Goal: Task Accomplishment & Management: Use online tool/utility

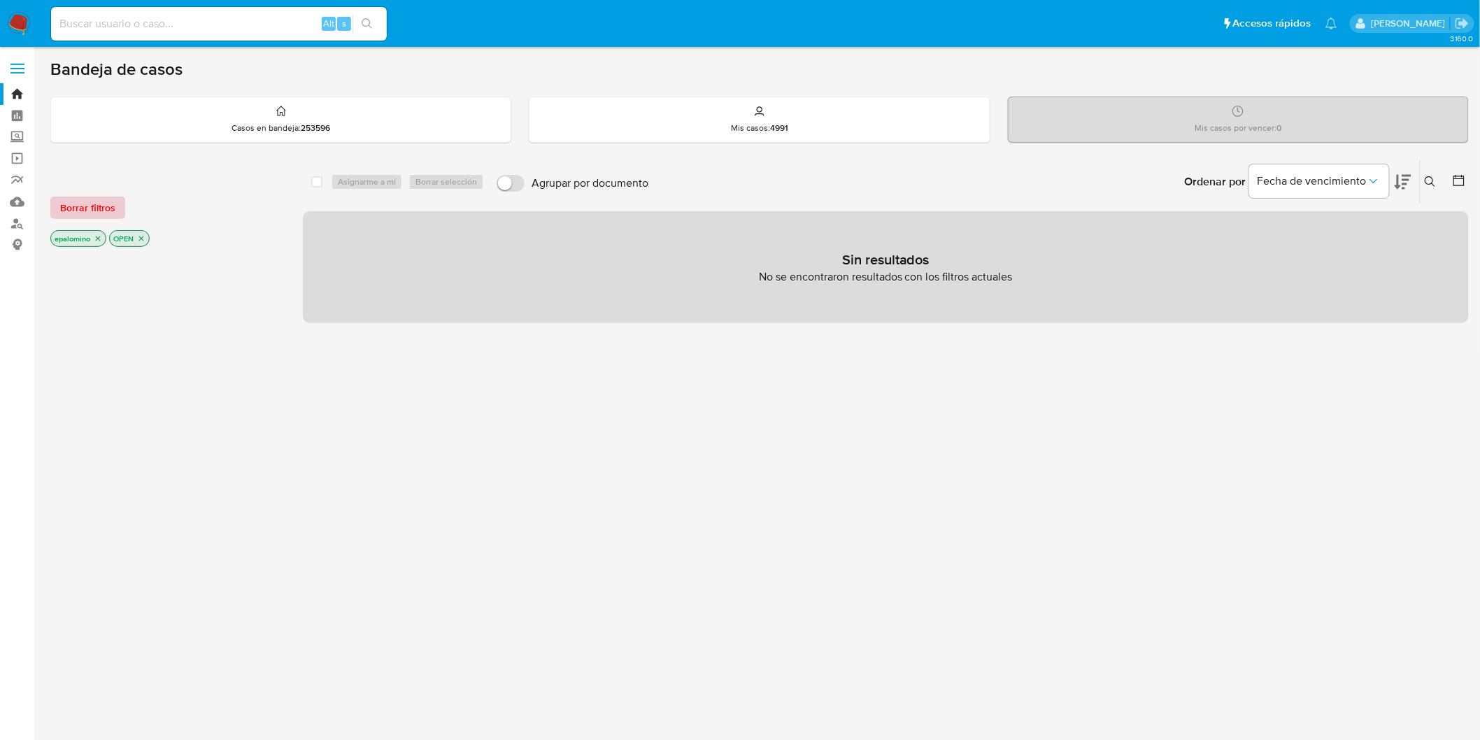
click at [86, 198] on span "Borrar filtros" at bounding box center [87, 208] width 55 height 20
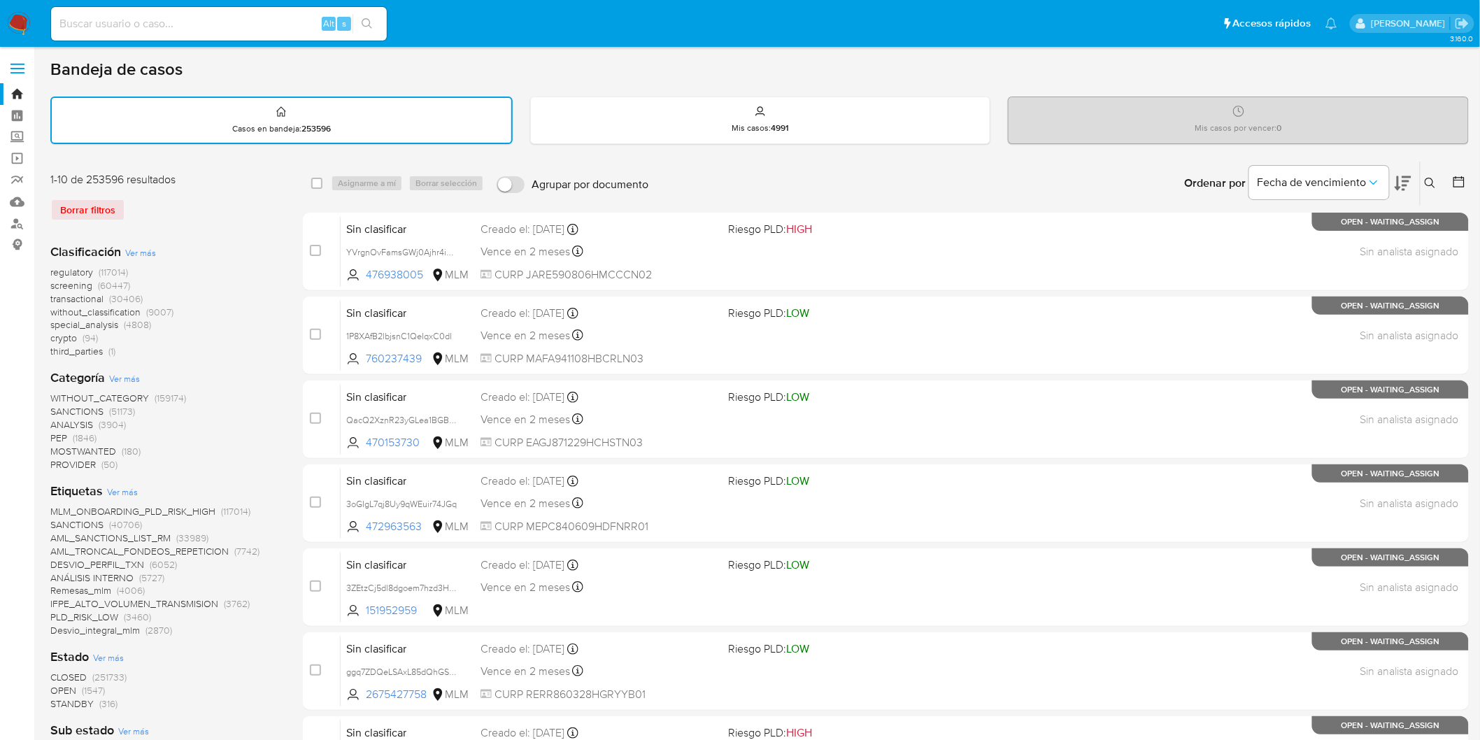
click at [10, 24] on img at bounding box center [19, 24] width 24 height 24
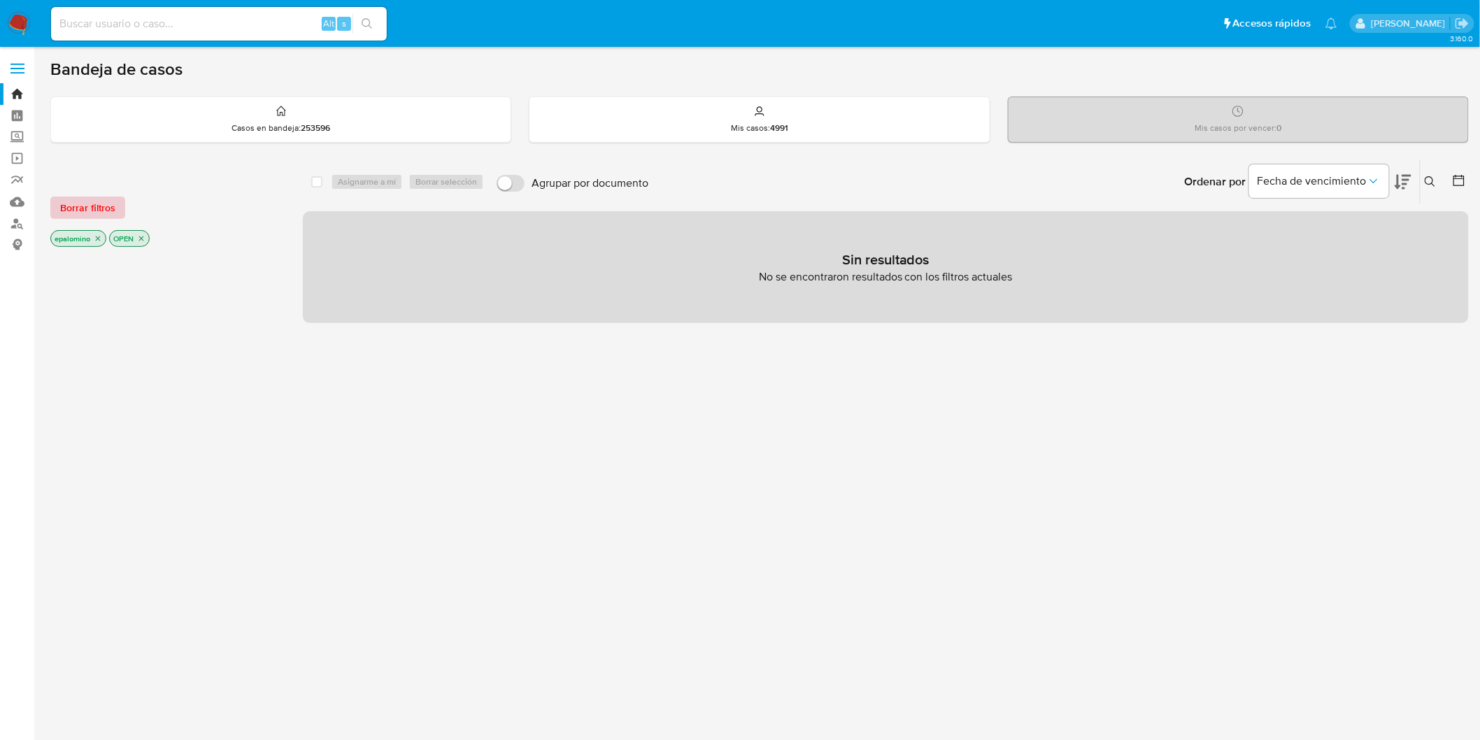
click at [112, 211] on span "Borrar filtros" at bounding box center [87, 208] width 55 height 20
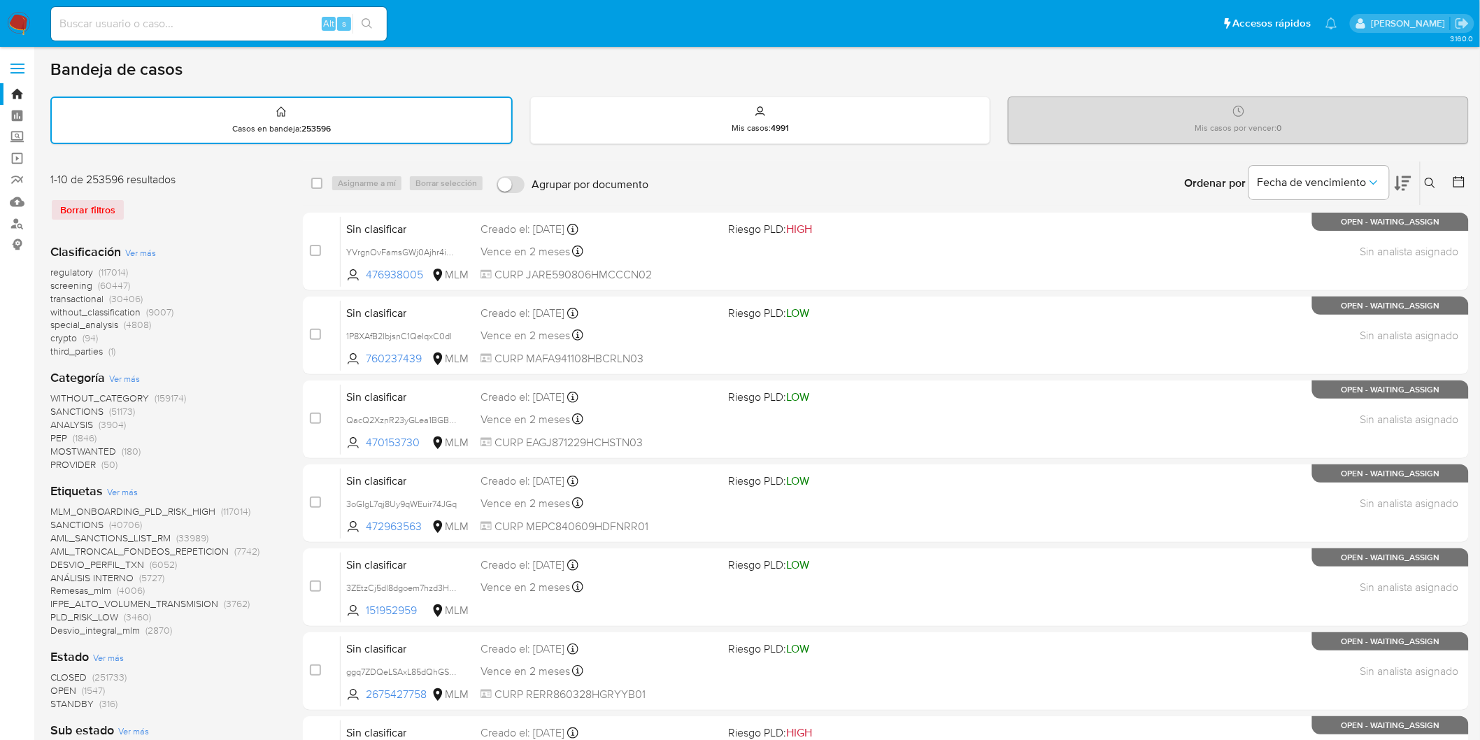
click at [21, 22] on img at bounding box center [19, 24] width 24 height 24
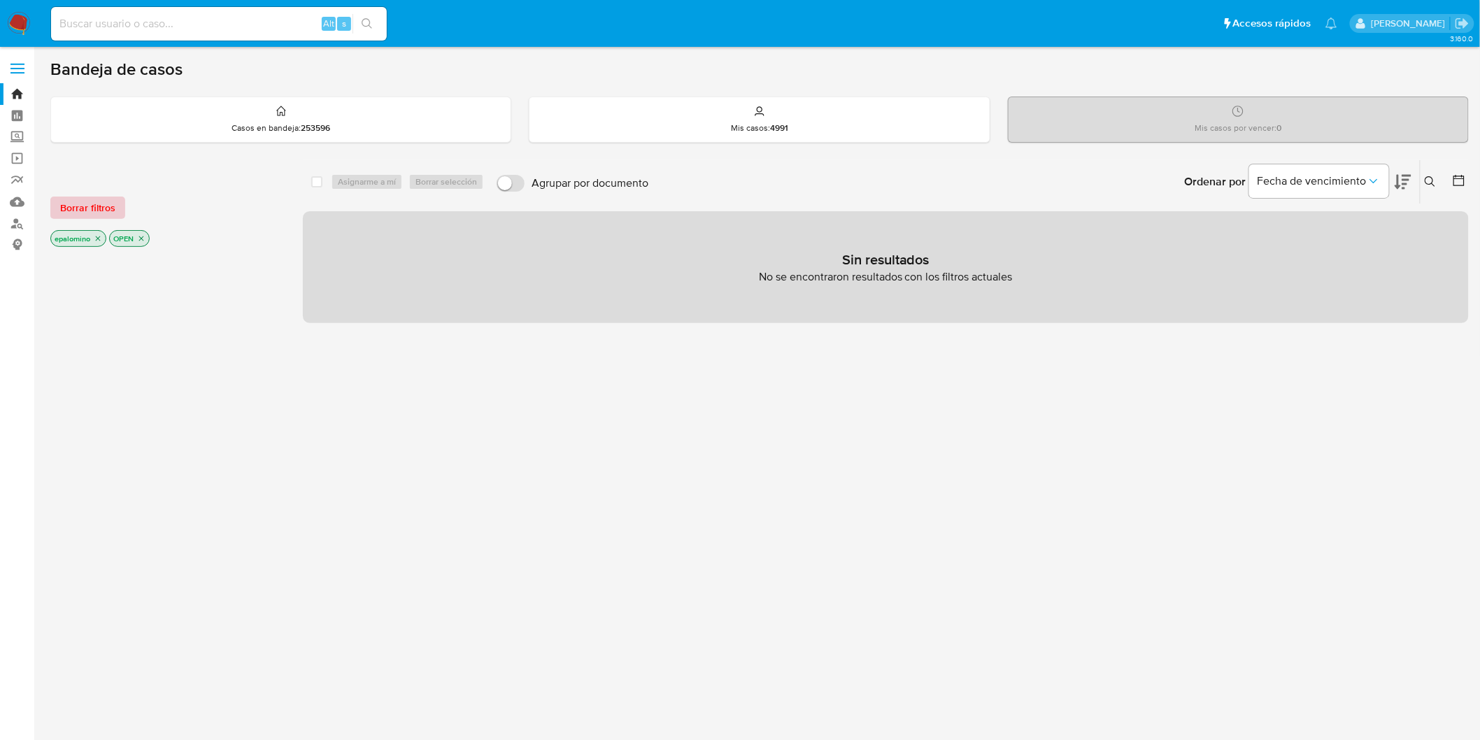
click at [83, 200] on span "Borrar filtros" at bounding box center [87, 208] width 55 height 20
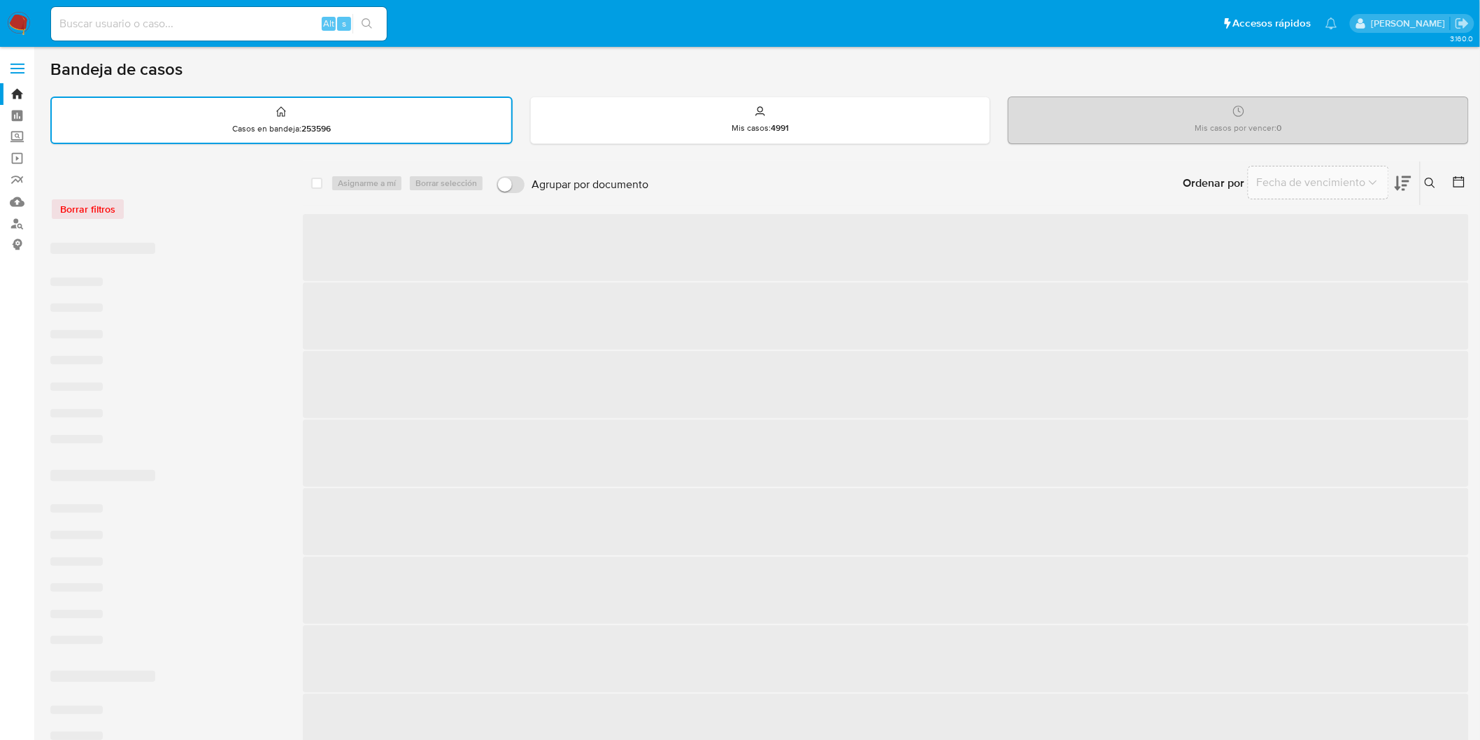
click at [211, 220] on div "Borrar filtros" at bounding box center [162, 201] width 224 height 59
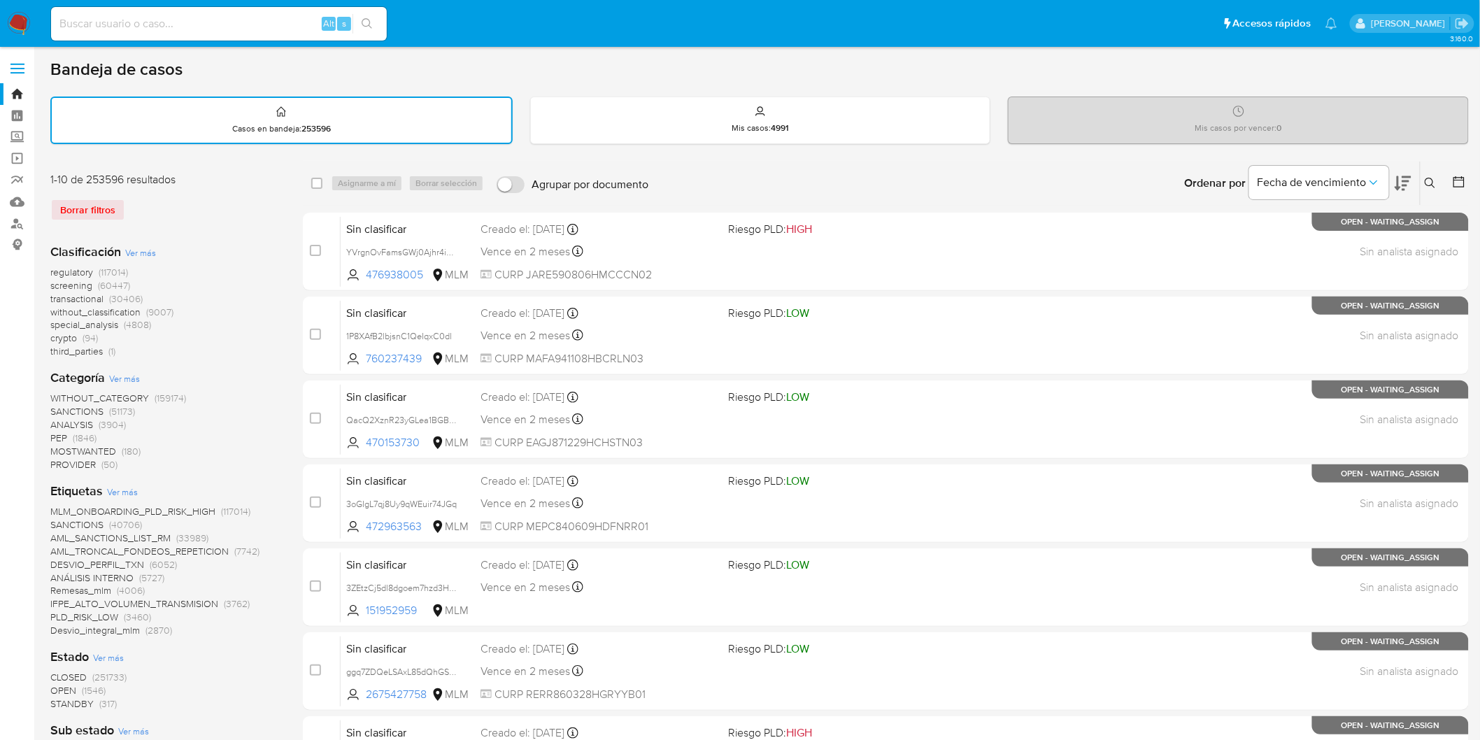
click at [5, 69] on label at bounding box center [17, 68] width 35 height 29
click at [0, 0] on input "checkbox" at bounding box center [0, 0] width 0 height 0
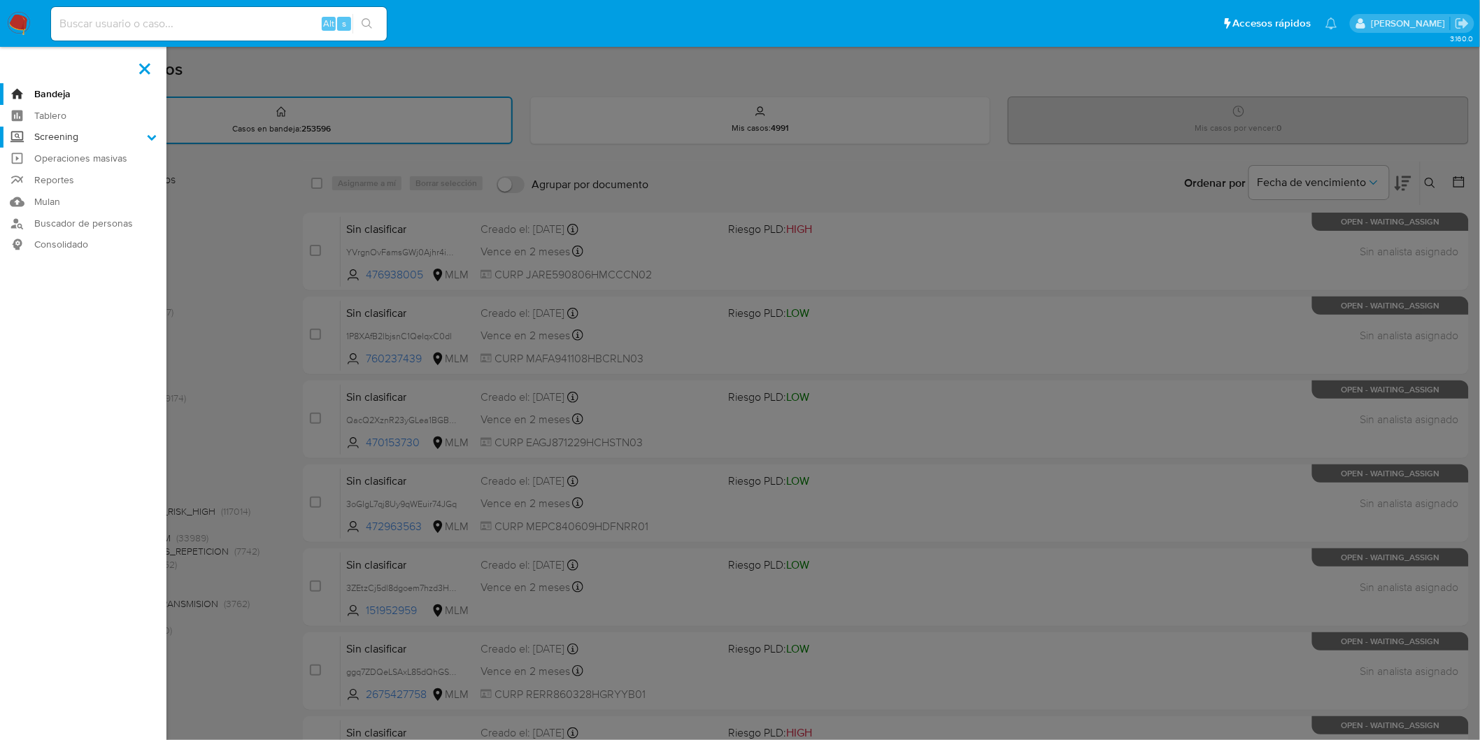
click at [151, 136] on icon at bounding box center [152, 137] width 10 height 10
click at [0, 0] on input "Screening" at bounding box center [0, 0] width 0 height 0
click at [73, 192] on link "Herramientas" at bounding box center [83, 191] width 166 height 17
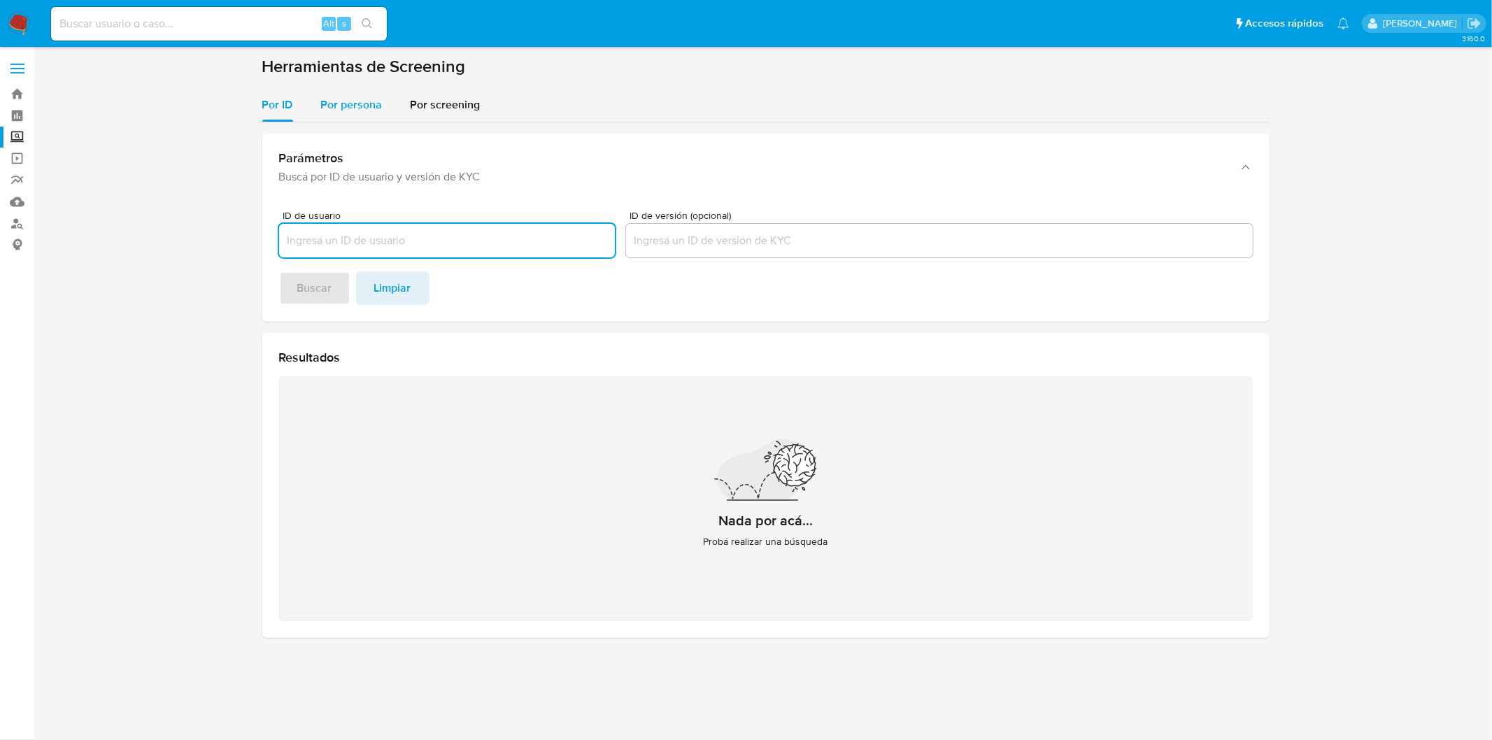
click at [357, 103] on span "Por persona" at bounding box center [352, 105] width 62 height 16
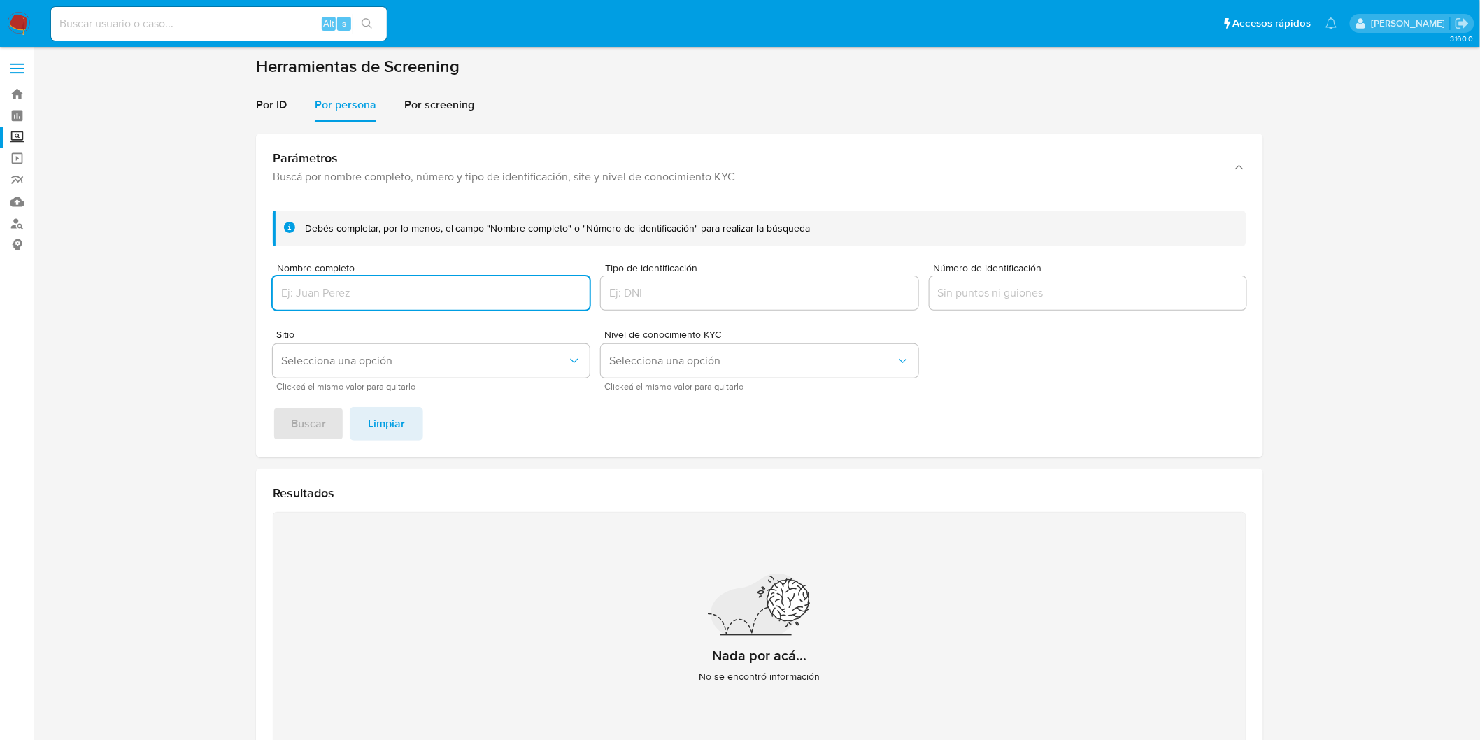
click at [387, 297] on input "Nombre completo" at bounding box center [431, 293] width 317 height 18
type input "GRUPO DINAMICO EMPRESARIAL SA DE CV"
click at [304, 422] on span "Buscar" at bounding box center [308, 424] width 35 height 31
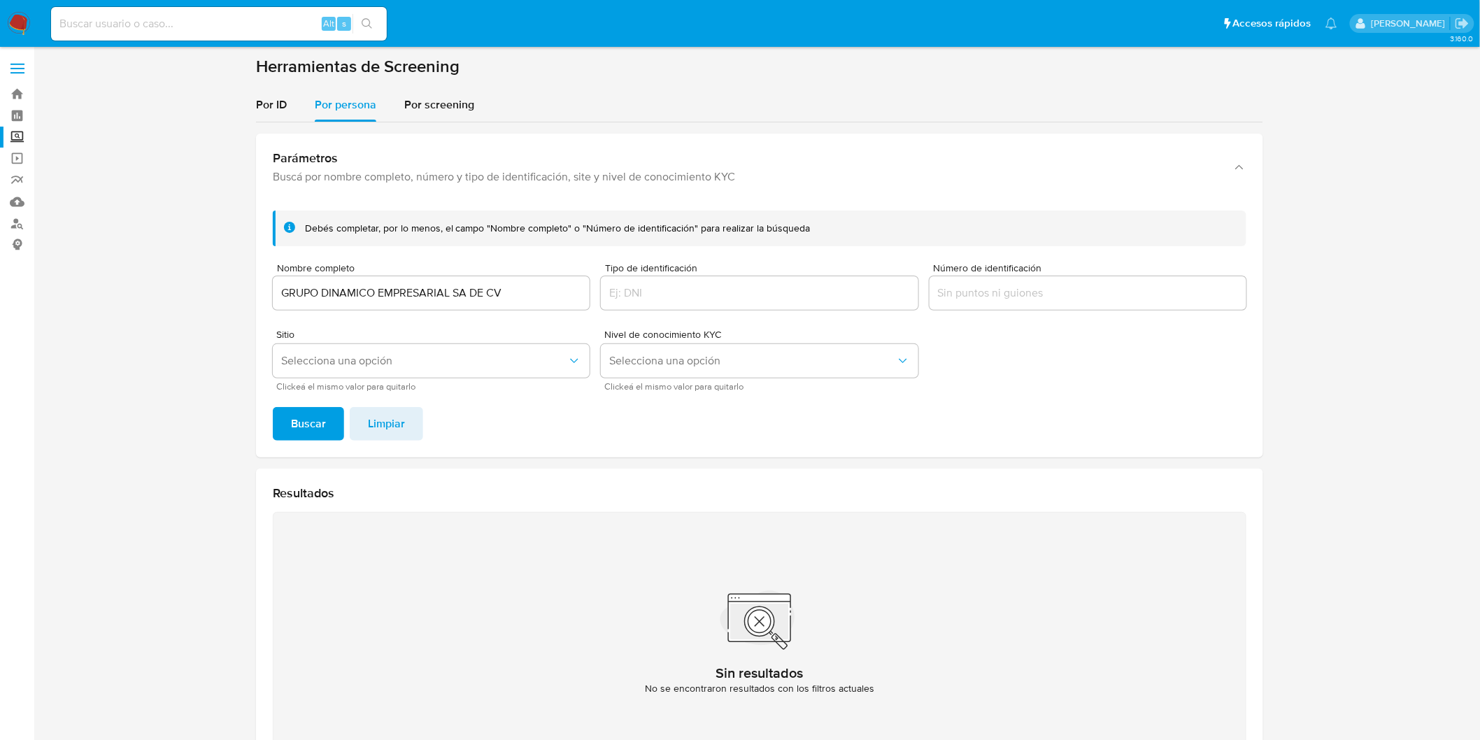
click at [17, 26] on img at bounding box center [19, 24] width 24 height 24
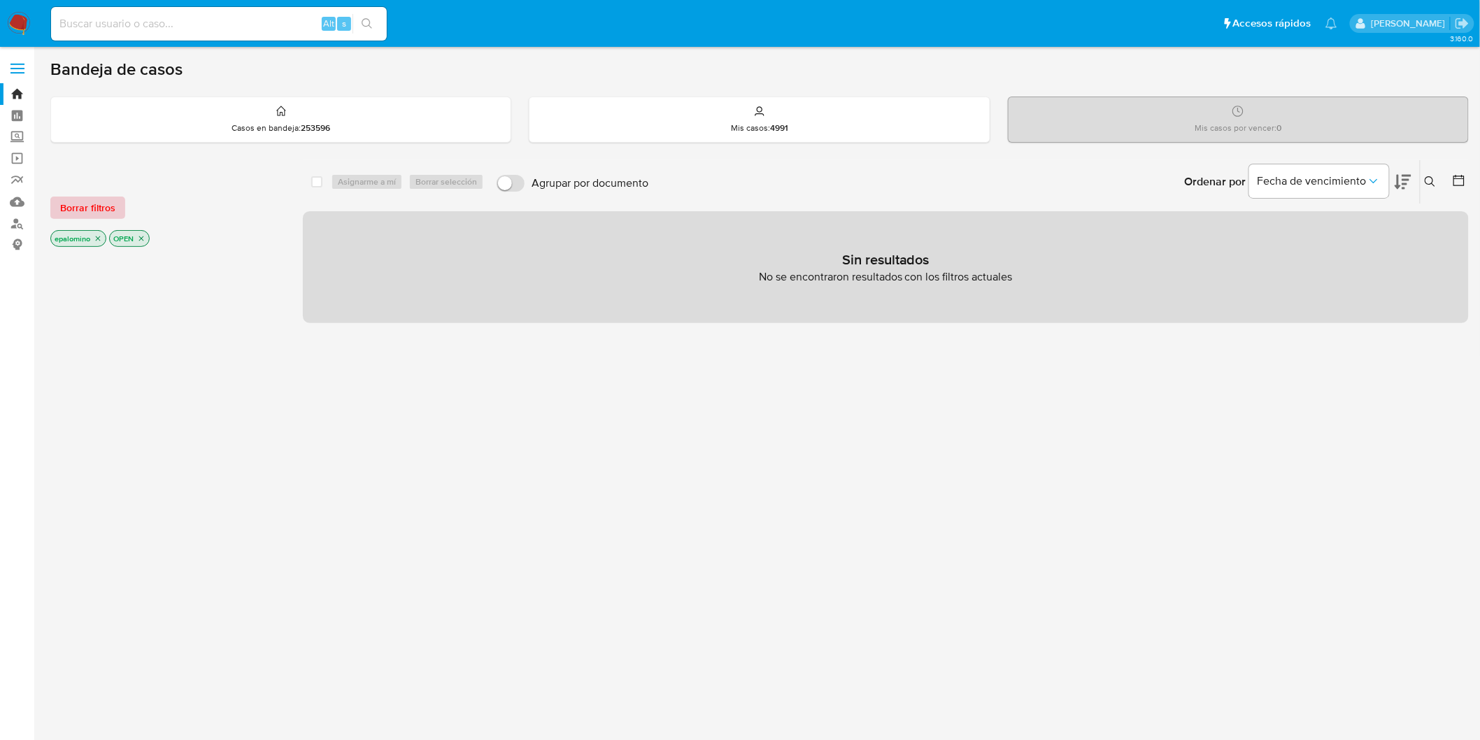
click at [100, 201] on span "Borrar filtros" at bounding box center [87, 208] width 55 height 20
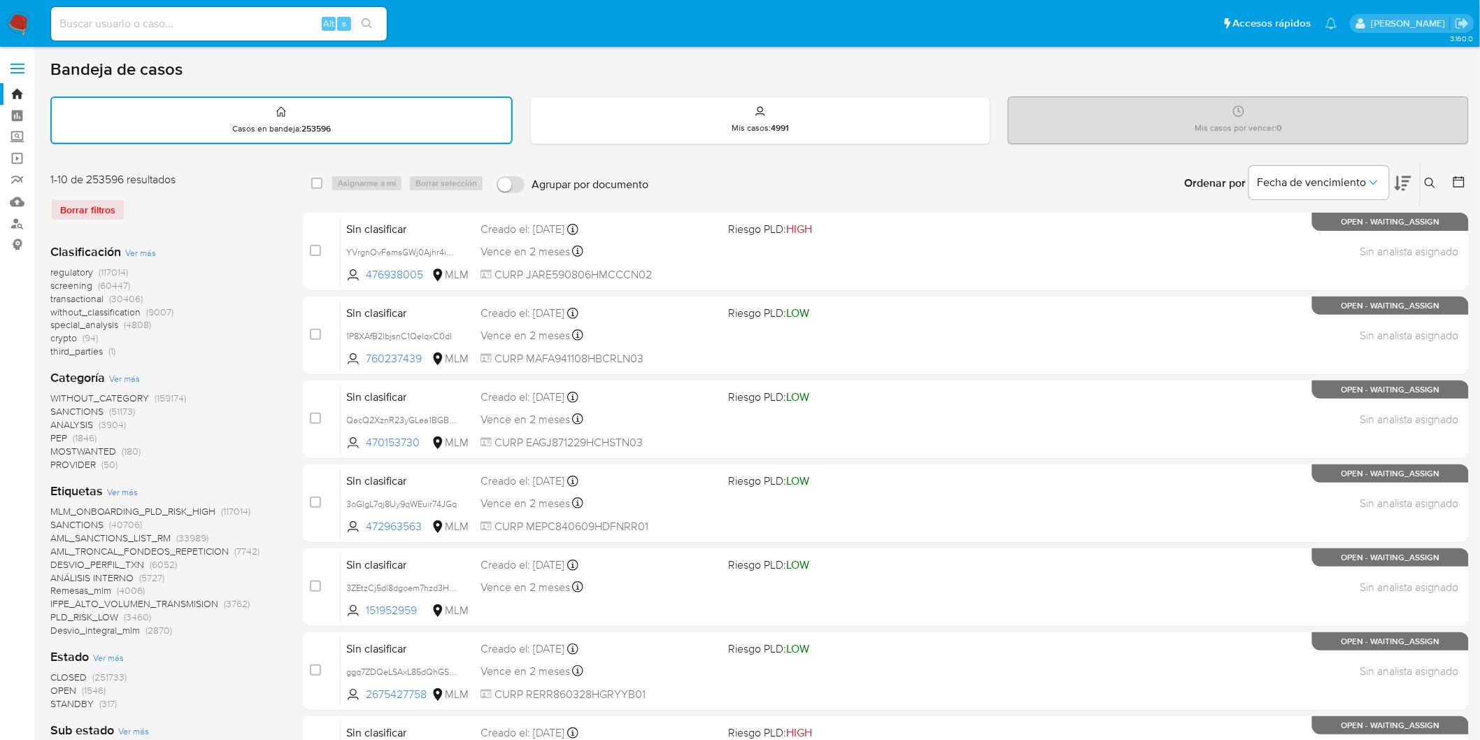
click at [17, 22] on img at bounding box center [19, 24] width 24 height 24
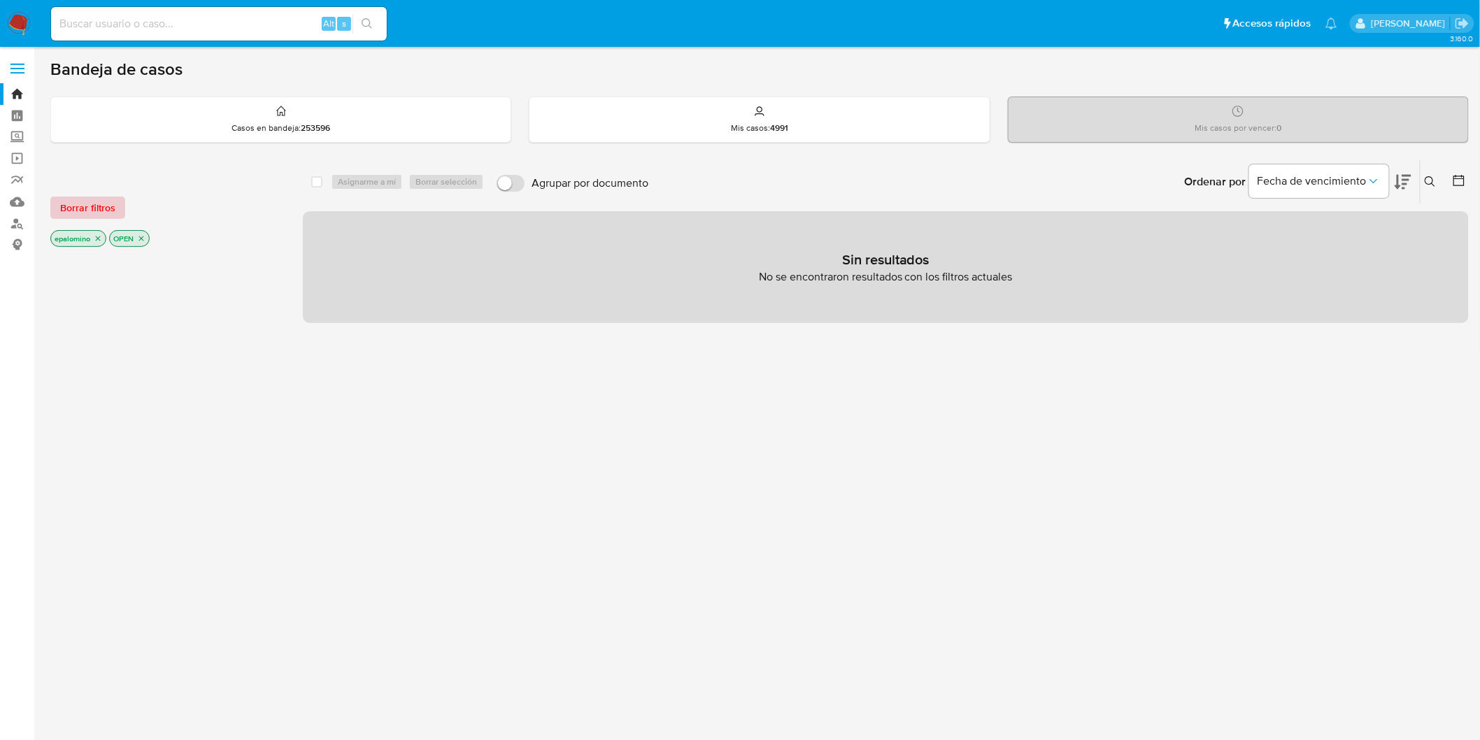
click at [98, 215] on span "Borrar filtros" at bounding box center [87, 208] width 55 height 20
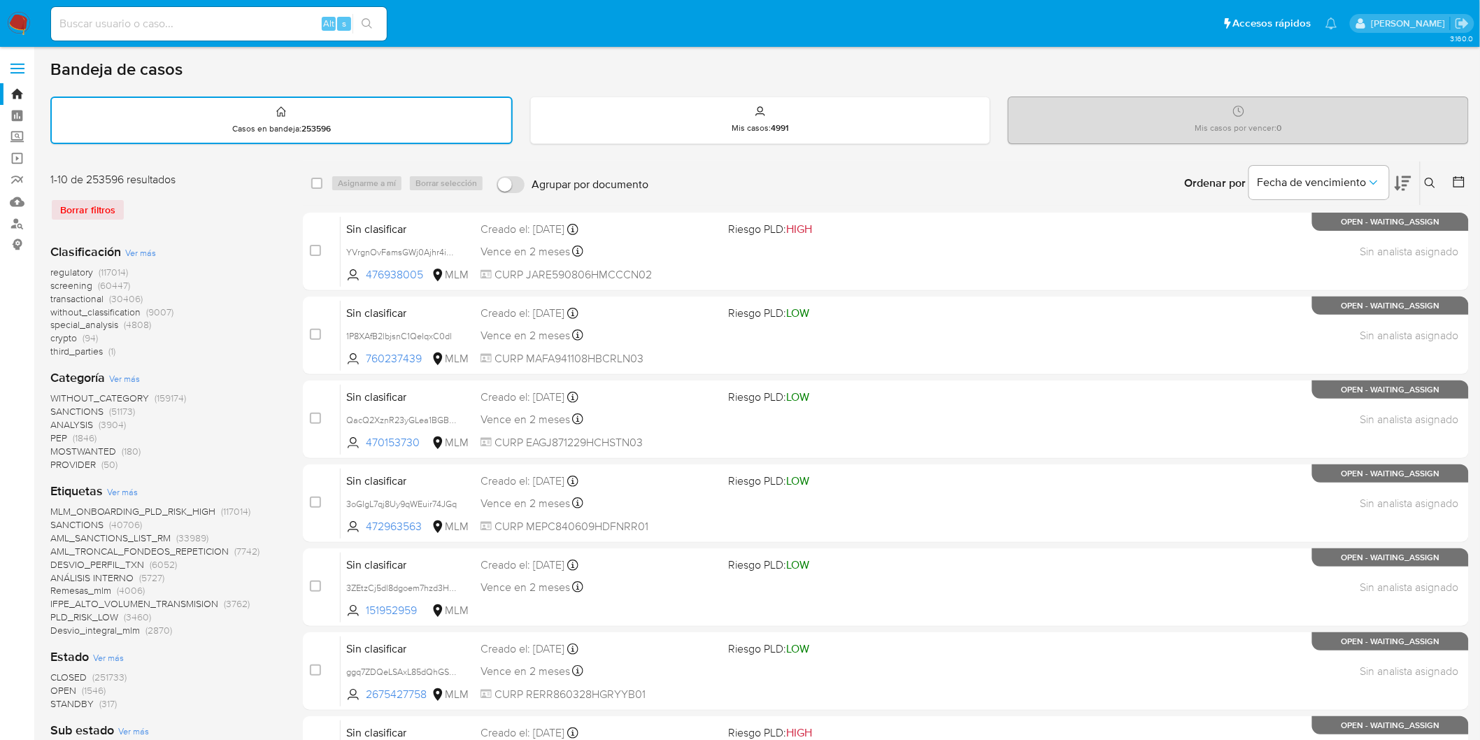
click at [297, 243] on div "1-10 de 253596 resultados Borrar filtros Clasificación Ver más regulatory (1170…" at bounding box center [759, 745] width 1419 height 1169
click at [19, 27] on img at bounding box center [19, 24] width 24 height 24
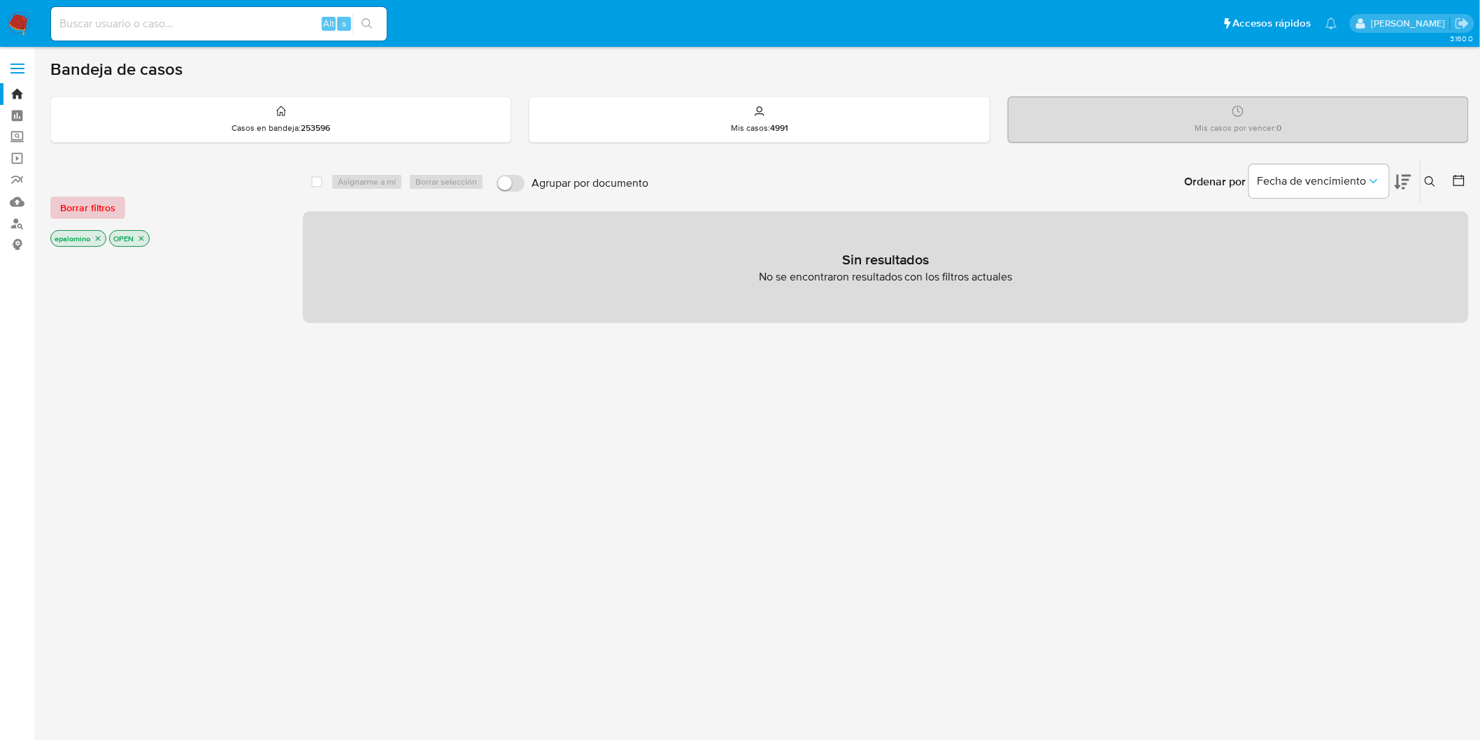
click at [100, 206] on span "Borrar filtros" at bounding box center [87, 208] width 55 height 20
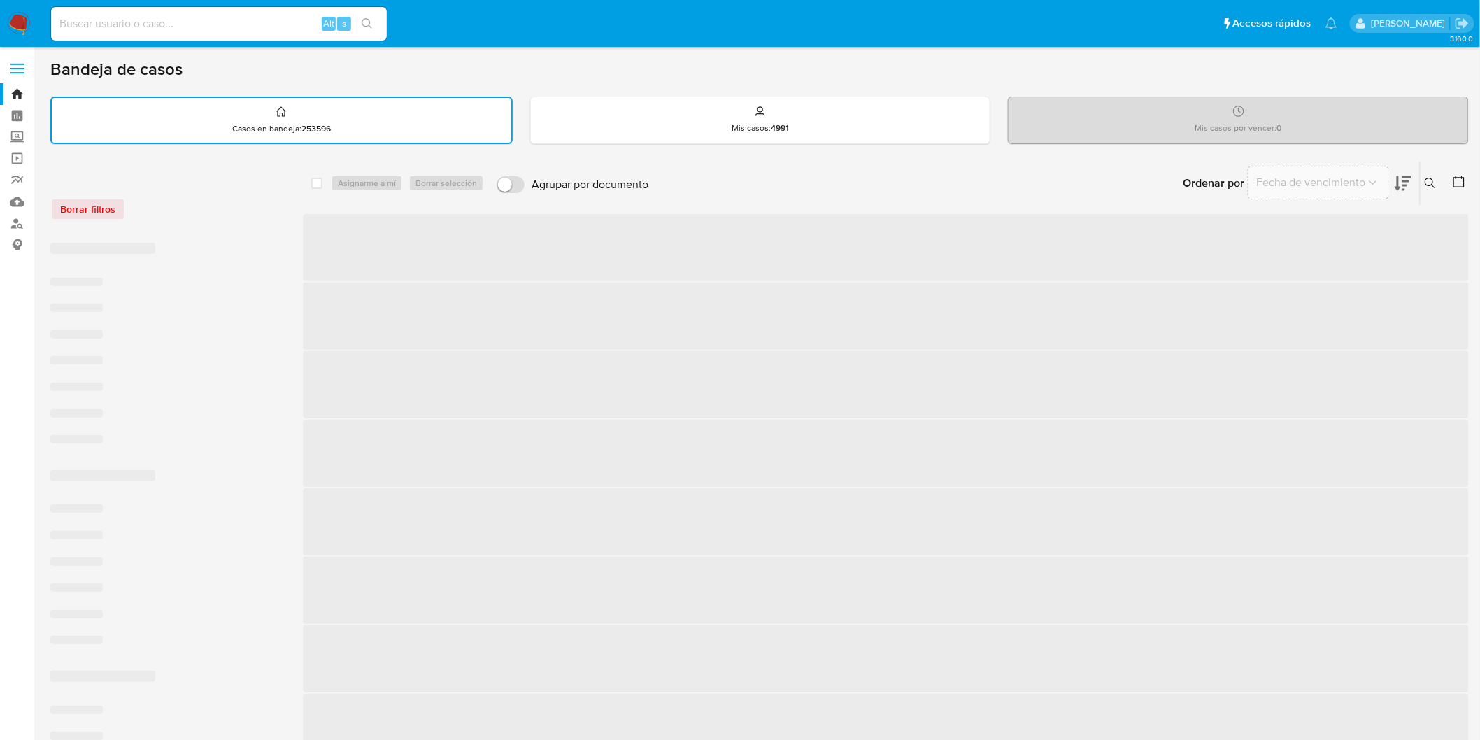
click at [194, 218] on div "Borrar filtros" at bounding box center [162, 201] width 224 height 59
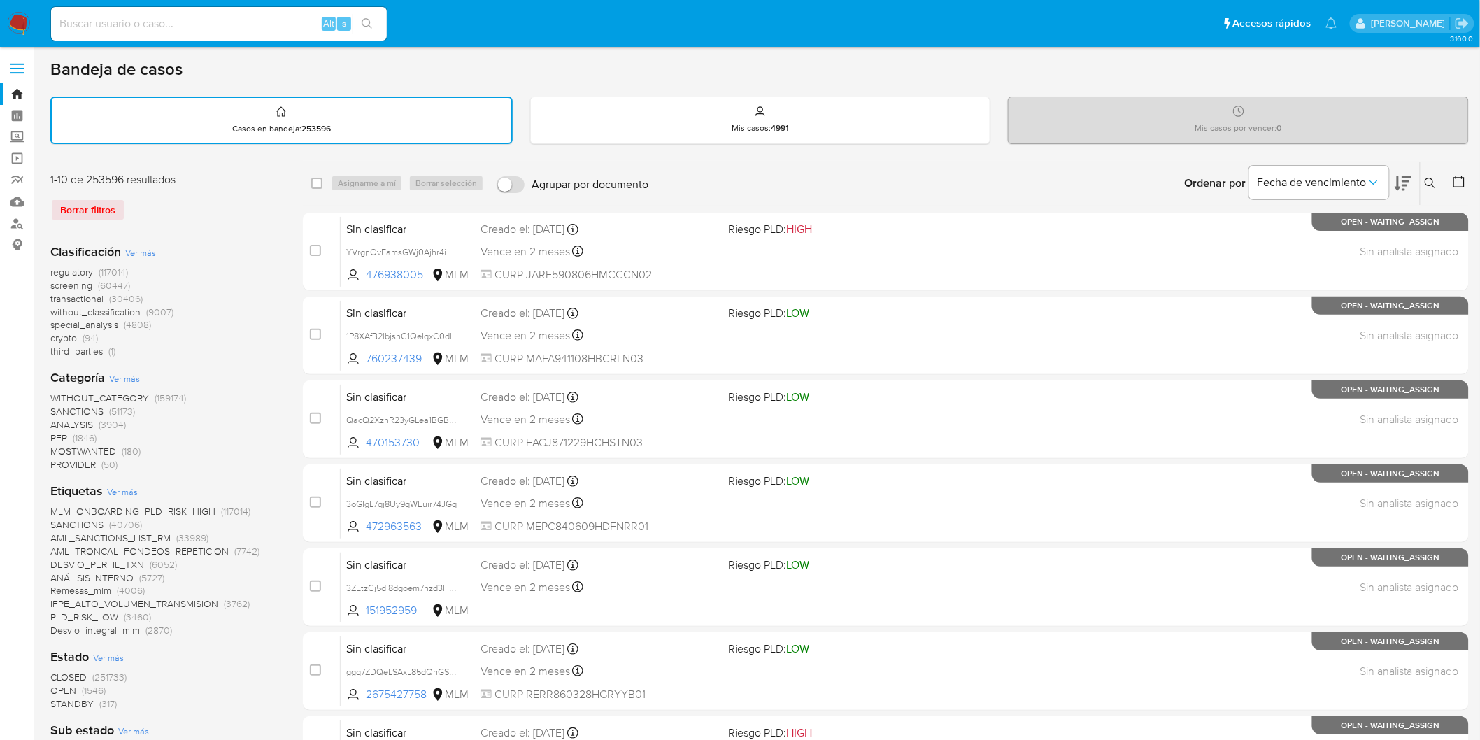
click at [14, 24] on img at bounding box center [19, 24] width 24 height 24
click at [238, 234] on div "Clasificación Ver más regulatory (117014) screening (60447) transactional (3040…" at bounding box center [165, 747] width 230 height 1031
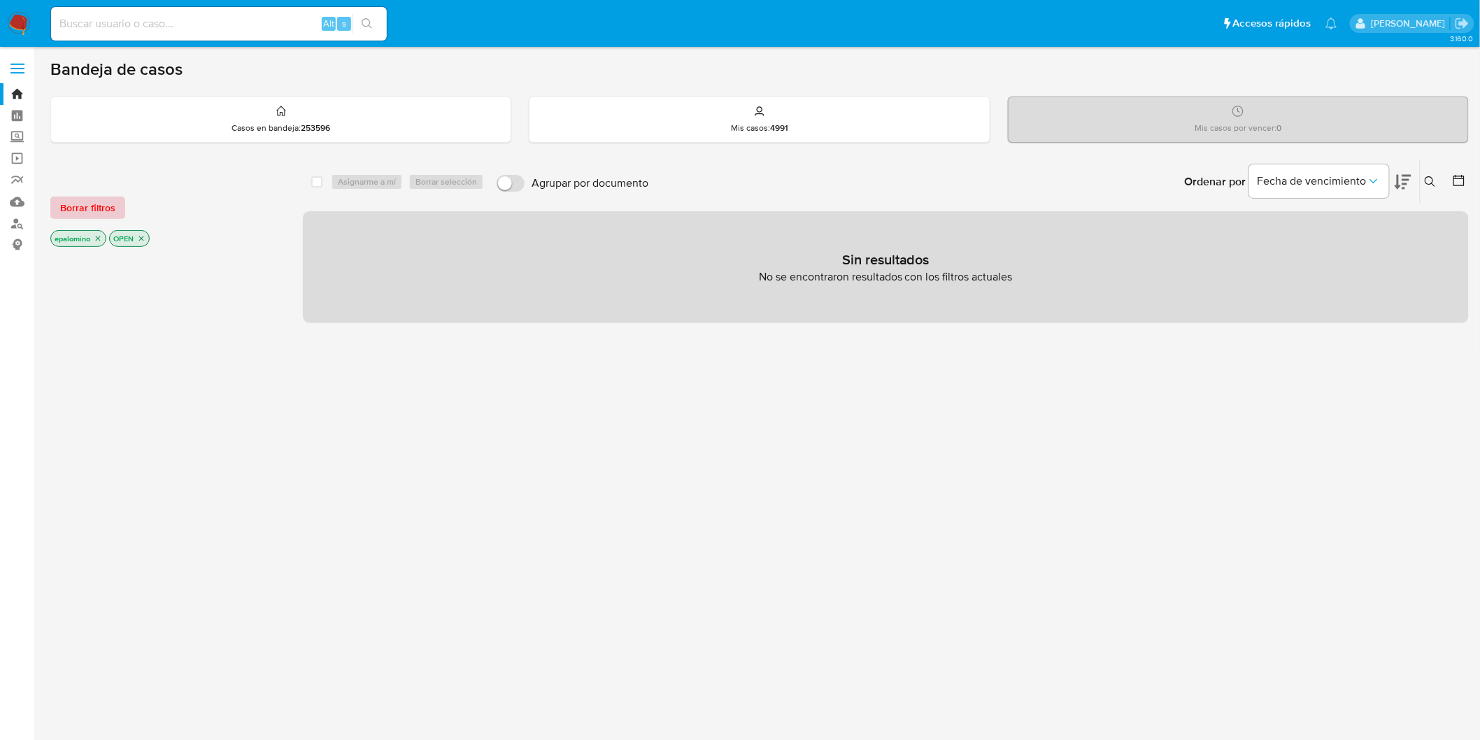
click at [89, 204] on span "Borrar filtros" at bounding box center [87, 208] width 55 height 20
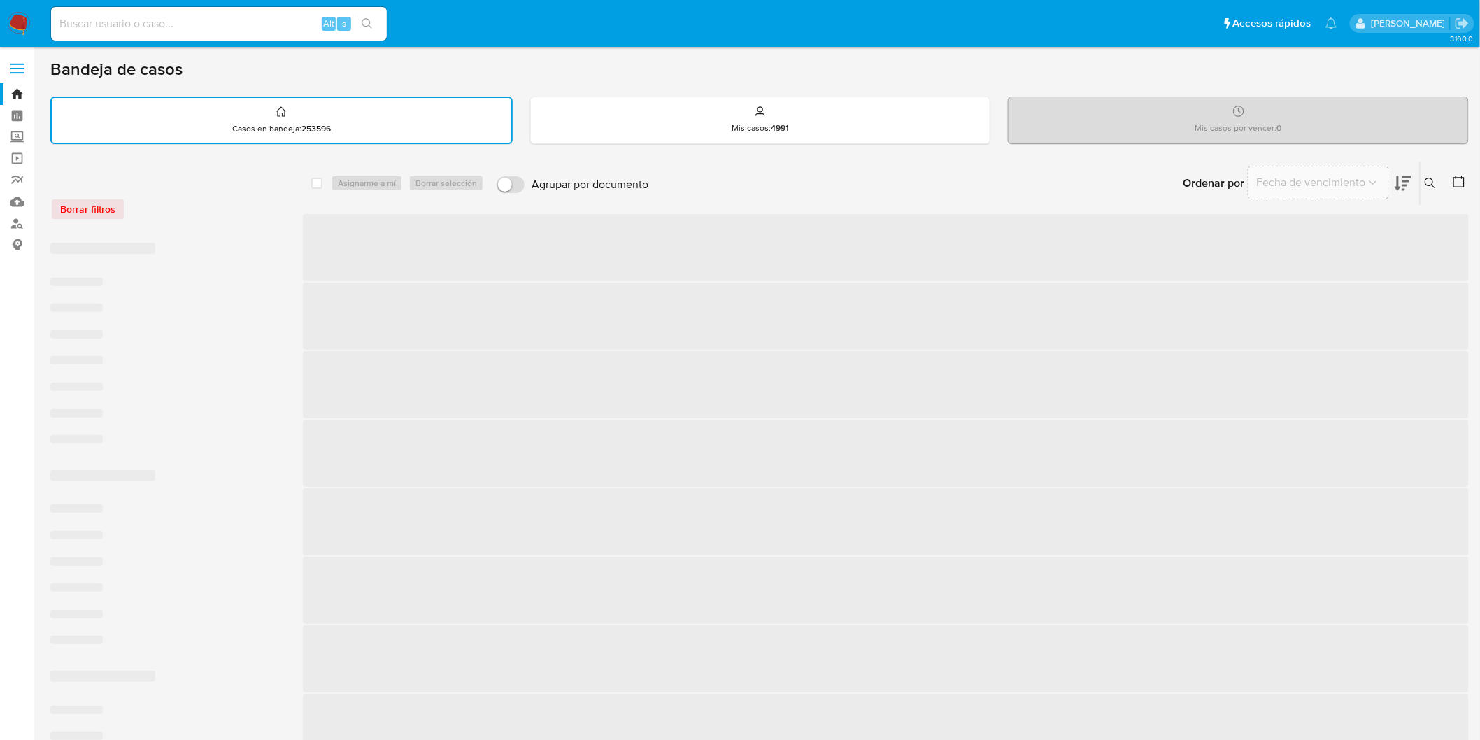
click at [228, 218] on div "Borrar filtros" at bounding box center [162, 209] width 224 height 22
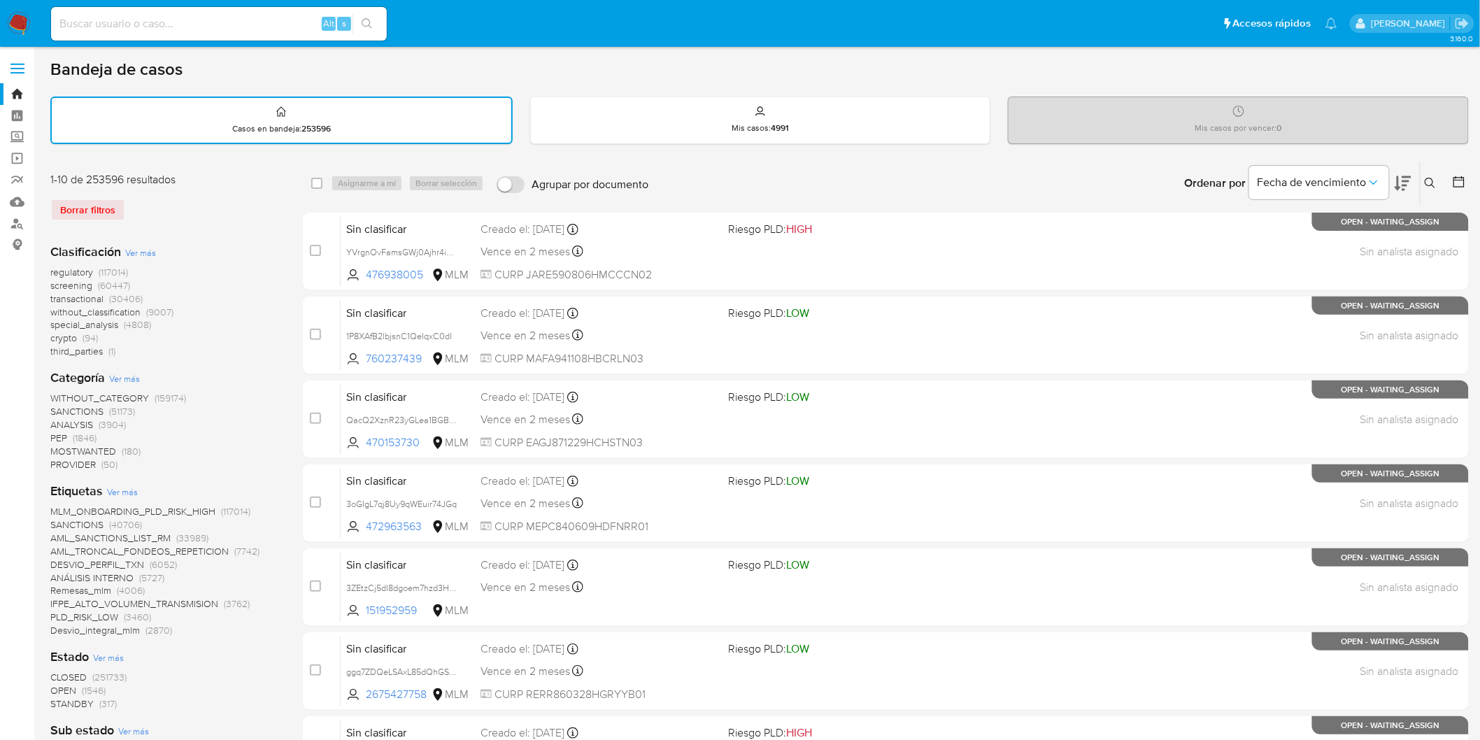
click at [25, 27] on img at bounding box center [19, 24] width 24 height 24
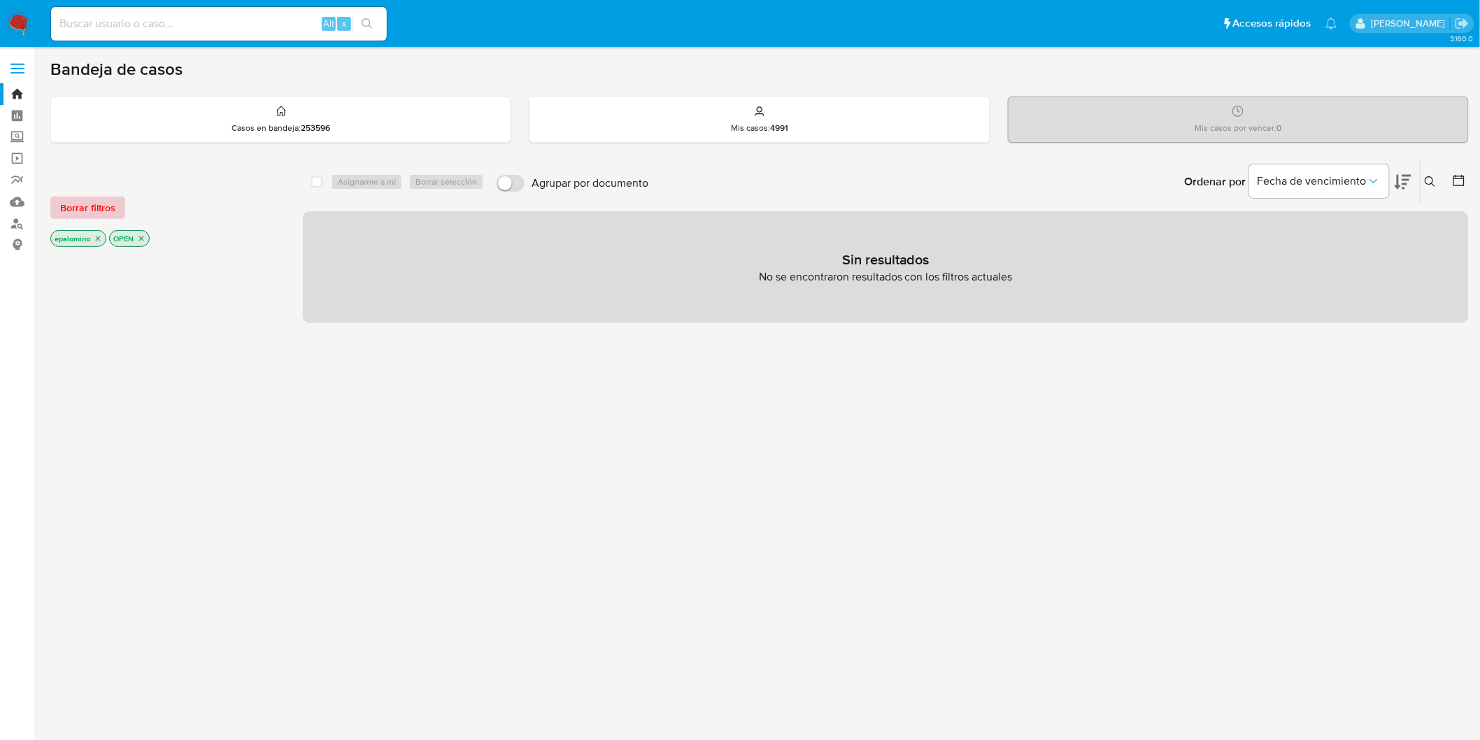
click at [101, 215] on span "Borrar filtros" at bounding box center [87, 208] width 55 height 20
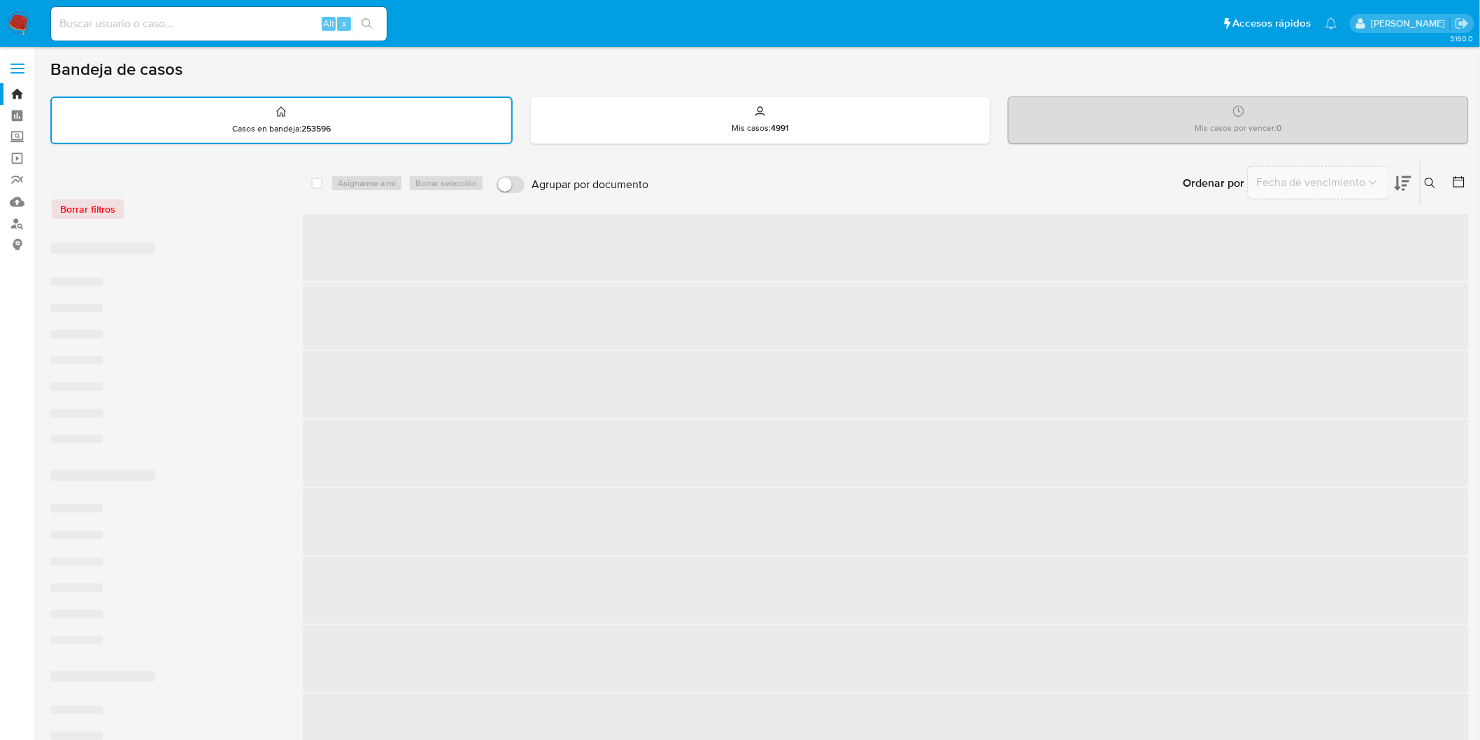
click at [192, 215] on div "Borrar filtros" at bounding box center [162, 209] width 224 height 22
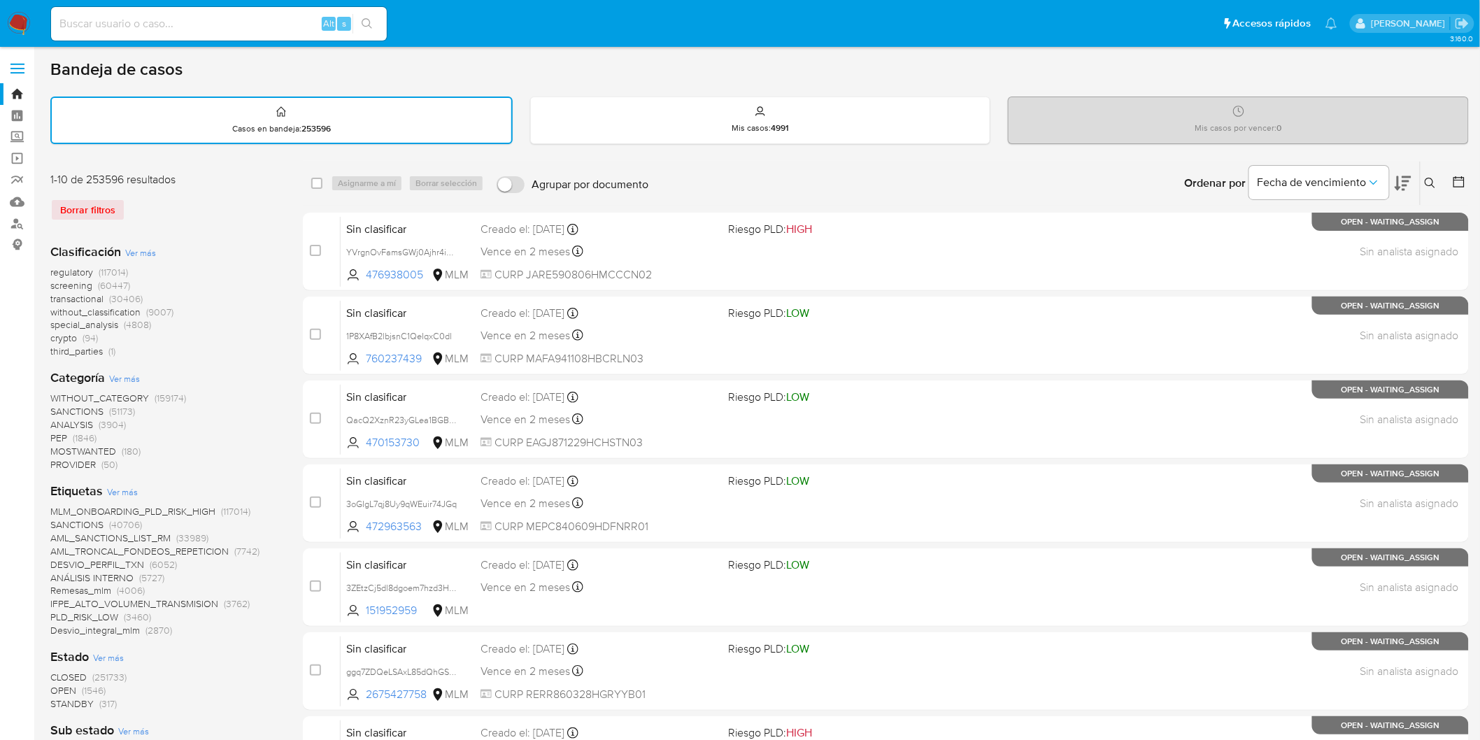
click at [15, 17] on img at bounding box center [19, 24] width 24 height 24
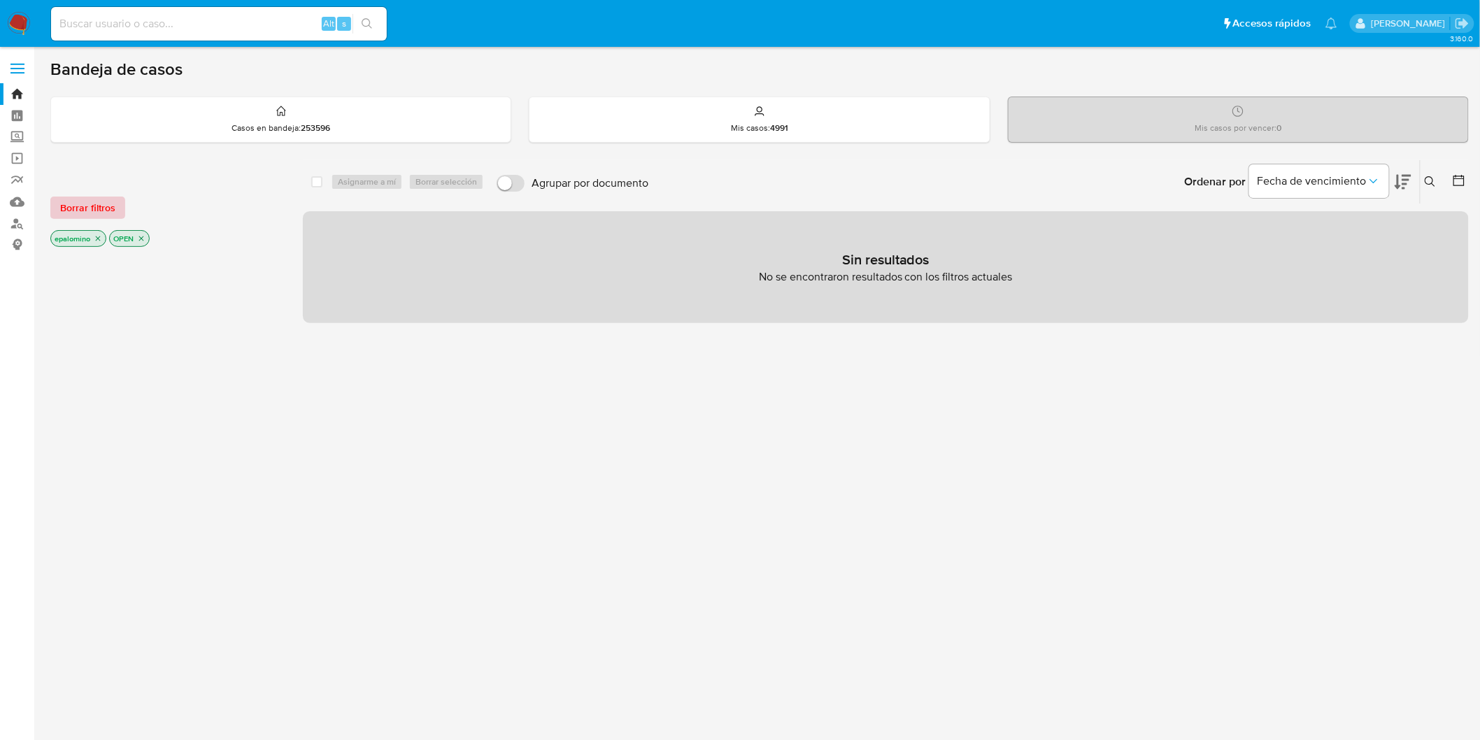
click at [88, 201] on span "Borrar filtros" at bounding box center [87, 208] width 55 height 20
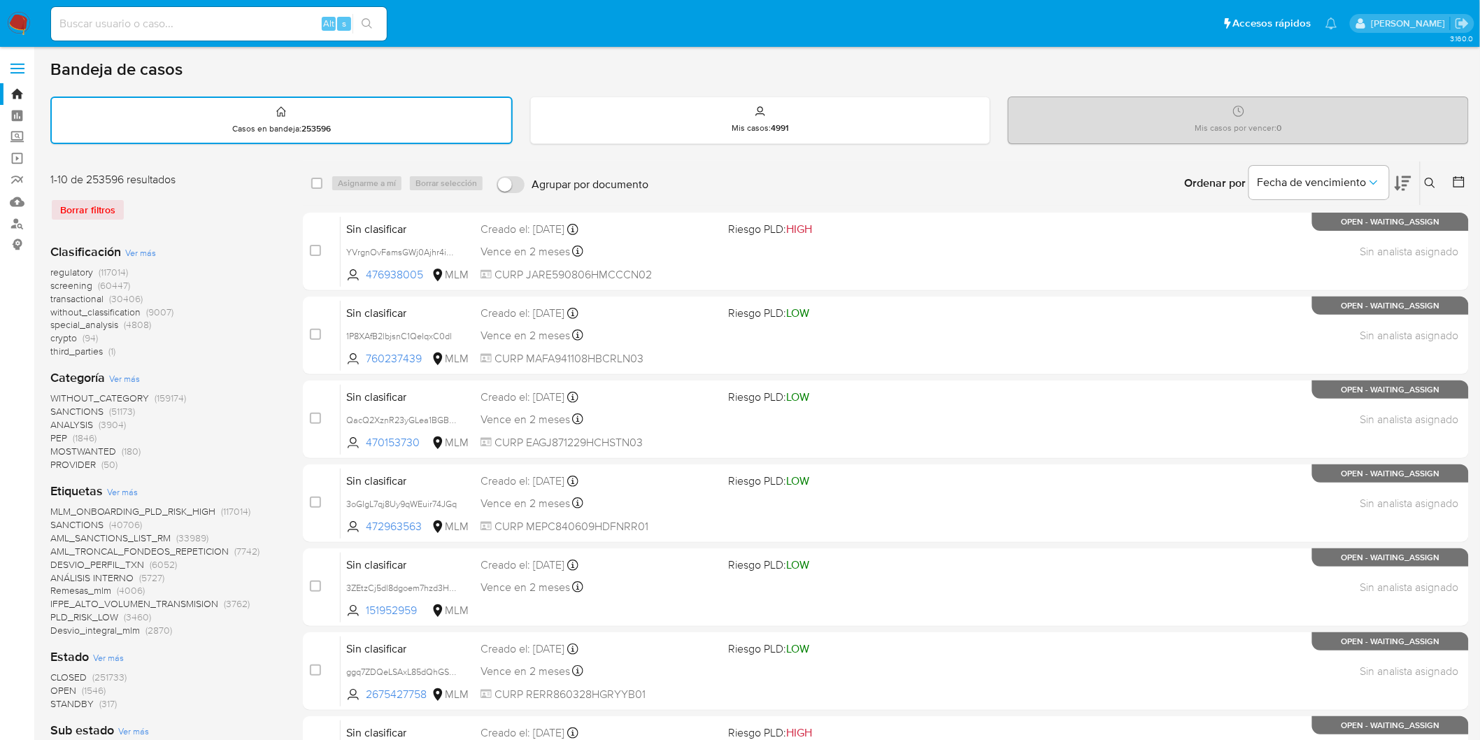
click at [27, 20] on img at bounding box center [19, 24] width 24 height 24
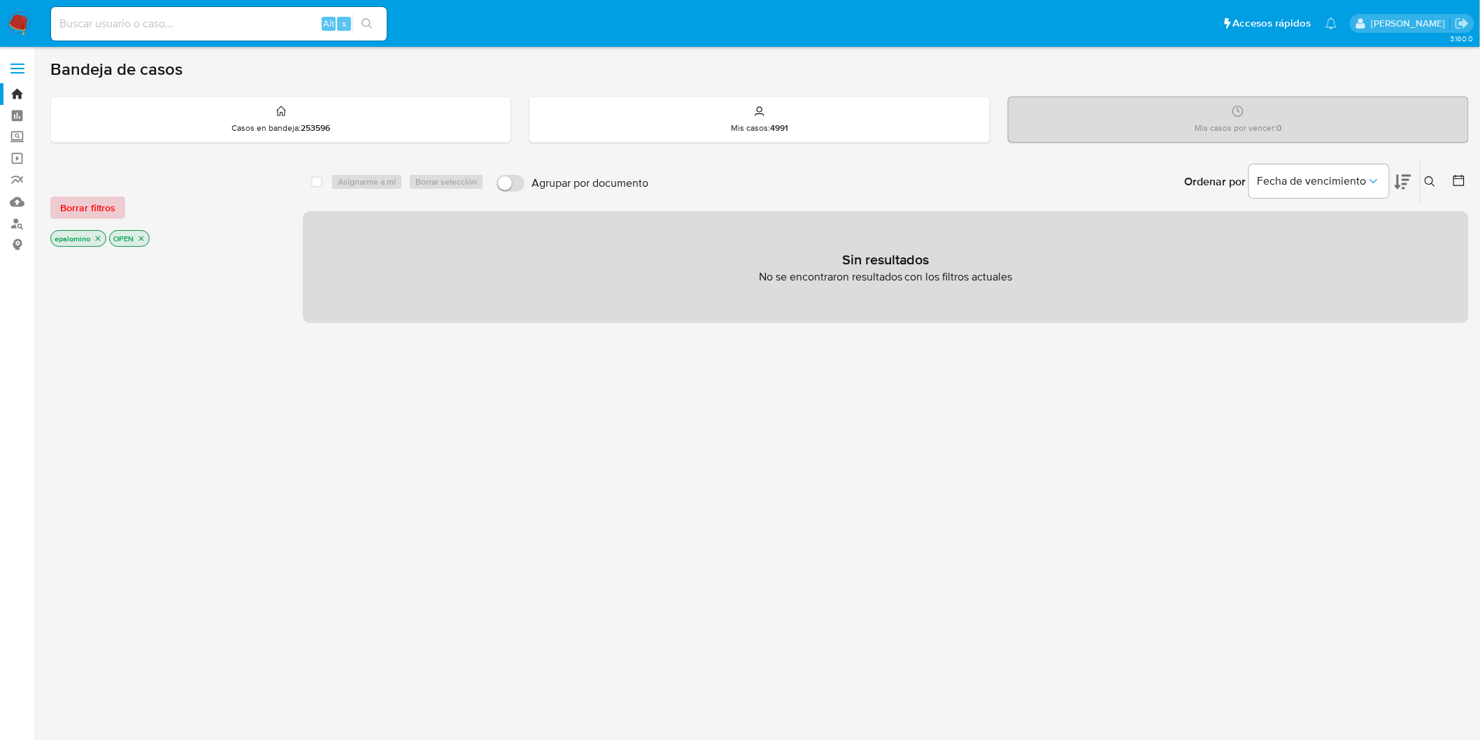
click at [65, 199] on span "Borrar filtros" at bounding box center [87, 208] width 55 height 20
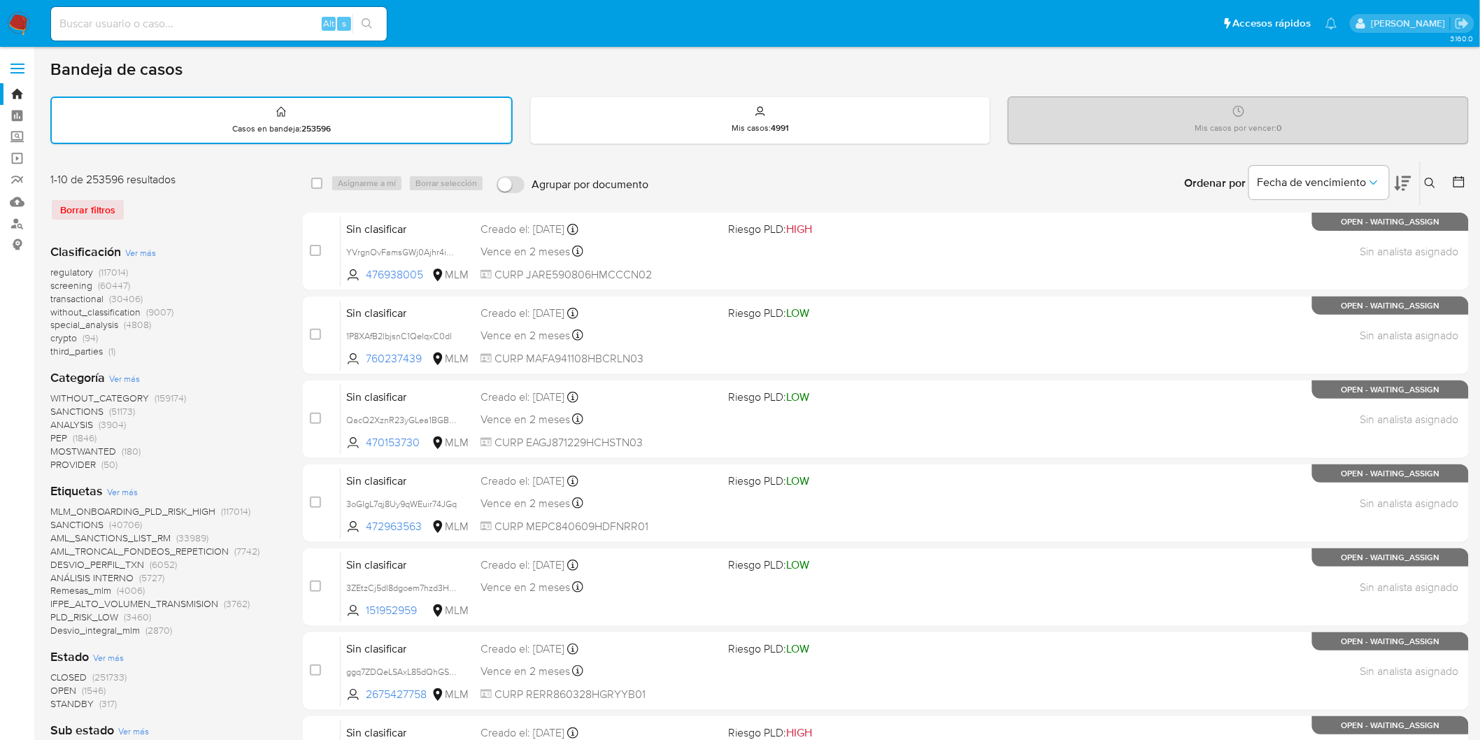
click at [24, 22] on img at bounding box center [19, 24] width 24 height 24
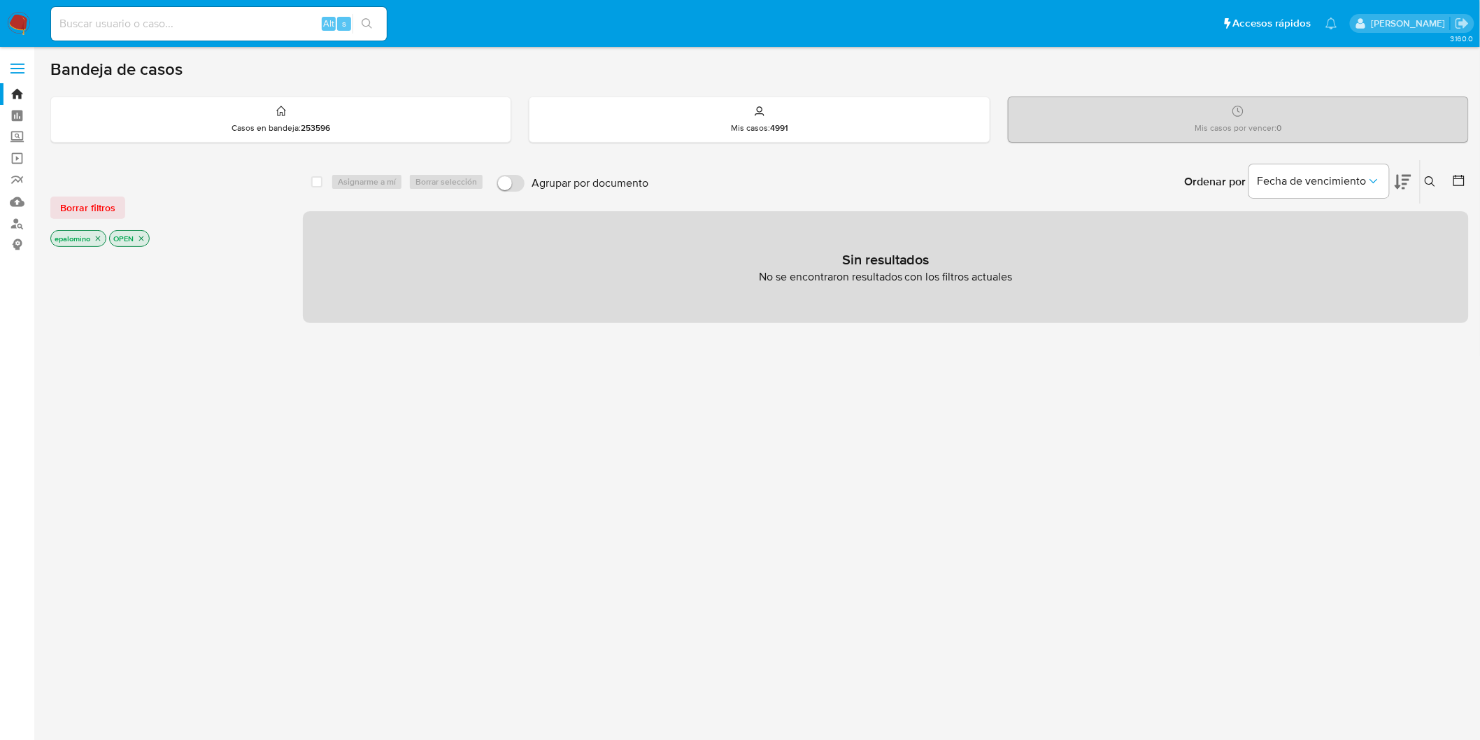
drag, startPoint x: 85, startPoint y: 205, endPoint x: 99, endPoint y: 204, distance: 14.7
click at [85, 204] on span "Borrar filtros" at bounding box center [87, 208] width 55 height 20
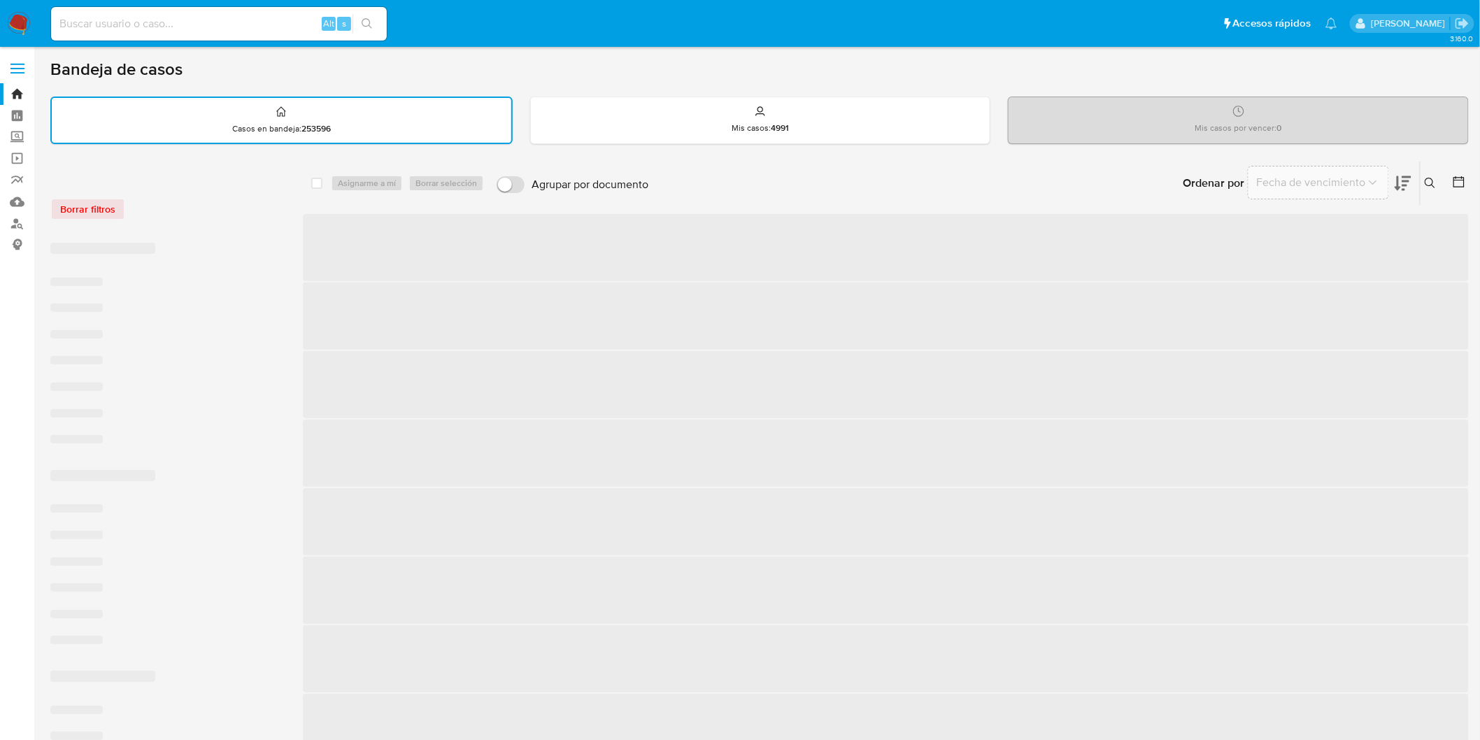
click at [301, 208] on div "Borrar filtros ‌ ‌ ‌ ‌ ‌ ‌ ‌ ‌ ‌ ‌ ‌ ‌ ‌ ‌ ‌ ‌ ‌ ‌ ‌ ‌ ‌ ‌ ‌ ‌ ‌ ‌ ‌ ‌ ‌ ‌ sele…" at bounding box center [759, 666] width 1419 height 1011
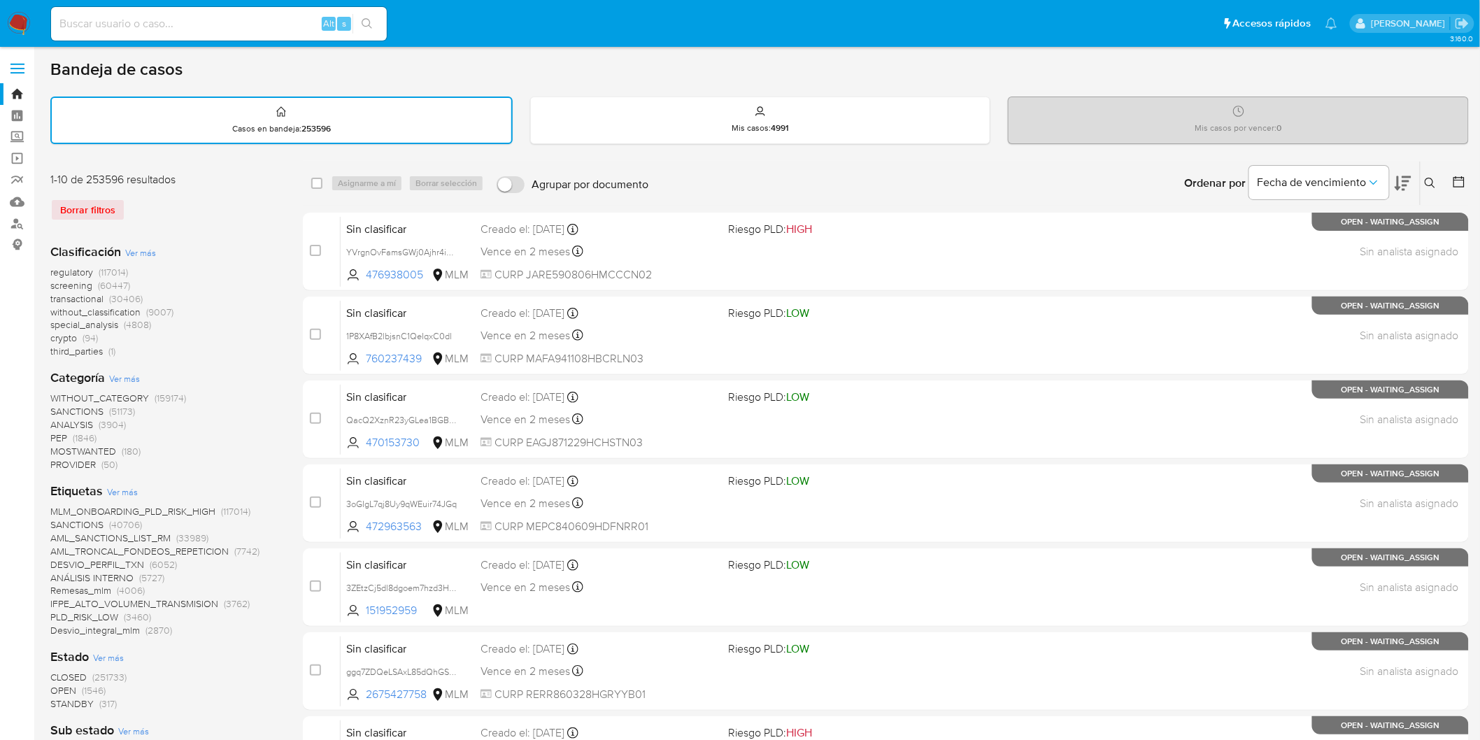
click at [257, 213] on div "Borrar filtros" at bounding box center [162, 210] width 224 height 22
click at [15, 25] on img at bounding box center [19, 24] width 24 height 24
click at [229, 194] on div "1-10 de 253596 resultados Borrar filtros" at bounding box center [162, 202] width 224 height 60
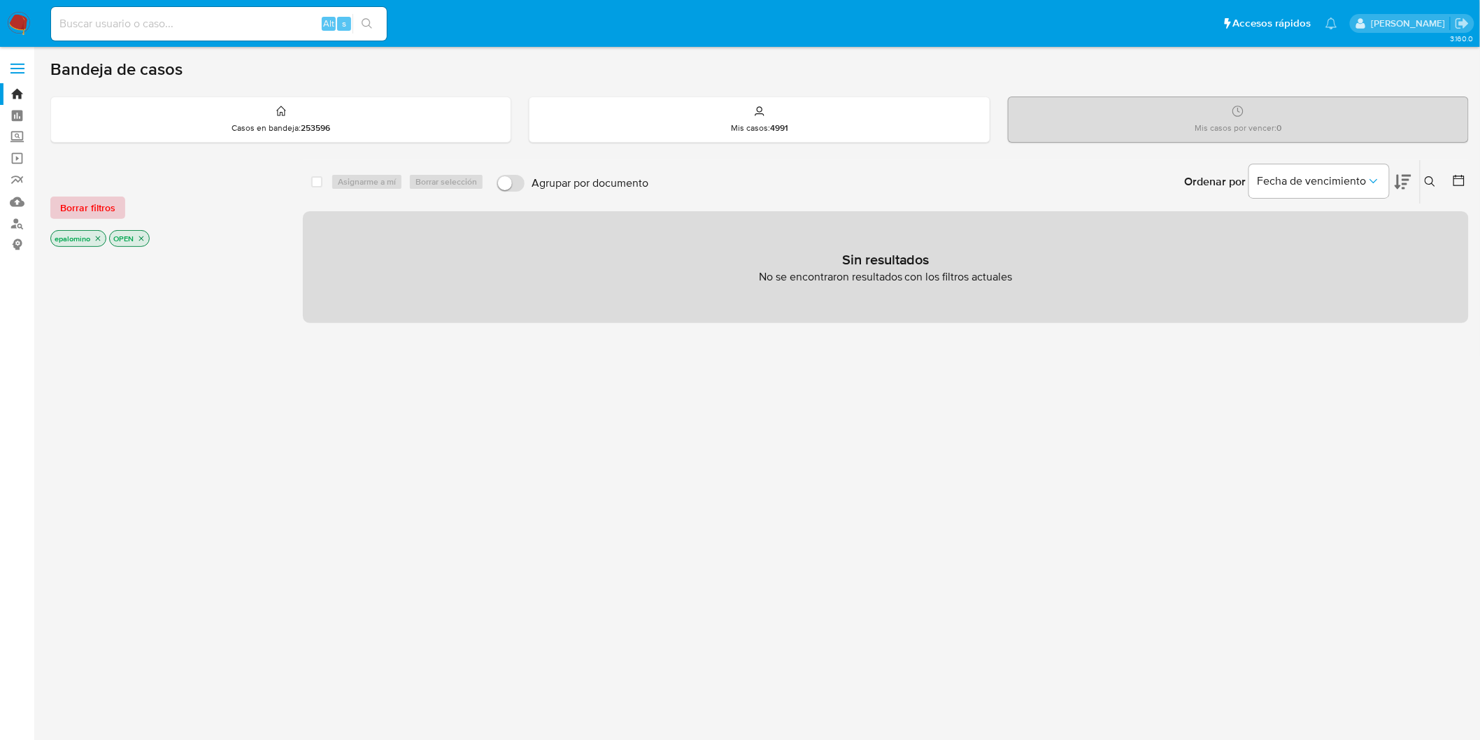
click at [90, 206] on span "Borrar filtros" at bounding box center [87, 208] width 55 height 20
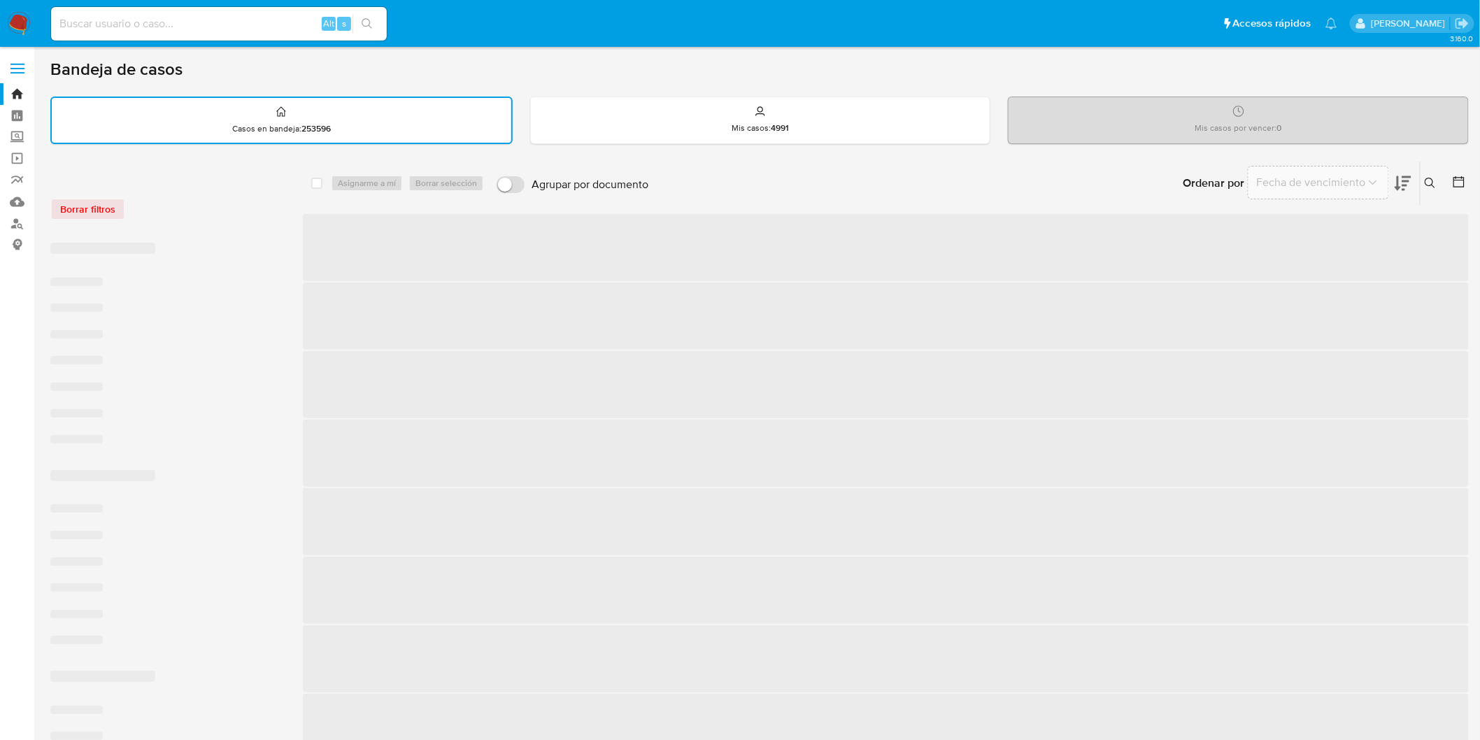
click at [182, 219] on div "Borrar filtros" at bounding box center [162, 201] width 224 height 59
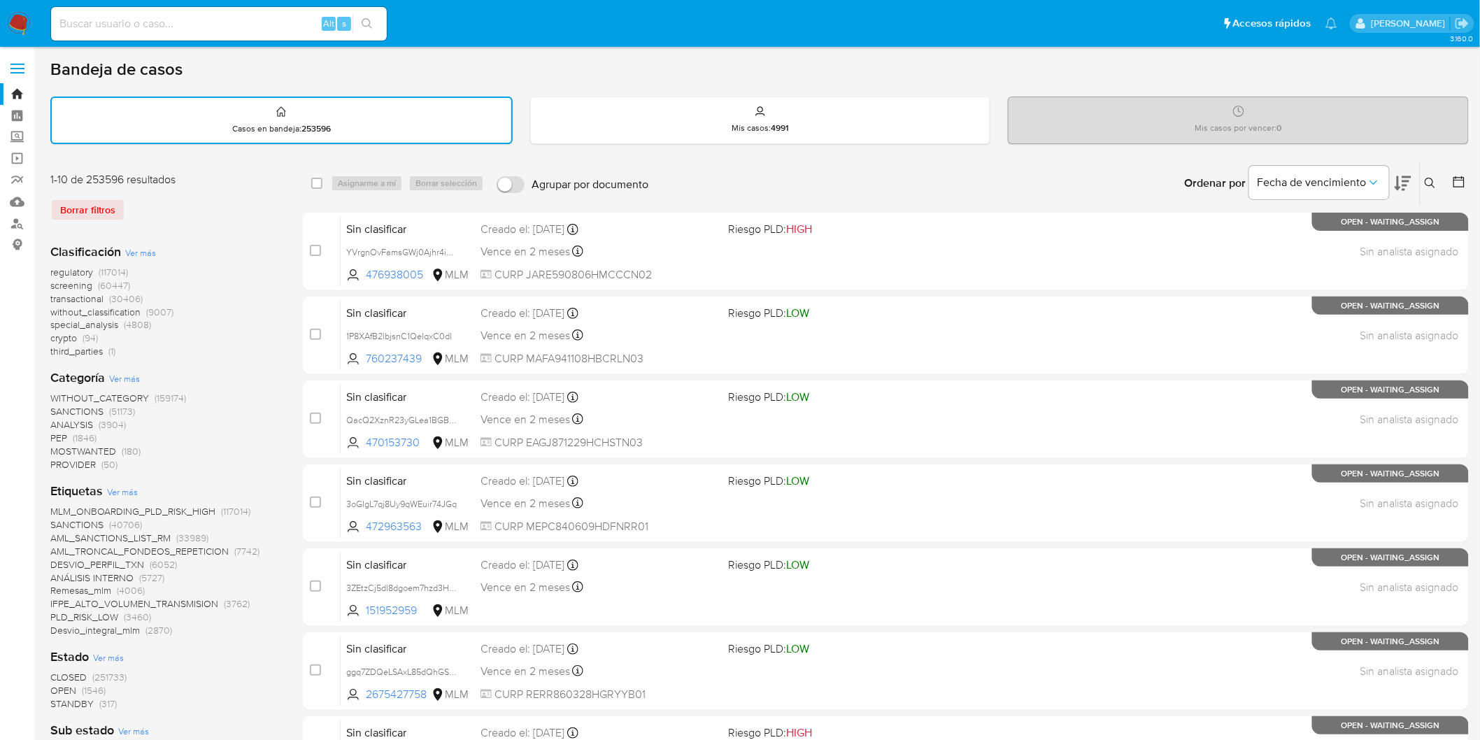
click at [22, 22] on img at bounding box center [19, 24] width 24 height 24
click at [203, 213] on div "Borrar filtros" at bounding box center [162, 210] width 224 height 22
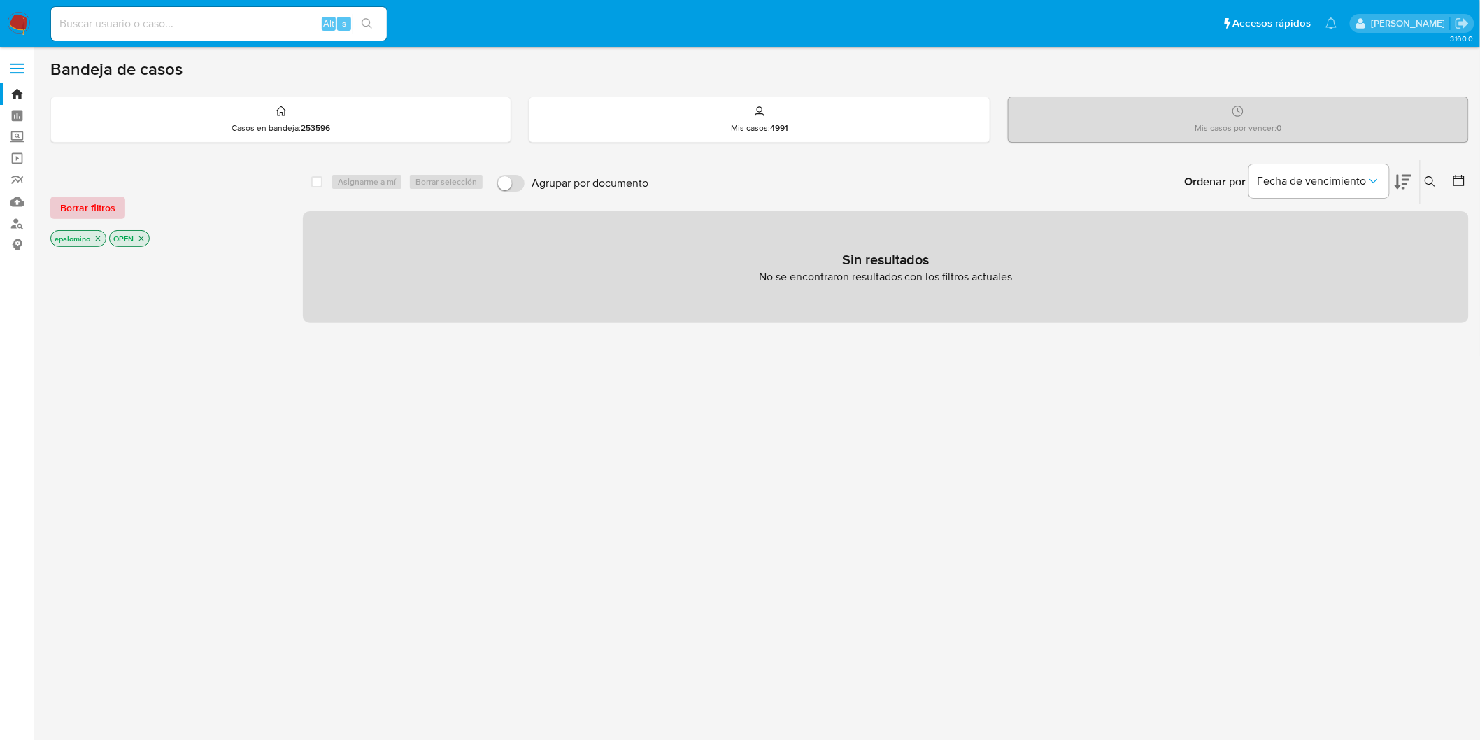
click at [50, 211] on button "Borrar filtros" at bounding box center [87, 208] width 75 height 22
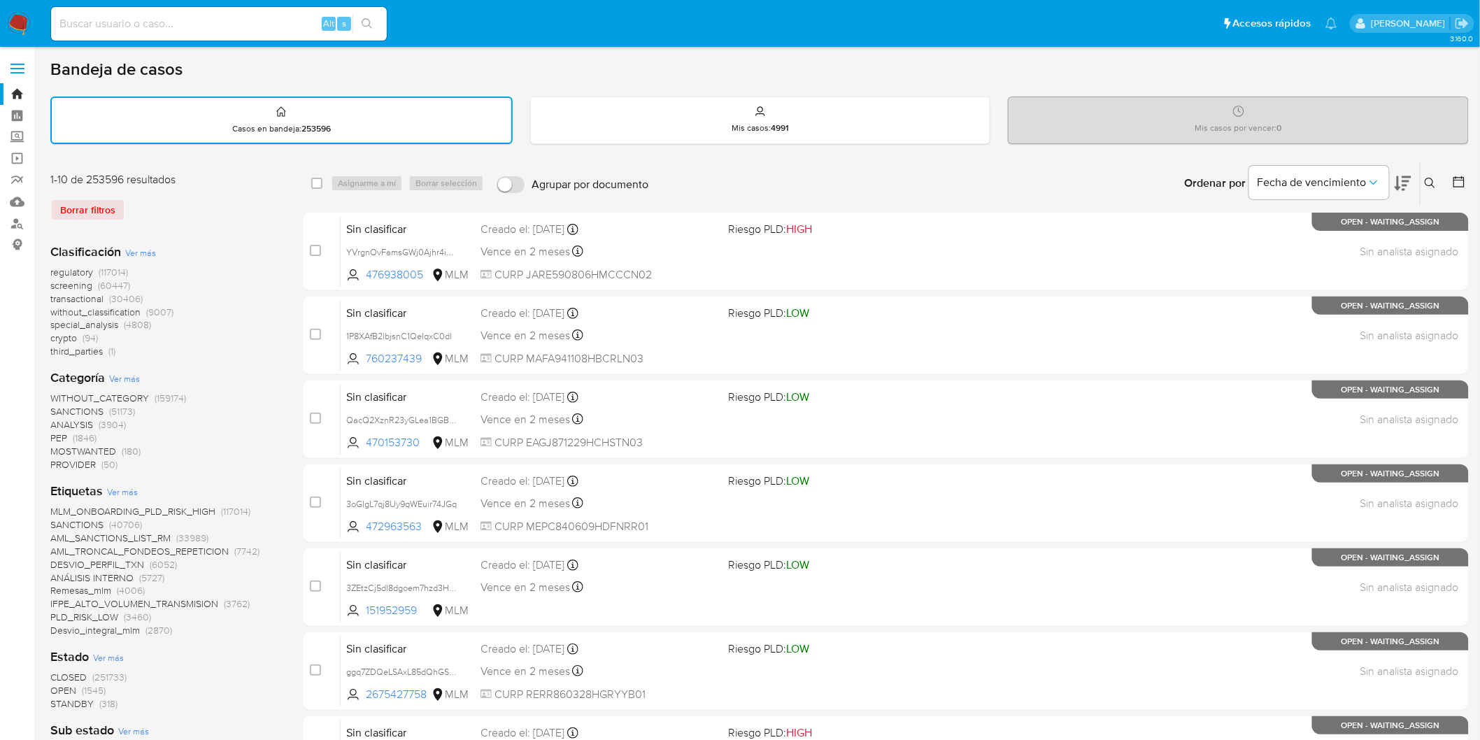
click at [243, 210] on div "Borrar filtros" at bounding box center [162, 210] width 224 height 22
click at [17, 19] on img at bounding box center [19, 24] width 24 height 24
click at [243, 226] on div "1-10 de 253596 resultados Borrar filtros" at bounding box center [162, 202] width 224 height 60
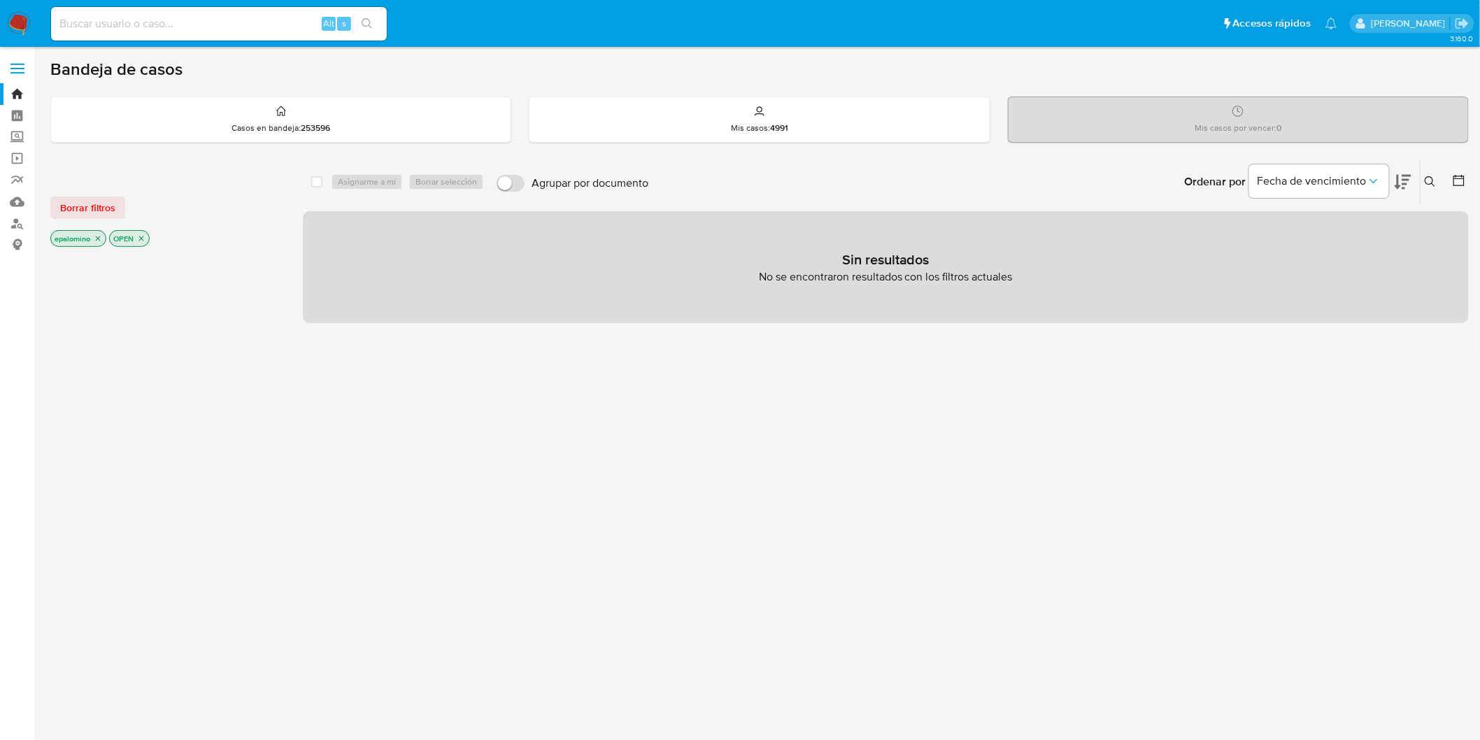
click at [79, 207] on span "Borrar filtros" at bounding box center [87, 208] width 55 height 20
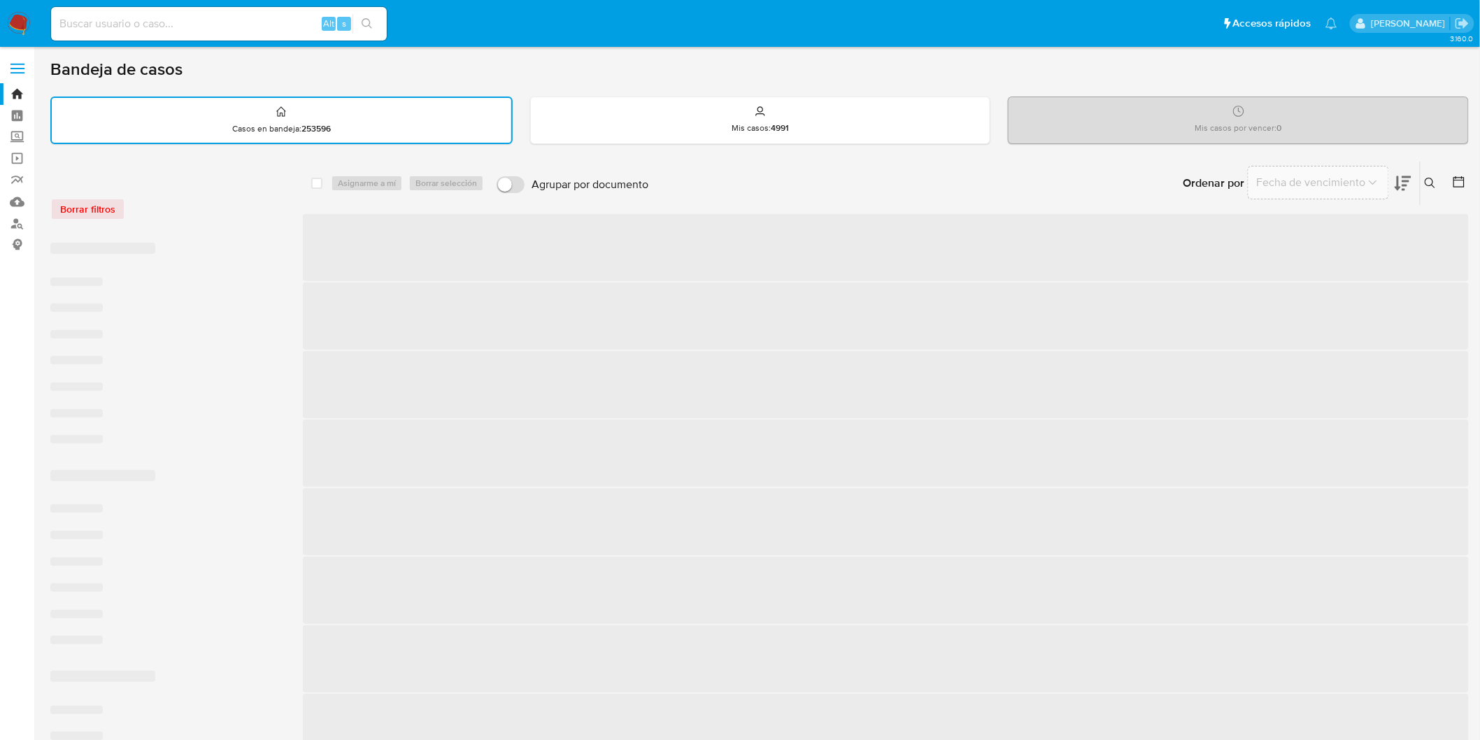
click at [169, 207] on div "Borrar filtros" at bounding box center [162, 209] width 224 height 22
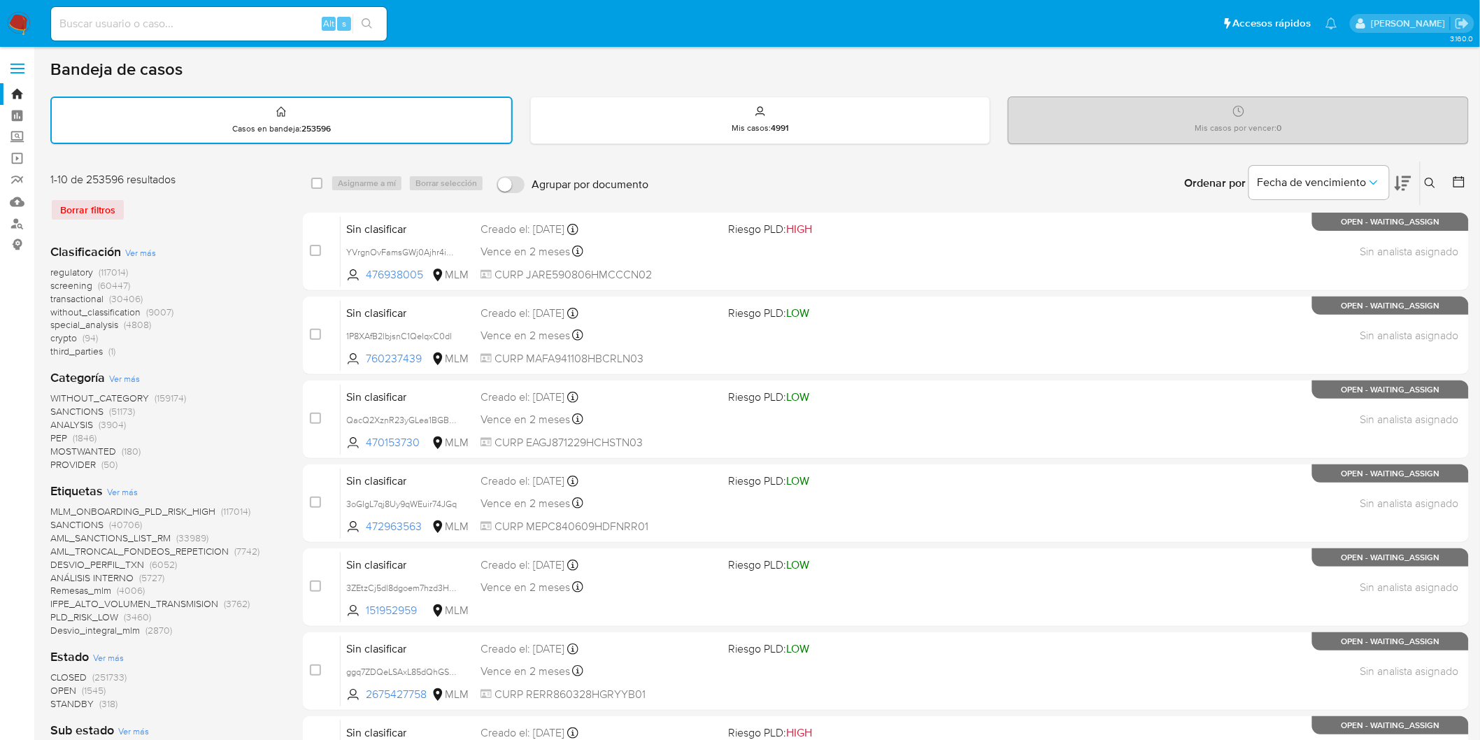
click at [15, 23] on img at bounding box center [19, 24] width 24 height 24
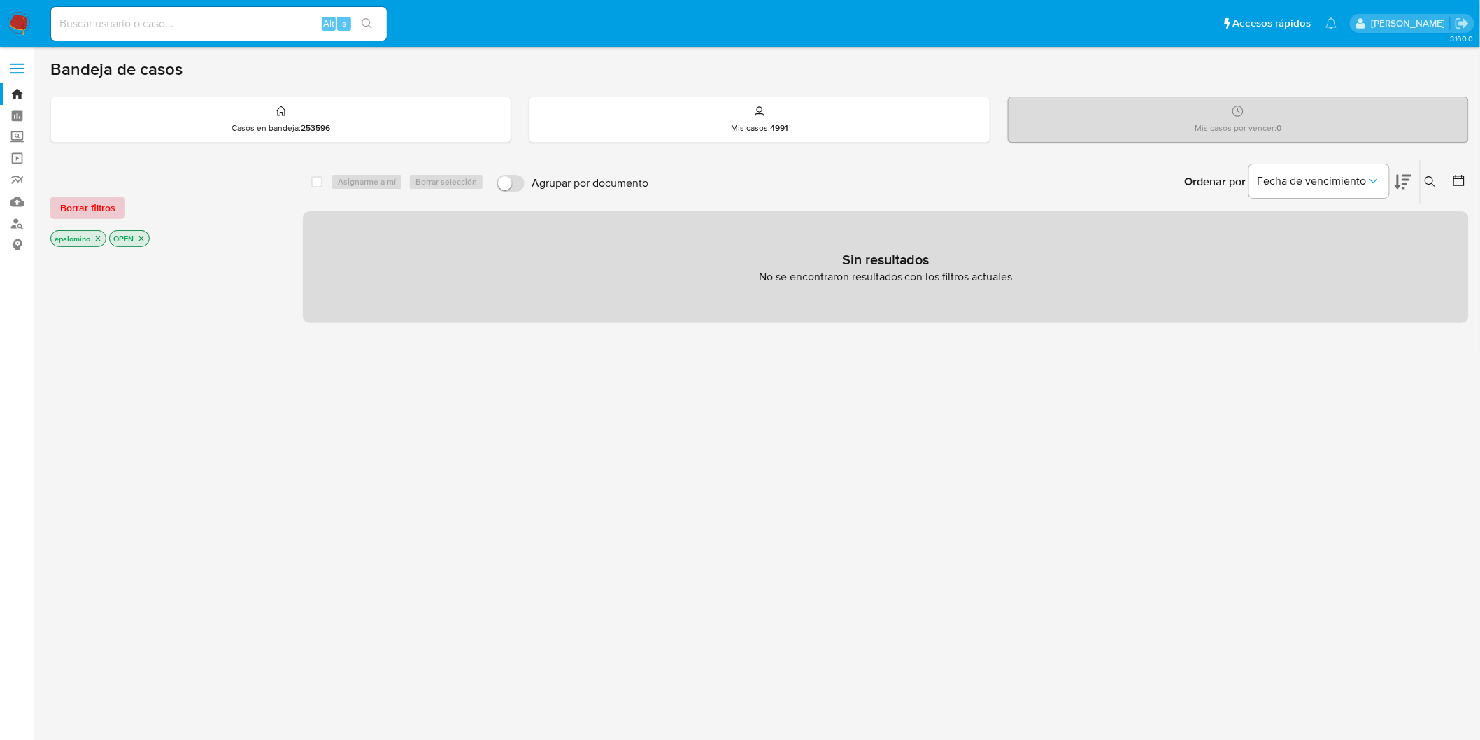
click at [66, 199] on span "Borrar filtros" at bounding box center [87, 208] width 55 height 20
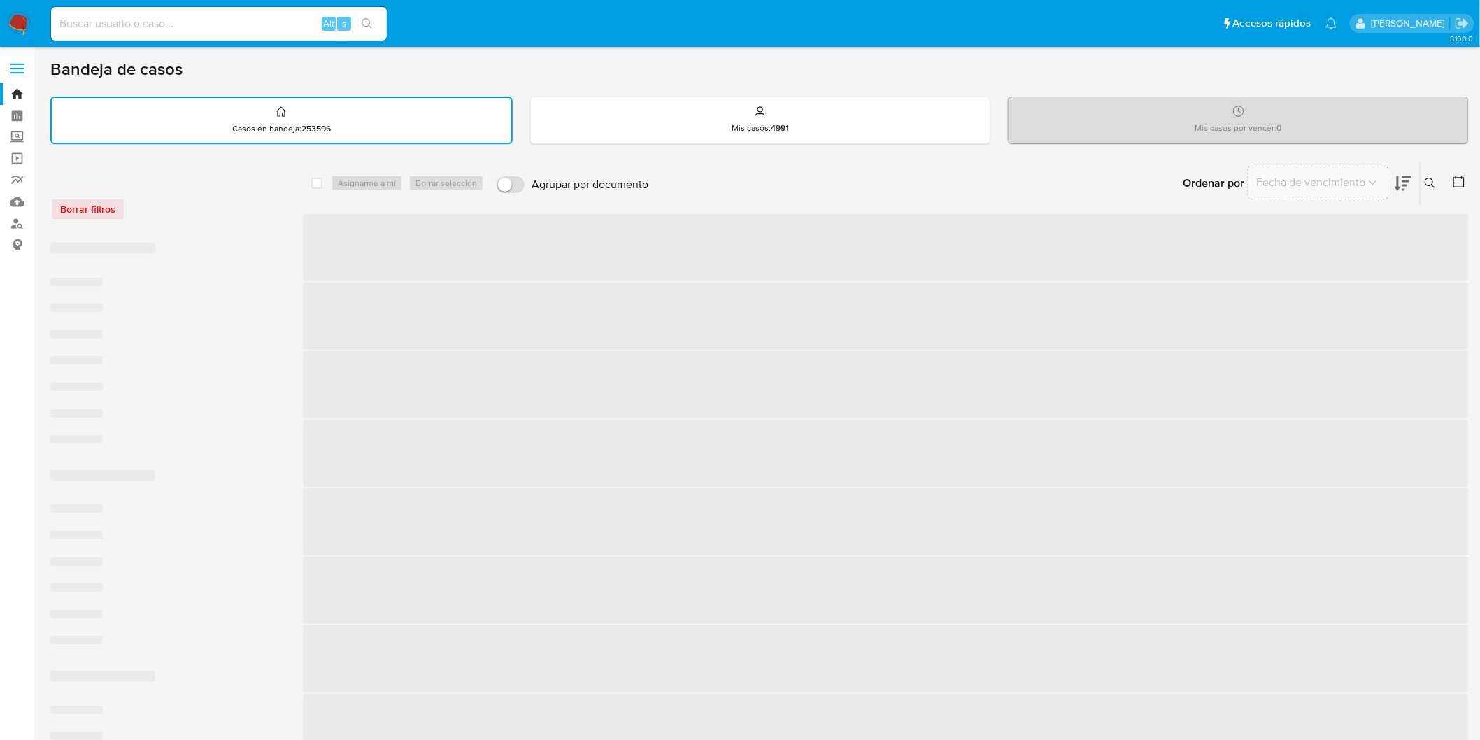
click at [257, 212] on div "Borrar filtros" at bounding box center [162, 209] width 224 height 22
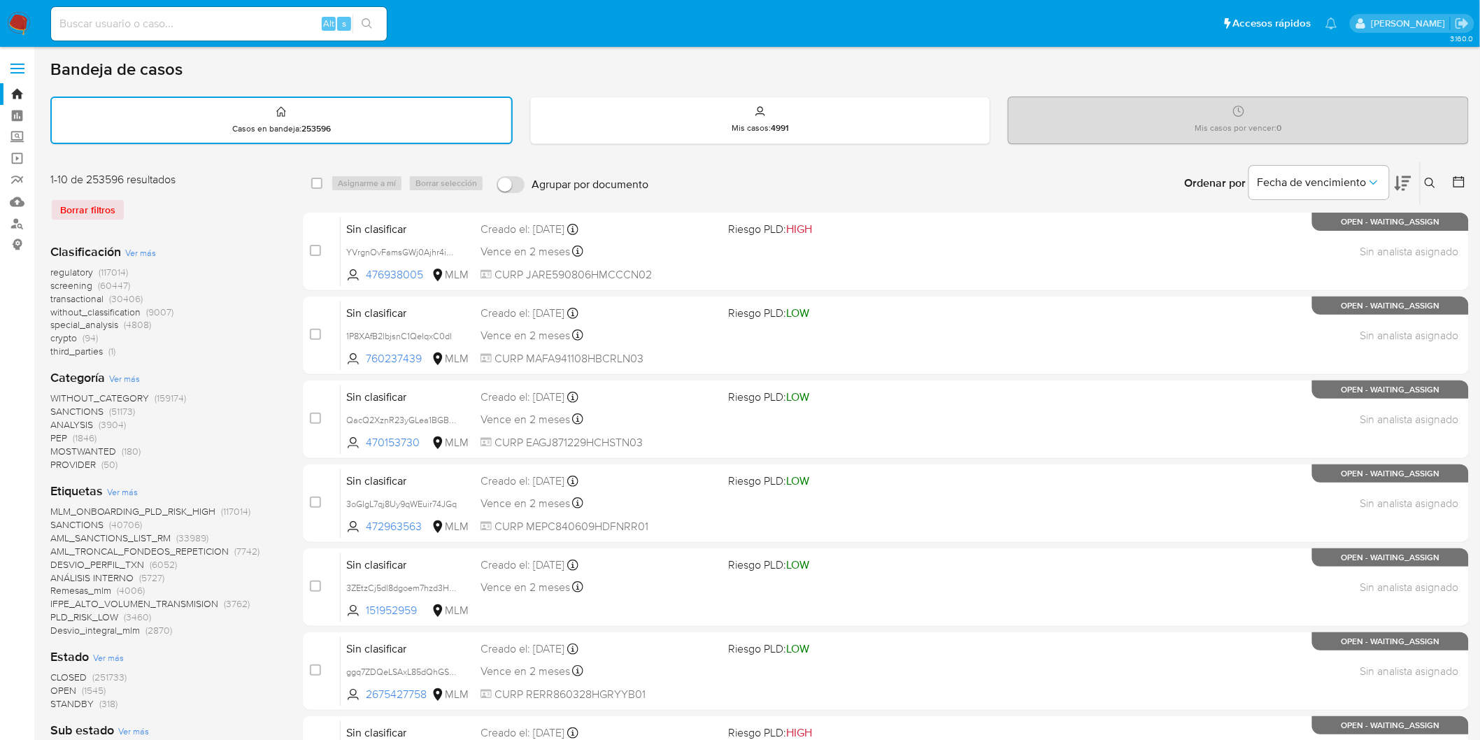
click at [17, 26] on img at bounding box center [19, 24] width 24 height 24
click at [229, 243] on div "Clasificación Ver más regulatory (117014) screening (60447) transactional (3040…" at bounding box center [165, 300] width 230 height 115
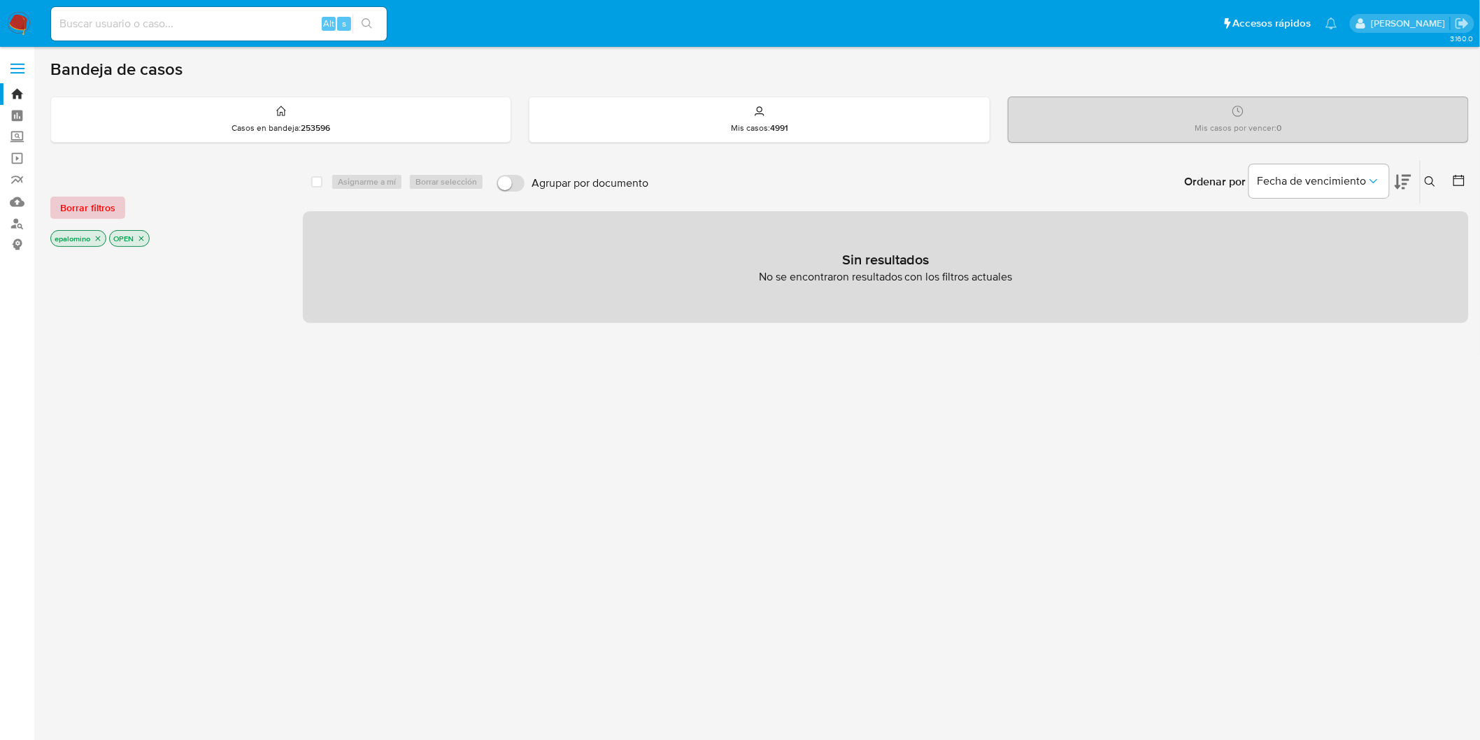
click at [111, 206] on span "Borrar filtros" at bounding box center [87, 208] width 55 height 20
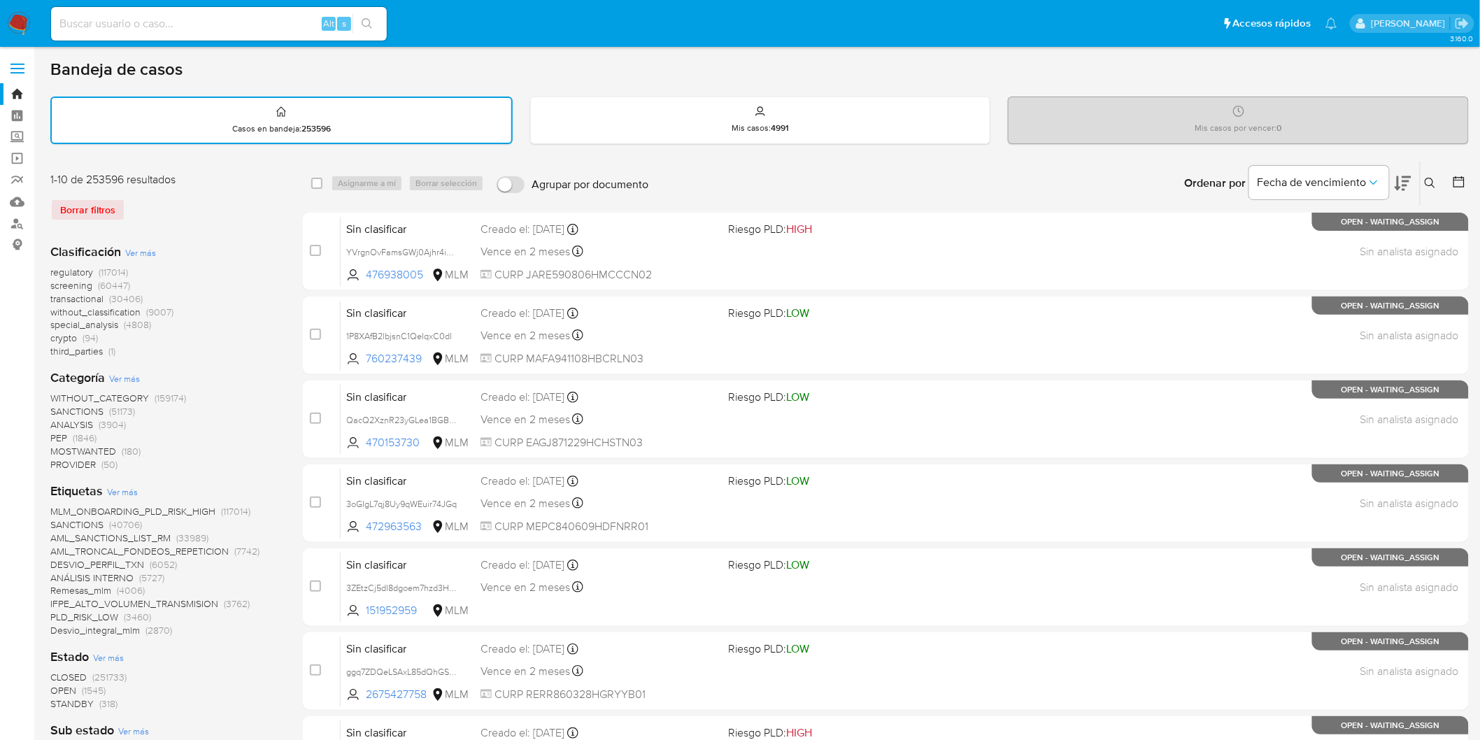
click at [14, 23] on img at bounding box center [19, 24] width 24 height 24
click at [253, 243] on div "Clasificación Ver más regulatory (117014) screening (60447) transactional (3040…" at bounding box center [165, 300] width 230 height 115
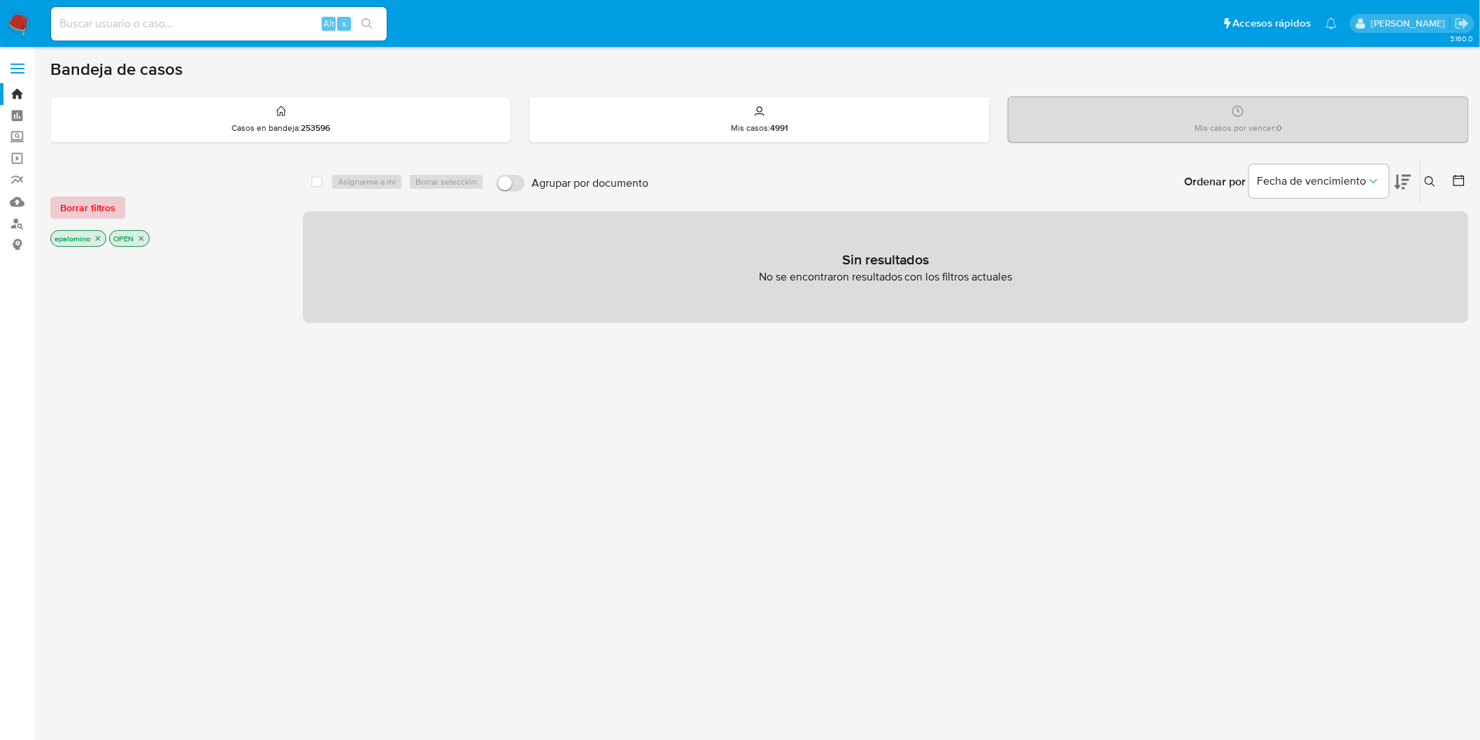
click at [101, 208] on span "Borrar filtros" at bounding box center [87, 208] width 55 height 20
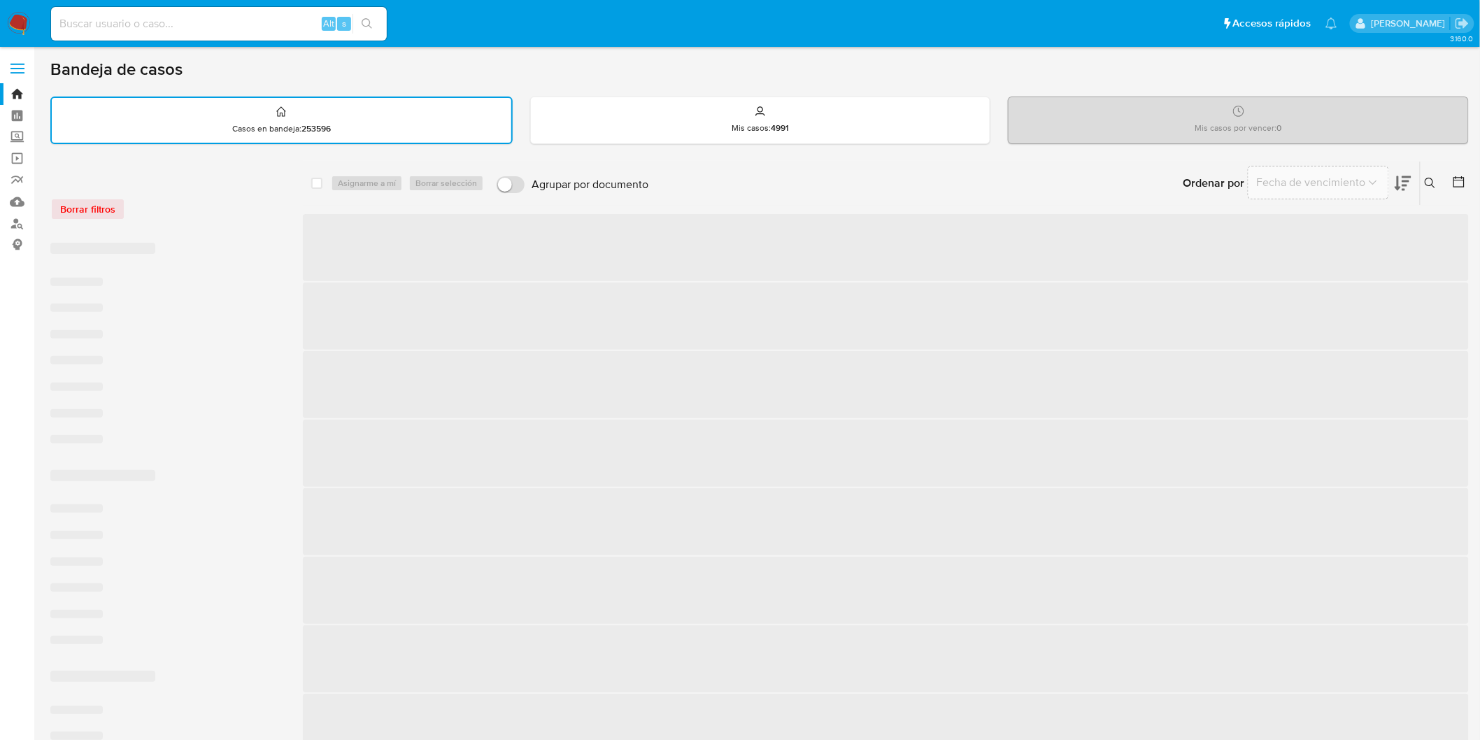
drag, startPoint x: 299, startPoint y: 229, endPoint x: 271, endPoint y: 229, distance: 28.7
click at [298, 229] on div "Borrar filtros ‌ ‌ ‌ ‌ ‌ ‌ ‌ ‌ ‌ ‌ ‌ ‌ ‌ ‌ ‌ ‌ ‌ ‌ ‌ ‌ ‌ ‌ ‌ ‌ ‌ ‌ ‌ ‌ ‌ ‌ sele…" at bounding box center [759, 666] width 1419 height 1011
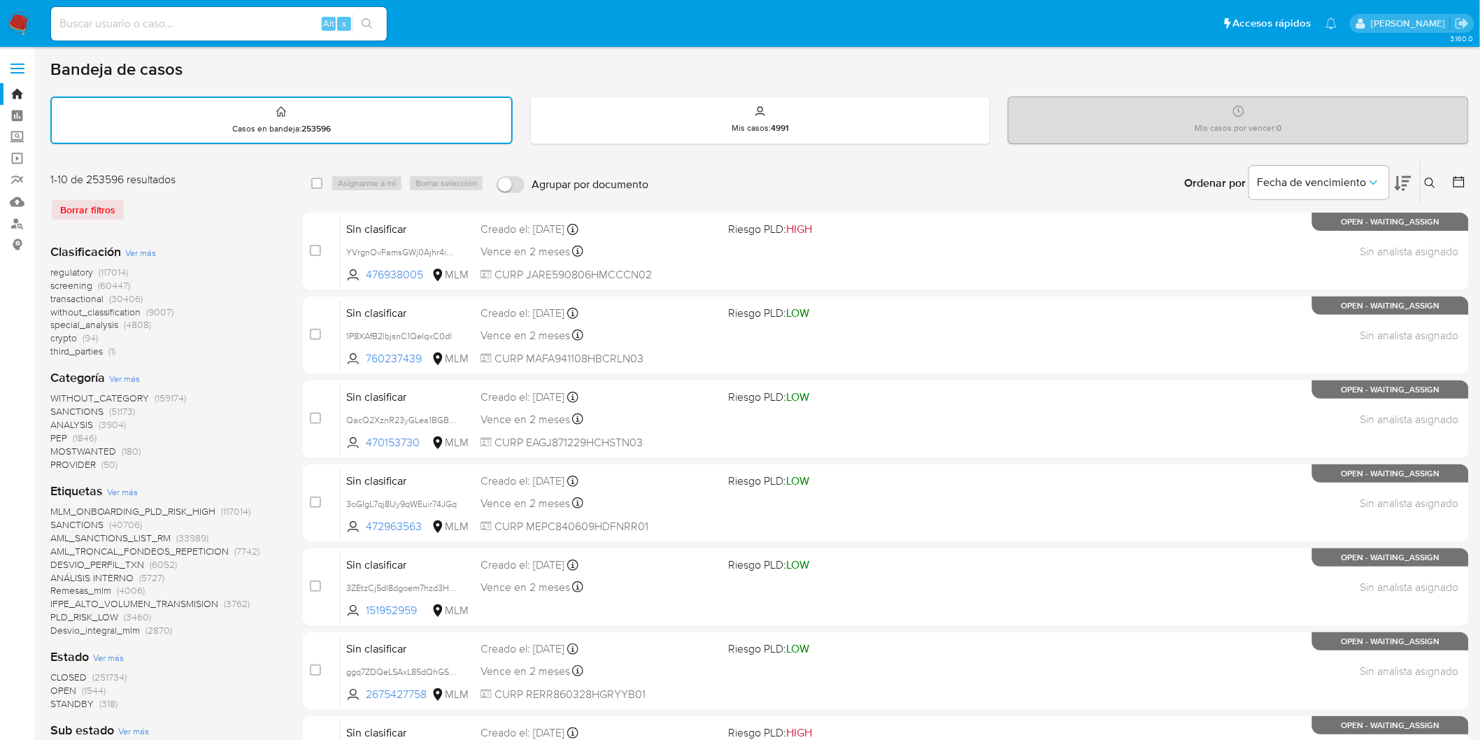
click at [271, 232] on div "Clasificación Ver más regulatory (117014) screening (60447) transactional (3040…" at bounding box center [165, 747] width 230 height 1031
click at [24, 29] on img at bounding box center [19, 24] width 24 height 24
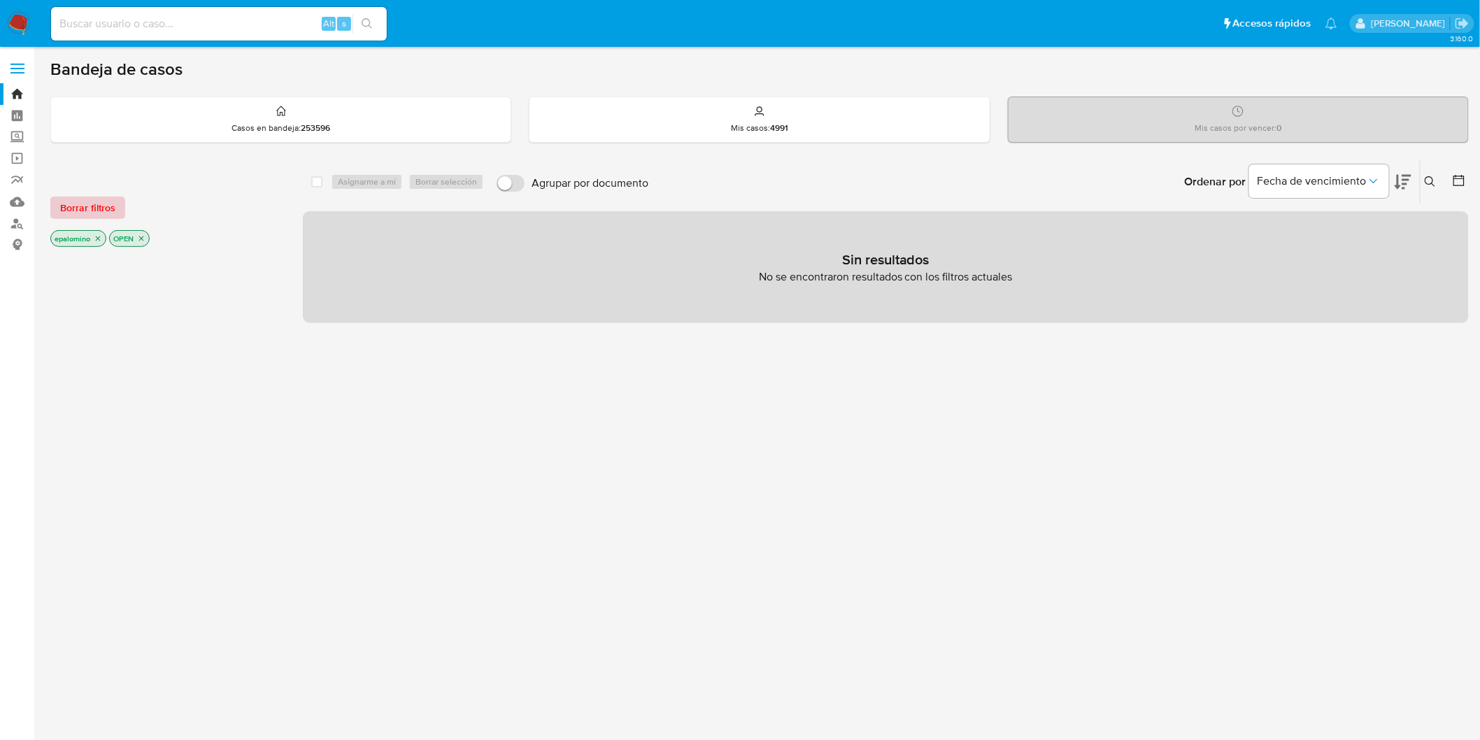
click at [99, 204] on span "Borrar filtros" at bounding box center [87, 208] width 55 height 20
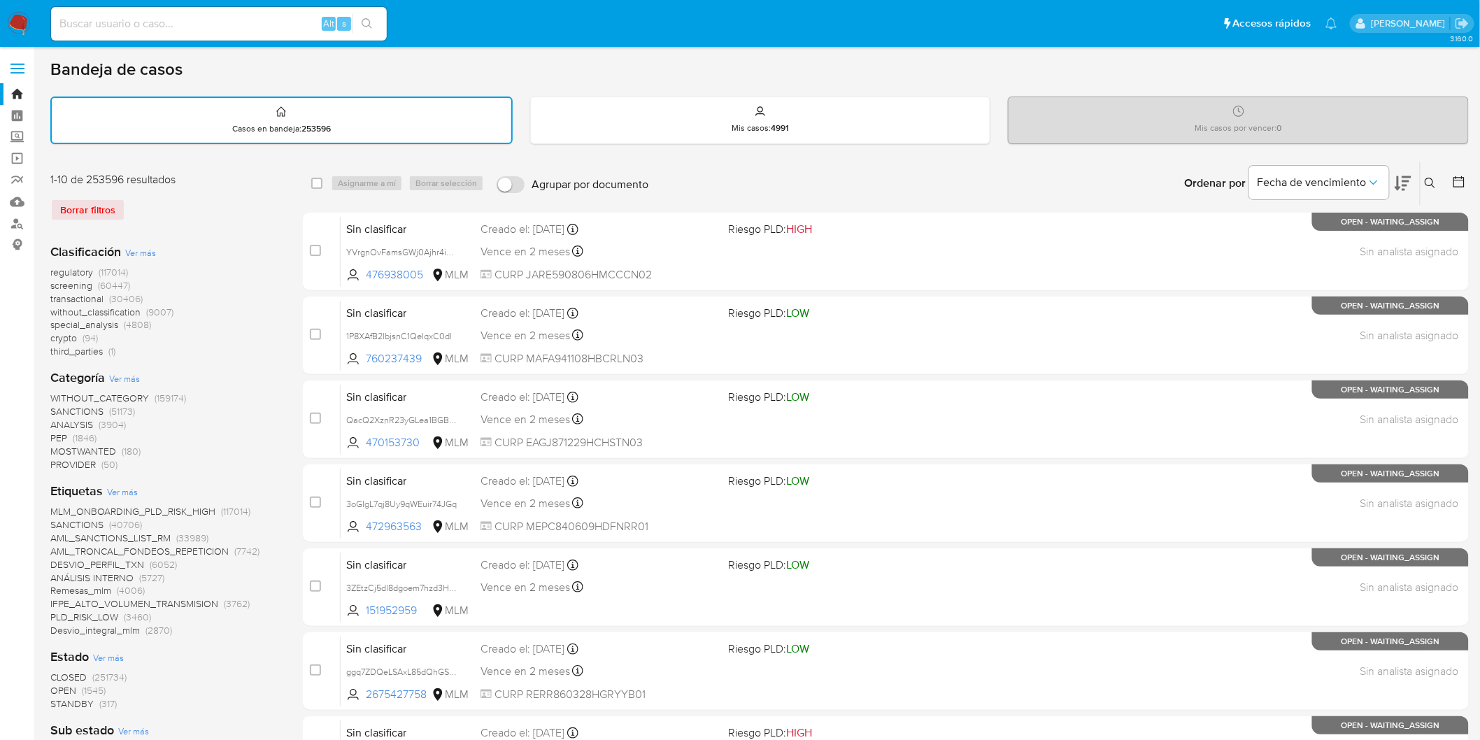
click at [13, 24] on img at bounding box center [19, 24] width 24 height 24
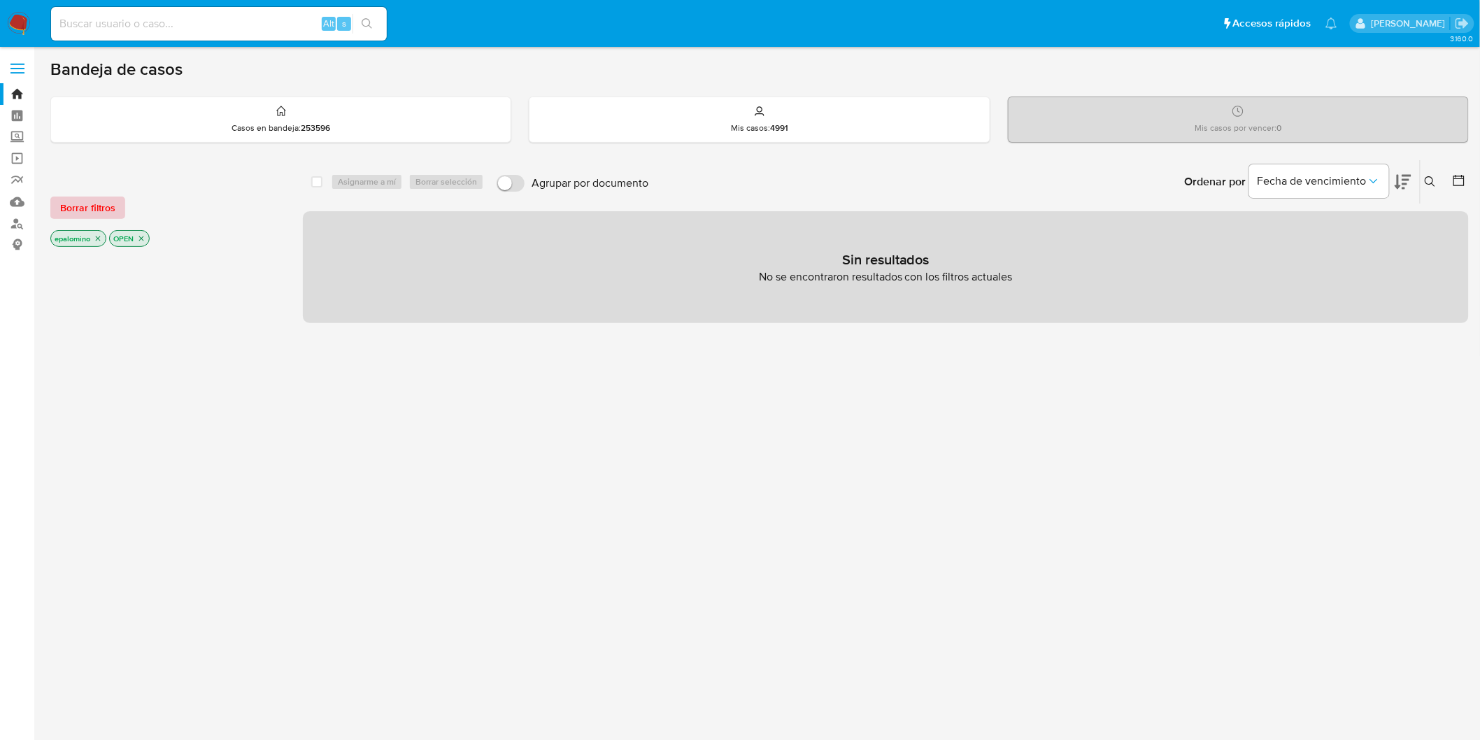
click at [101, 208] on span "Borrar filtros" at bounding box center [87, 208] width 55 height 20
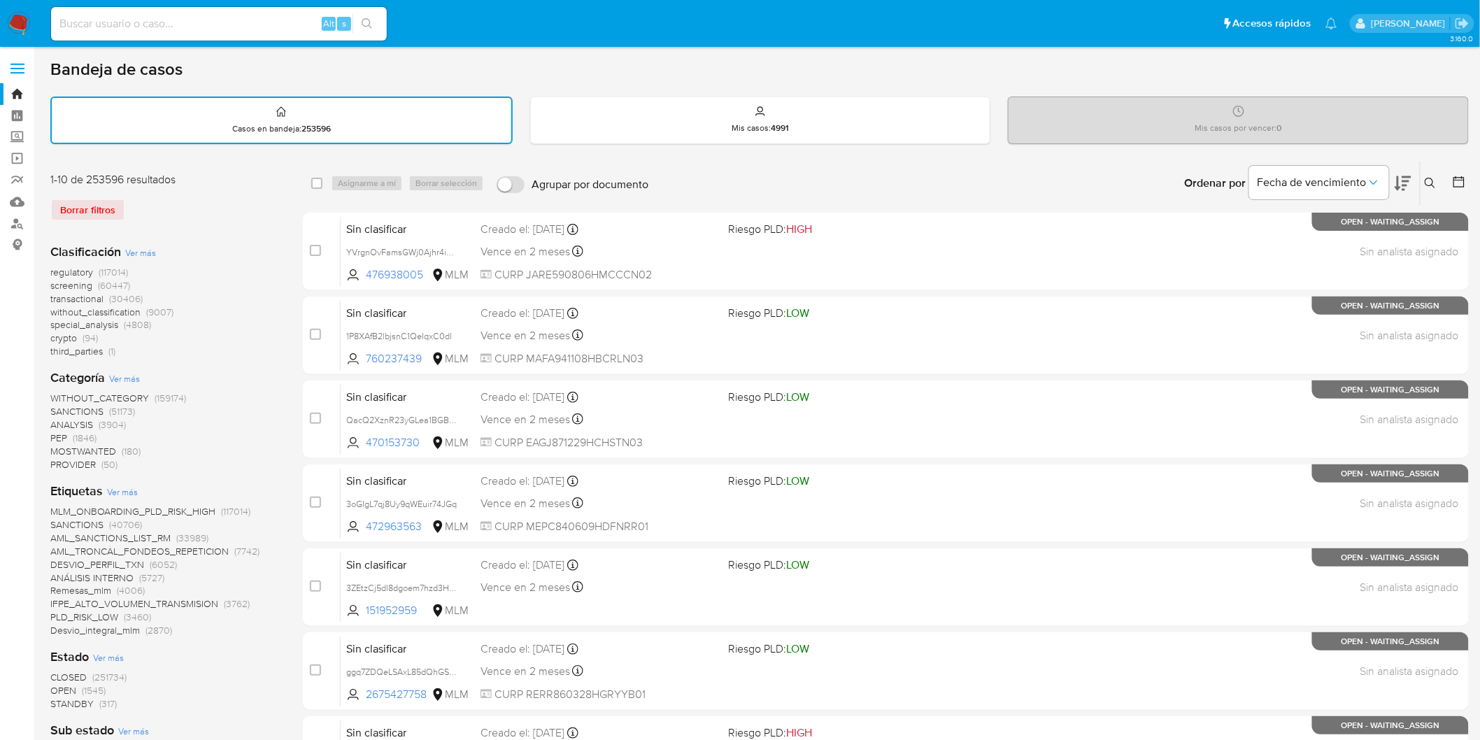
click at [23, 24] on img at bounding box center [19, 24] width 24 height 24
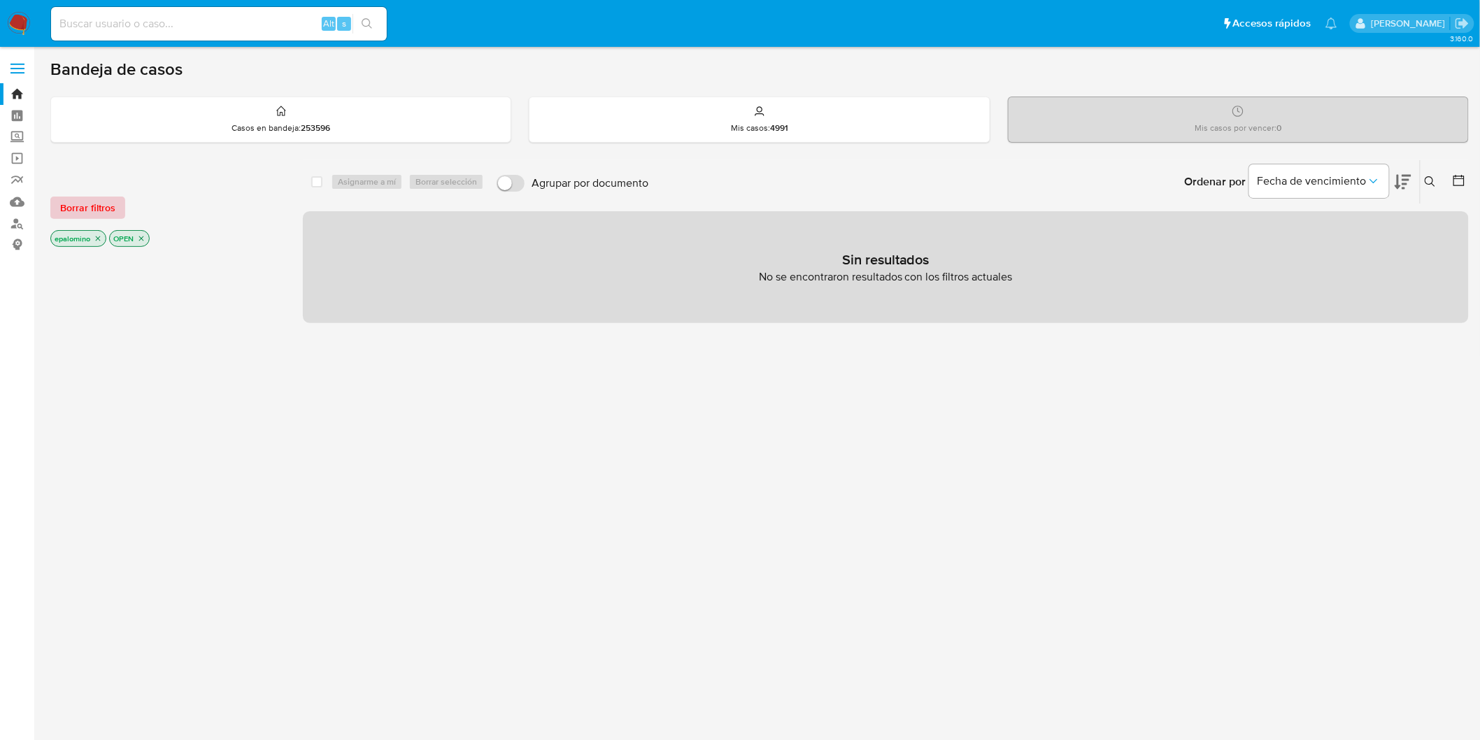
click at [92, 205] on span "Borrar filtros" at bounding box center [87, 208] width 55 height 20
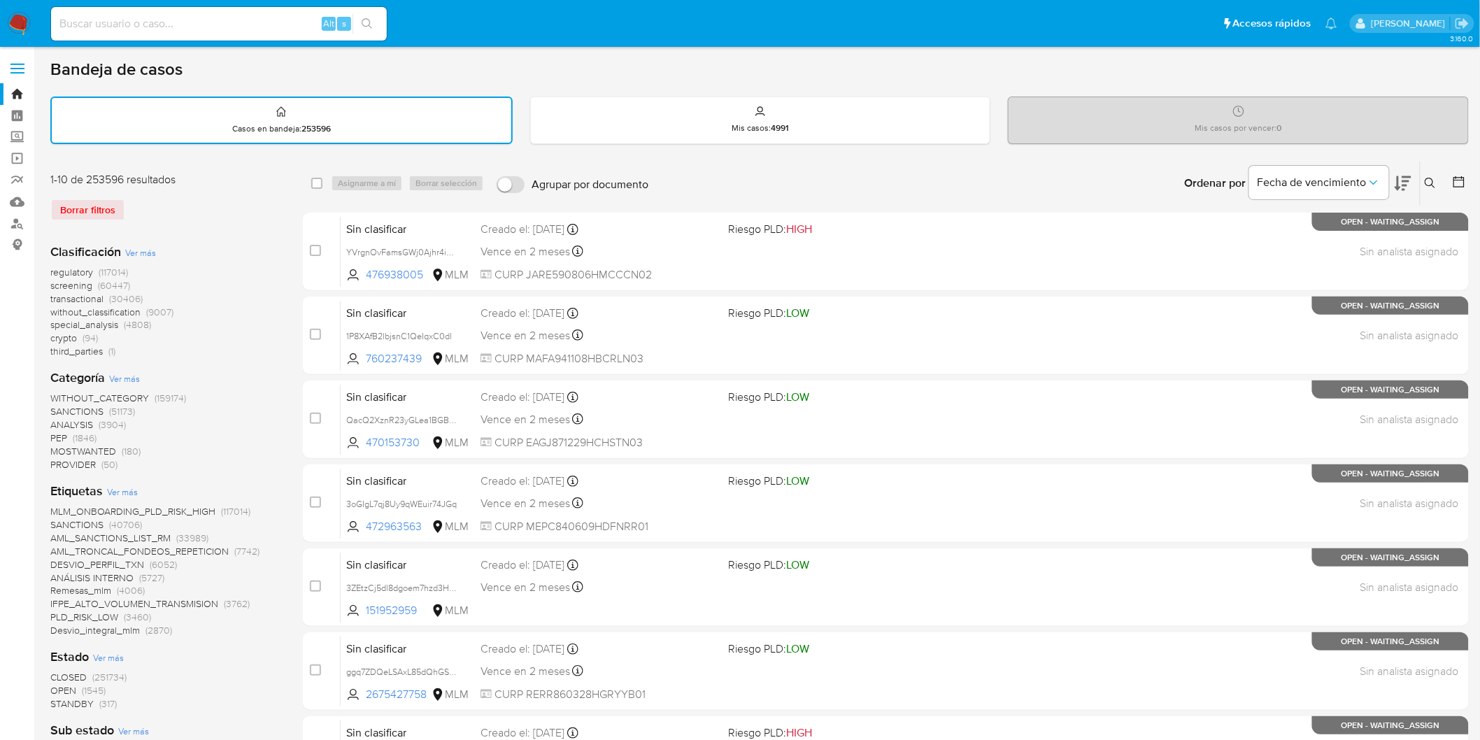
click at [18, 25] on img at bounding box center [19, 24] width 24 height 24
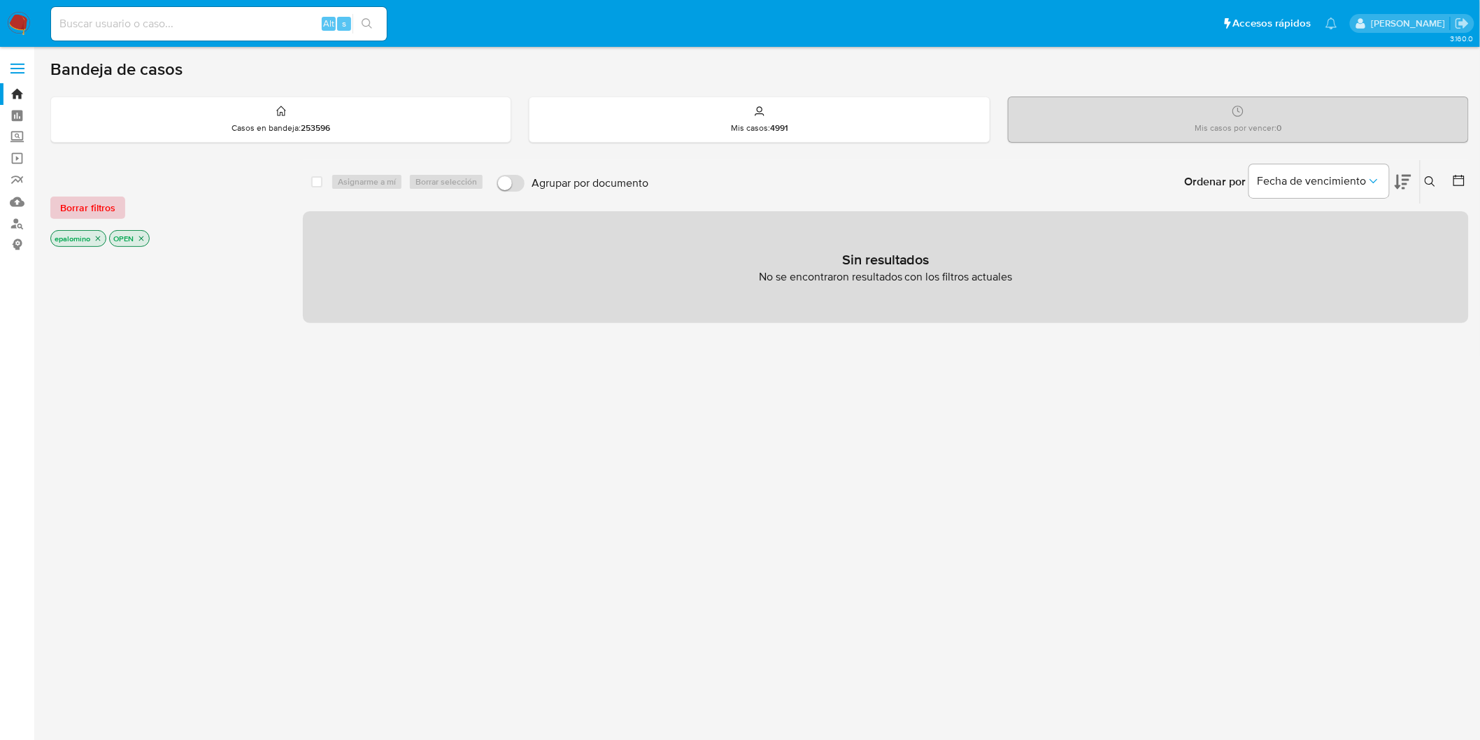
click at [73, 208] on span "Borrar filtros" at bounding box center [87, 208] width 55 height 20
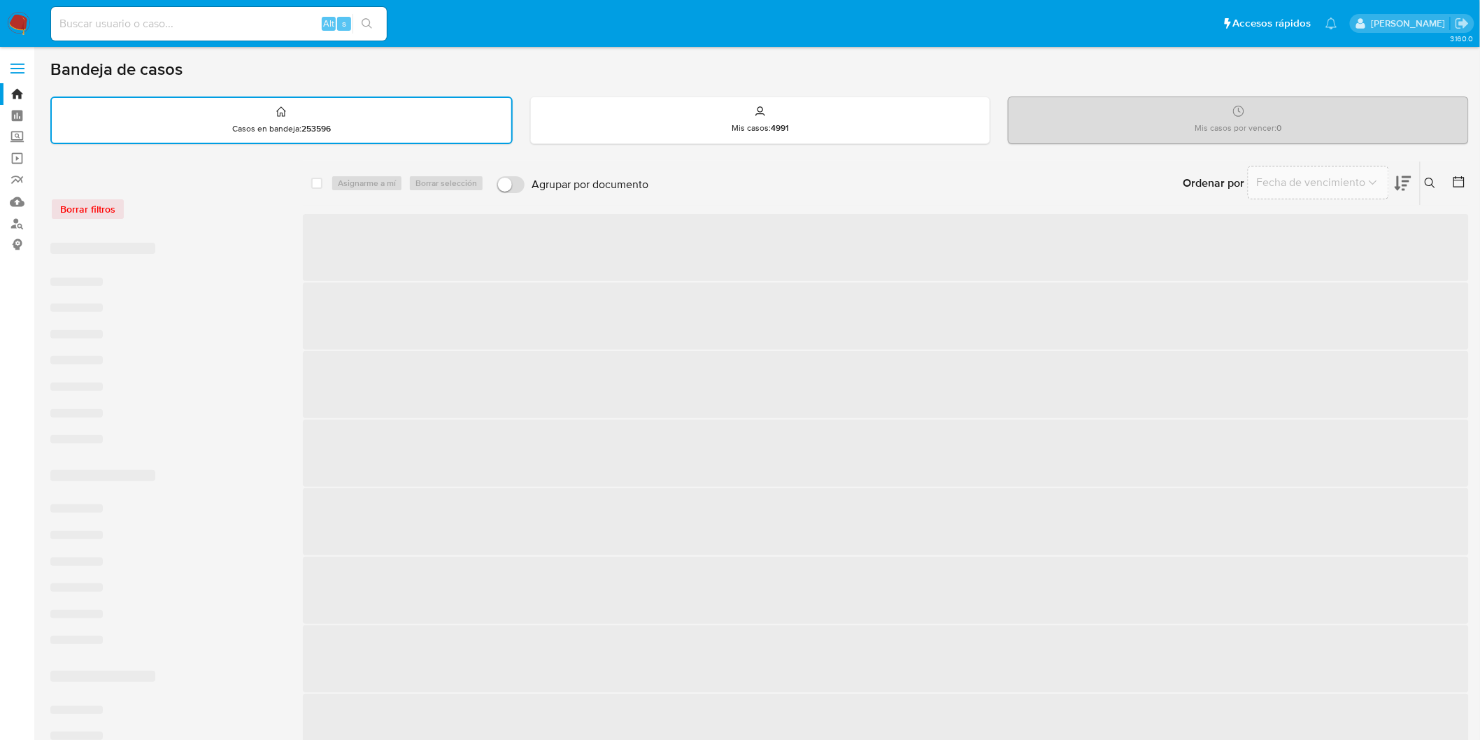
click at [172, 211] on div "Borrar filtros" at bounding box center [162, 209] width 224 height 22
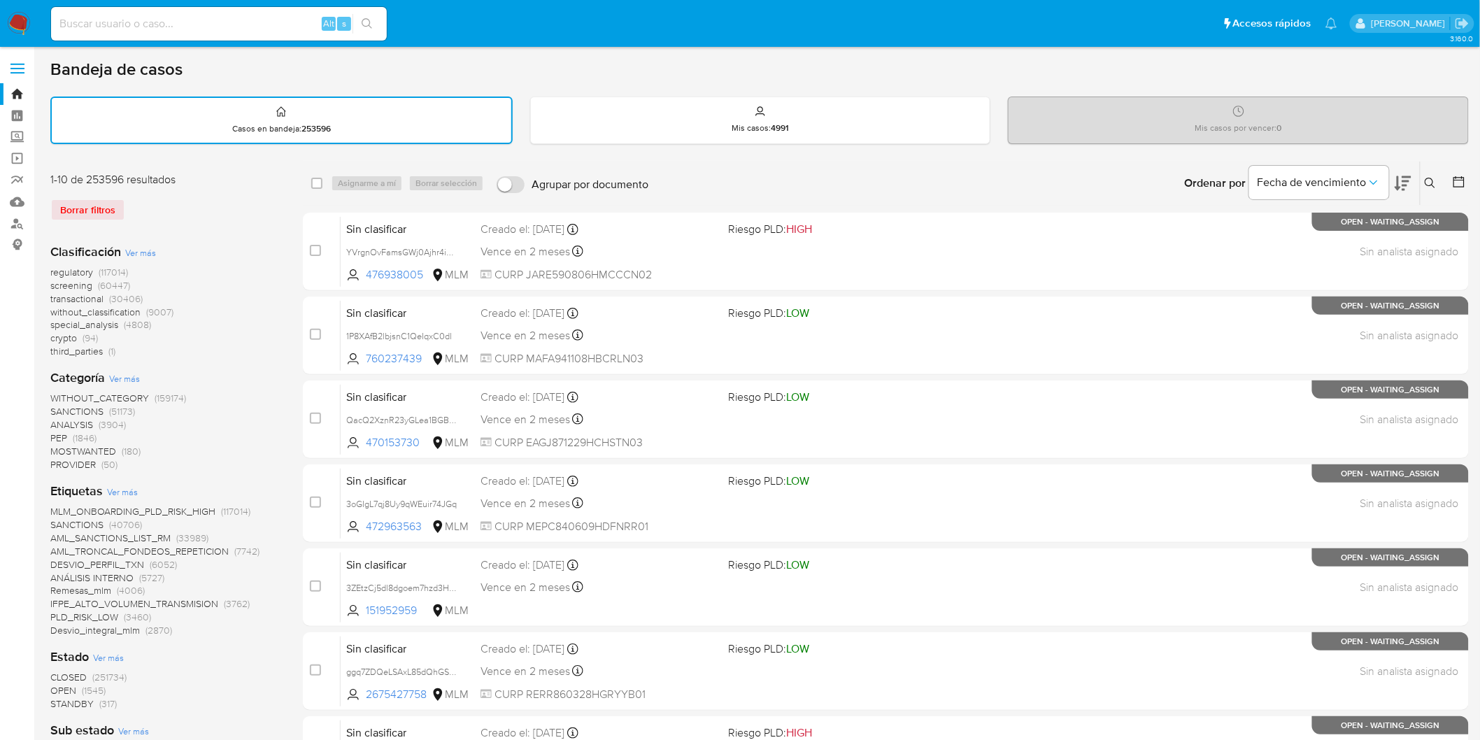
click at [20, 28] on img at bounding box center [19, 24] width 24 height 24
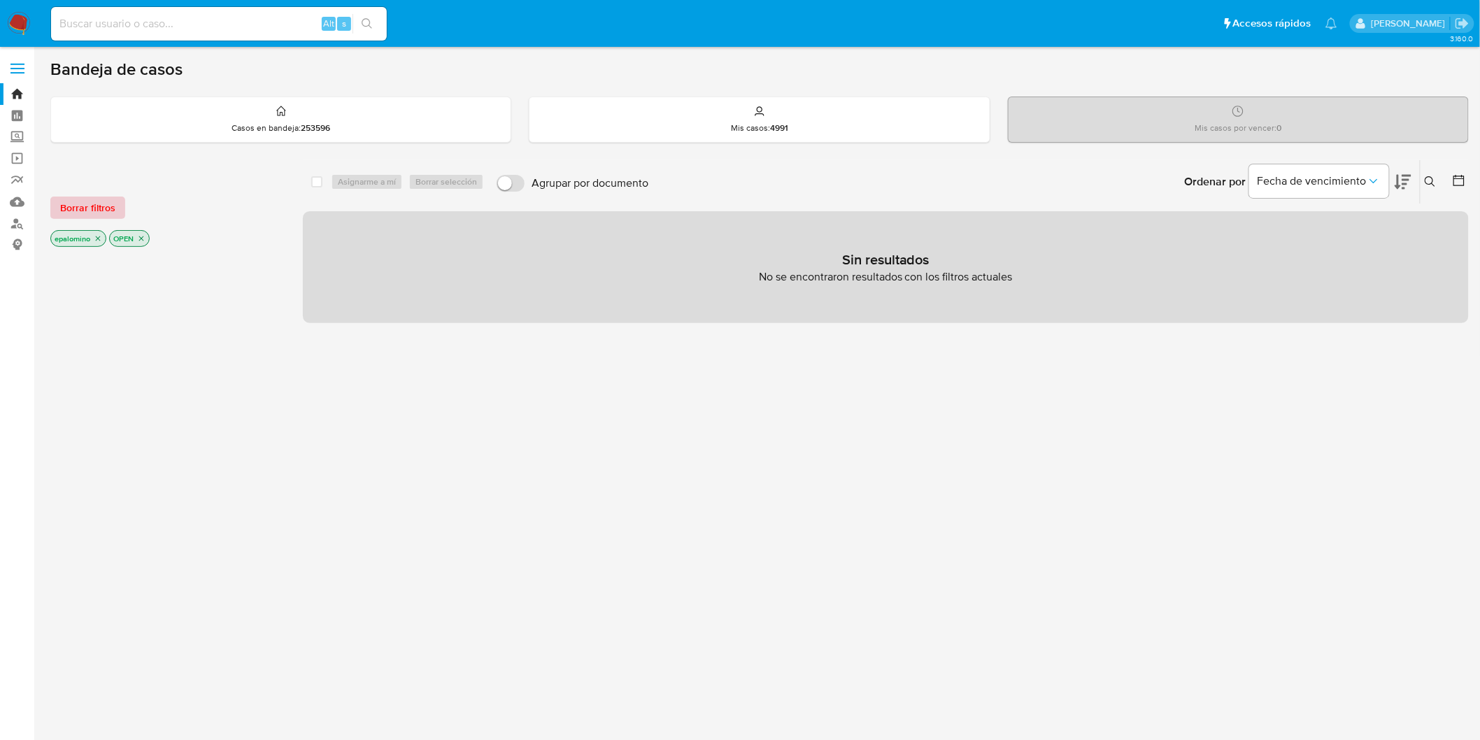
click at [71, 198] on span "Borrar filtros" at bounding box center [87, 208] width 55 height 20
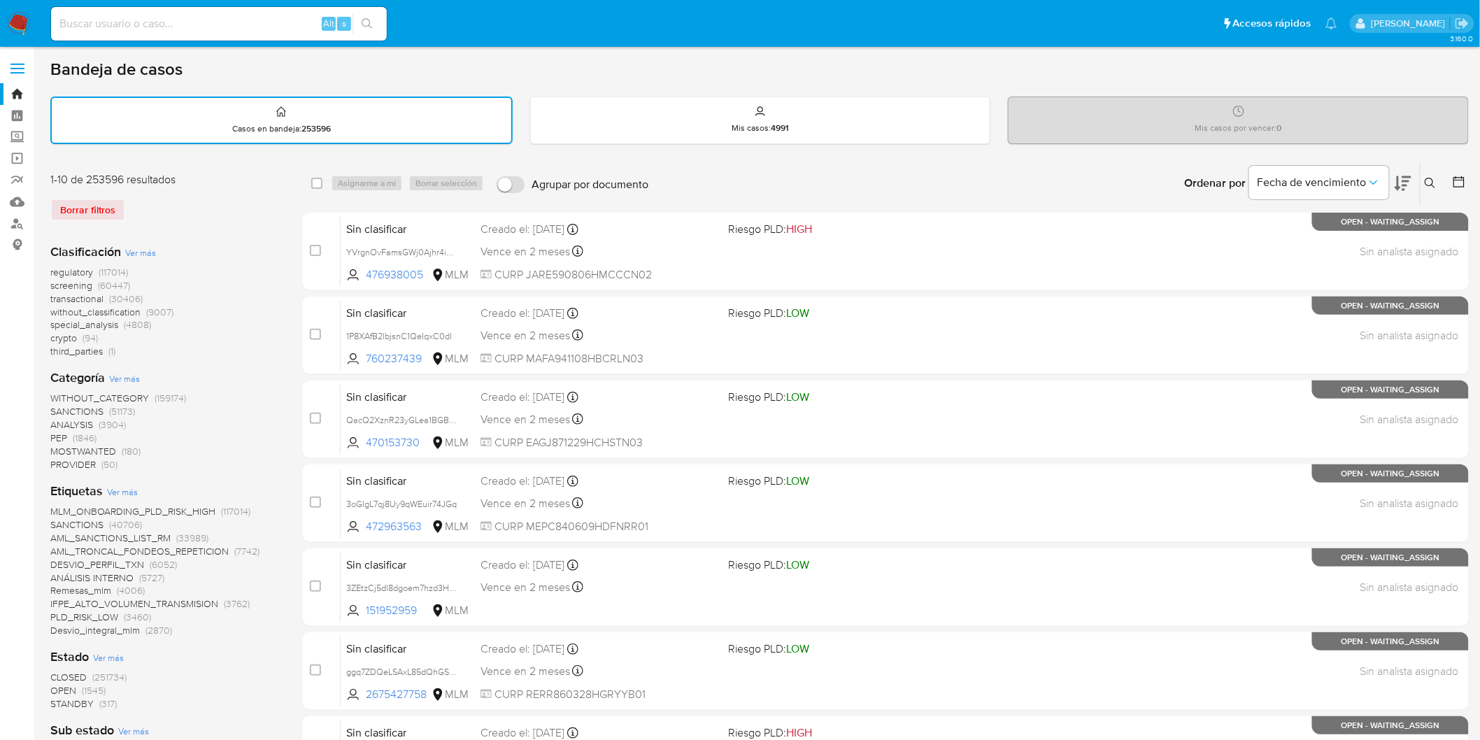
click at [21, 30] on img at bounding box center [19, 24] width 24 height 24
click at [225, 267] on div "regulatory (117014) screening (60447) transactional (30406) without_classificat…" at bounding box center [165, 312] width 230 height 92
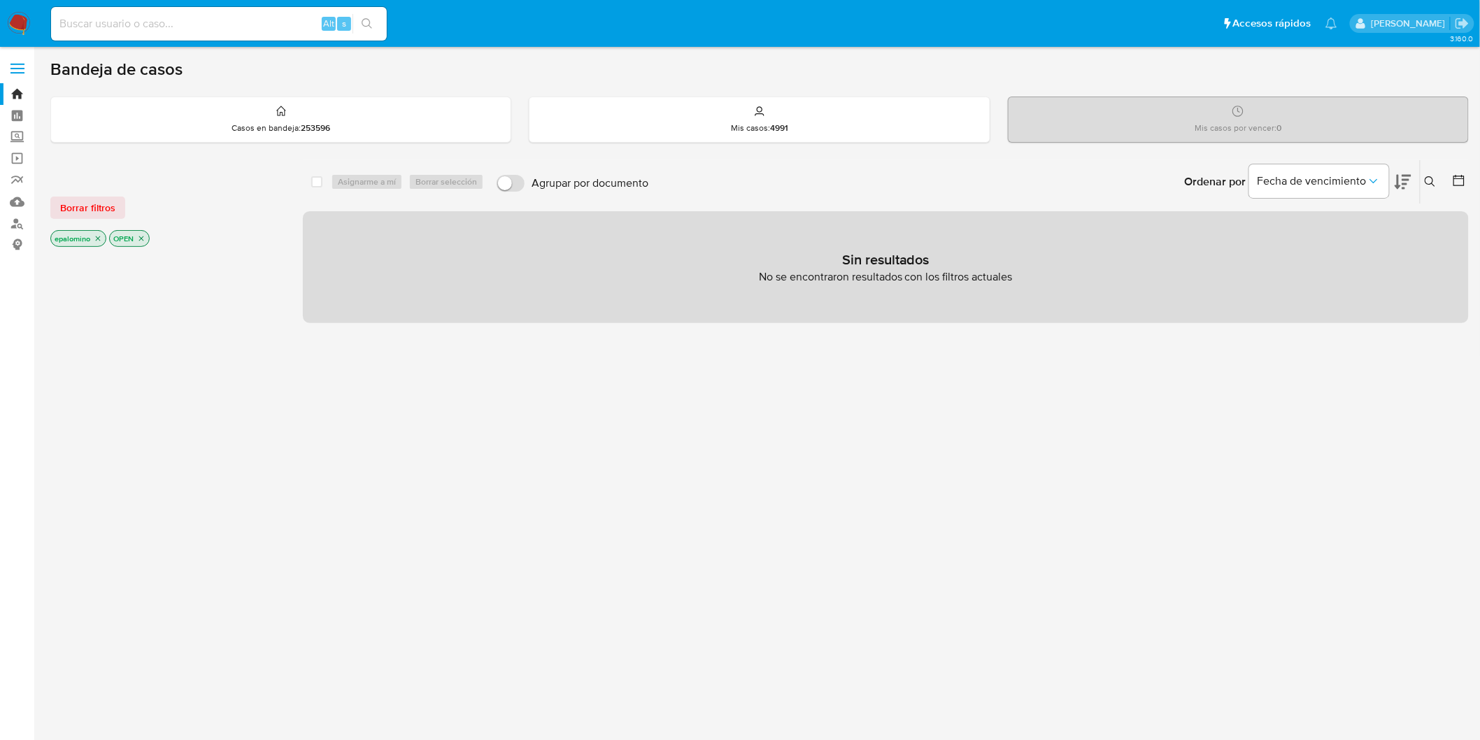
click at [108, 212] on span "Borrar filtros" at bounding box center [87, 208] width 55 height 20
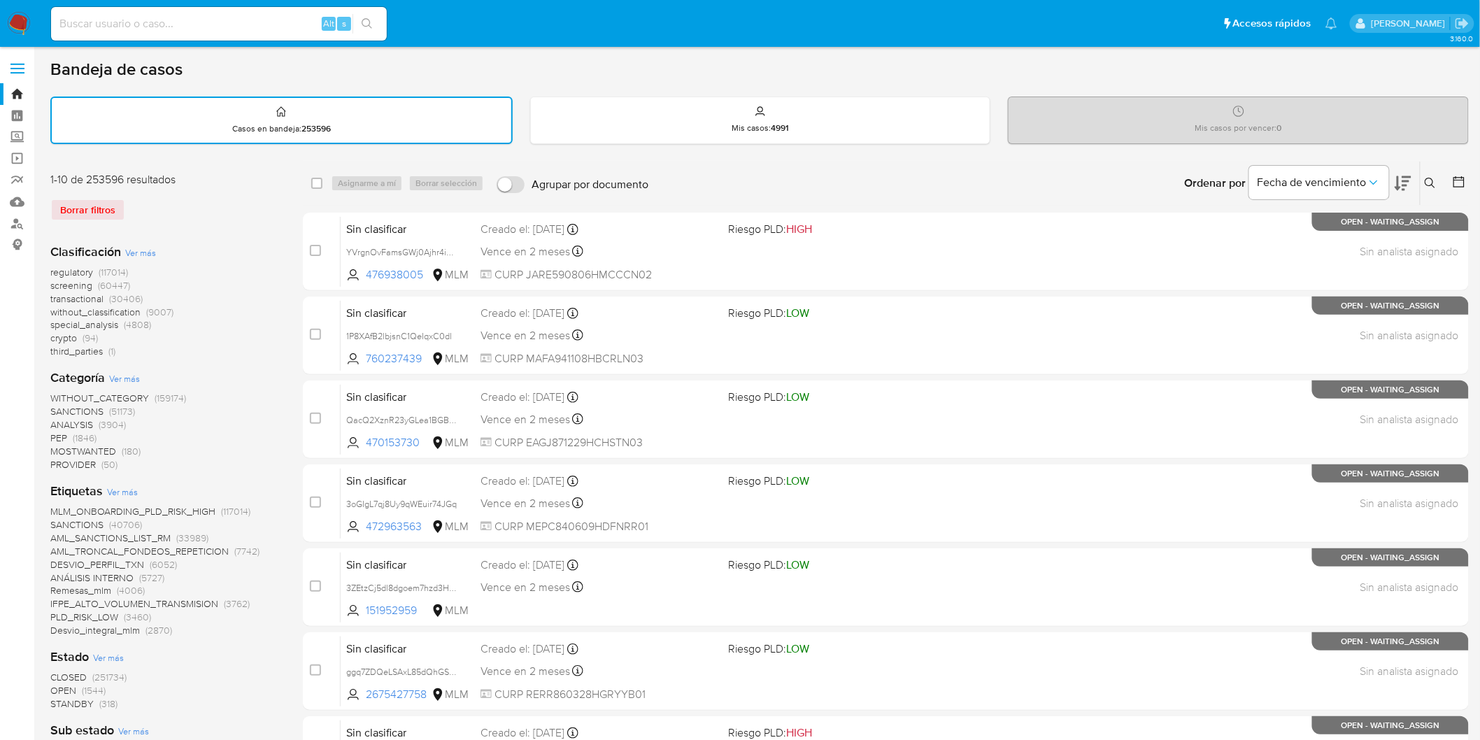
click at [225, 208] on div "Borrar filtros" at bounding box center [162, 210] width 224 height 22
click at [13, 28] on img at bounding box center [19, 24] width 24 height 24
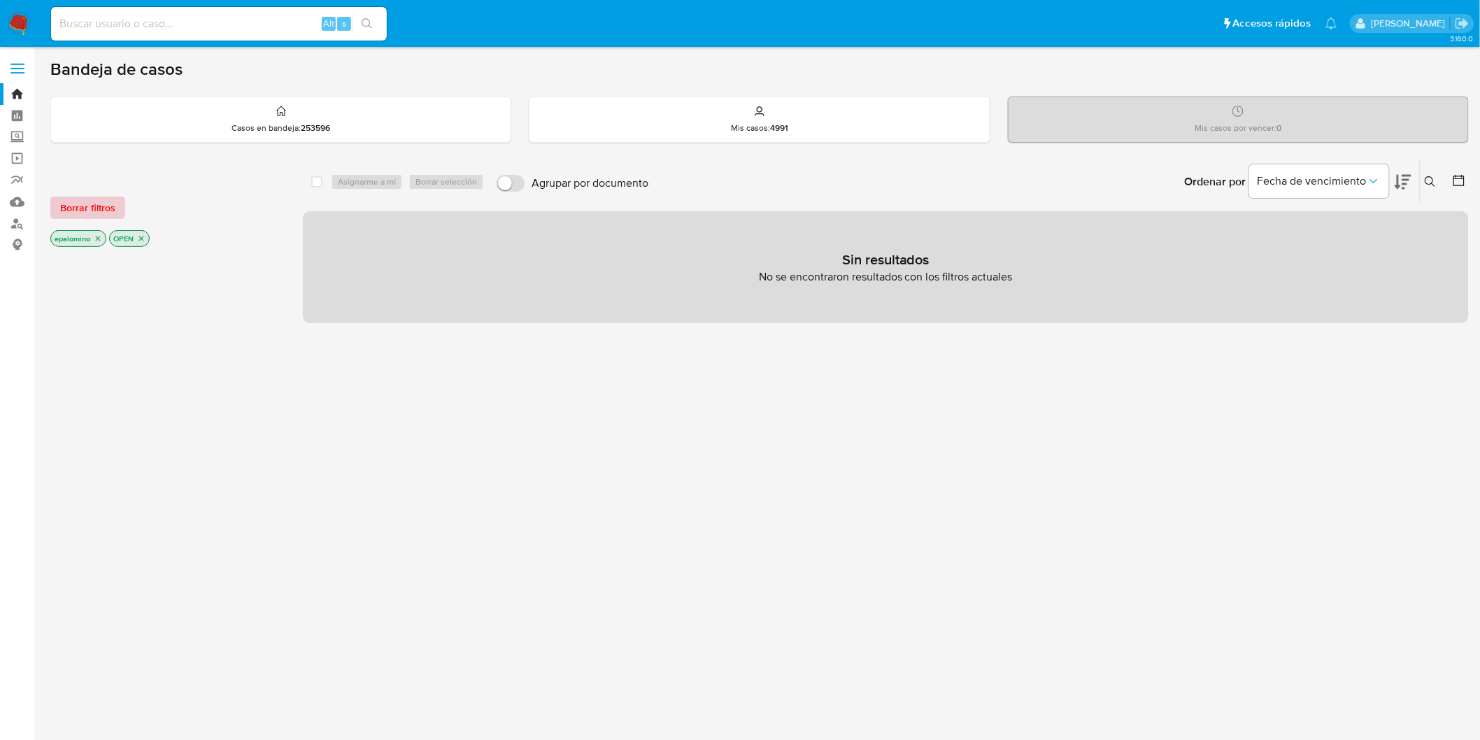
click at [78, 201] on span "Borrar filtros" at bounding box center [87, 208] width 55 height 20
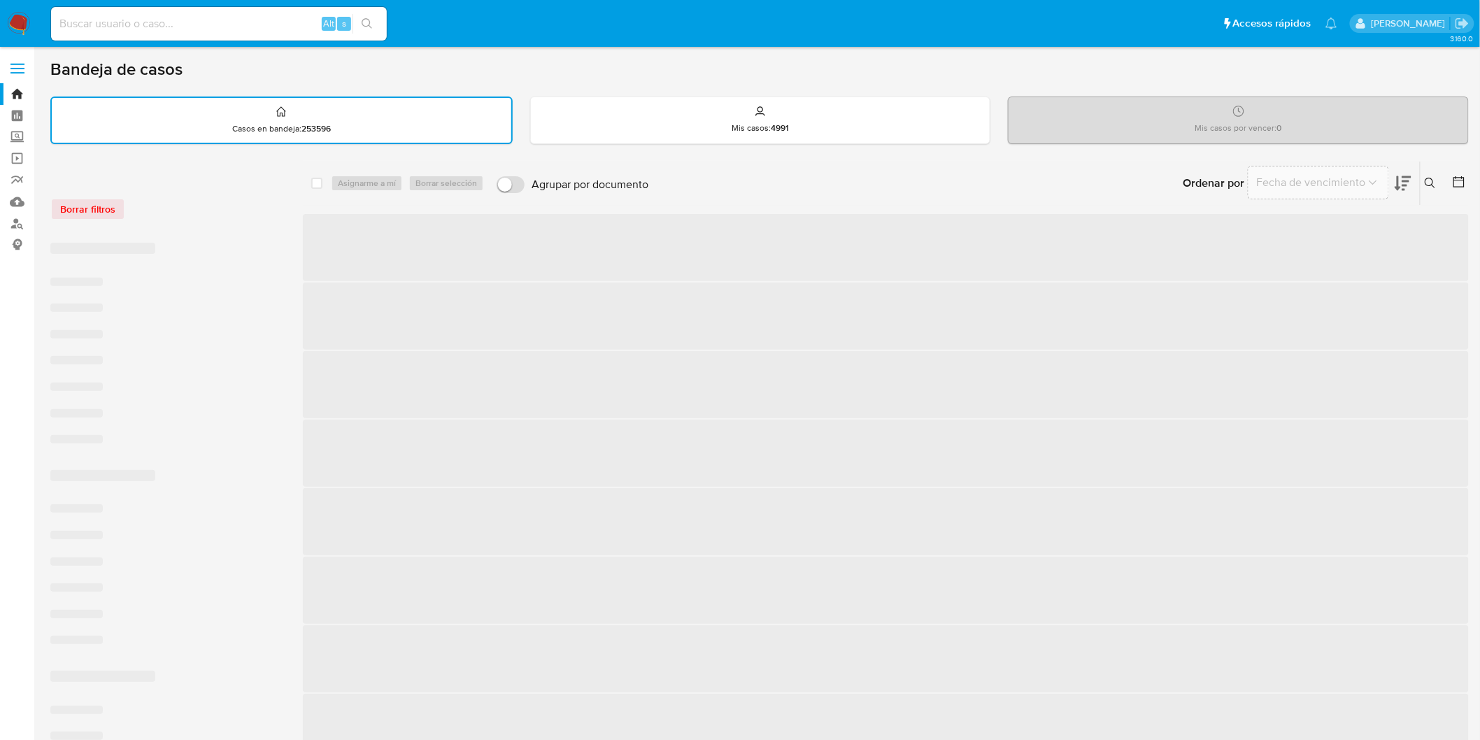
click at [201, 211] on div "Borrar filtros" at bounding box center [162, 209] width 224 height 22
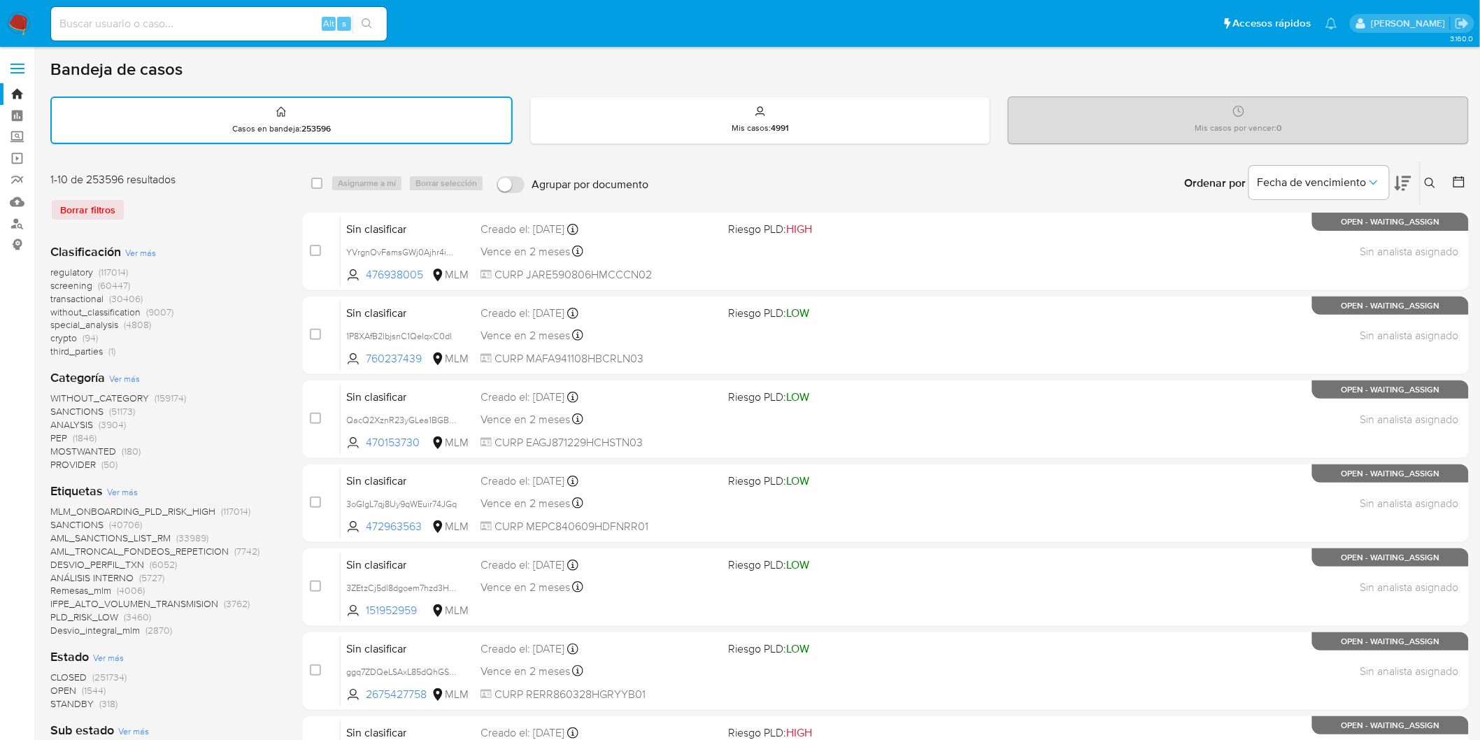
click at [23, 13] on img at bounding box center [19, 24] width 24 height 24
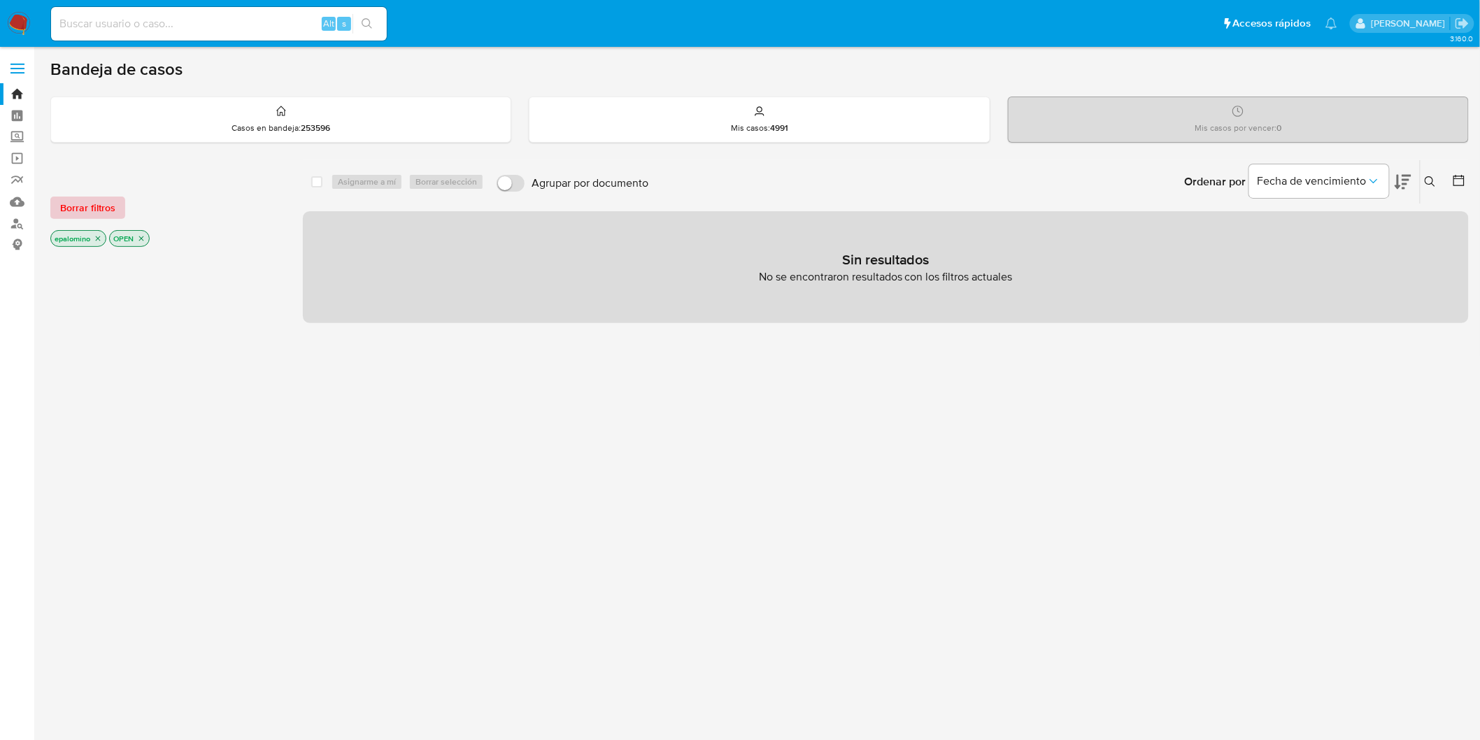
click at [64, 199] on span "Borrar filtros" at bounding box center [87, 208] width 55 height 20
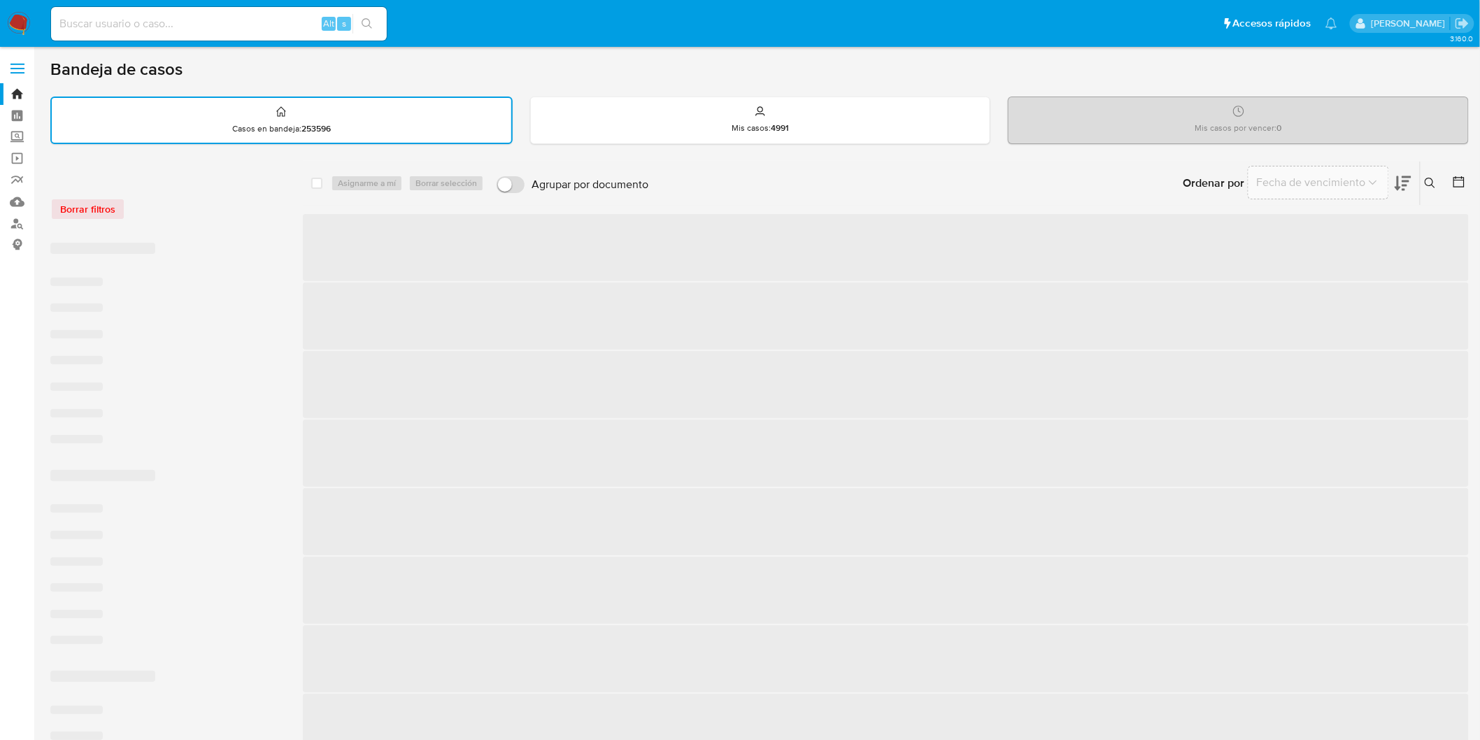
click at [162, 198] on div "Borrar filtros" at bounding box center [162, 209] width 224 height 22
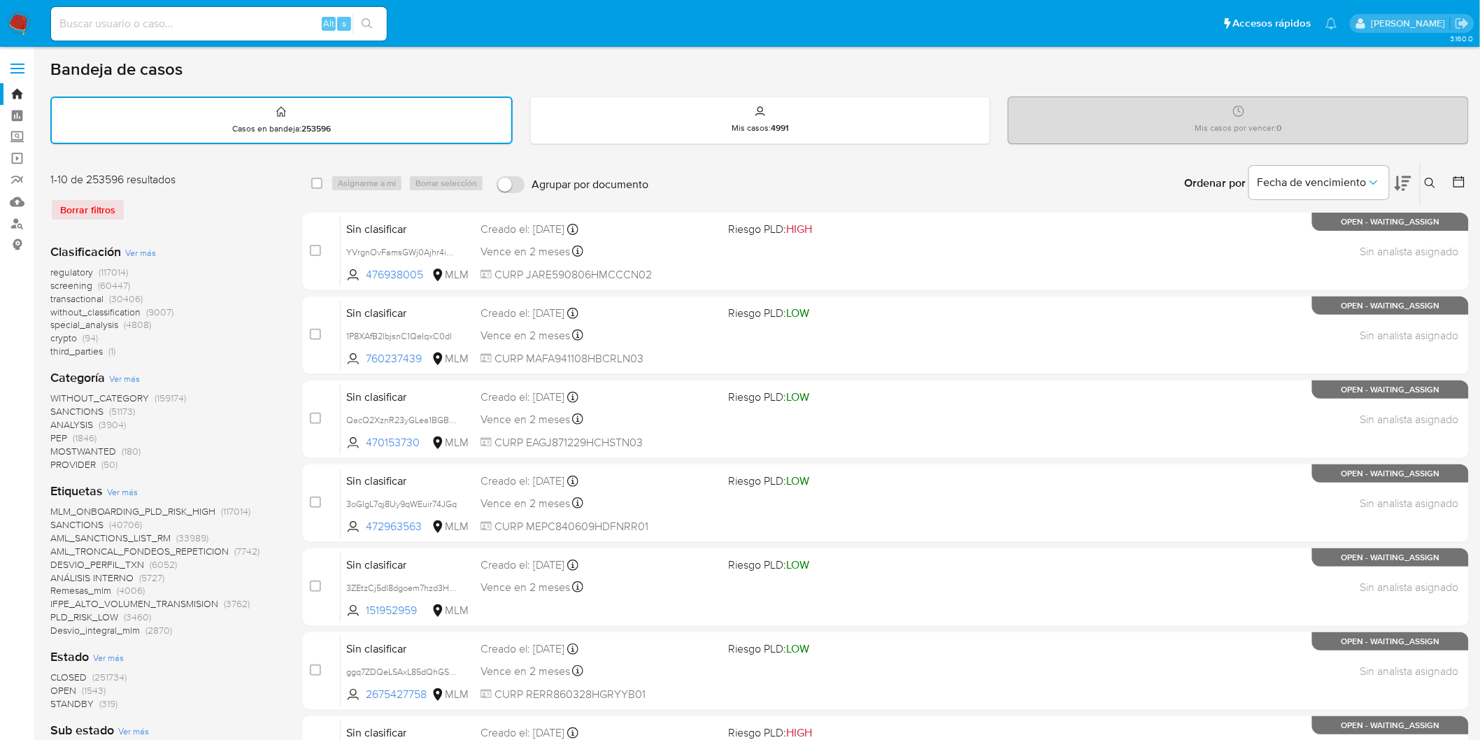
click at [25, 21] on img at bounding box center [19, 24] width 24 height 24
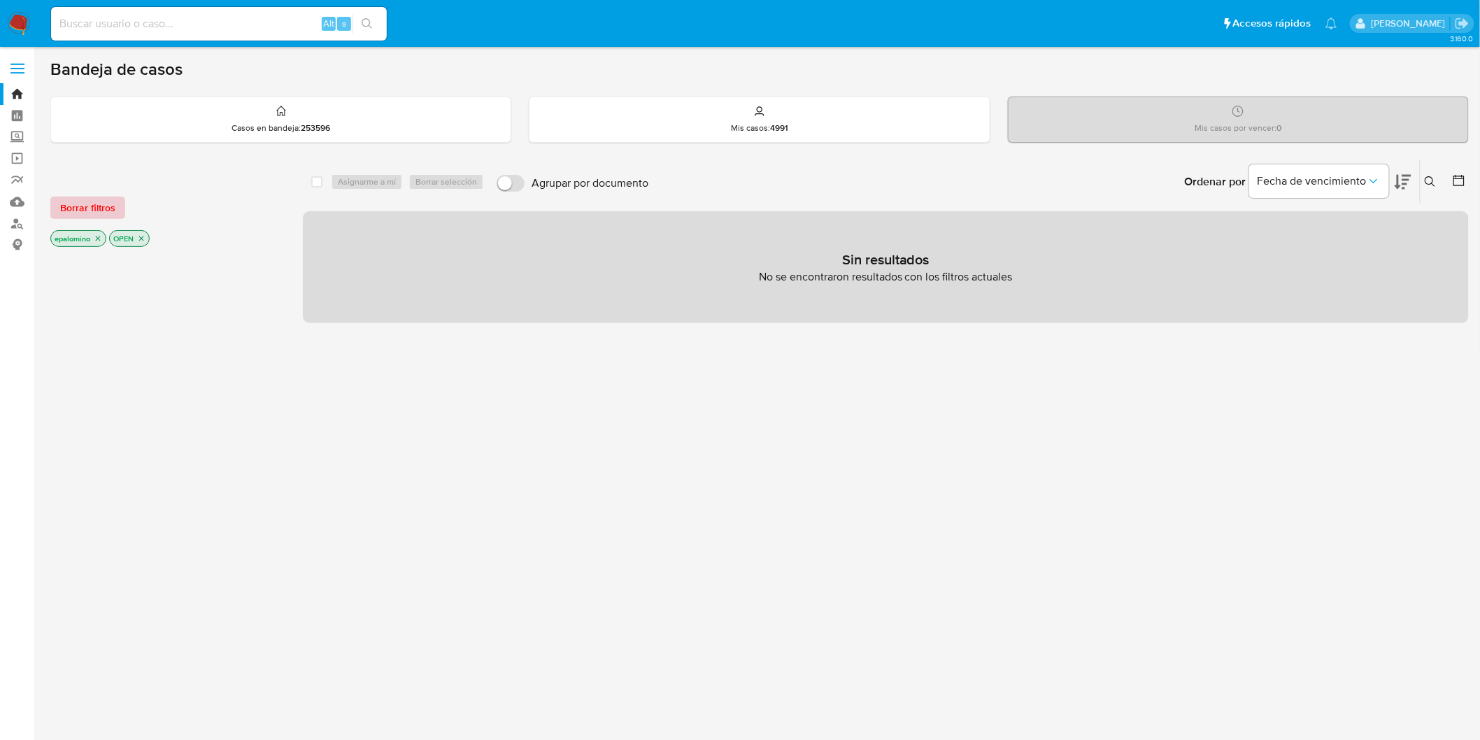
click at [111, 198] on span "Borrar filtros" at bounding box center [87, 208] width 55 height 20
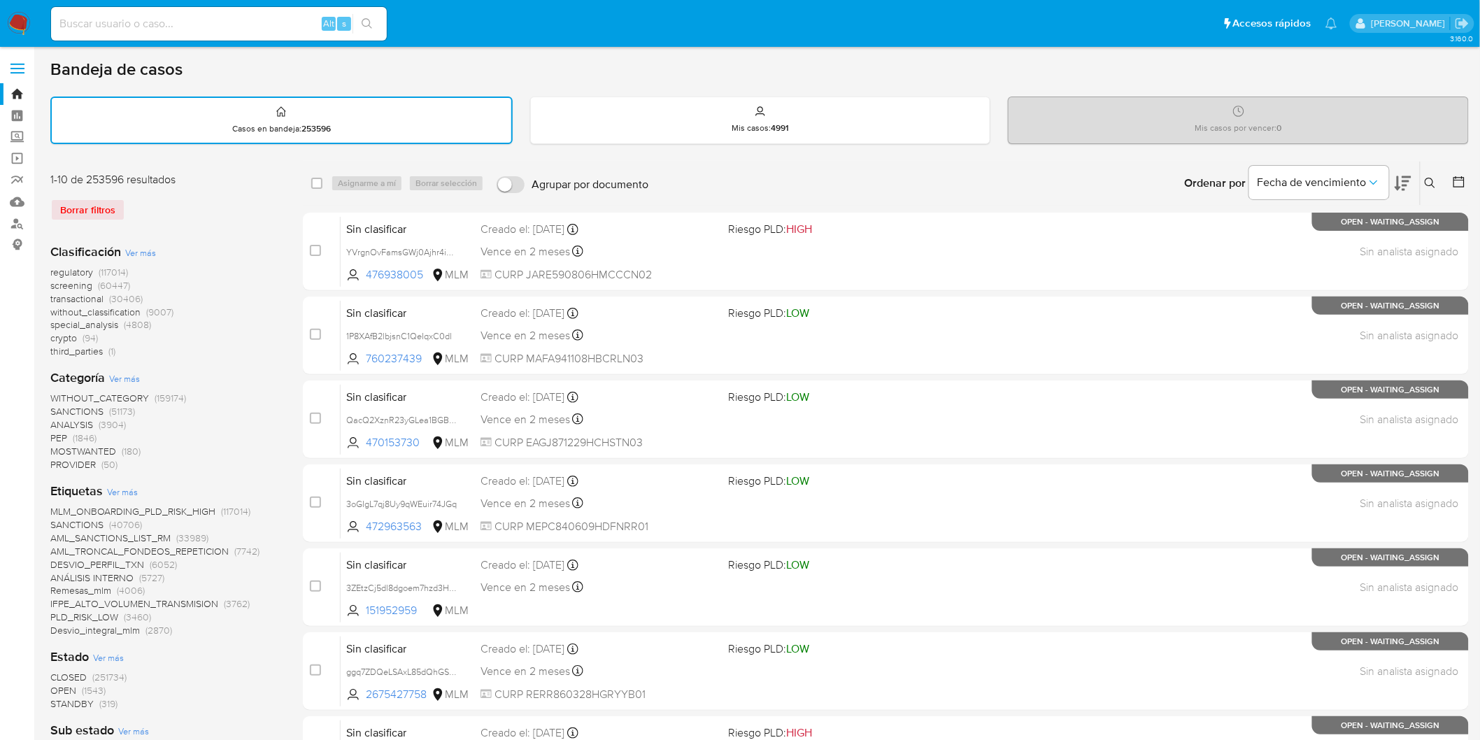
click at [20, 28] on img at bounding box center [19, 24] width 24 height 24
click at [274, 232] on div "Clasificación Ver más regulatory (117014) screening (60447) transactional (3040…" at bounding box center [165, 747] width 230 height 1031
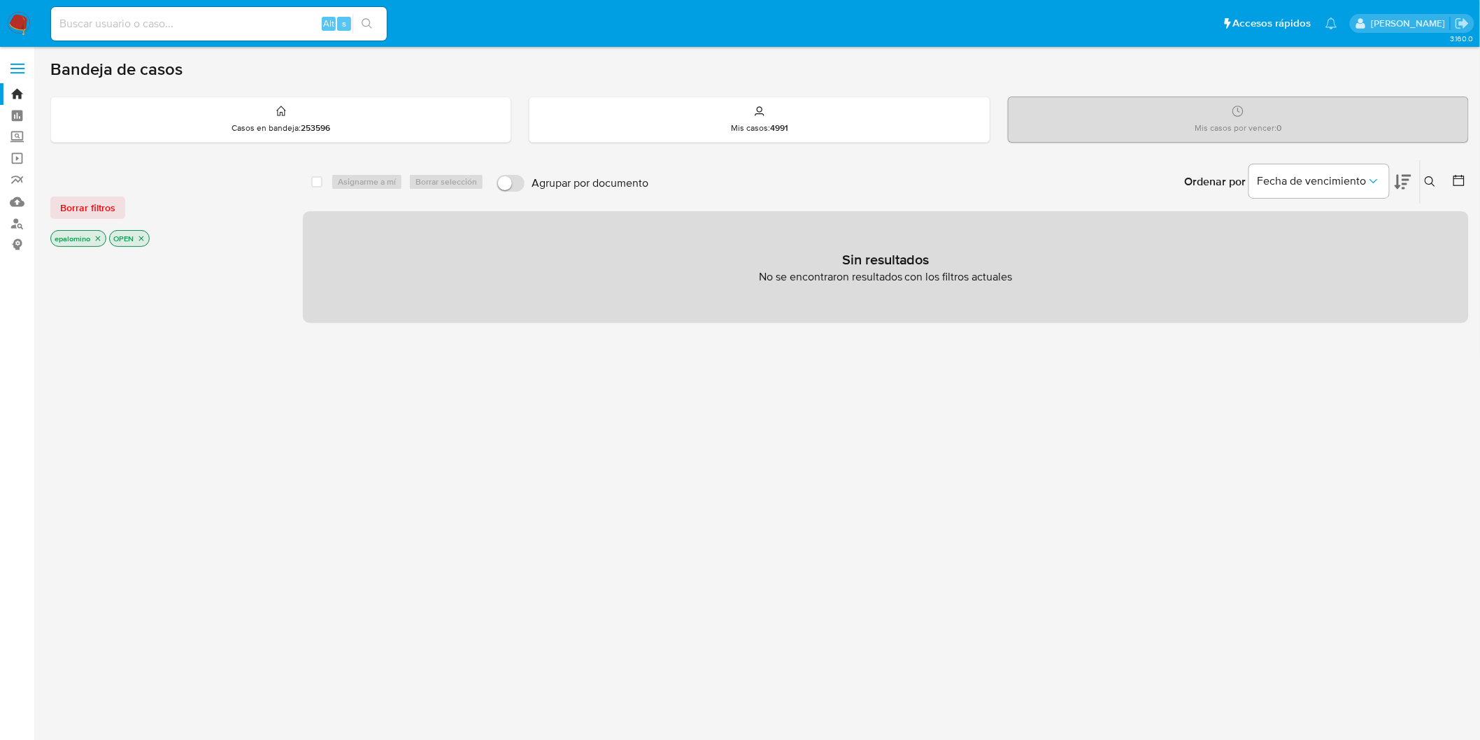
click at [100, 212] on span "Borrar filtros" at bounding box center [87, 208] width 55 height 20
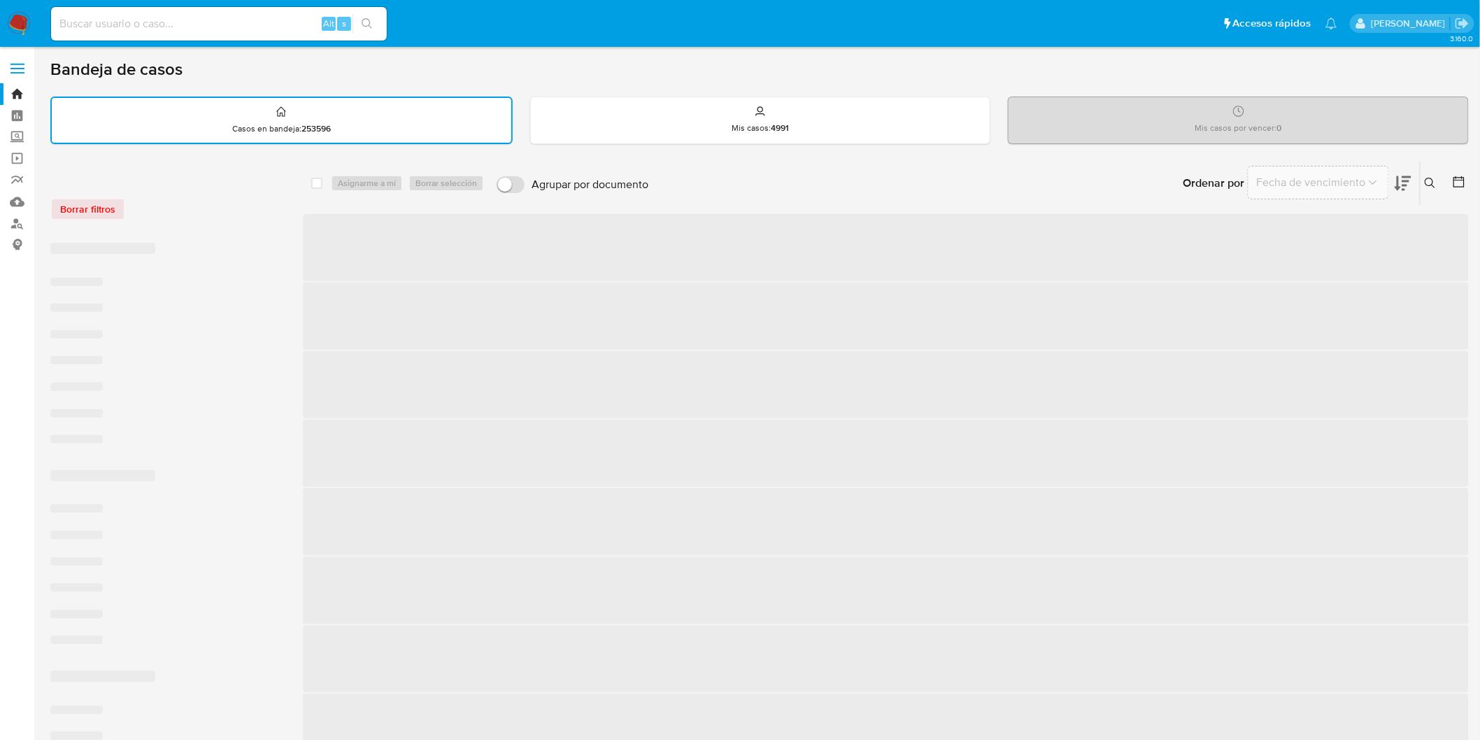
click at [169, 213] on div "Borrar filtros" at bounding box center [162, 209] width 224 height 22
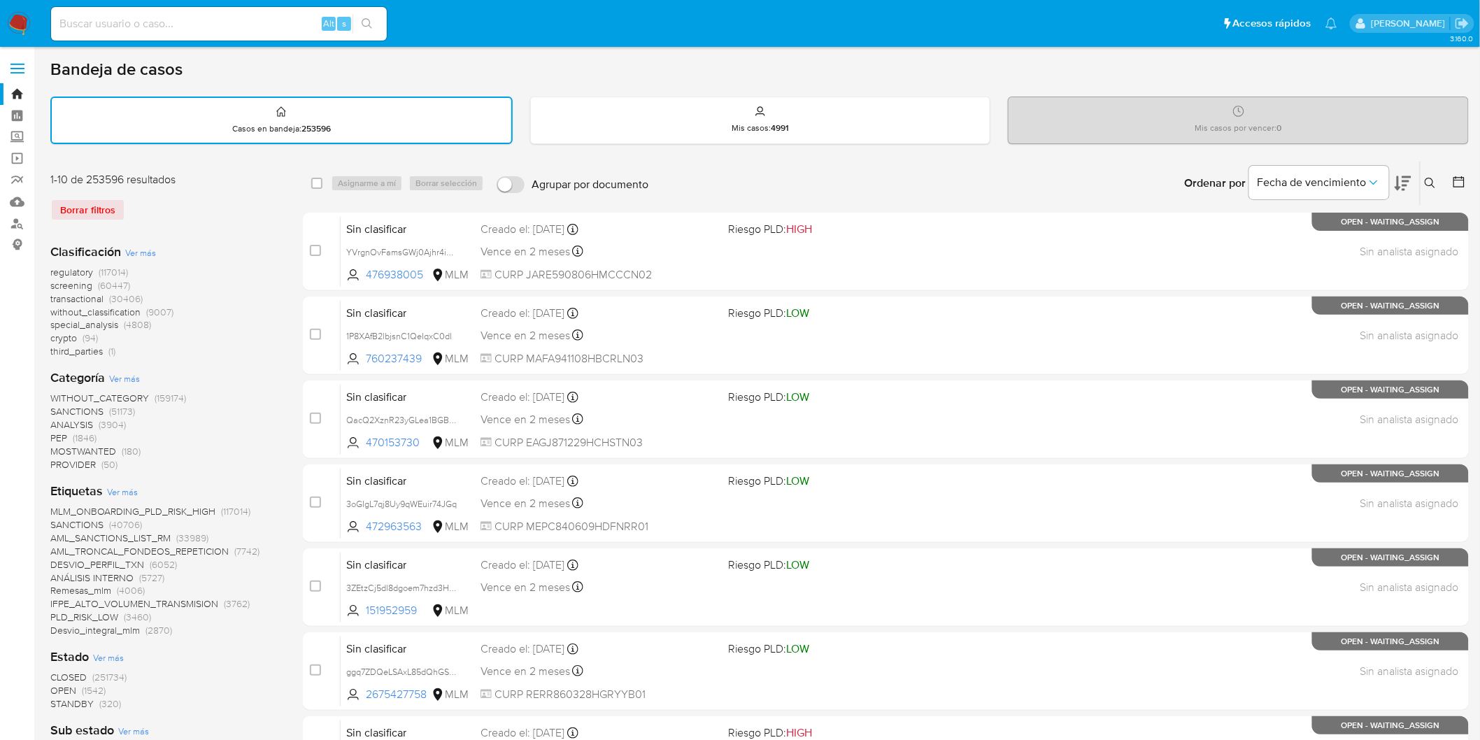
click at [14, 19] on img at bounding box center [19, 24] width 24 height 24
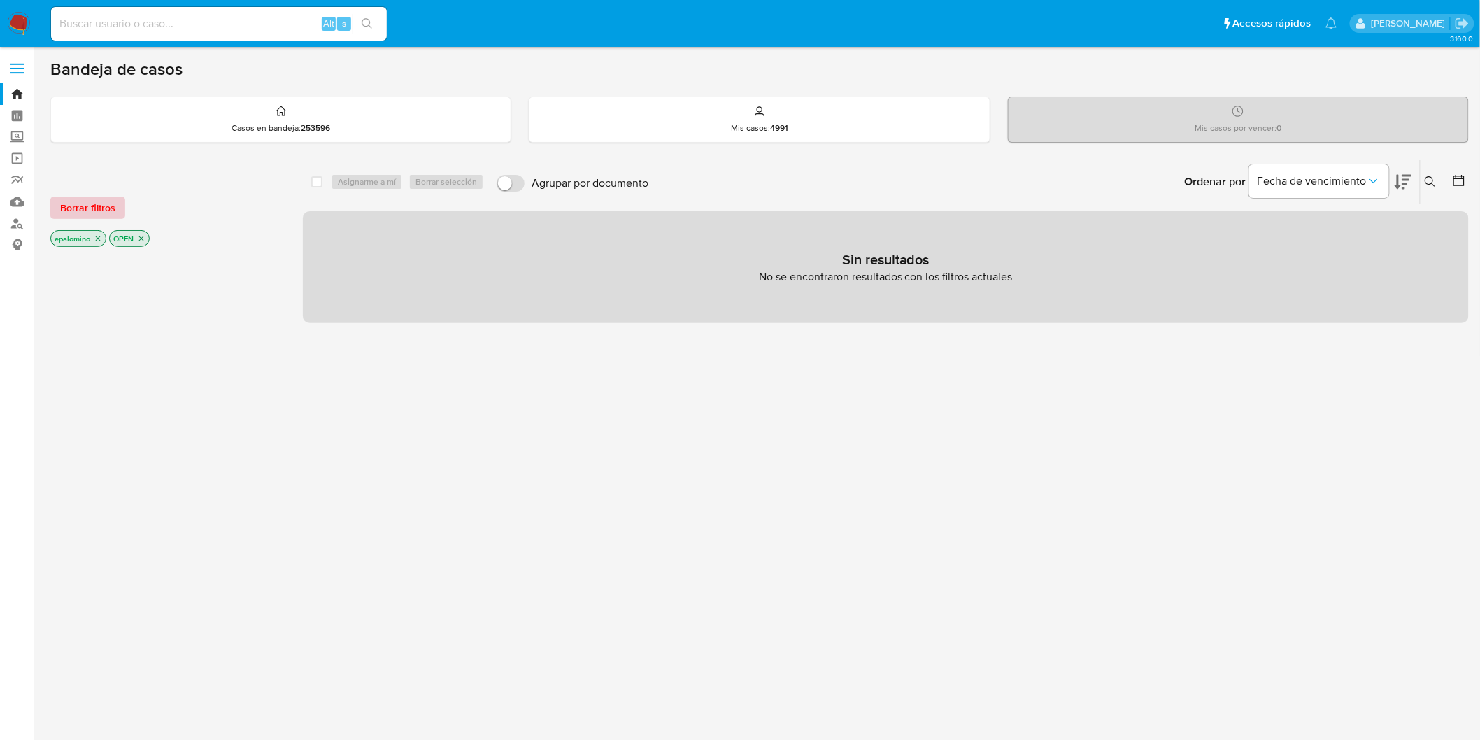
click at [115, 210] on button "Borrar filtros" at bounding box center [87, 208] width 75 height 22
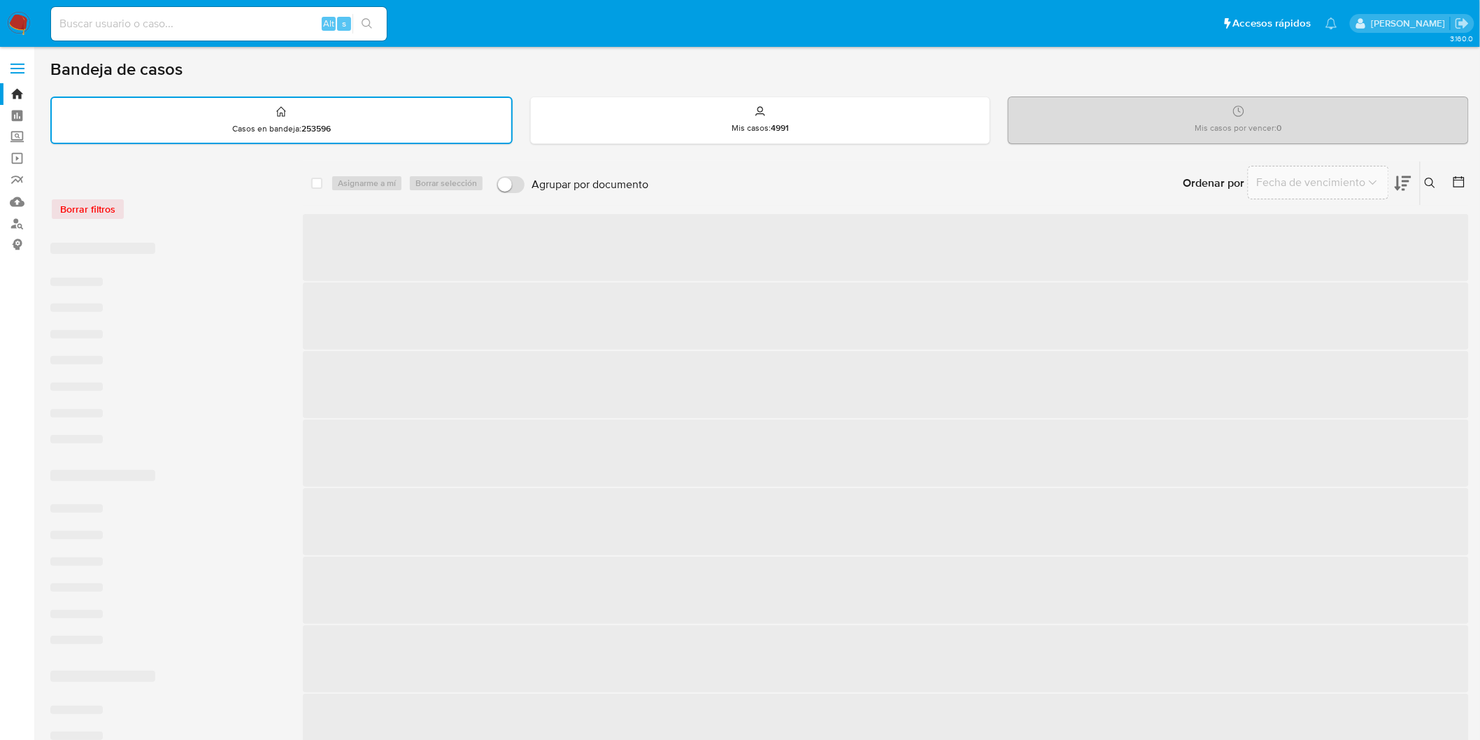
click at [176, 208] on div "Borrar filtros" at bounding box center [162, 209] width 224 height 22
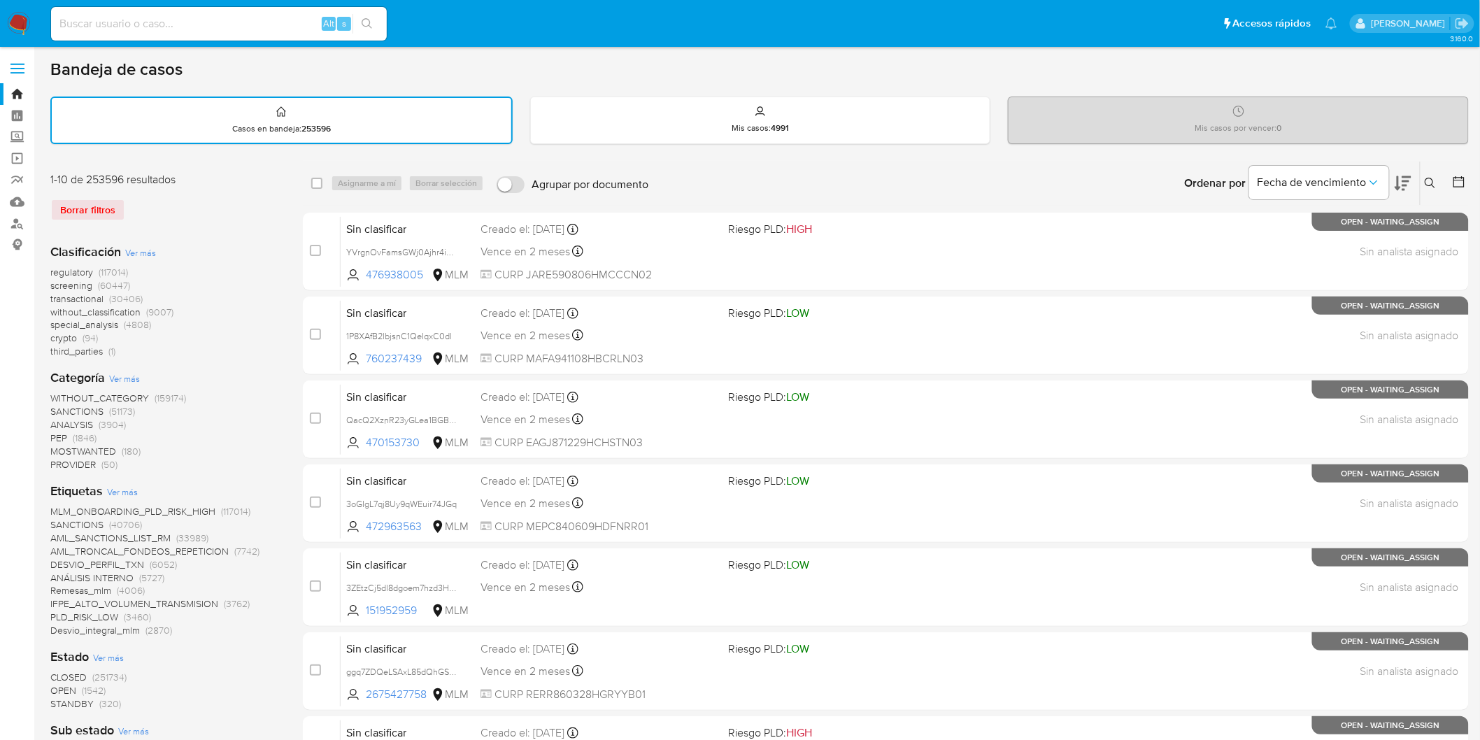
click at [18, 23] on img at bounding box center [19, 24] width 24 height 24
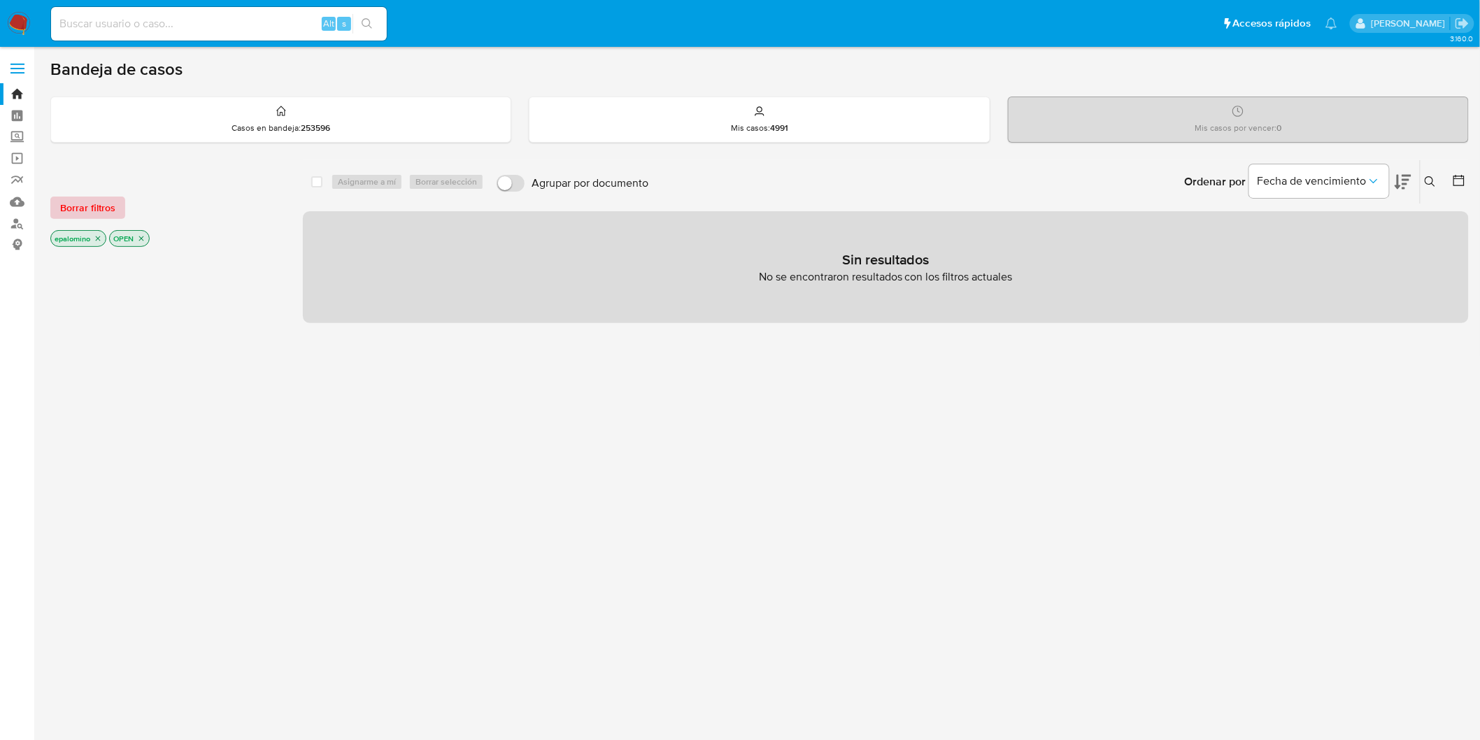
click at [108, 199] on span "Borrar filtros" at bounding box center [87, 208] width 55 height 20
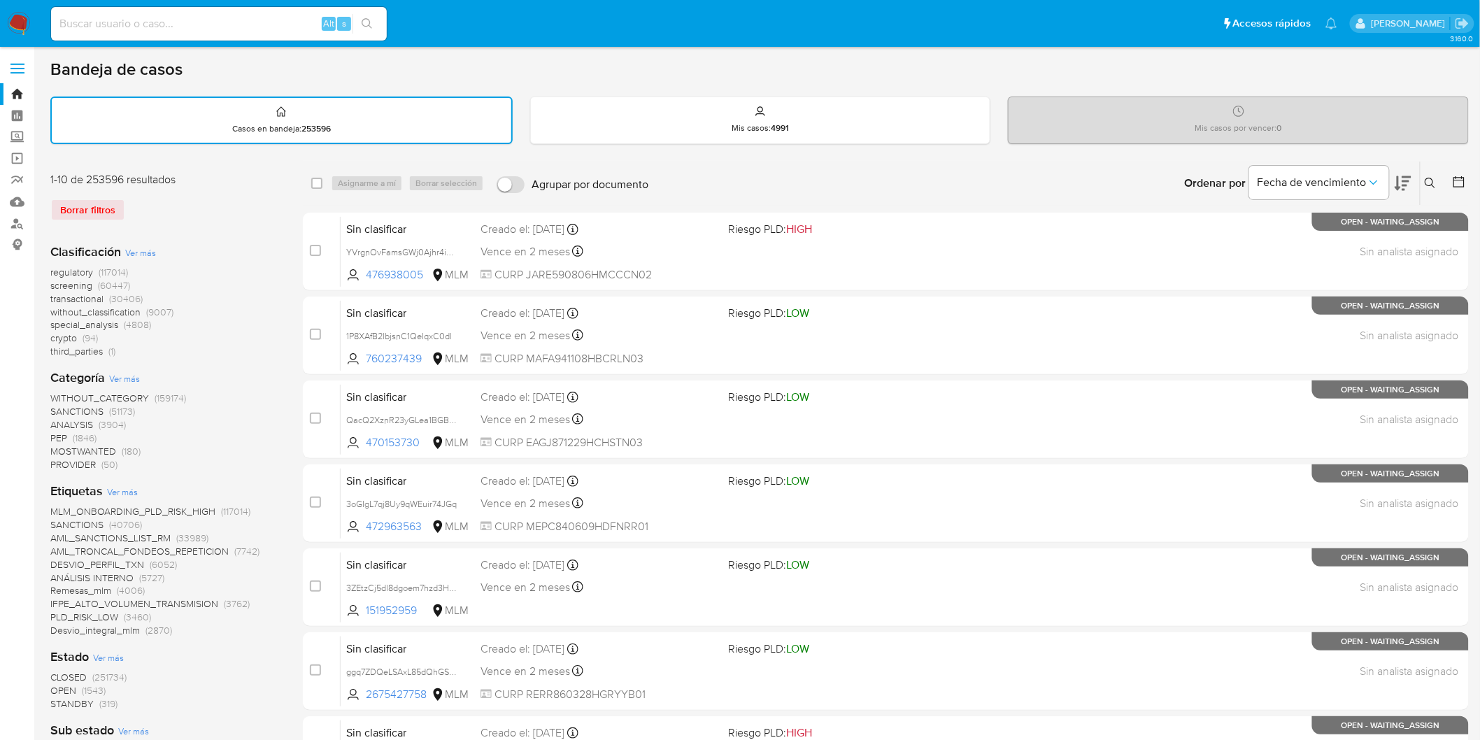
click at [17, 17] on img at bounding box center [19, 24] width 24 height 24
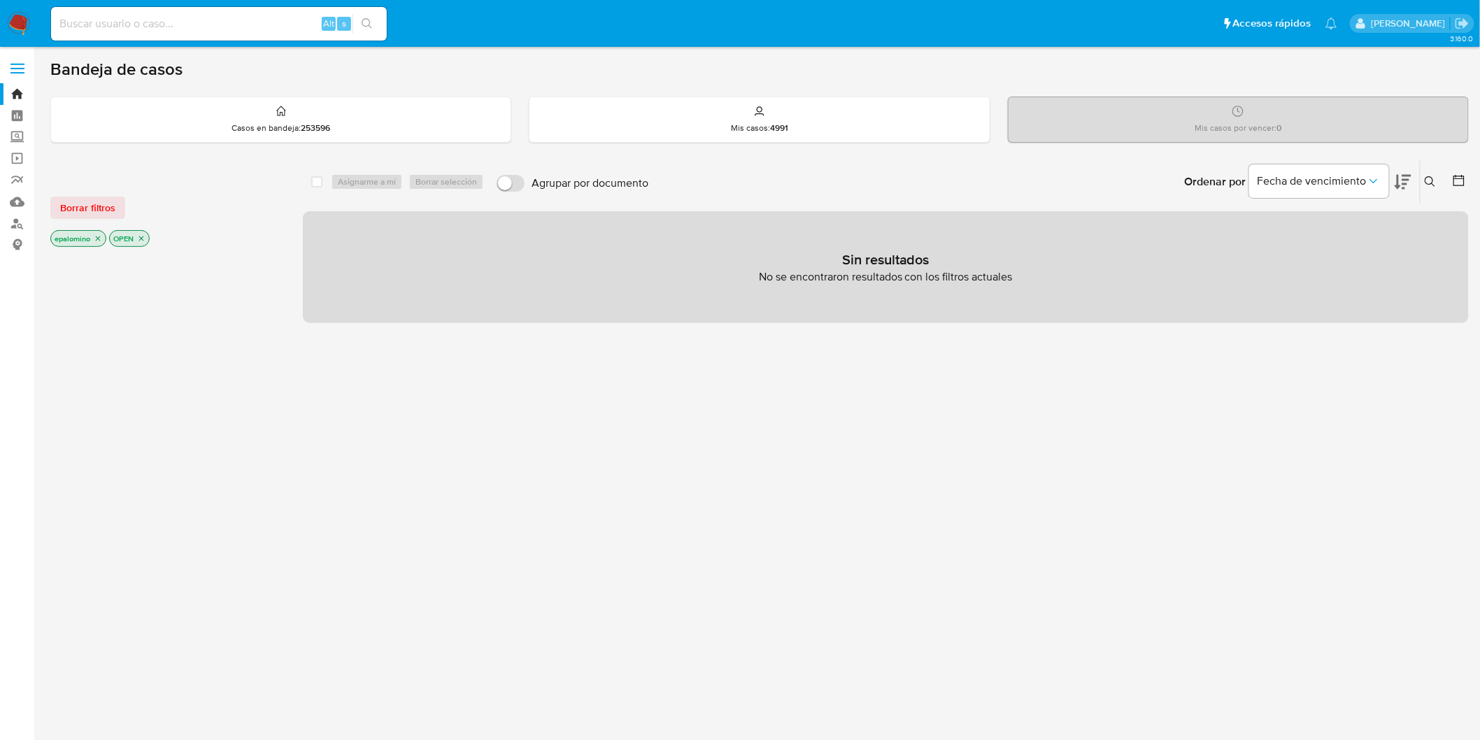
click at [85, 192] on div "Borrar filtros epalomino OPEN" at bounding box center [162, 210] width 224 height 79
click at [91, 203] on span "Borrar filtros" at bounding box center [87, 208] width 55 height 20
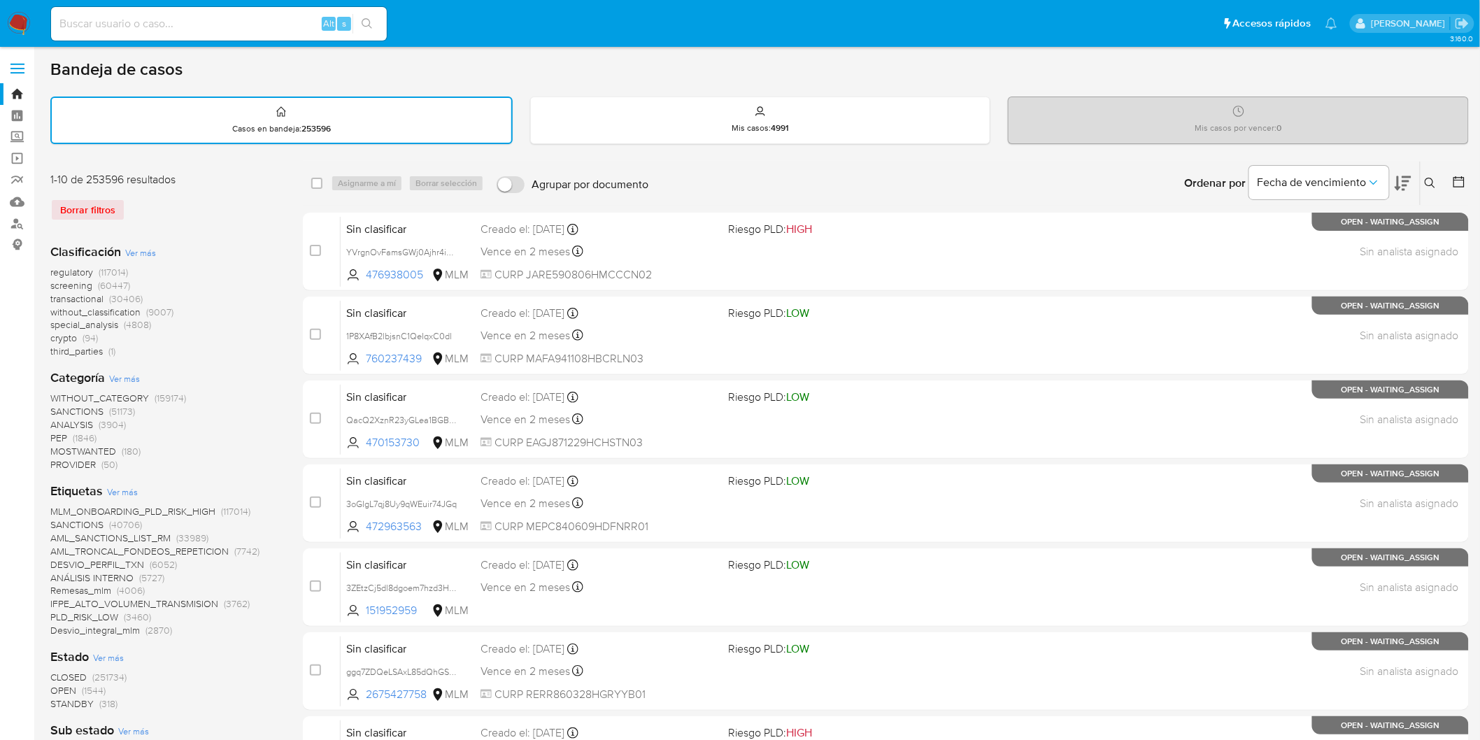
click at [18, 17] on img at bounding box center [19, 24] width 24 height 24
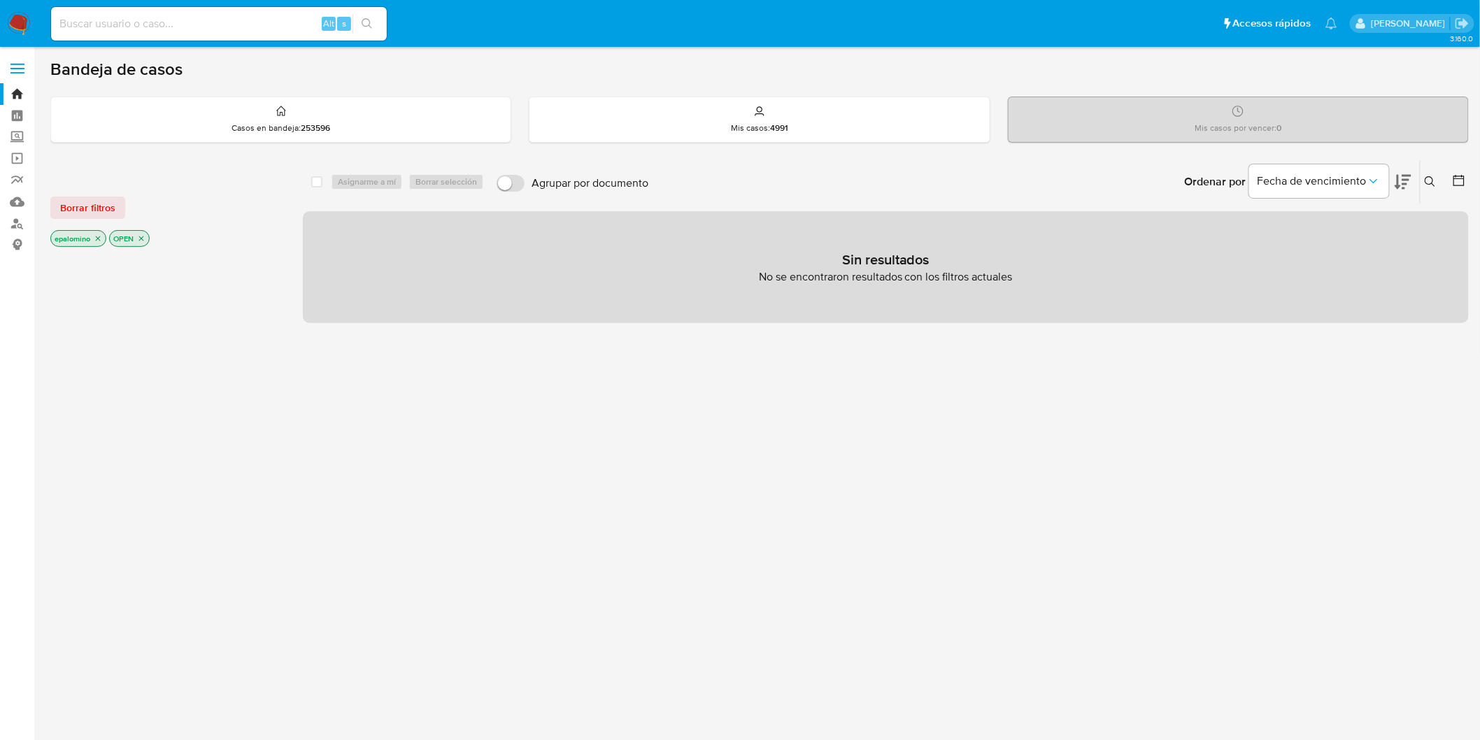
click at [84, 194] on div "Borrar filtros epalomino OPEN" at bounding box center [162, 210] width 224 height 79
click at [85, 206] on span "Borrar filtros" at bounding box center [87, 208] width 55 height 20
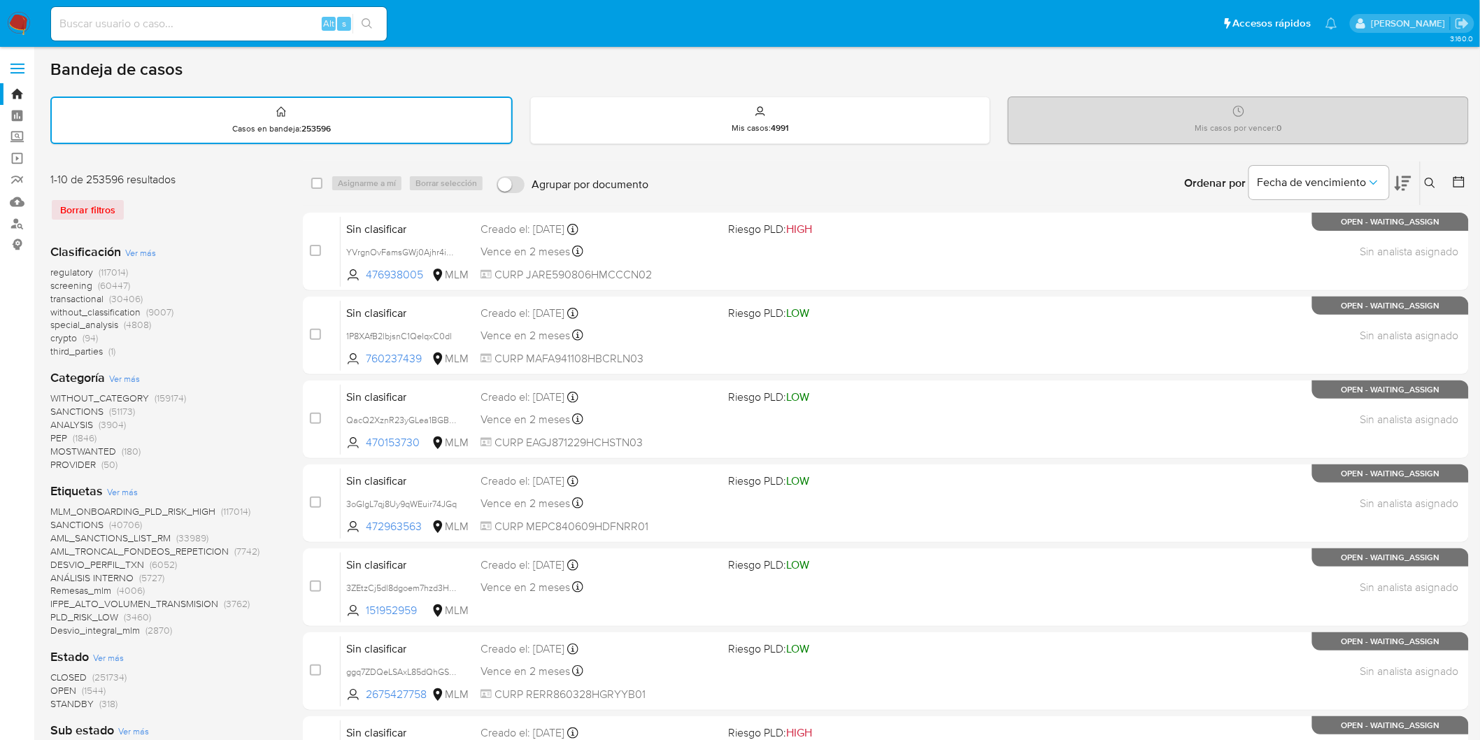
click at [15, 29] on img at bounding box center [19, 24] width 24 height 24
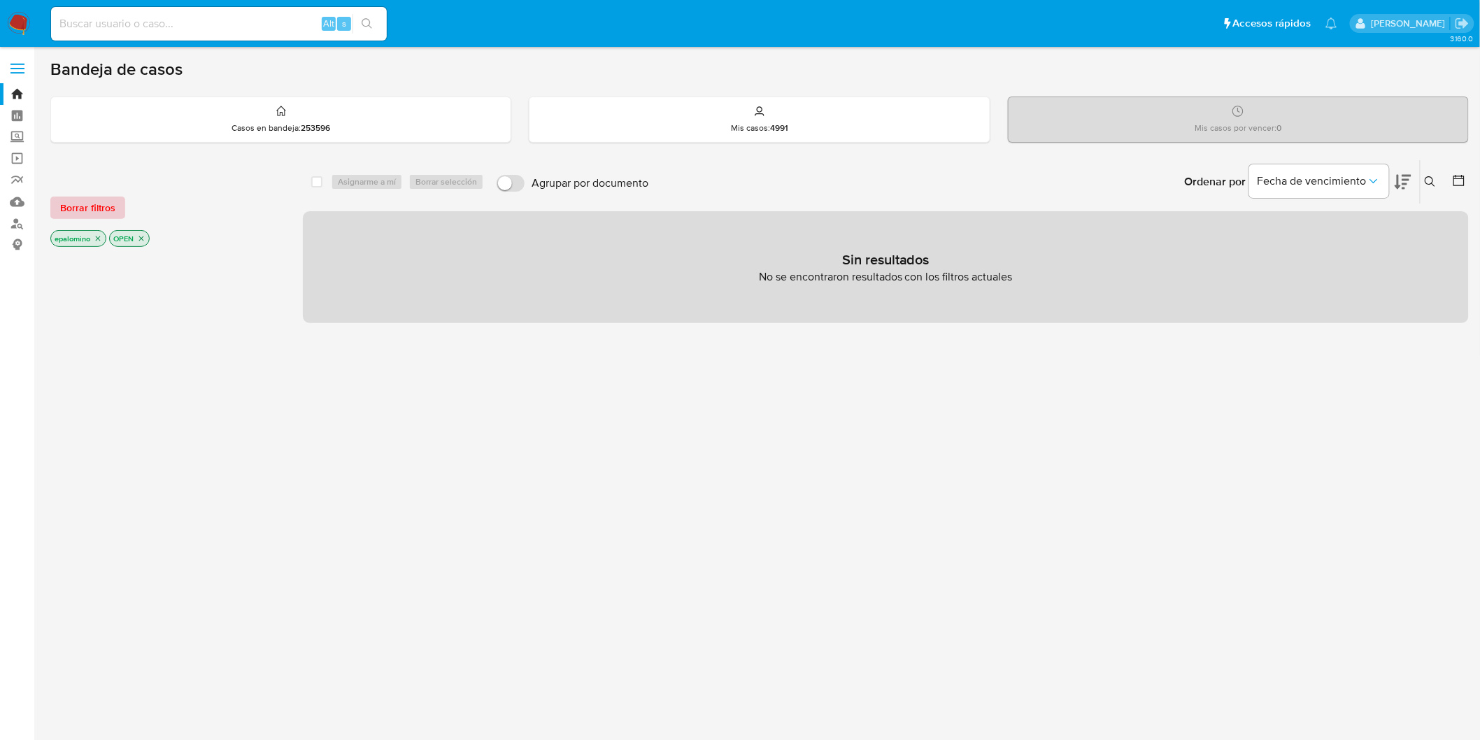
click at [78, 199] on span "Borrar filtros" at bounding box center [87, 208] width 55 height 20
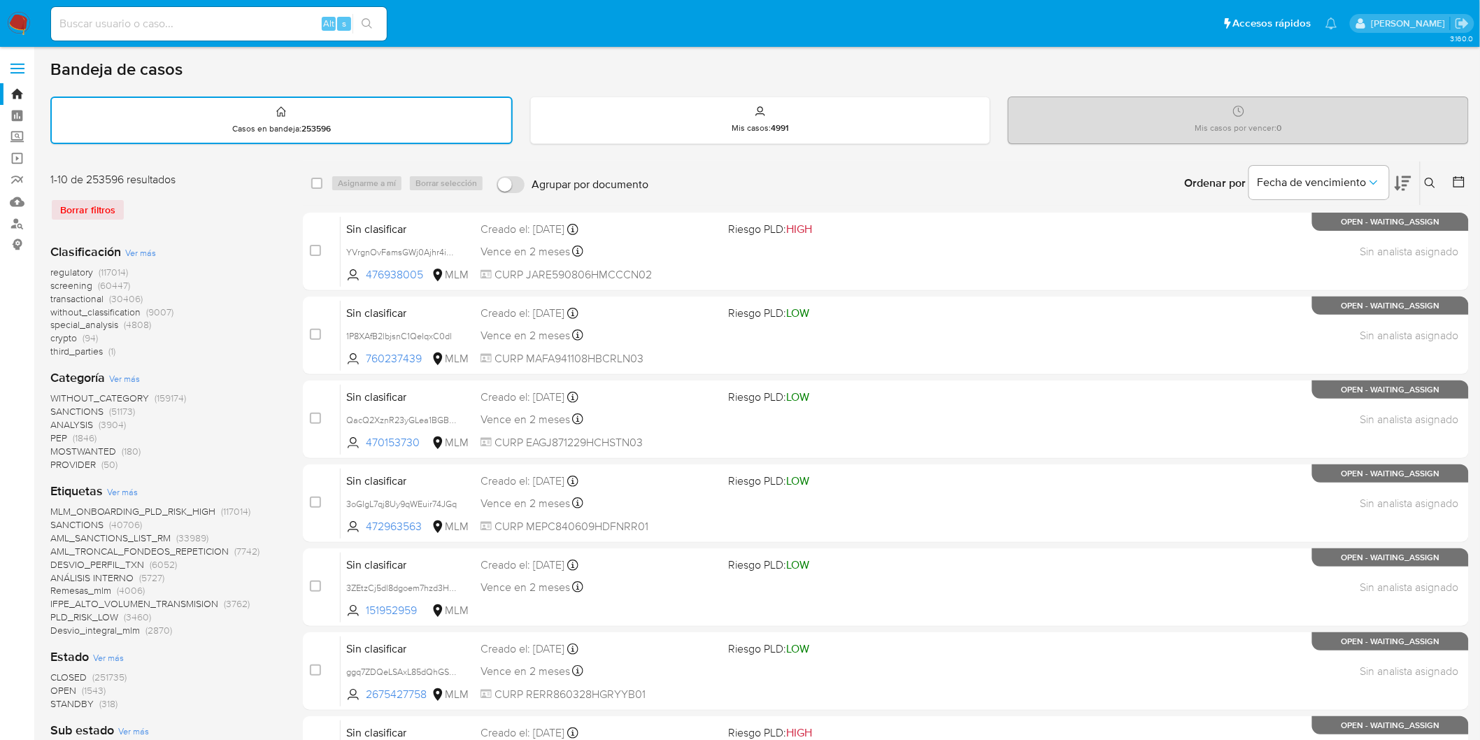
click at [10, 12] on img at bounding box center [19, 24] width 24 height 24
click at [197, 201] on div "Borrar filtros" at bounding box center [162, 210] width 224 height 22
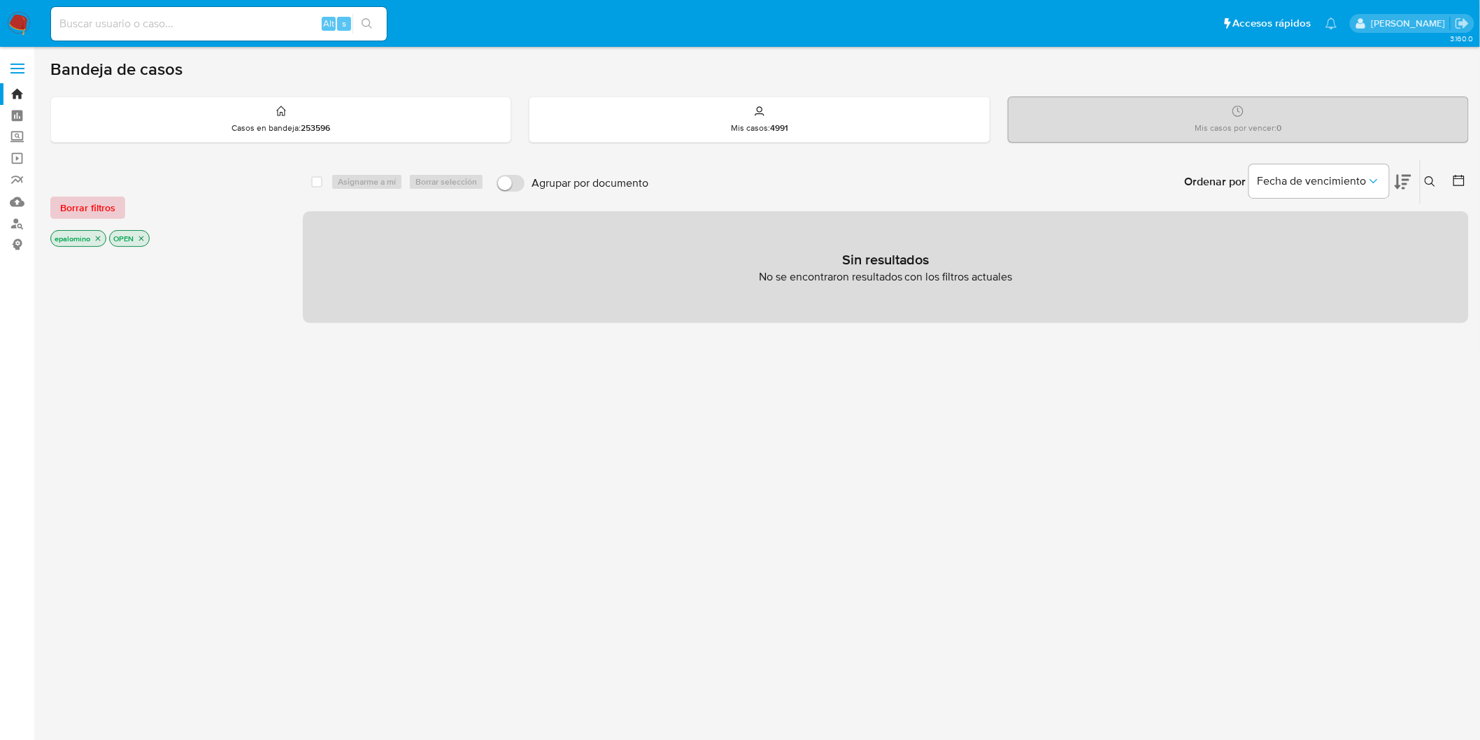
click at [71, 211] on span "Borrar filtros" at bounding box center [87, 208] width 55 height 20
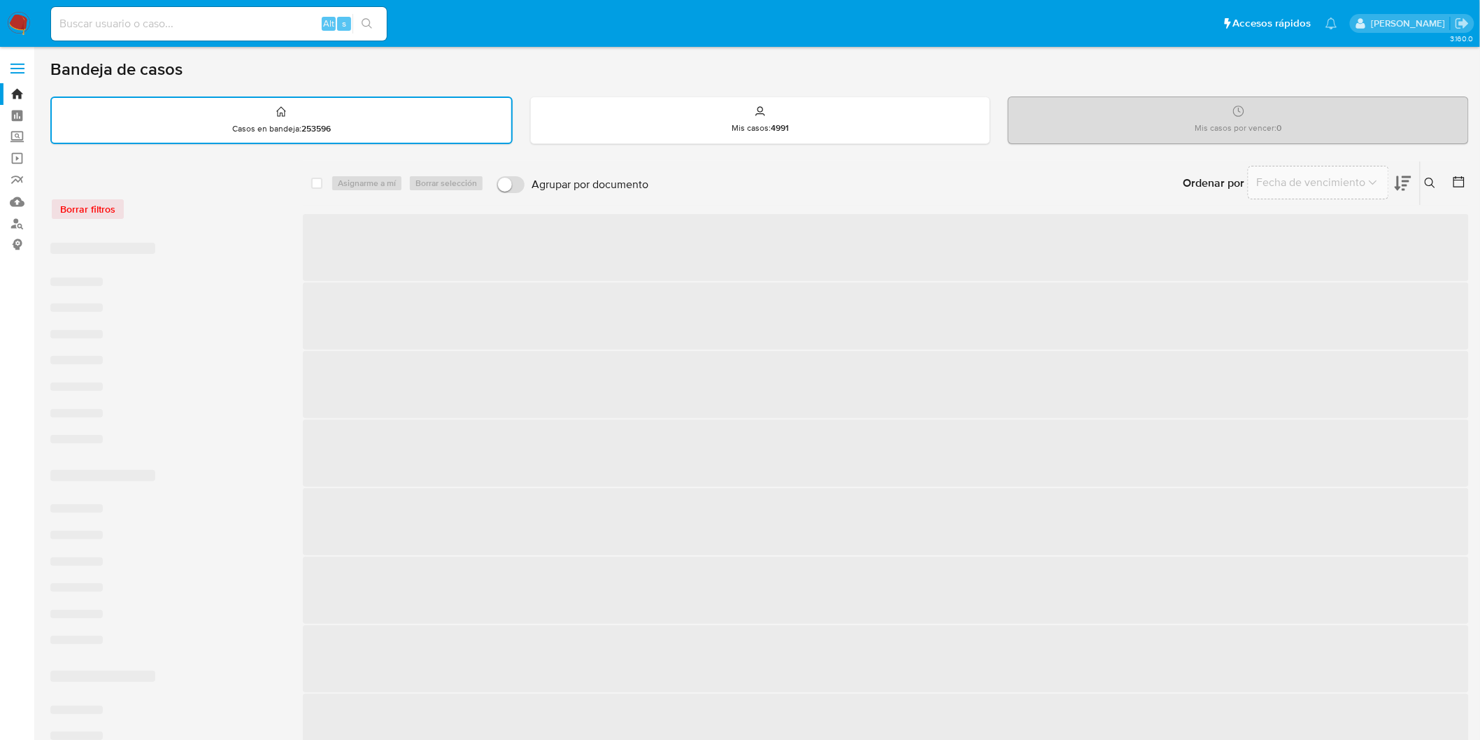
click at [208, 211] on div "Borrar filtros" at bounding box center [162, 209] width 224 height 22
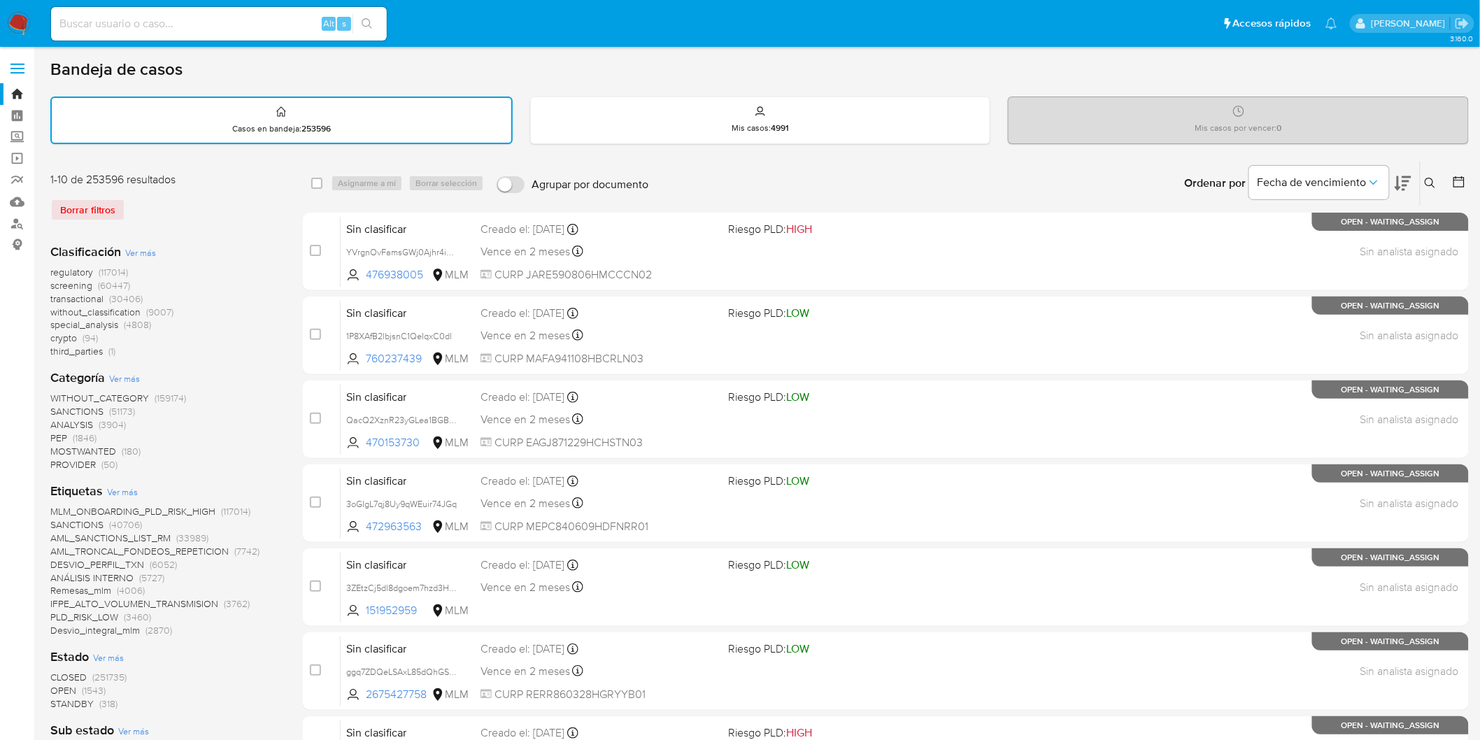
click at [22, 22] on img at bounding box center [19, 24] width 24 height 24
click at [218, 243] on div "Clasificación Ver más regulatory (117014) screening (60447) transactional (3040…" at bounding box center [165, 300] width 230 height 115
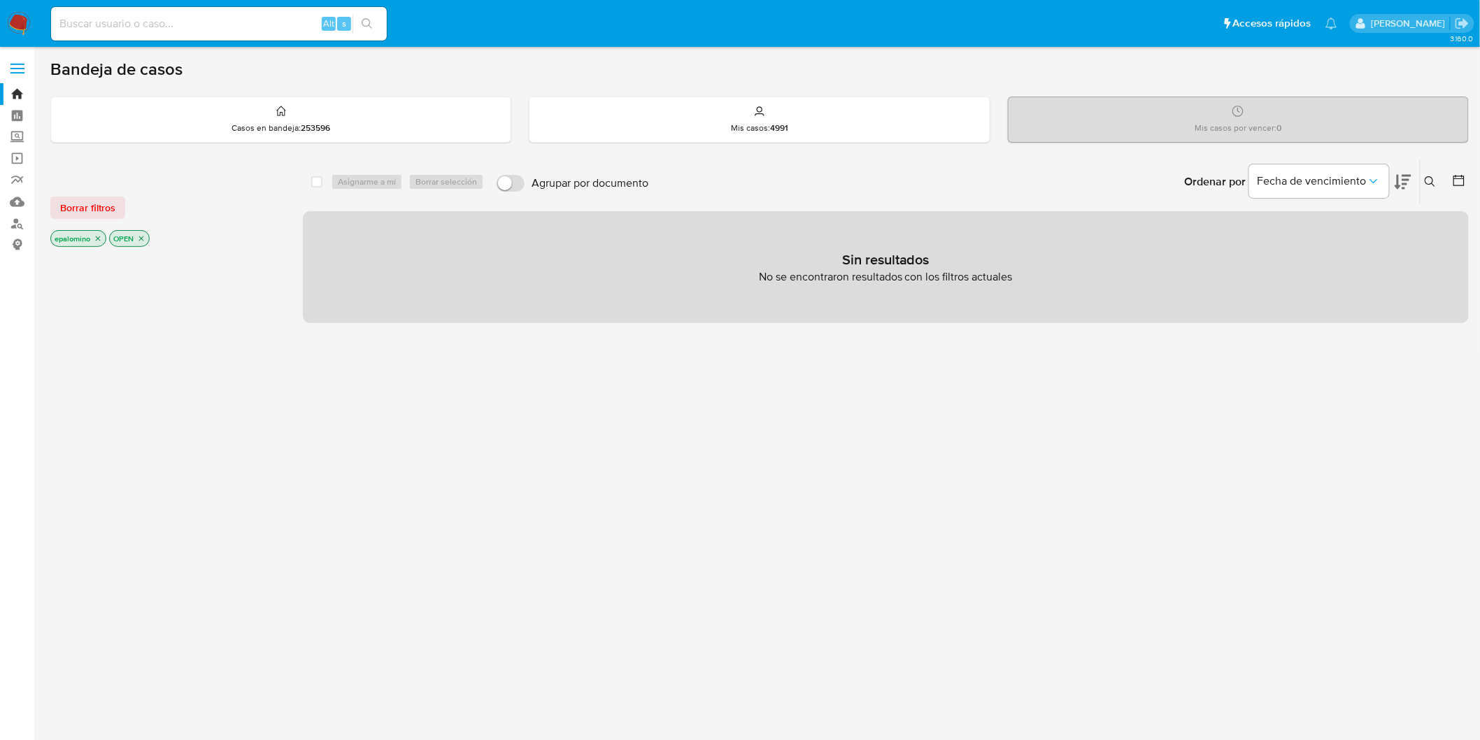
click at [103, 203] on span "Borrar filtros" at bounding box center [87, 208] width 55 height 20
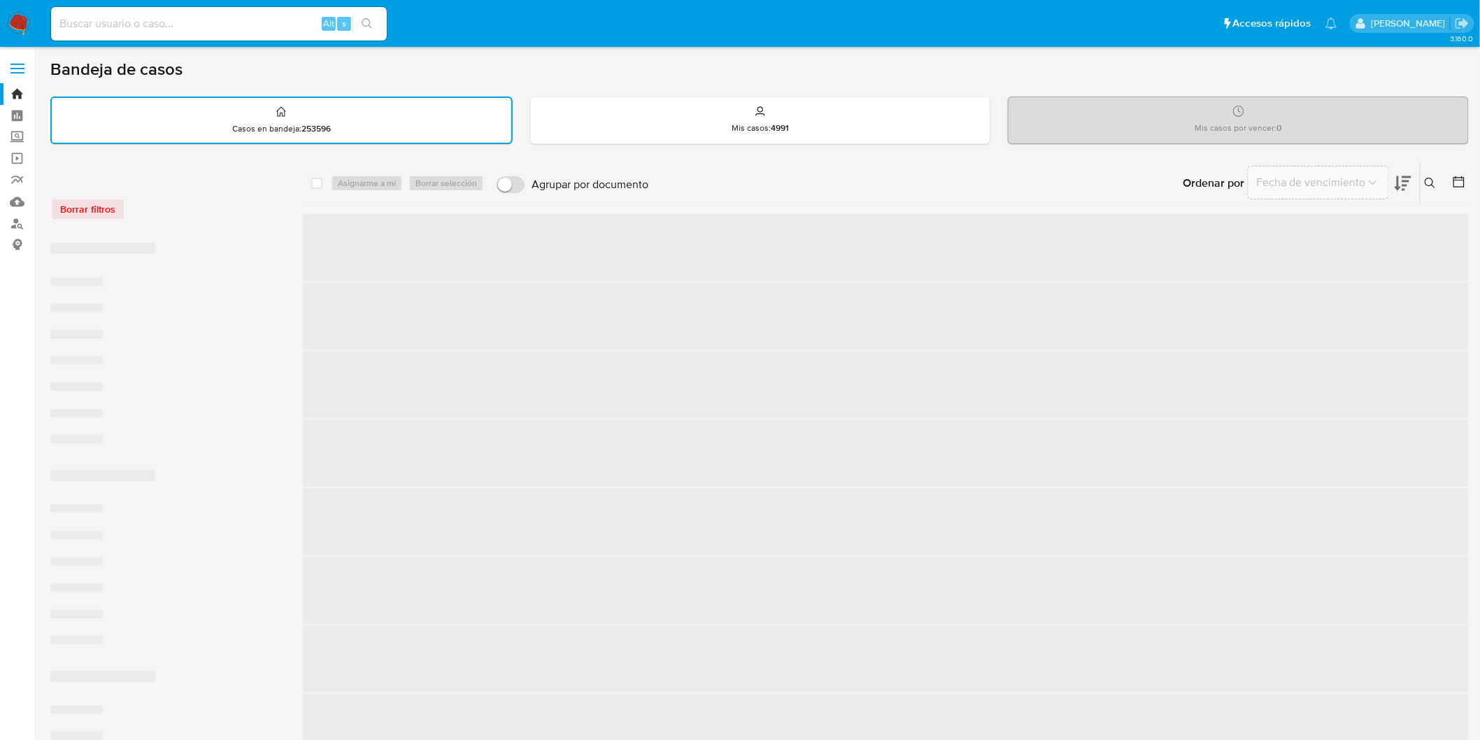
click at [211, 215] on div "Borrar filtros" at bounding box center [162, 209] width 224 height 22
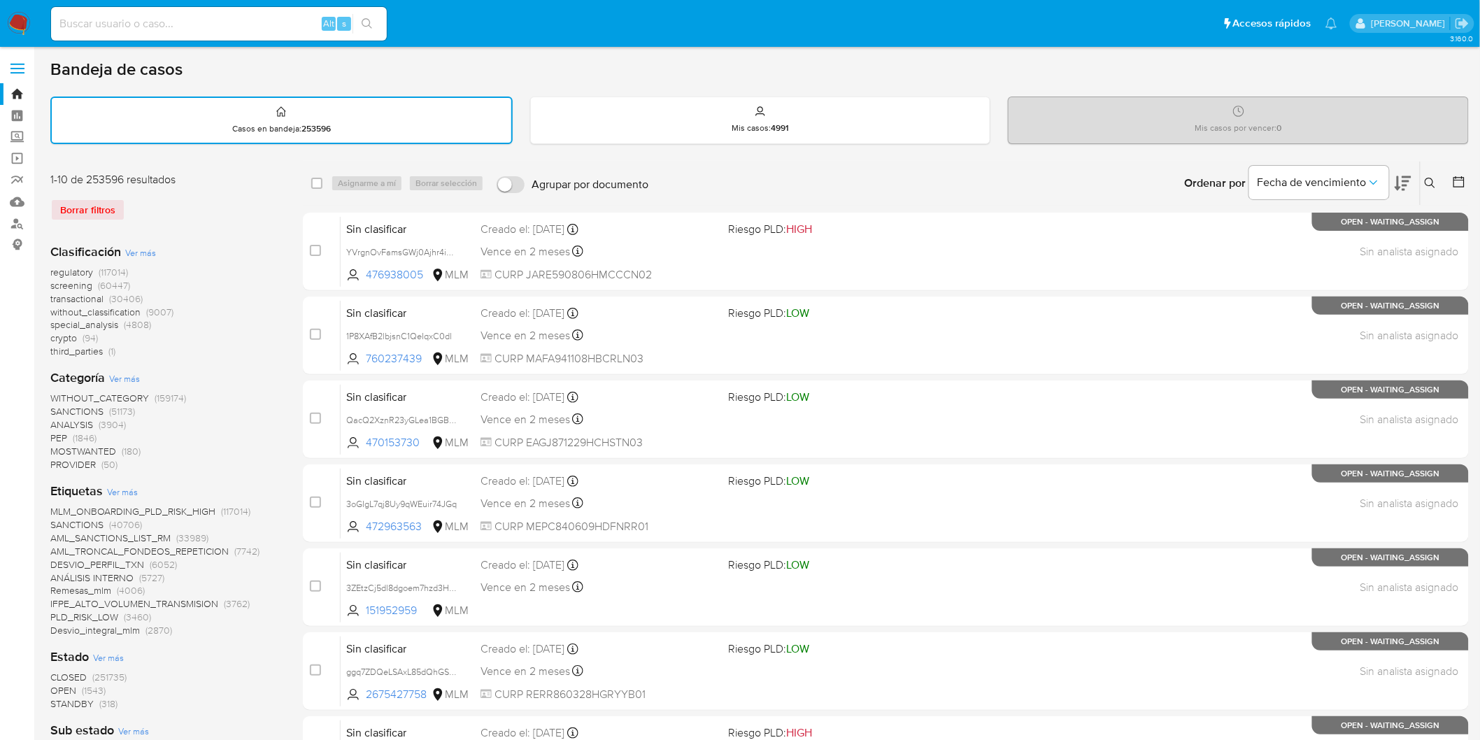
click at [17, 29] on img at bounding box center [19, 24] width 24 height 24
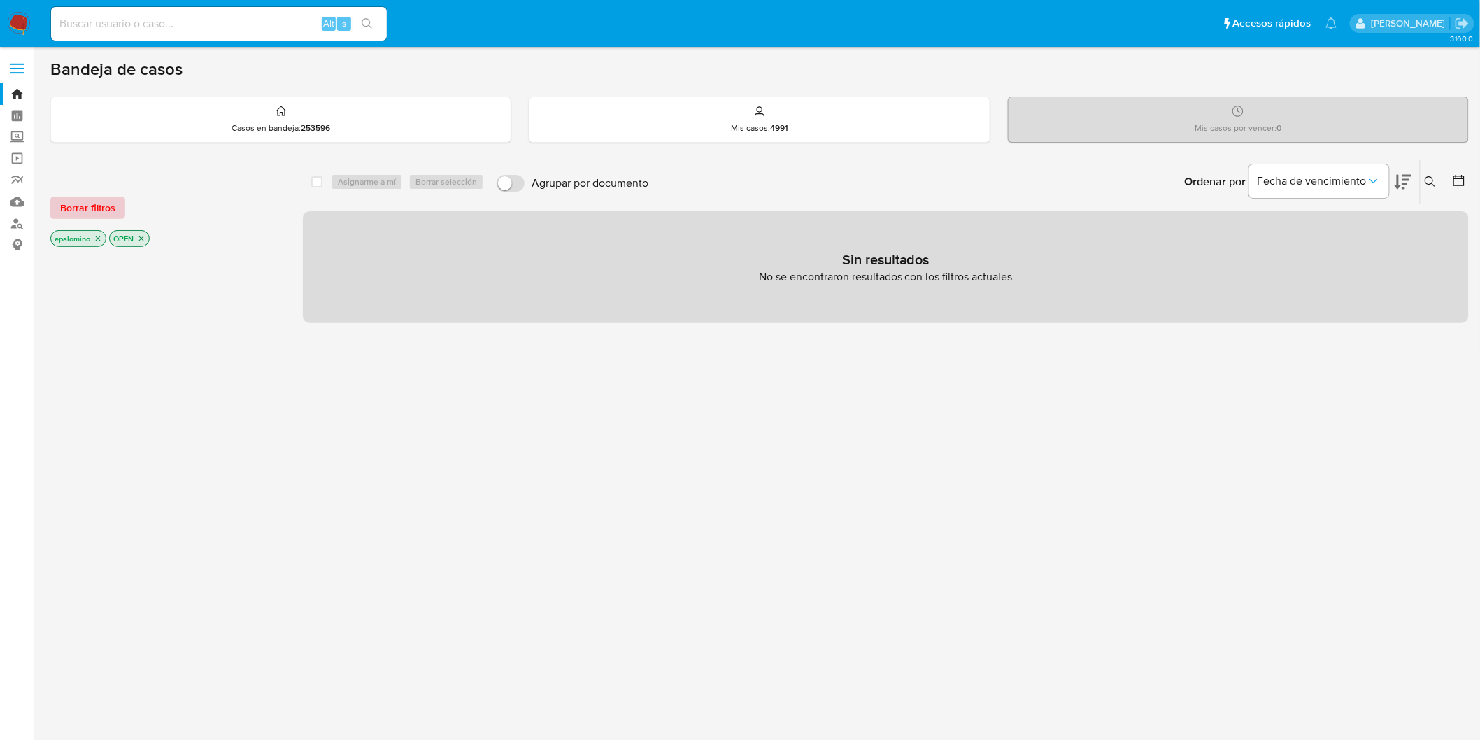
click at [82, 203] on span "Borrar filtros" at bounding box center [87, 208] width 55 height 20
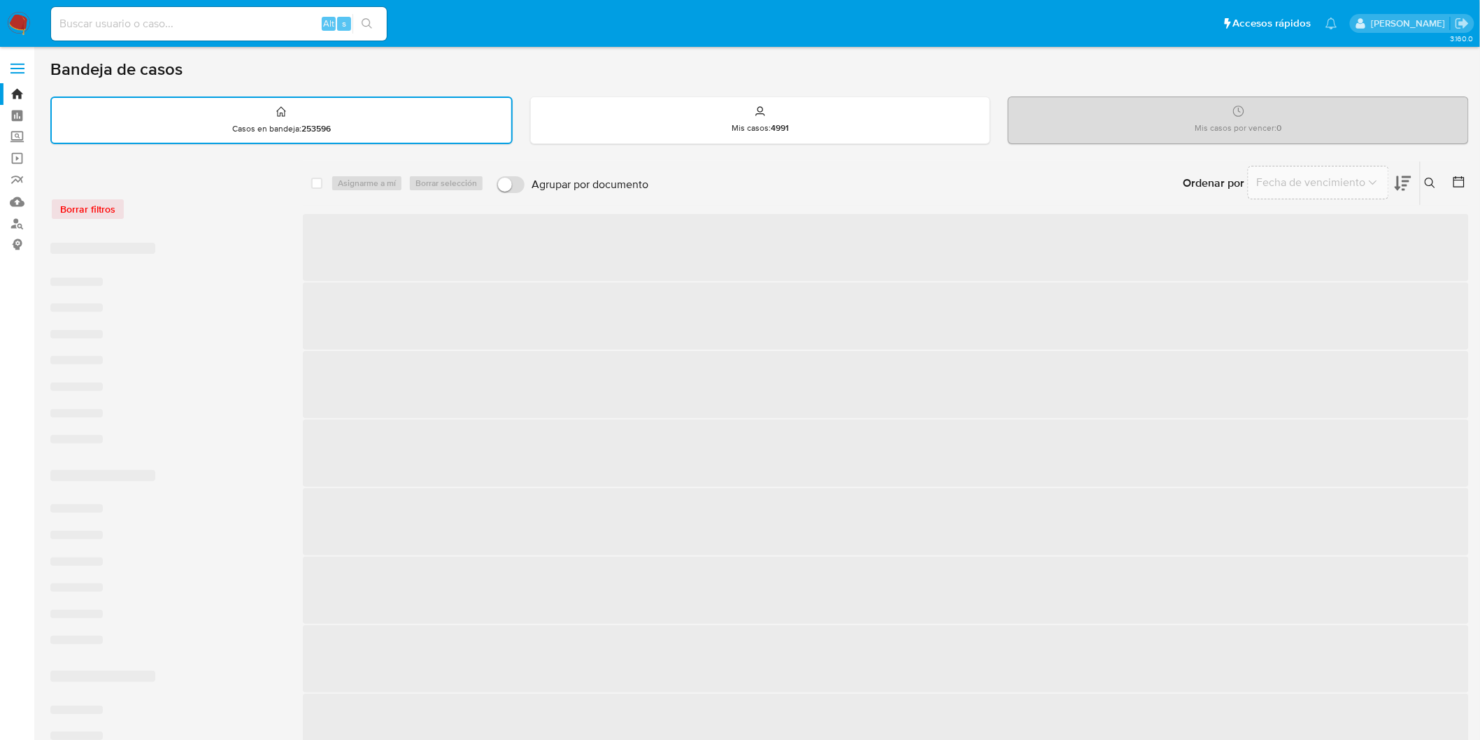
click at [248, 205] on div "Borrar filtros" at bounding box center [162, 209] width 224 height 22
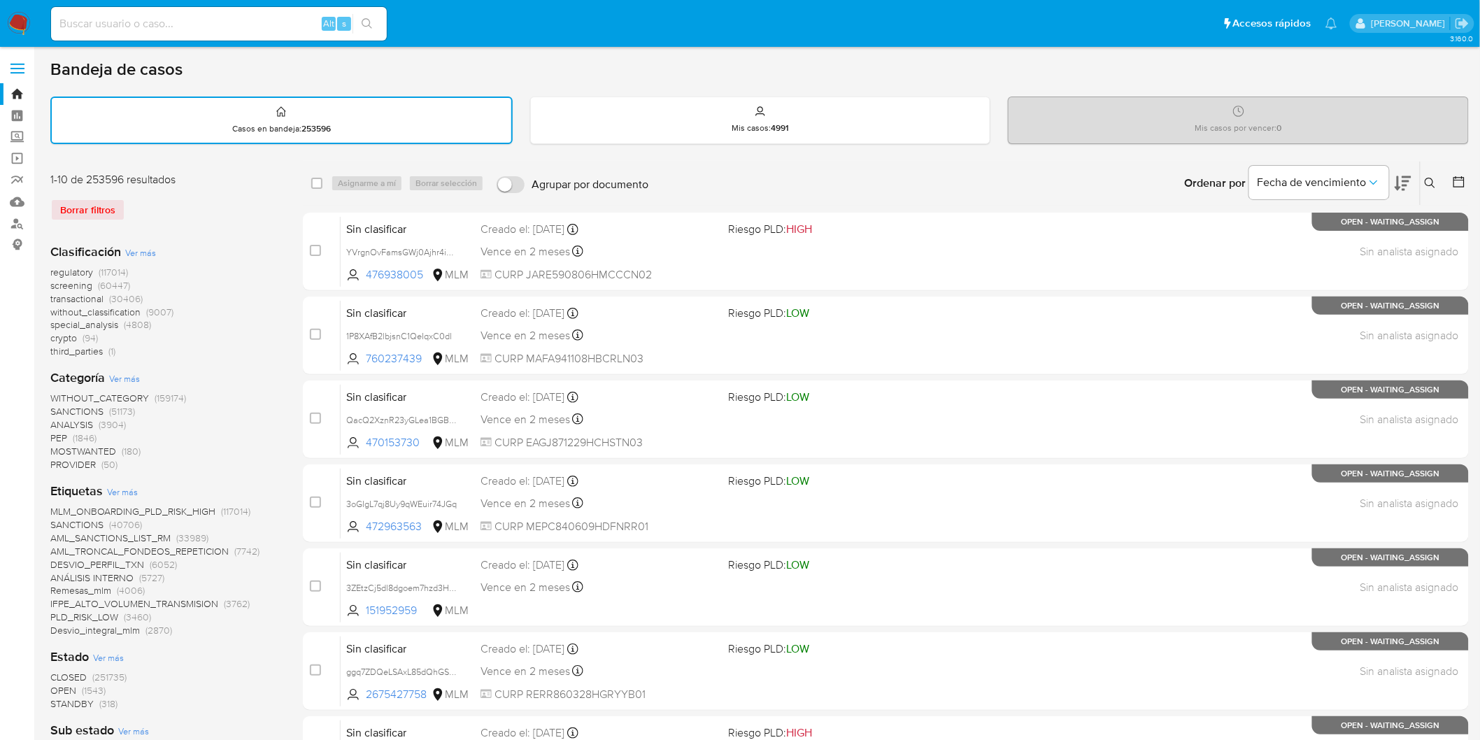
click at [18, 29] on img at bounding box center [19, 24] width 24 height 24
click at [227, 250] on div "Clasificación Ver más regulatory (117014) screening (60447) transactional (3040…" at bounding box center [165, 300] width 230 height 115
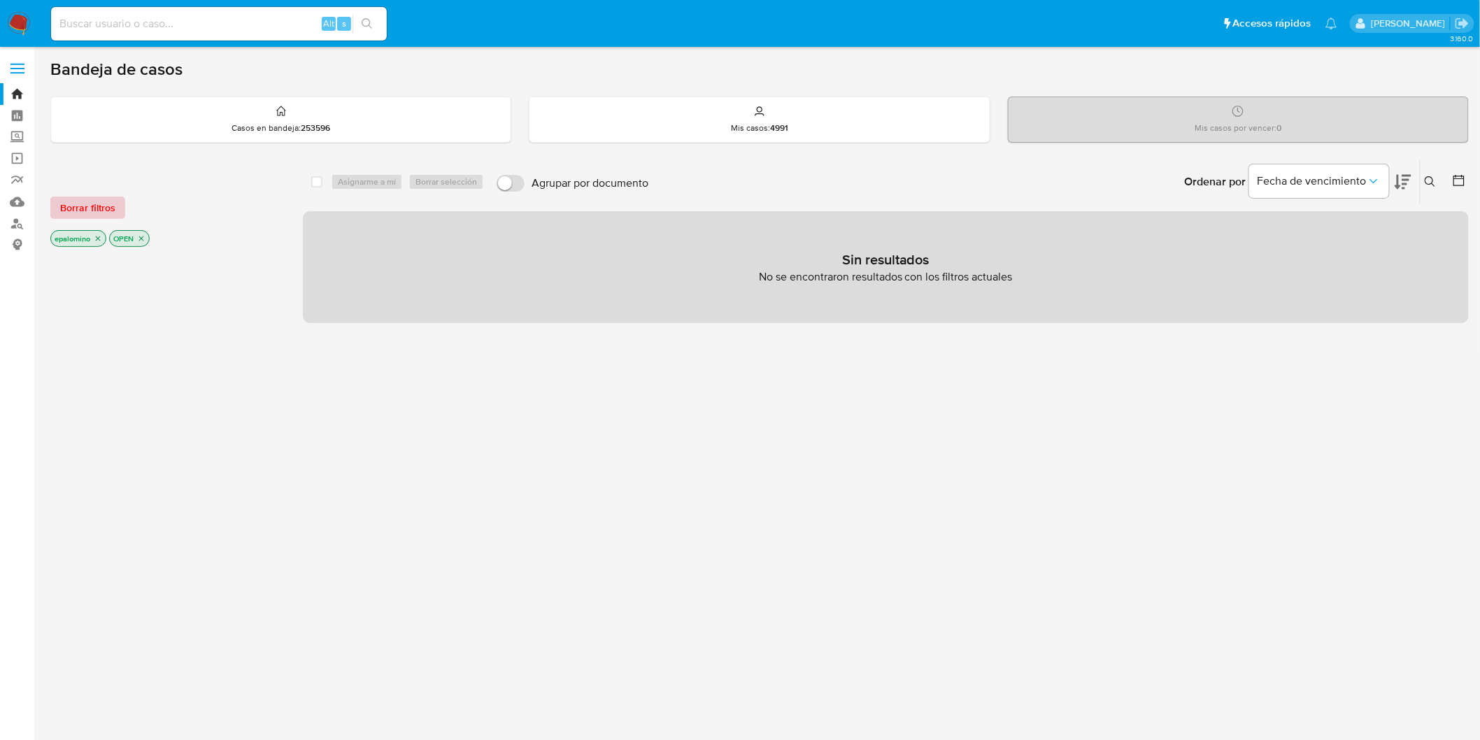
click at [102, 212] on span "Borrar filtros" at bounding box center [87, 208] width 55 height 20
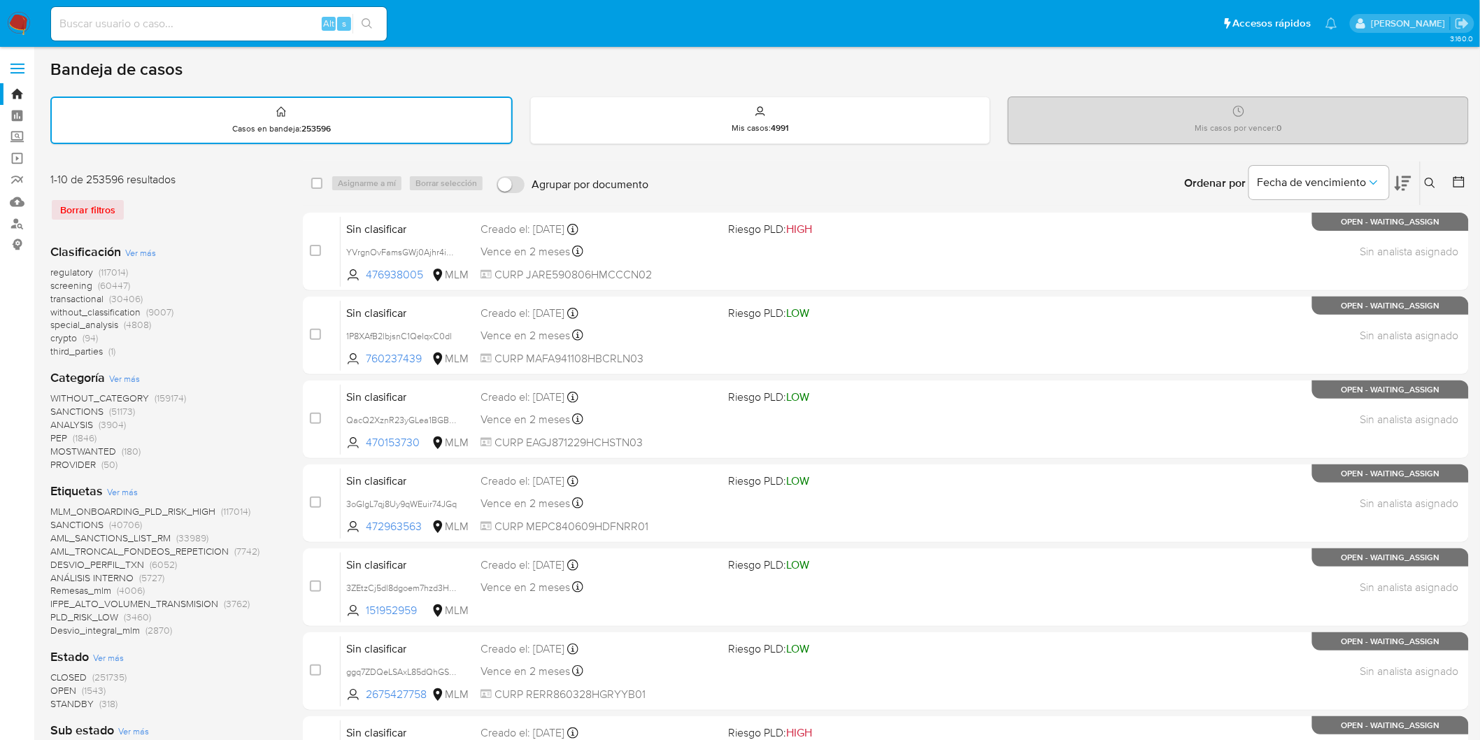
click at [15, 22] on img at bounding box center [19, 24] width 24 height 24
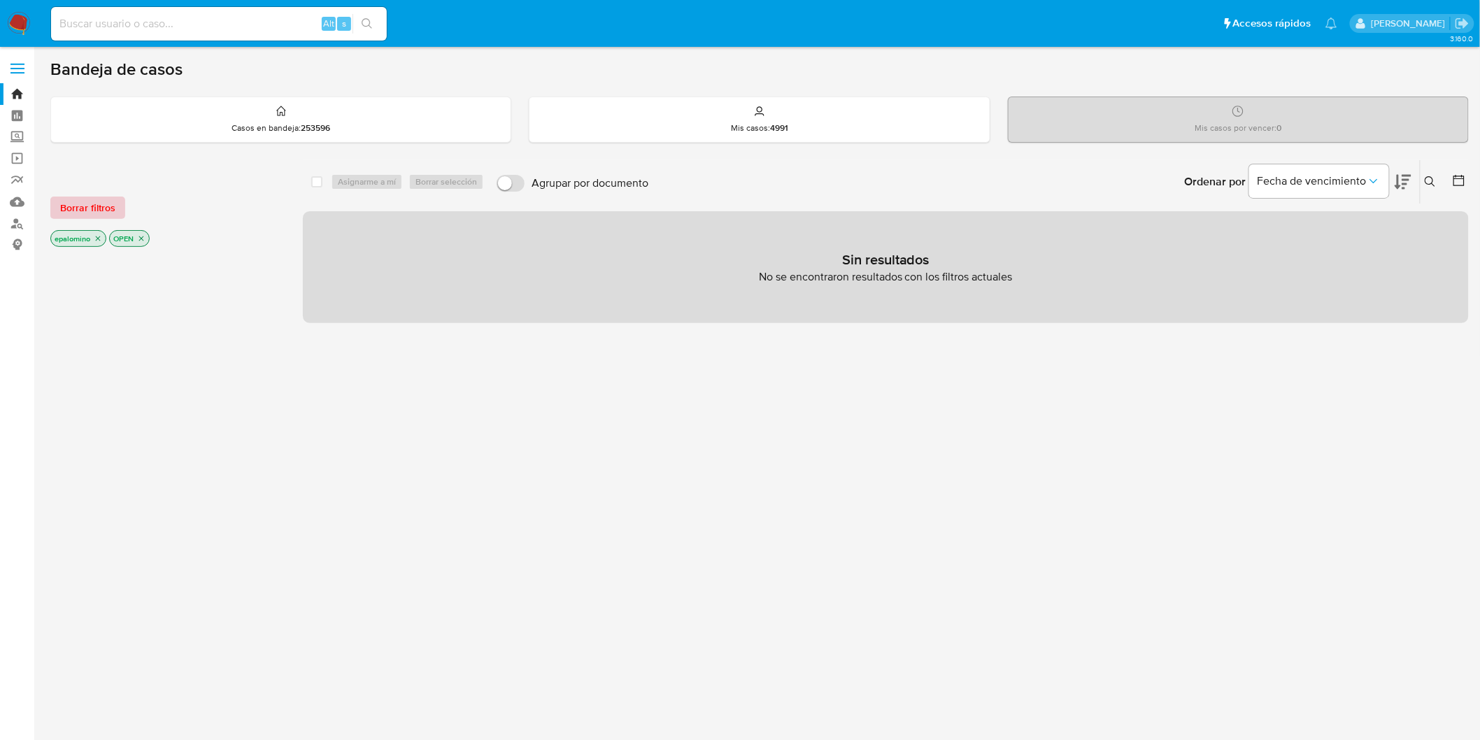
click at [64, 211] on span "Borrar filtros" at bounding box center [87, 208] width 55 height 20
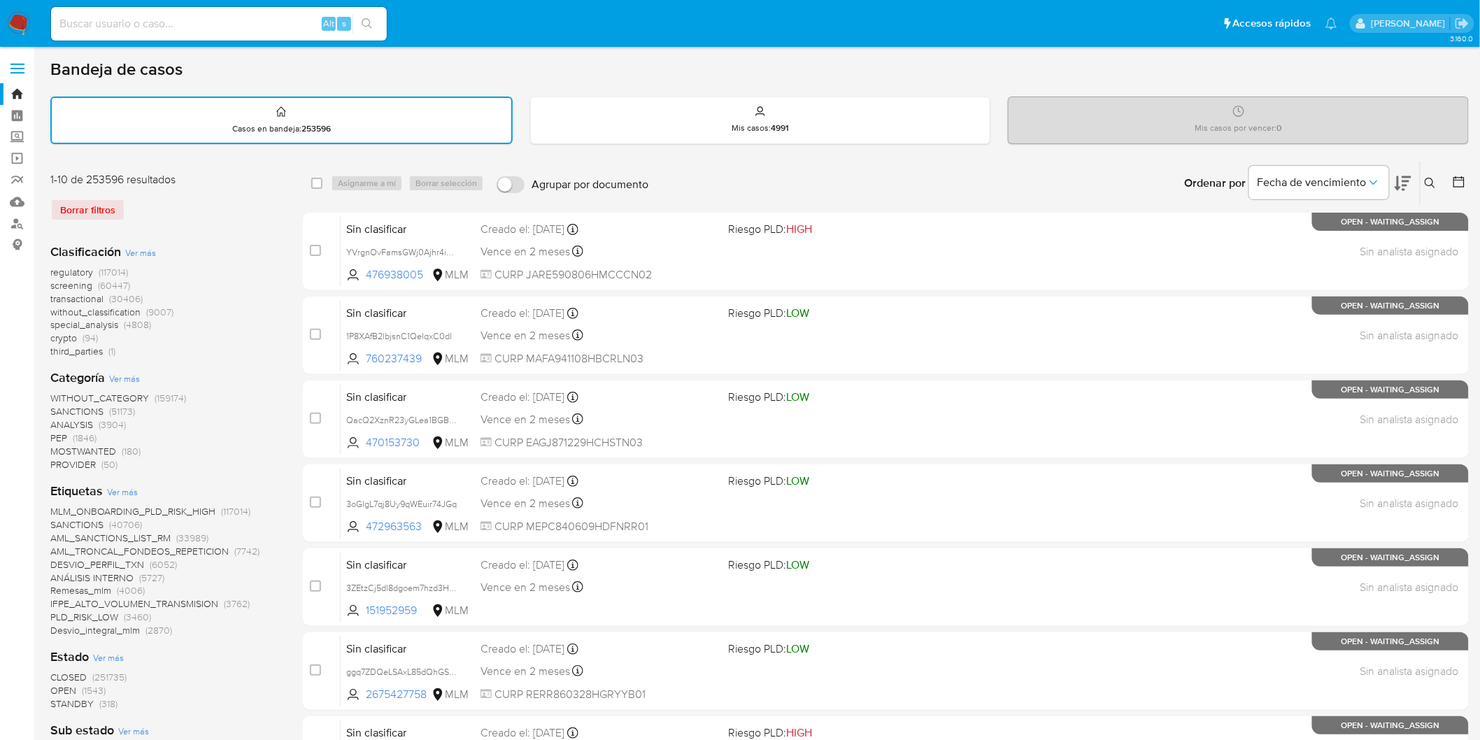
click at [24, 28] on img at bounding box center [19, 24] width 24 height 24
click at [176, 218] on div "Borrar filtros" at bounding box center [162, 210] width 224 height 22
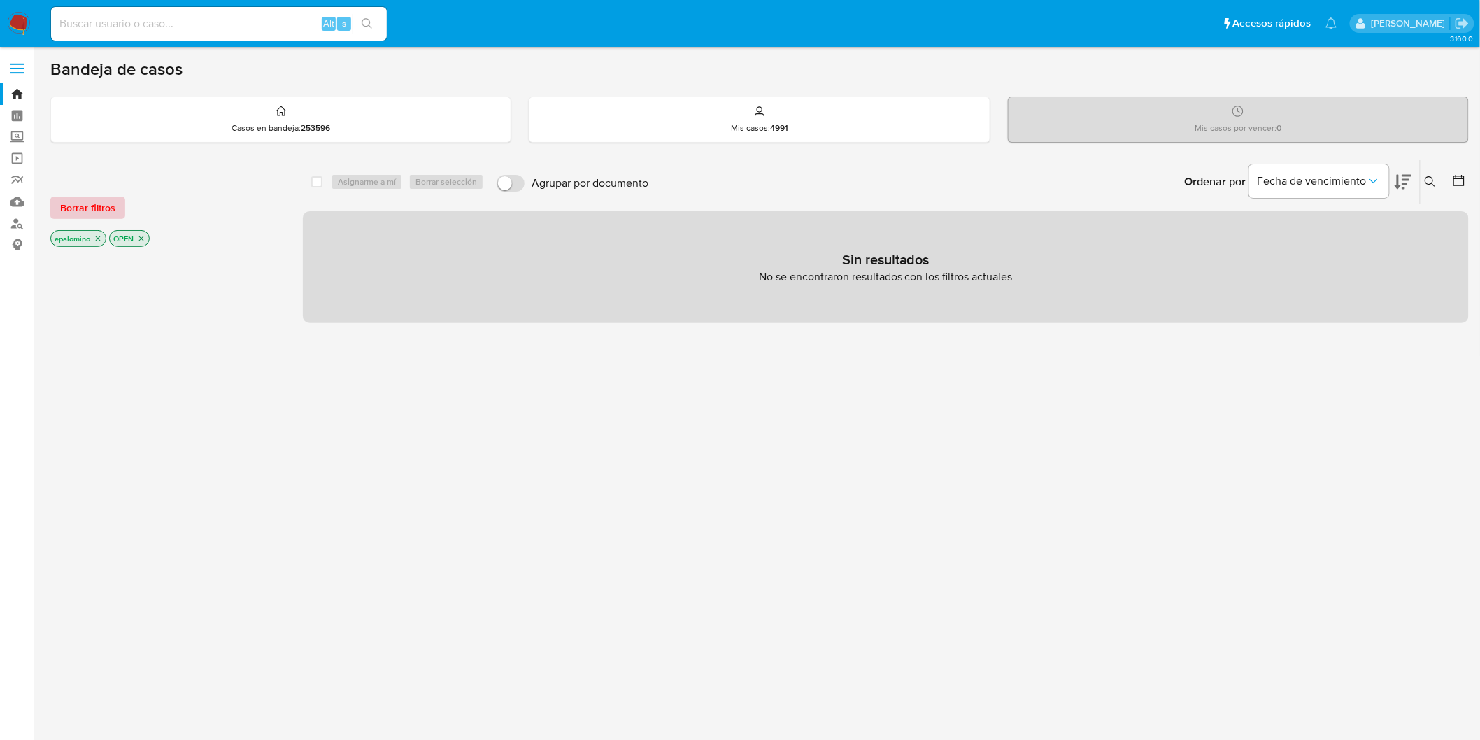
click at [100, 208] on span "Borrar filtros" at bounding box center [87, 208] width 55 height 20
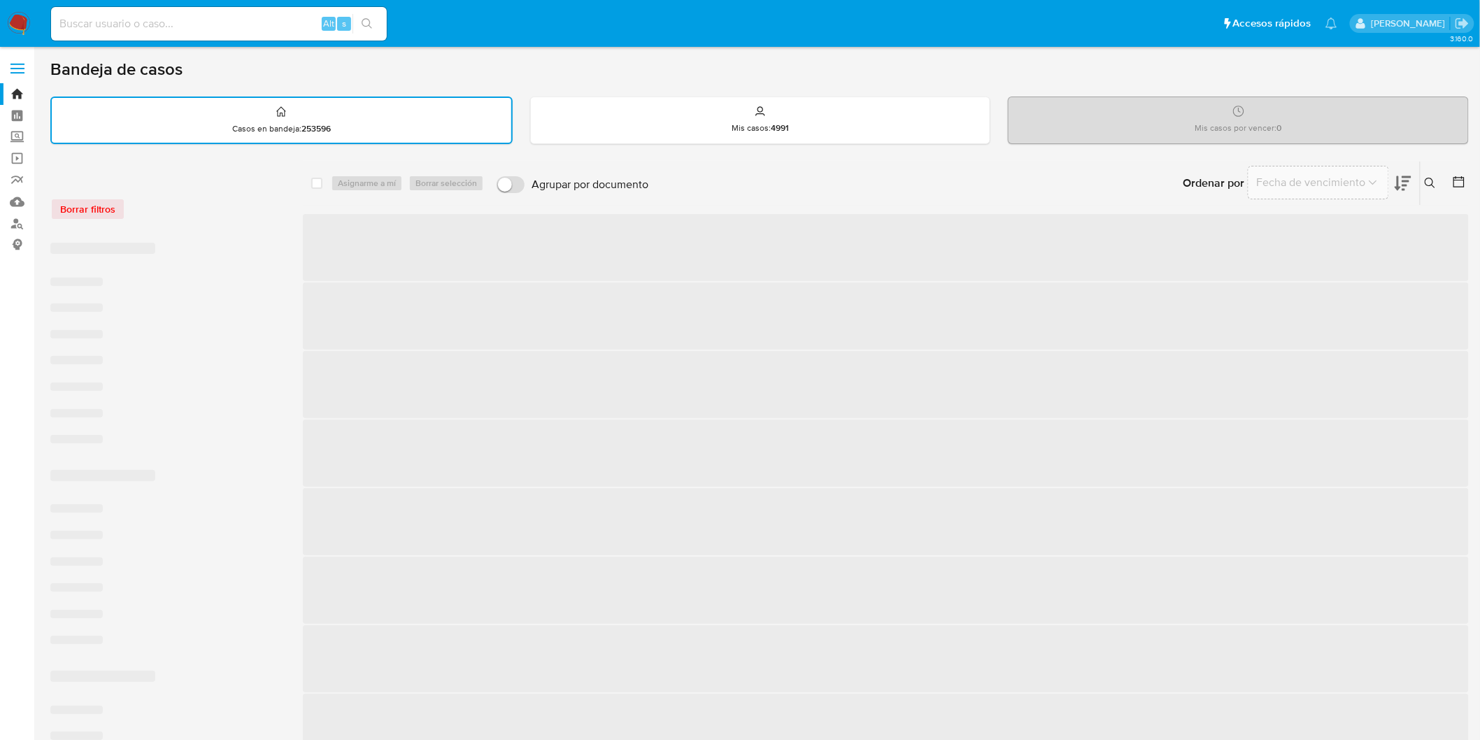
click at [280, 211] on div "Borrar filtros ‌ ‌ ‌ ‌ ‌ ‌ ‌ ‌ ‌ ‌ ‌ ‌ ‌ ‌ ‌ ‌ ‌ ‌ ‌ ‌ ‌ ‌ ‌ ‌ ‌ ‌ ‌ ‌ ‌ ‌" at bounding box center [165, 638] width 230 height 932
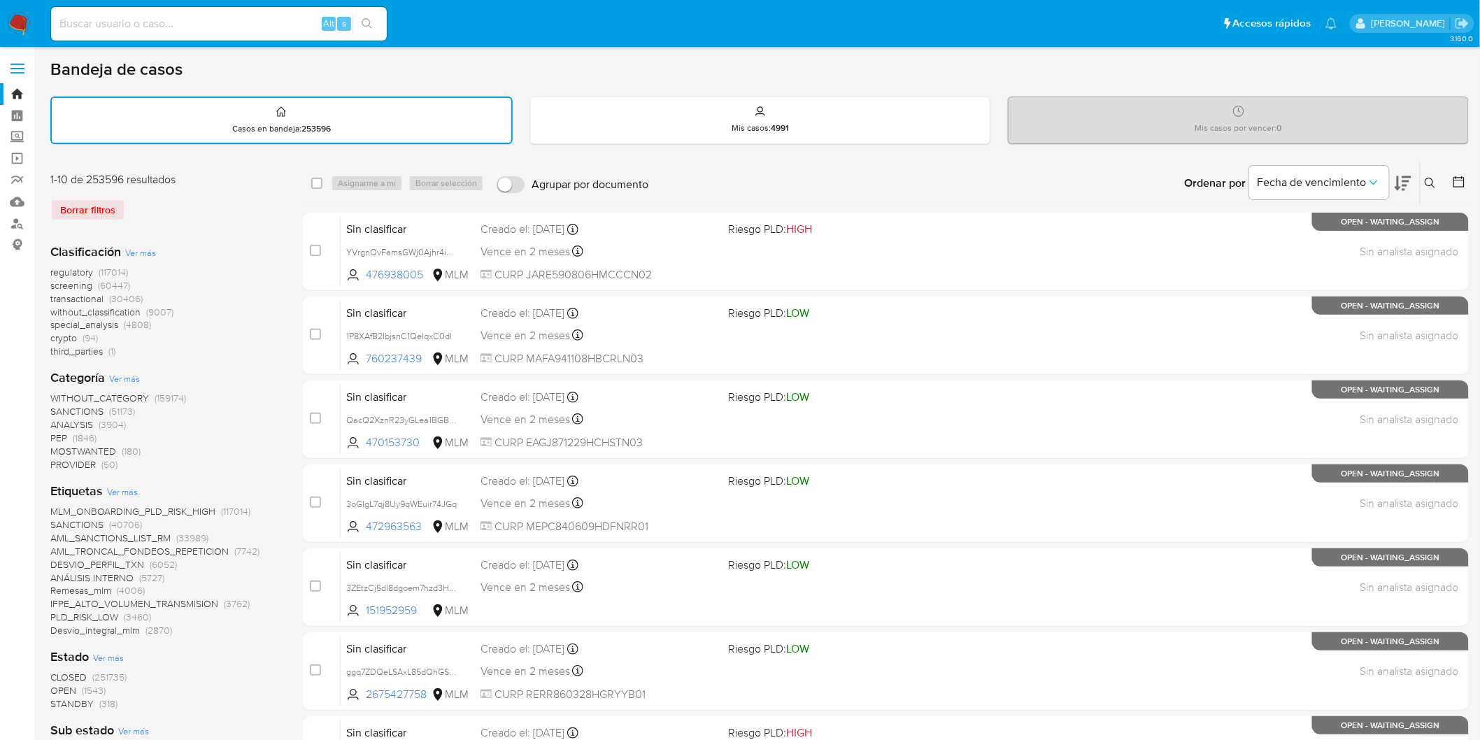
click at [22, 30] on img at bounding box center [19, 24] width 24 height 24
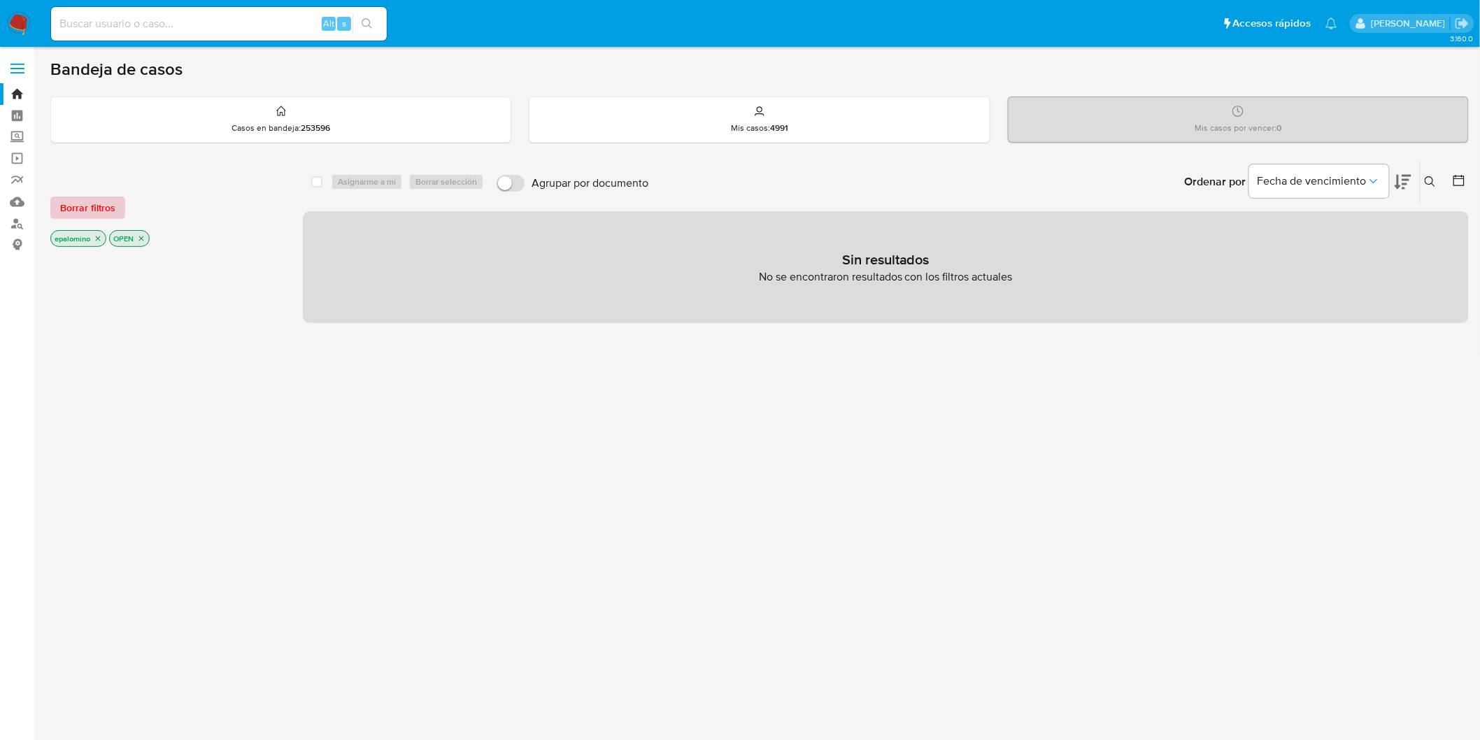
click at [106, 198] on span "Borrar filtros" at bounding box center [87, 208] width 55 height 20
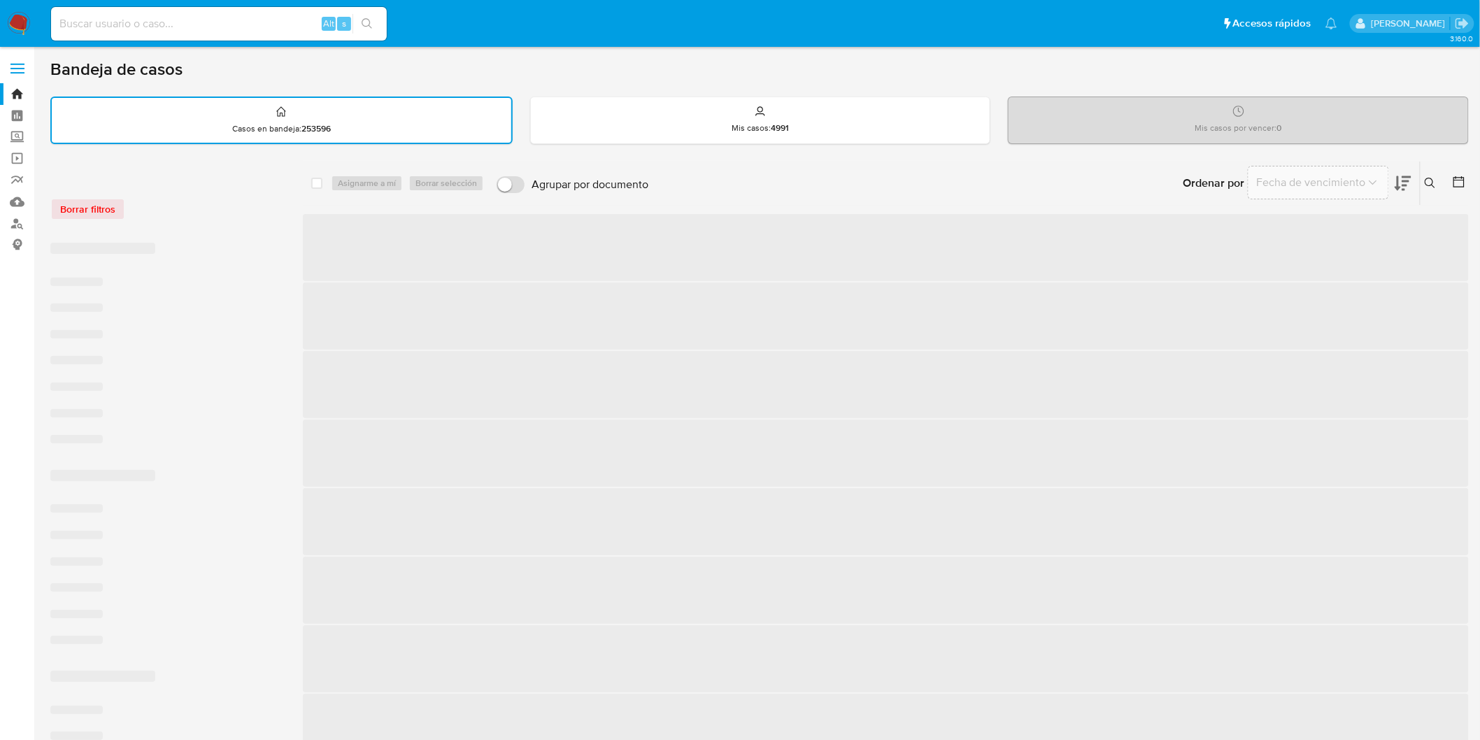
click at [154, 190] on div "Borrar filtros" at bounding box center [162, 201] width 224 height 59
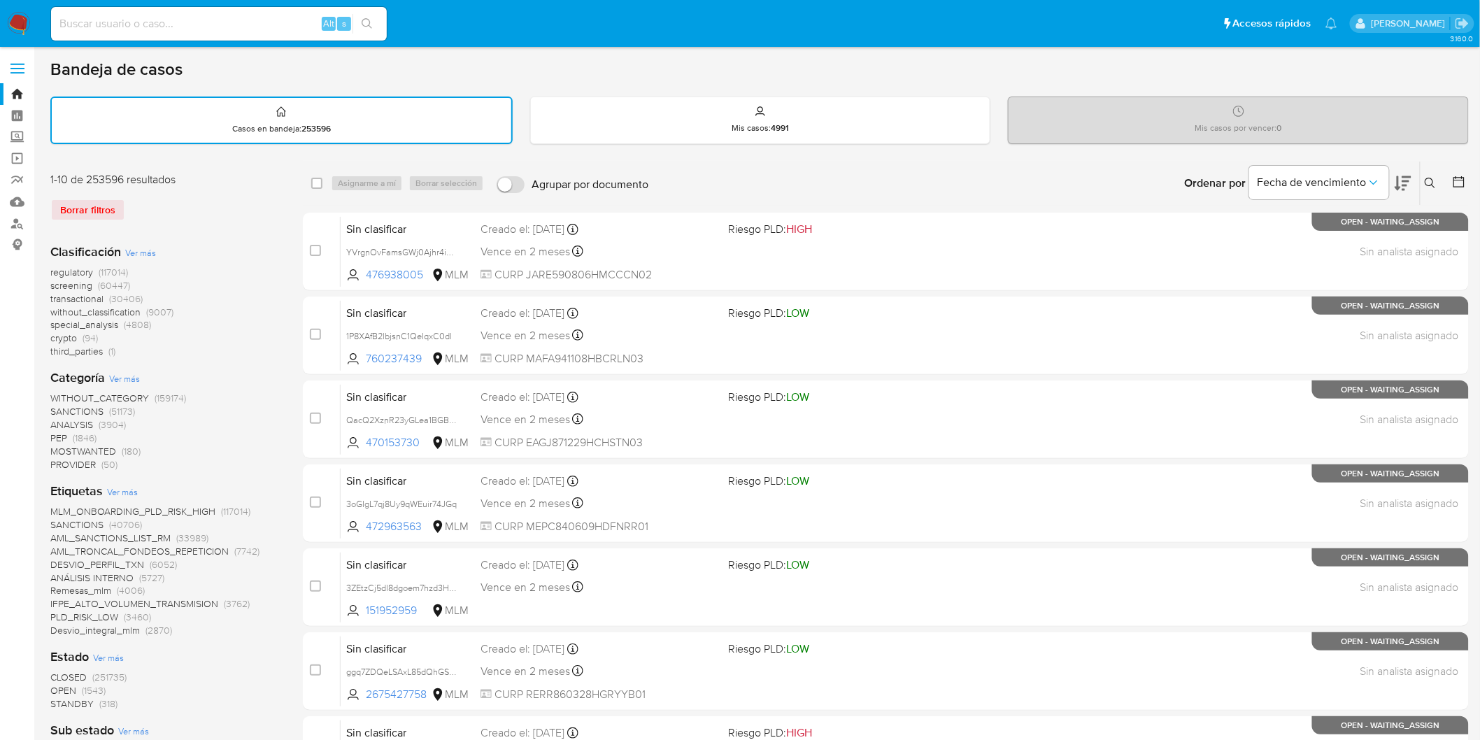
click at [19, 18] on img at bounding box center [19, 24] width 24 height 24
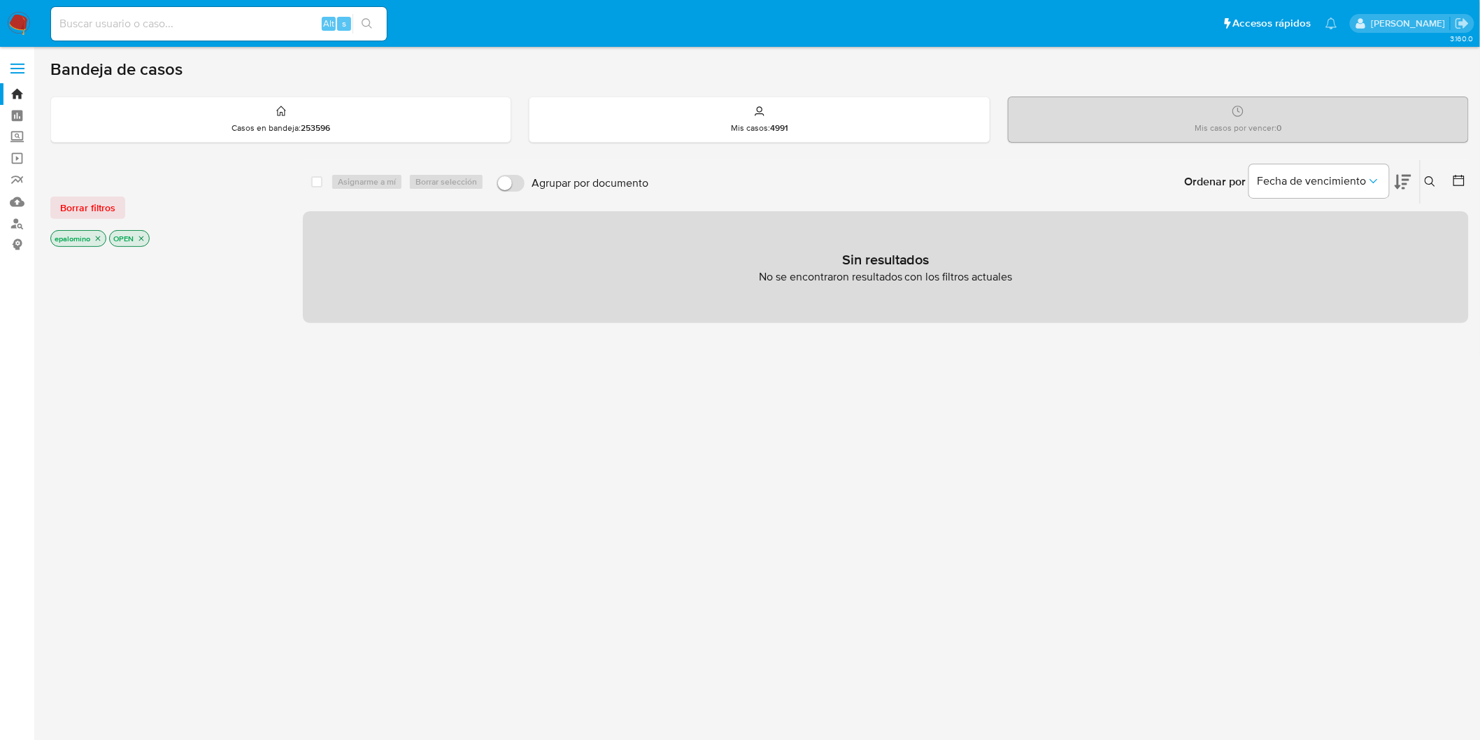
click at [66, 207] on span "Borrar filtros" at bounding box center [87, 208] width 55 height 20
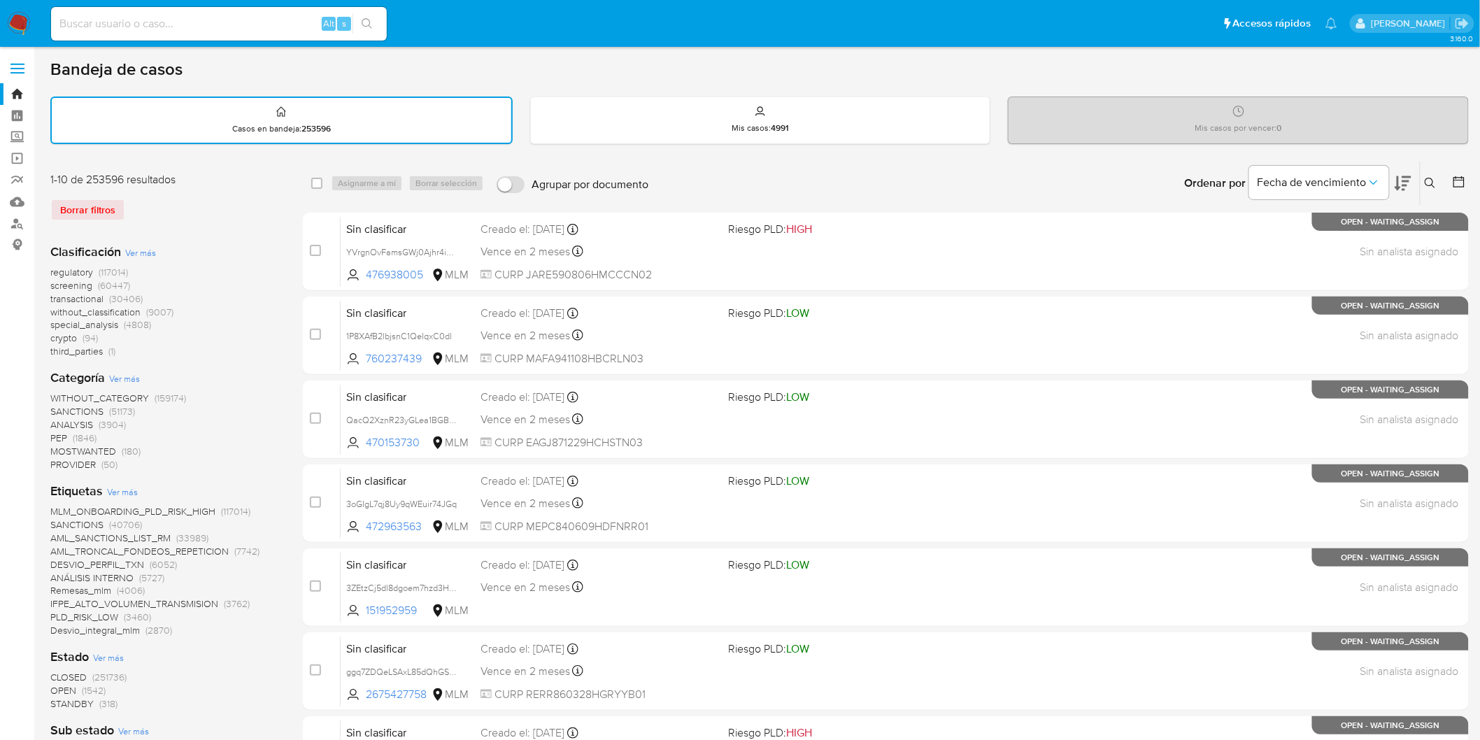
click at [200, 211] on div "Borrar filtros" at bounding box center [162, 210] width 224 height 22
click at [27, 23] on img at bounding box center [19, 24] width 24 height 24
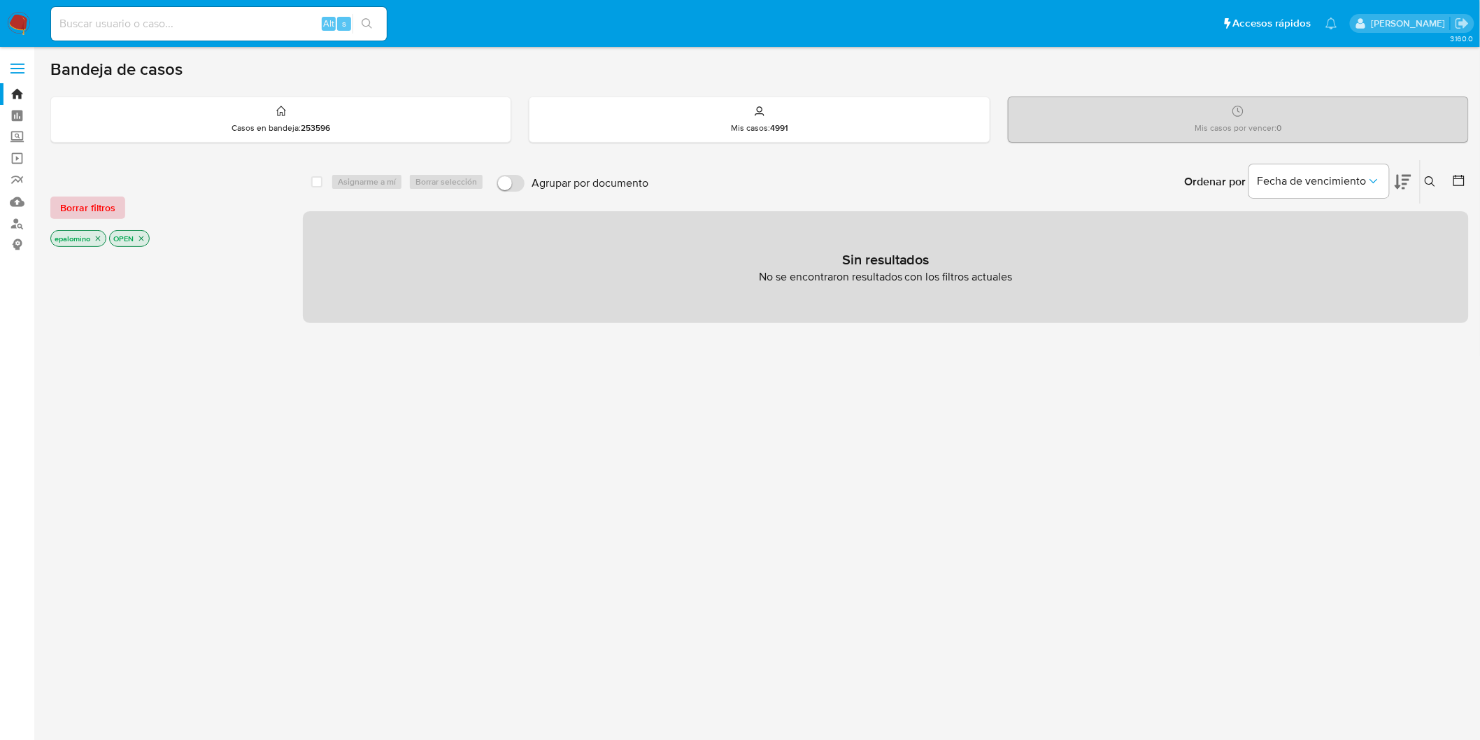
click at [87, 204] on span "Borrar filtros" at bounding box center [87, 208] width 55 height 20
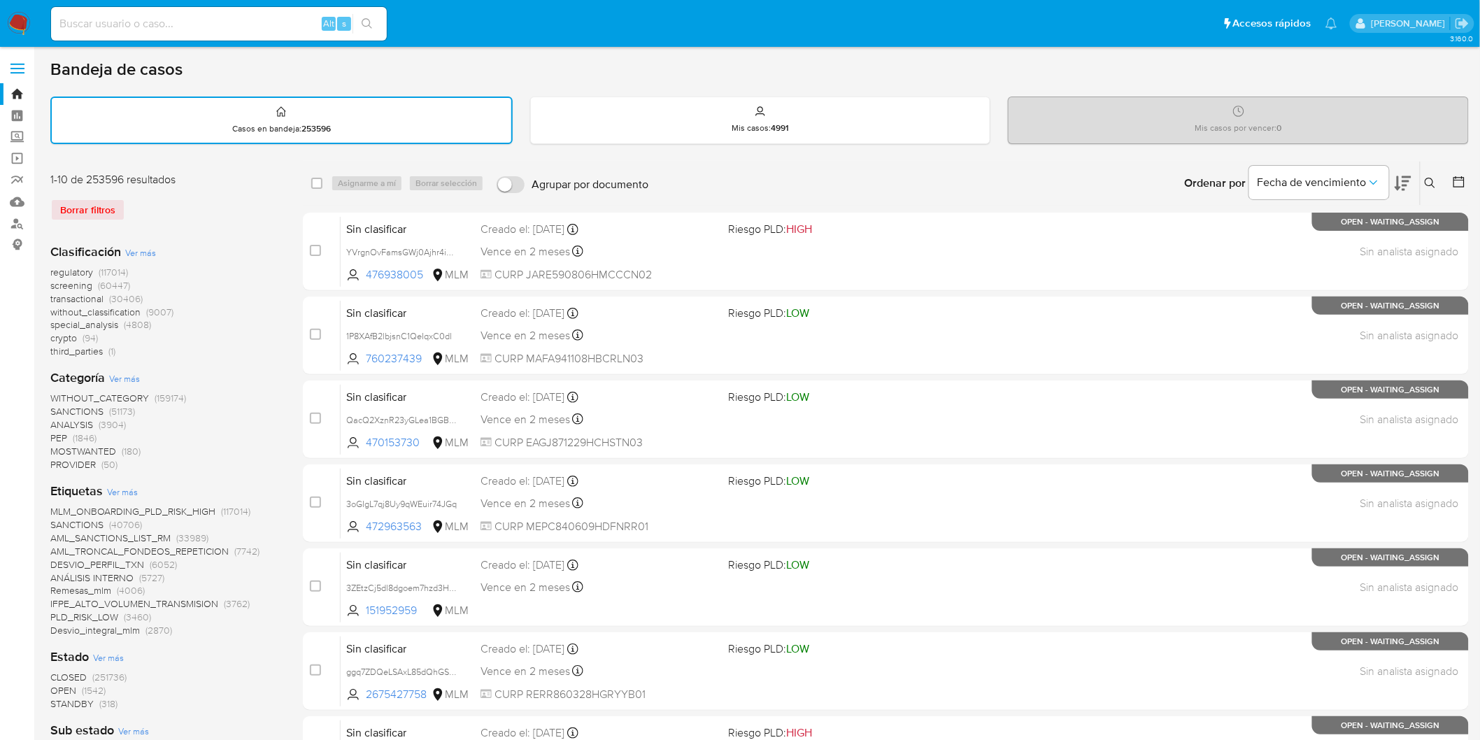
click at [15, 18] on img at bounding box center [19, 24] width 24 height 24
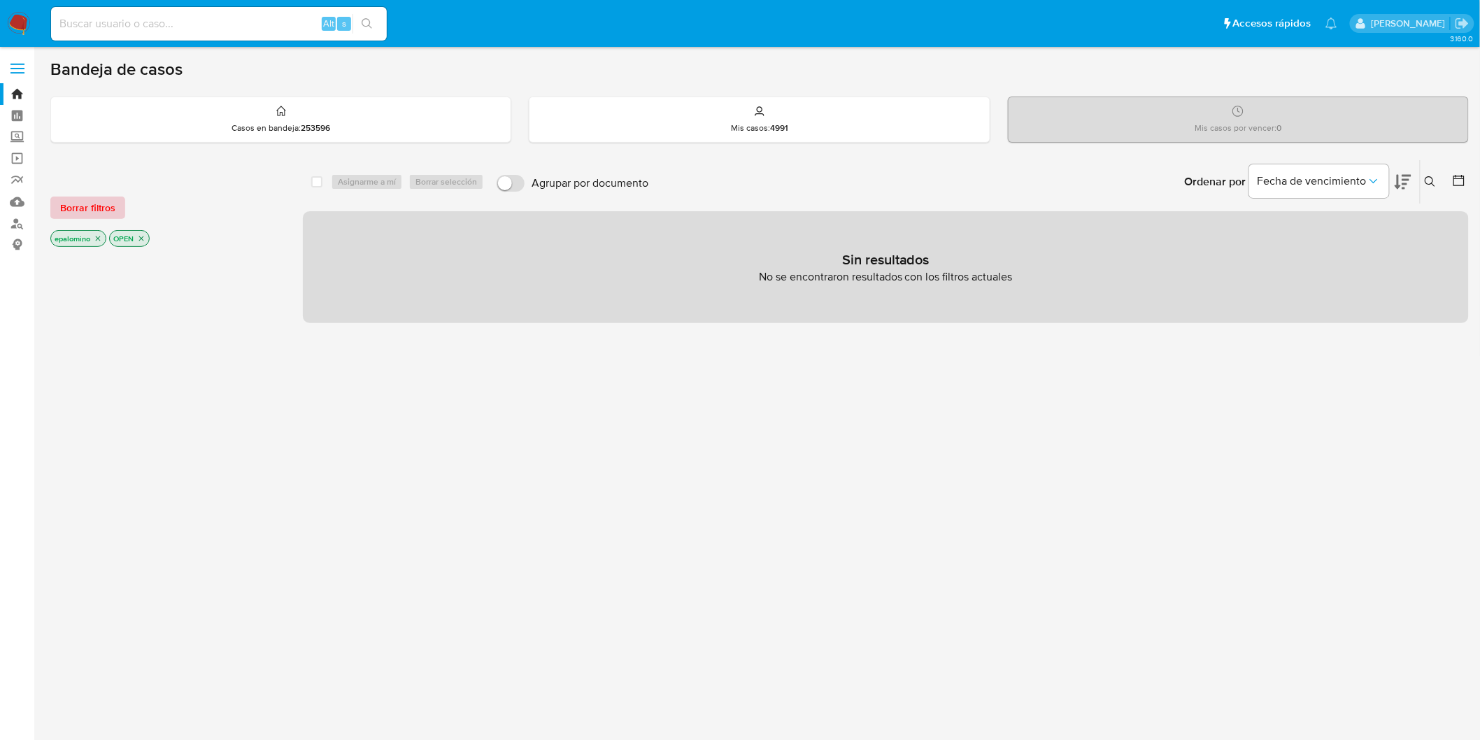
click at [83, 201] on span "Borrar filtros" at bounding box center [87, 208] width 55 height 20
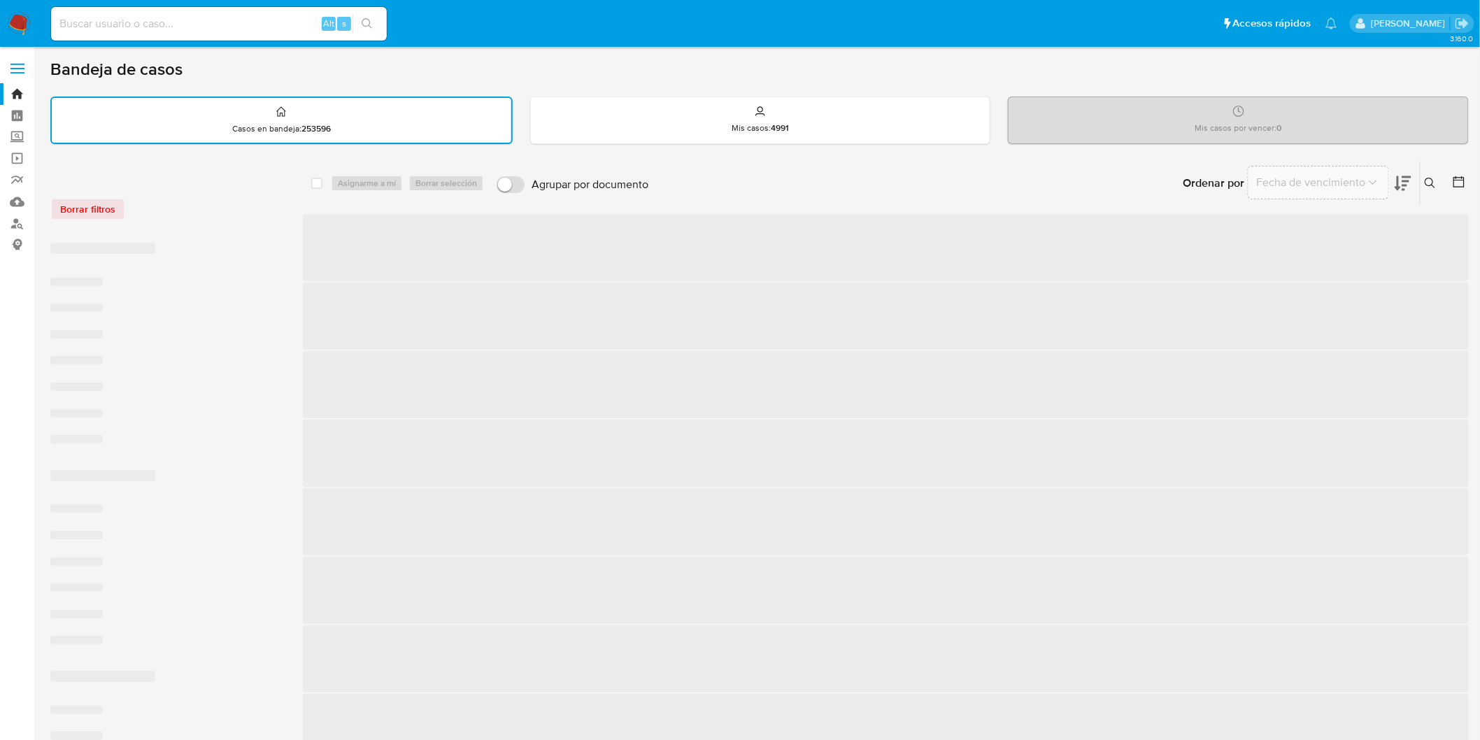
click at [205, 206] on div "Borrar filtros" at bounding box center [162, 209] width 224 height 22
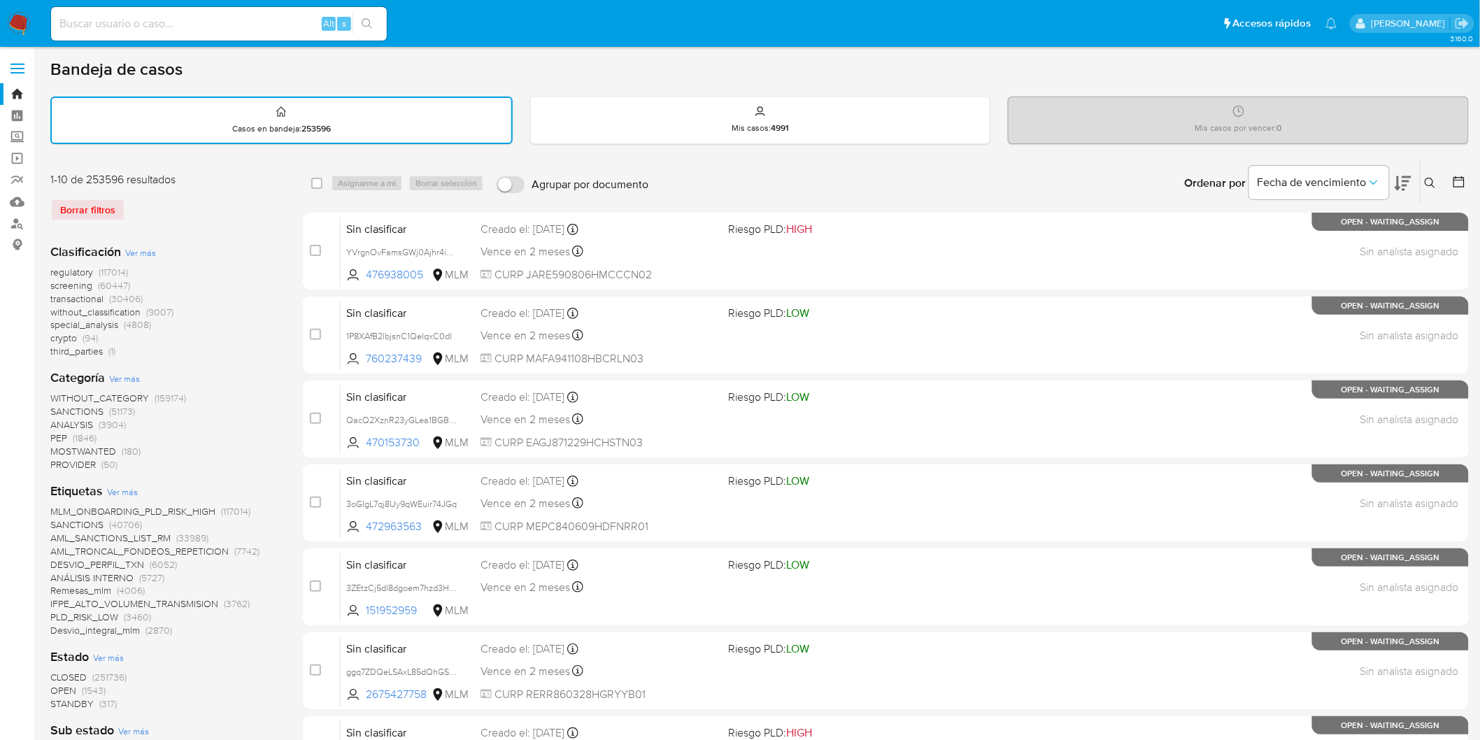
click at [24, 24] on img at bounding box center [19, 24] width 24 height 24
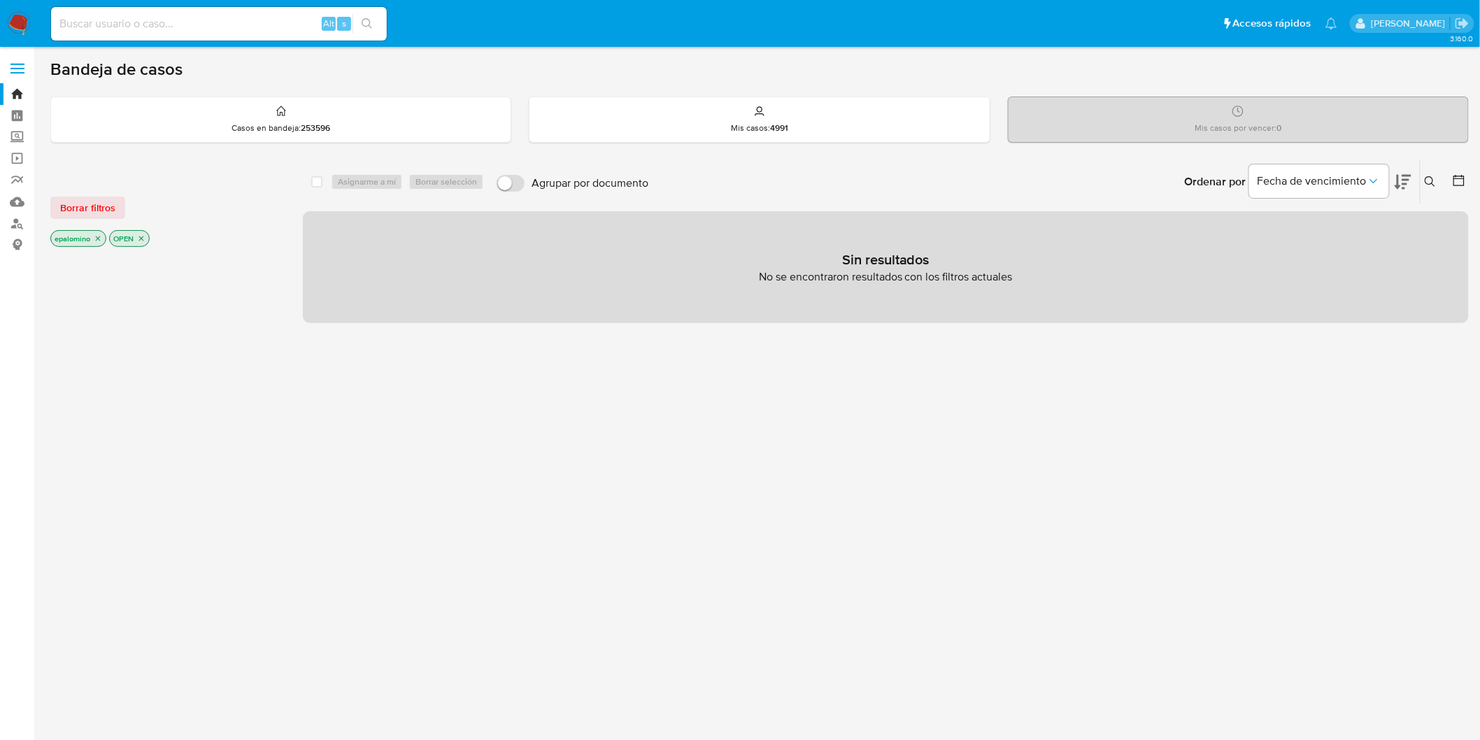
click at [81, 210] on span "Borrar filtros" at bounding box center [87, 208] width 55 height 20
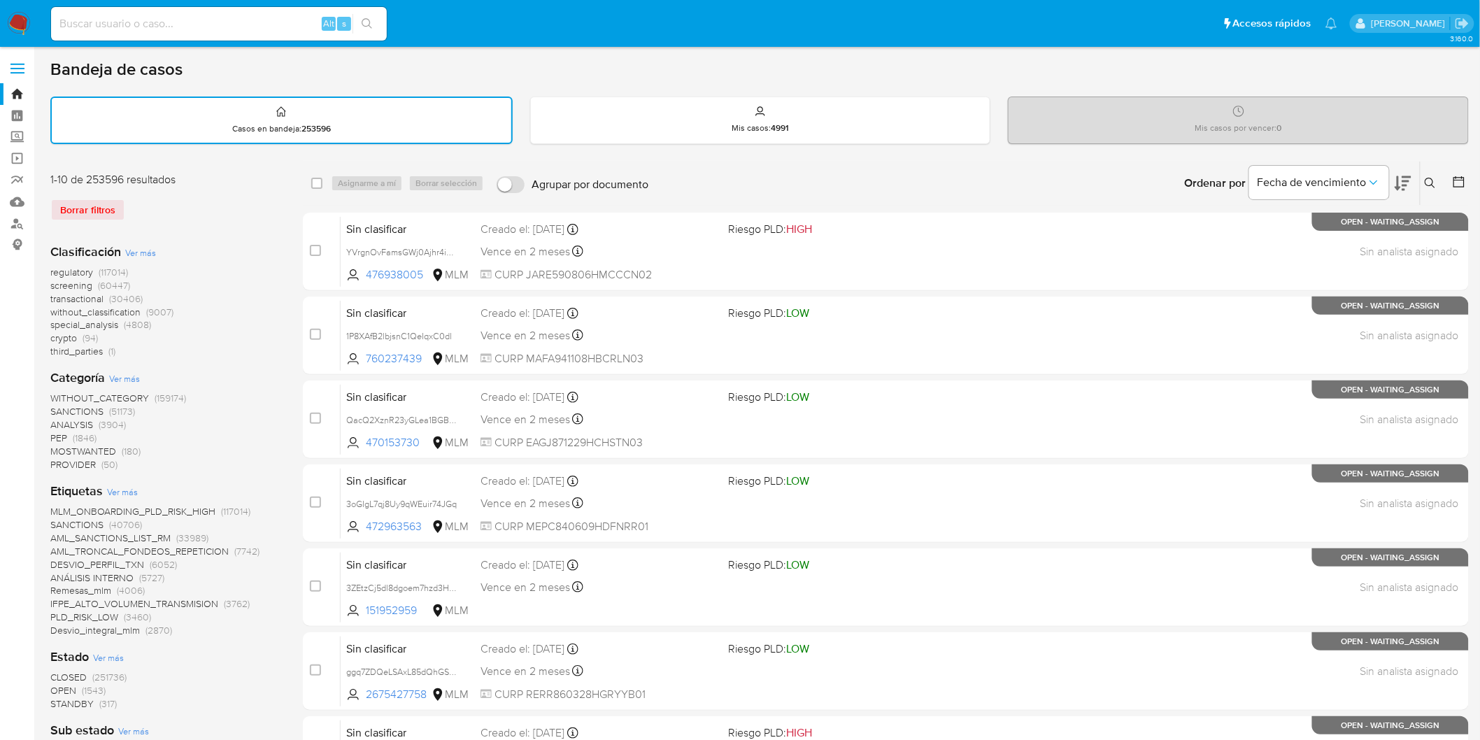
click at [15, 24] on img at bounding box center [19, 24] width 24 height 24
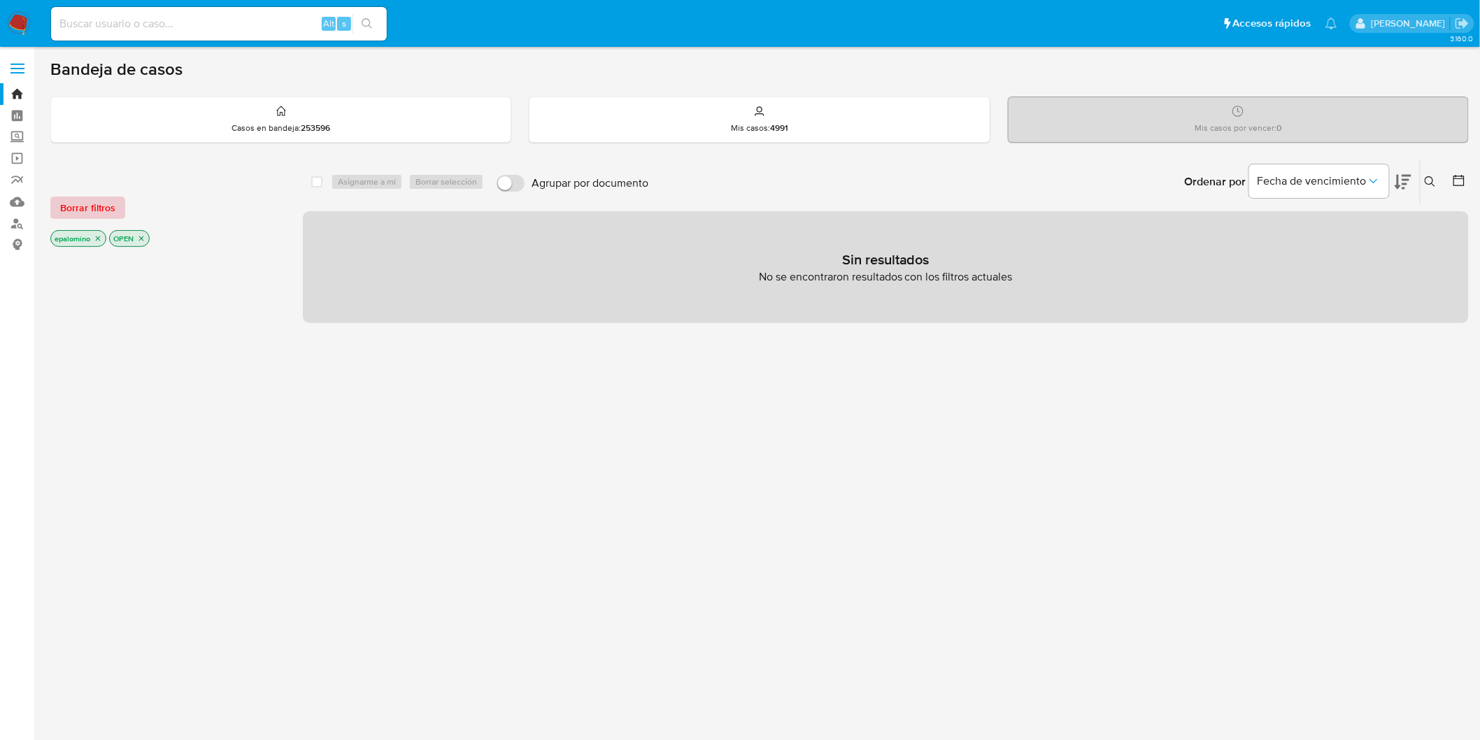
click at [101, 211] on span "Borrar filtros" at bounding box center [87, 208] width 55 height 20
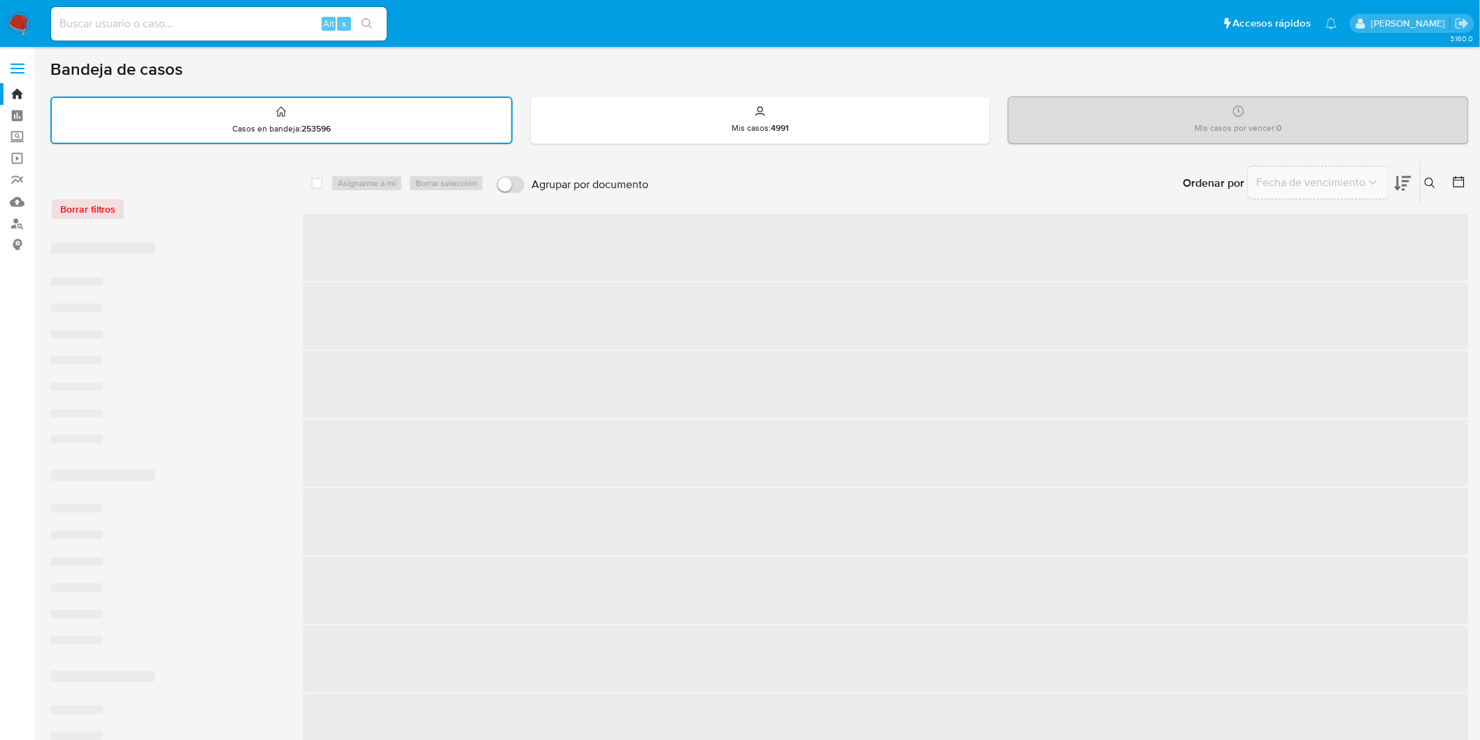
click at [215, 213] on div "Borrar filtros" at bounding box center [162, 209] width 224 height 22
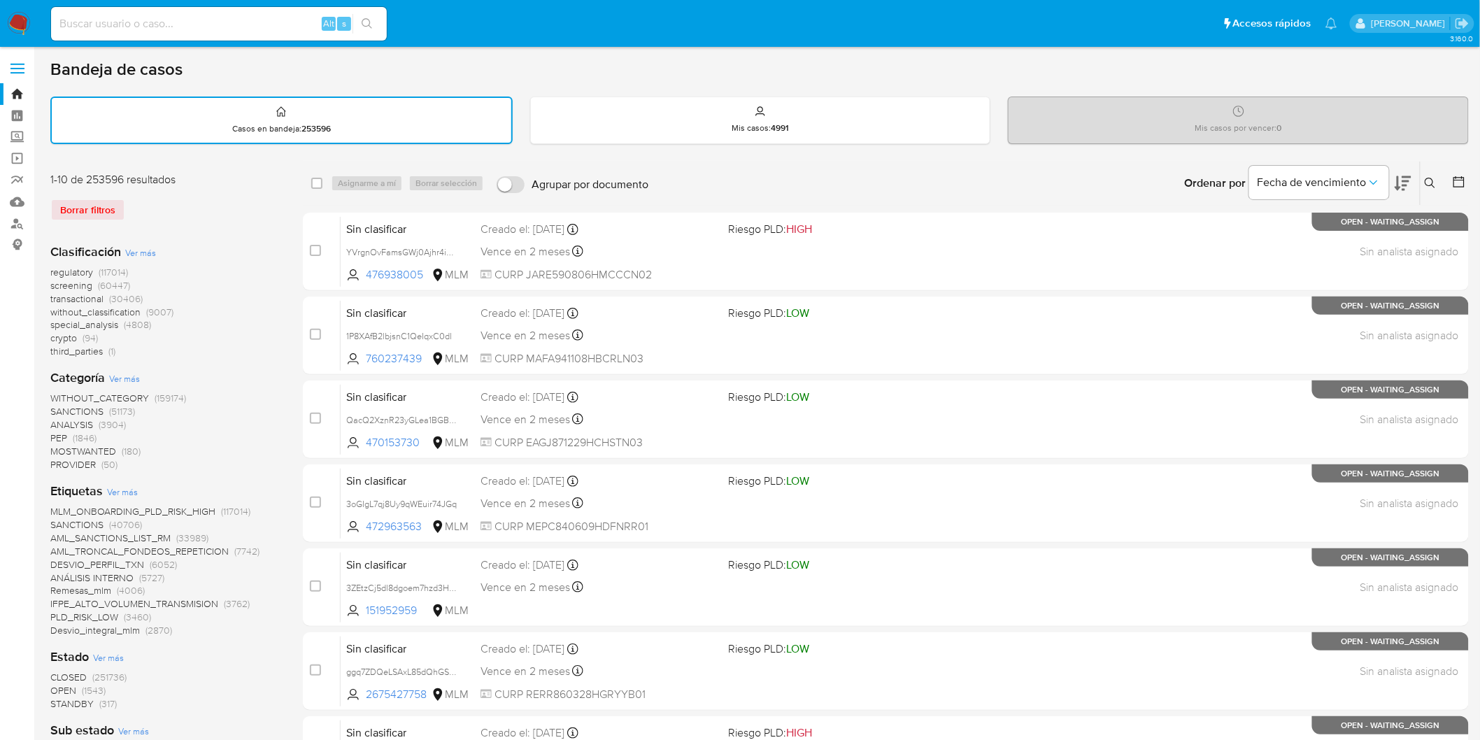
click at [28, 23] on img at bounding box center [19, 24] width 24 height 24
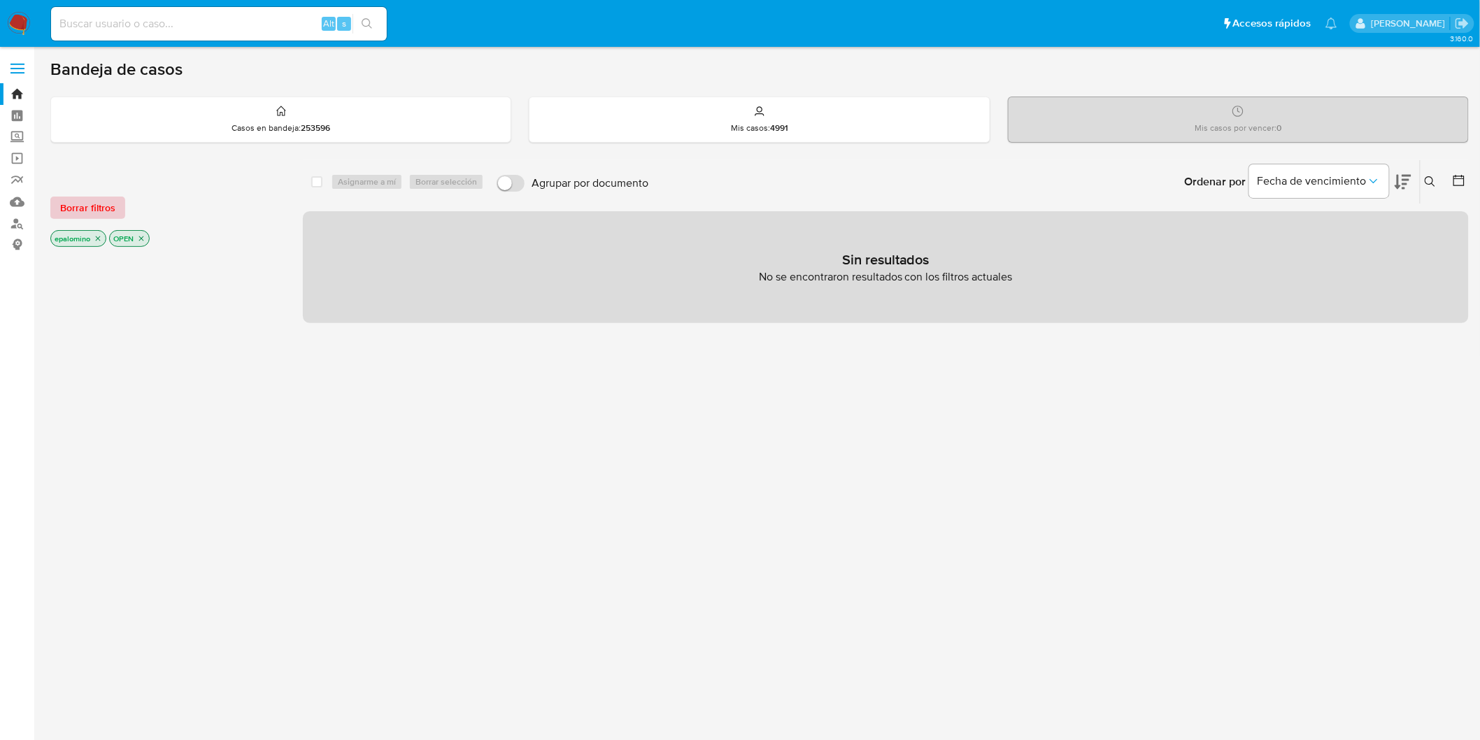
click at [100, 210] on span "Borrar filtros" at bounding box center [87, 208] width 55 height 20
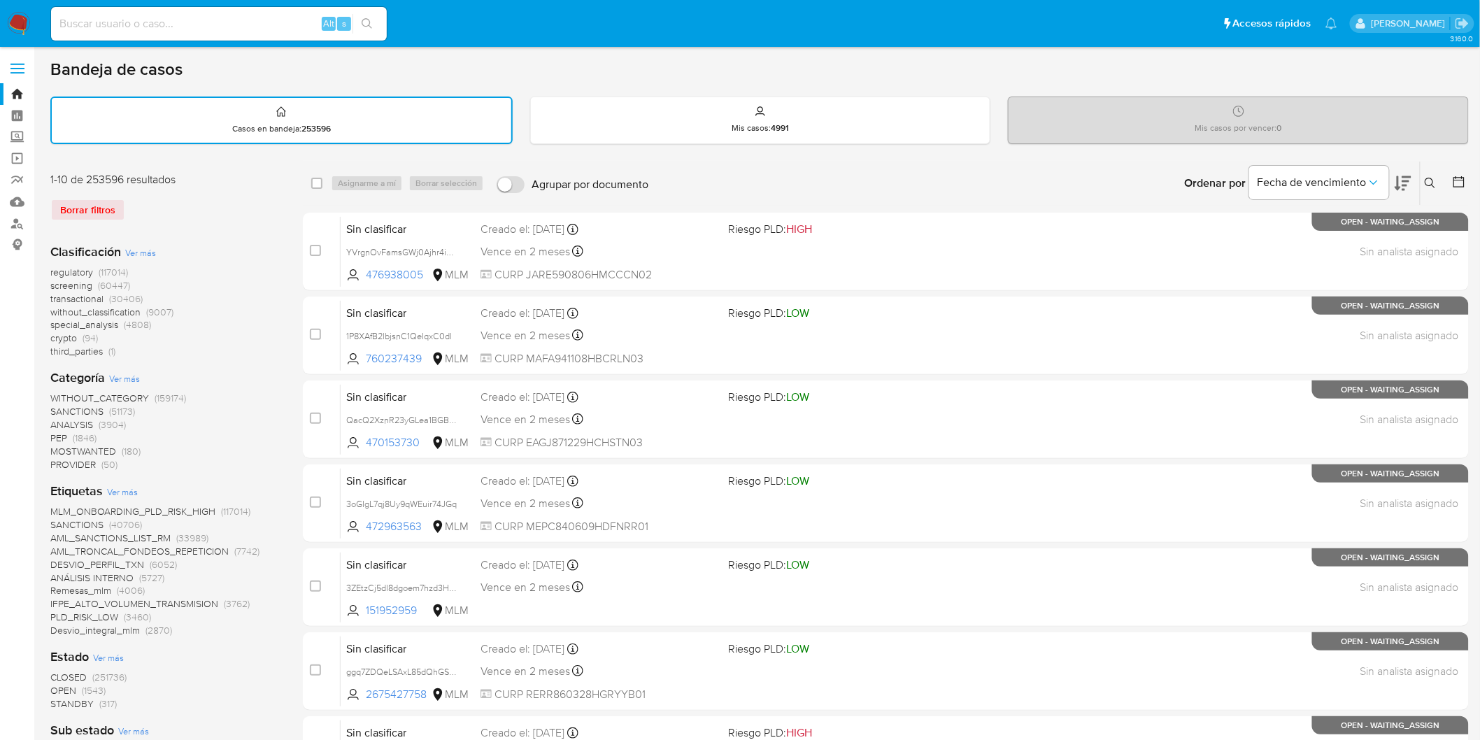
click at [24, 30] on img at bounding box center [19, 24] width 24 height 24
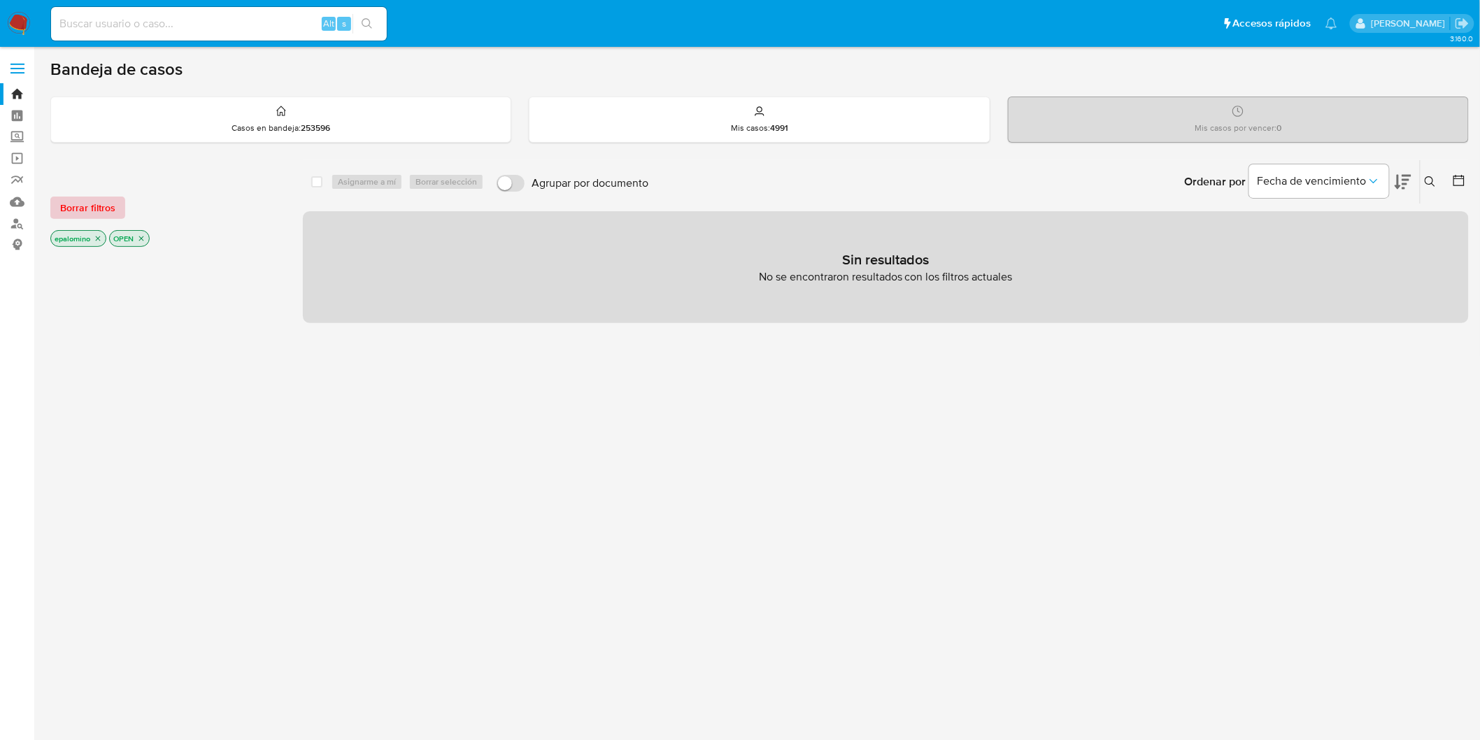
click at [77, 201] on span "Borrar filtros" at bounding box center [87, 208] width 55 height 20
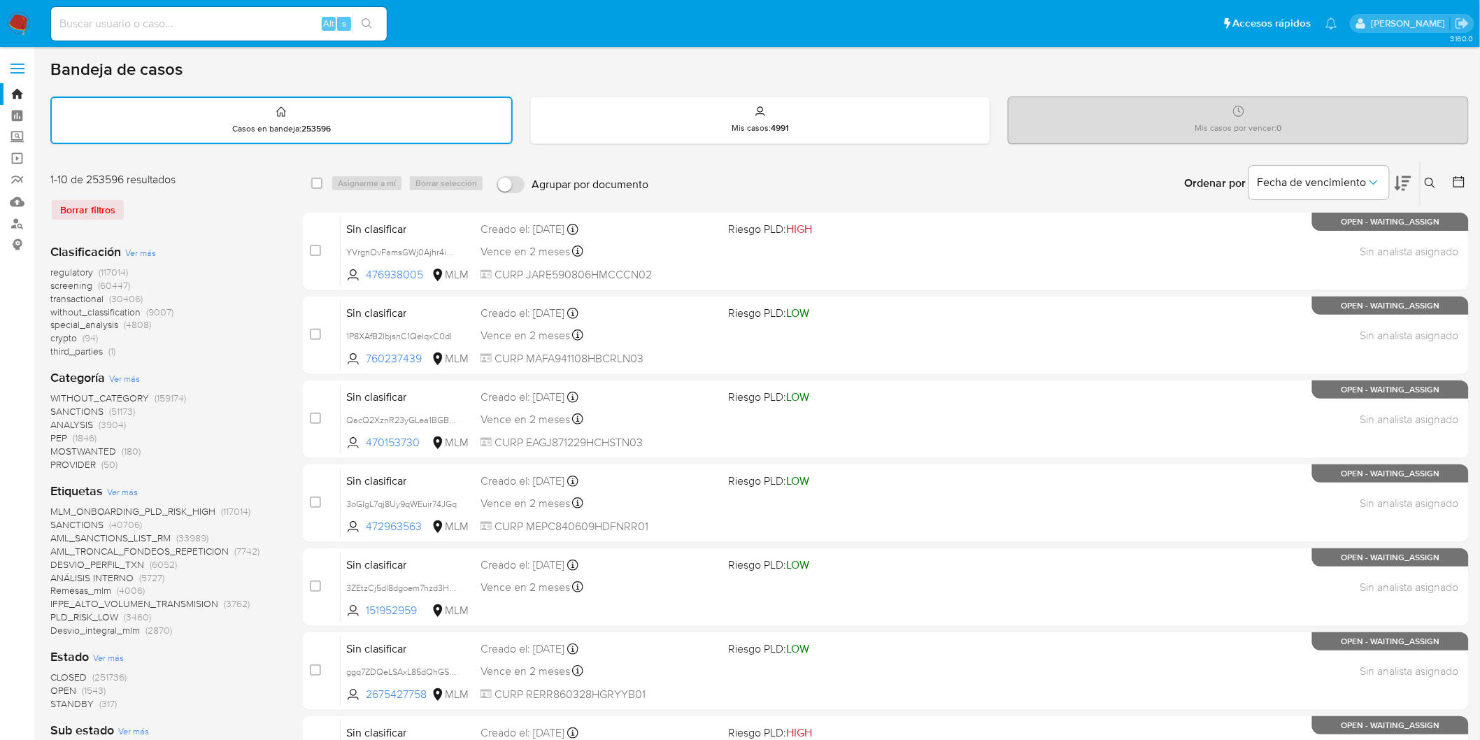
click at [17, 26] on img at bounding box center [19, 24] width 24 height 24
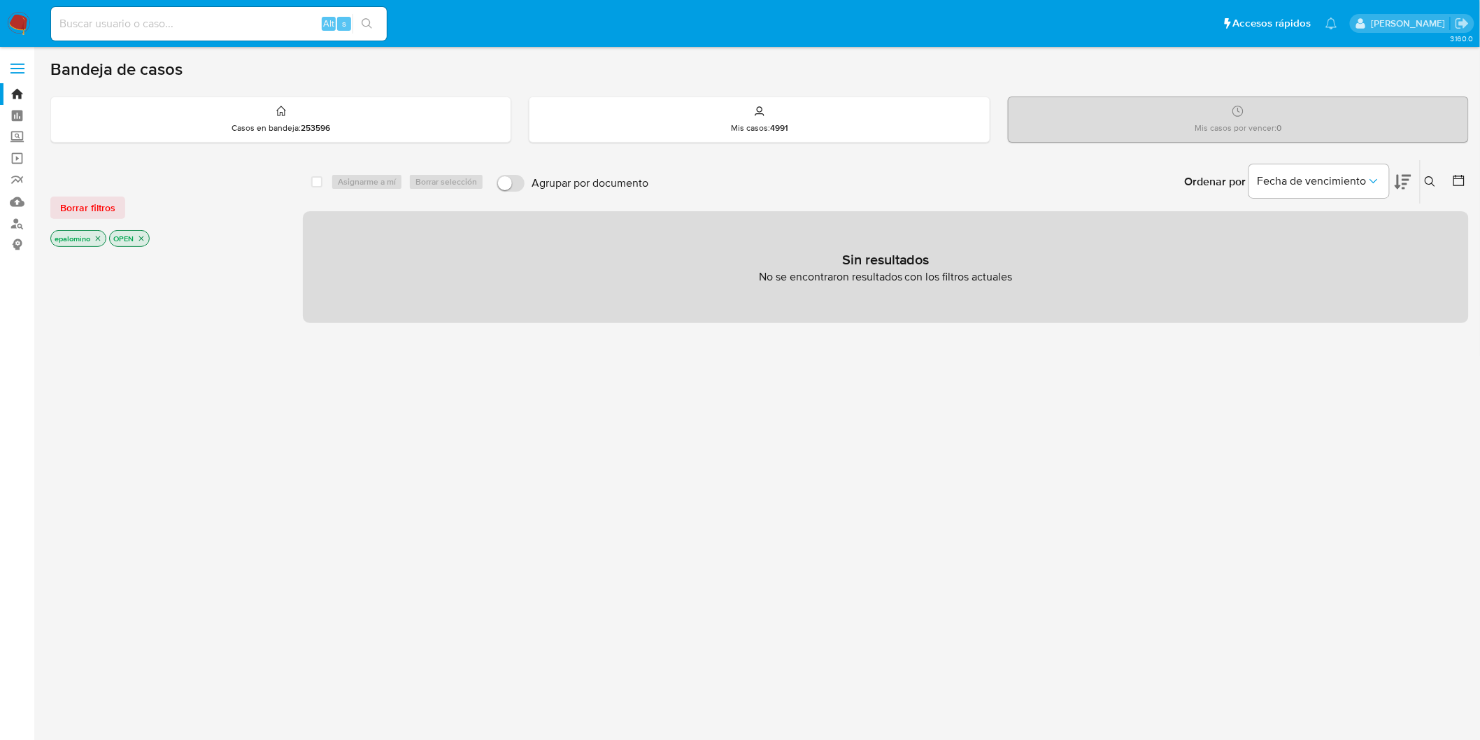
click at [95, 185] on div "Borrar filtros epalomino OPEN" at bounding box center [162, 210] width 224 height 79
click at [94, 199] on span "Borrar filtros" at bounding box center [87, 208] width 55 height 20
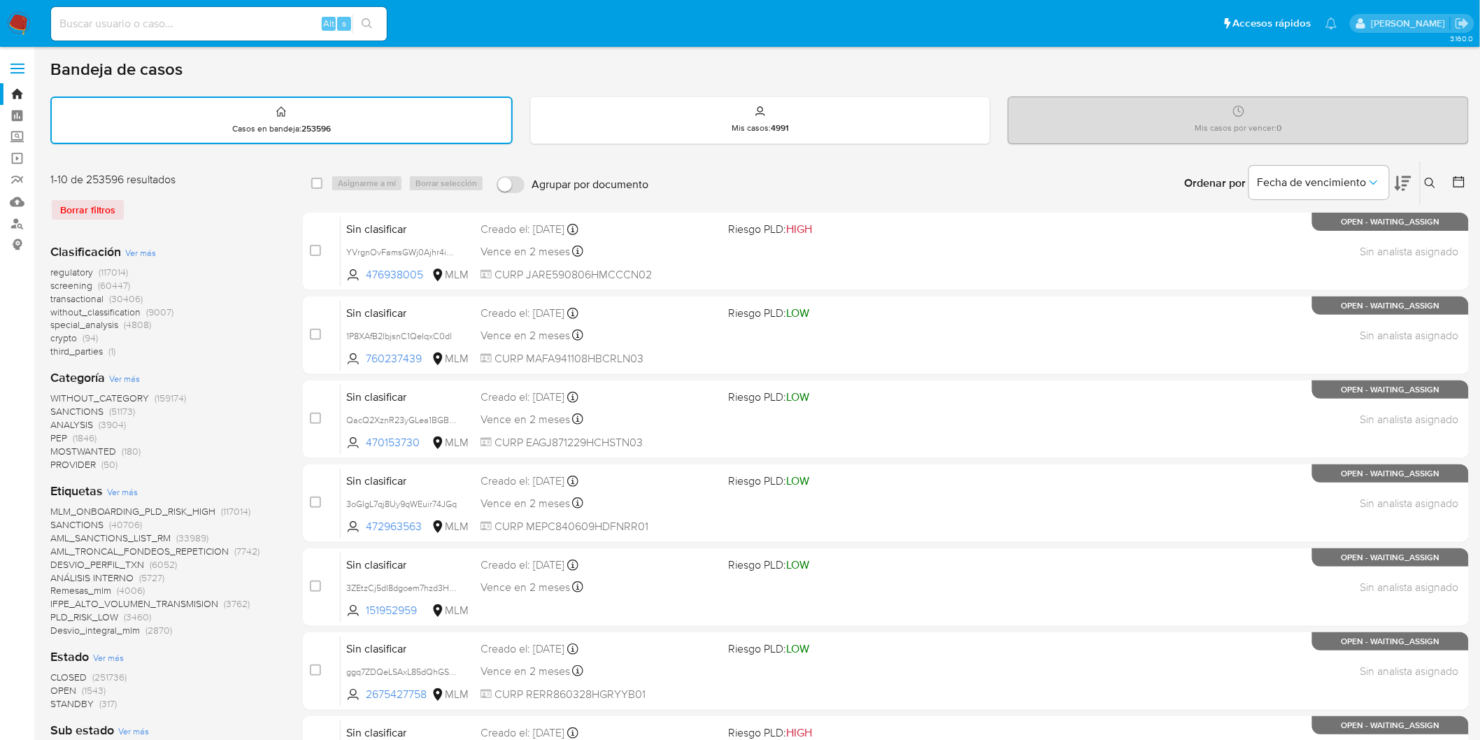
click at [12, 29] on img at bounding box center [19, 24] width 24 height 24
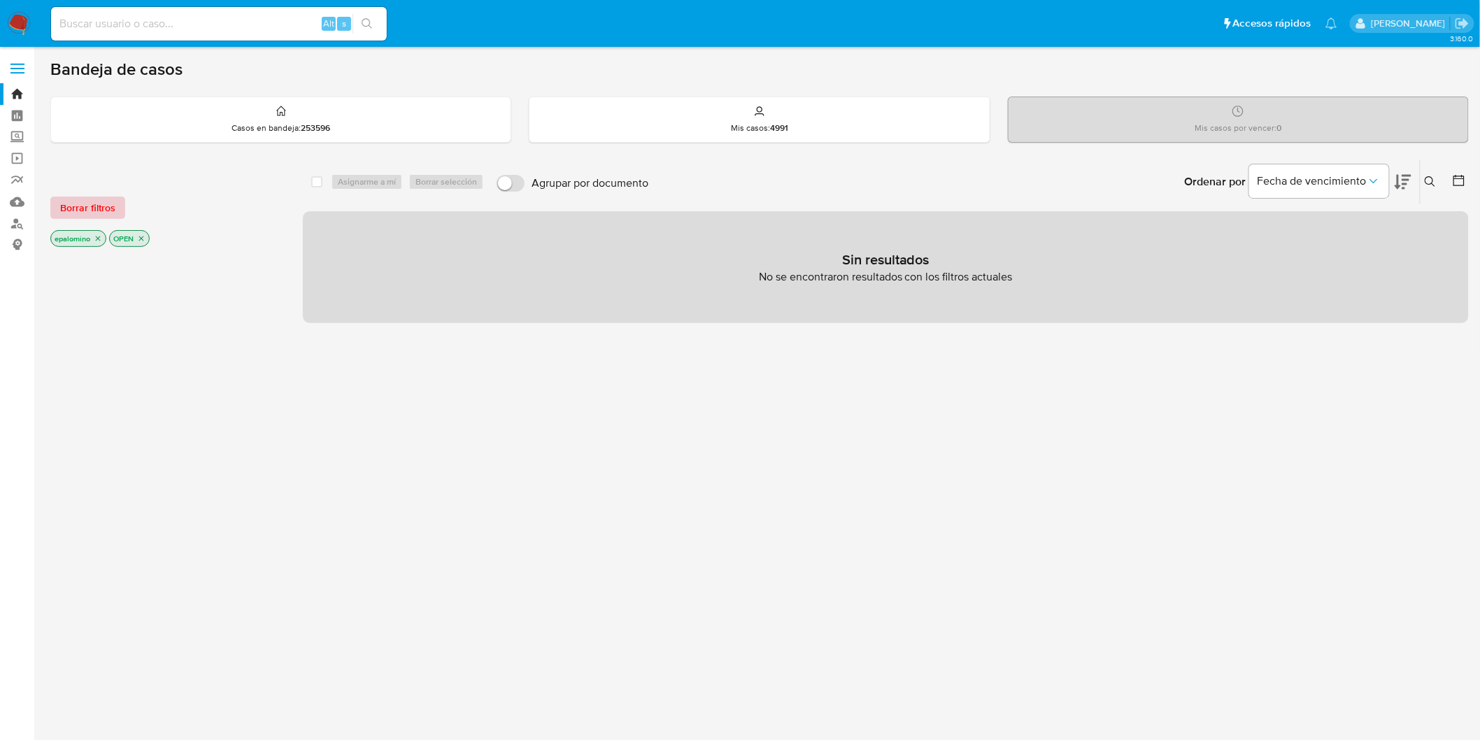
click at [64, 199] on span "Borrar filtros" at bounding box center [87, 208] width 55 height 20
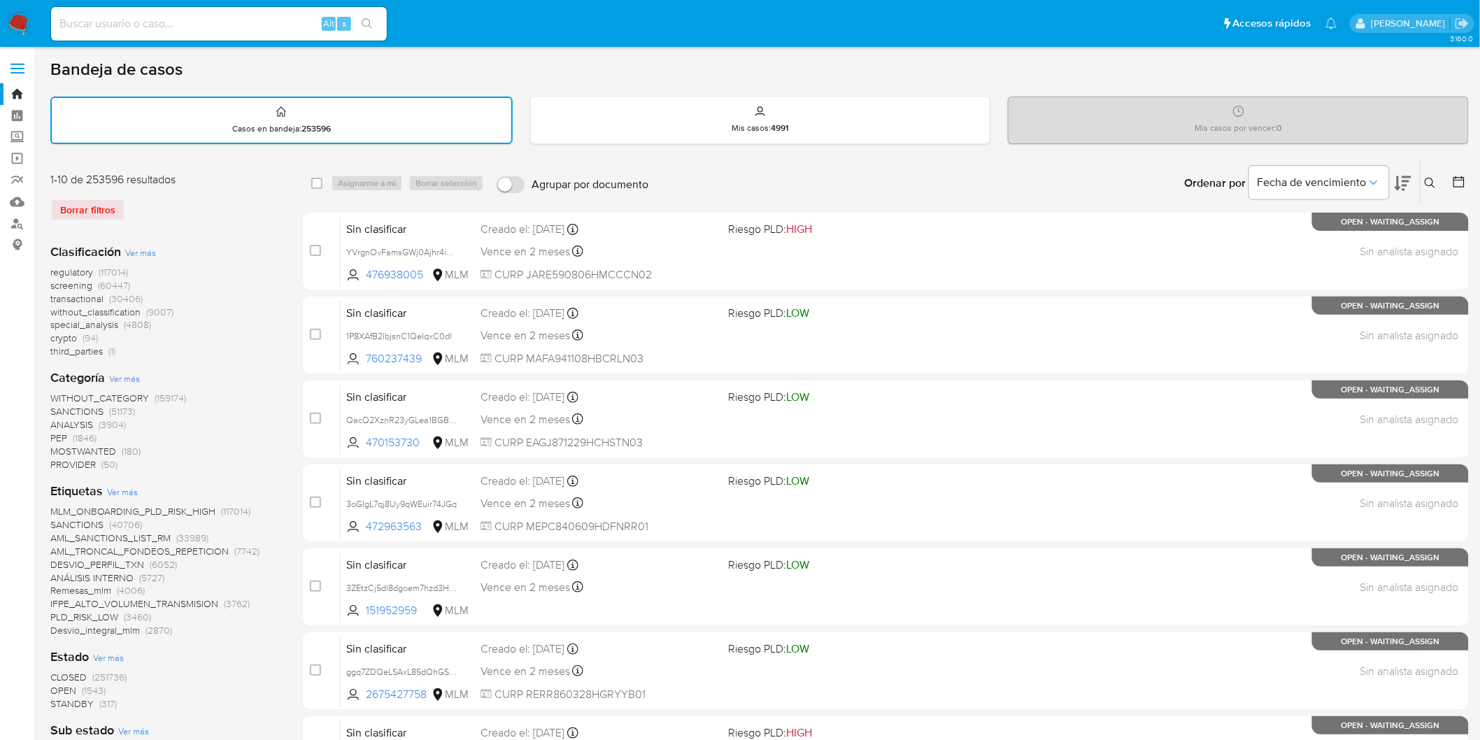
click at [10, 15] on img at bounding box center [19, 24] width 24 height 24
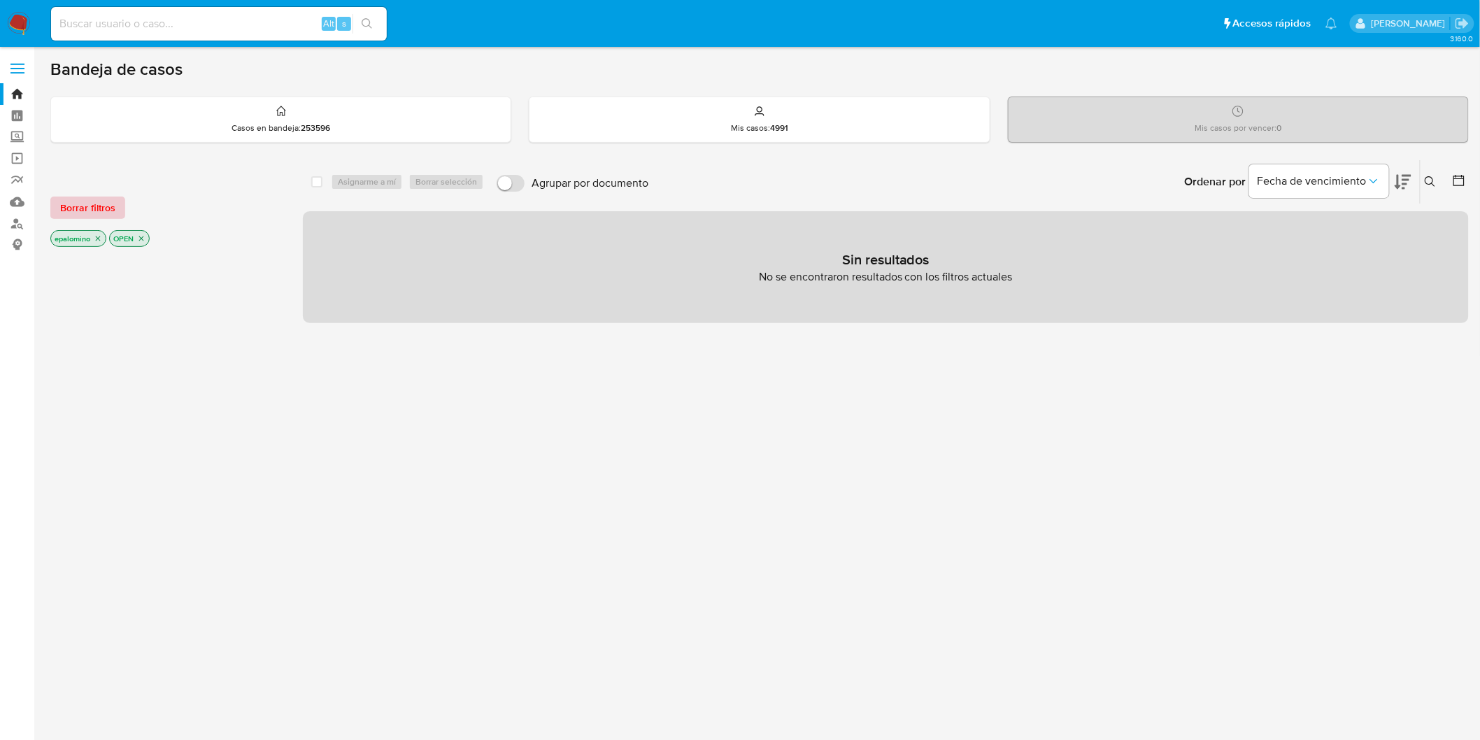
click at [101, 213] on span "Borrar filtros" at bounding box center [87, 208] width 55 height 20
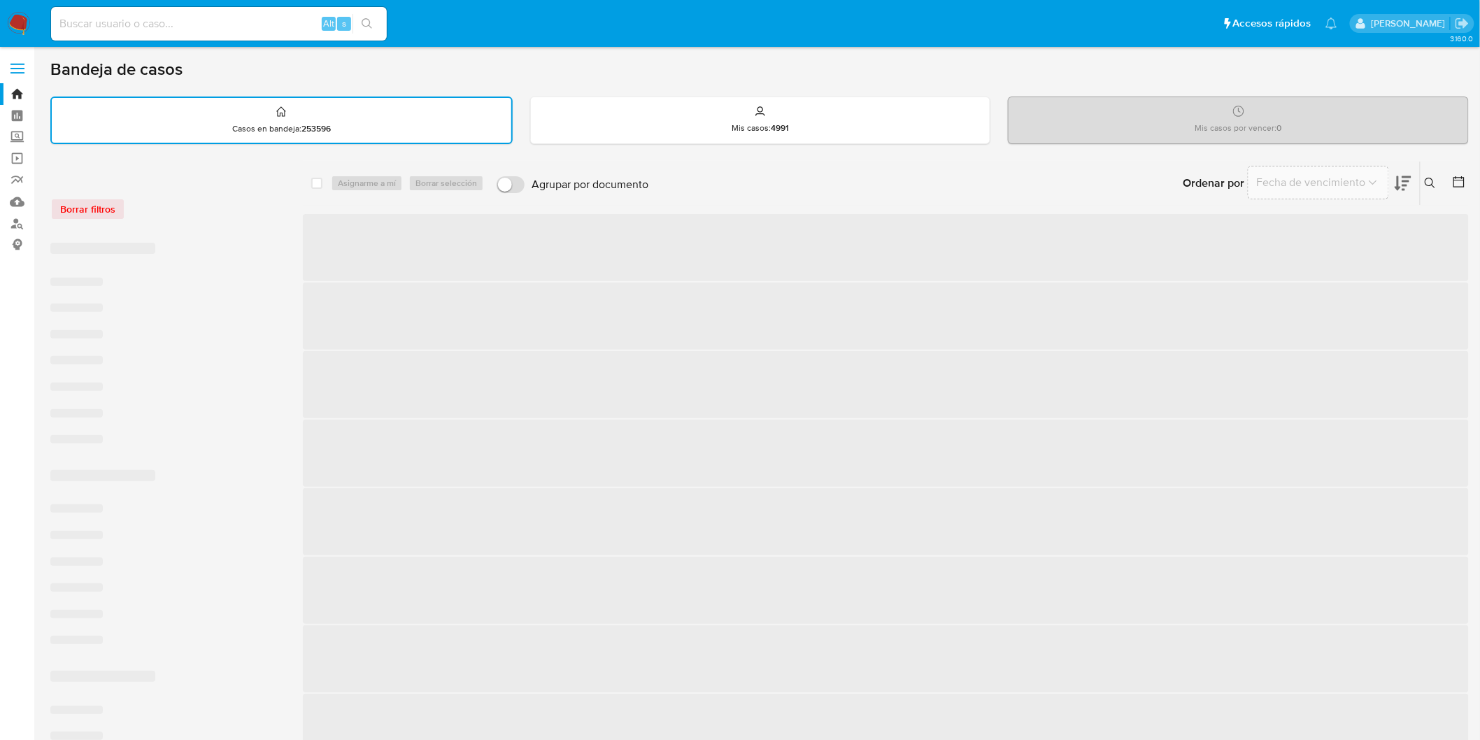
click at [191, 228] on div "Borrar filtros" at bounding box center [162, 201] width 224 height 59
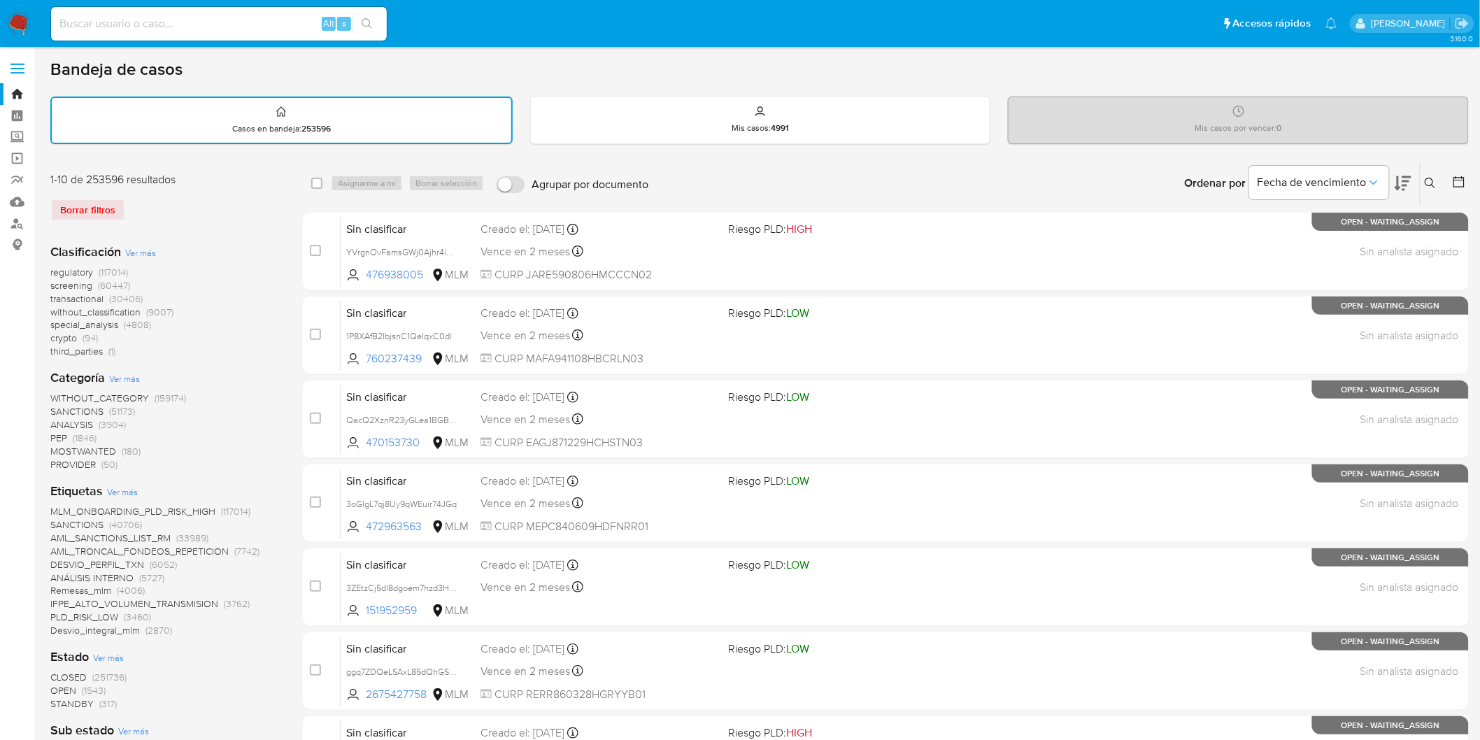
click at [18, 23] on img at bounding box center [19, 24] width 24 height 24
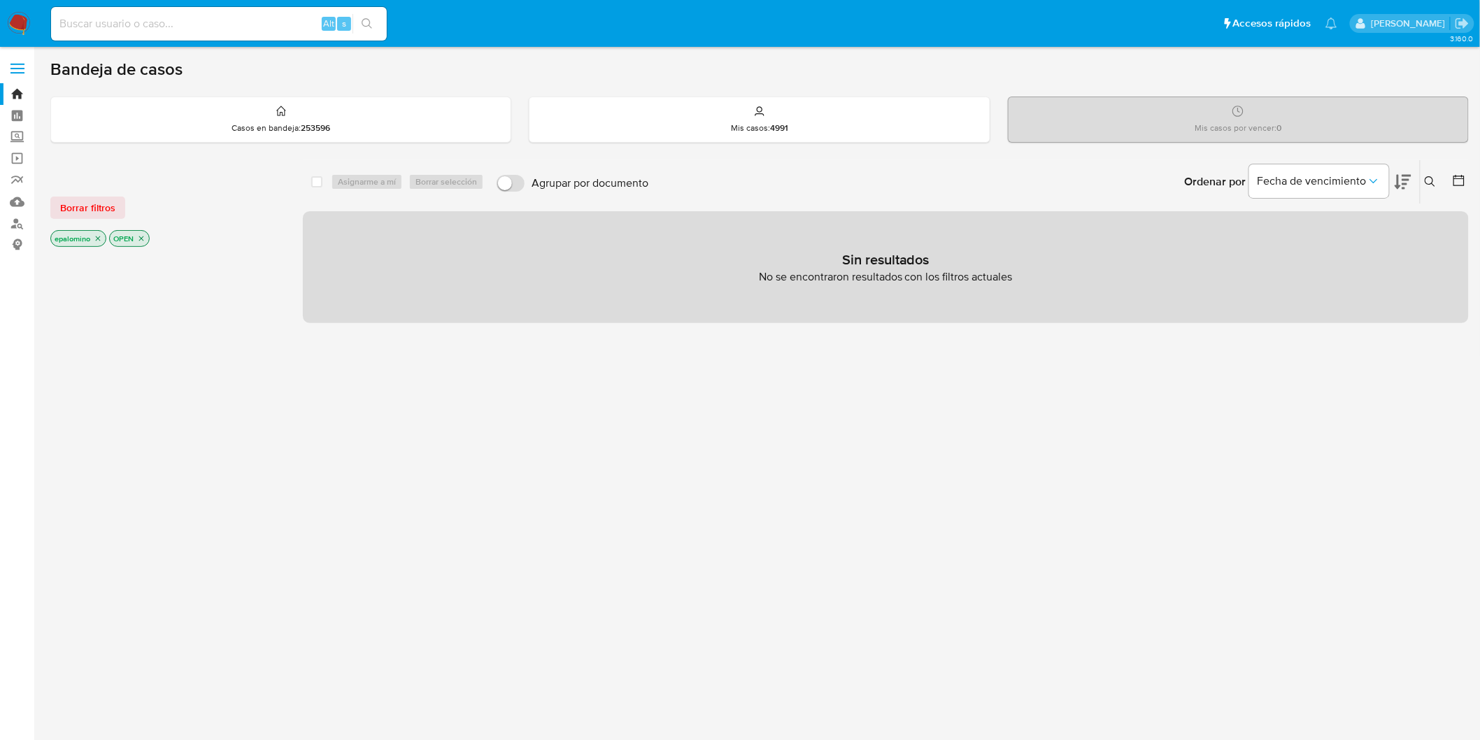
click at [85, 213] on span "Borrar filtros" at bounding box center [87, 208] width 55 height 20
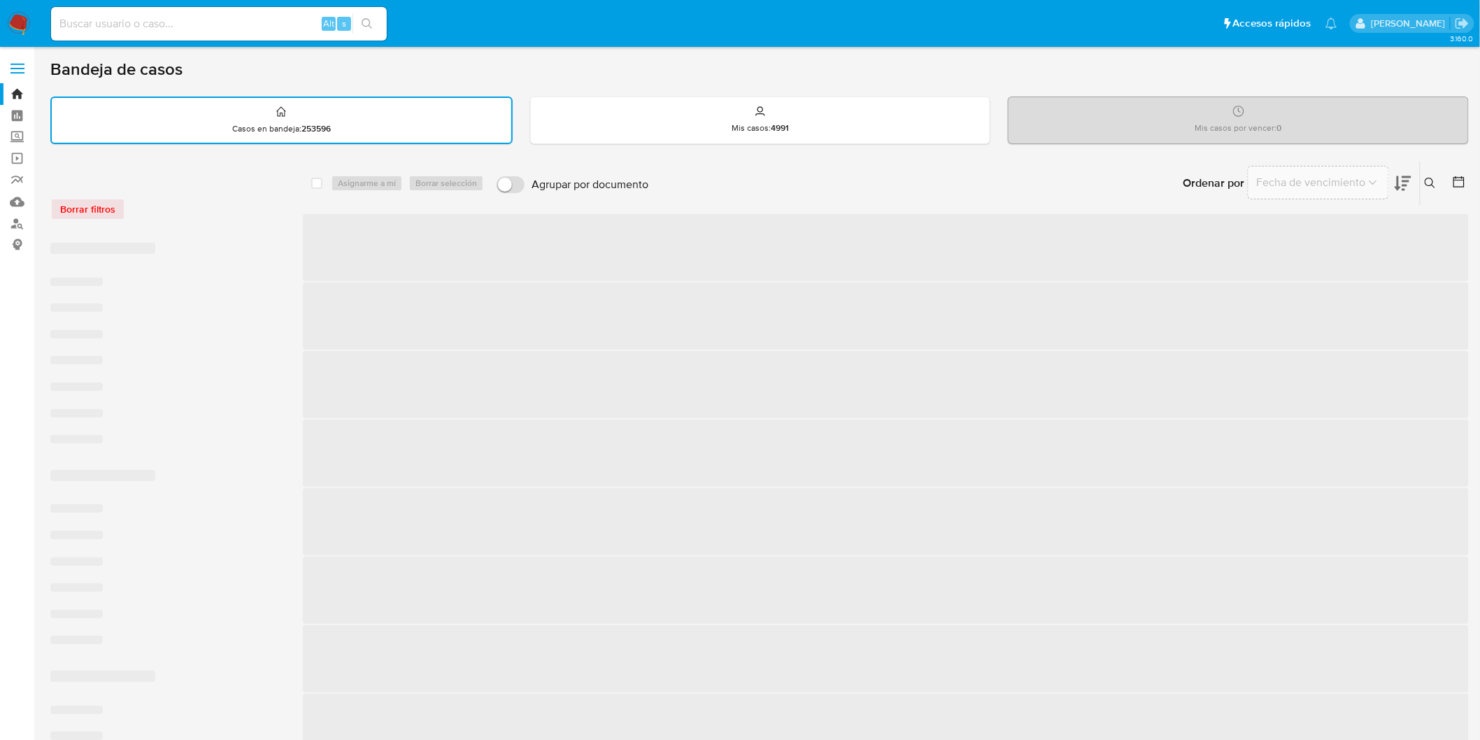
click at [193, 220] on div "Borrar filtros" at bounding box center [162, 201] width 224 height 59
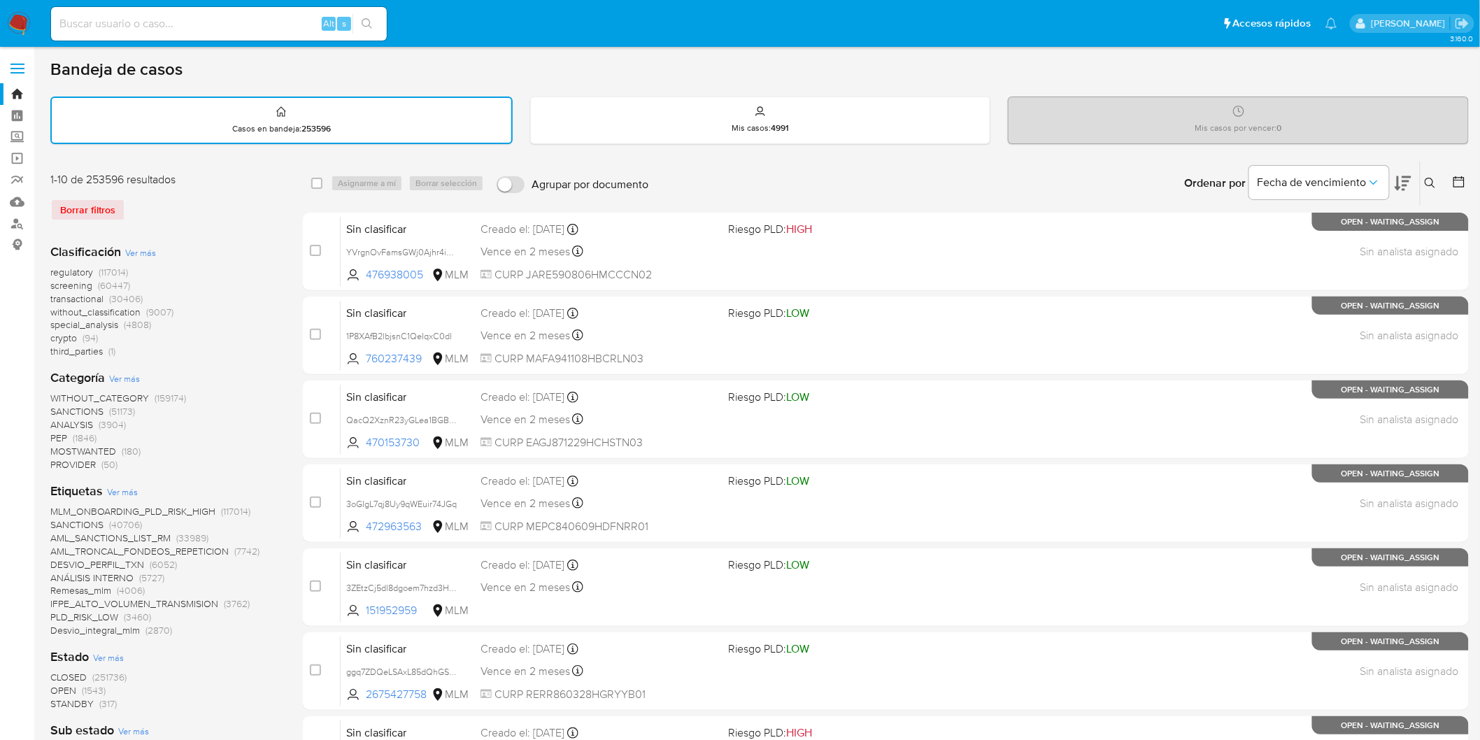
click at [10, 21] on img at bounding box center [19, 24] width 24 height 24
click at [211, 232] on div "Clasificación Ver más regulatory (117014) screening (60447) transactional (3040…" at bounding box center [165, 747] width 230 height 1031
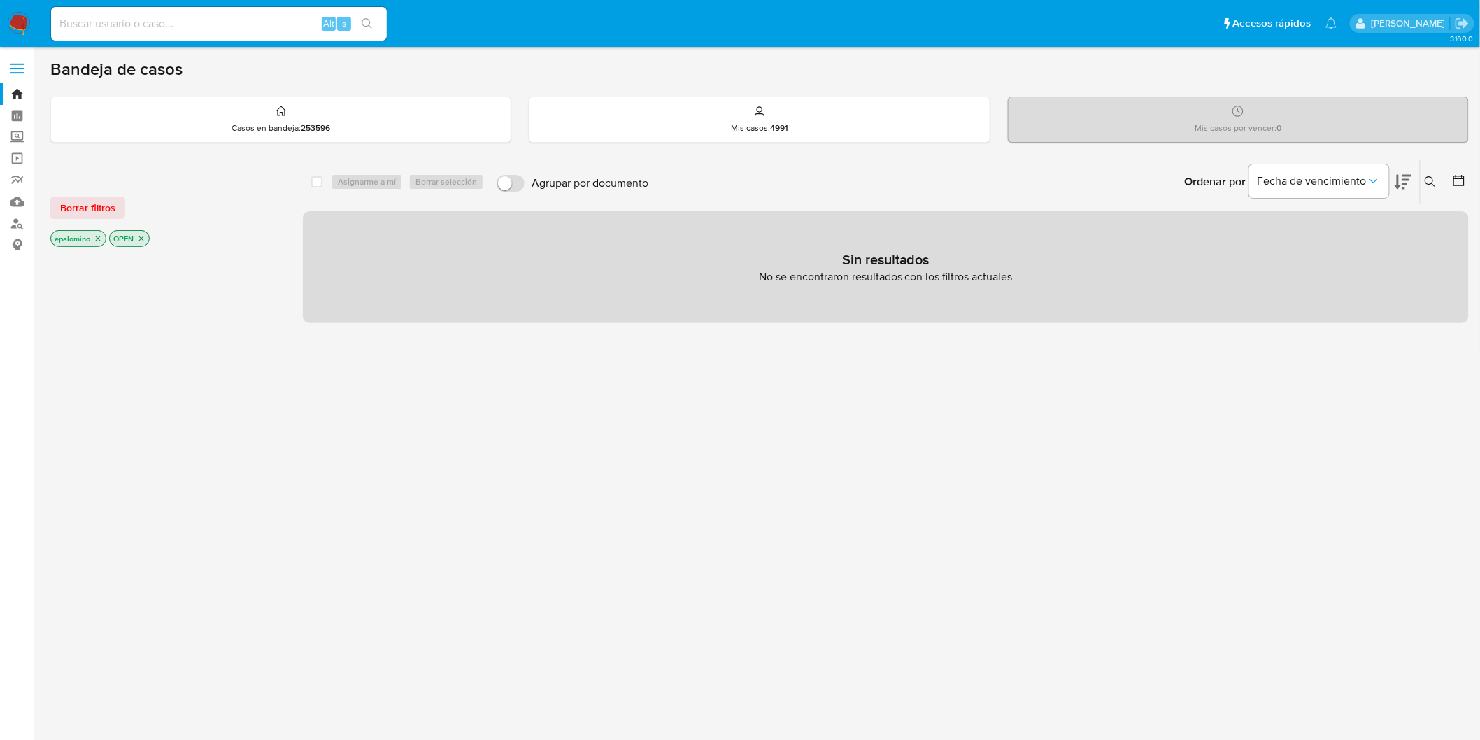
click at [108, 206] on span "Borrar filtros" at bounding box center [87, 208] width 55 height 20
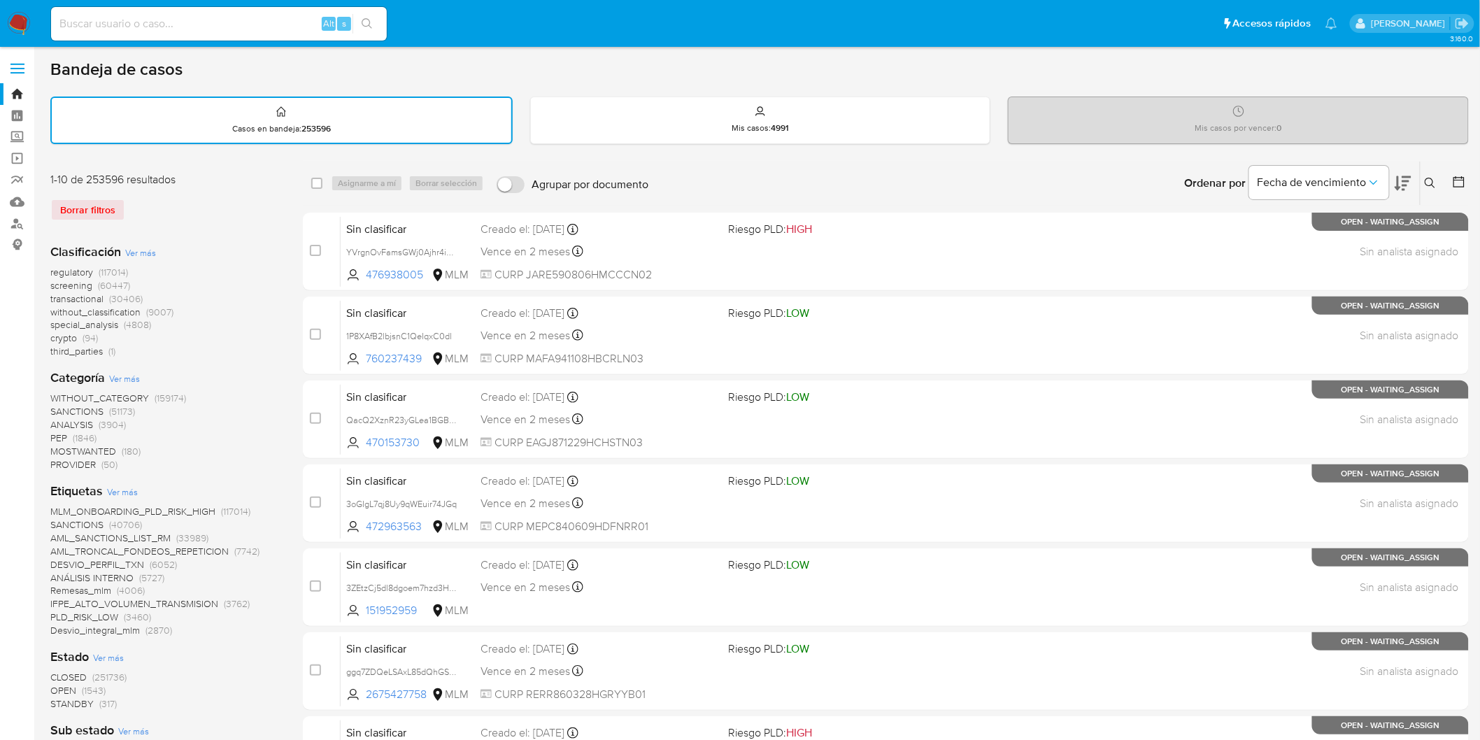
click at [186, 224] on div "1-10 de 253596 resultados Borrar filtros" at bounding box center [162, 202] width 224 height 60
click at [15, 21] on img at bounding box center [19, 24] width 24 height 24
click at [201, 204] on div "Borrar filtros" at bounding box center [162, 210] width 224 height 22
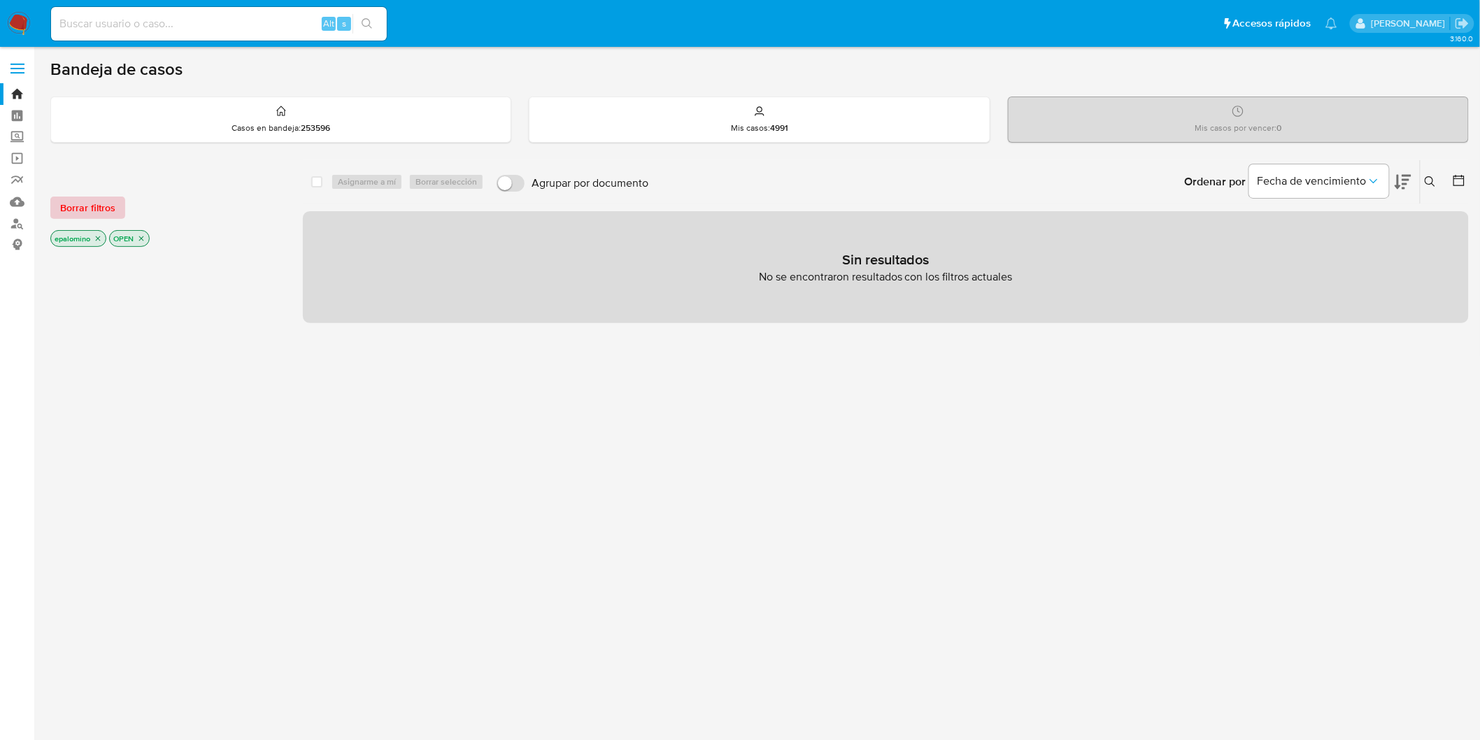
click at [103, 201] on span "Borrar filtros" at bounding box center [87, 208] width 55 height 20
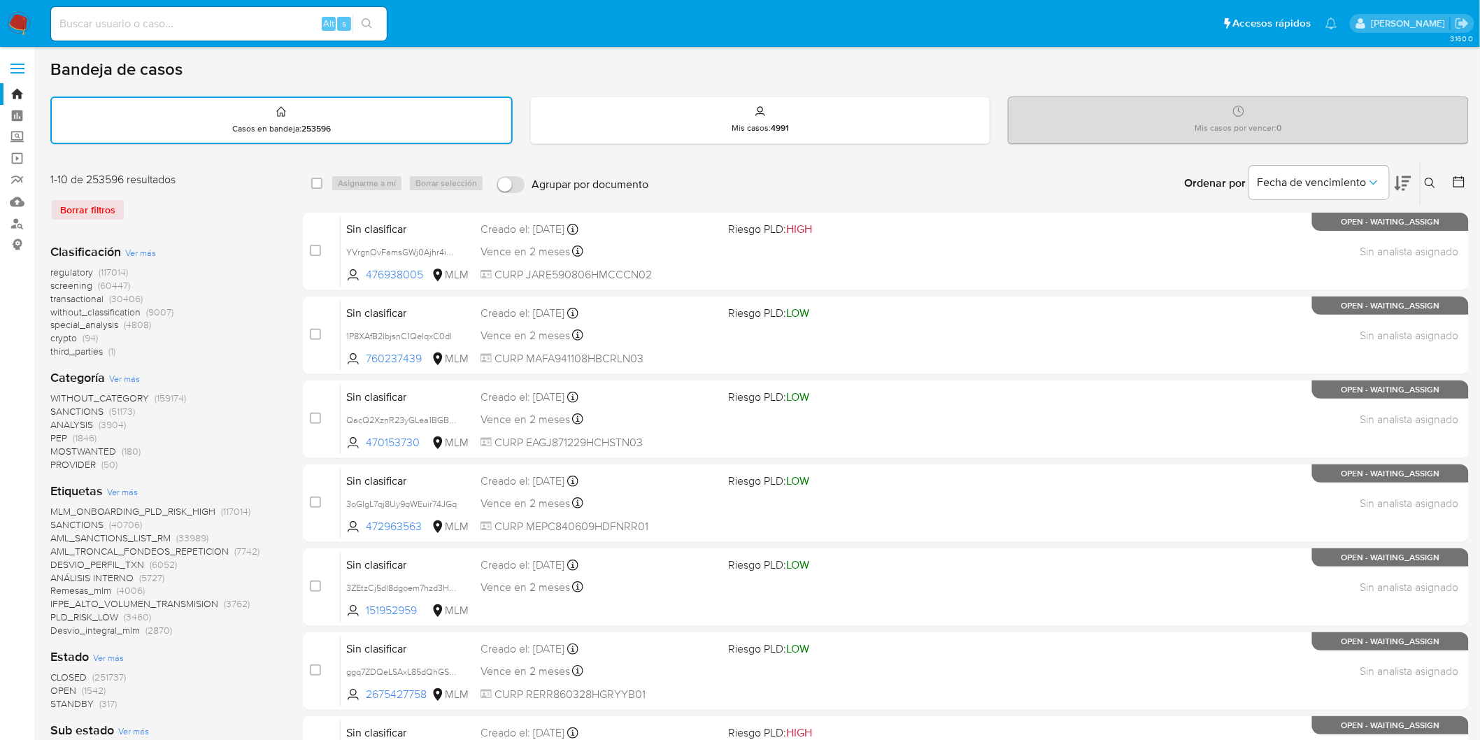
click at [20, 23] on img at bounding box center [19, 24] width 24 height 24
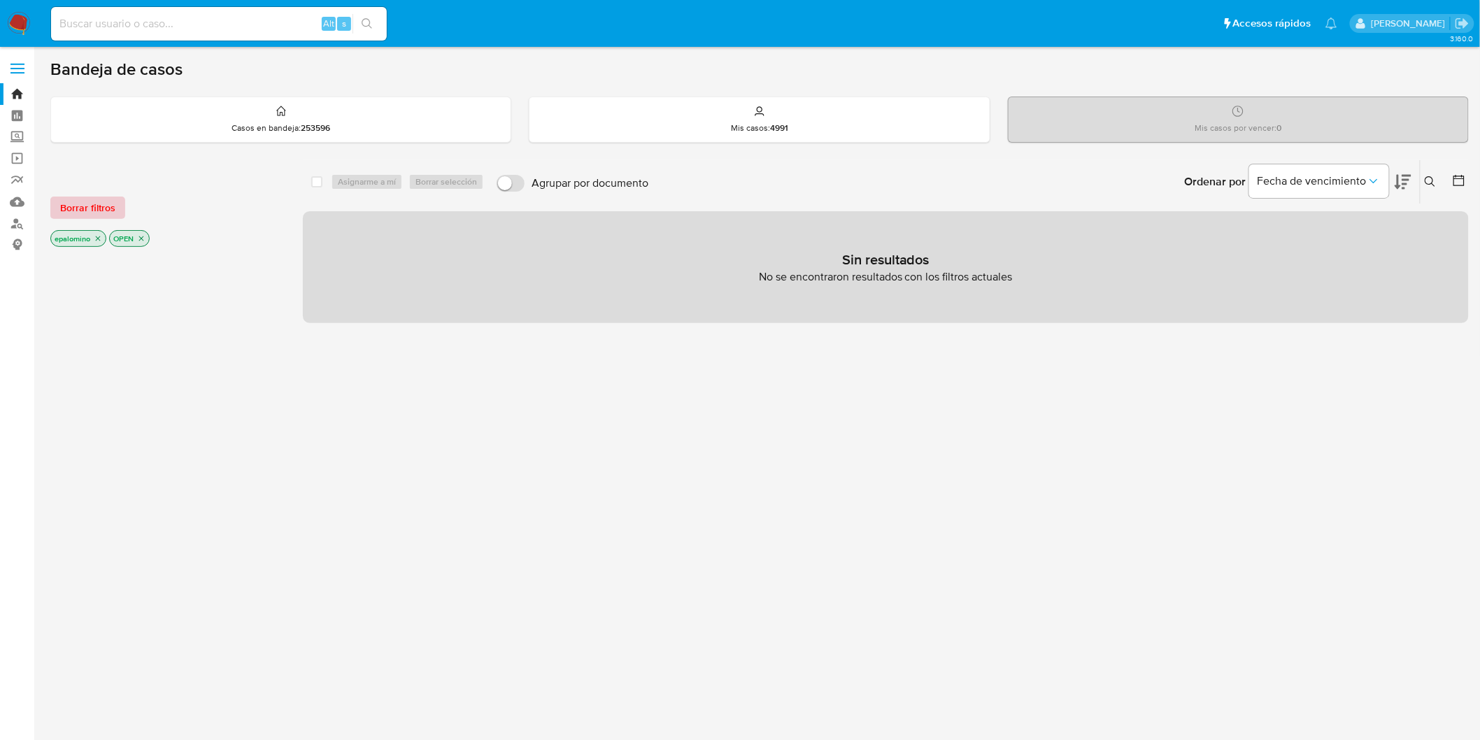
click at [106, 211] on span "Borrar filtros" at bounding box center [87, 208] width 55 height 20
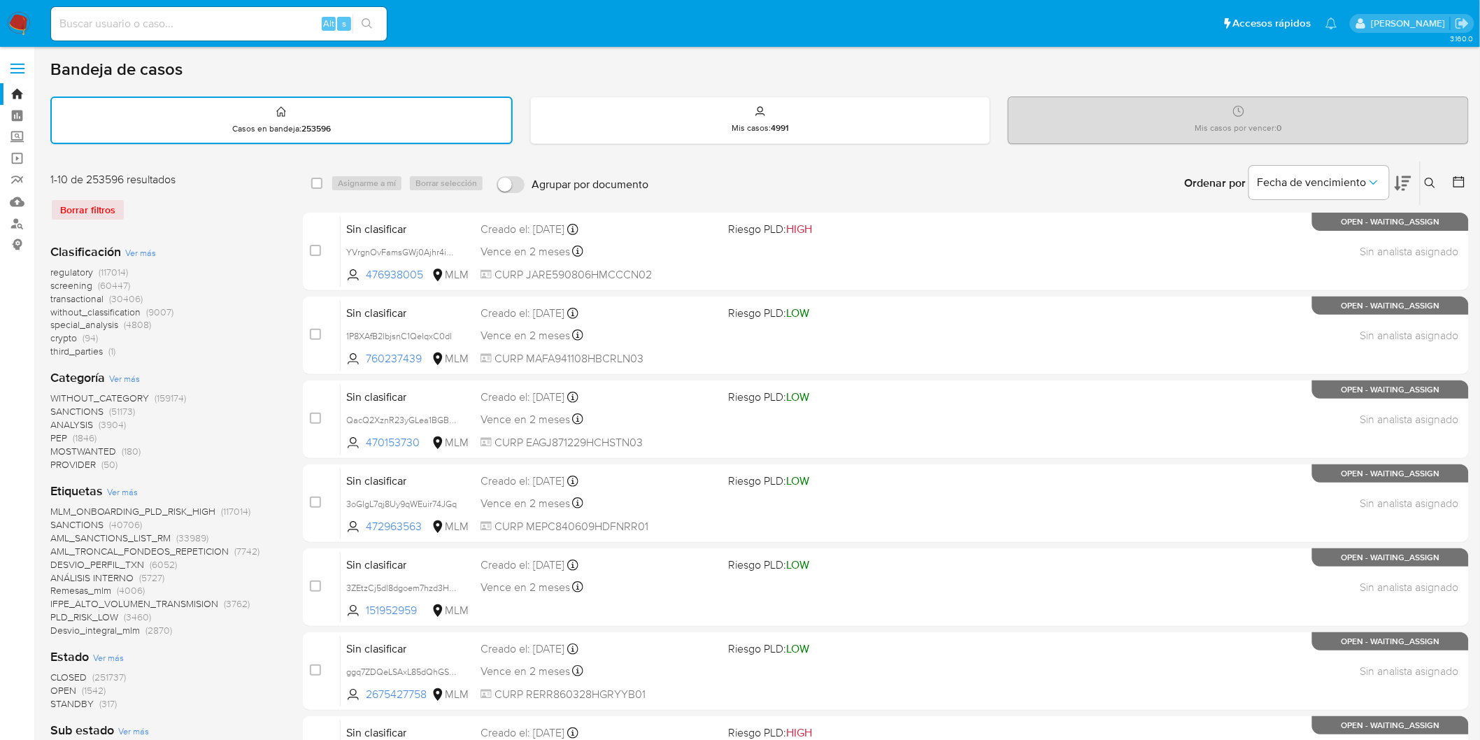
click at [178, 211] on div "Borrar filtros" at bounding box center [162, 210] width 224 height 22
click at [14, 24] on img at bounding box center [19, 24] width 24 height 24
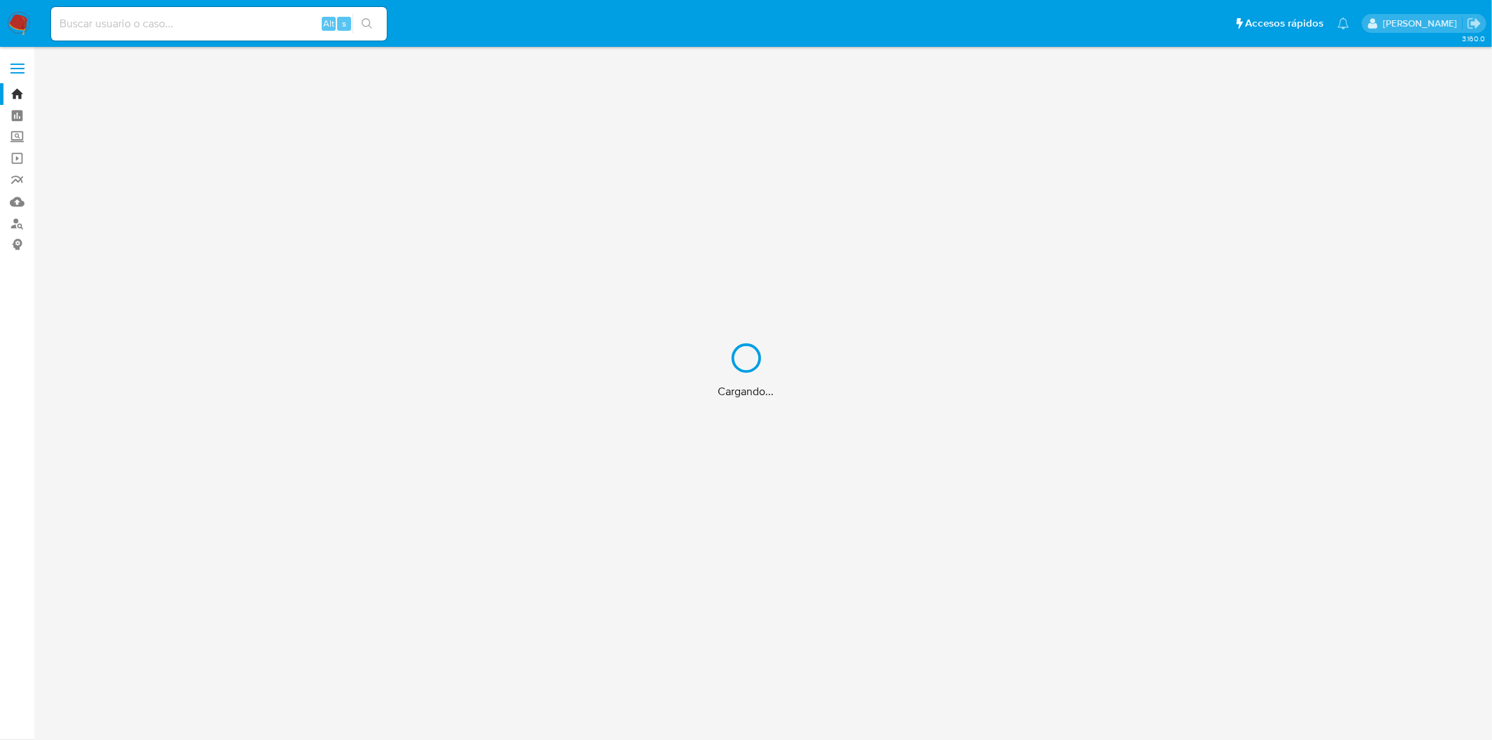
click at [143, 148] on div "Cargando..." at bounding box center [746, 370] width 1492 height 740
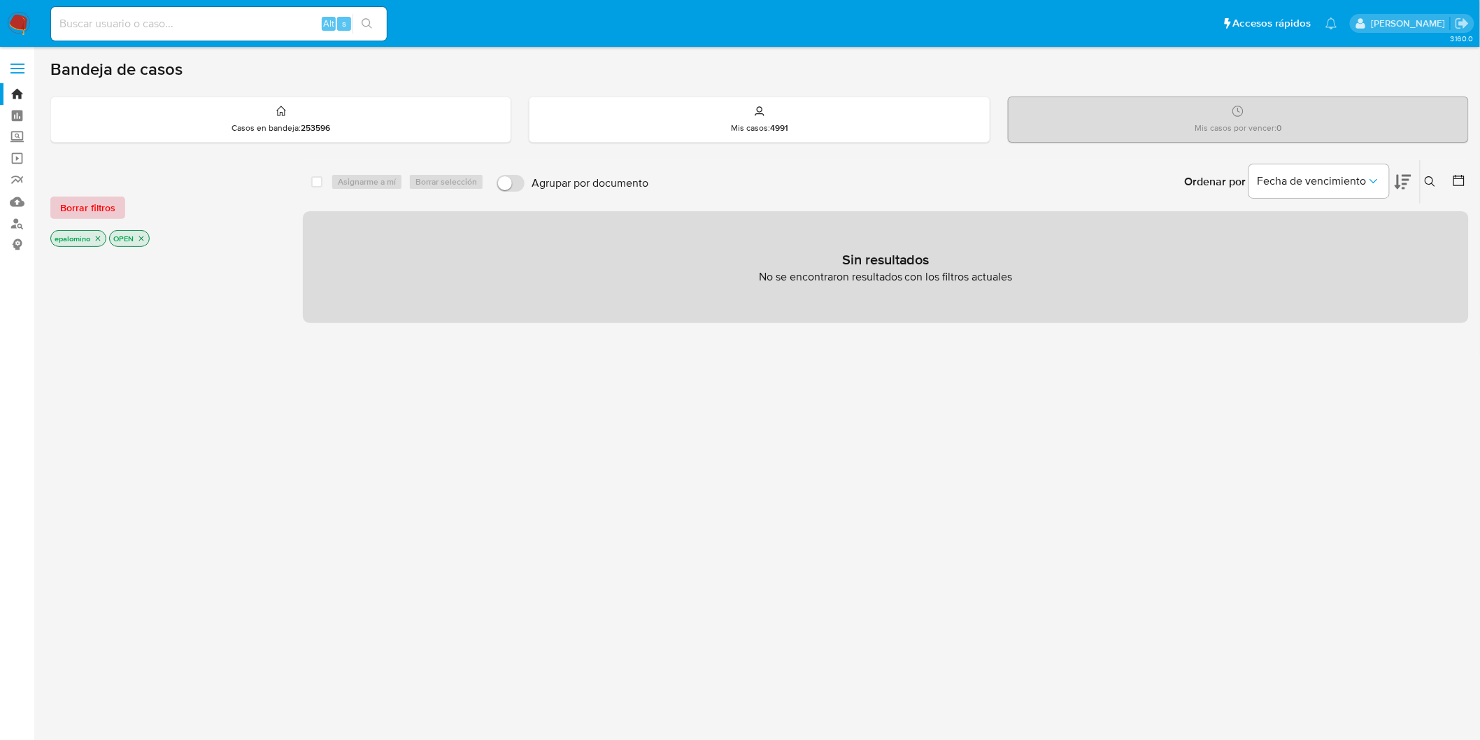
click at [99, 215] on span "Borrar filtros" at bounding box center [87, 208] width 55 height 20
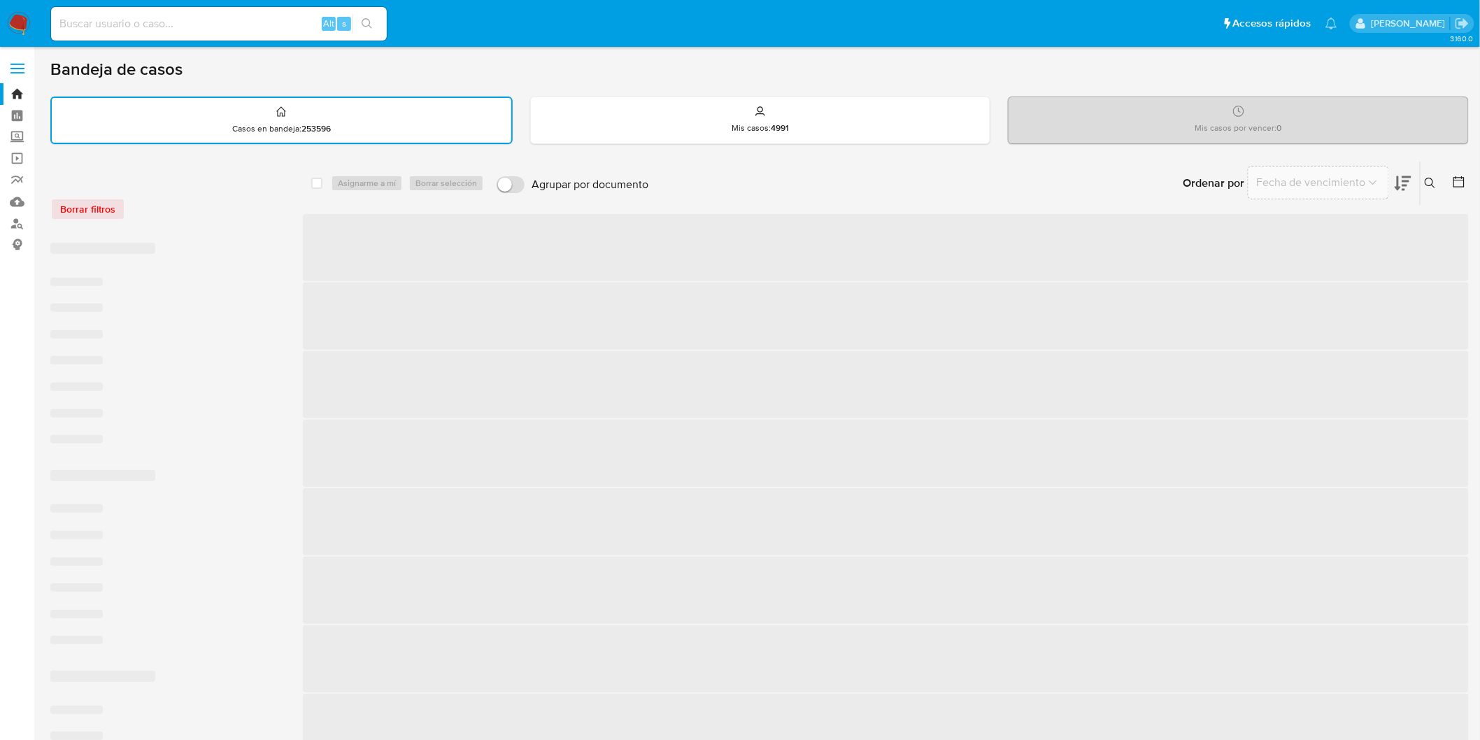
click at [248, 218] on div "Borrar filtros" at bounding box center [162, 201] width 224 height 59
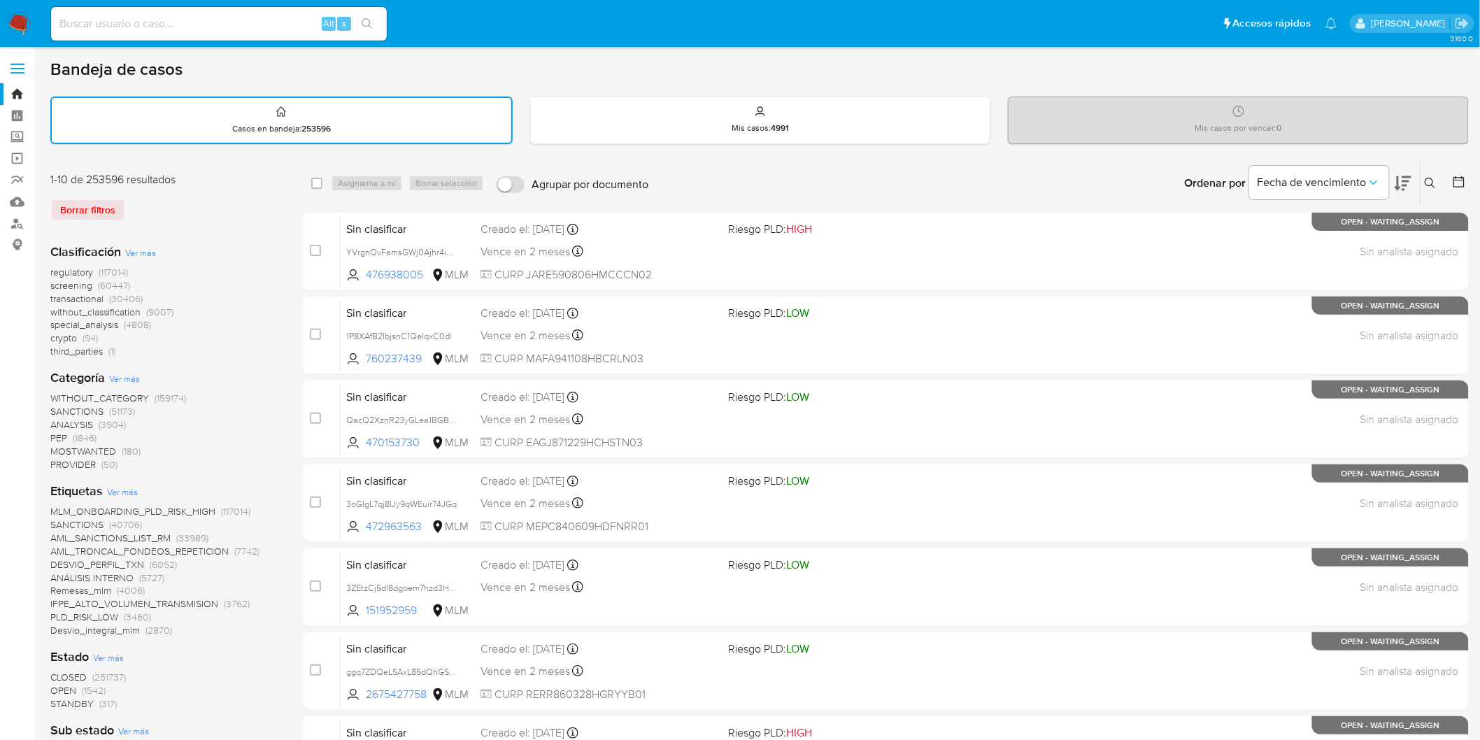
click at [17, 35] on img at bounding box center [19, 24] width 24 height 24
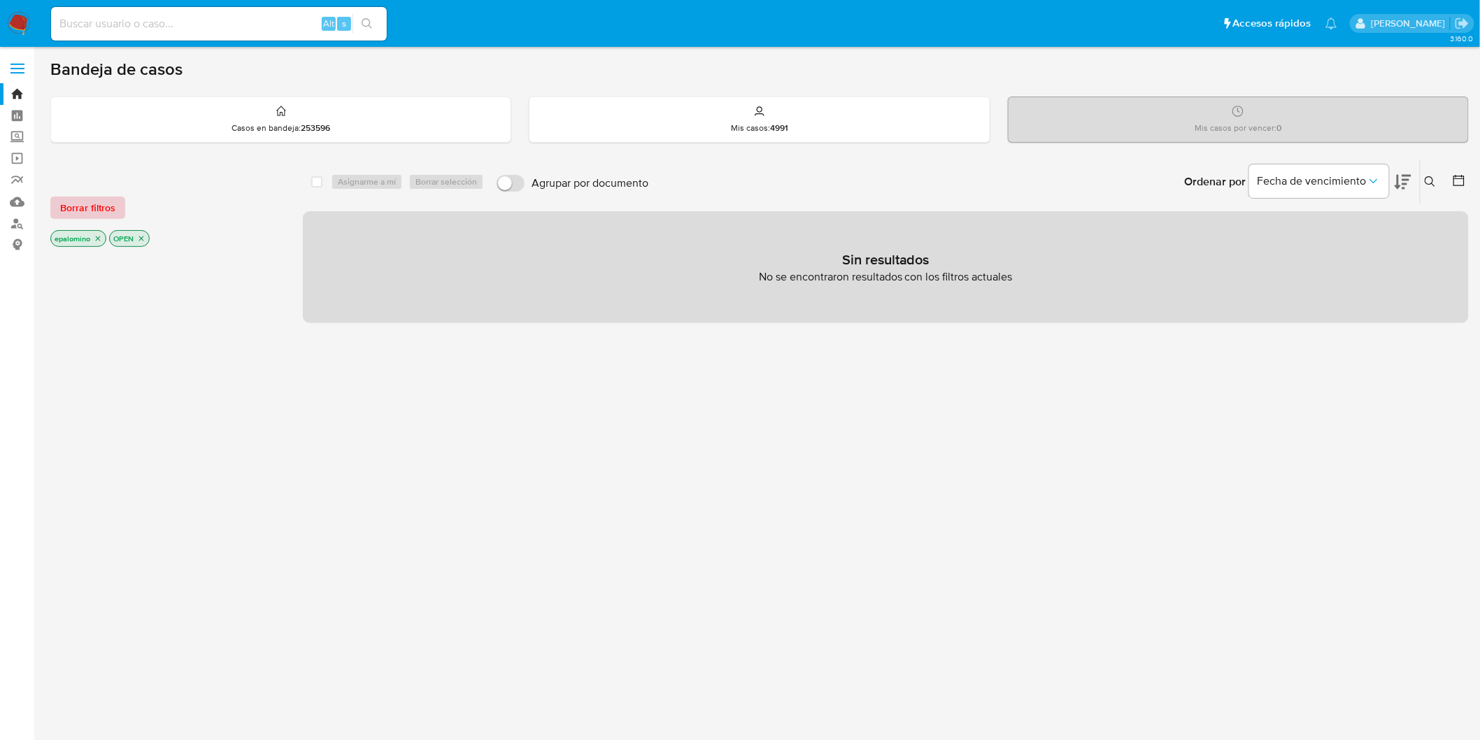
click at [118, 205] on button "Borrar filtros" at bounding box center [87, 208] width 75 height 22
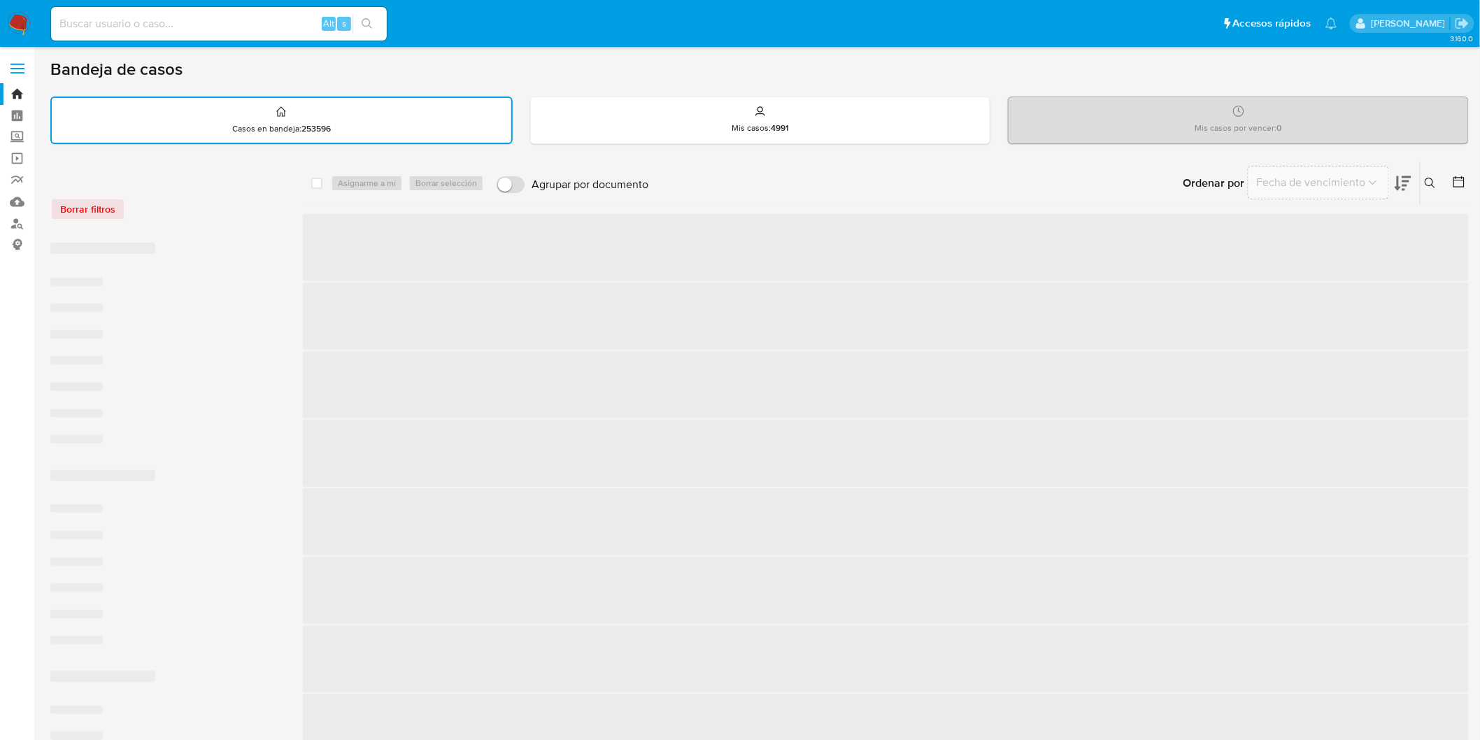
click at [192, 212] on div "Borrar filtros" at bounding box center [162, 209] width 224 height 22
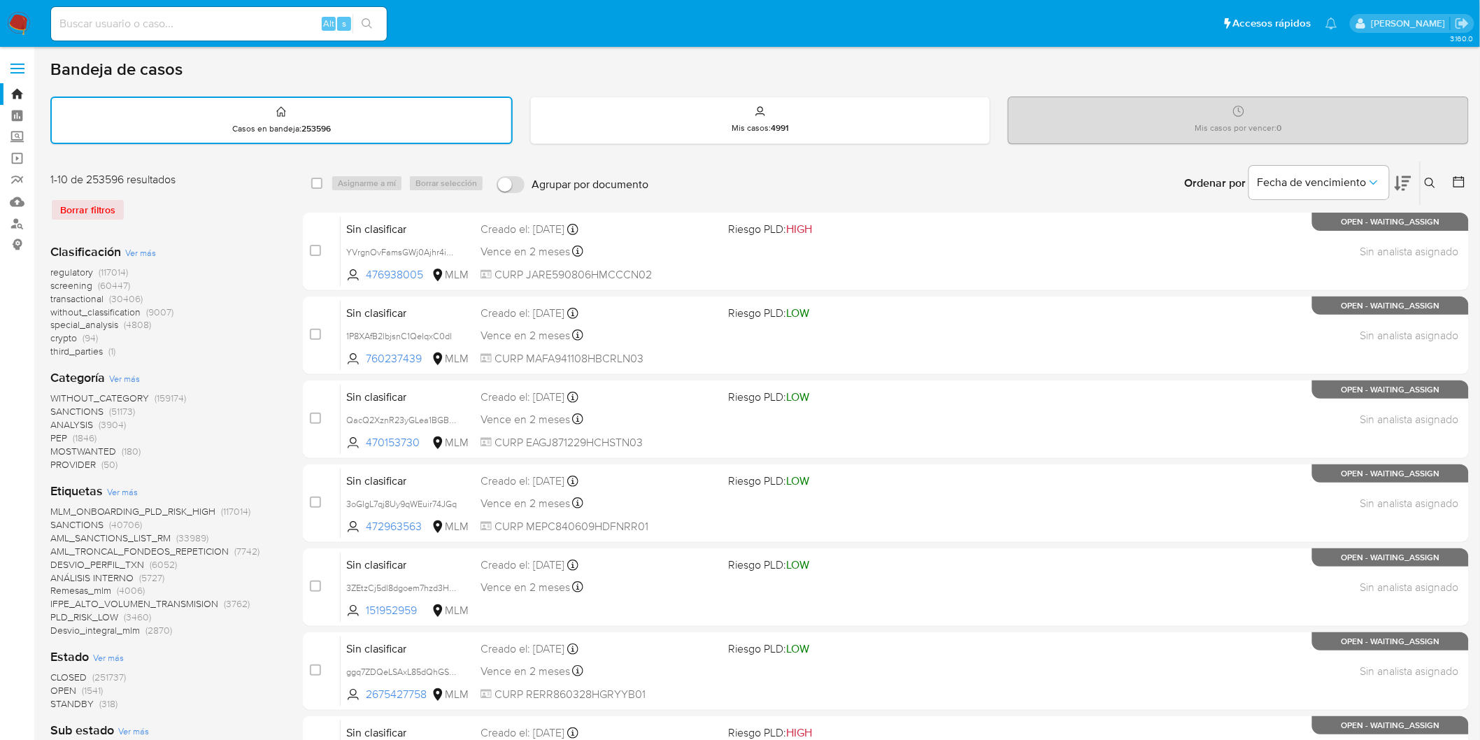
click at [24, 31] on img at bounding box center [19, 24] width 24 height 24
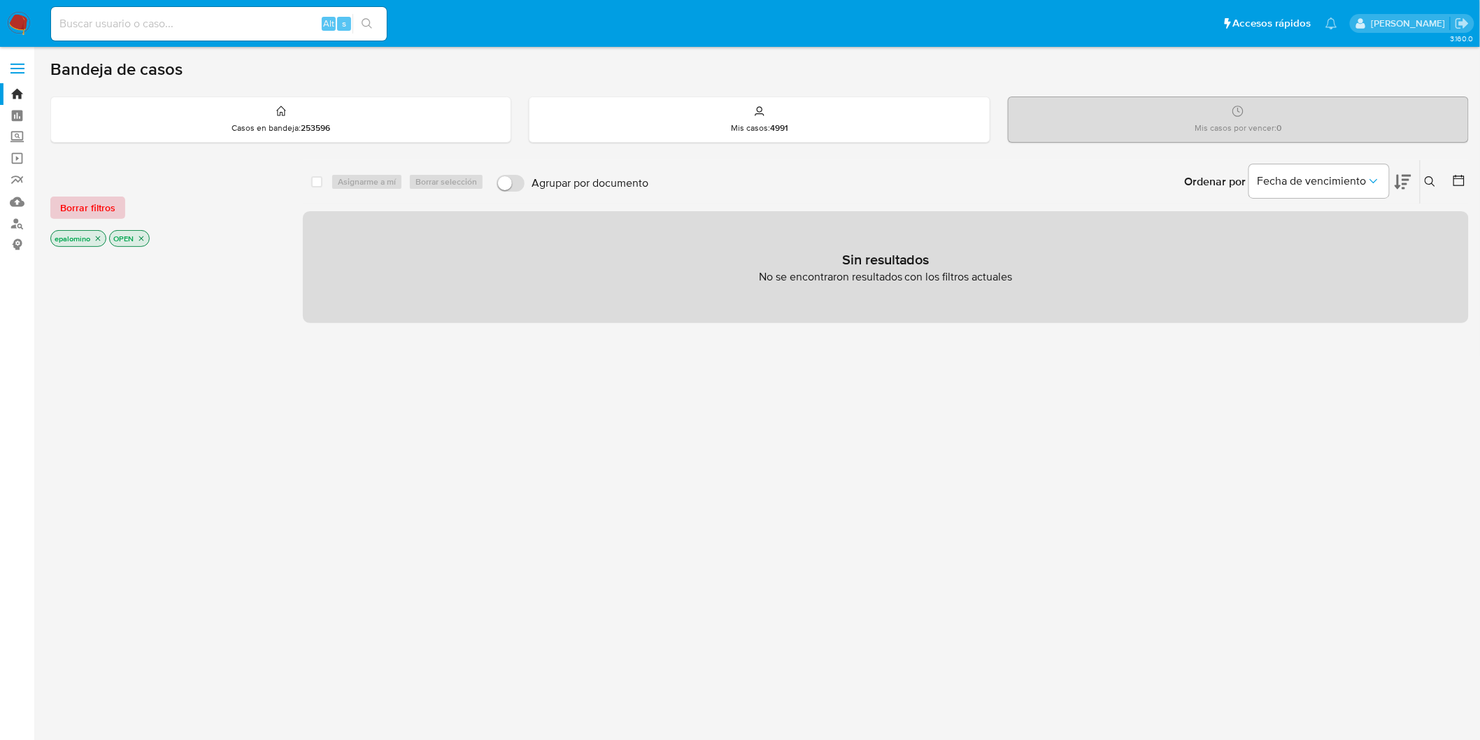
click at [99, 211] on span "Borrar filtros" at bounding box center [87, 208] width 55 height 20
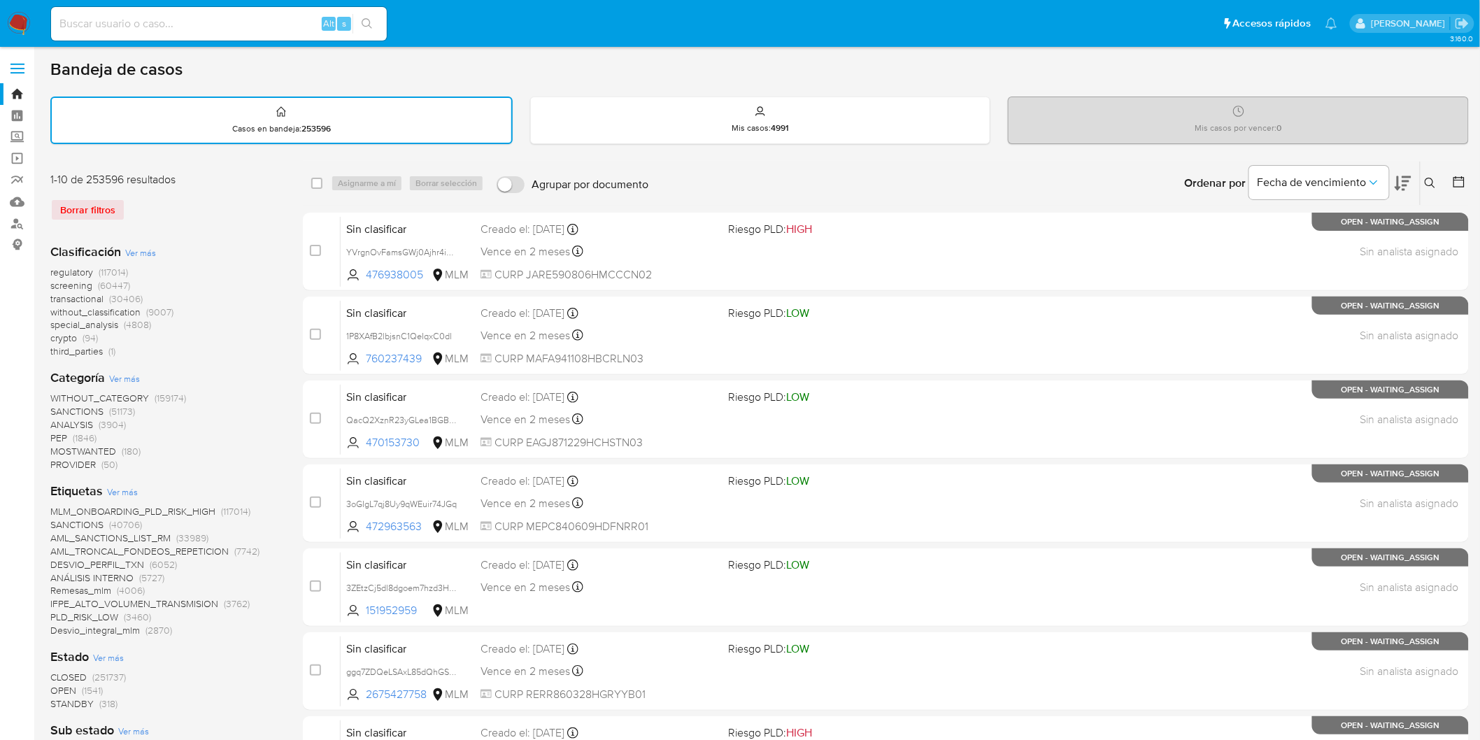
click at [14, 17] on img at bounding box center [19, 24] width 24 height 24
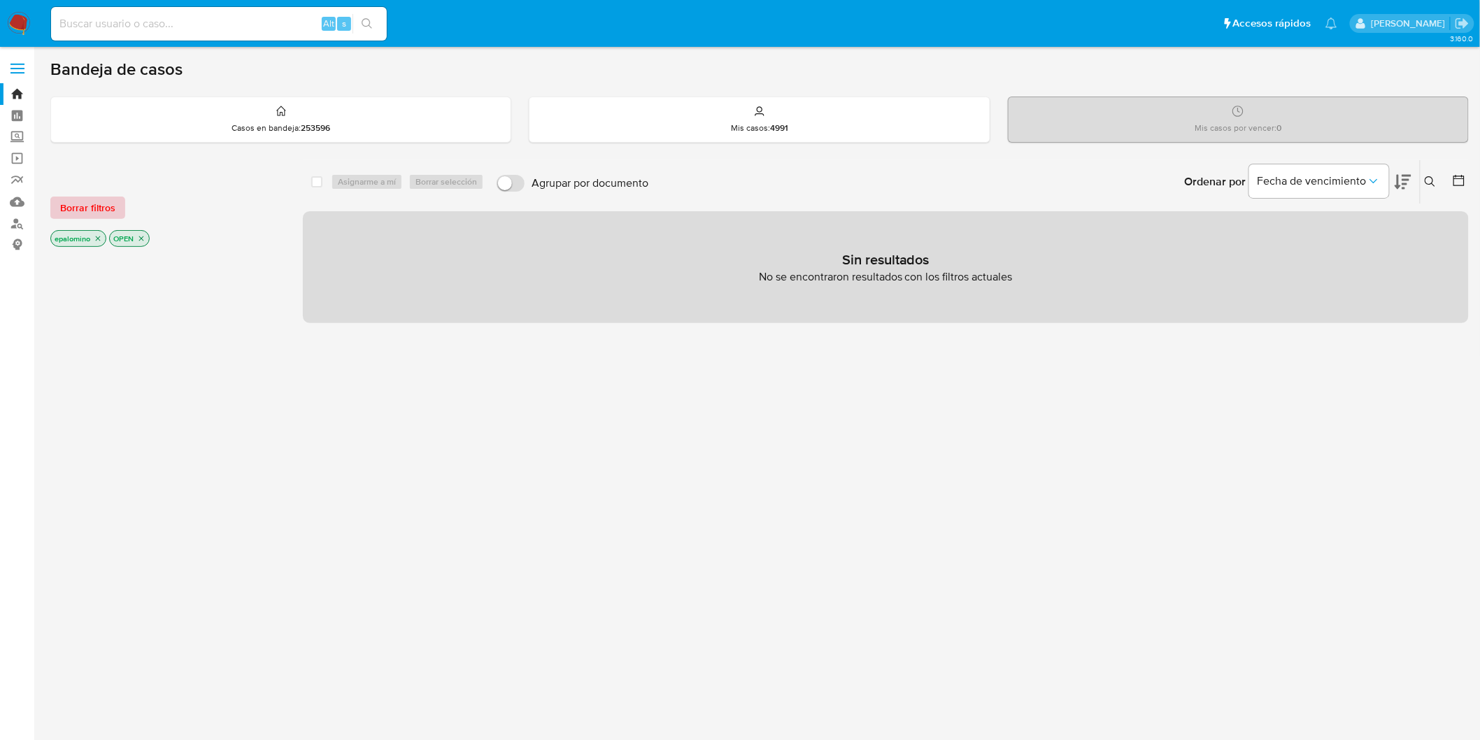
click at [106, 217] on span "Borrar filtros" at bounding box center [87, 208] width 55 height 20
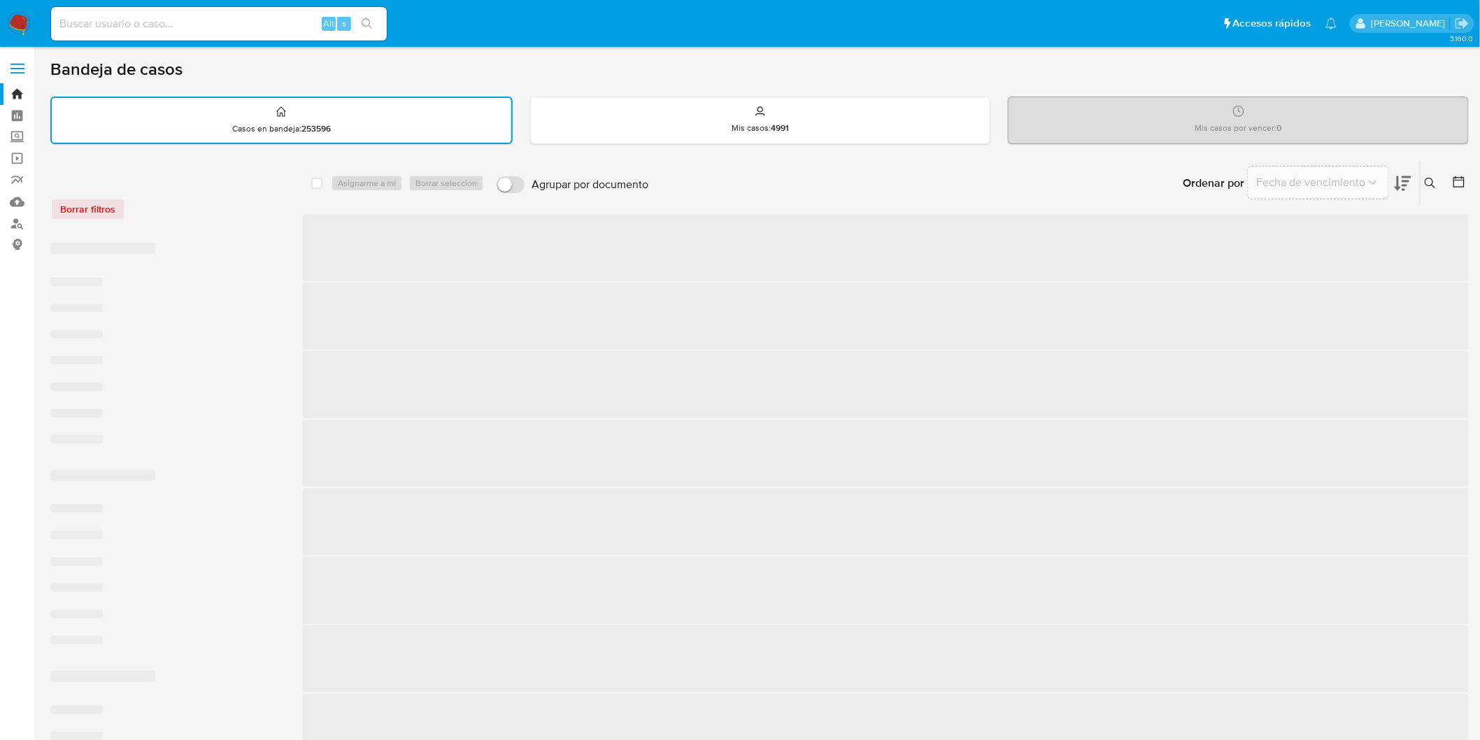
click at [187, 207] on div "Borrar filtros" at bounding box center [162, 209] width 224 height 22
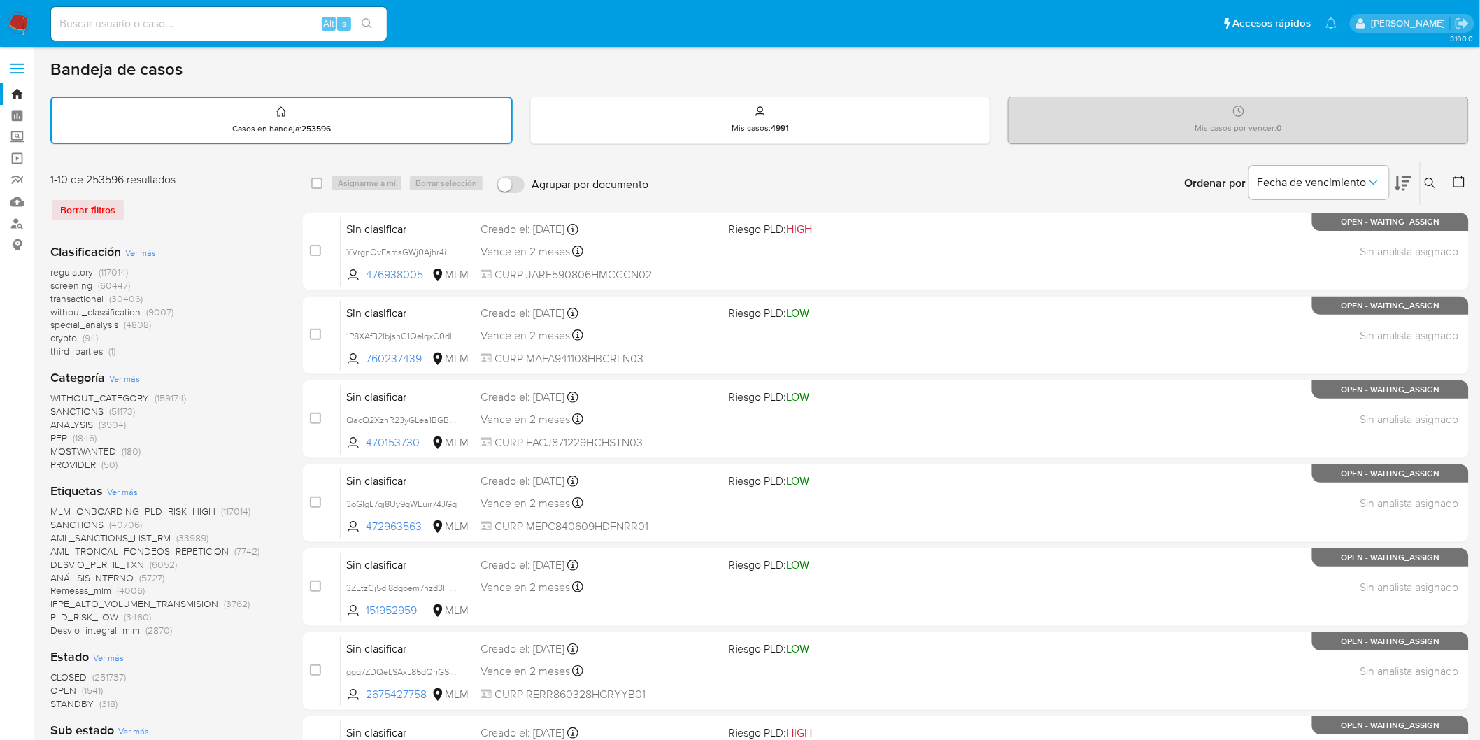
click at [20, 22] on img at bounding box center [19, 24] width 24 height 24
click at [270, 232] on div "Clasificación Ver más regulatory (117014) screening (60447) transactional (3040…" at bounding box center [165, 747] width 230 height 1031
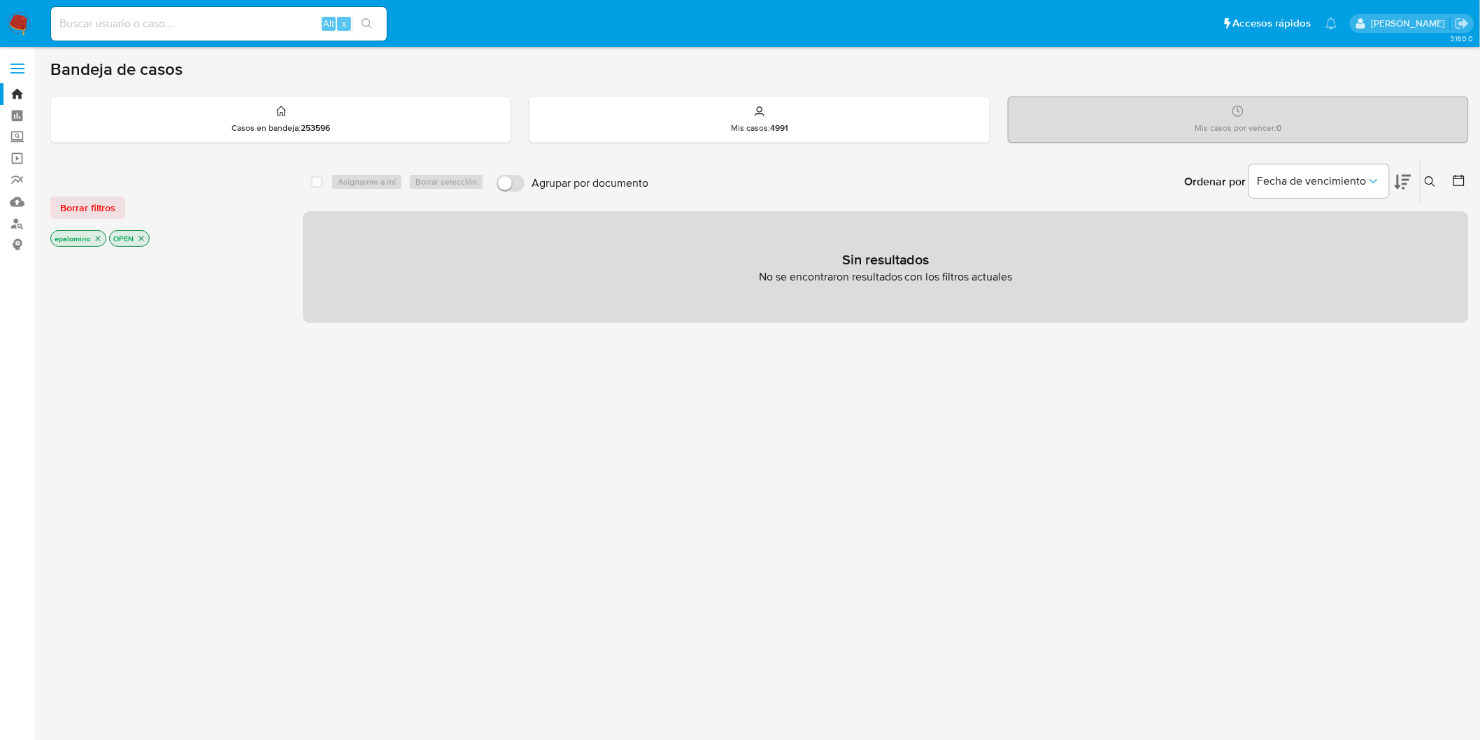
drag, startPoint x: 110, startPoint y: 201, endPoint x: 128, endPoint y: 204, distance: 18.4
click at [108, 201] on span "Borrar filtros" at bounding box center [87, 208] width 55 height 20
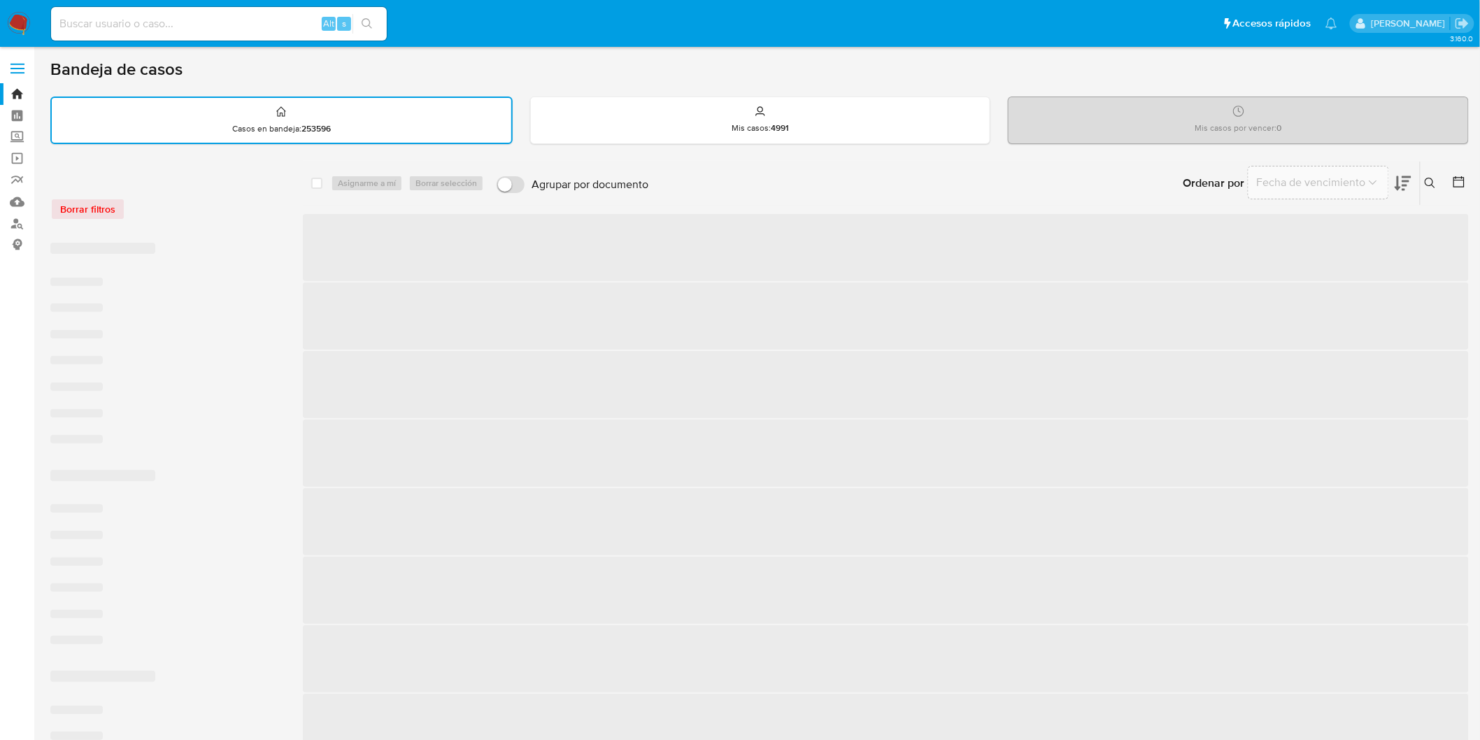
click at [185, 204] on div "Borrar filtros" at bounding box center [162, 209] width 224 height 22
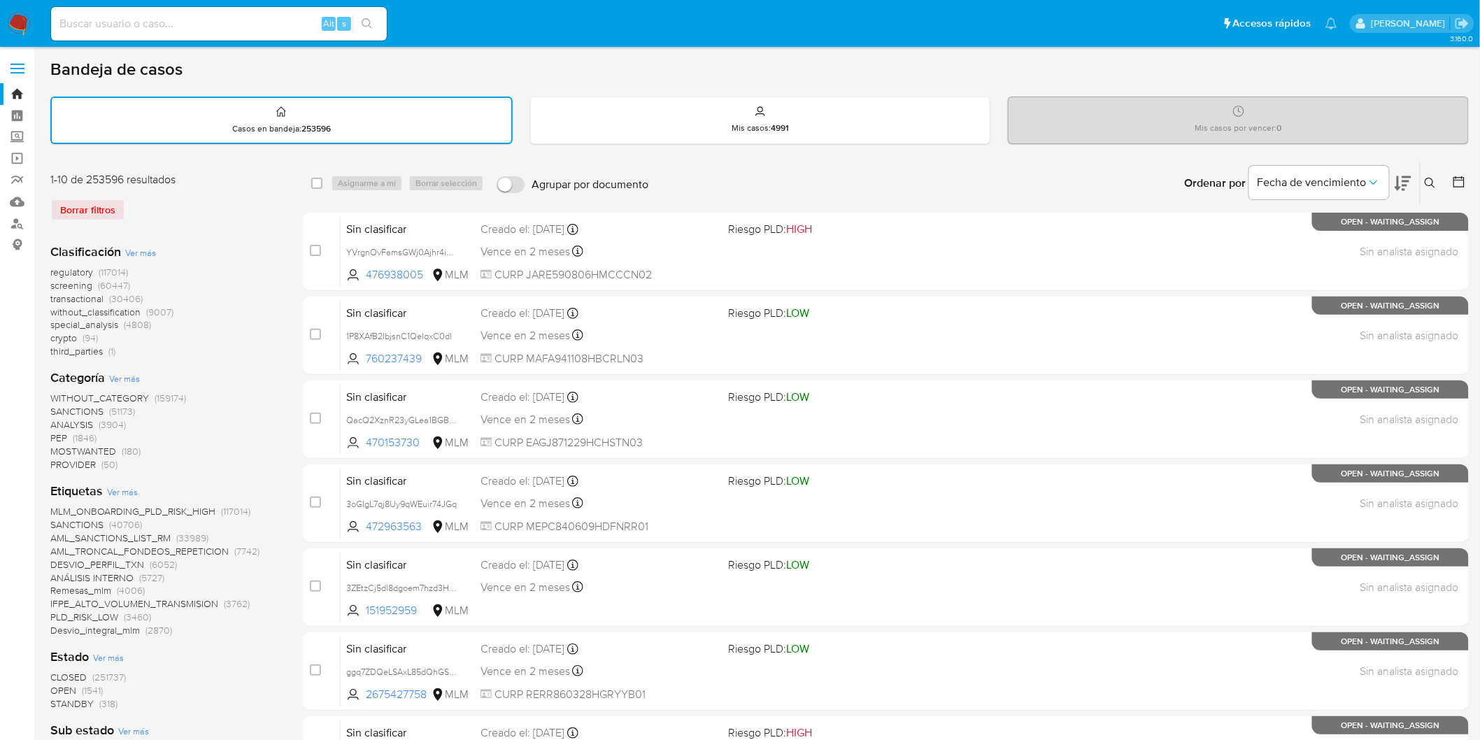
click at [13, 20] on img at bounding box center [19, 24] width 24 height 24
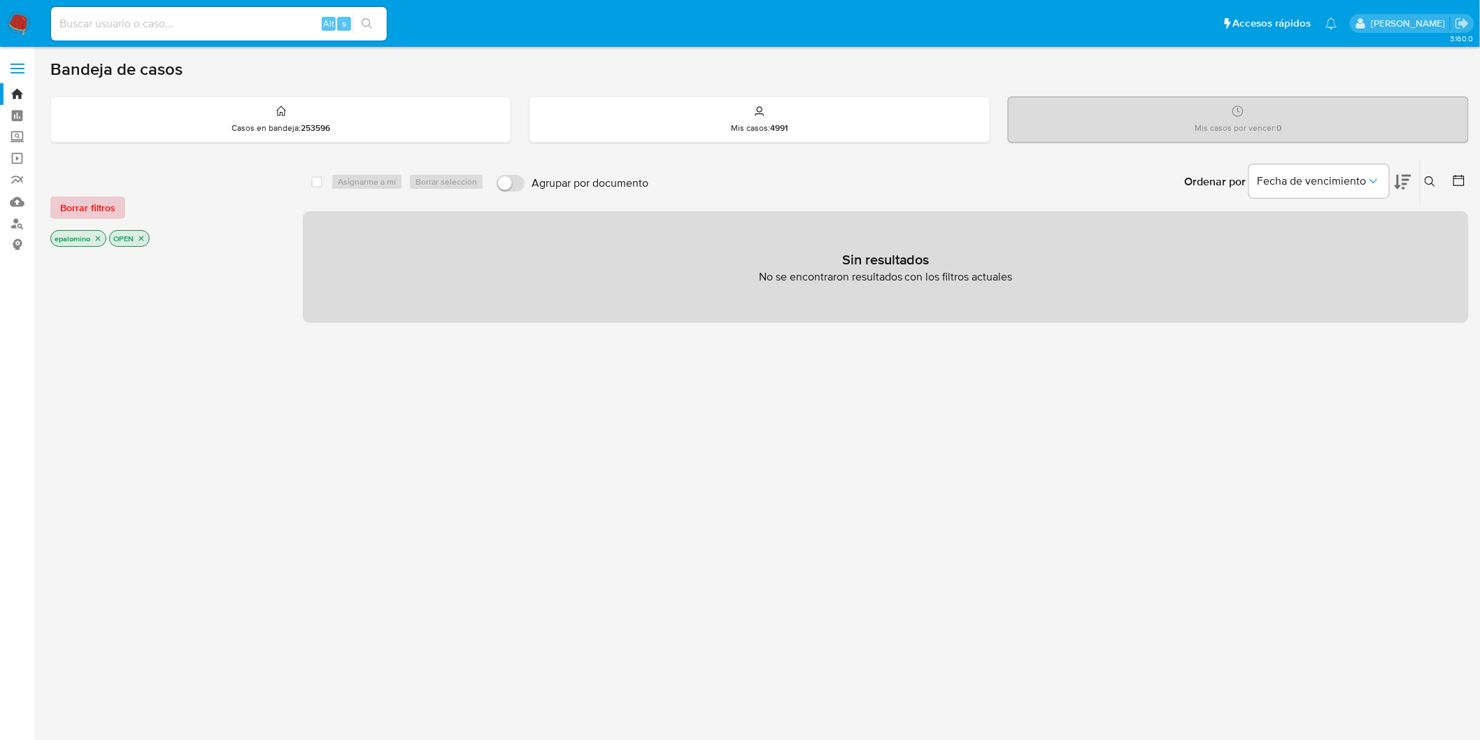
click at [115, 206] on button "Borrar filtros" at bounding box center [87, 208] width 75 height 22
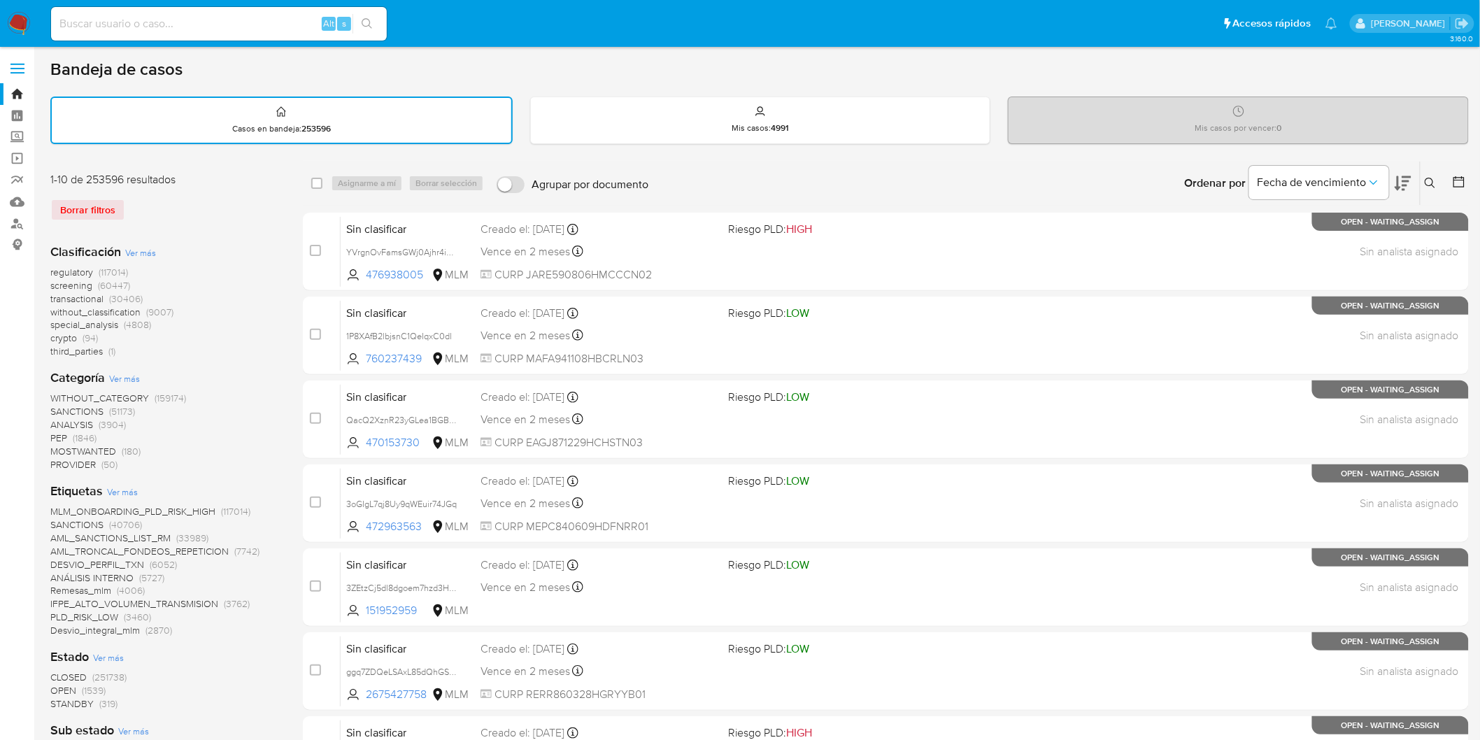
click at [21, 16] on img at bounding box center [19, 24] width 24 height 24
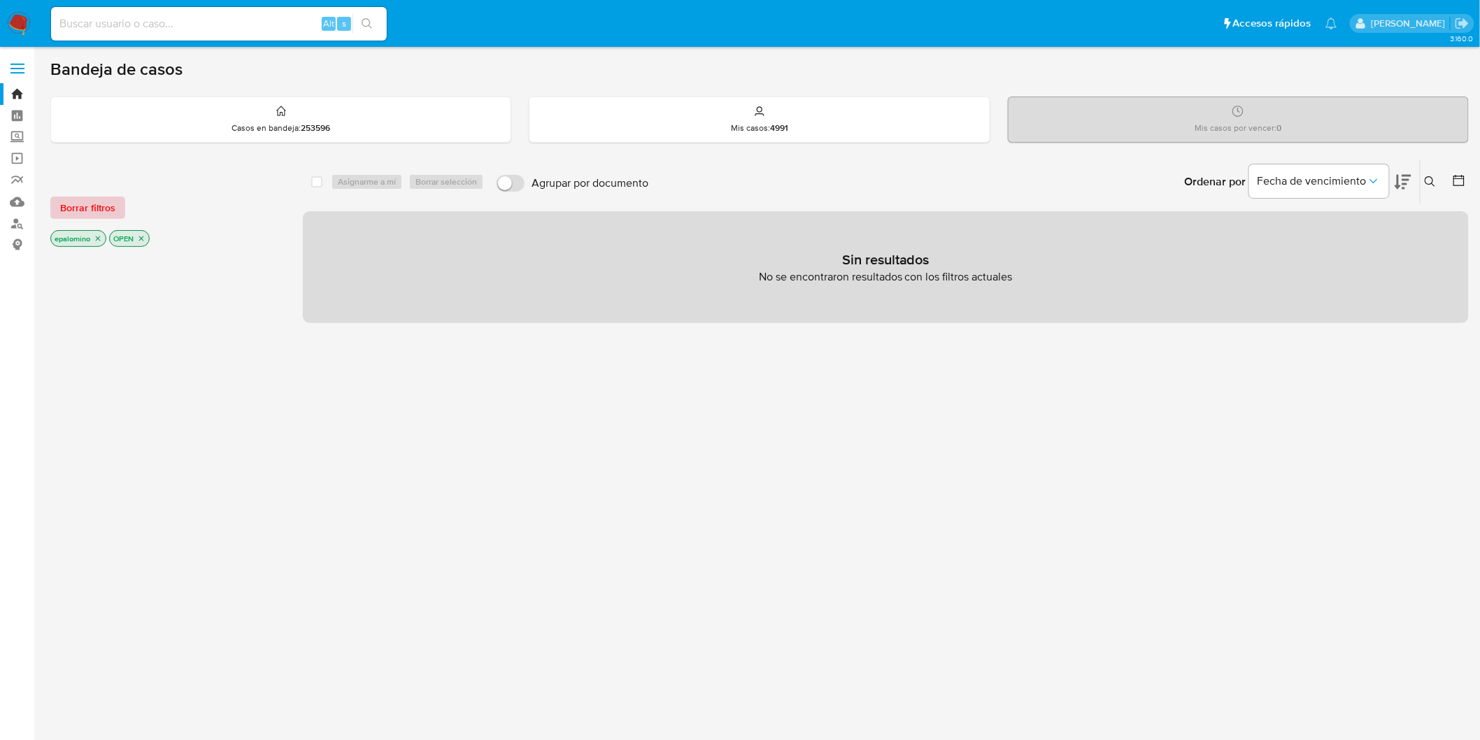
click at [99, 208] on span "Borrar filtros" at bounding box center [87, 208] width 55 height 20
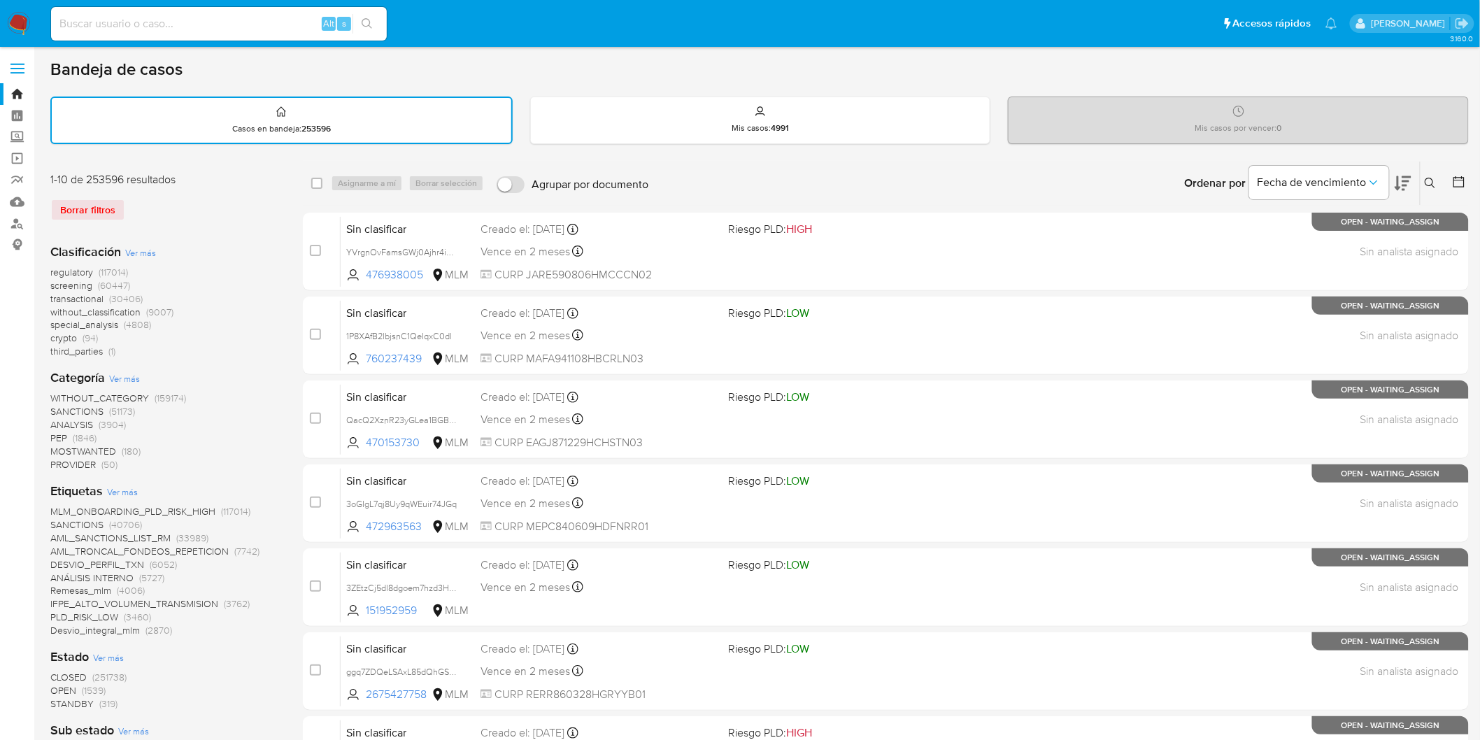
click at [14, 29] on img at bounding box center [19, 24] width 24 height 24
click at [194, 176] on div "1-10 de 253596 resultados" at bounding box center [162, 179] width 224 height 15
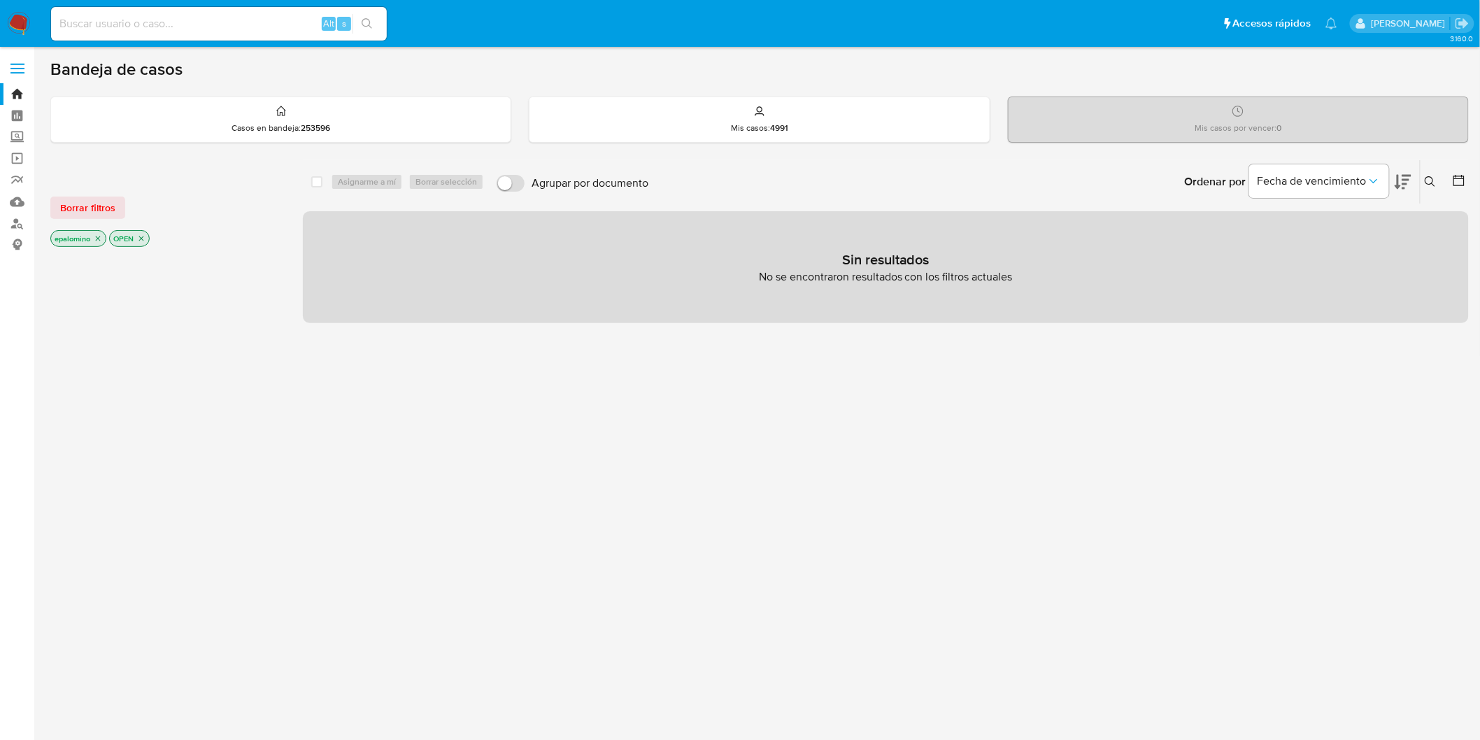
click at [123, 199] on div "Borrar filtros" at bounding box center [162, 208] width 224 height 22
click at [118, 201] on button "Borrar filtros" at bounding box center [87, 208] width 75 height 22
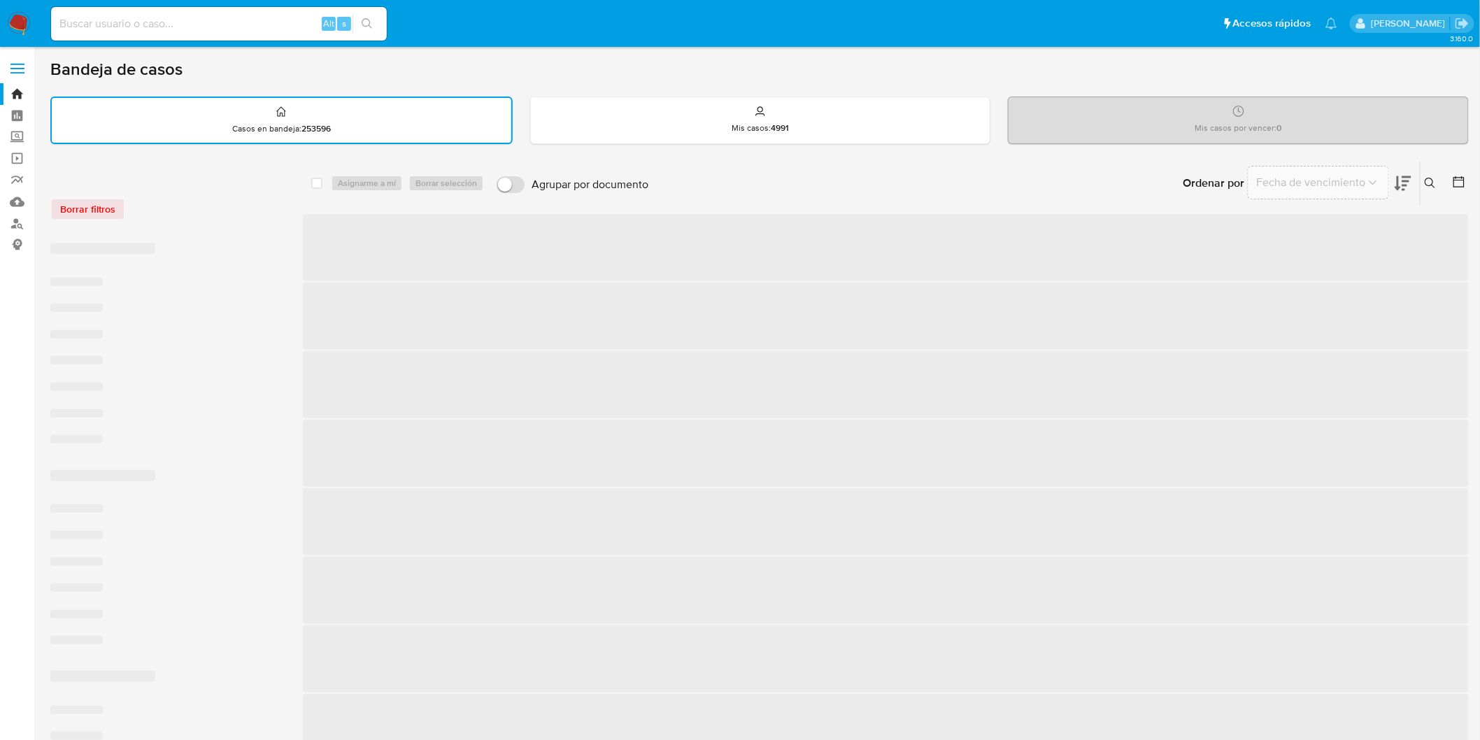
click at [192, 204] on div "Borrar filtros" at bounding box center [162, 209] width 224 height 22
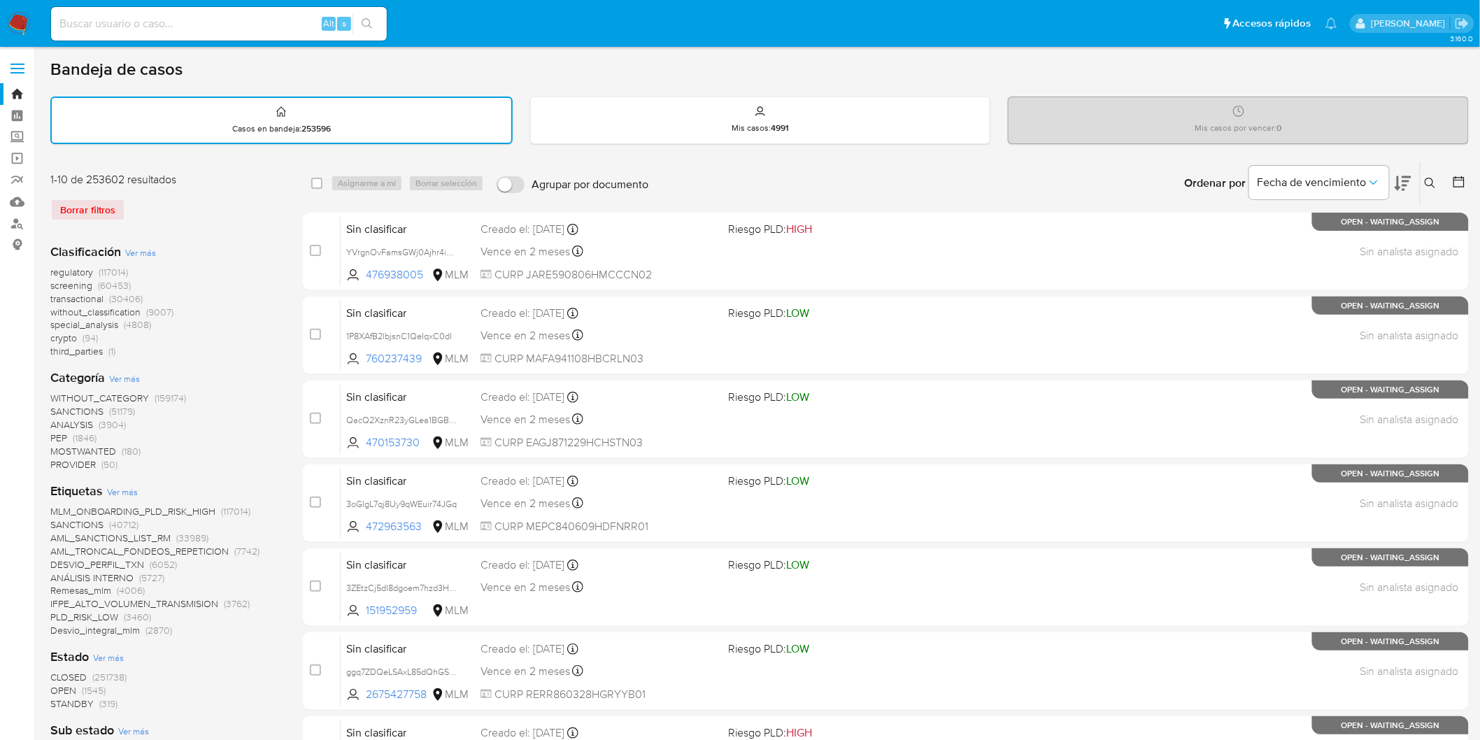
click at [10, 22] on img at bounding box center [19, 24] width 24 height 24
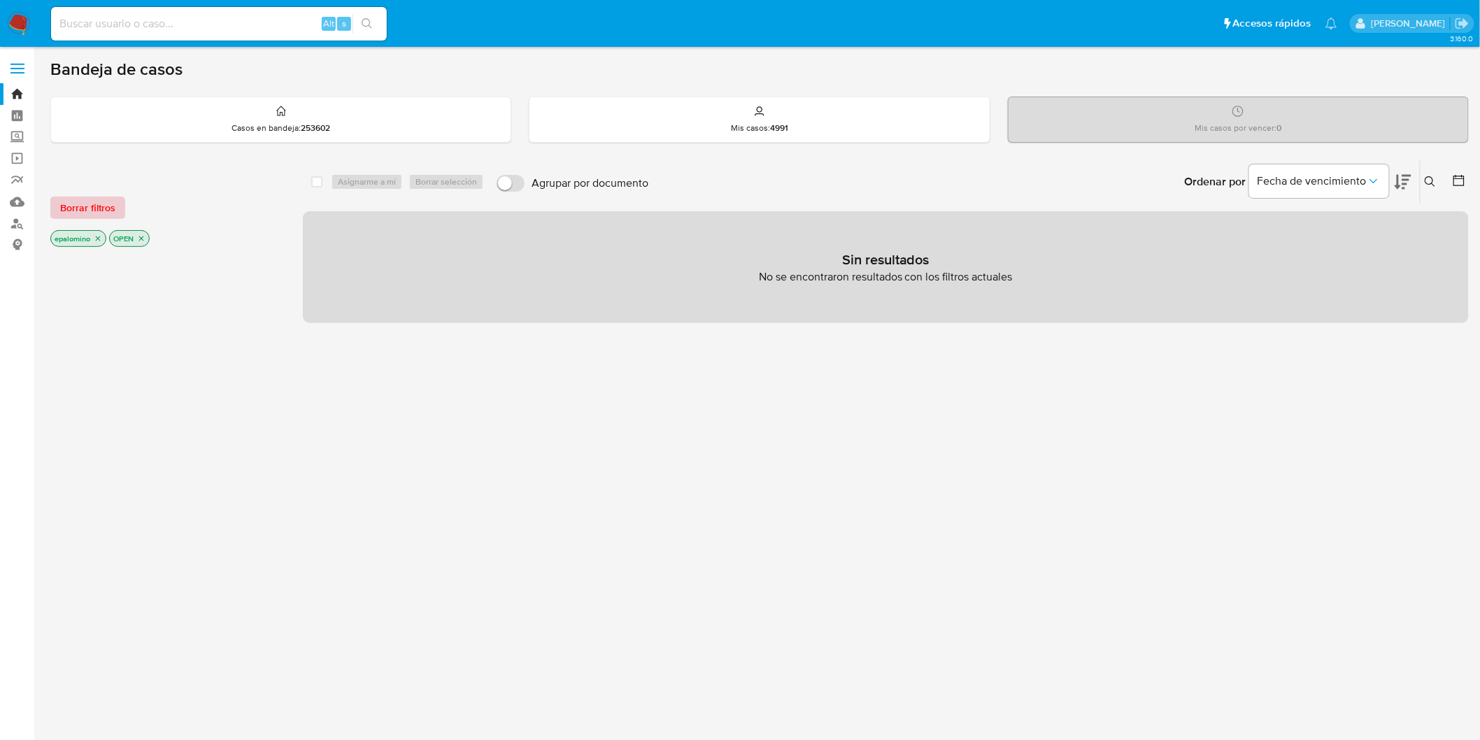
click at [95, 204] on span "Borrar filtros" at bounding box center [87, 208] width 55 height 20
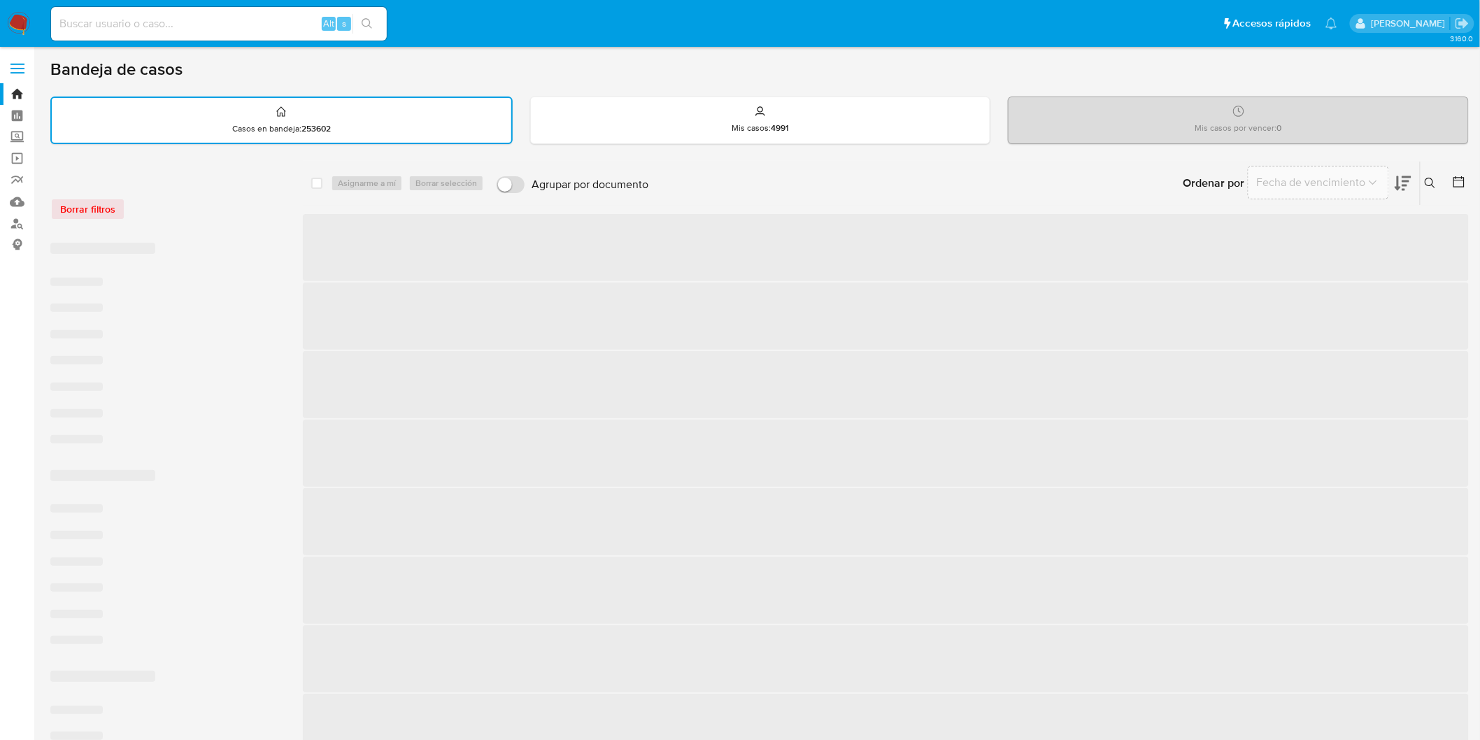
click at [257, 208] on div "Borrar filtros" at bounding box center [162, 209] width 224 height 22
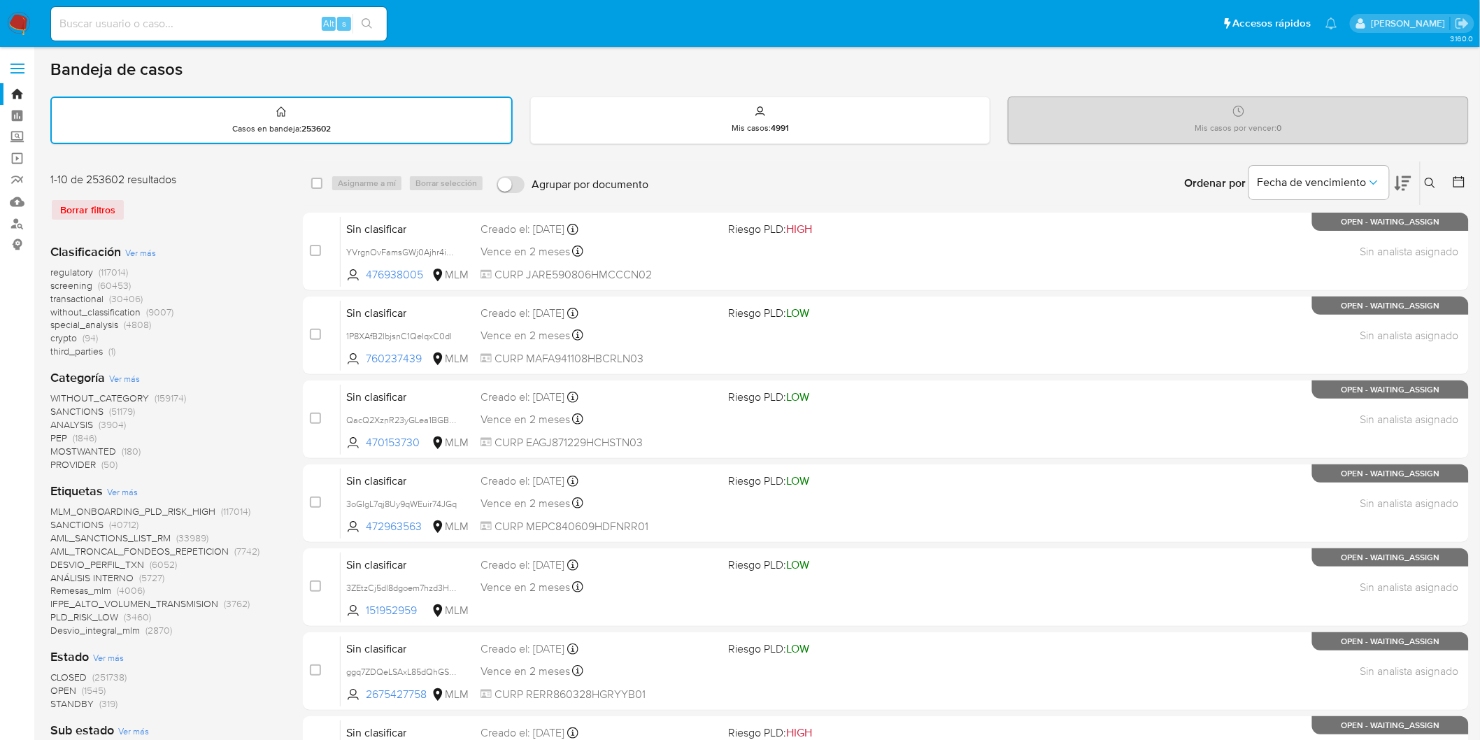
click at [22, 18] on img at bounding box center [19, 24] width 24 height 24
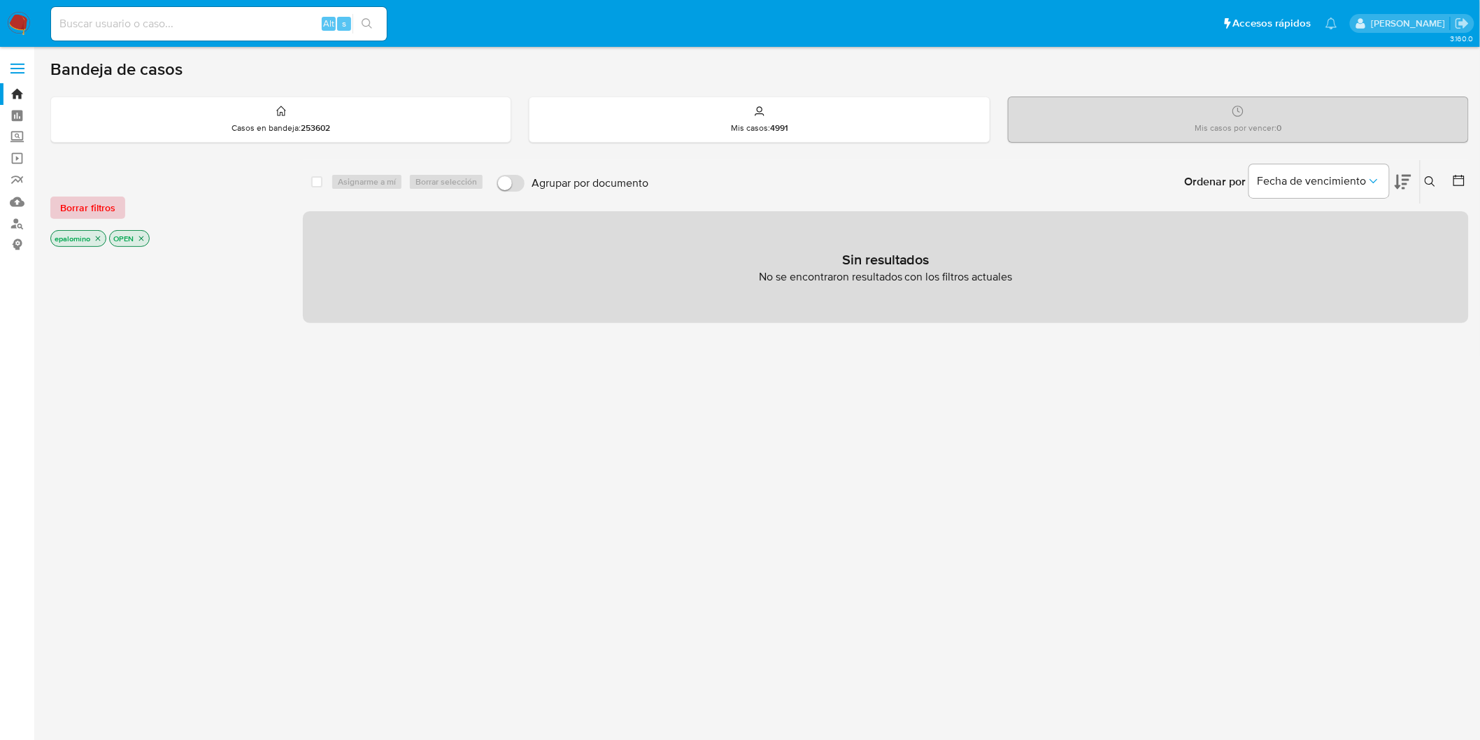
click at [97, 207] on span "Borrar filtros" at bounding box center [87, 208] width 55 height 20
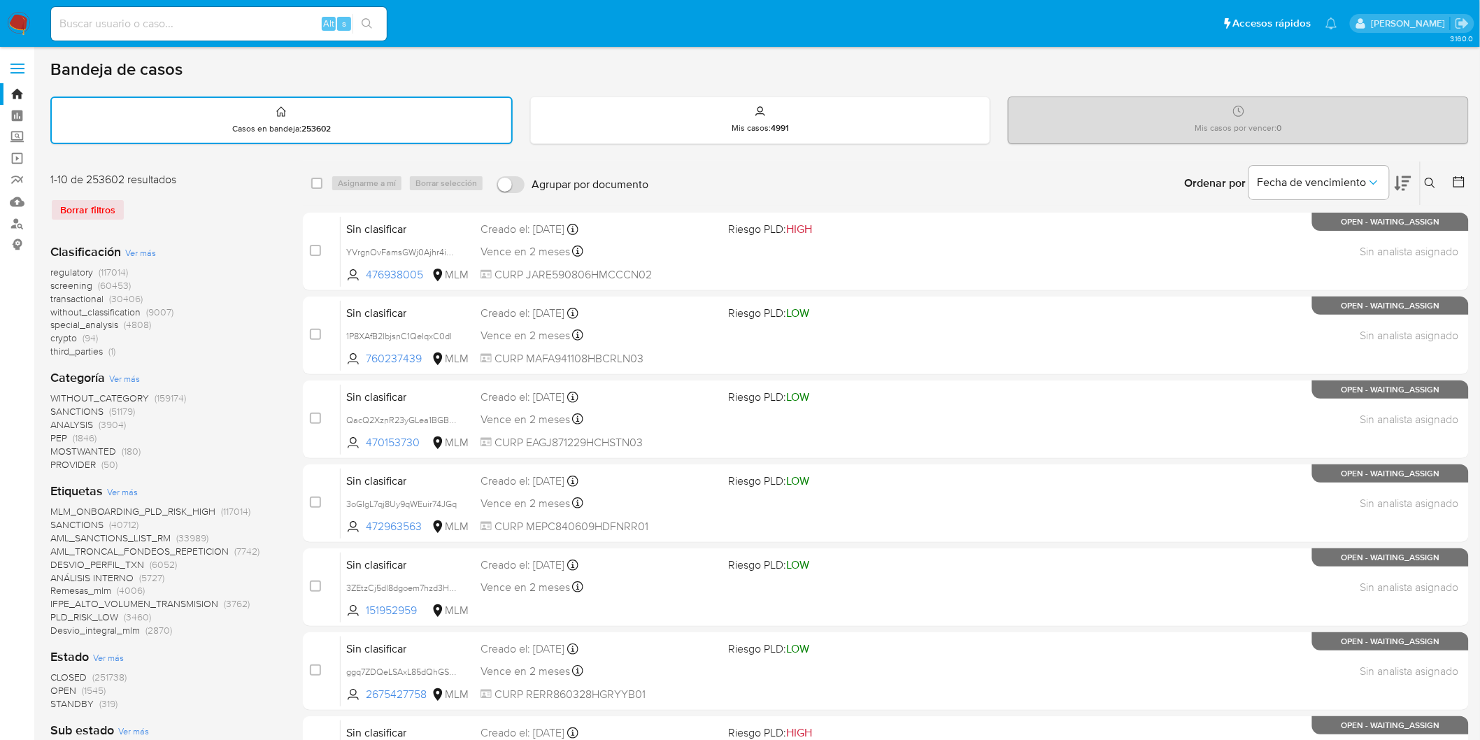
click at [18, 23] on img at bounding box center [19, 24] width 24 height 24
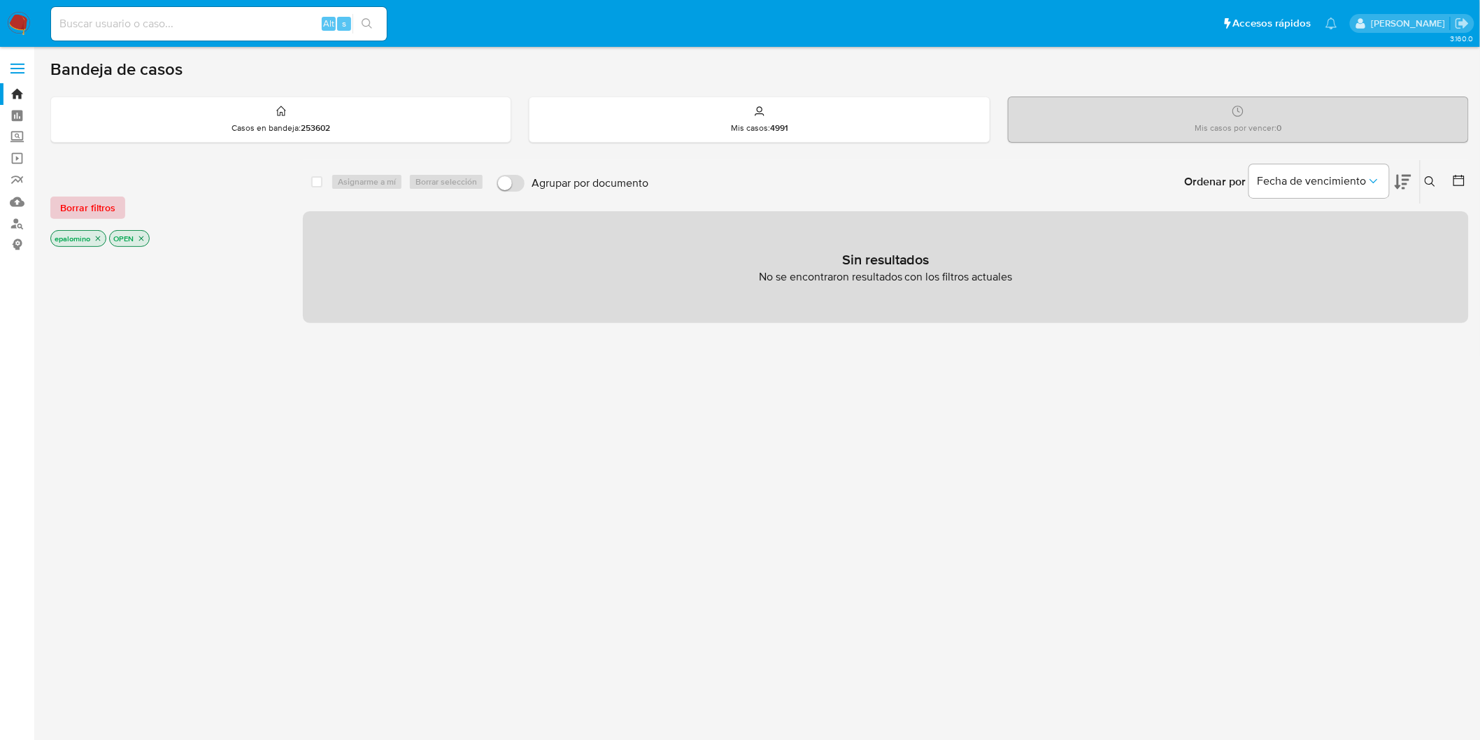
click at [79, 198] on span "Borrar filtros" at bounding box center [87, 208] width 55 height 20
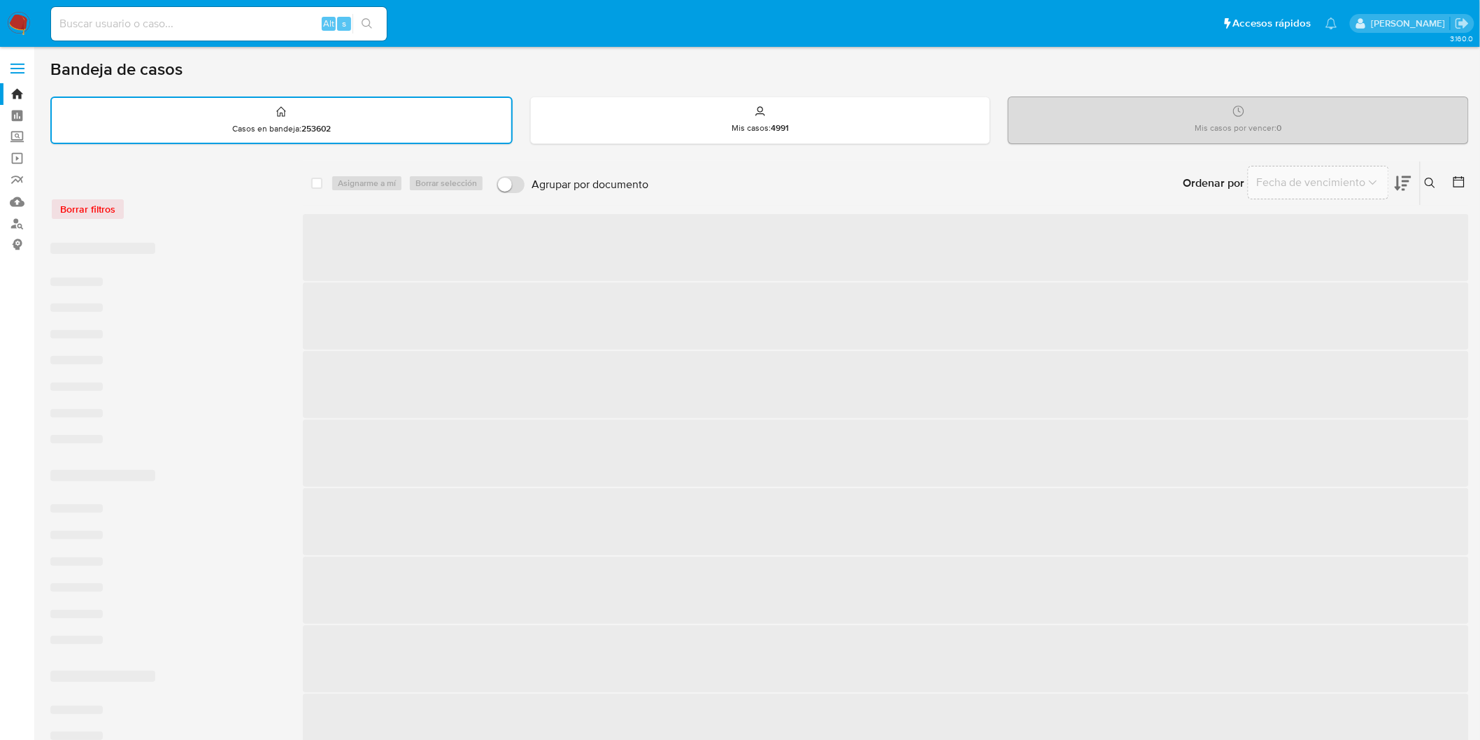
click at [197, 211] on div "Borrar filtros" at bounding box center [162, 209] width 224 height 22
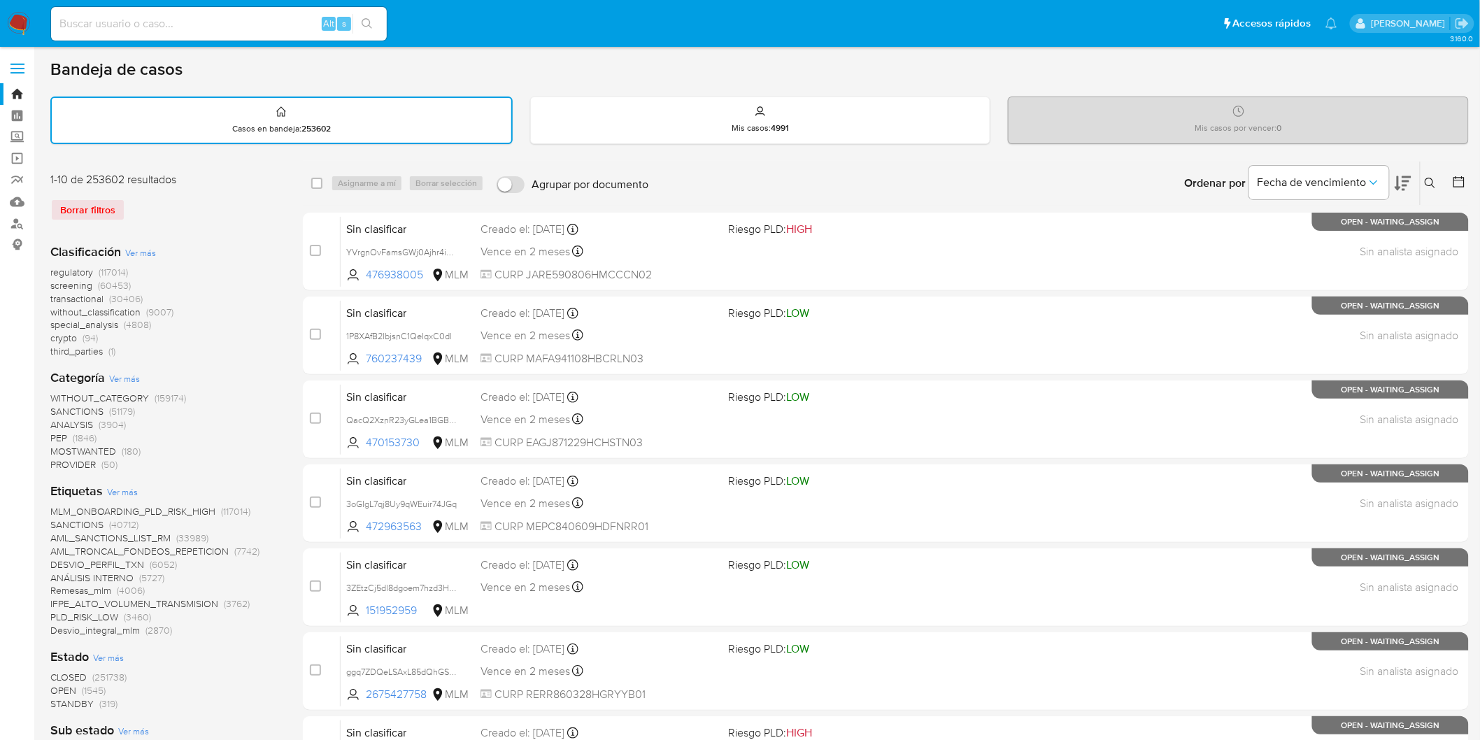
click at [17, 24] on img at bounding box center [19, 24] width 24 height 24
click at [239, 192] on div "1-10 de 253602 resultados Borrar filtros" at bounding box center [162, 202] width 224 height 60
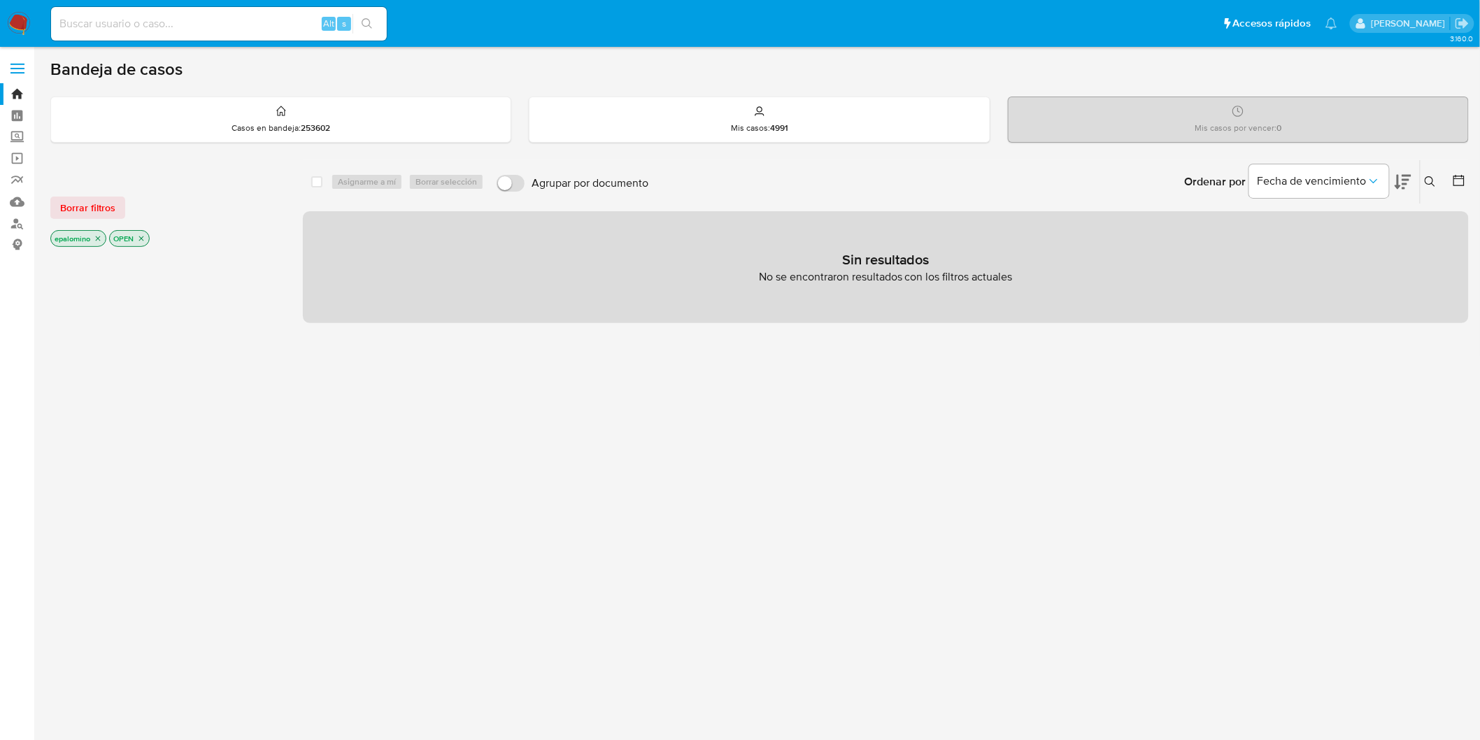
click at [104, 200] on span "Borrar filtros" at bounding box center [87, 208] width 55 height 20
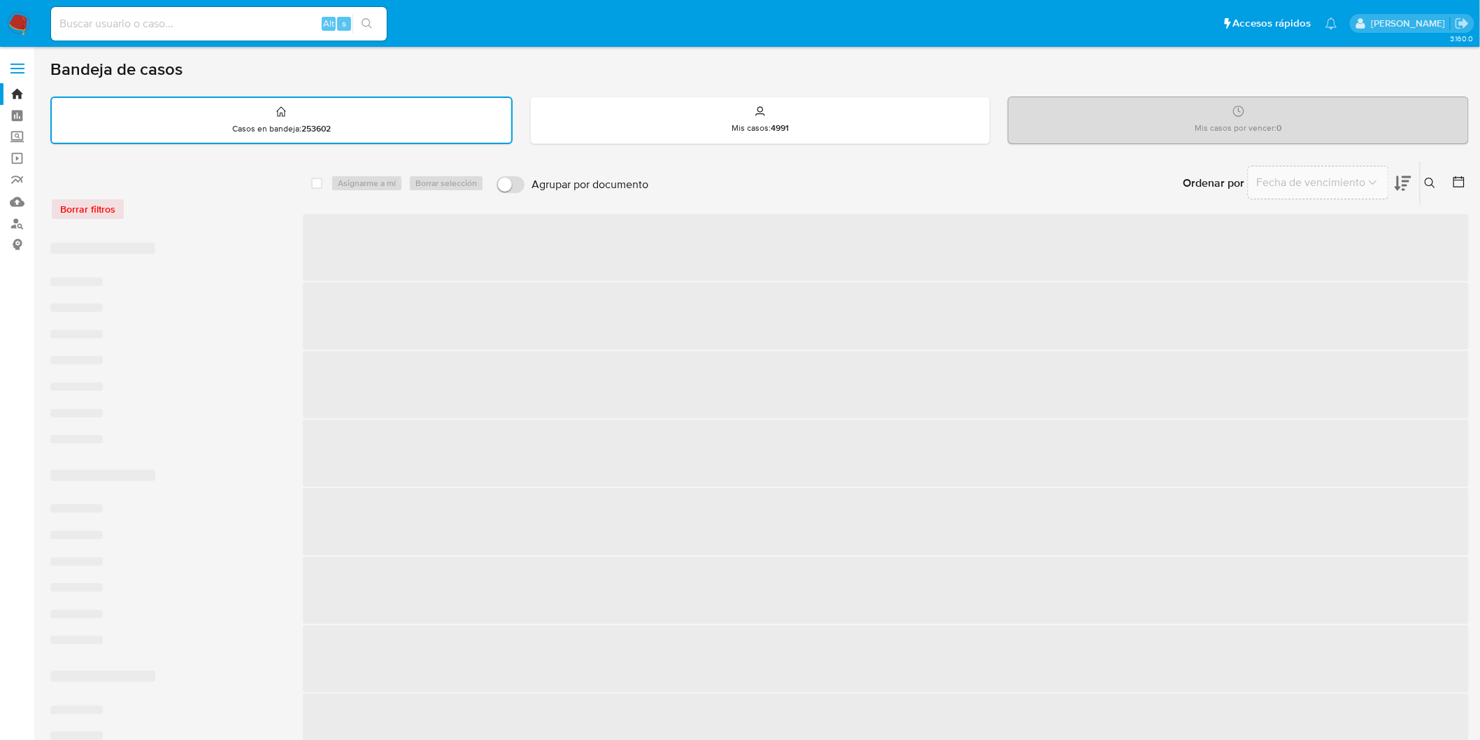
click at [183, 198] on div "Borrar filtros" at bounding box center [162, 209] width 224 height 22
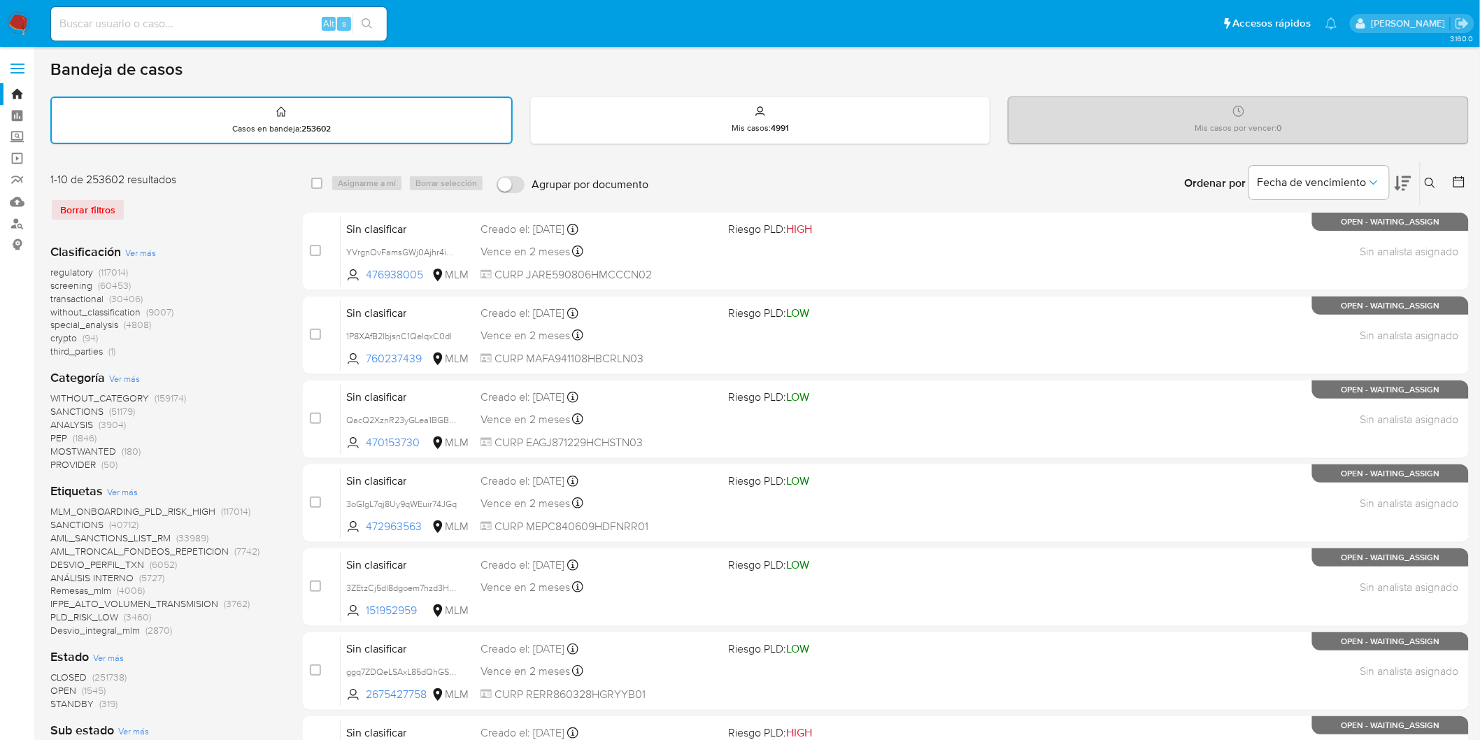
click at [17, 21] on img at bounding box center [19, 24] width 24 height 24
click at [192, 222] on div "1-10 de 253602 resultados Borrar filtros" at bounding box center [162, 202] width 224 height 60
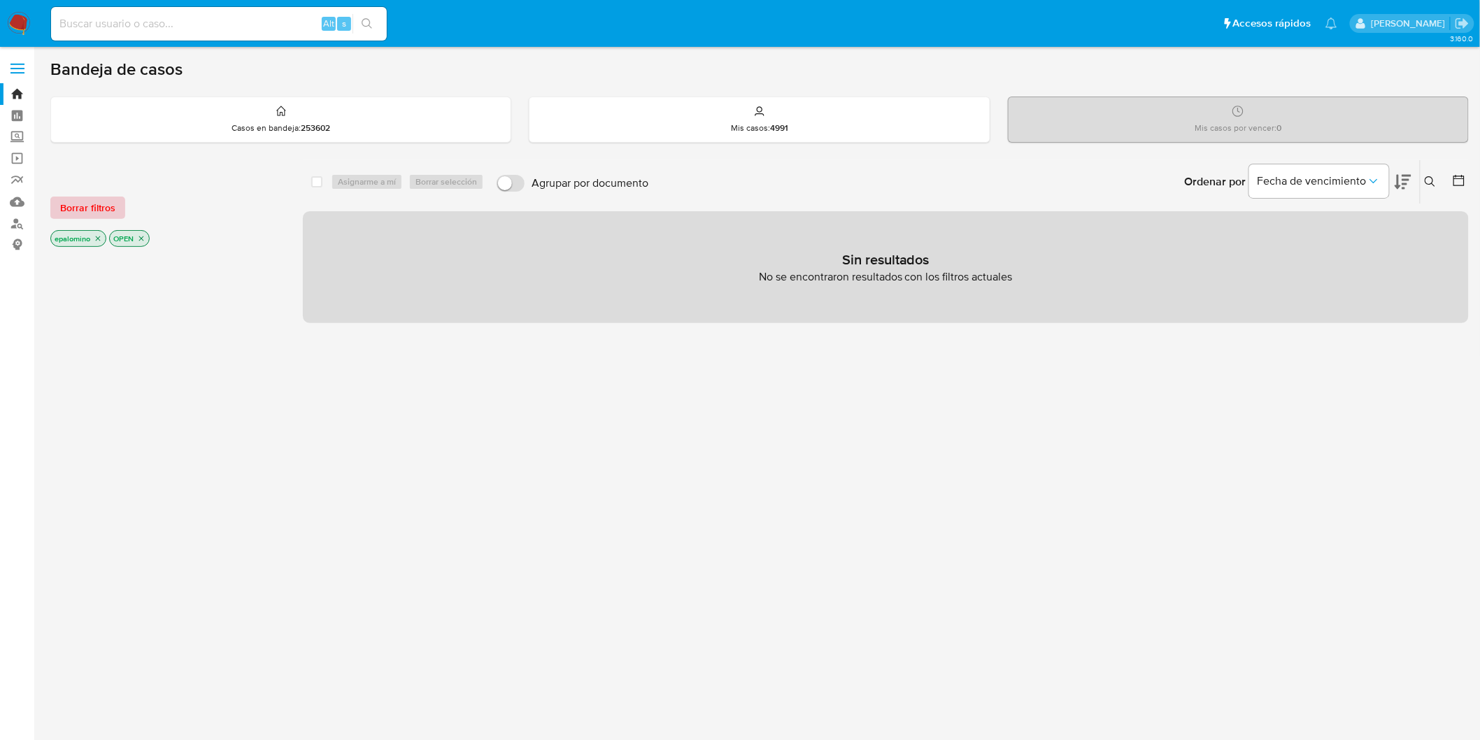
click at [112, 212] on span "Borrar filtros" at bounding box center [87, 208] width 55 height 20
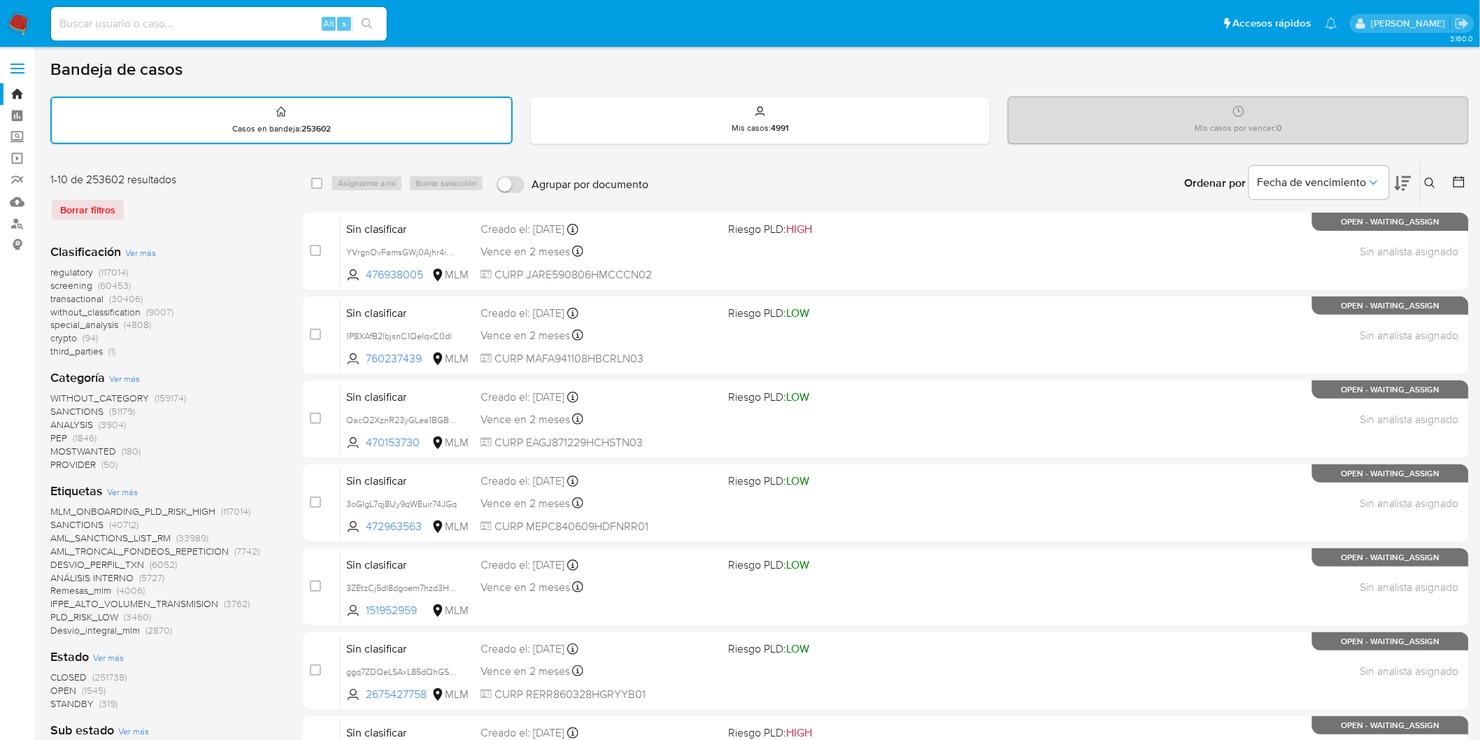
click at [10, 24] on img at bounding box center [19, 24] width 24 height 24
click at [252, 248] on div "Clasificación Ver más regulatory (117014) screening (60453) transactional (3040…" at bounding box center [165, 300] width 230 height 115
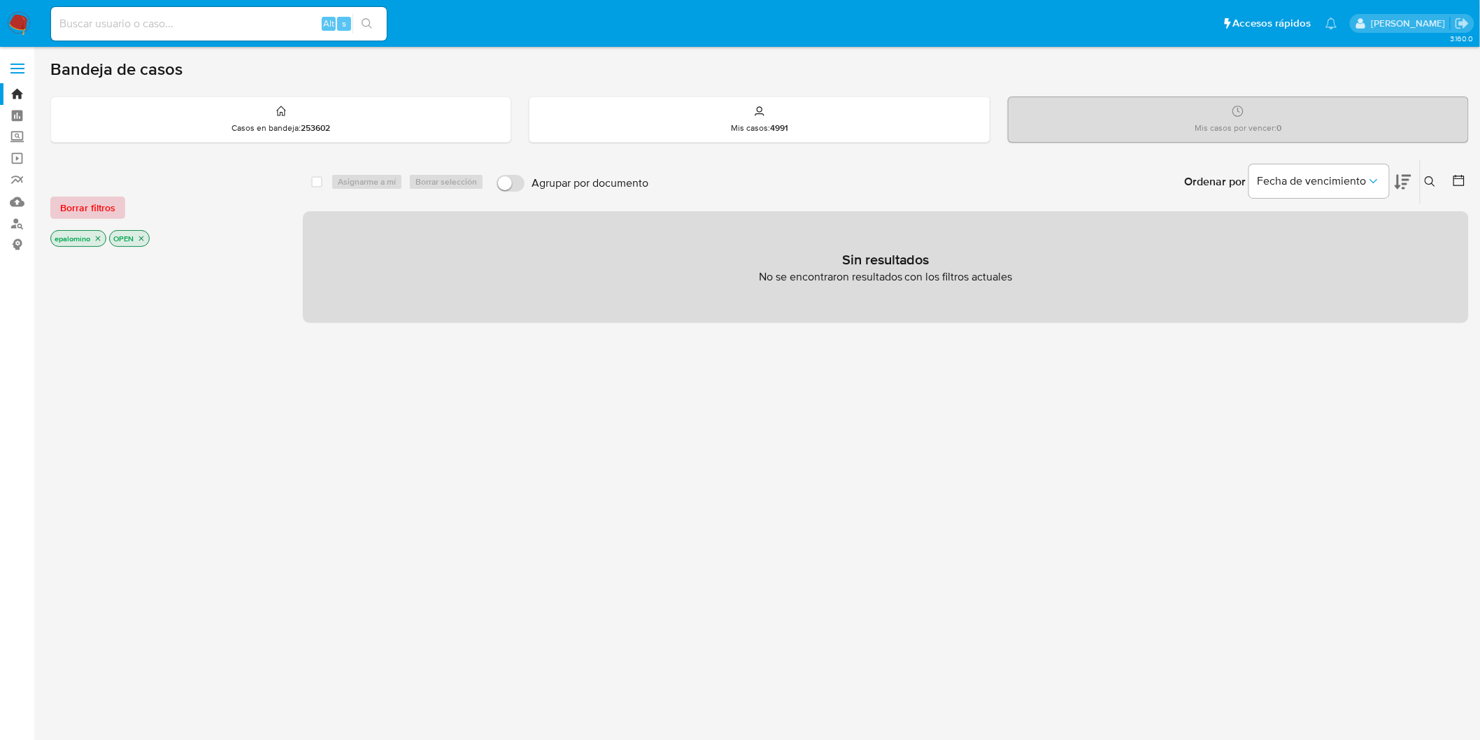
click at [93, 208] on span "Borrar filtros" at bounding box center [87, 208] width 55 height 20
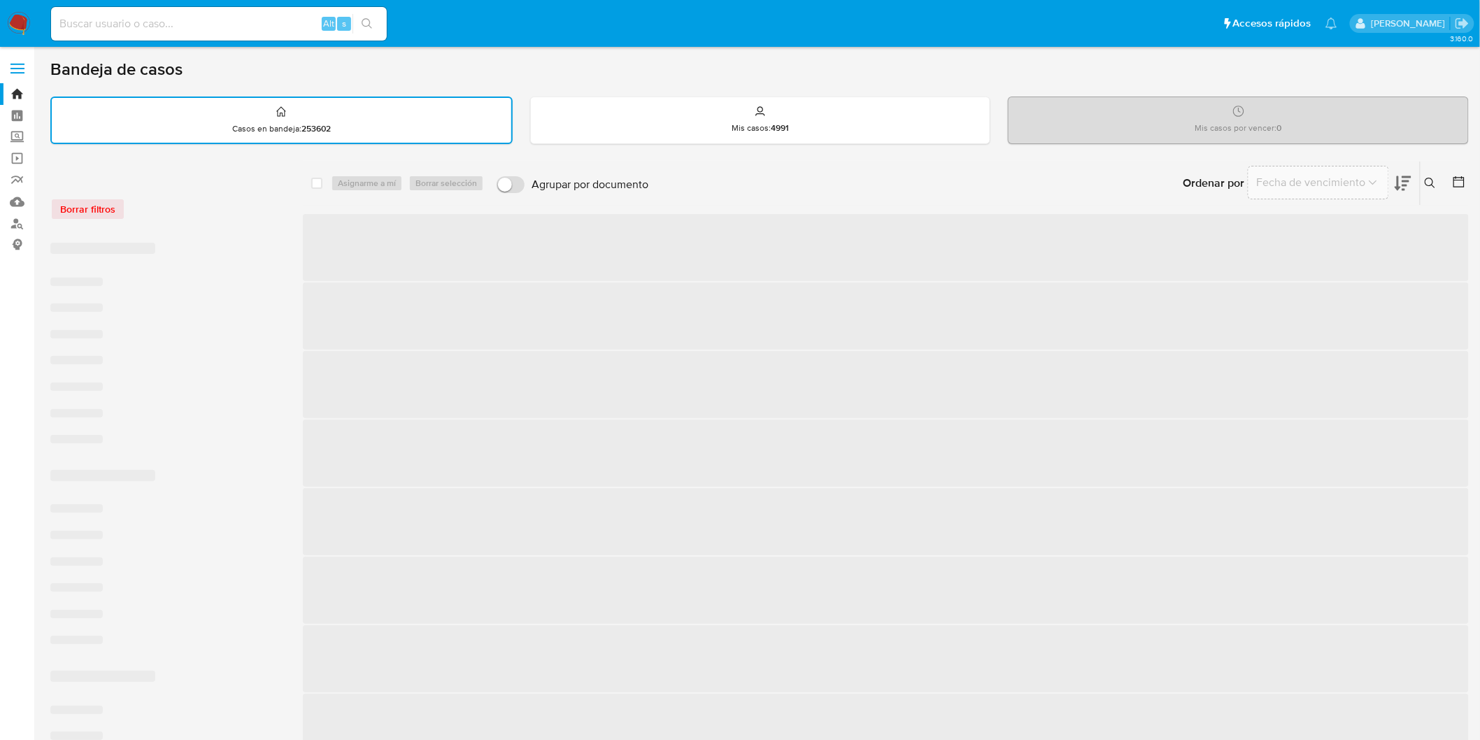
click at [199, 208] on div "Borrar filtros" at bounding box center [162, 209] width 224 height 22
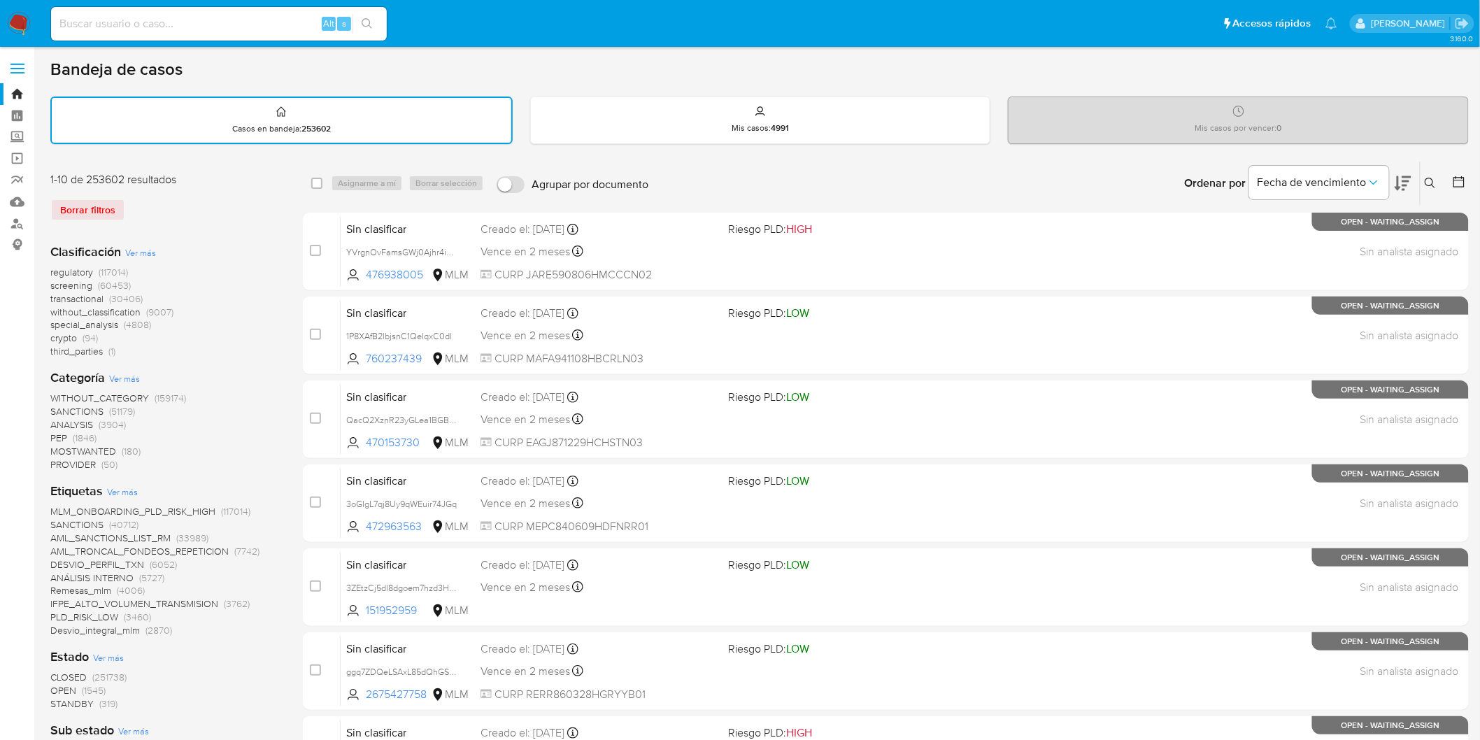
click at [18, 24] on img at bounding box center [19, 24] width 24 height 24
click at [238, 232] on div "Clasificación Ver más regulatory (117014) screening (60453) transactional (3040…" at bounding box center [165, 747] width 230 height 1031
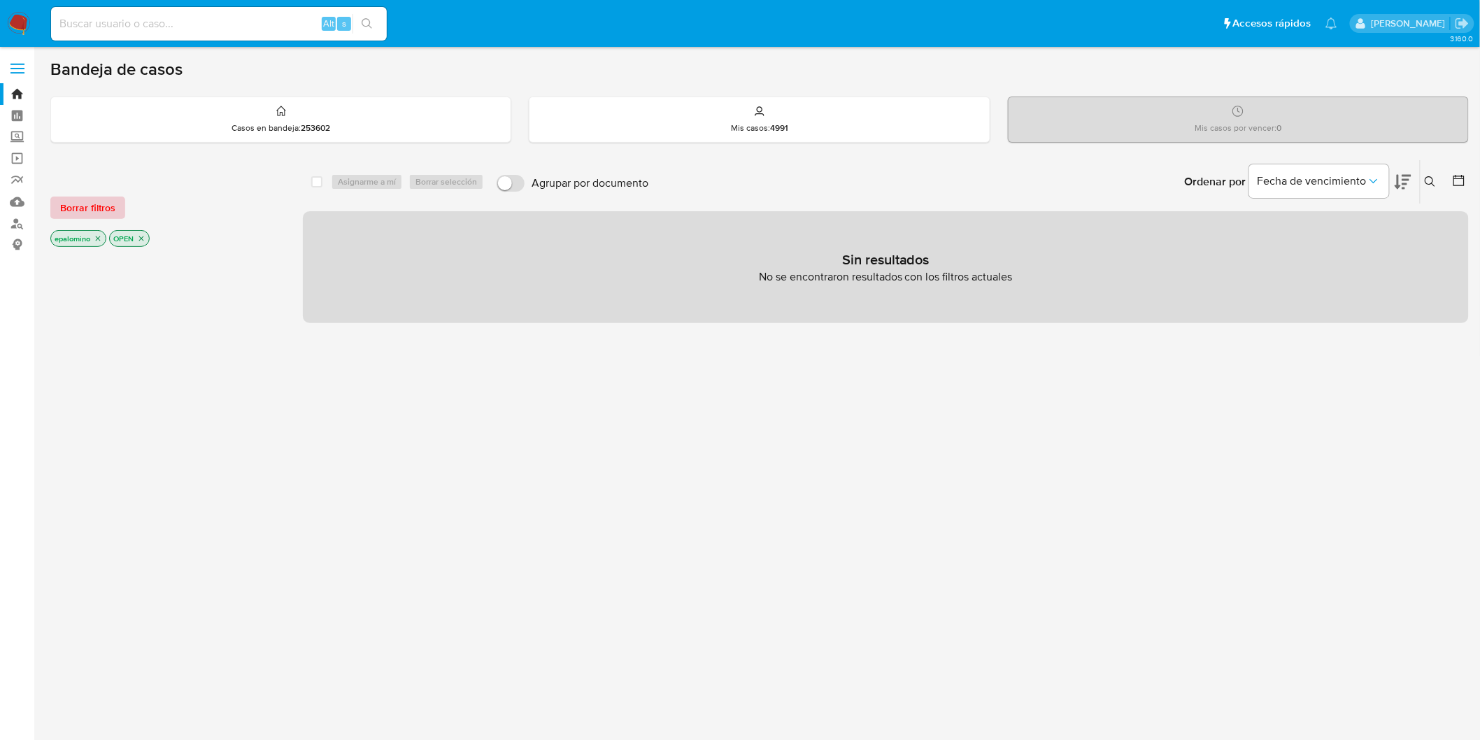
click at [101, 207] on span "Borrar filtros" at bounding box center [87, 208] width 55 height 20
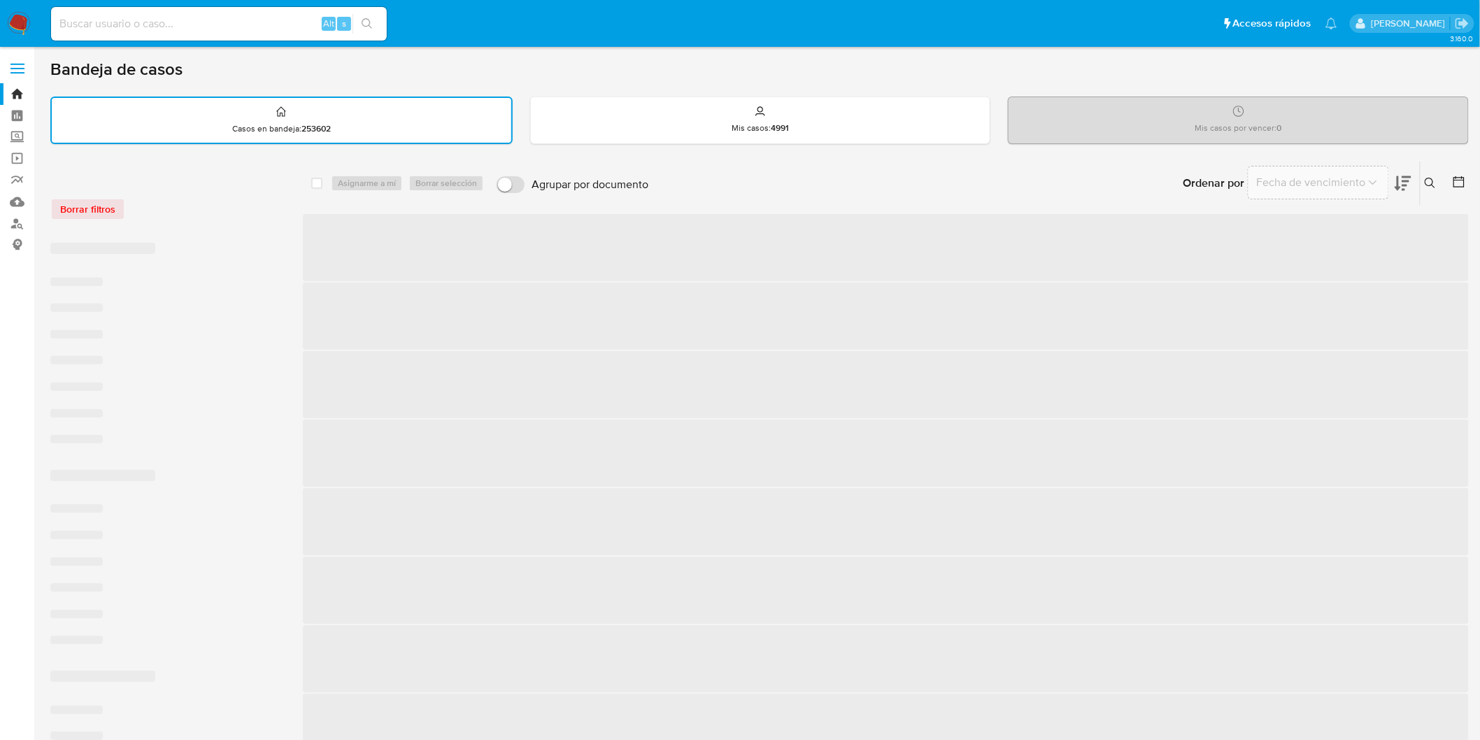
click at [177, 206] on div "Borrar filtros" at bounding box center [162, 209] width 224 height 22
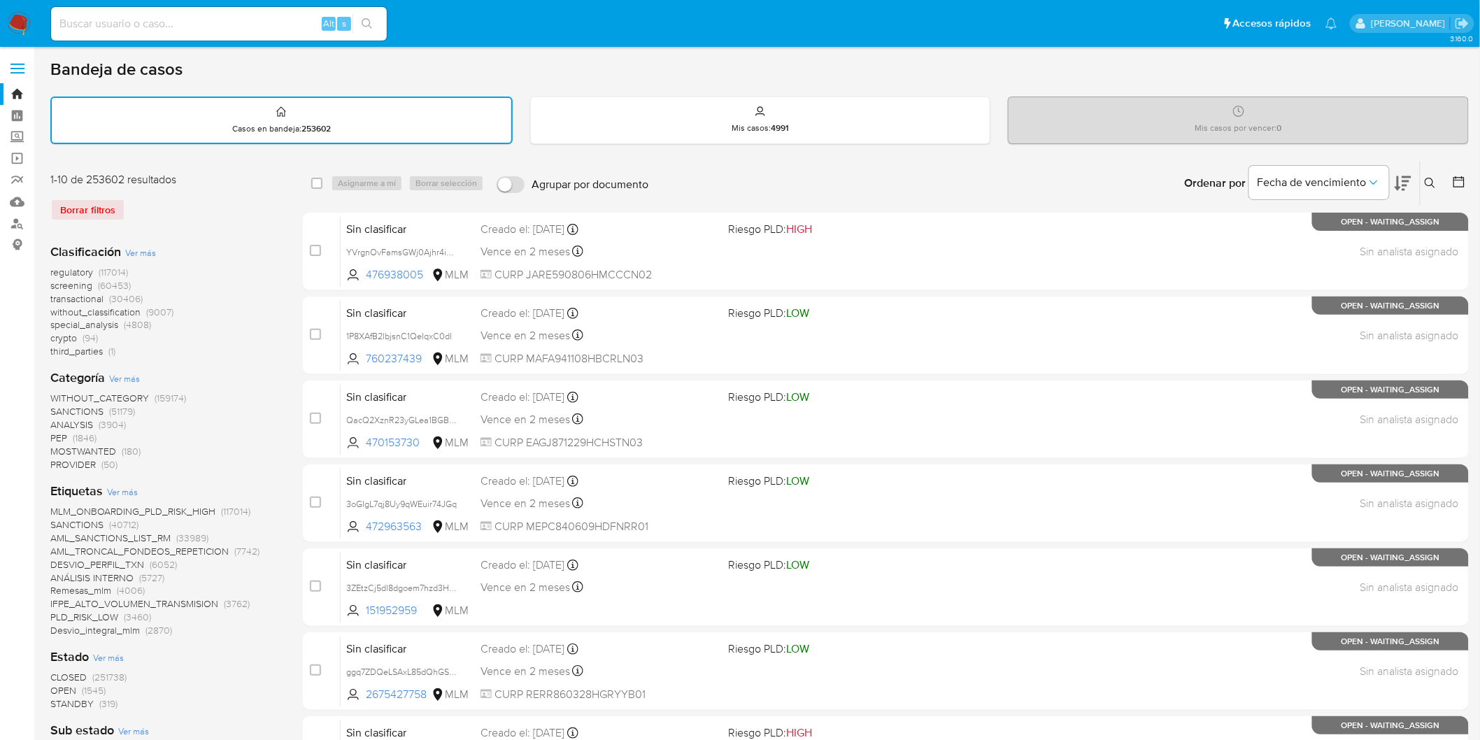
click at [21, 12] on img at bounding box center [19, 24] width 24 height 24
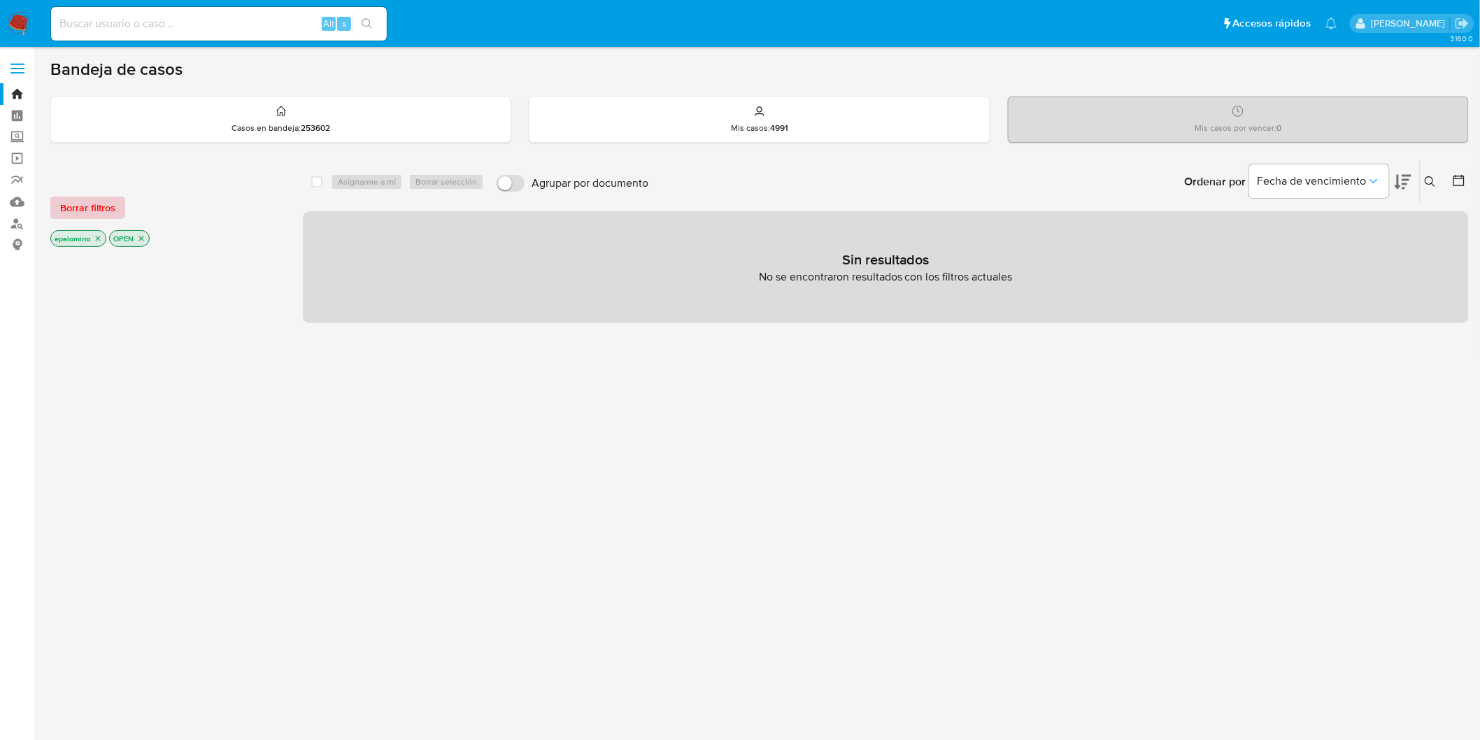
click at [92, 198] on span "Borrar filtros" at bounding box center [87, 208] width 55 height 20
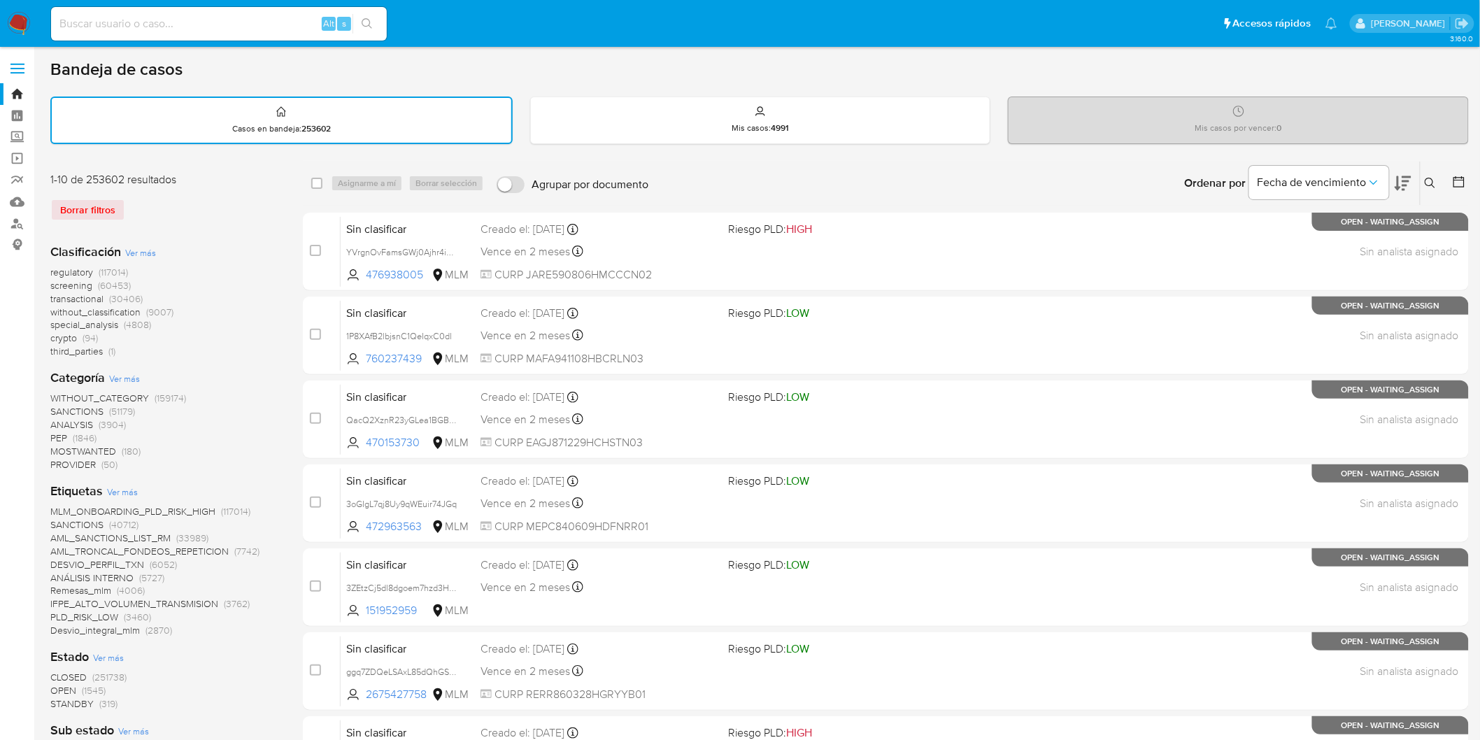
click at [19, 19] on img at bounding box center [19, 24] width 24 height 24
click at [199, 203] on div "Borrar filtros" at bounding box center [162, 210] width 224 height 22
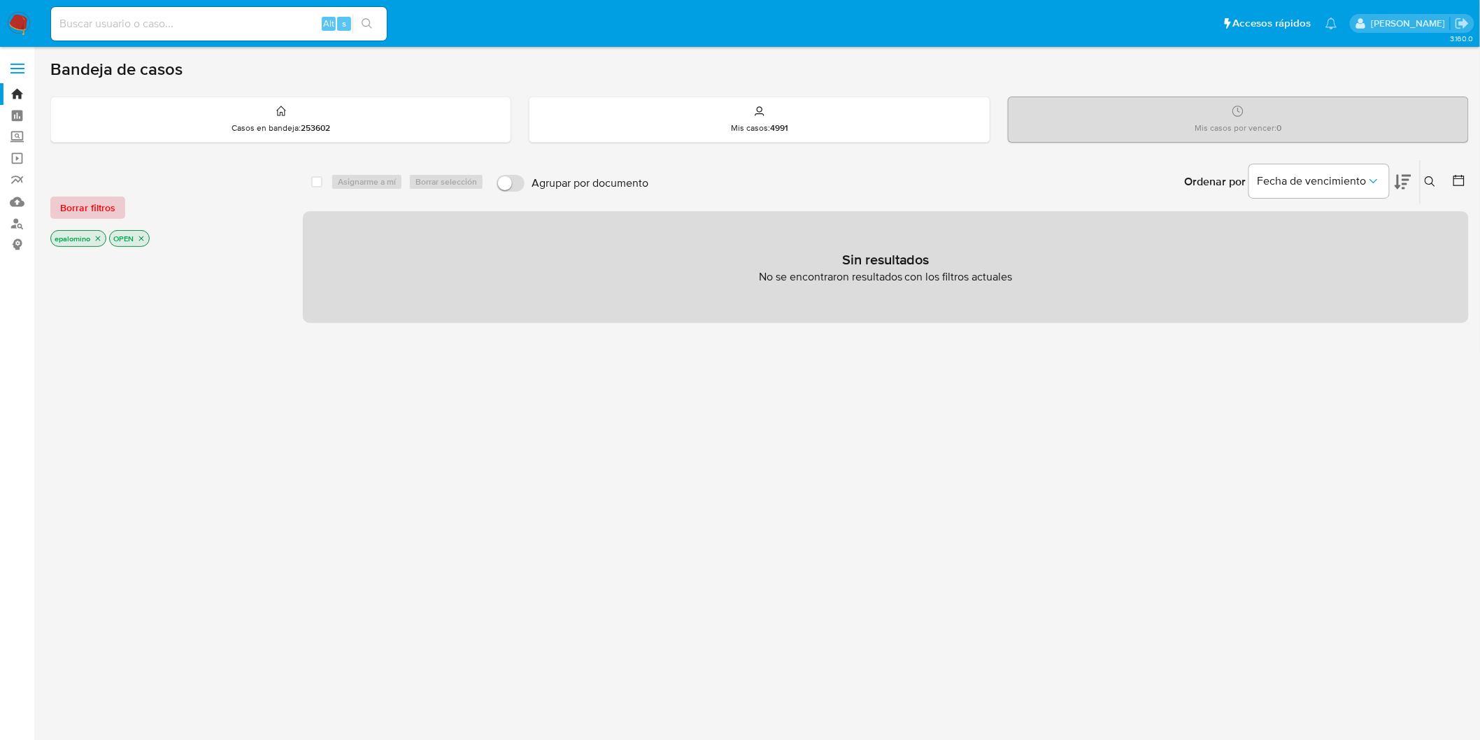
click at [90, 203] on span "Borrar filtros" at bounding box center [87, 208] width 55 height 20
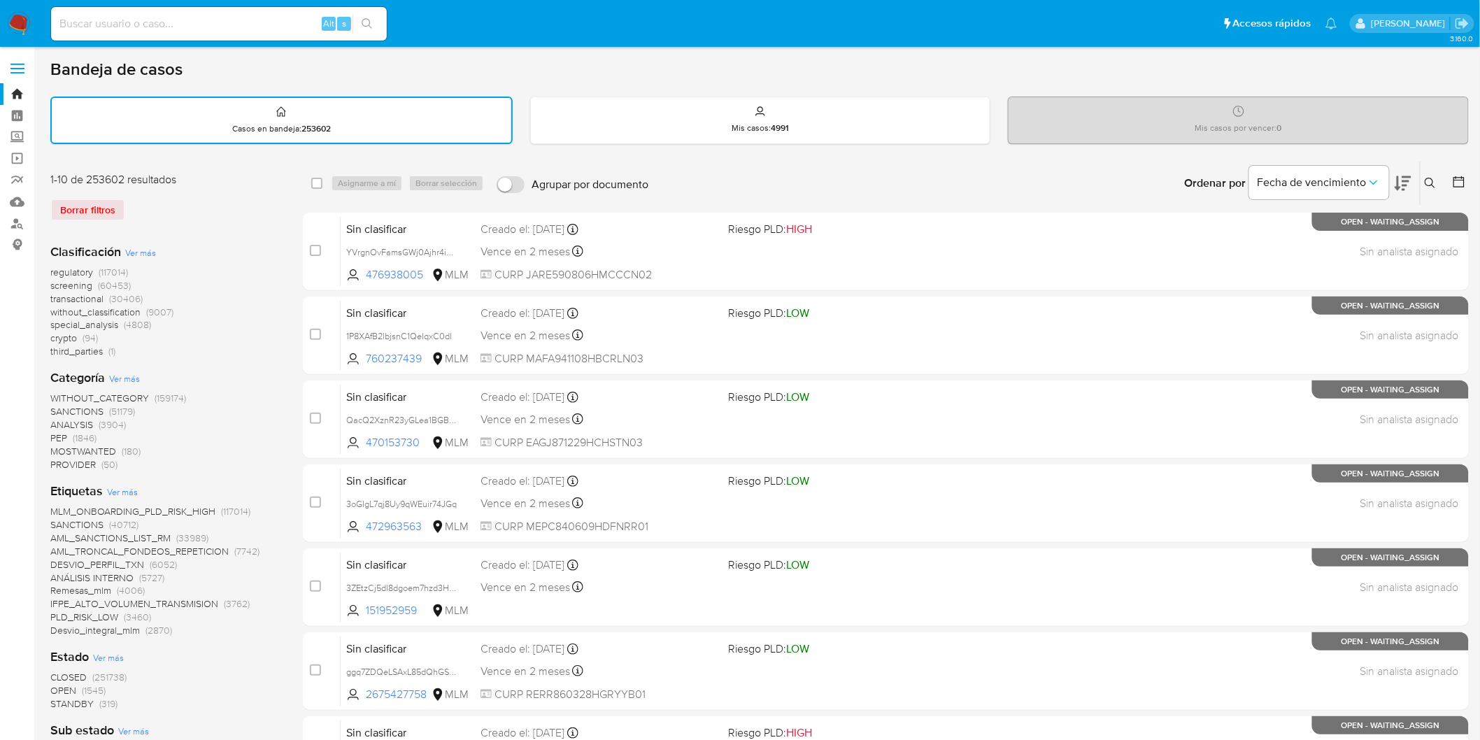
click at [193, 208] on div "Borrar filtros" at bounding box center [162, 210] width 224 height 22
click at [20, 34] on img at bounding box center [19, 24] width 24 height 24
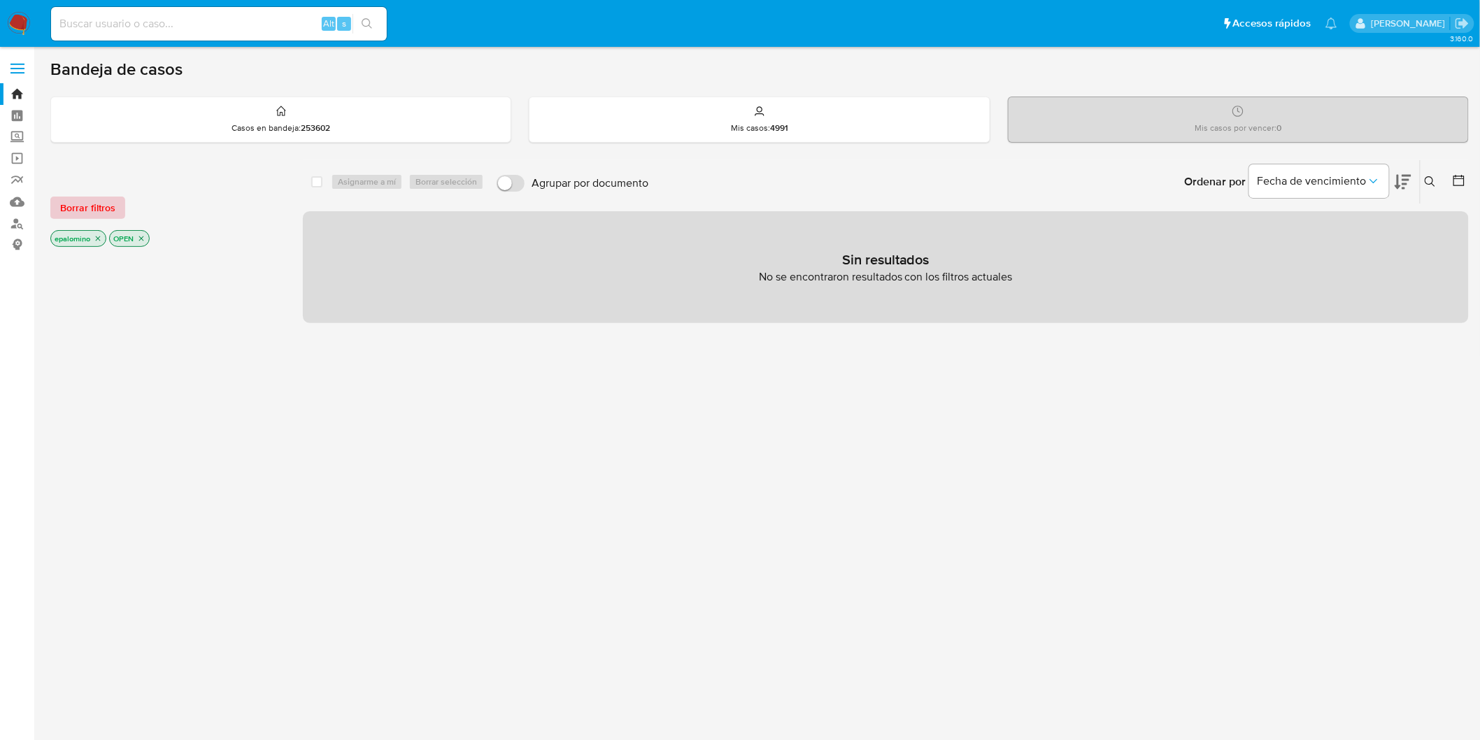
click at [69, 206] on span "Borrar filtros" at bounding box center [87, 208] width 55 height 20
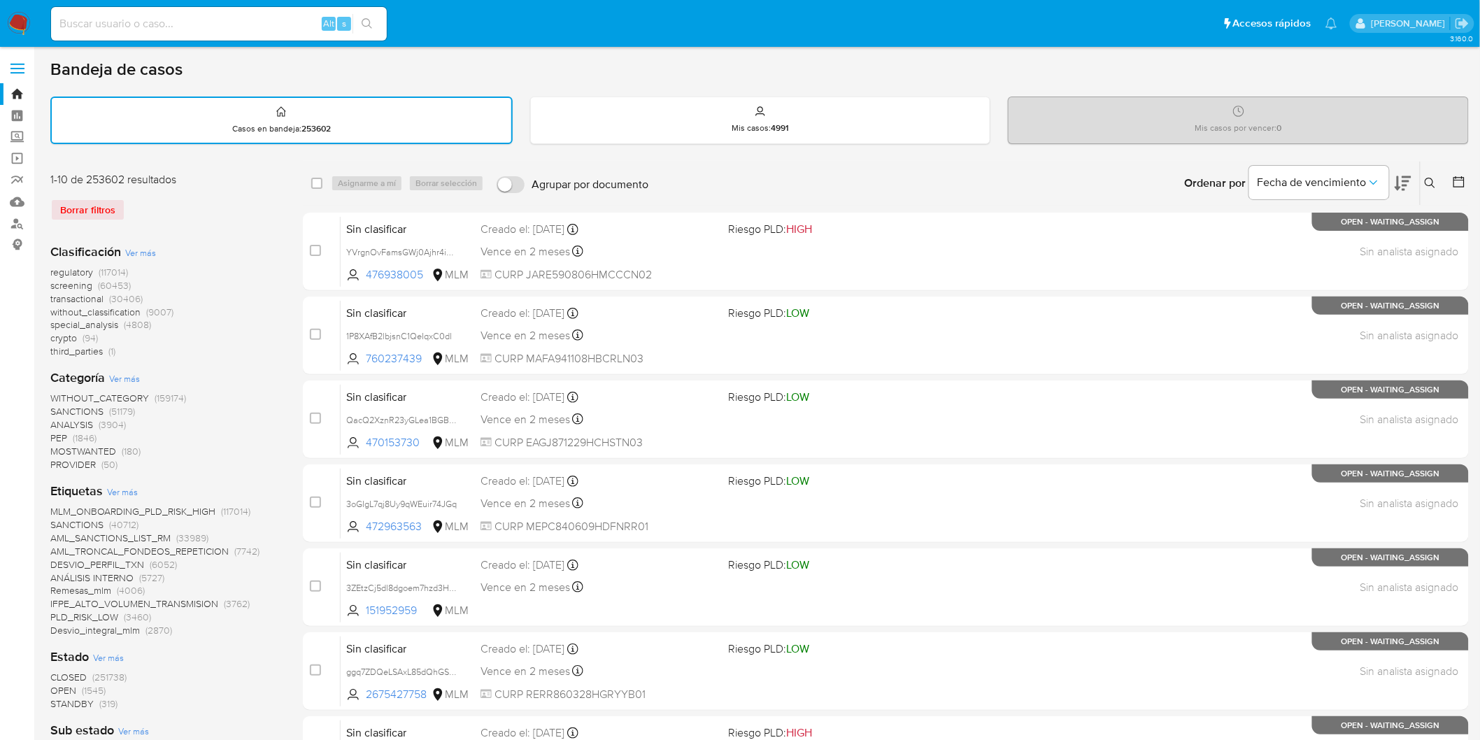
drag, startPoint x: 22, startPoint y: 17, endPoint x: 276, endPoint y: 233, distance: 333.5
click at [22, 17] on img at bounding box center [19, 24] width 24 height 24
click at [257, 232] on div "Clasificación Ver más regulatory (117014) screening (60453) transactional (3040…" at bounding box center [165, 747] width 230 height 1031
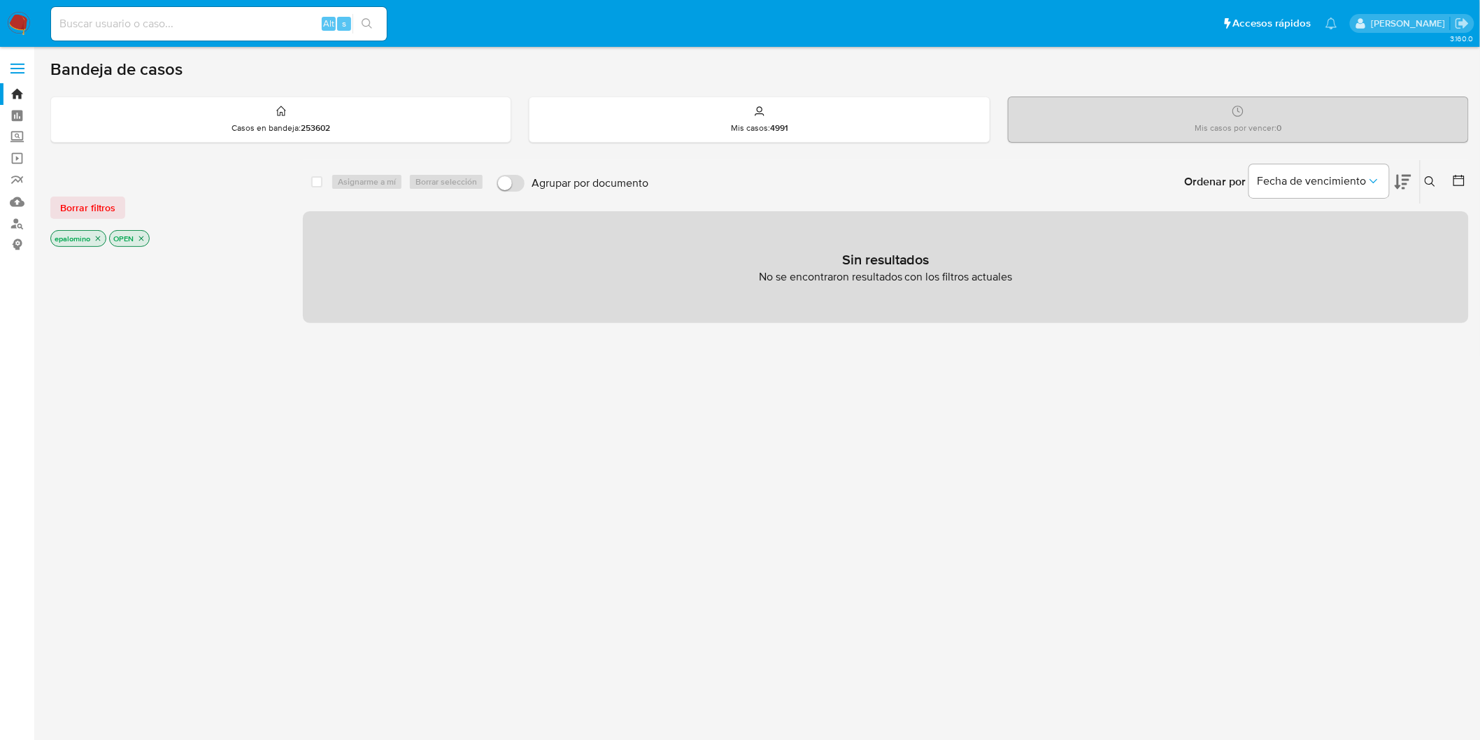
click at [103, 206] on span "Borrar filtros" at bounding box center [87, 208] width 55 height 20
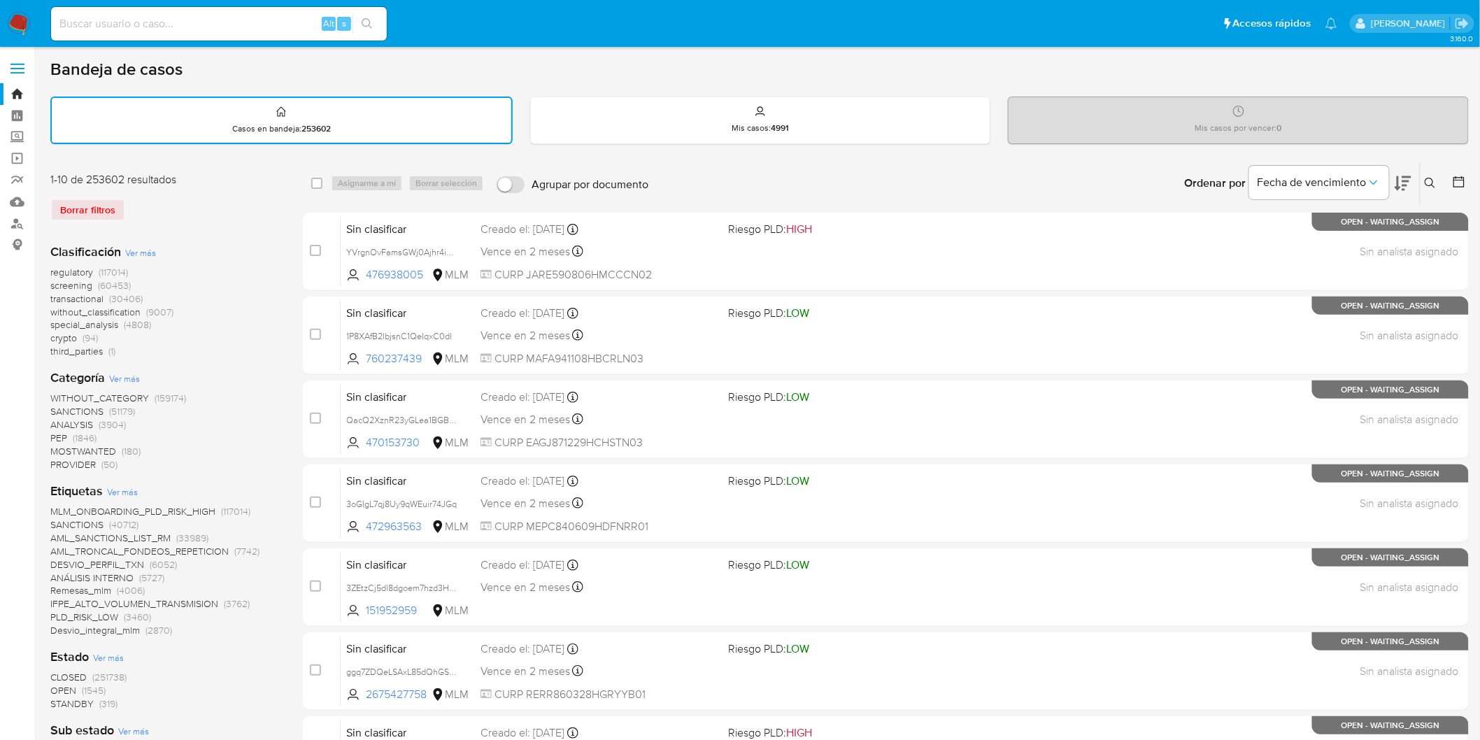
click at [18, 25] on img at bounding box center [19, 24] width 24 height 24
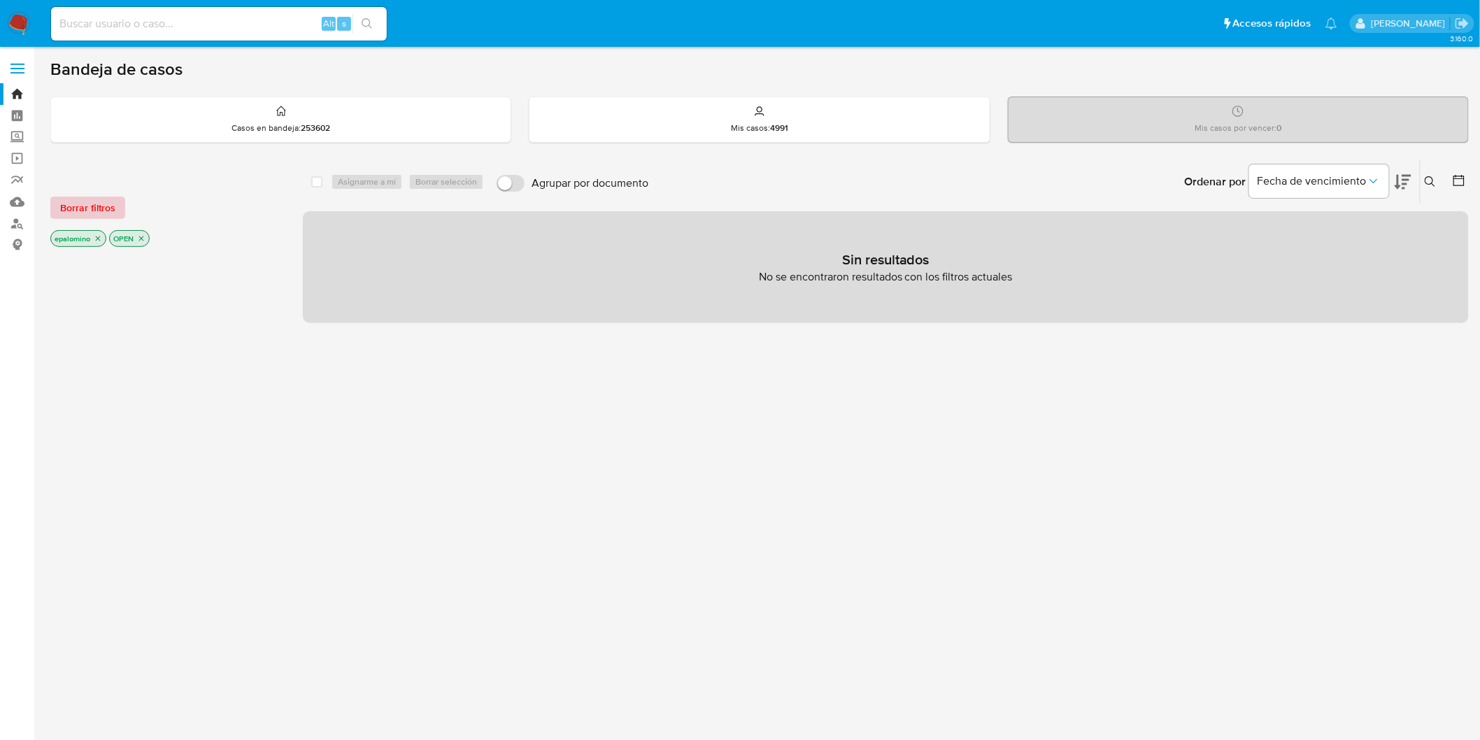
click at [99, 204] on span "Borrar filtros" at bounding box center [87, 208] width 55 height 20
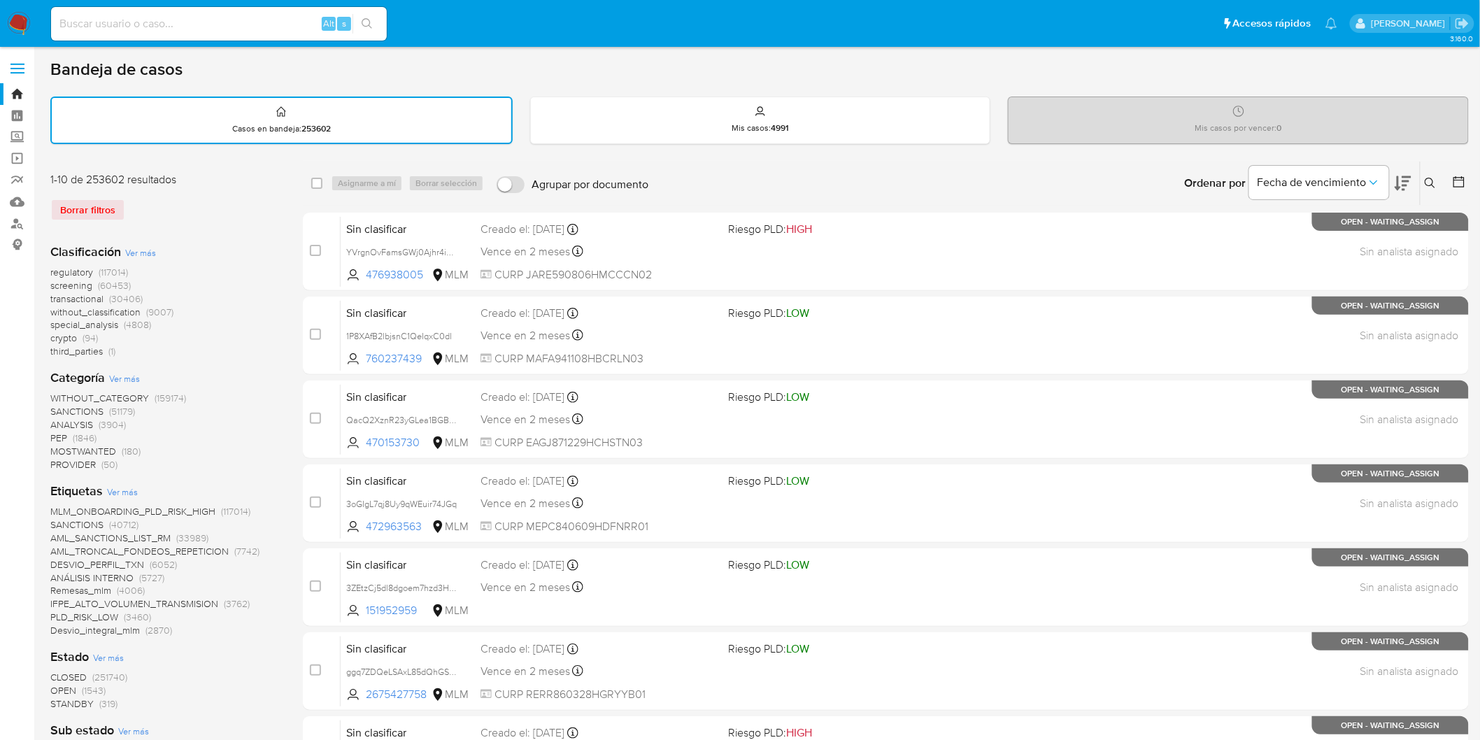
click at [28, 28] on img at bounding box center [19, 24] width 24 height 24
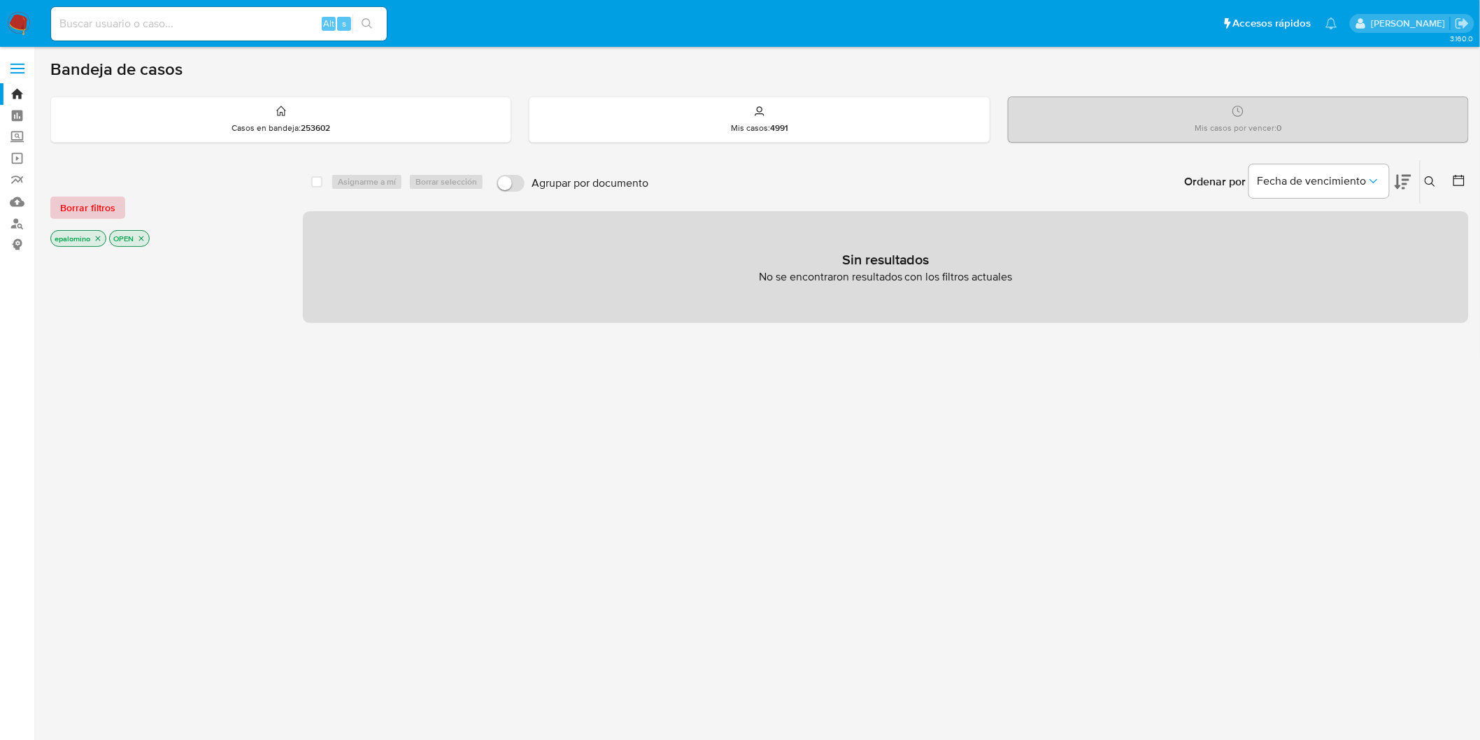
click at [80, 206] on span "Borrar filtros" at bounding box center [87, 208] width 55 height 20
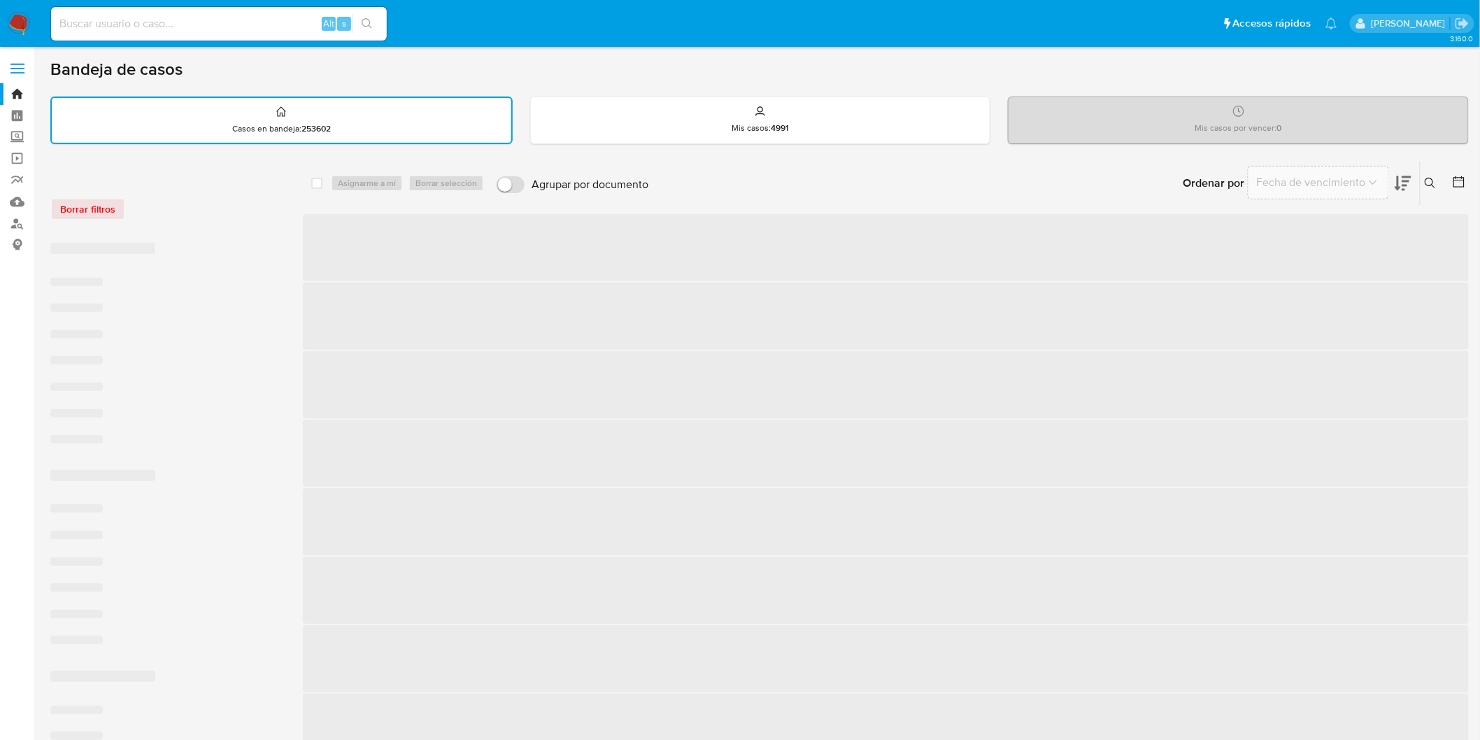
click at [173, 222] on div "Borrar filtros" at bounding box center [162, 201] width 224 height 59
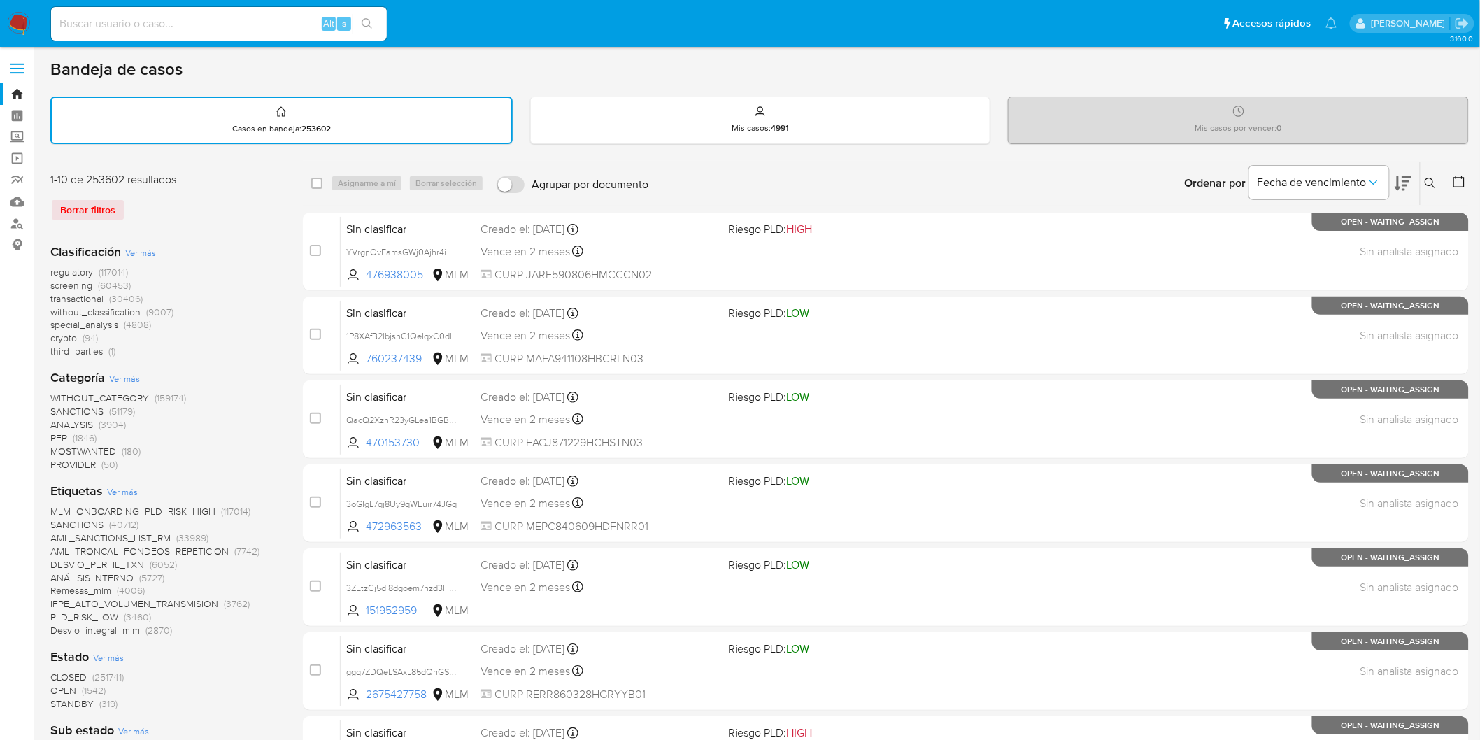
click at [10, 20] on img at bounding box center [19, 24] width 24 height 24
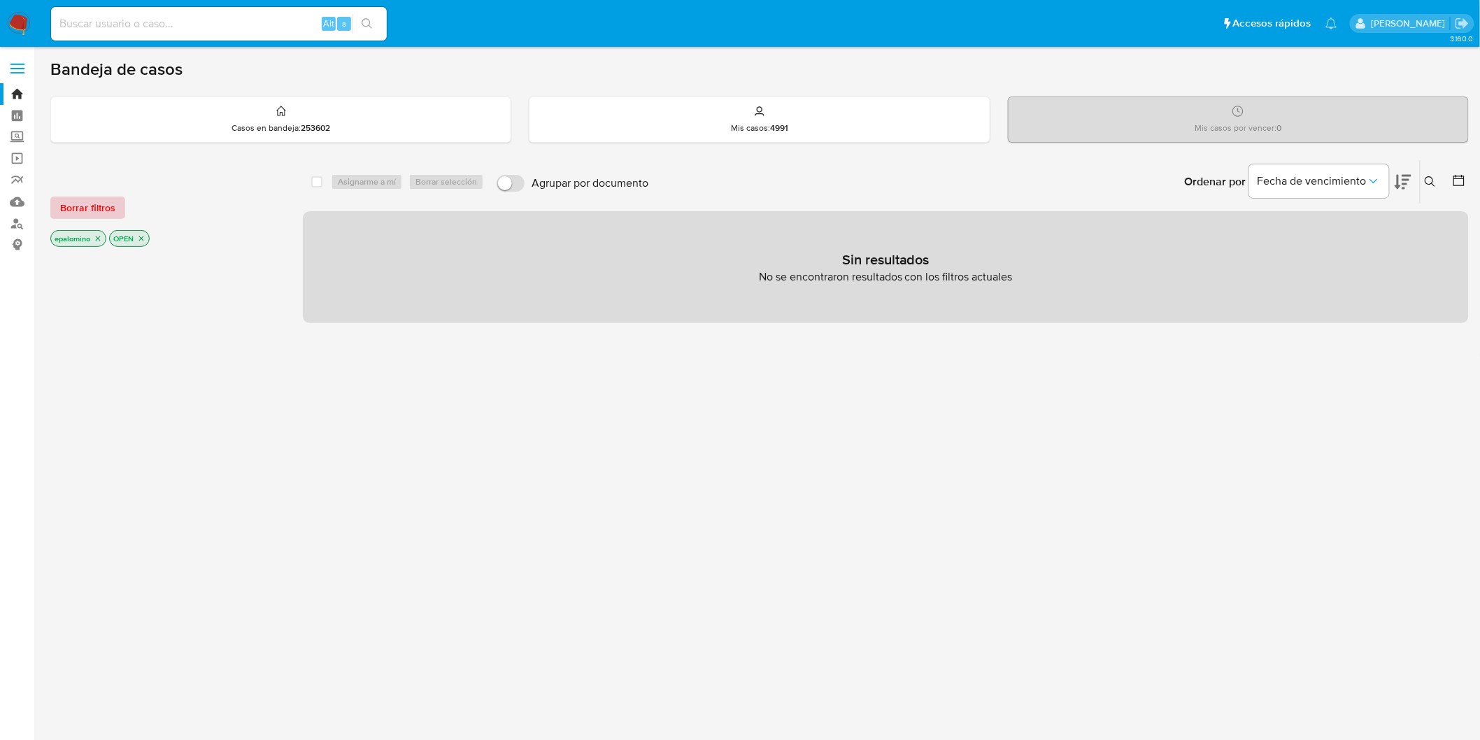
click at [109, 204] on span "Borrar filtros" at bounding box center [87, 208] width 55 height 20
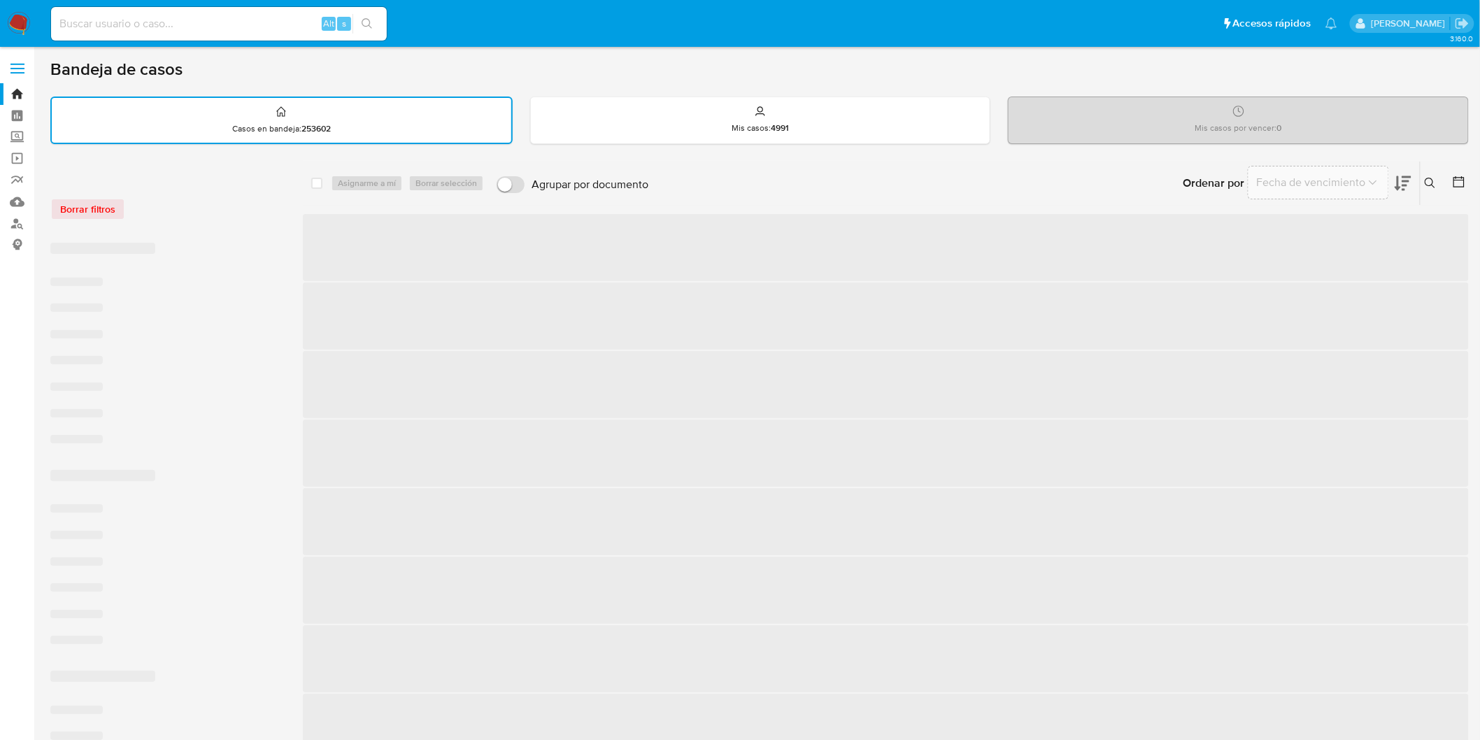
click at [218, 214] on div "Borrar filtros" at bounding box center [162, 209] width 224 height 22
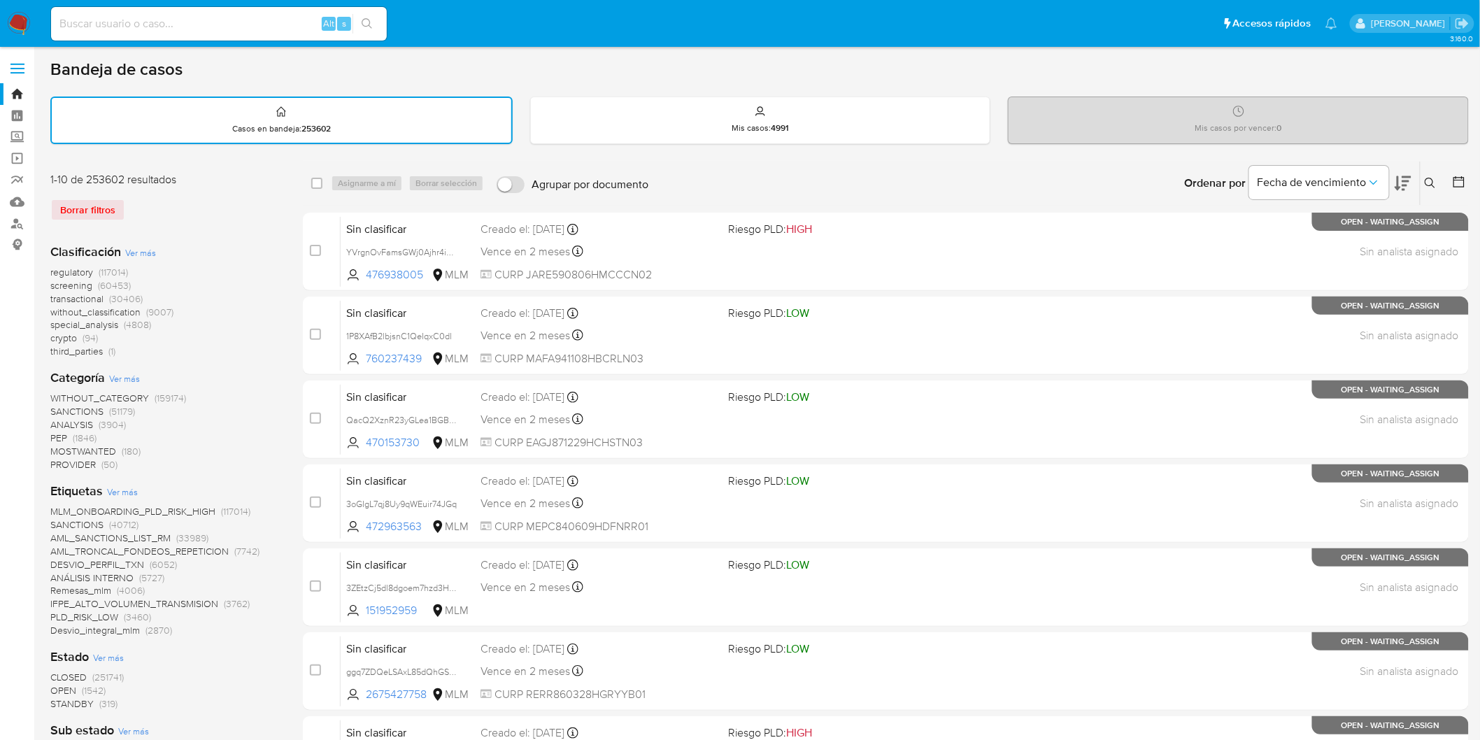
click at [17, 25] on img at bounding box center [19, 24] width 24 height 24
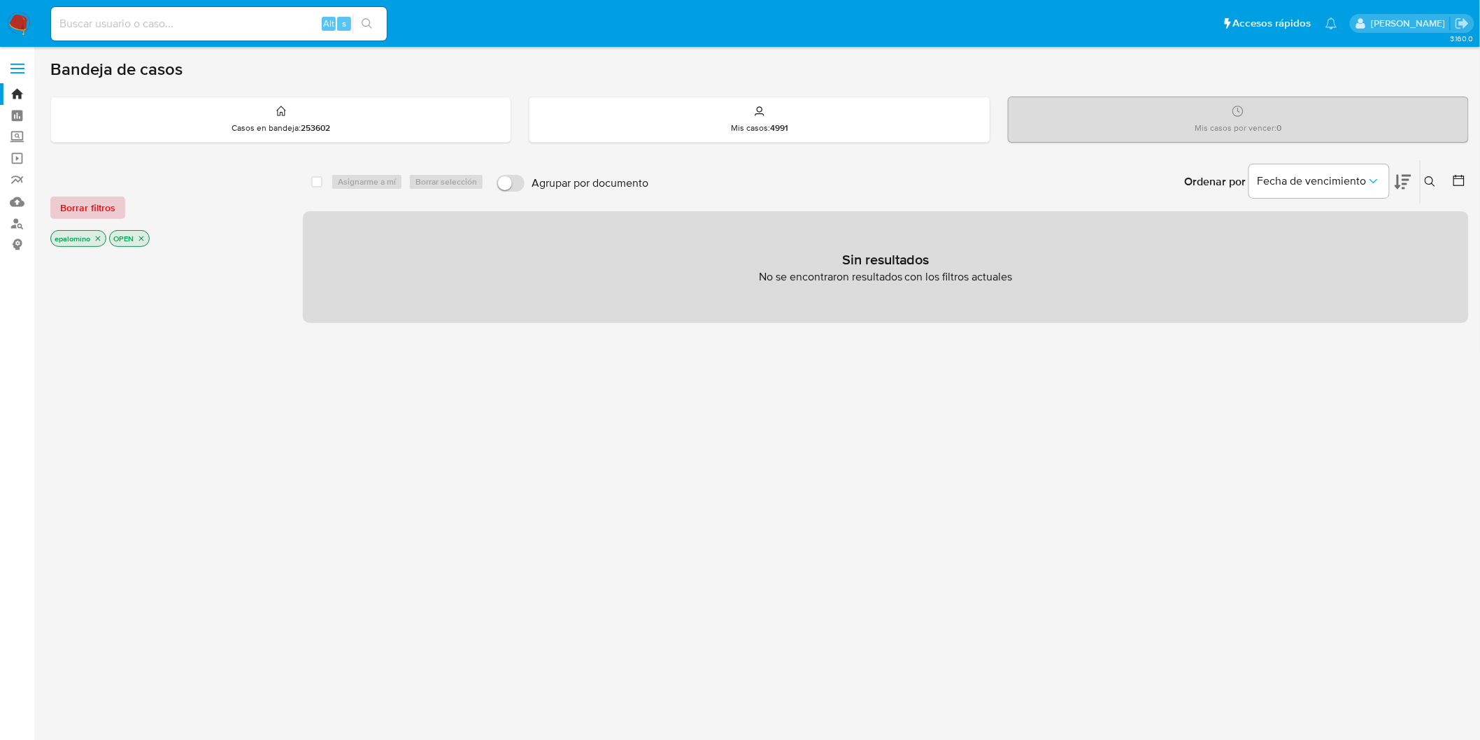
click at [106, 201] on span "Borrar filtros" at bounding box center [87, 208] width 55 height 20
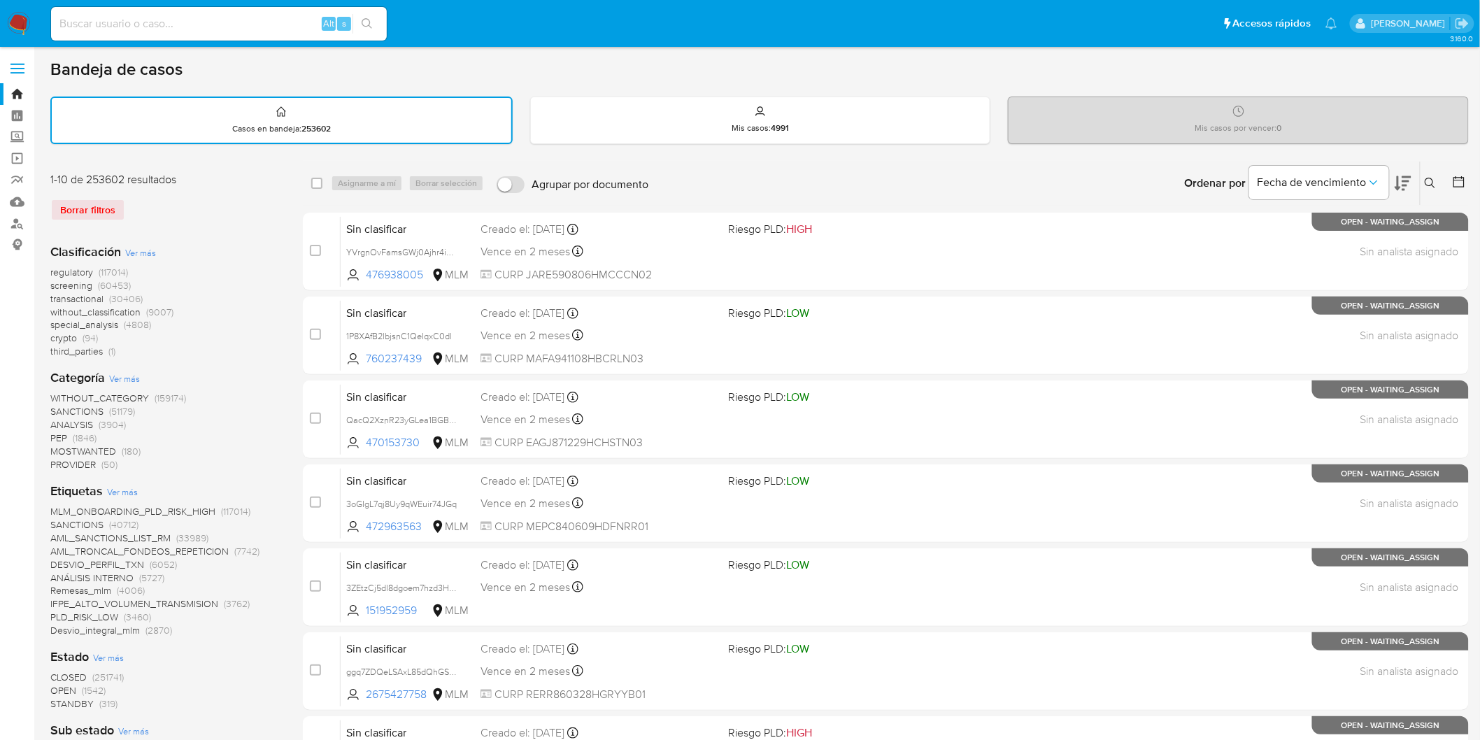
click at [192, 199] on div "Borrar filtros" at bounding box center [162, 210] width 224 height 22
click at [19, 20] on img at bounding box center [19, 24] width 24 height 24
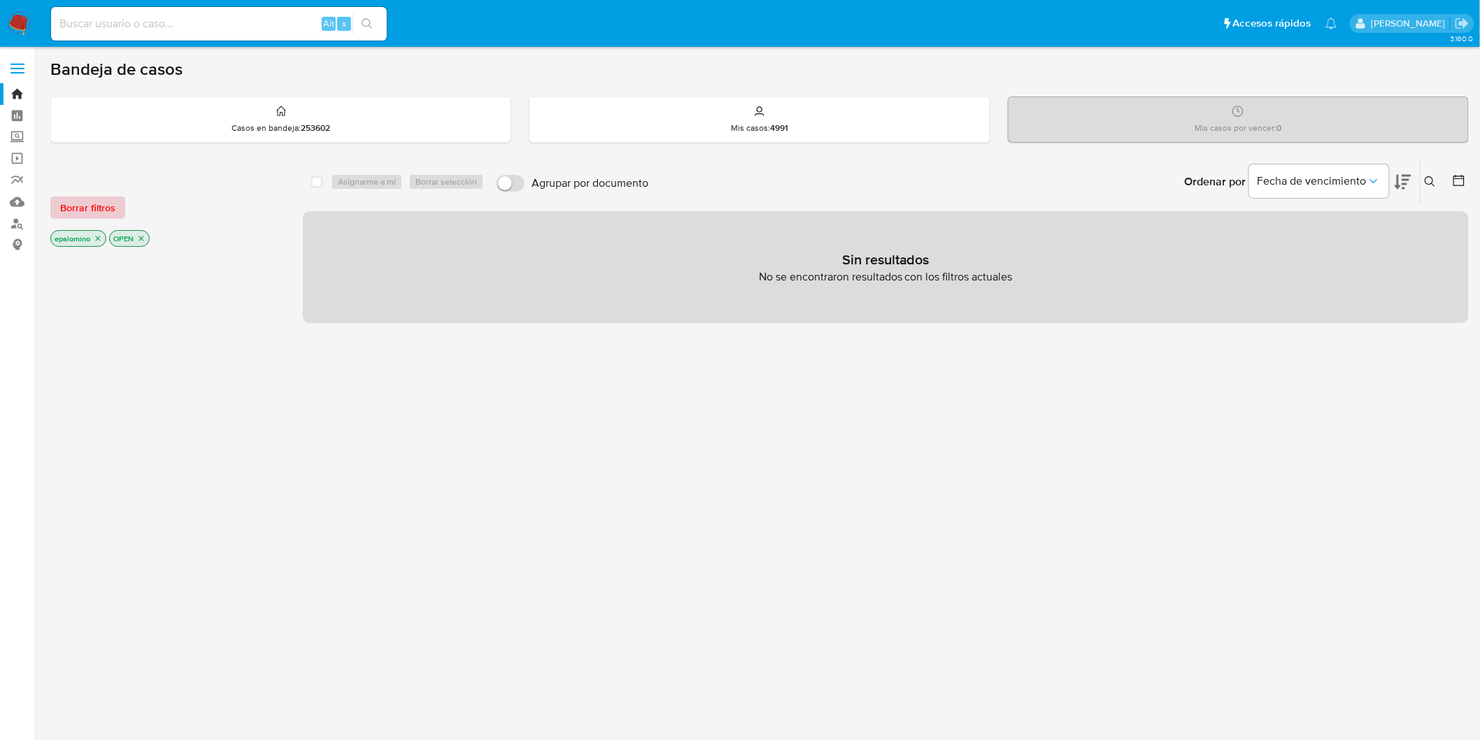
click at [97, 201] on span "Borrar filtros" at bounding box center [87, 208] width 55 height 20
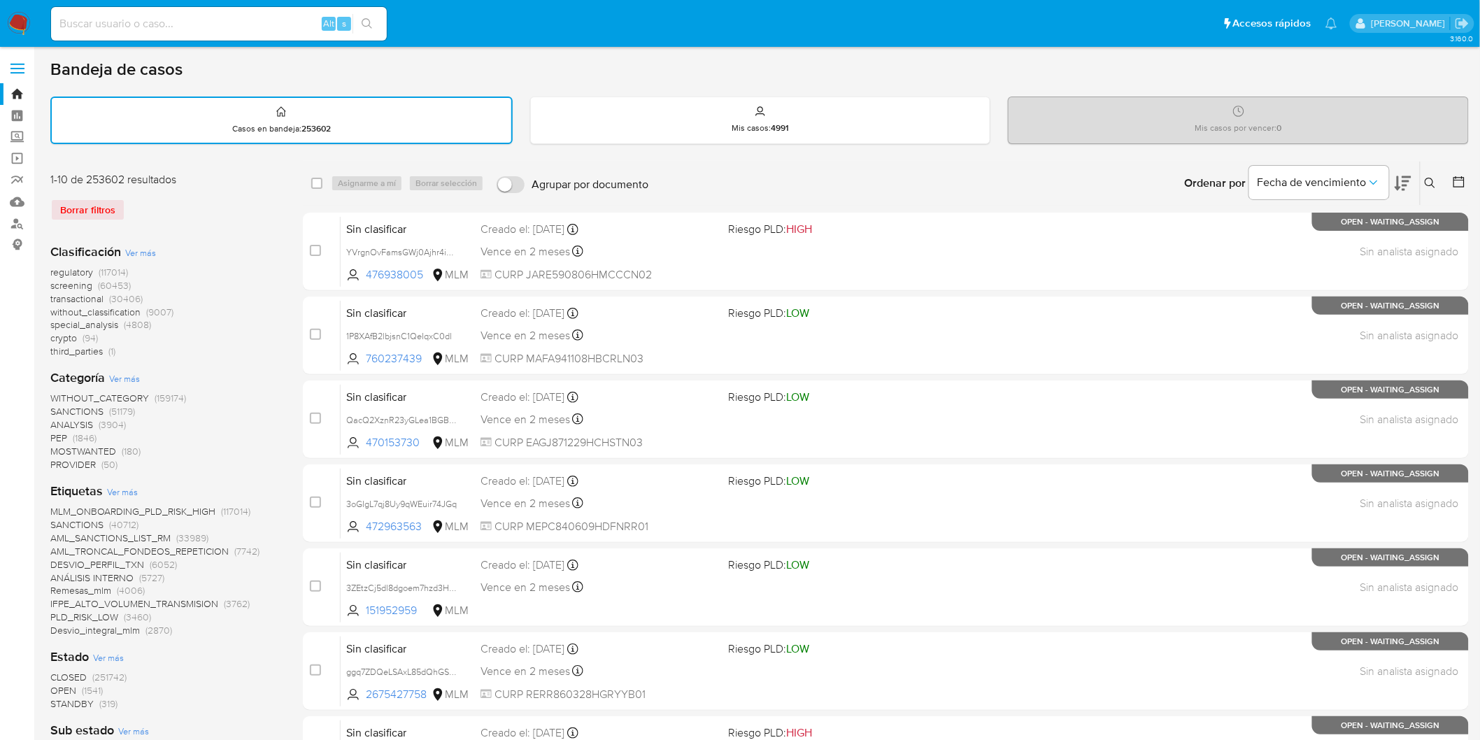
click at [220, 213] on div "Borrar filtros" at bounding box center [162, 210] width 224 height 22
click at [21, 26] on img at bounding box center [19, 24] width 24 height 24
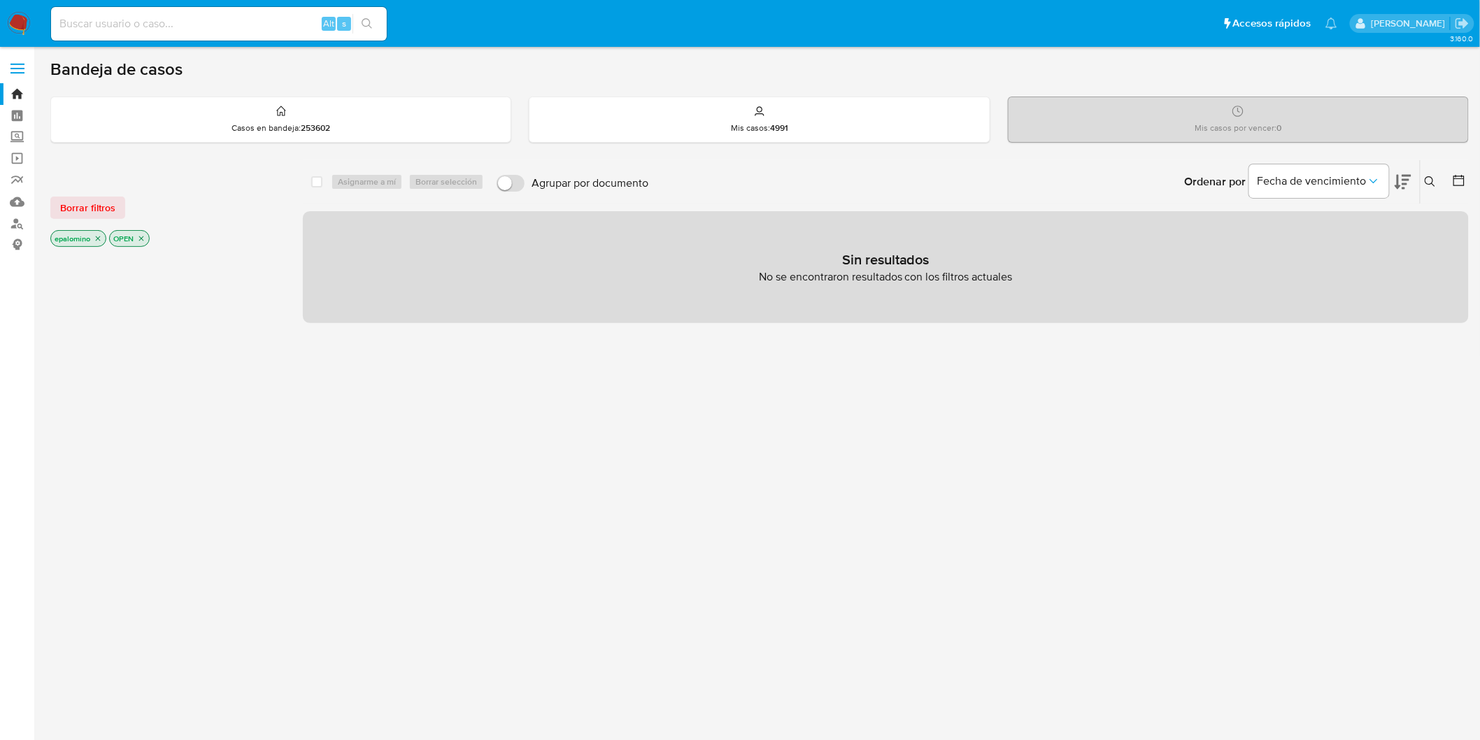
drag, startPoint x: 74, startPoint y: 206, endPoint x: 136, endPoint y: 206, distance: 61.6
click at [74, 206] on span "Borrar filtros" at bounding box center [87, 208] width 55 height 20
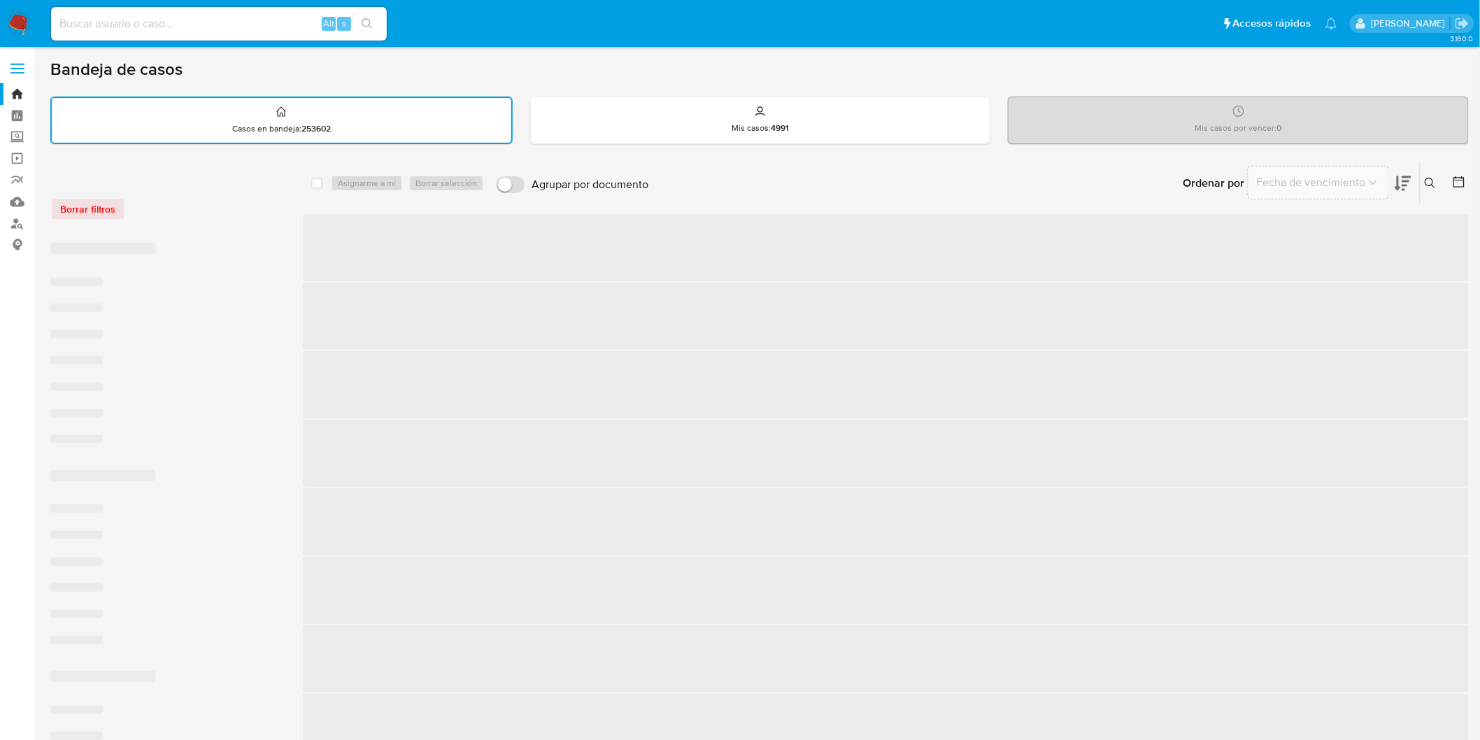
click at [183, 206] on div "Borrar filtros" at bounding box center [162, 209] width 224 height 22
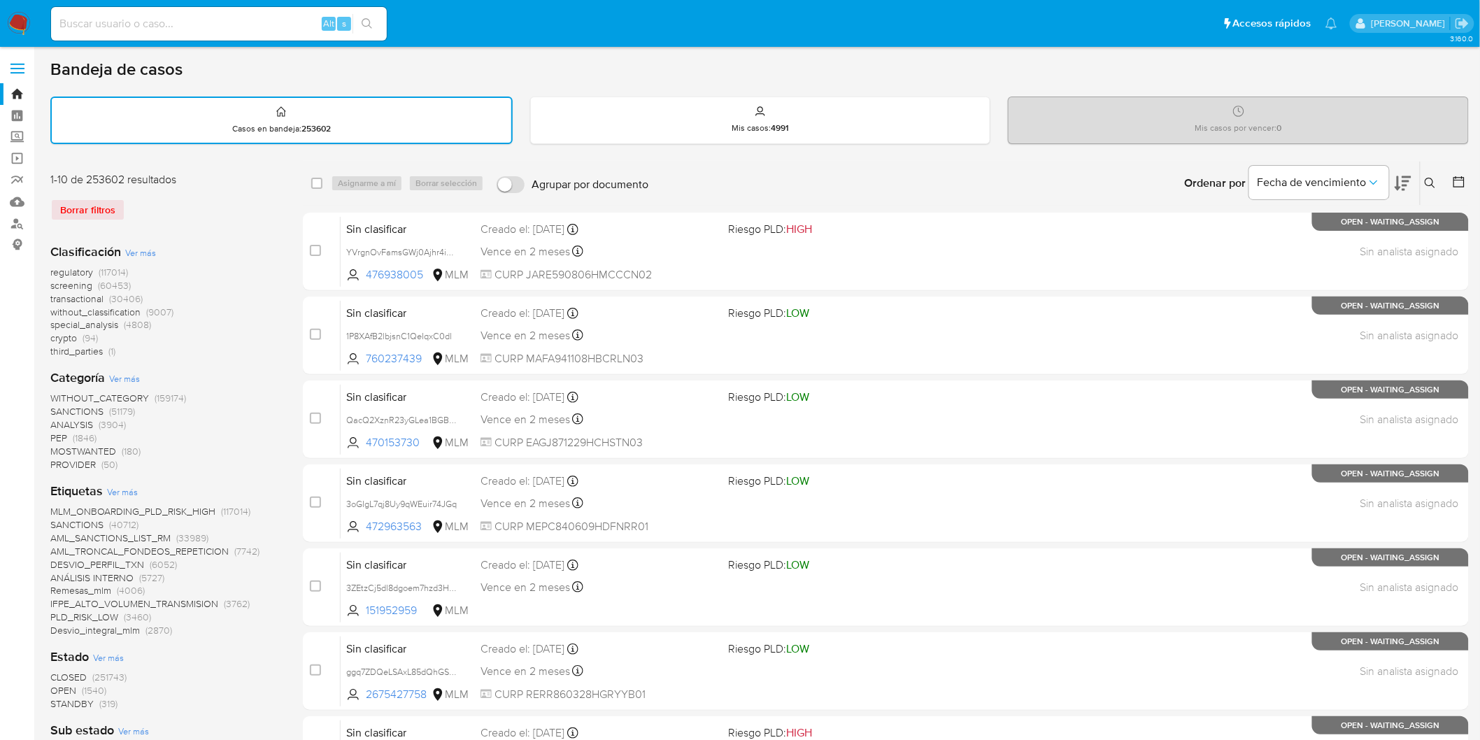
click at [11, 17] on img at bounding box center [19, 24] width 24 height 24
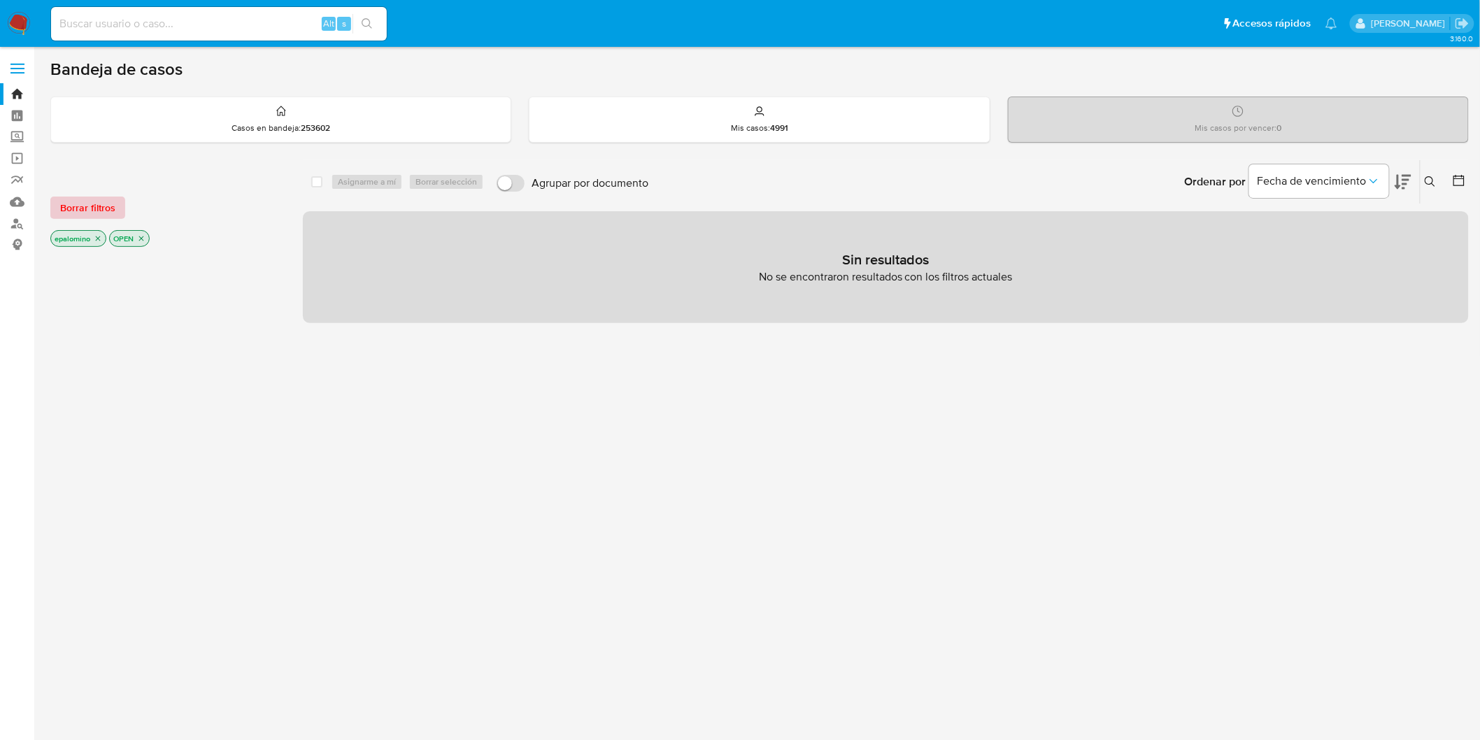
click at [123, 213] on div "Borrar filtros" at bounding box center [162, 208] width 224 height 22
click at [111, 213] on span "Borrar filtros" at bounding box center [87, 208] width 55 height 20
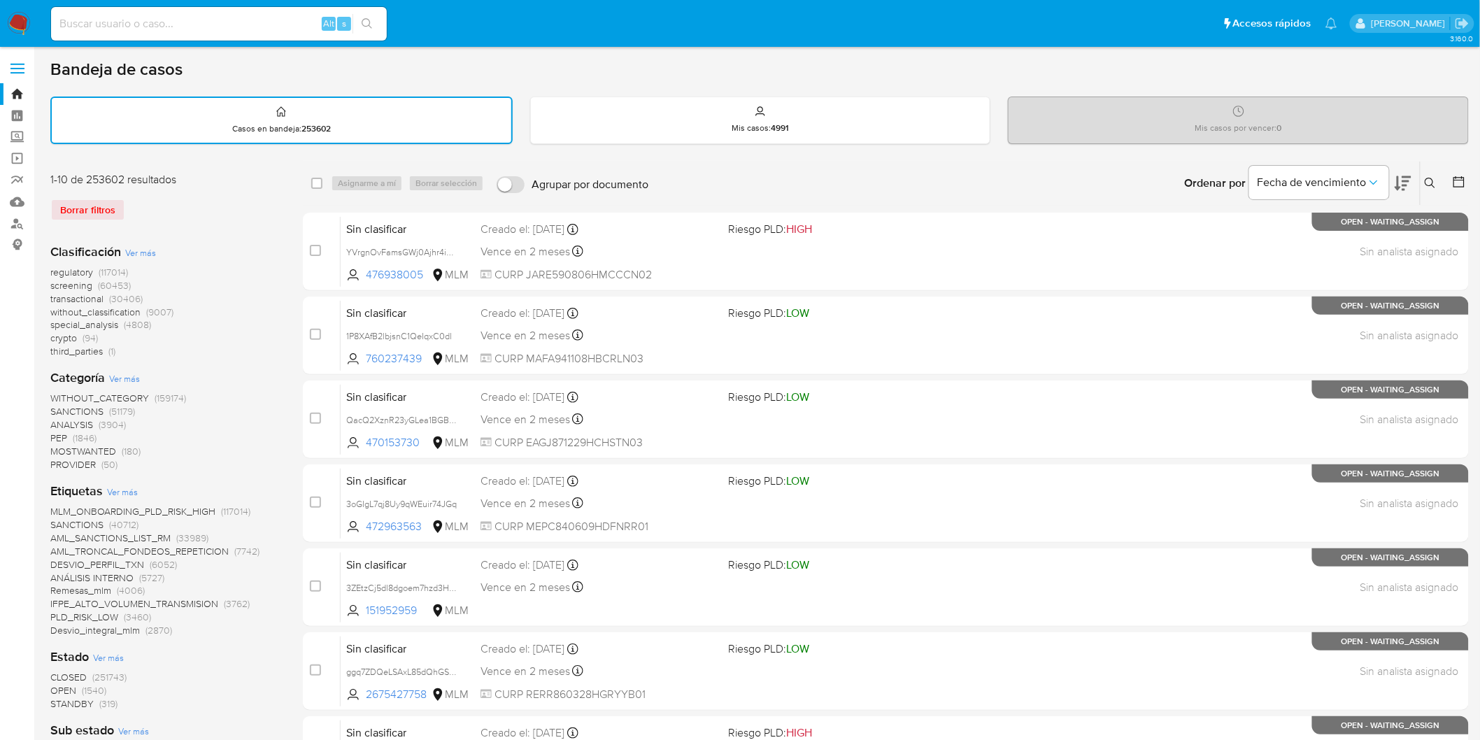
click at [16, 19] on img at bounding box center [19, 24] width 24 height 24
click at [232, 207] on div "Borrar filtros" at bounding box center [162, 210] width 224 height 22
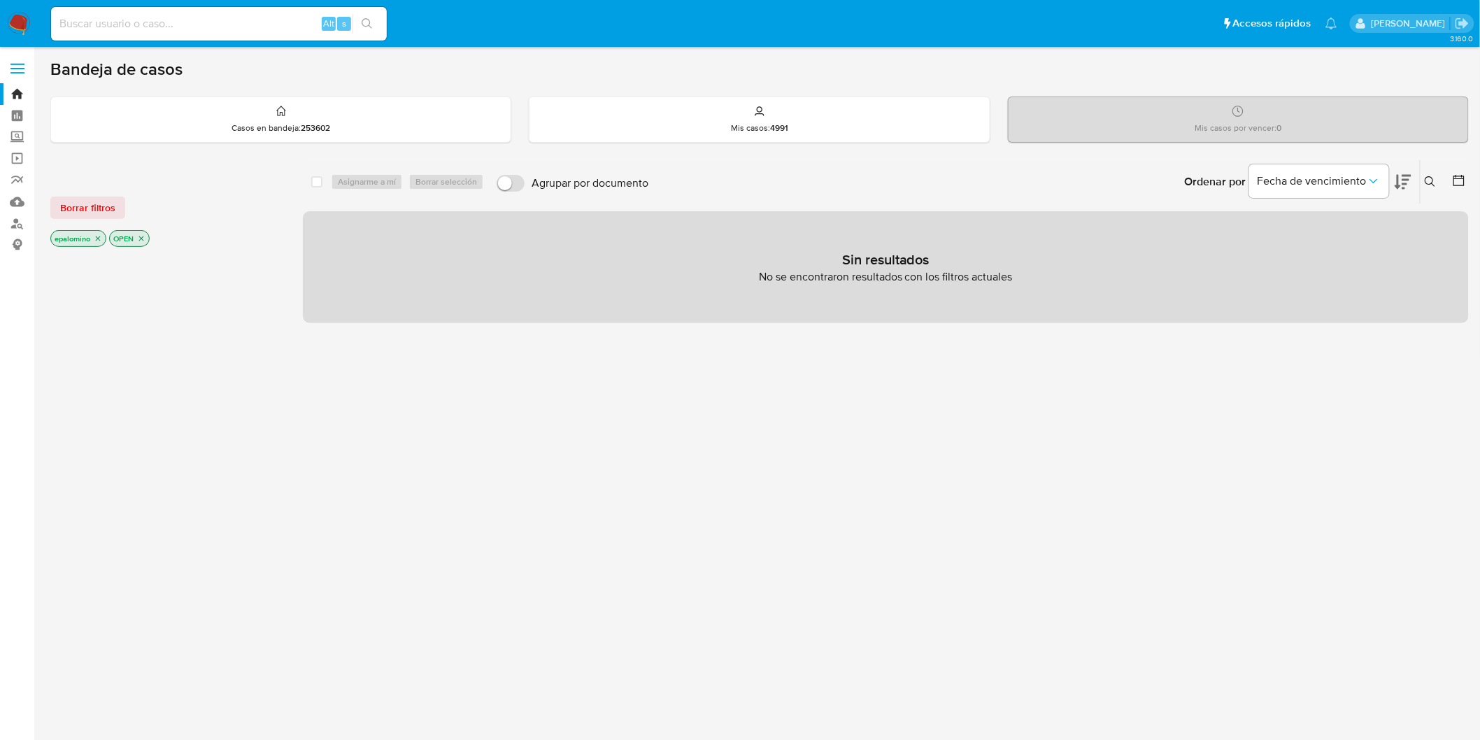
click at [92, 205] on span "Borrar filtros" at bounding box center [87, 208] width 55 height 20
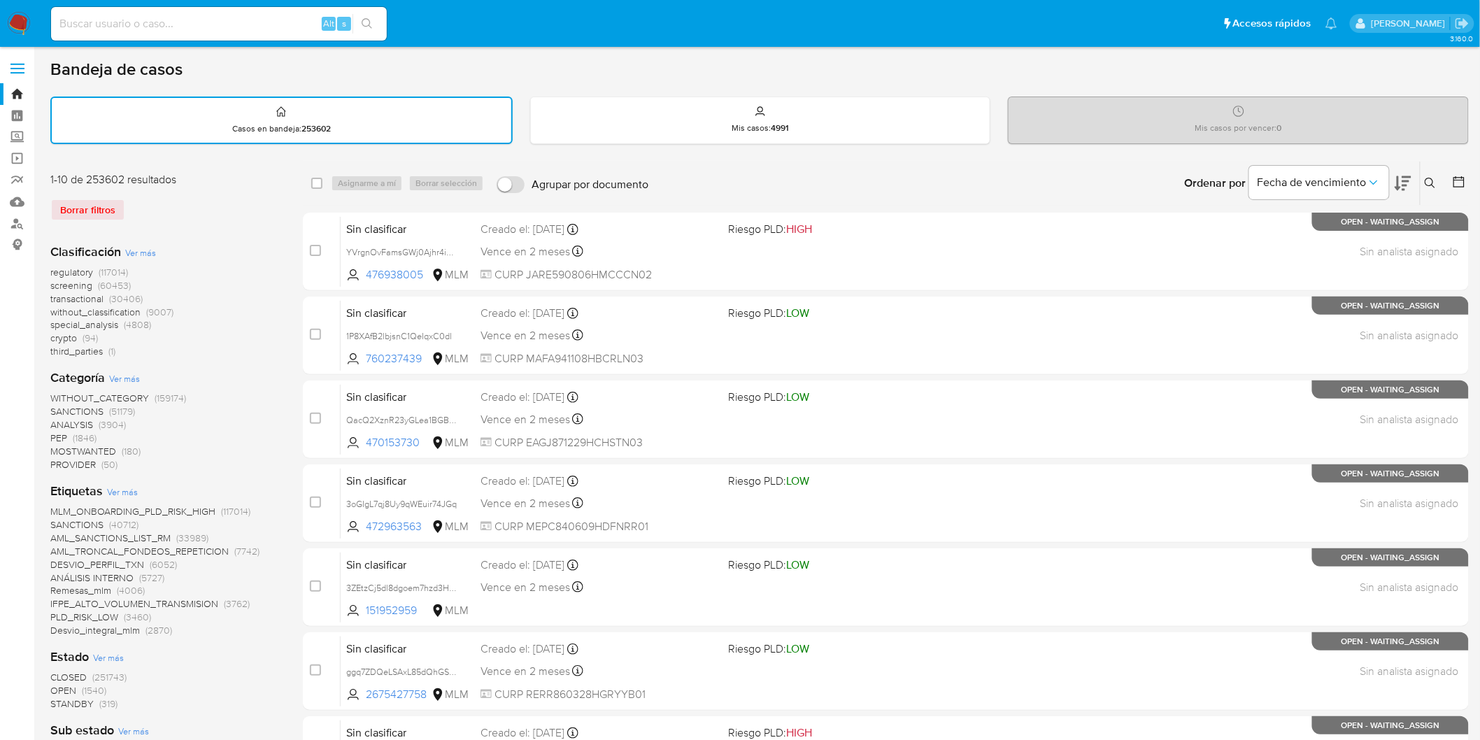
click at [12, 12] on img at bounding box center [19, 24] width 24 height 24
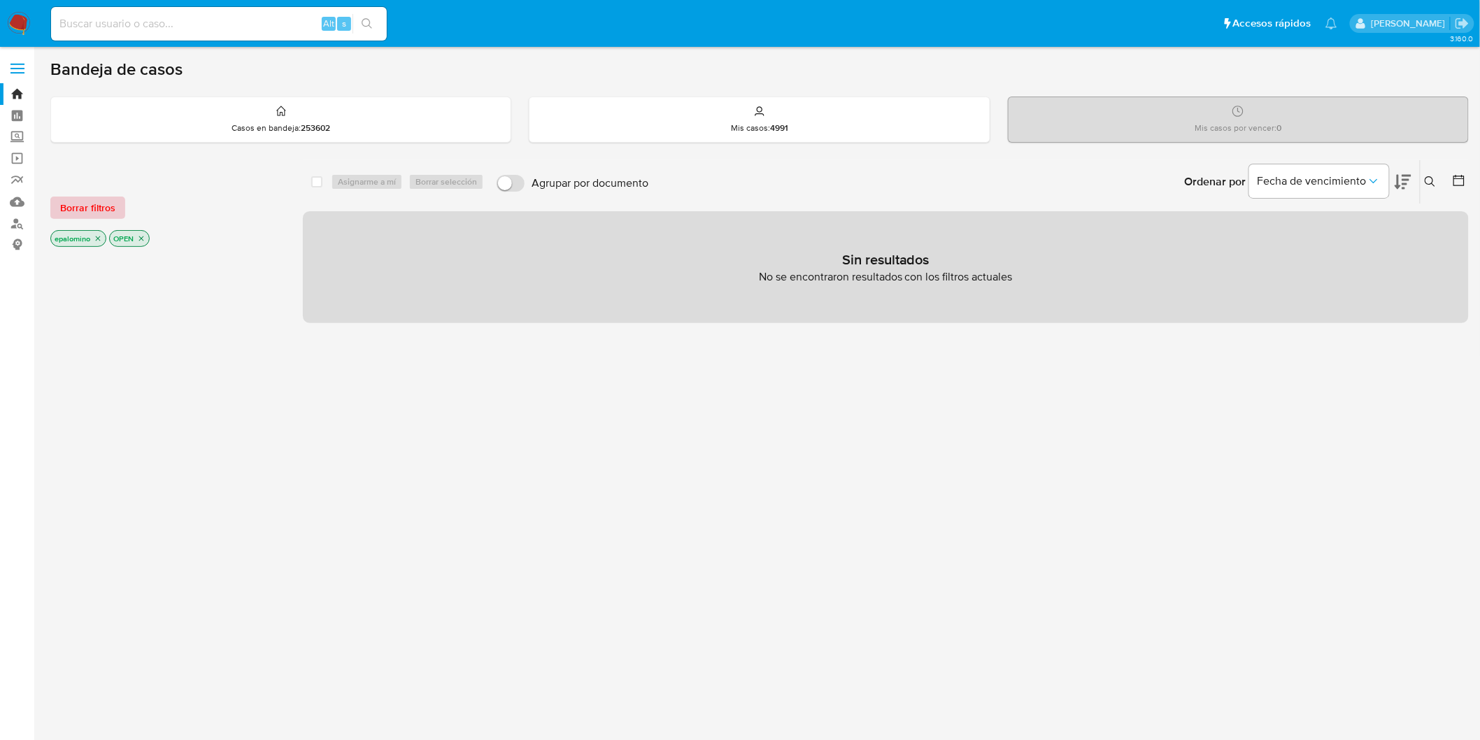
click at [89, 217] on span "Borrar filtros" at bounding box center [87, 208] width 55 height 20
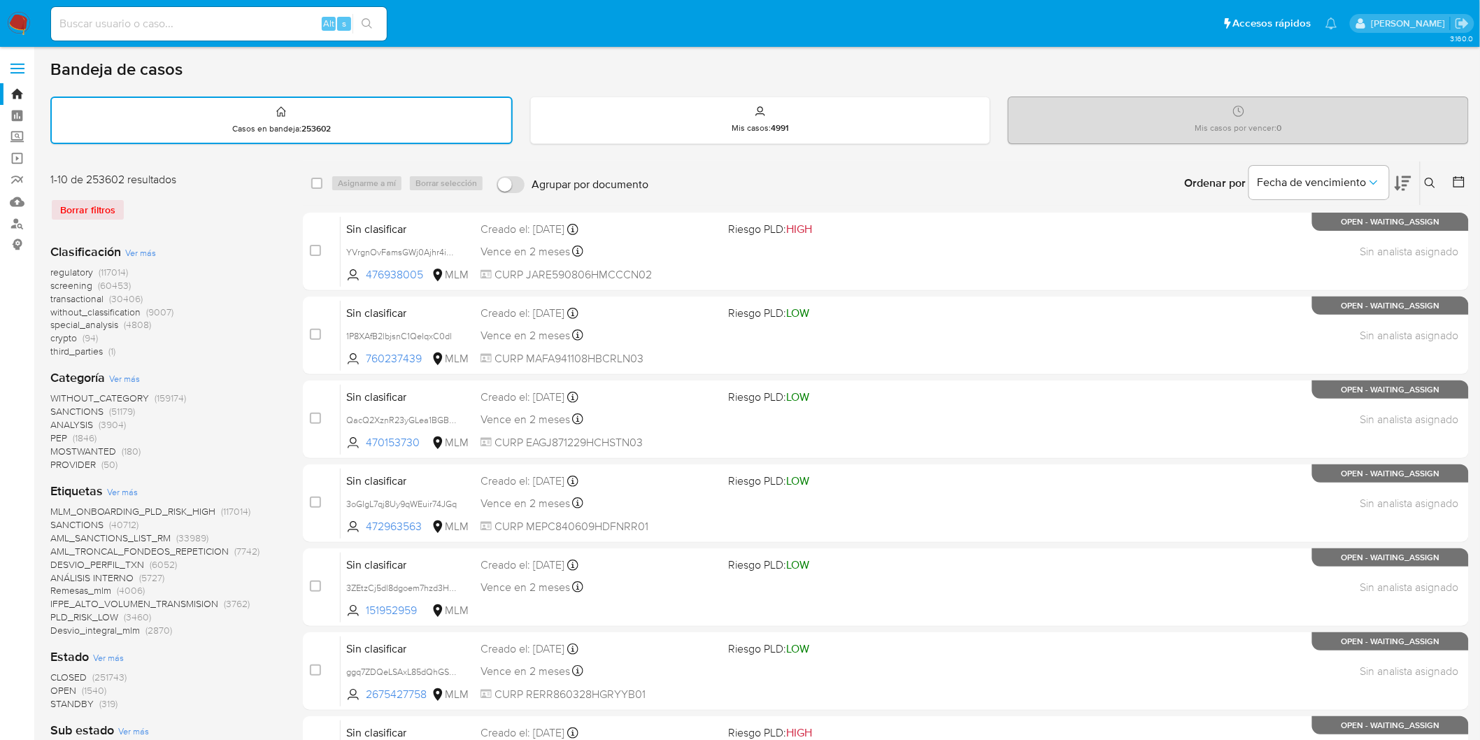
click at [22, 16] on img at bounding box center [19, 24] width 24 height 24
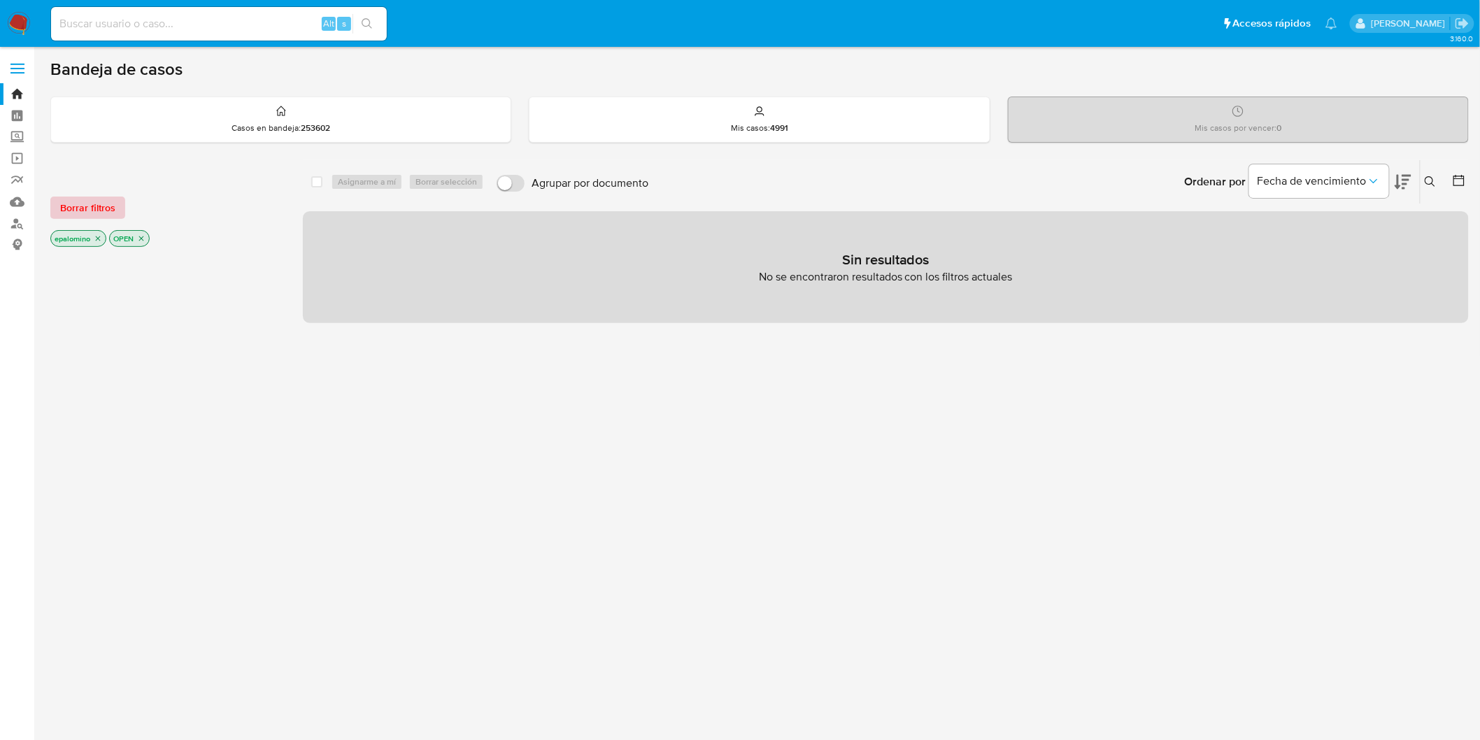
click at [95, 213] on span "Borrar filtros" at bounding box center [87, 208] width 55 height 20
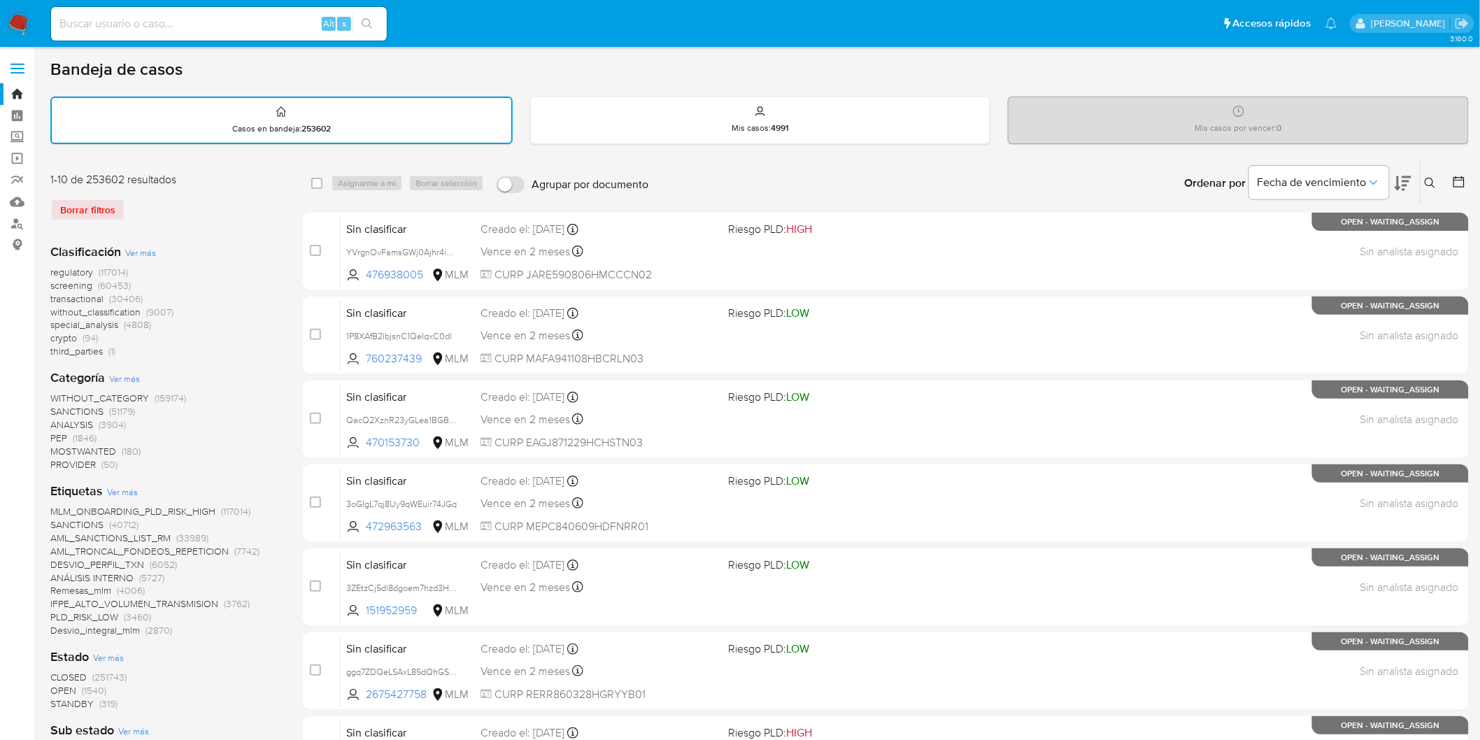
click at [17, 28] on img at bounding box center [19, 24] width 24 height 24
click at [185, 227] on div "1-10 de 253602 resultados Borrar filtros" at bounding box center [162, 202] width 224 height 60
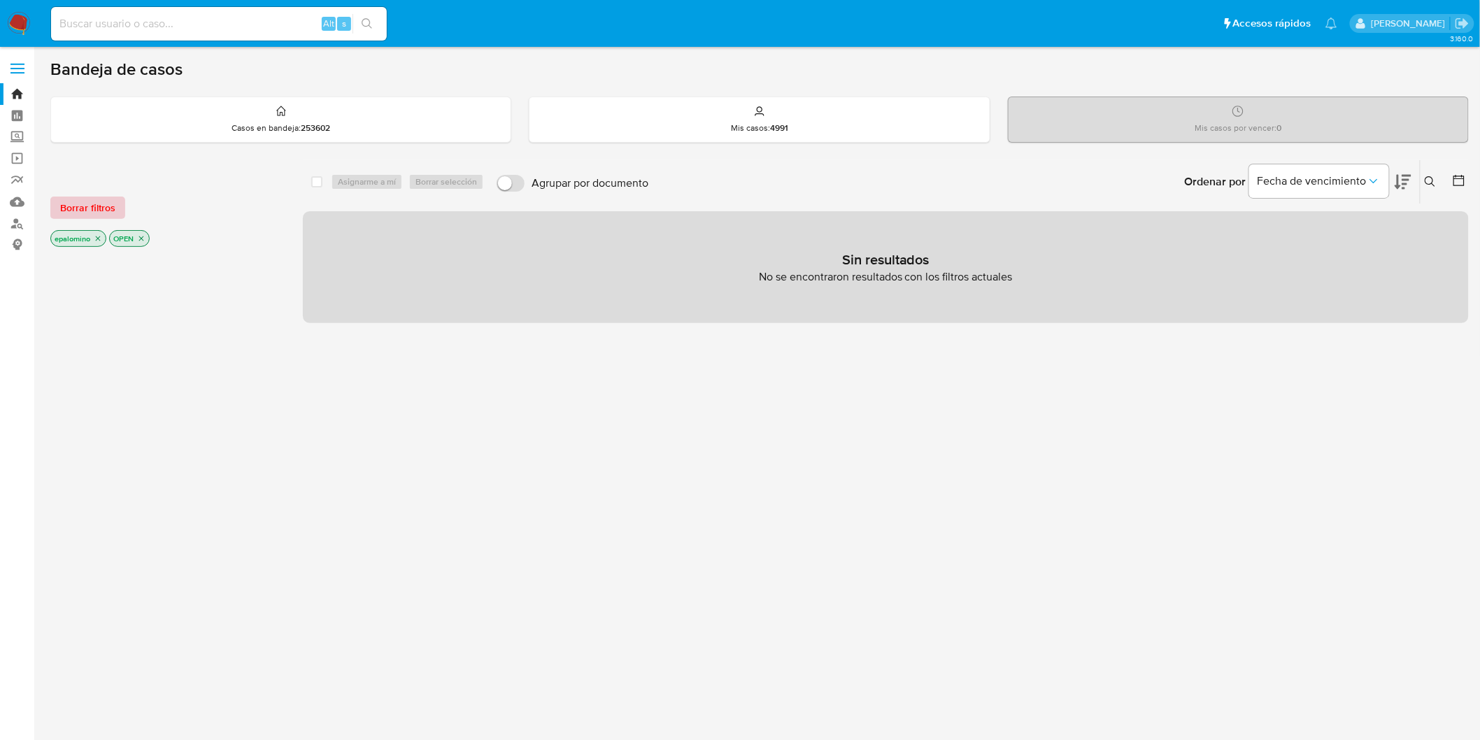
click at [82, 205] on span "Borrar filtros" at bounding box center [87, 208] width 55 height 20
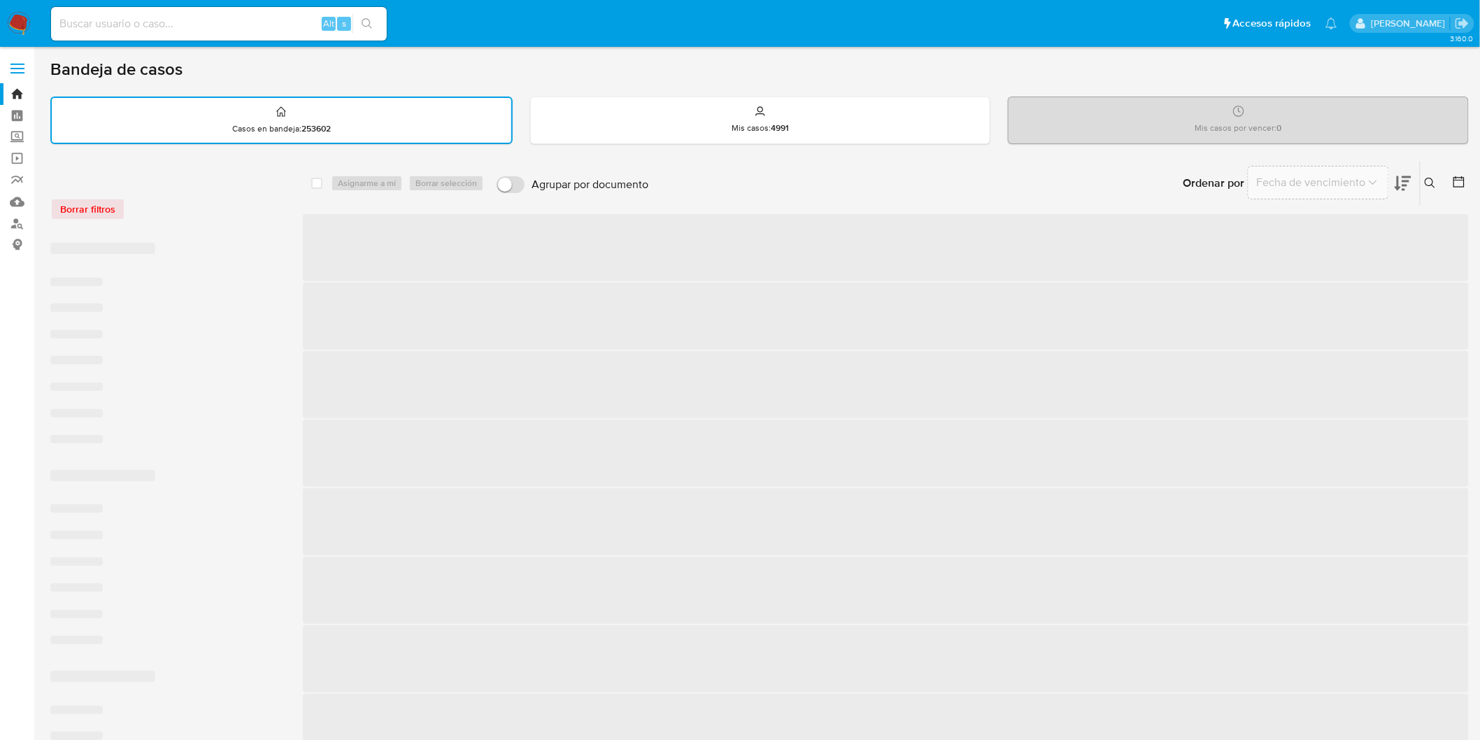
click at [221, 222] on div "Borrar filtros" at bounding box center [162, 201] width 224 height 59
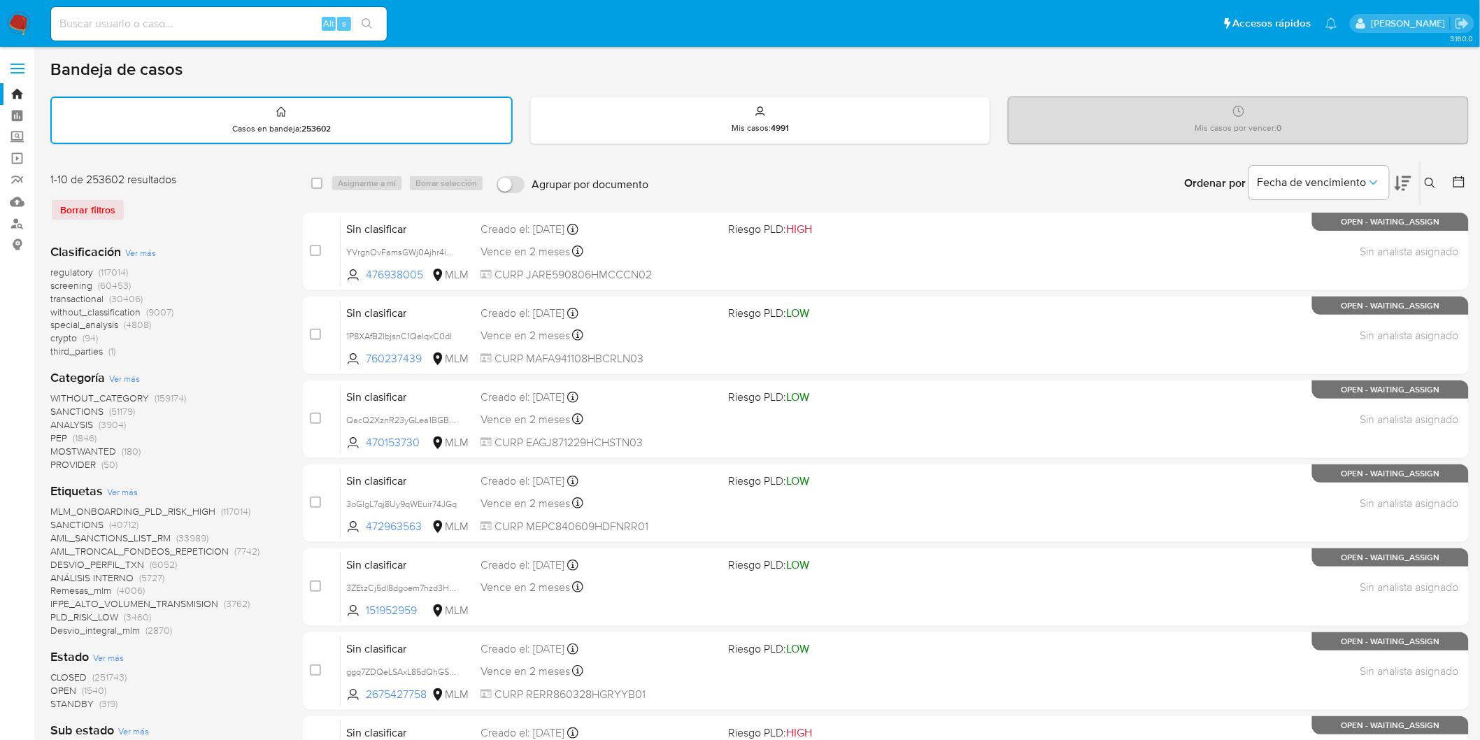
click at [26, 35] on img at bounding box center [19, 24] width 24 height 24
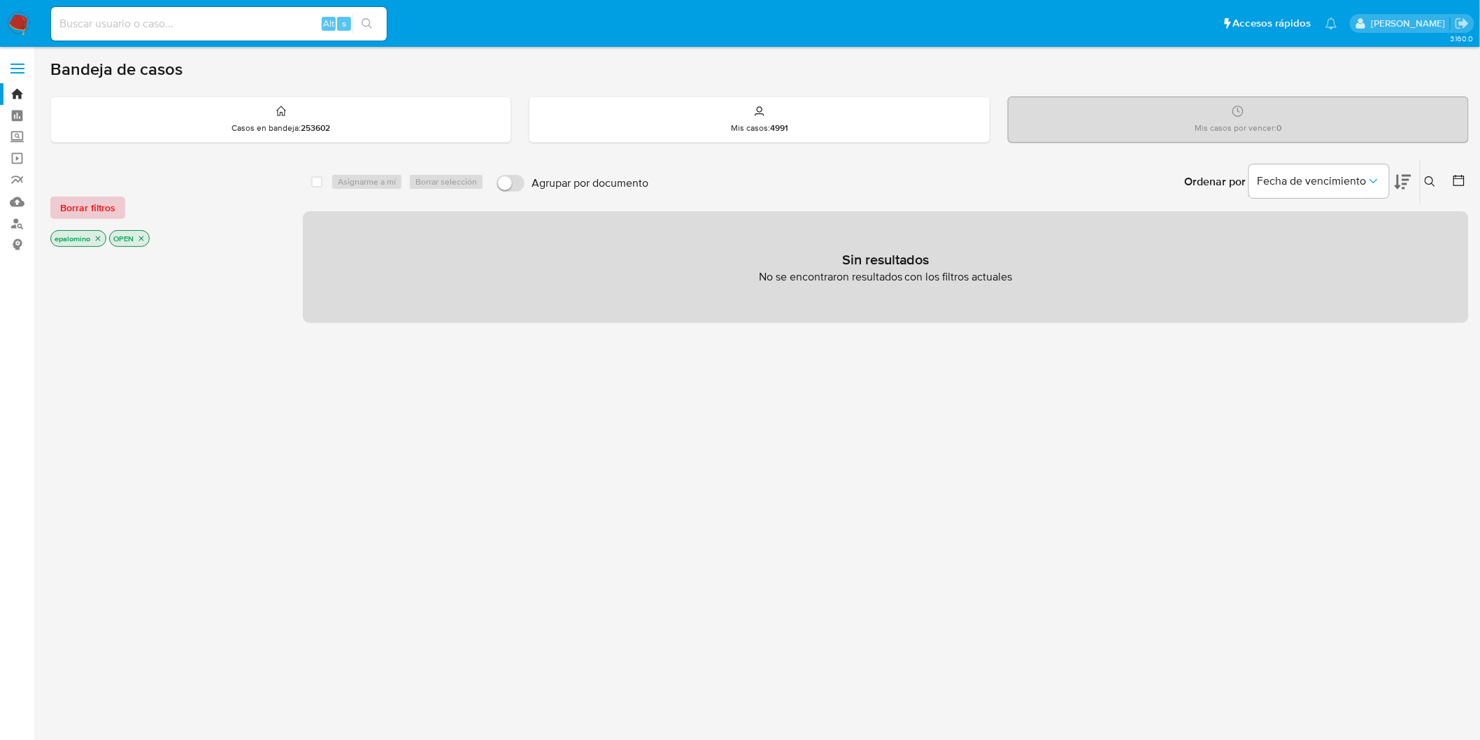
click at [101, 211] on span "Borrar filtros" at bounding box center [87, 208] width 55 height 20
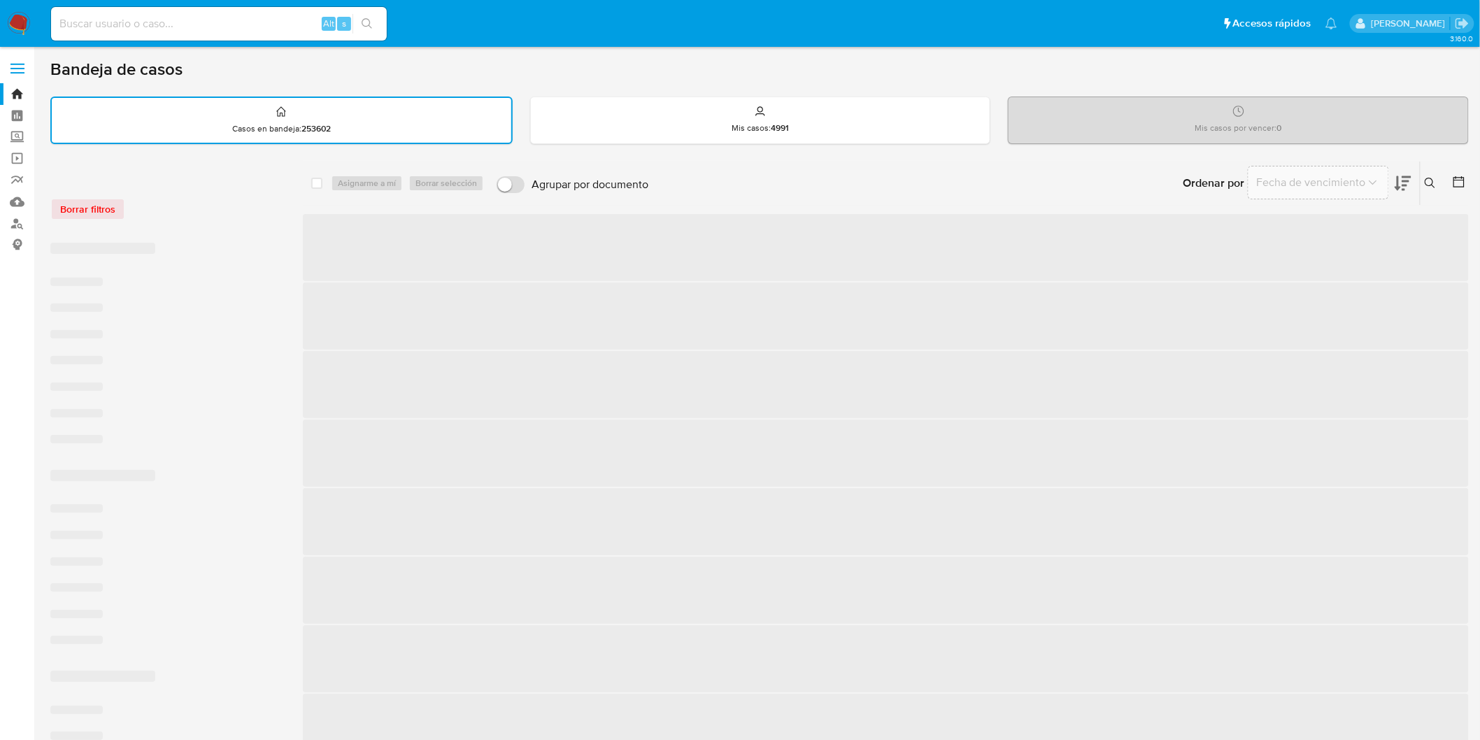
click at [170, 227] on div "Borrar filtros" at bounding box center [162, 201] width 224 height 59
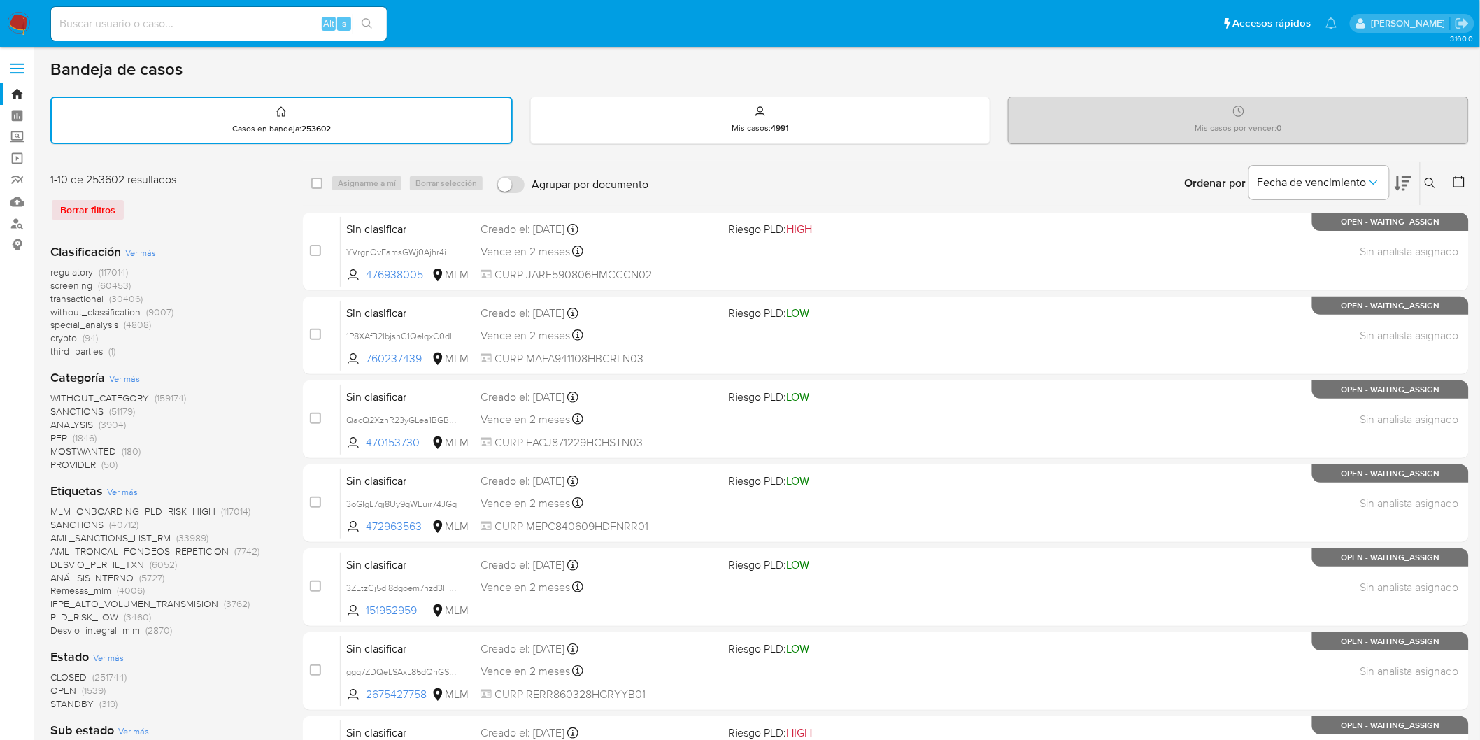
click at [23, 27] on img at bounding box center [19, 24] width 24 height 24
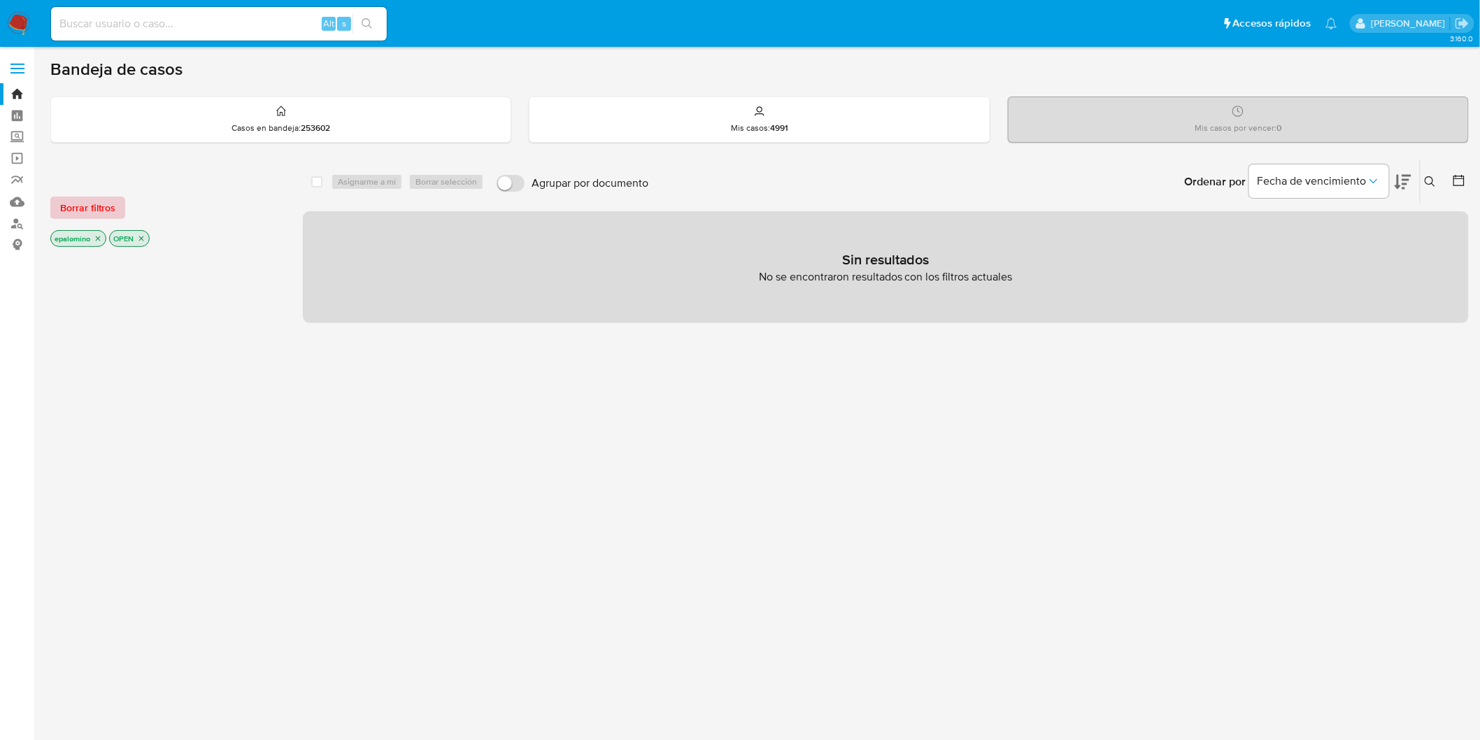
click at [80, 205] on span "Borrar filtros" at bounding box center [87, 208] width 55 height 20
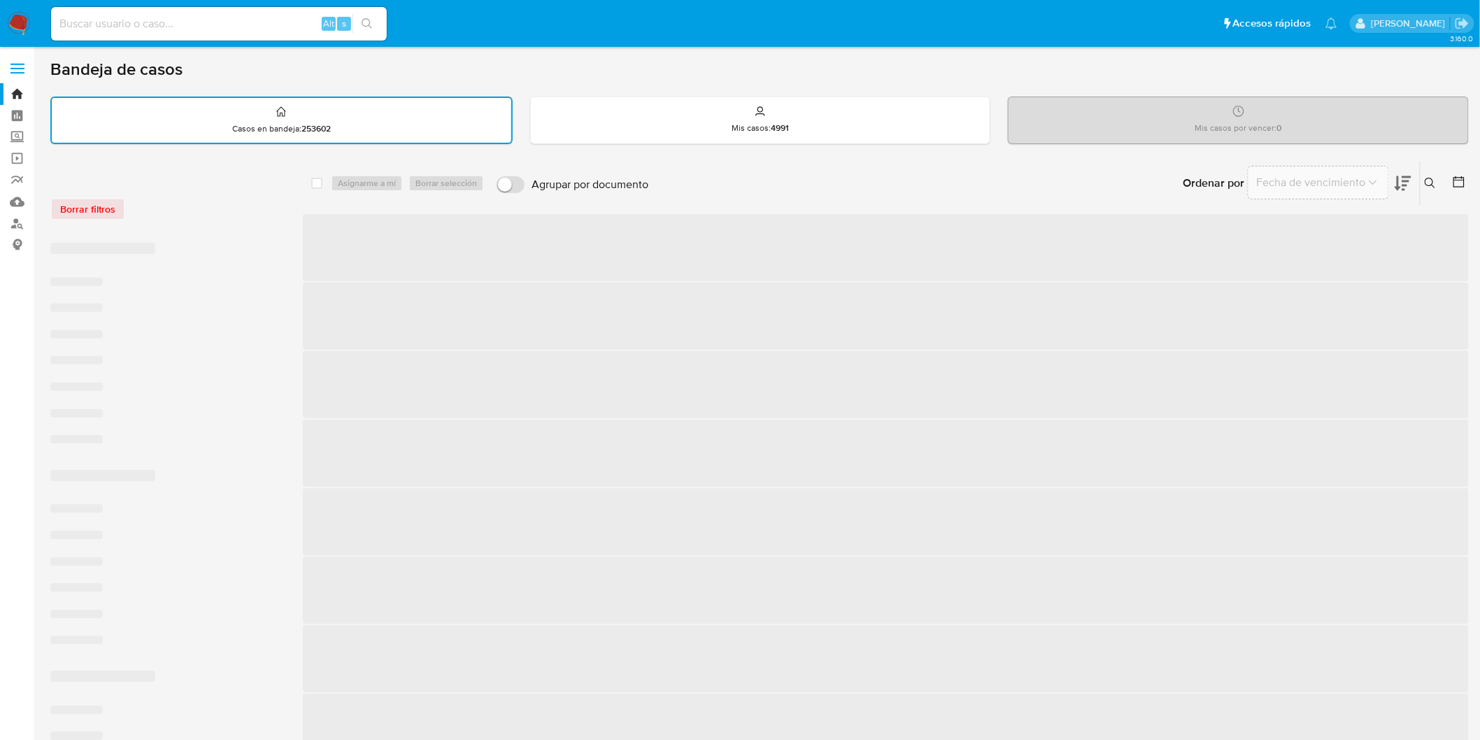
click at [197, 205] on div "Borrar filtros" at bounding box center [162, 209] width 224 height 22
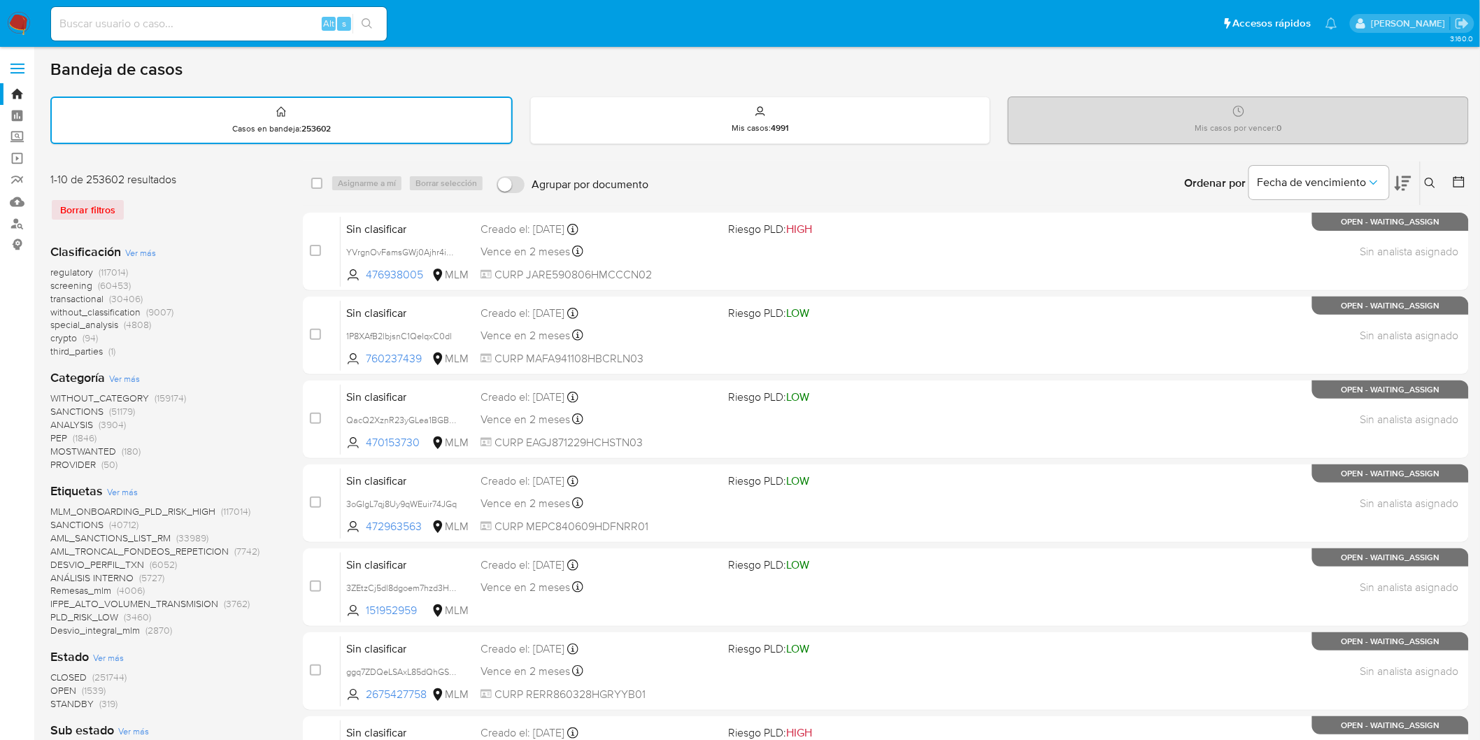
click at [21, 22] on img at bounding box center [19, 24] width 24 height 24
click at [215, 234] on div "Clasificación Ver más regulatory (117014) screening (60453) transactional (3040…" at bounding box center [165, 747] width 230 height 1031
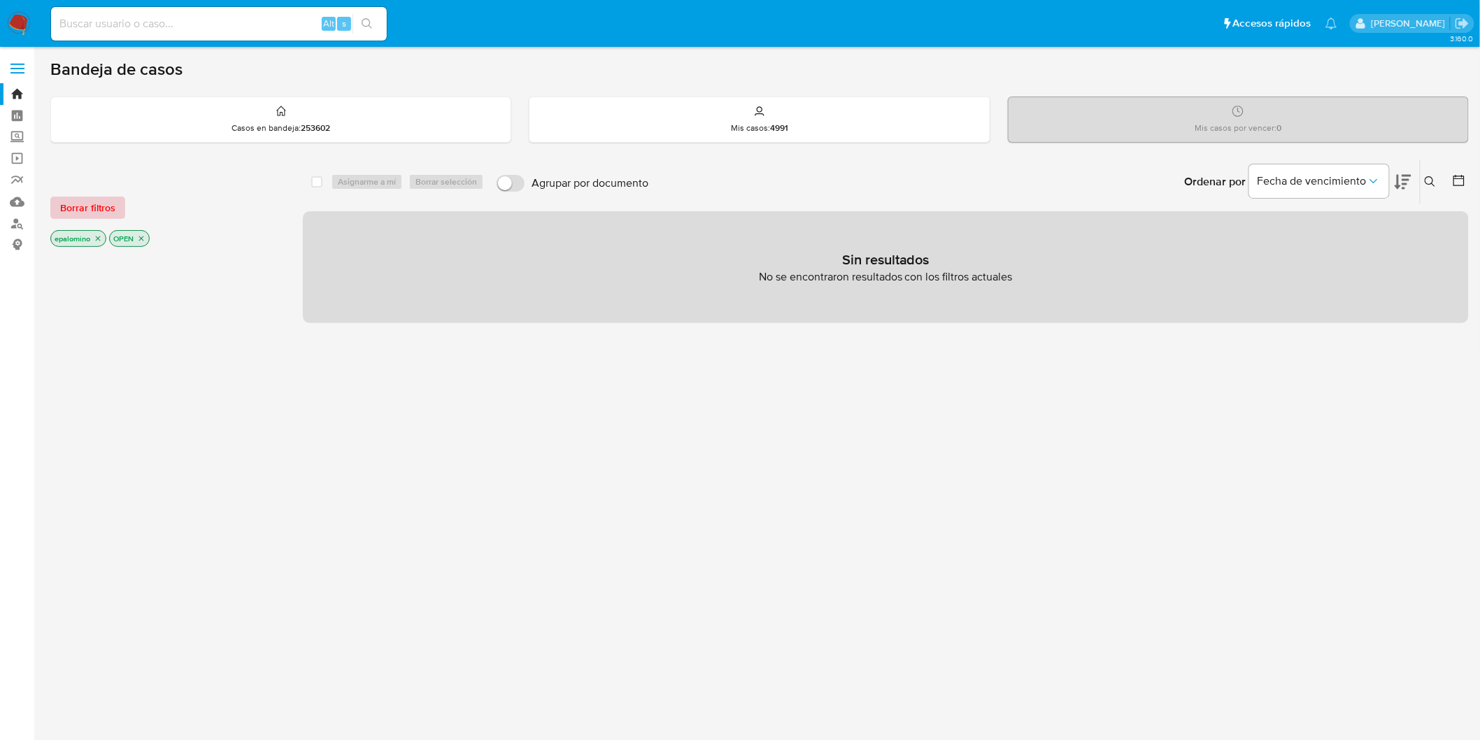
click at [111, 213] on span "Borrar filtros" at bounding box center [87, 208] width 55 height 20
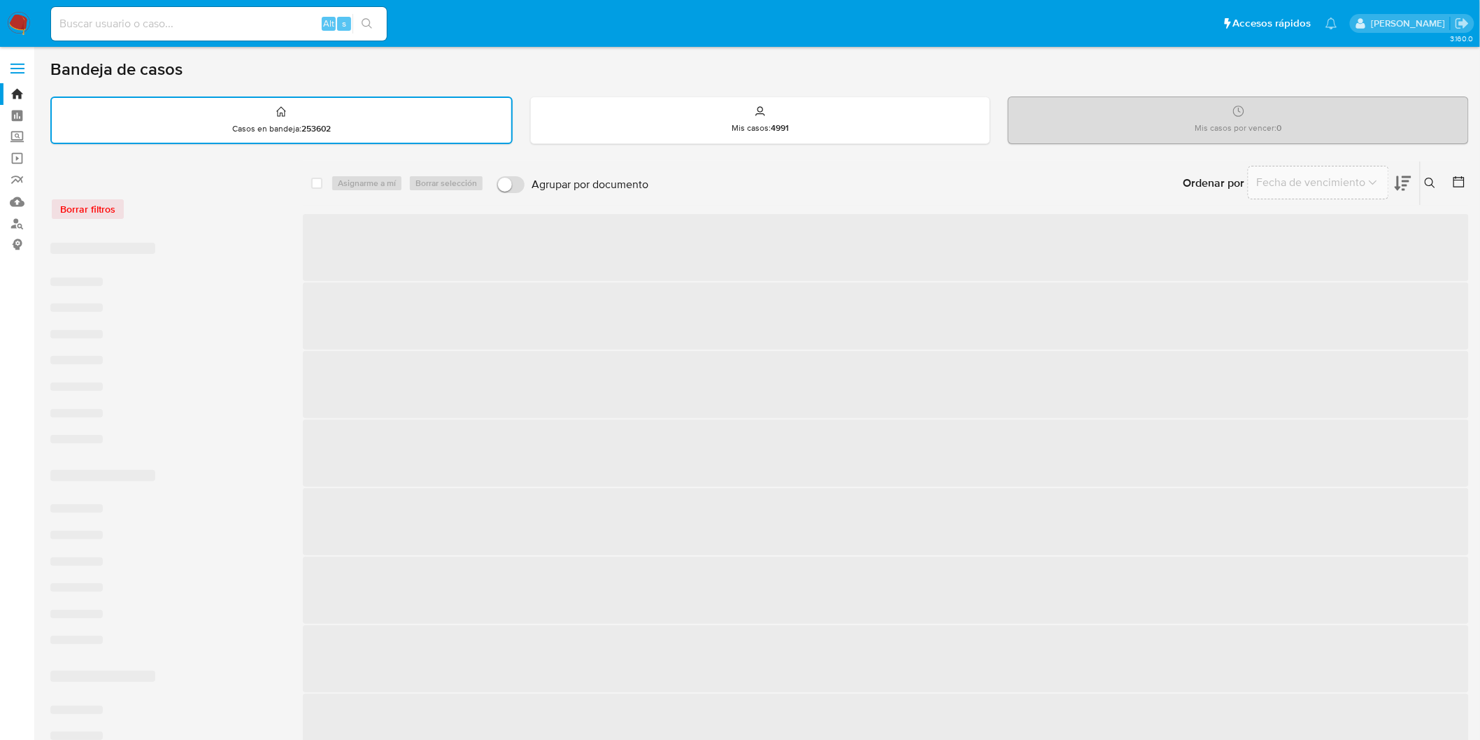
click at [229, 210] on div "Borrar filtros" at bounding box center [162, 209] width 224 height 22
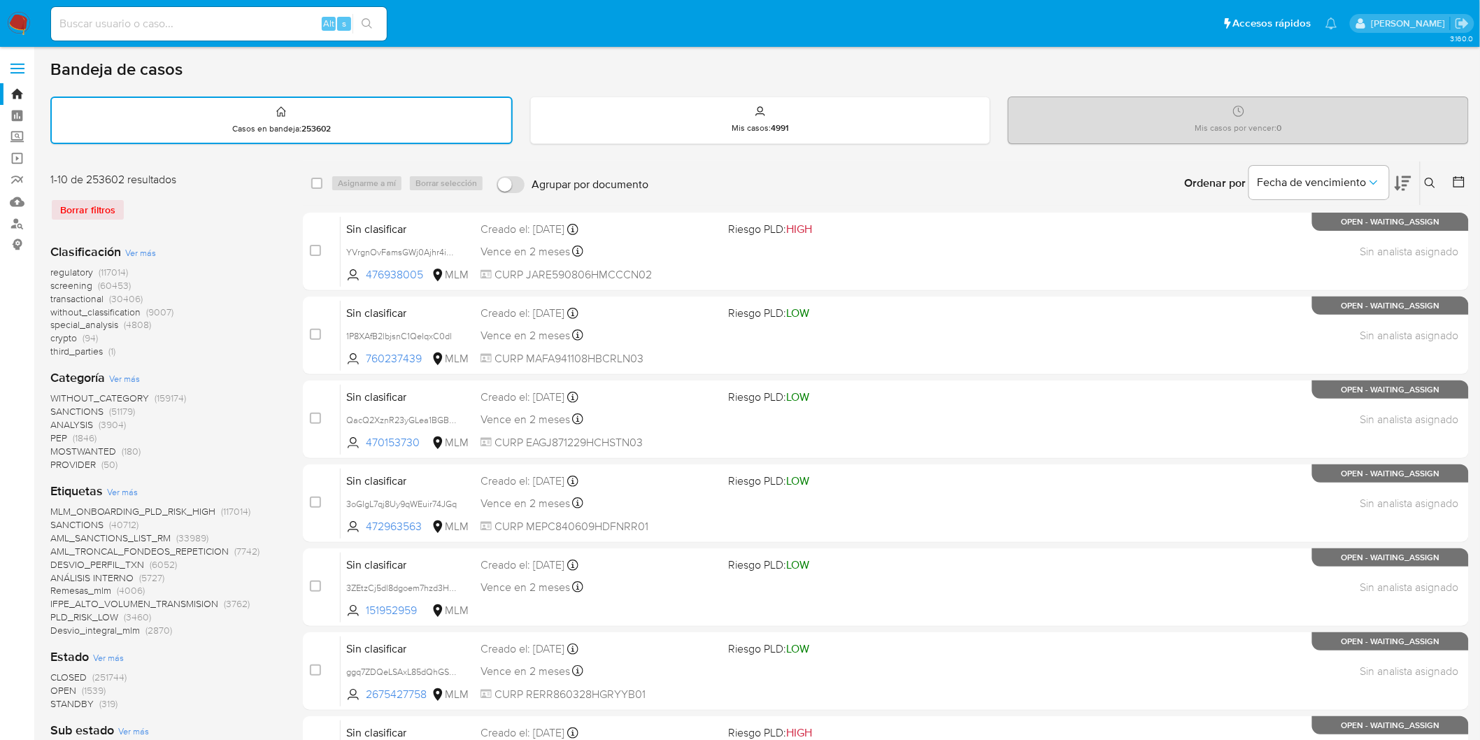
click at [22, 26] on img at bounding box center [19, 24] width 24 height 24
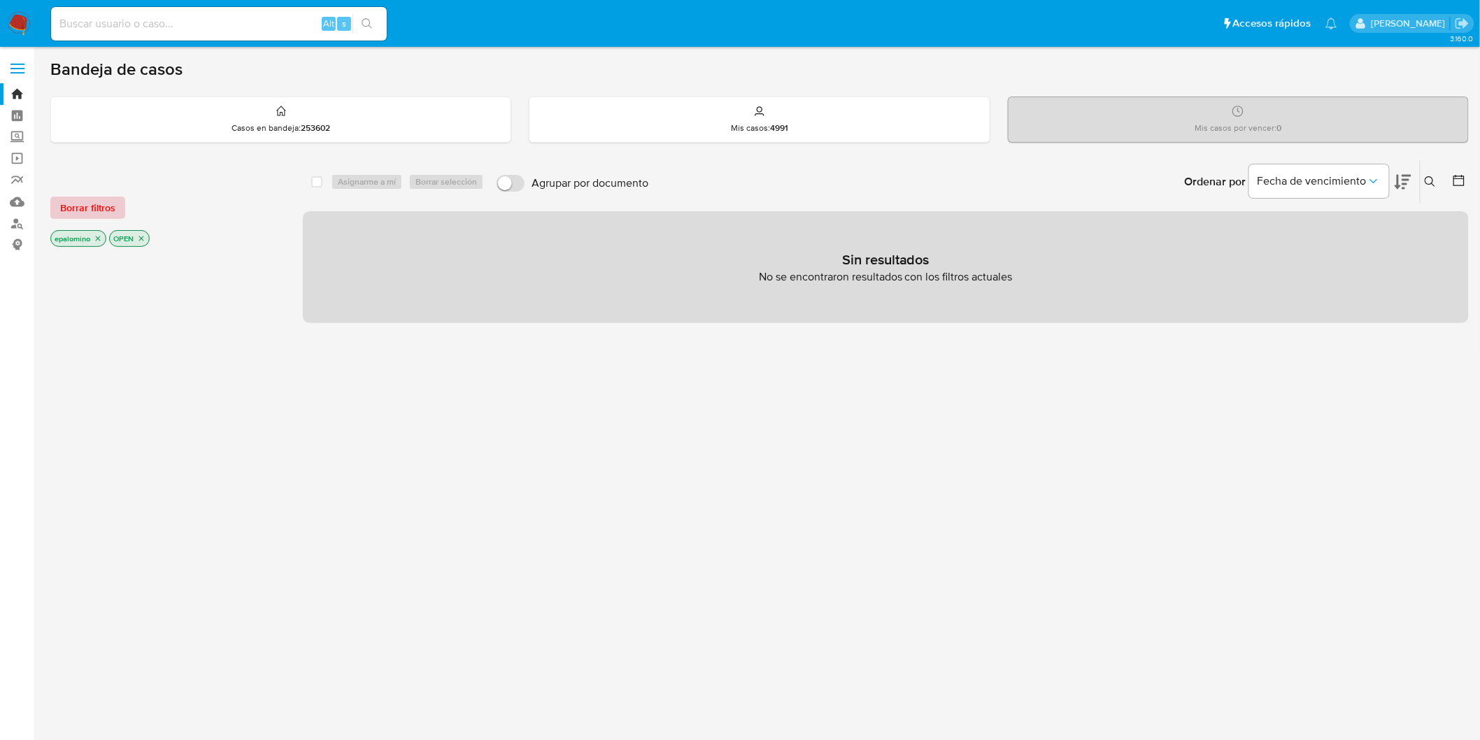
click at [110, 207] on span "Borrar filtros" at bounding box center [87, 208] width 55 height 20
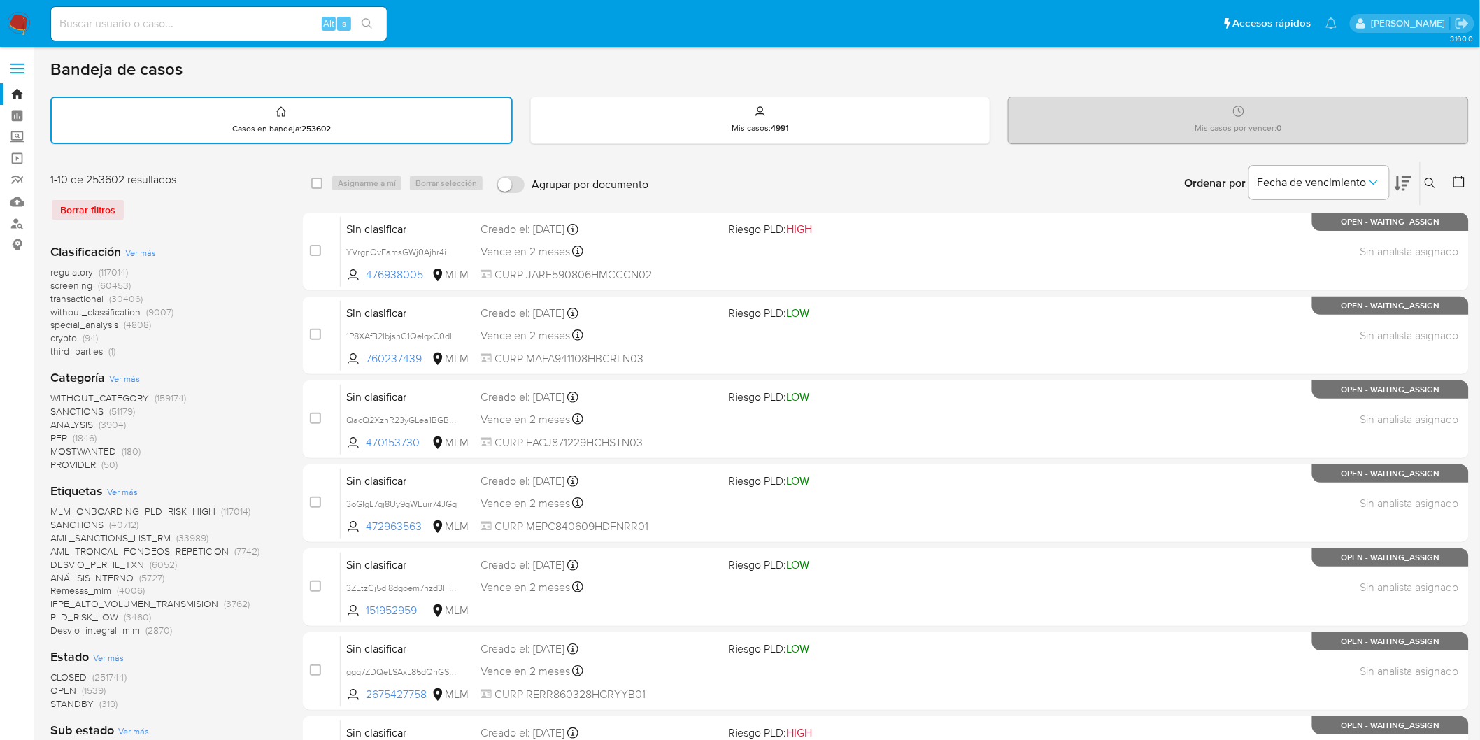
click at [15, 29] on img at bounding box center [19, 24] width 24 height 24
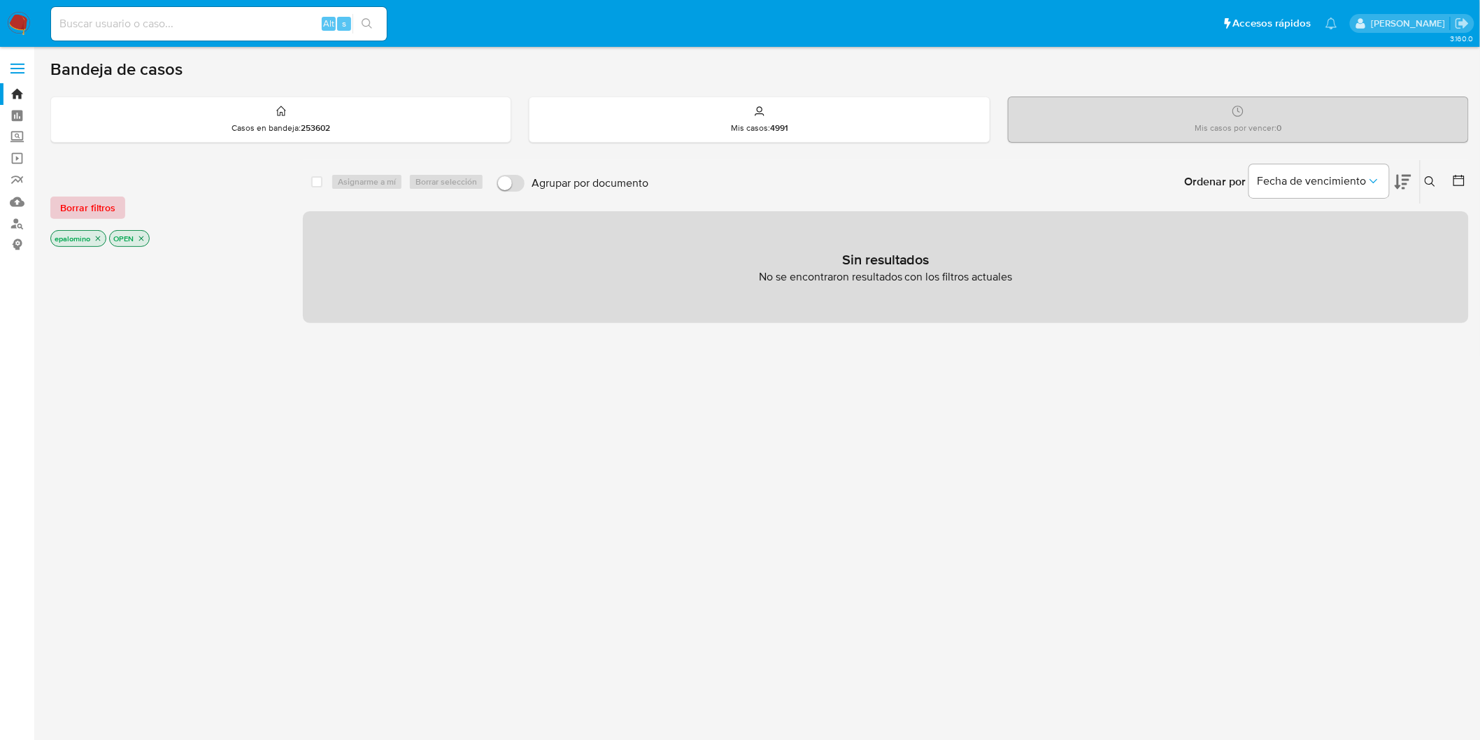
click at [83, 200] on span "Borrar filtros" at bounding box center [87, 208] width 55 height 20
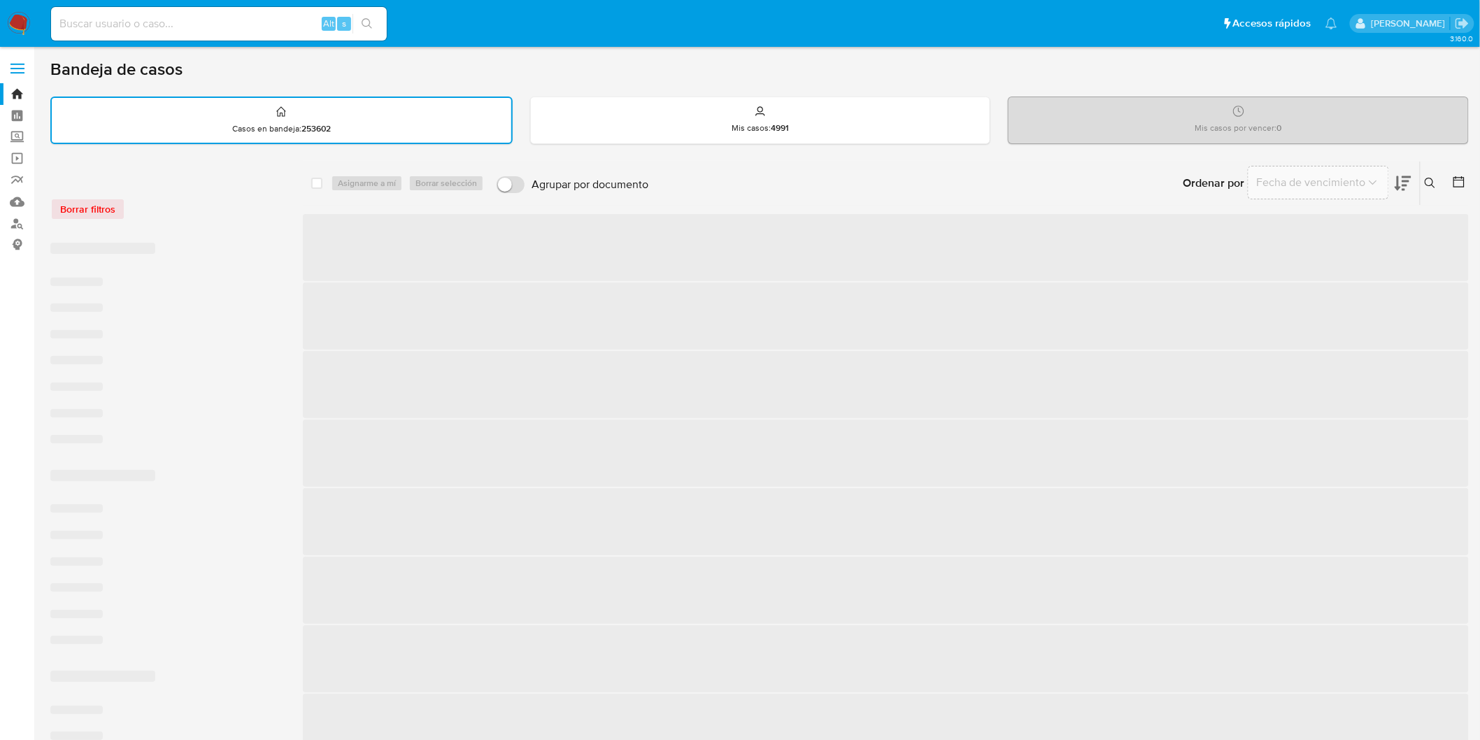
click at [194, 207] on div "Borrar filtros" at bounding box center [162, 209] width 224 height 22
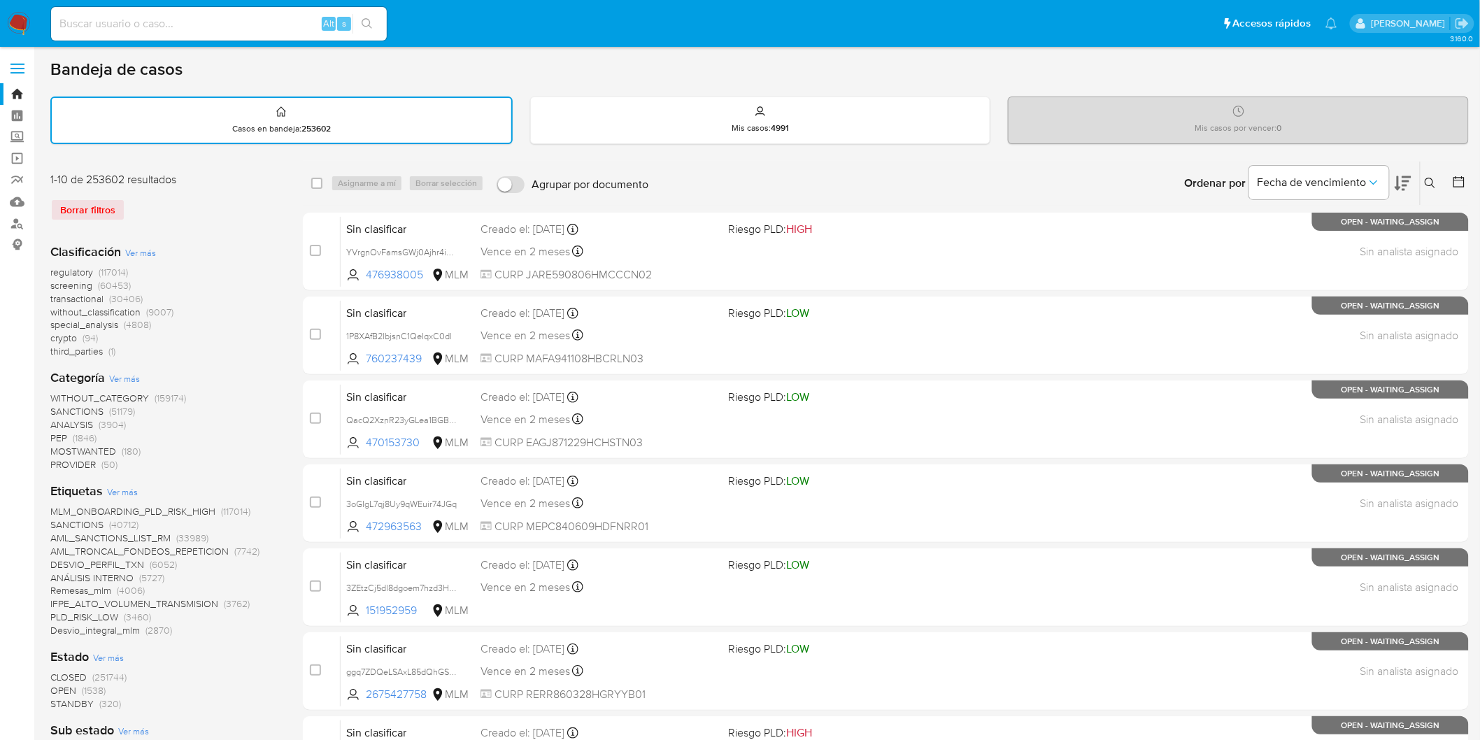
click at [12, 24] on img at bounding box center [19, 24] width 24 height 24
click at [257, 227] on div "1-10 de 253602 resultados Borrar filtros" at bounding box center [162, 202] width 224 height 60
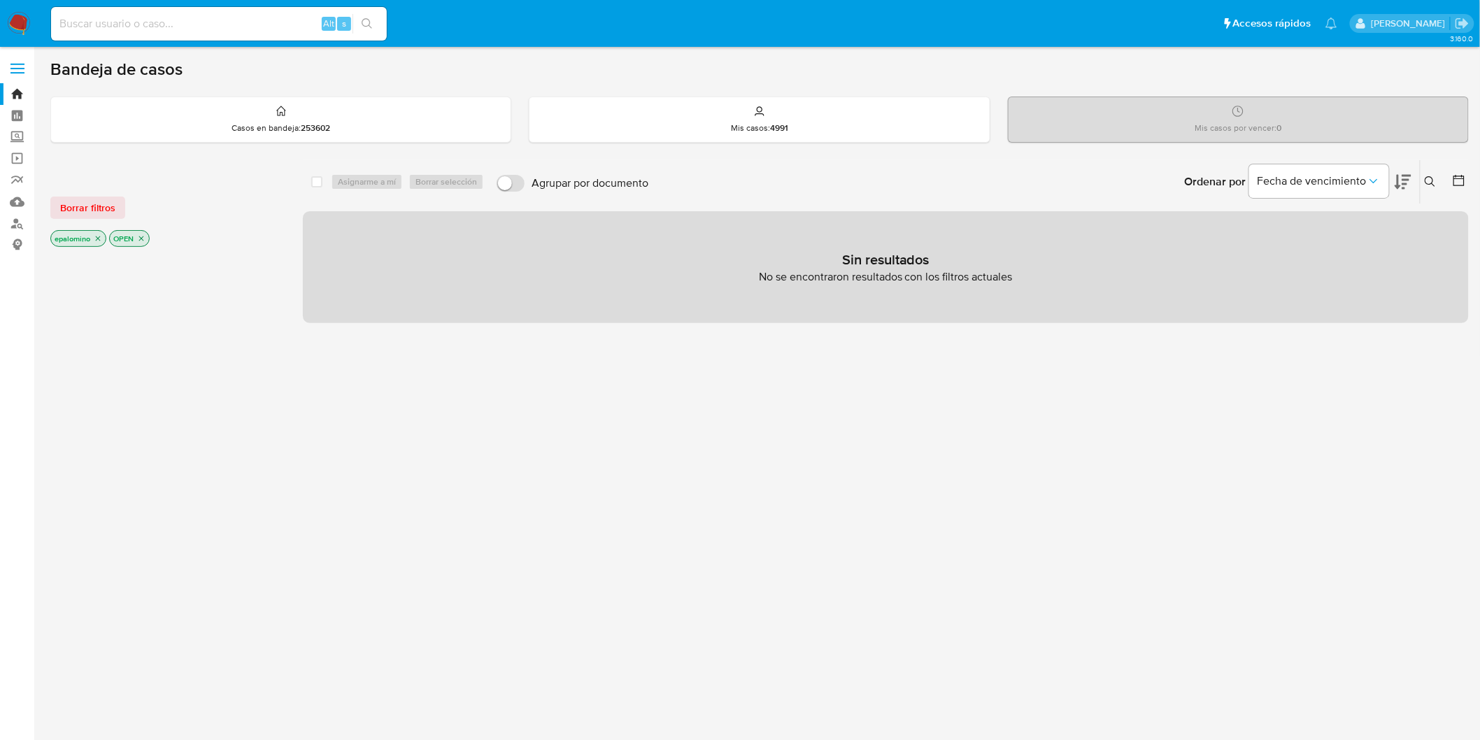
click at [111, 204] on span "Borrar filtros" at bounding box center [87, 208] width 55 height 20
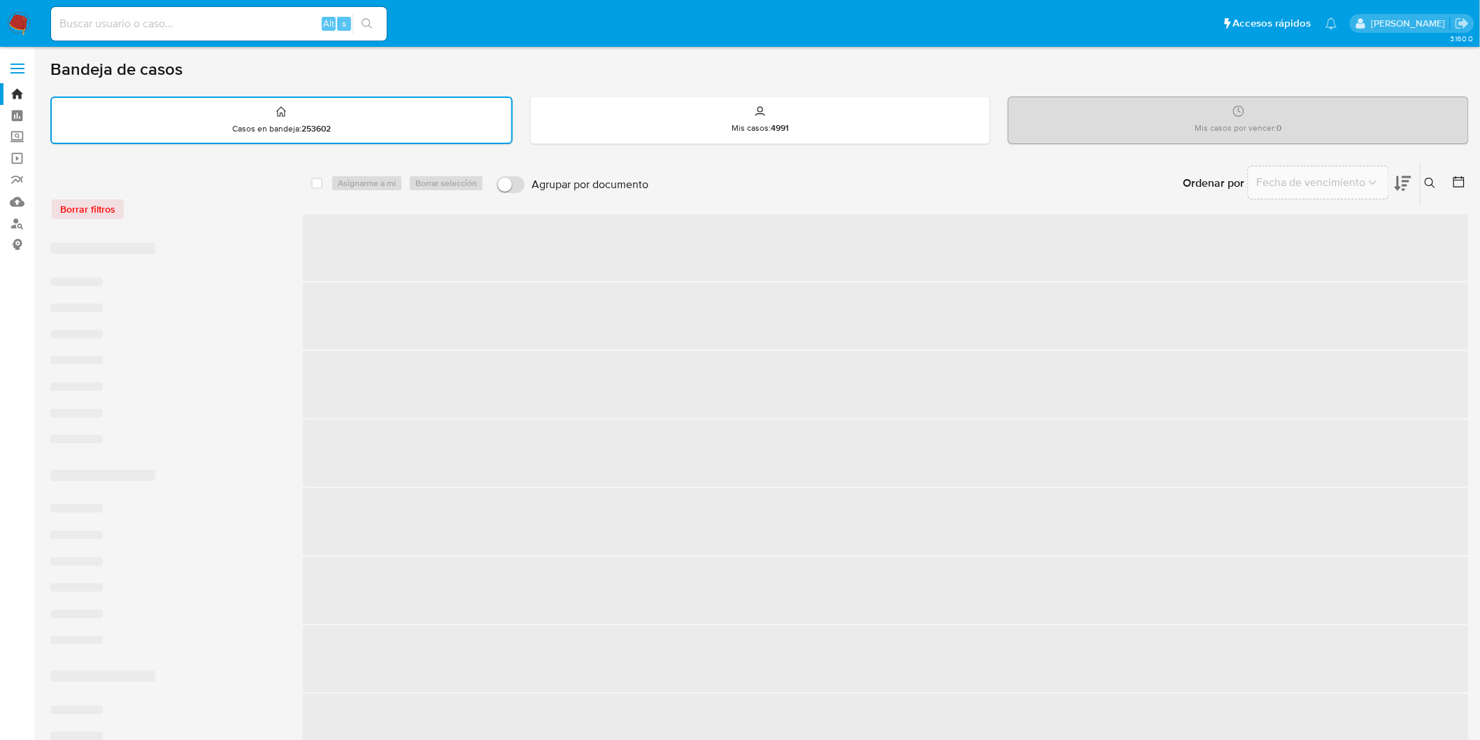
click at [194, 213] on div "Borrar filtros" at bounding box center [162, 209] width 224 height 22
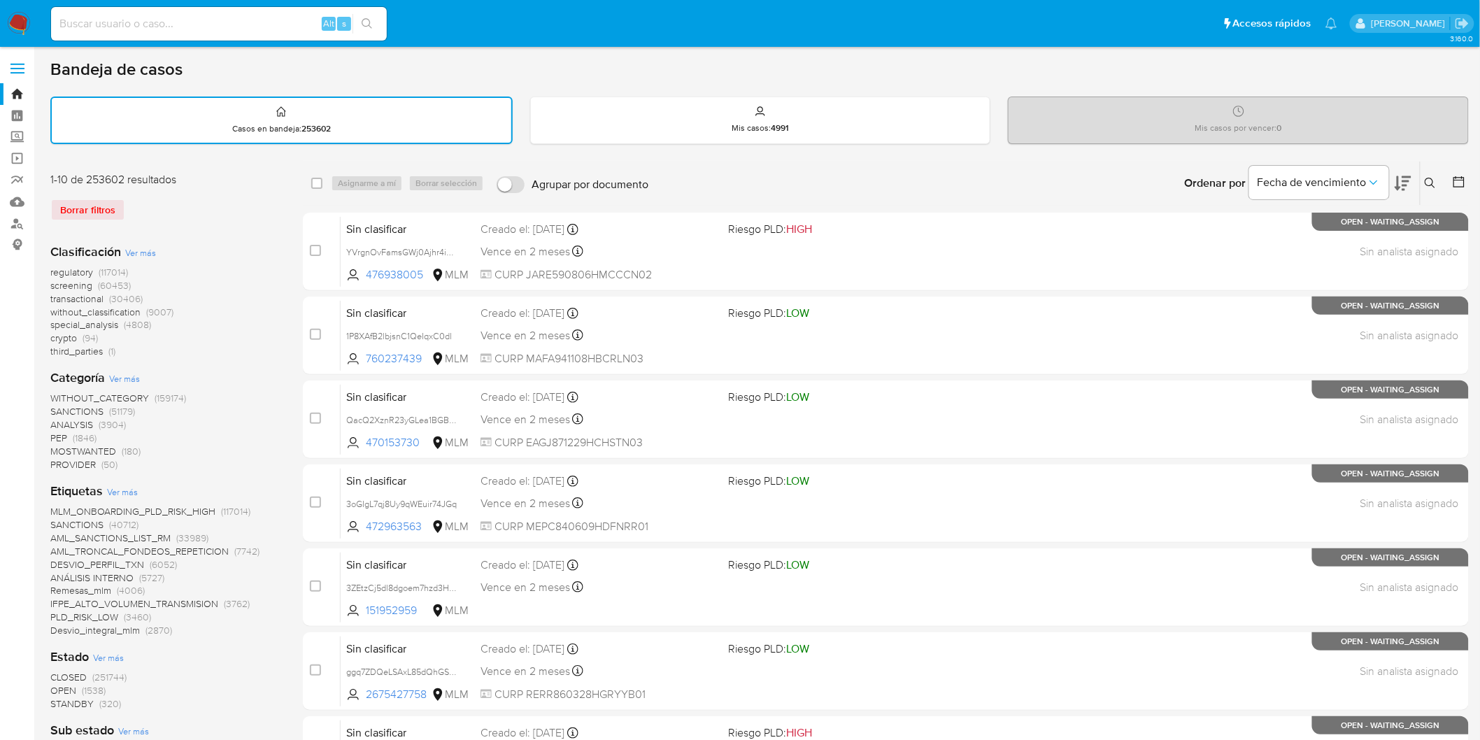
click at [11, 20] on img at bounding box center [19, 24] width 24 height 24
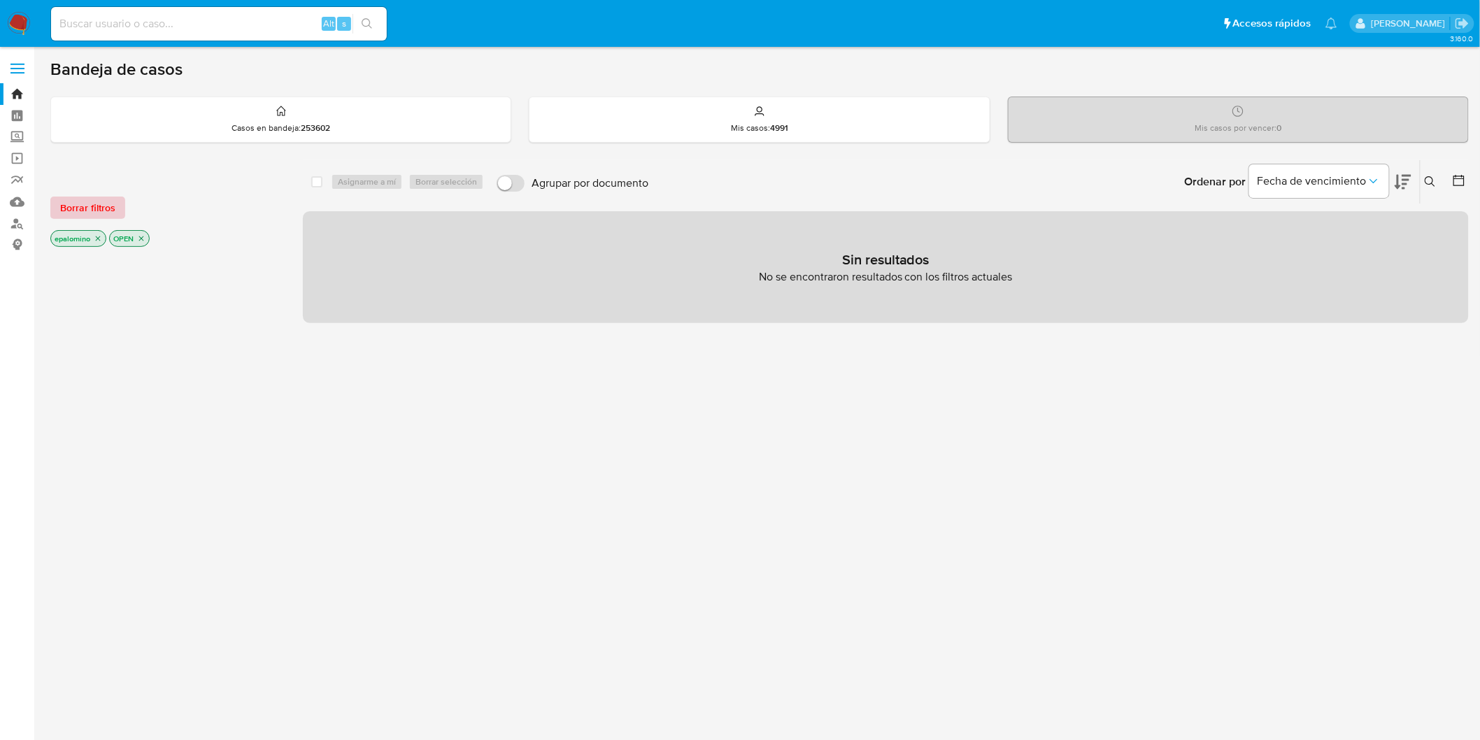
click at [71, 210] on span "Borrar filtros" at bounding box center [87, 208] width 55 height 20
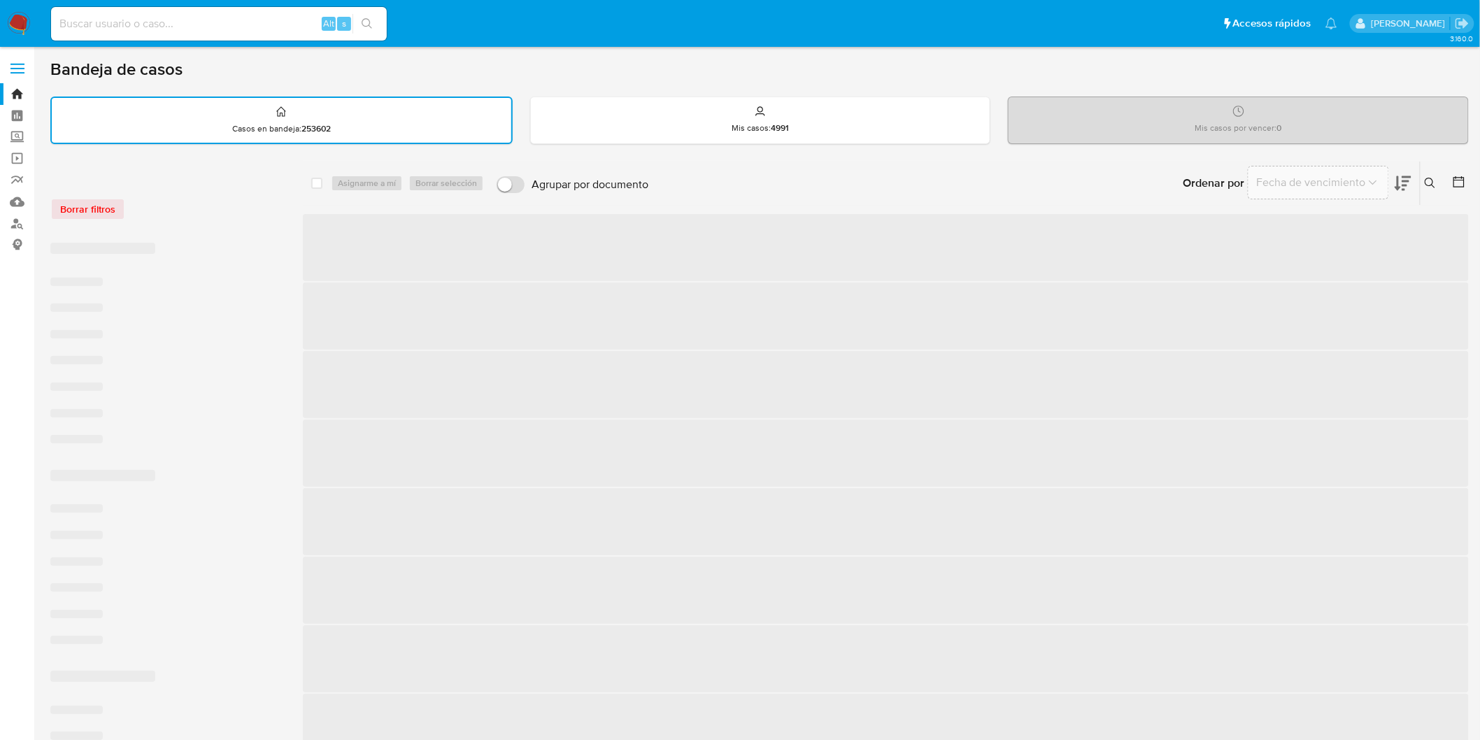
click at [215, 217] on div "Borrar filtros" at bounding box center [162, 209] width 224 height 22
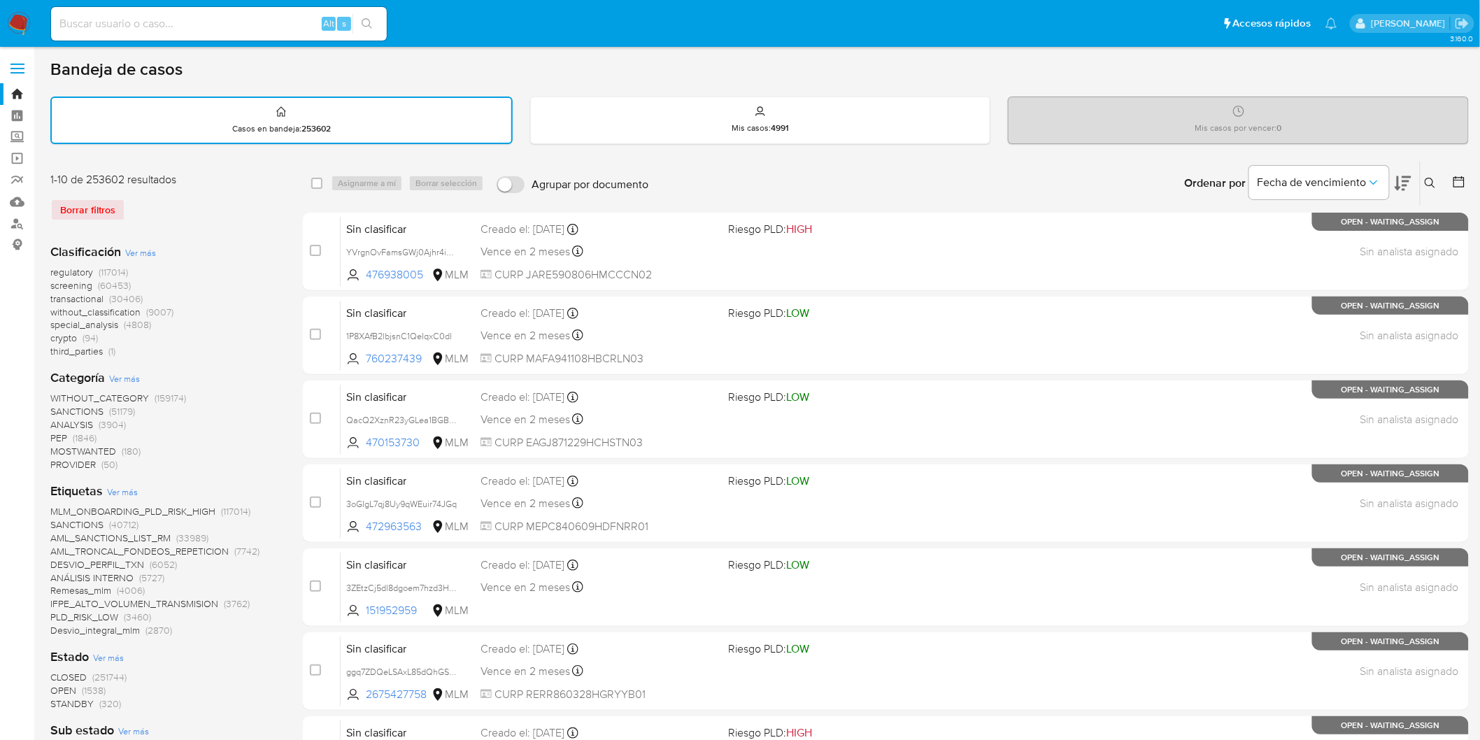
click at [16, 17] on img at bounding box center [19, 24] width 24 height 24
click at [201, 180] on div "1-10 de 253602 resultados" at bounding box center [162, 179] width 224 height 15
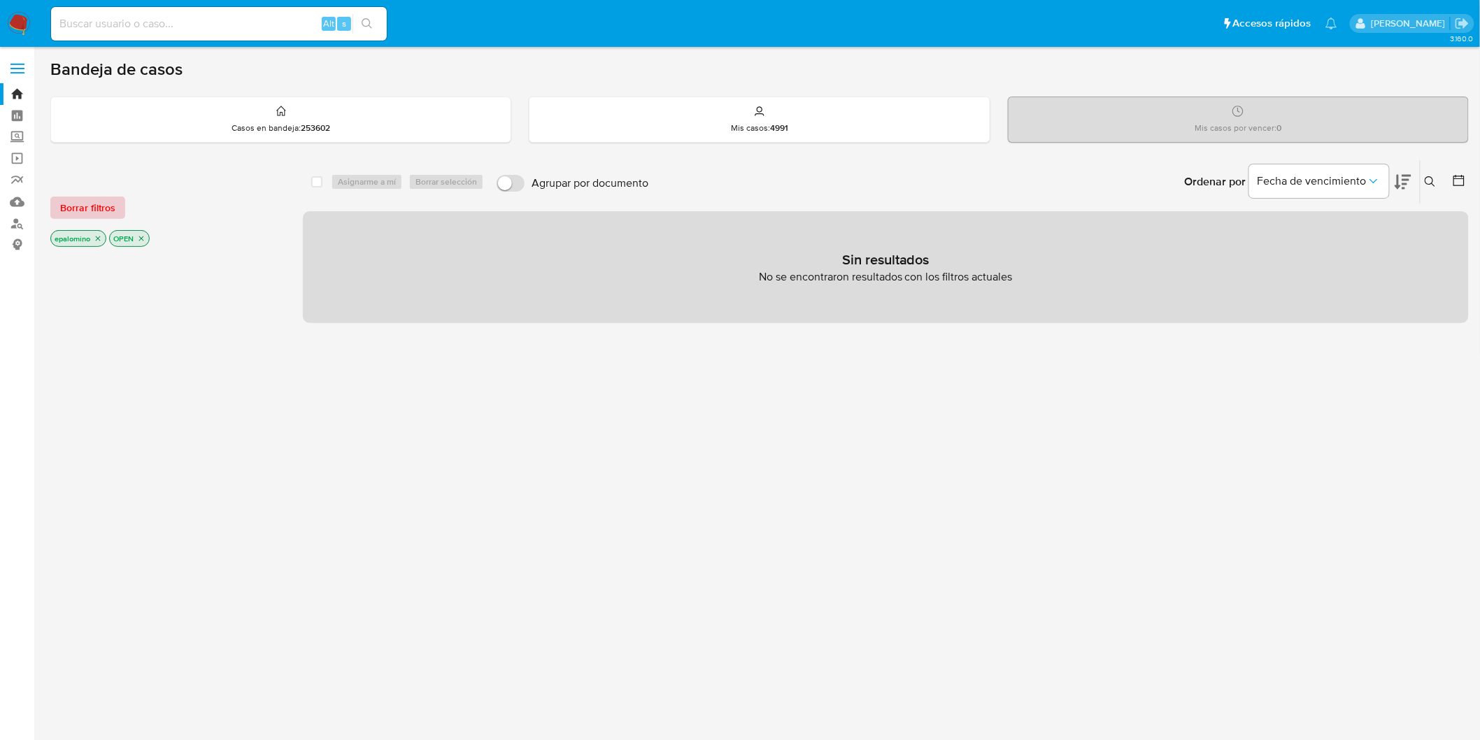
click at [92, 201] on span "Borrar filtros" at bounding box center [87, 208] width 55 height 20
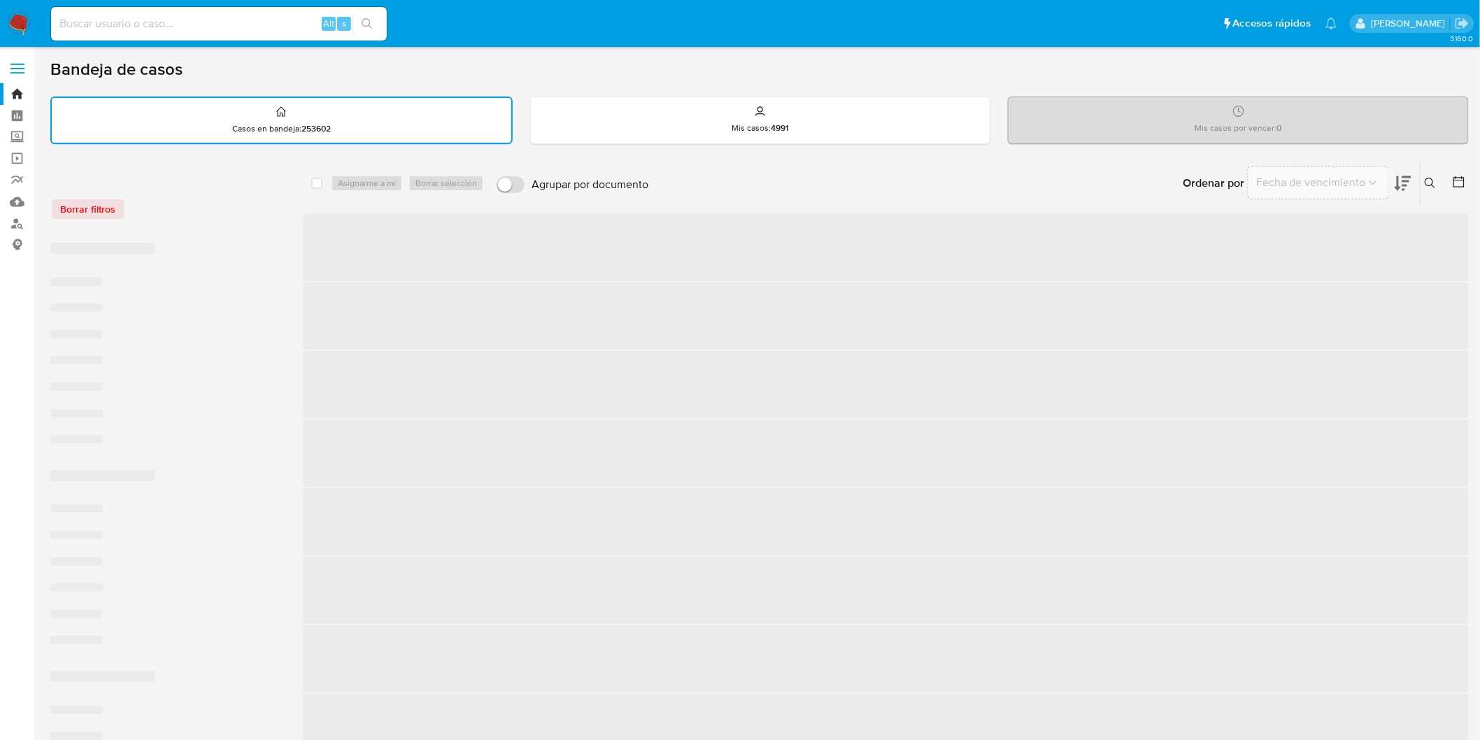
click at [194, 198] on div "Borrar filtros" at bounding box center [162, 209] width 224 height 22
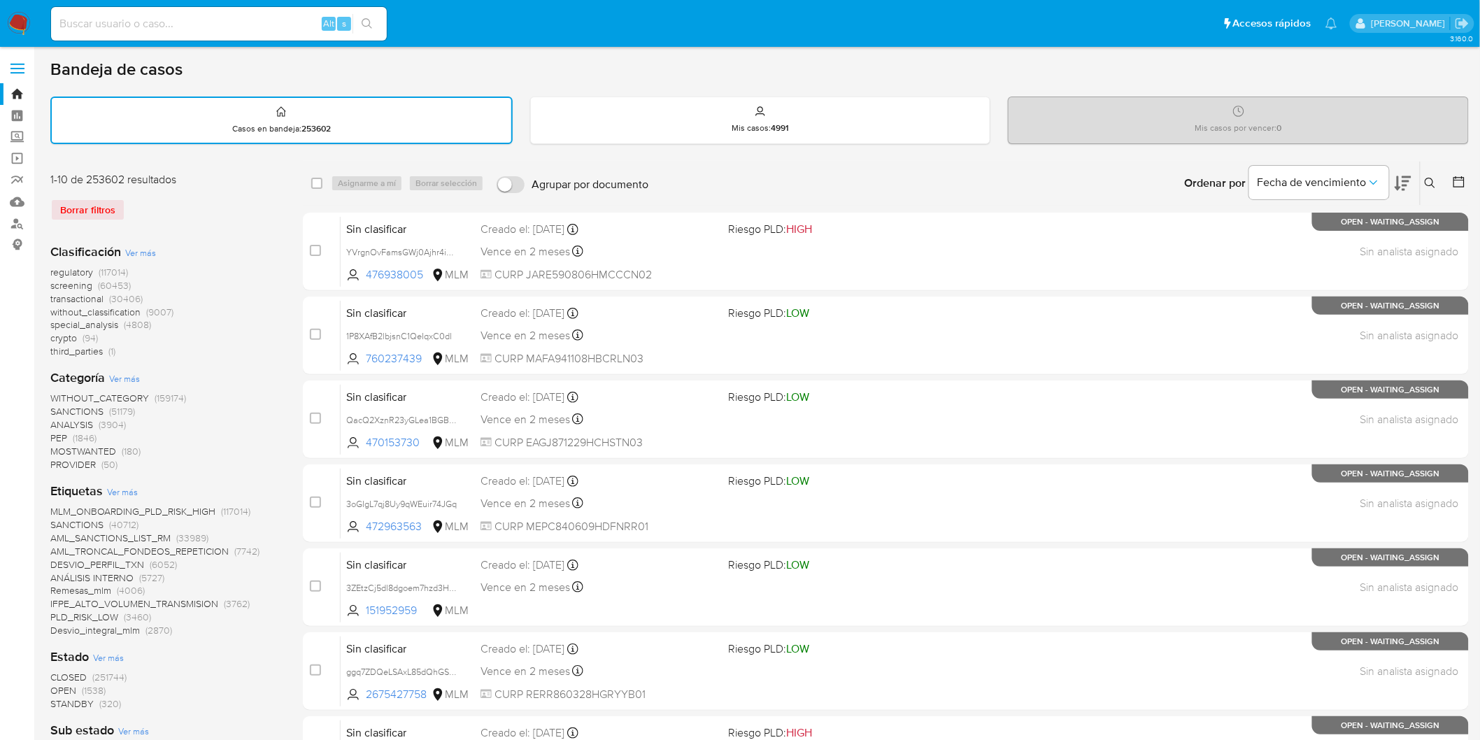
click at [21, 12] on img at bounding box center [19, 24] width 24 height 24
click at [211, 254] on div "Clasificación Ver más regulatory (117014) screening (60453) transactional (3040…" at bounding box center [165, 300] width 230 height 115
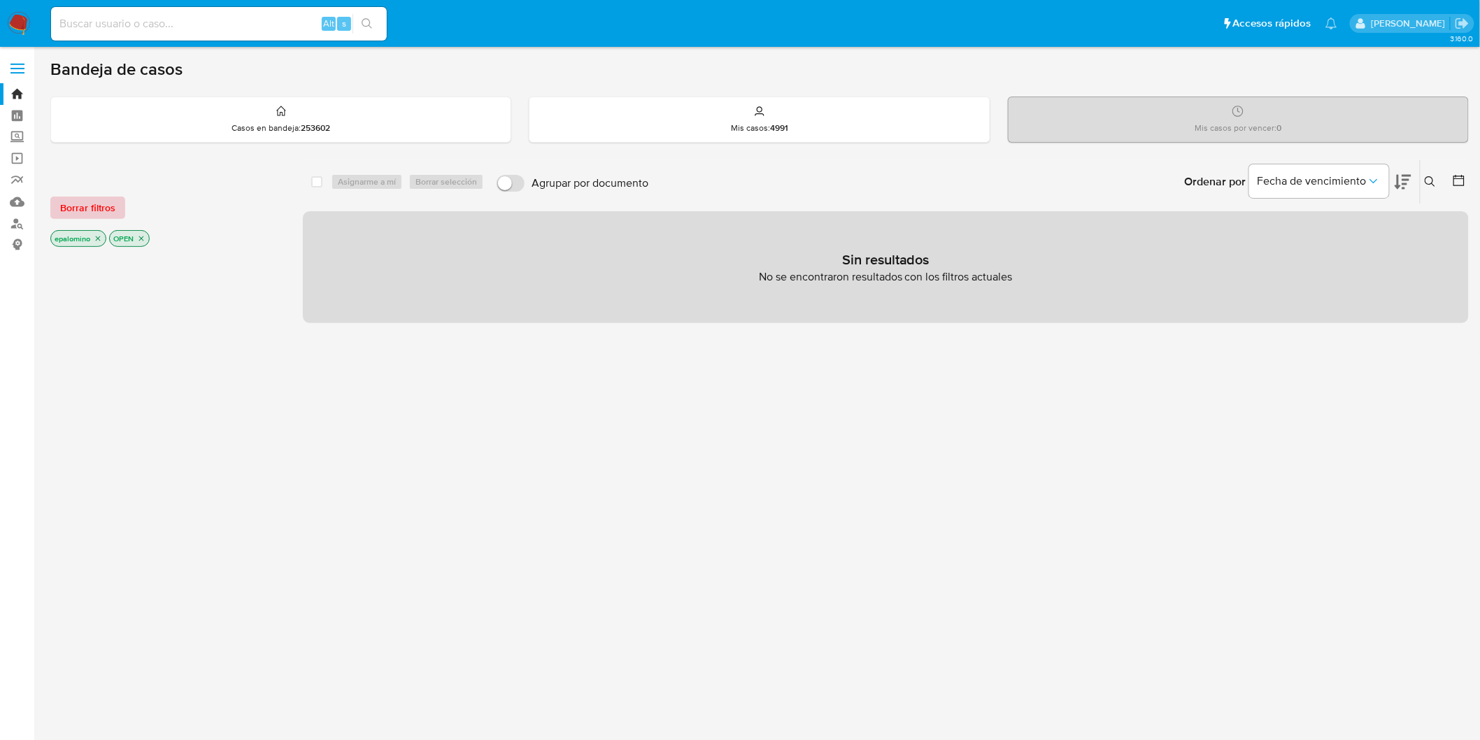
click at [87, 210] on span "Borrar filtros" at bounding box center [87, 208] width 55 height 20
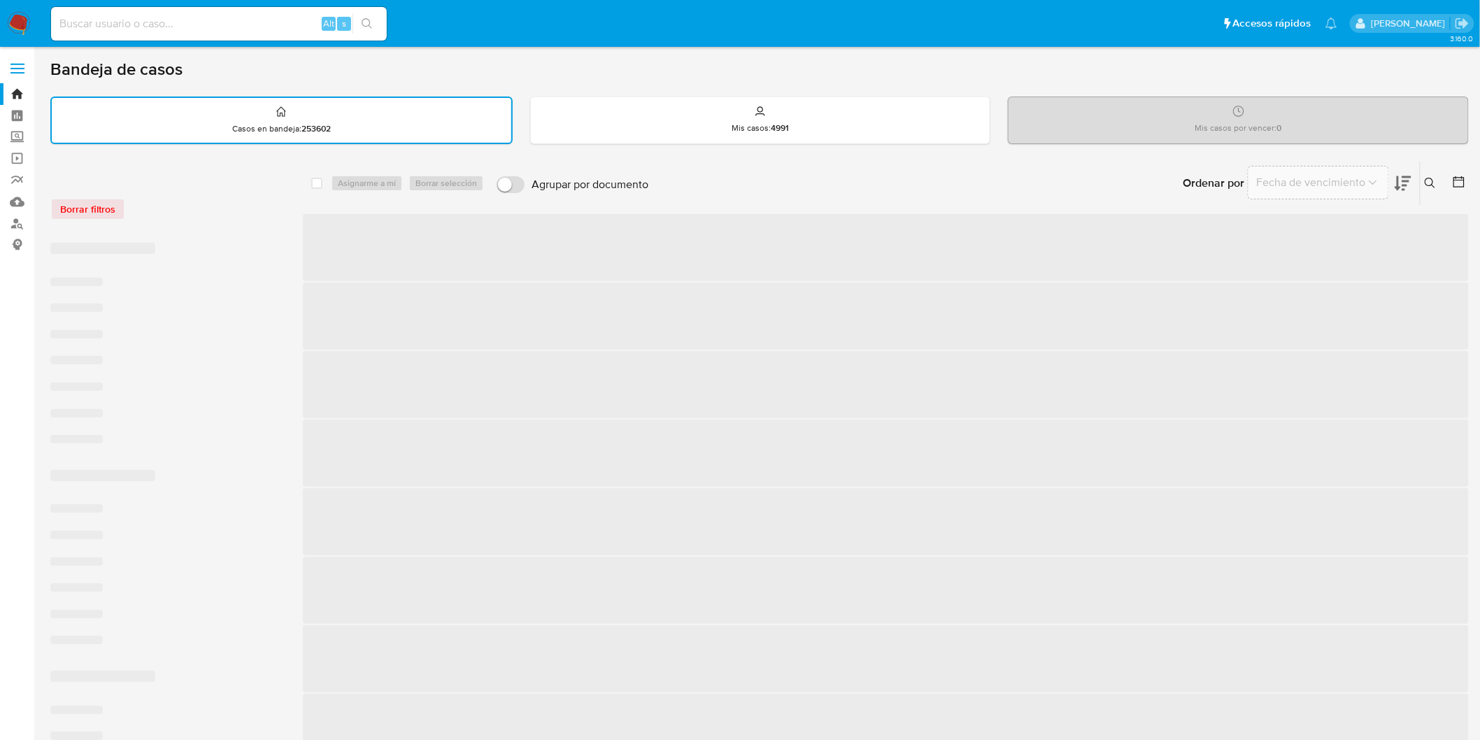
click at [239, 214] on div "Borrar filtros" at bounding box center [162, 209] width 224 height 22
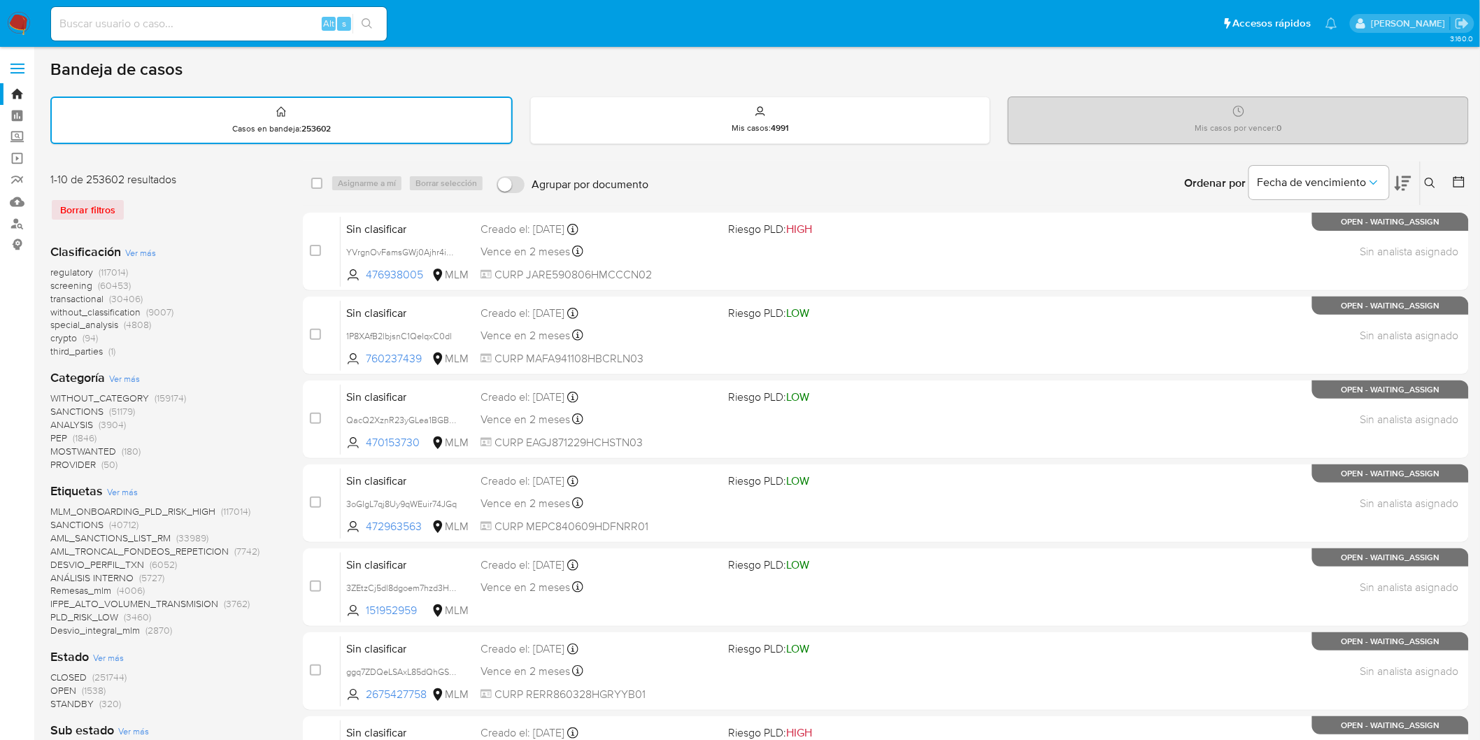
click at [19, 31] on img at bounding box center [19, 24] width 24 height 24
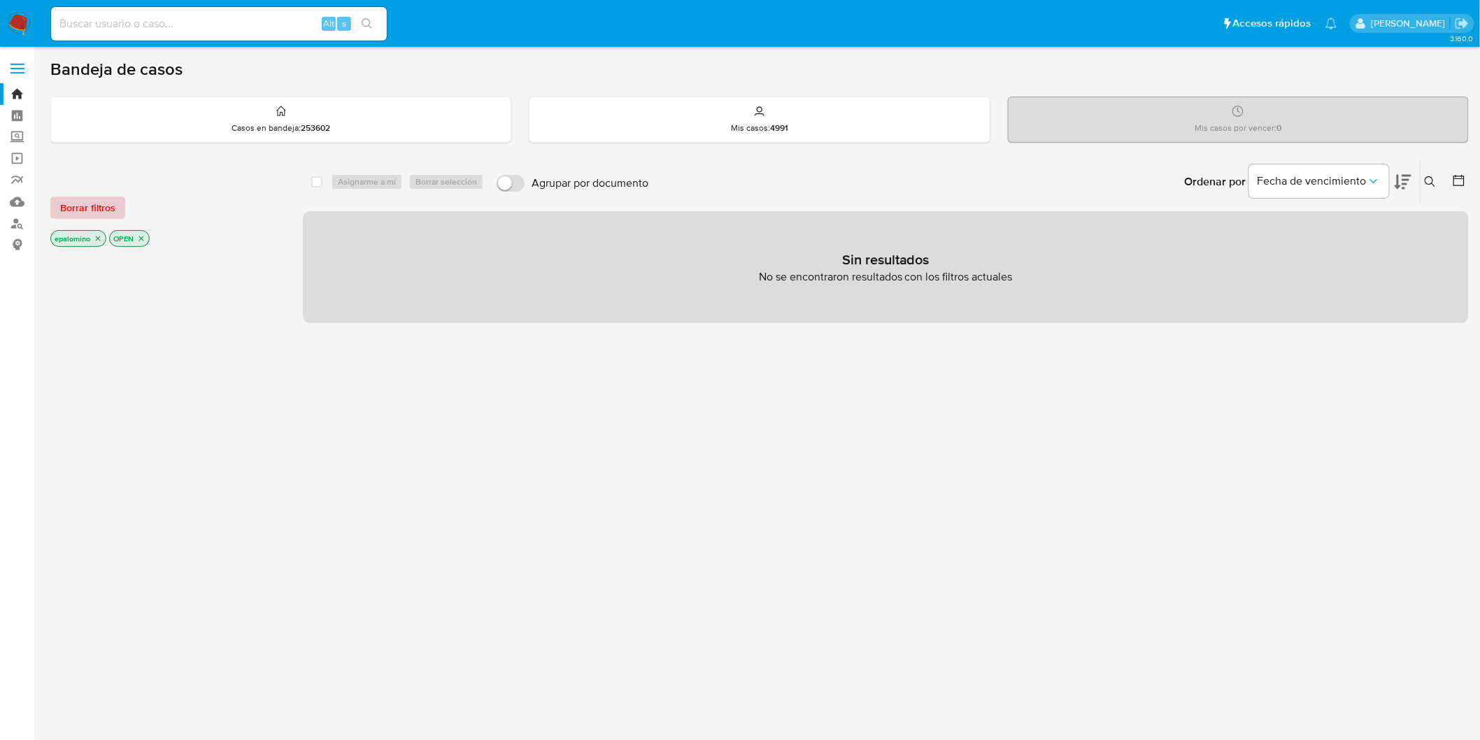
click at [87, 199] on span "Borrar filtros" at bounding box center [87, 208] width 55 height 20
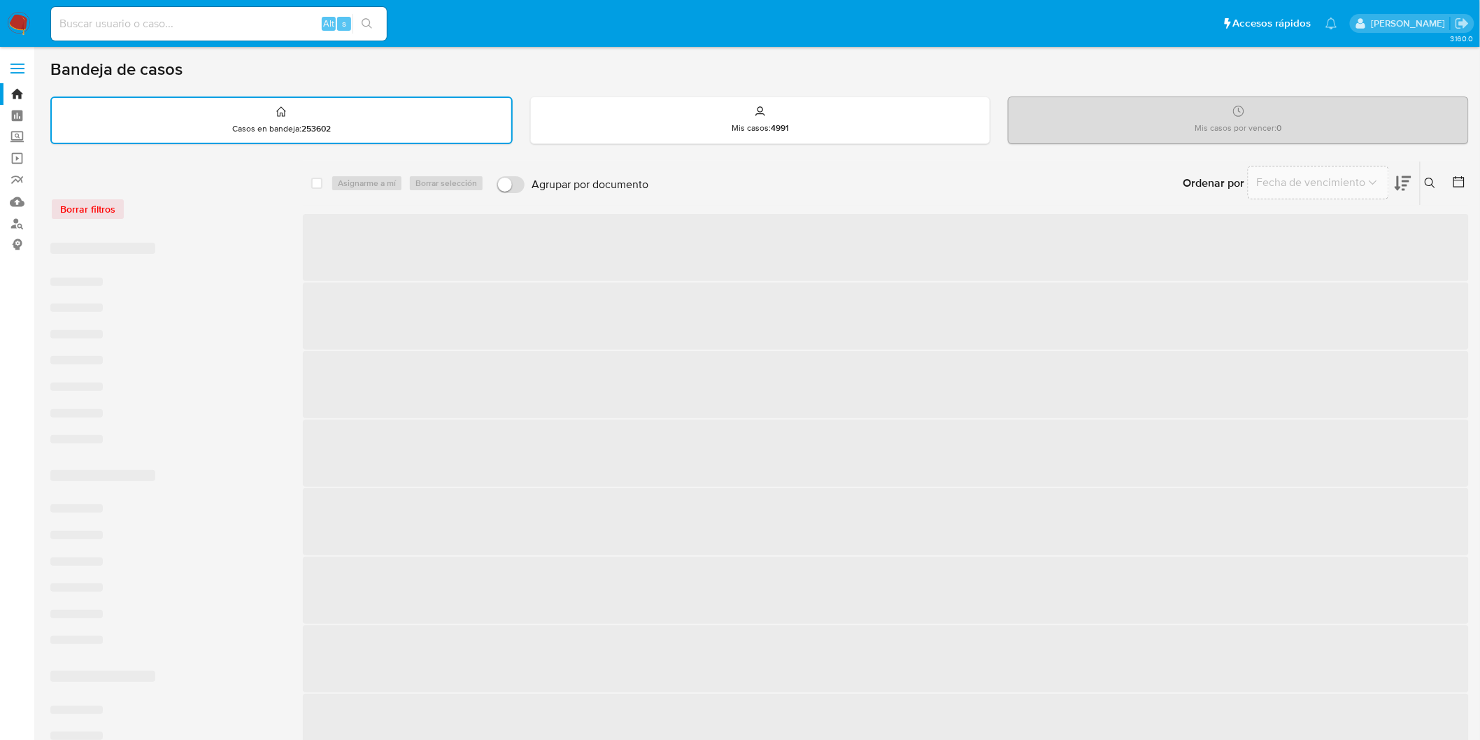
click at [220, 206] on div "Borrar filtros" at bounding box center [162, 209] width 224 height 22
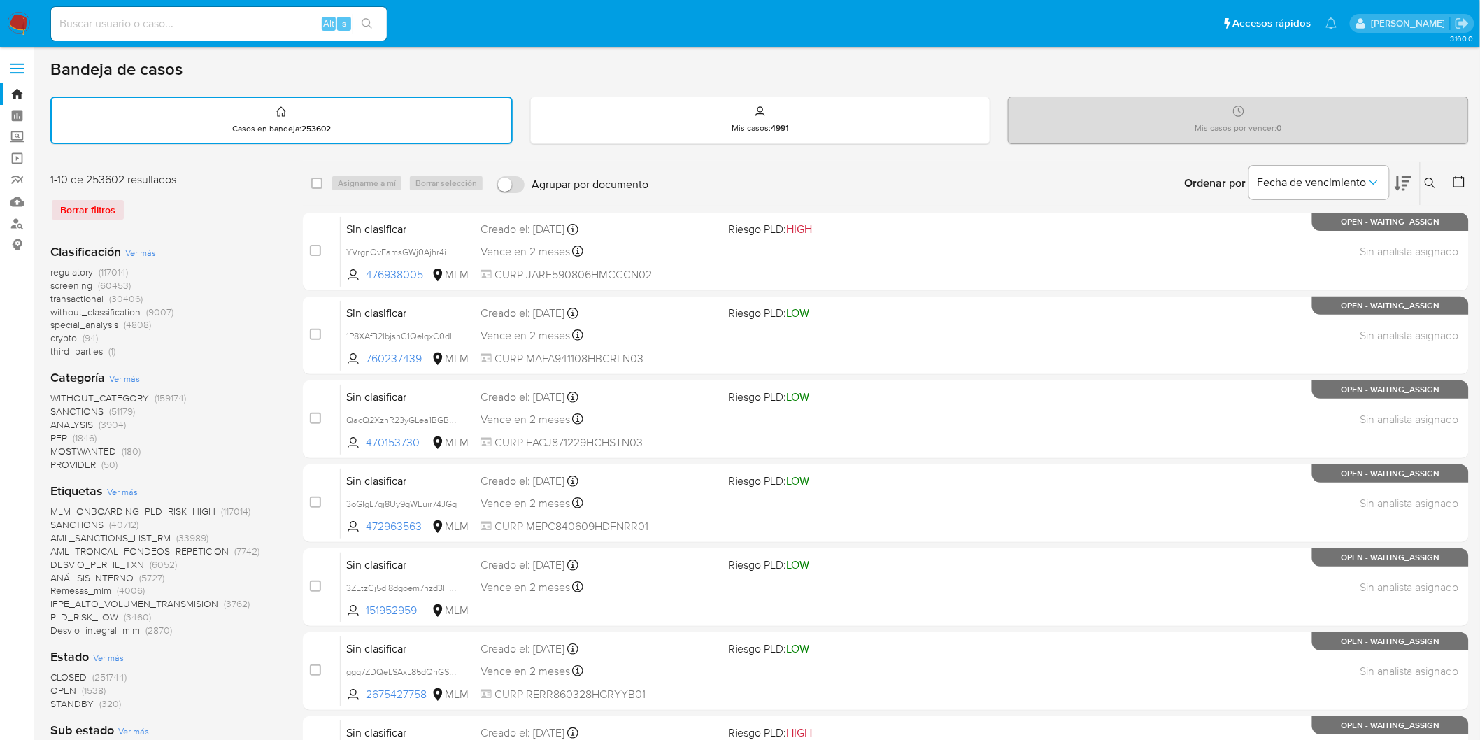
click at [20, 20] on img at bounding box center [19, 24] width 24 height 24
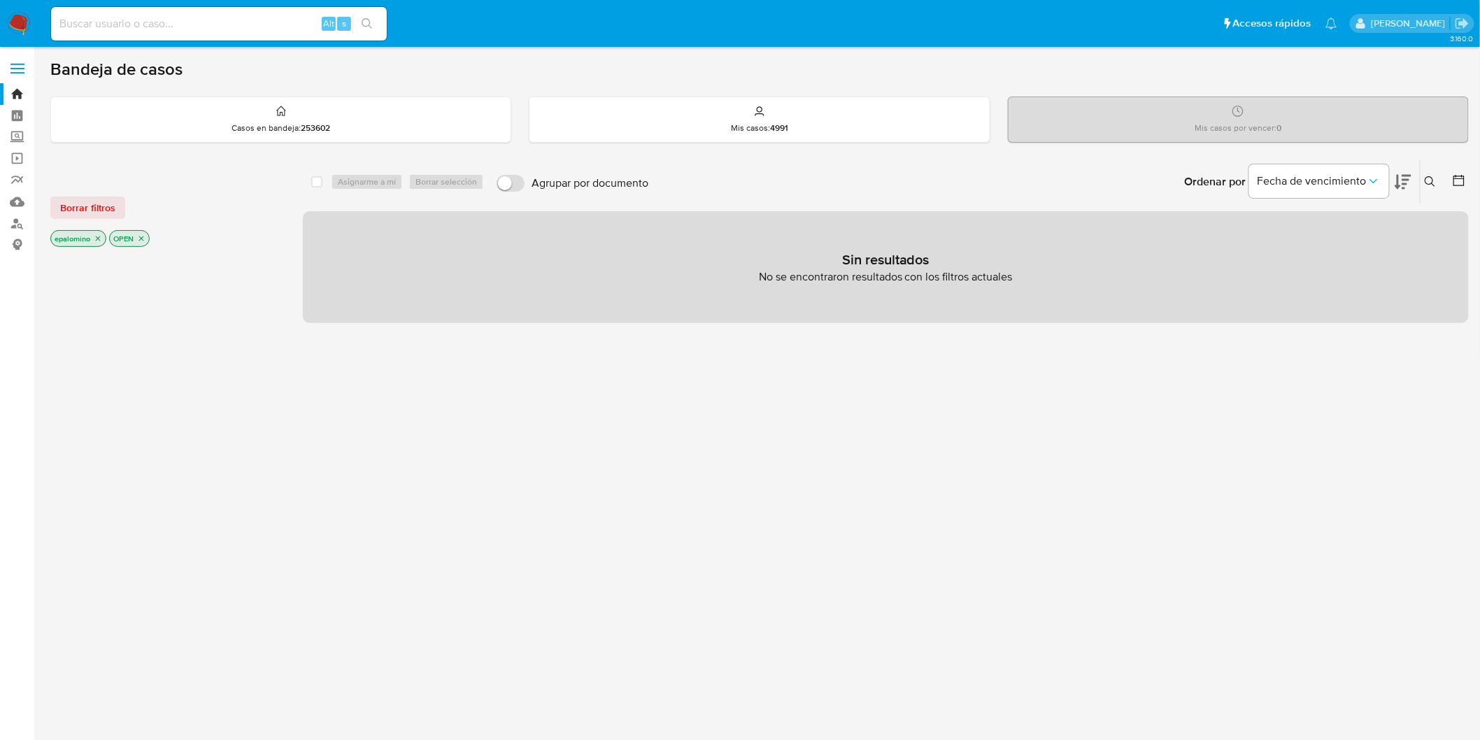
click at [104, 204] on span "Borrar filtros" at bounding box center [87, 208] width 55 height 20
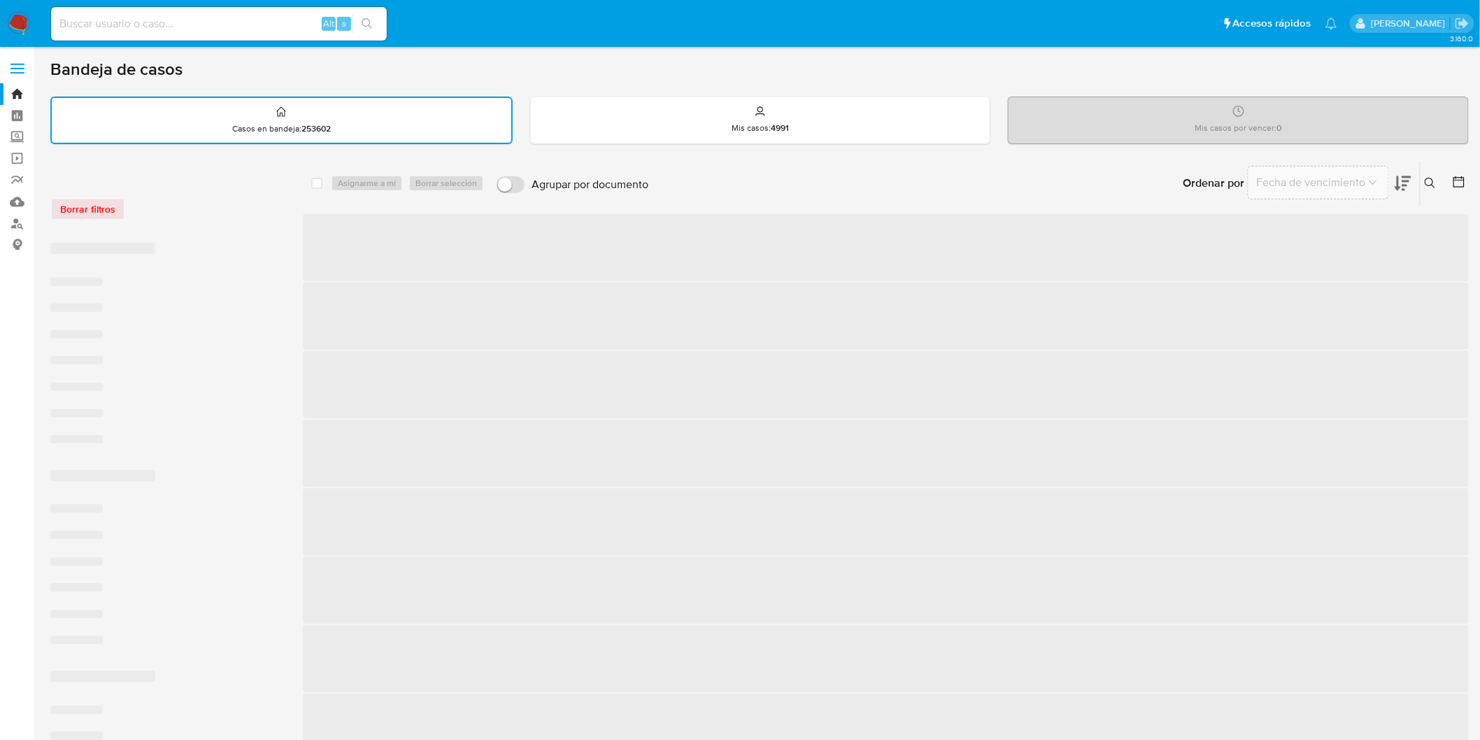
click at [204, 211] on div "Borrar filtros" at bounding box center [162, 209] width 224 height 22
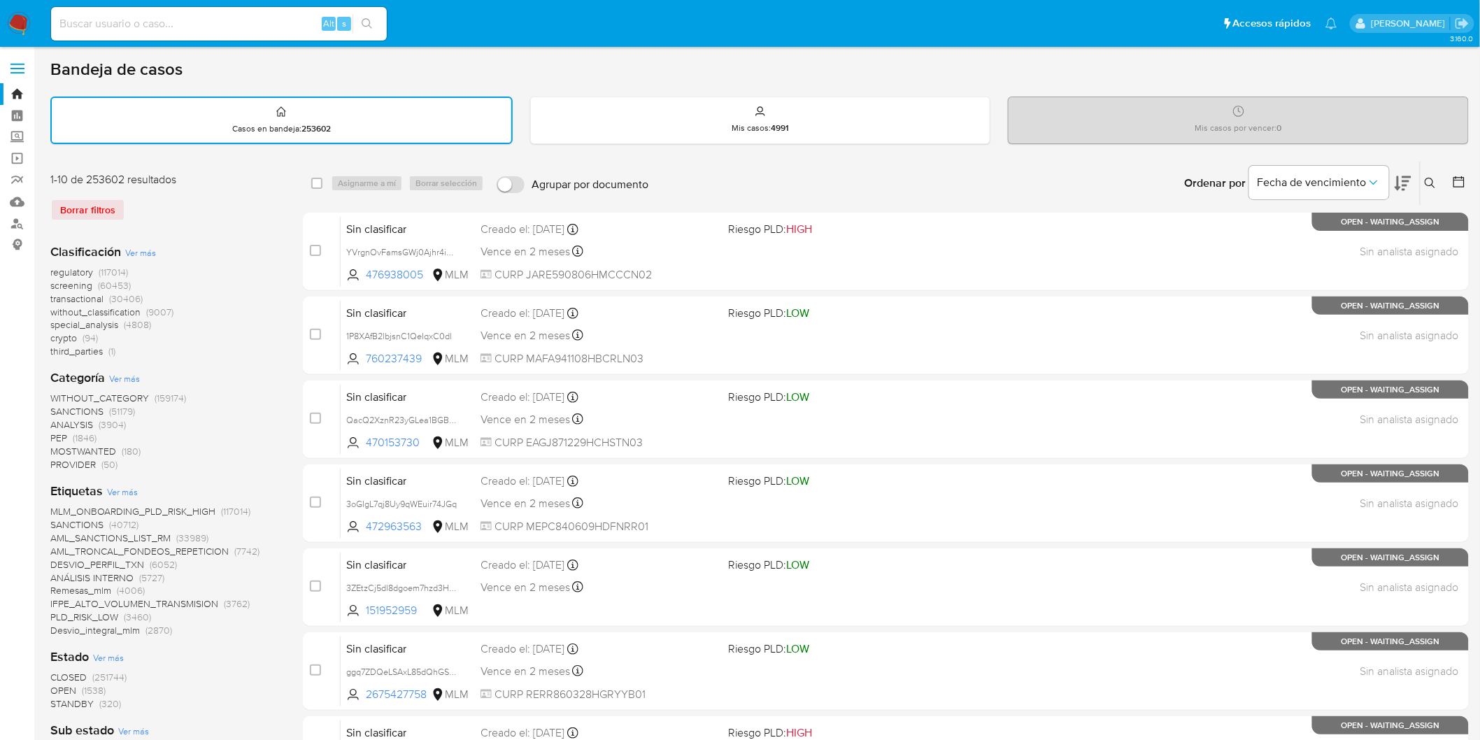
click at [17, 23] on img at bounding box center [19, 24] width 24 height 24
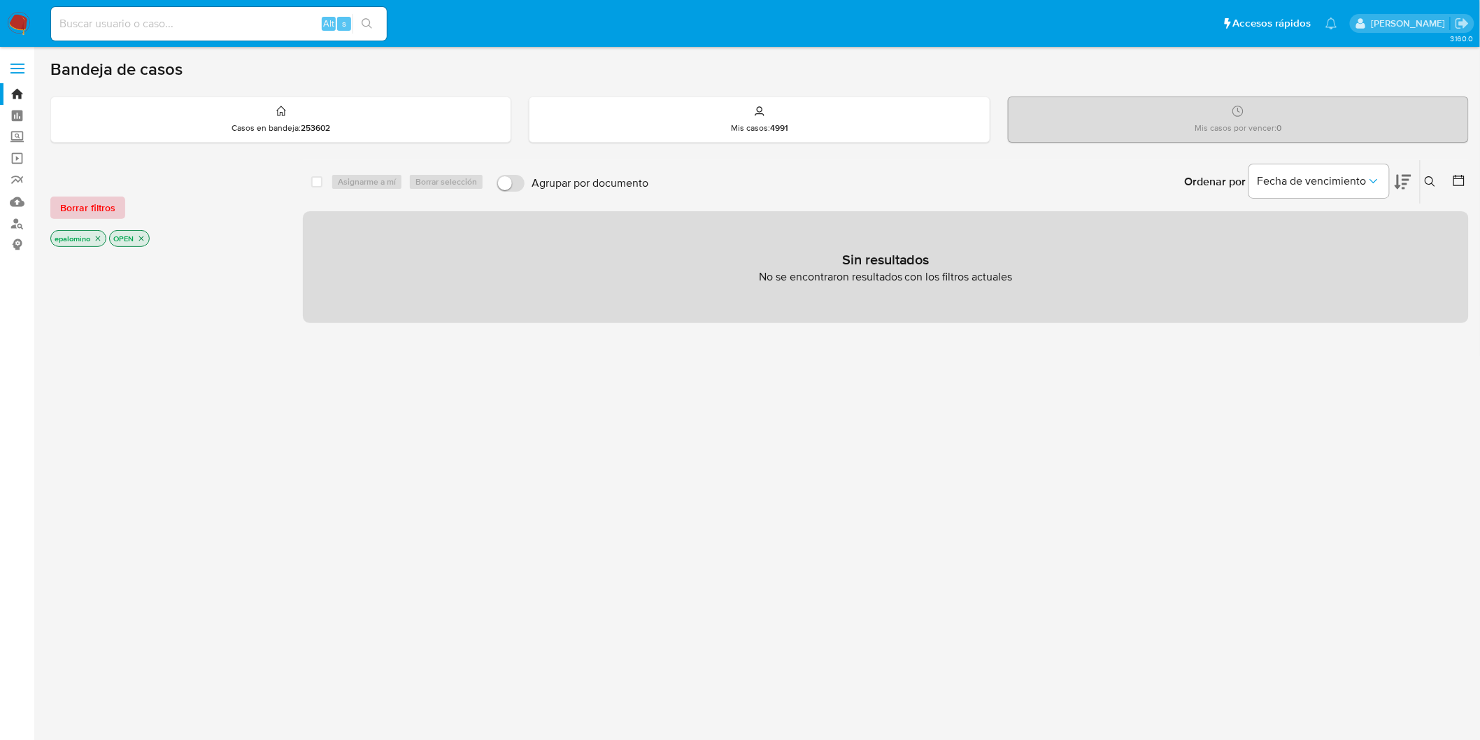
click at [108, 204] on span "Borrar filtros" at bounding box center [87, 208] width 55 height 20
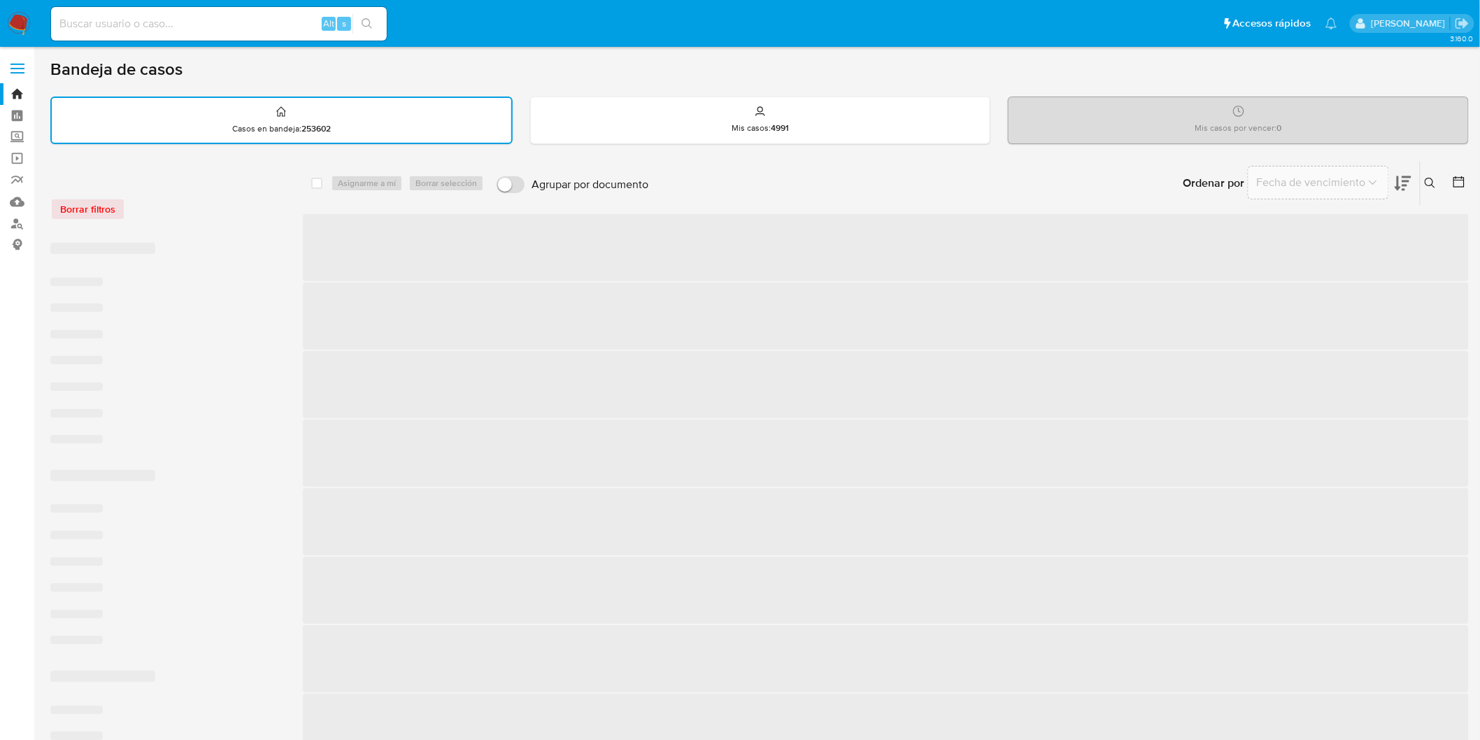
click at [187, 203] on div "Borrar filtros" at bounding box center [162, 209] width 224 height 22
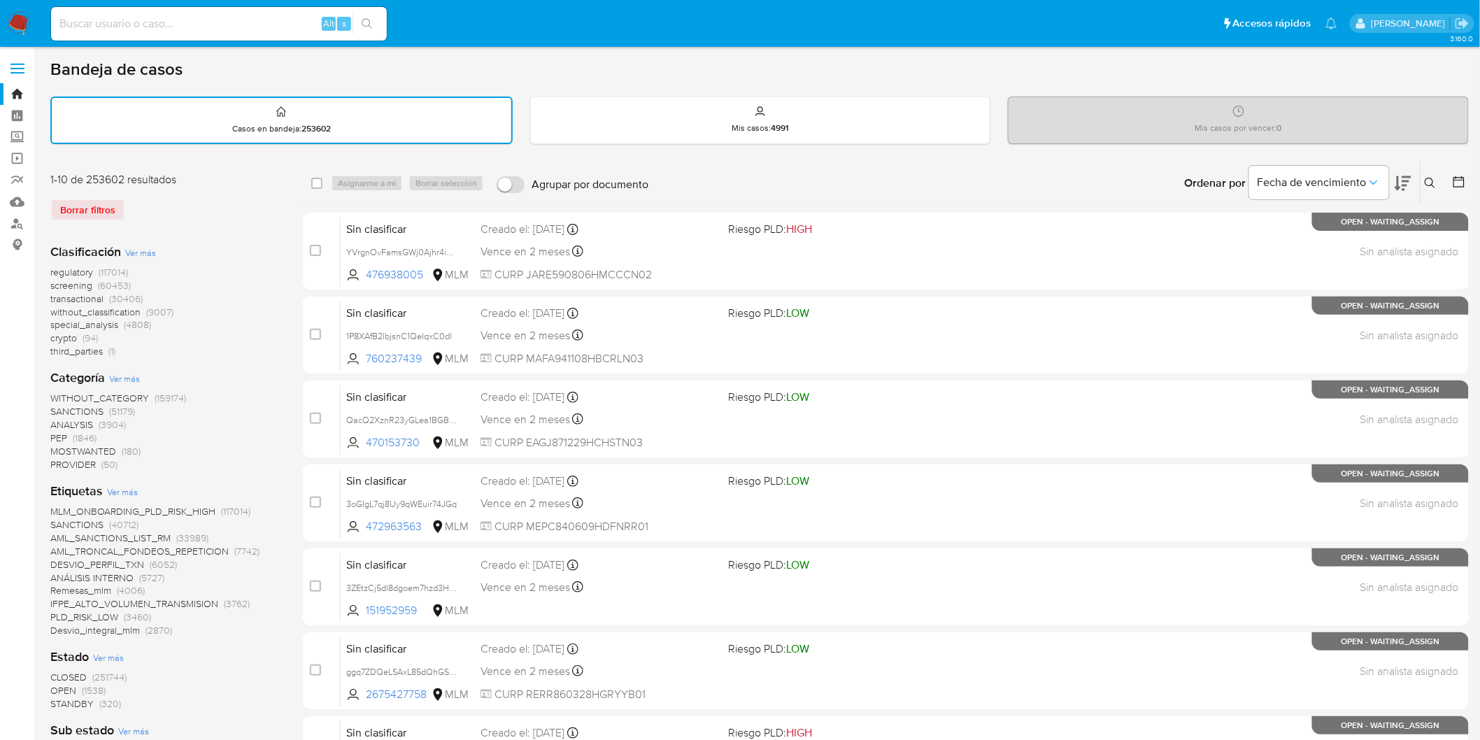
drag, startPoint x: 119, startPoint y: 200, endPoint x: 22, endPoint y: 0, distance: 222.4
click at [119, 201] on div "Borrar filtros" at bounding box center [162, 210] width 224 height 22
click at [10, 17] on img at bounding box center [19, 24] width 24 height 24
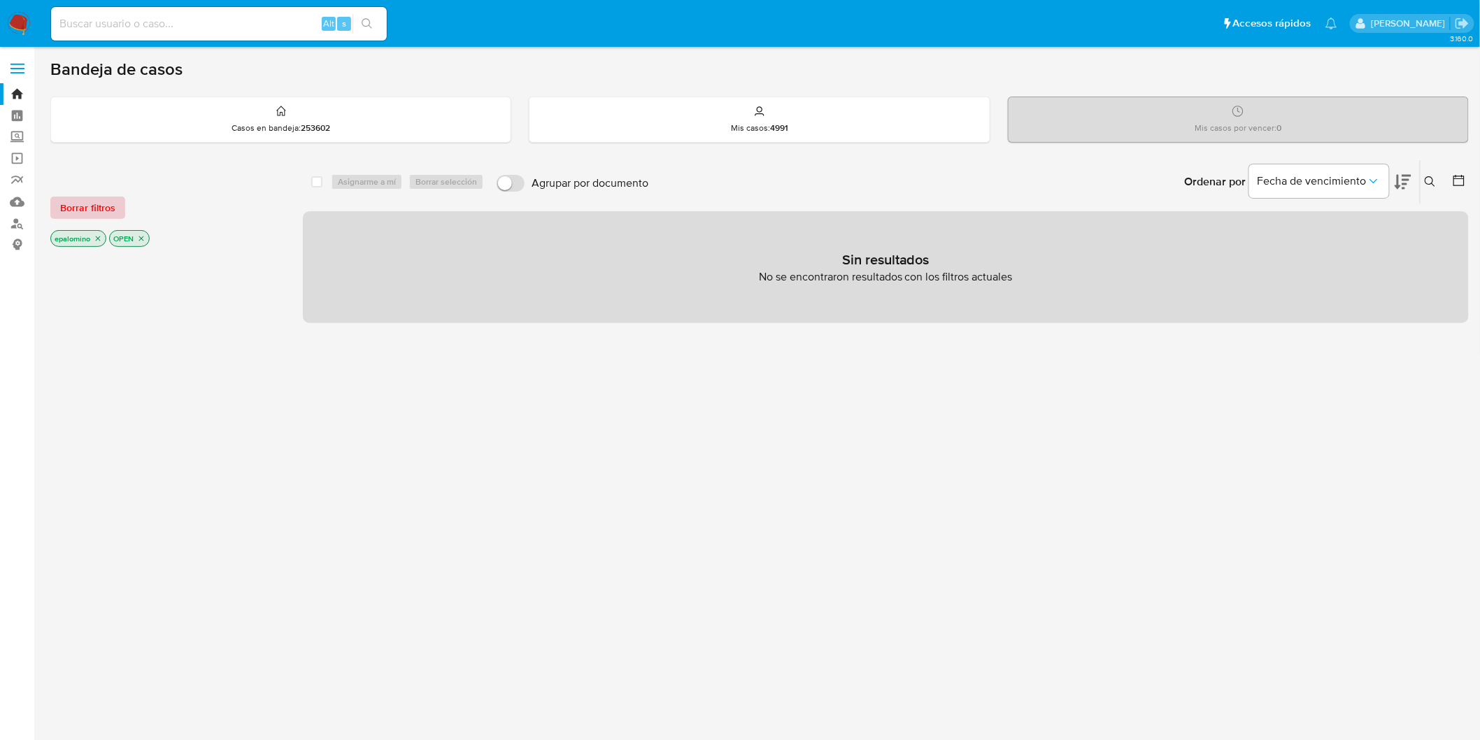
click at [91, 217] on span "Borrar filtros" at bounding box center [87, 208] width 55 height 20
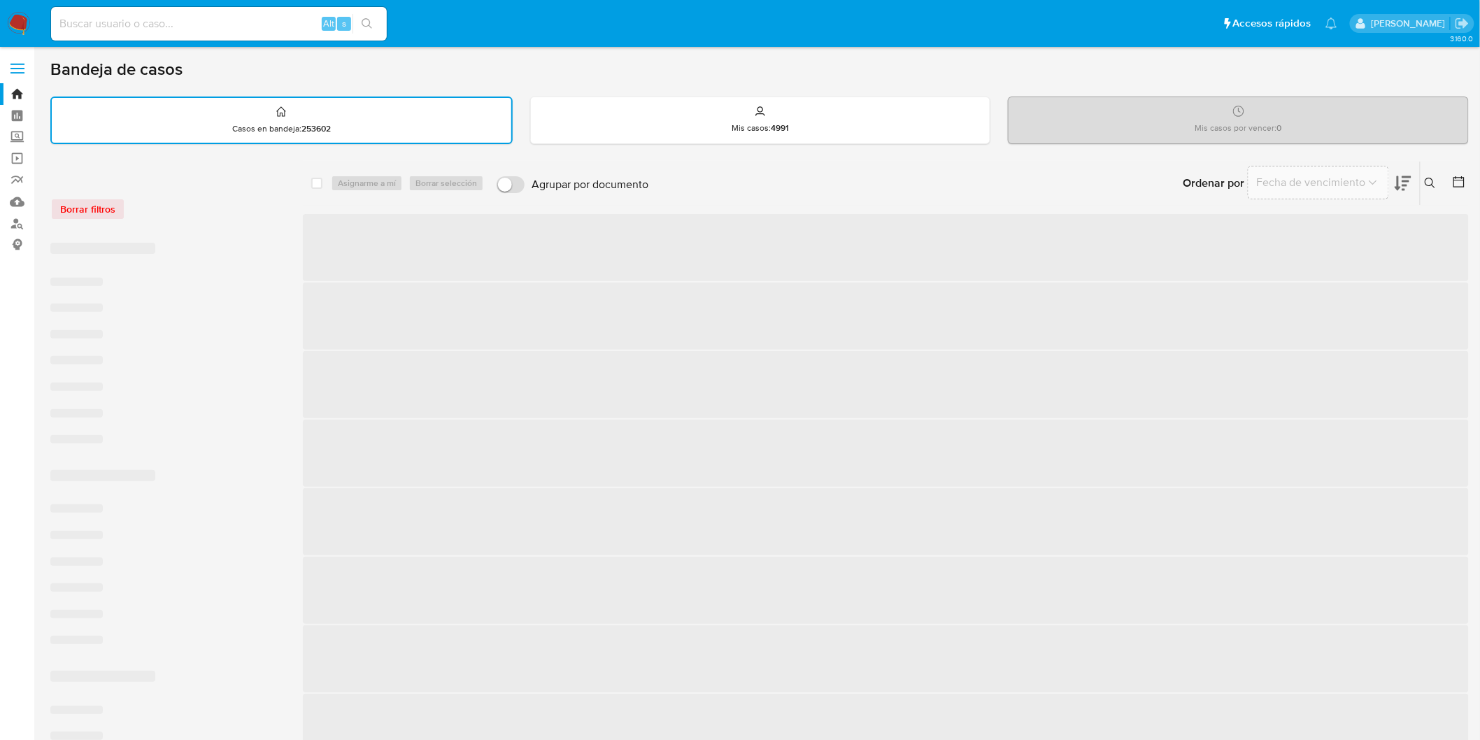
click at [199, 221] on div "Borrar filtros" at bounding box center [162, 201] width 224 height 59
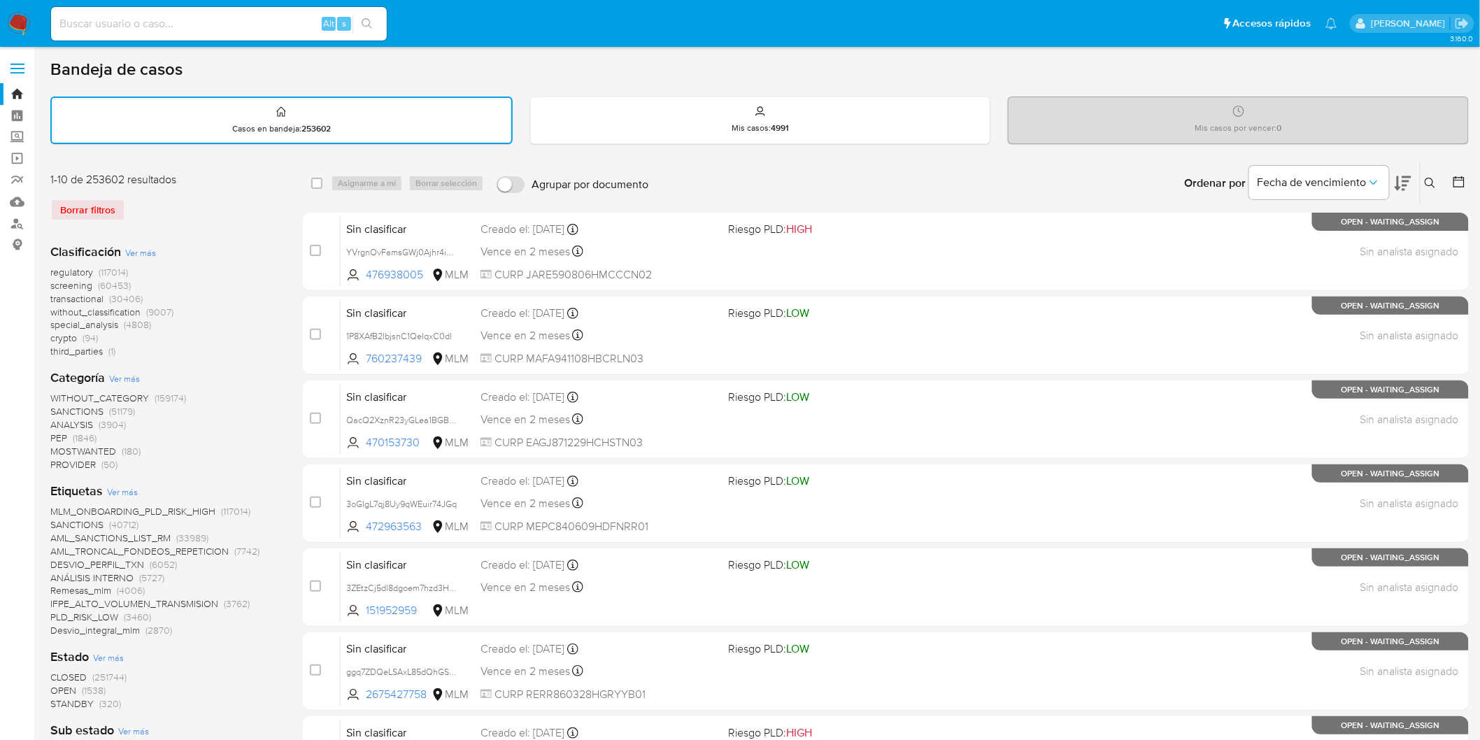
click at [18, 19] on img at bounding box center [19, 24] width 24 height 24
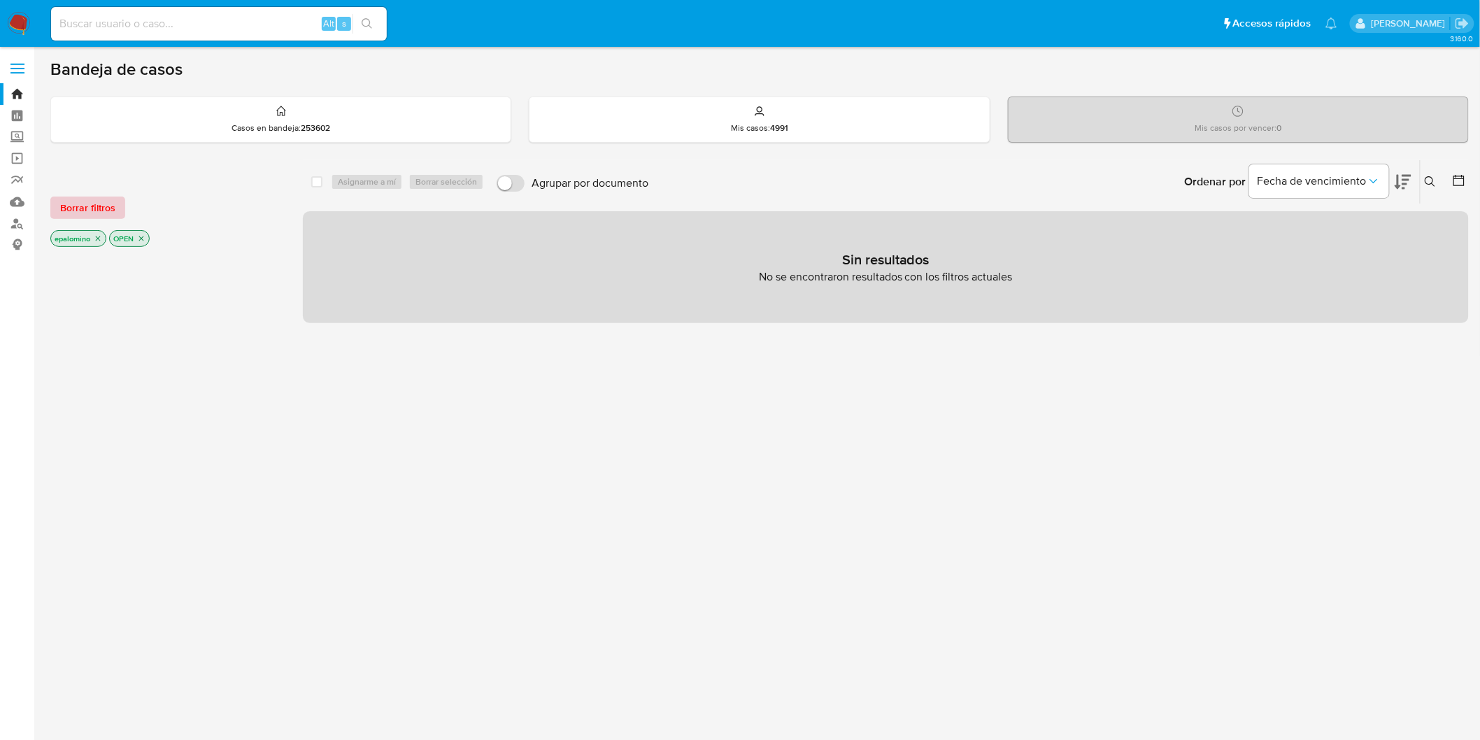
click at [101, 208] on span "Borrar filtros" at bounding box center [87, 208] width 55 height 20
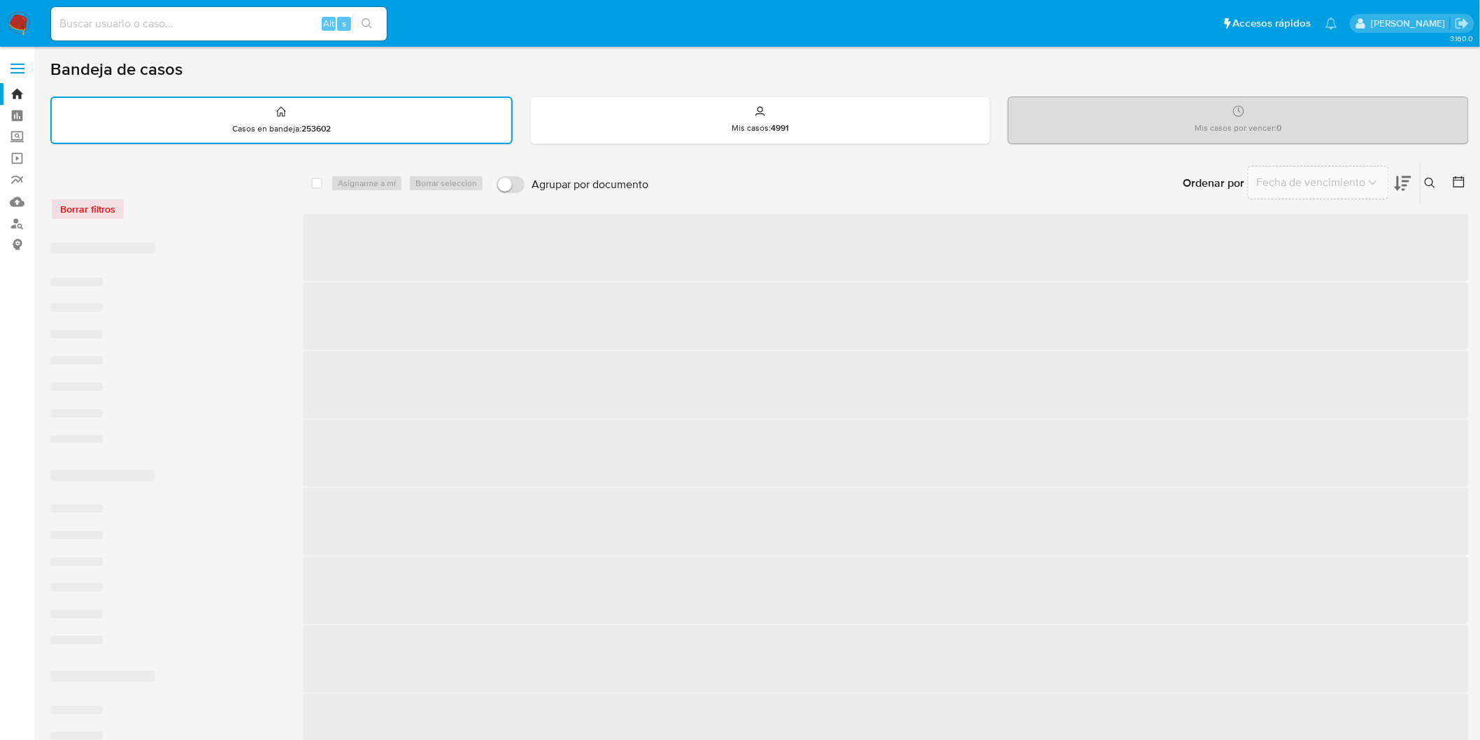
click at [183, 208] on div "Borrar filtros" at bounding box center [162, 209] width 224 height 22
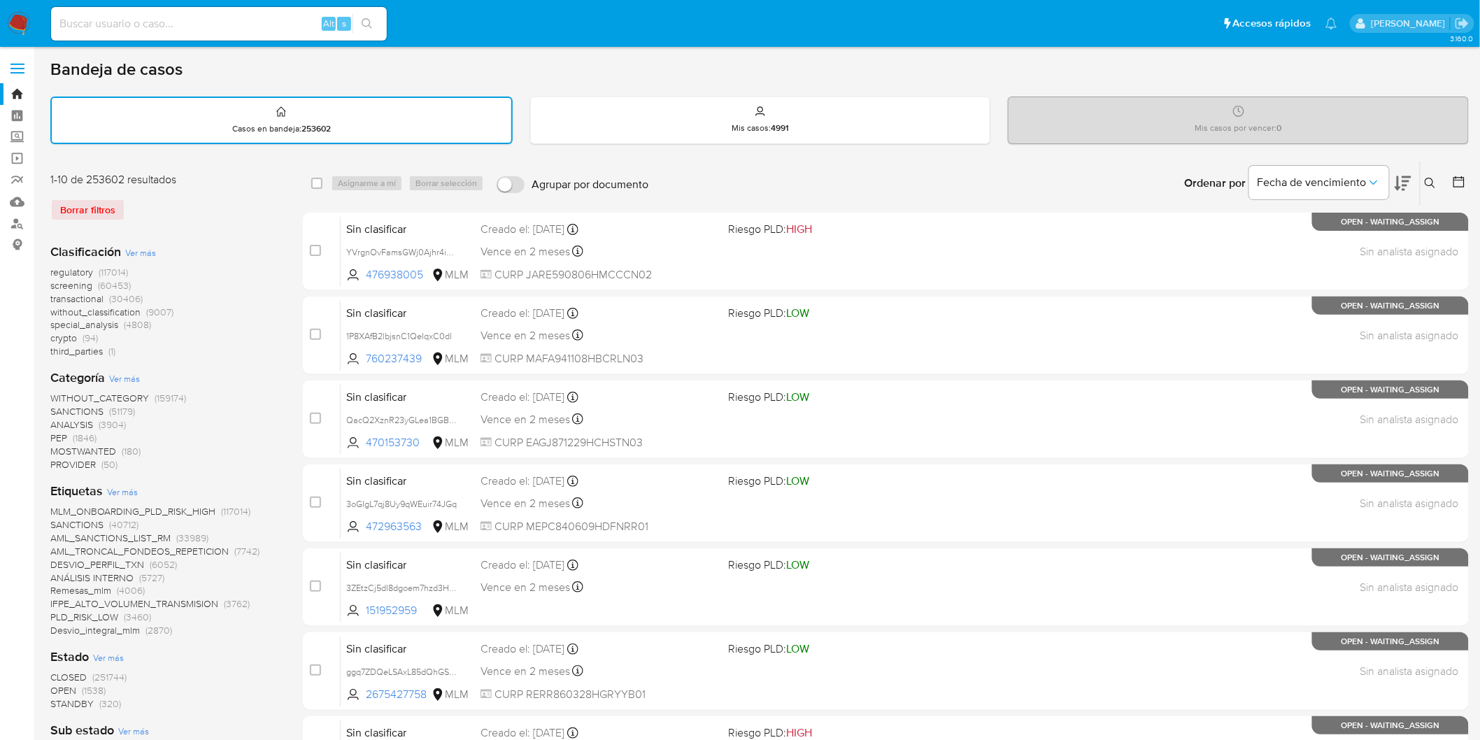
click at [26, 19] on img at bounding box center [19, 24] width 24 height 24
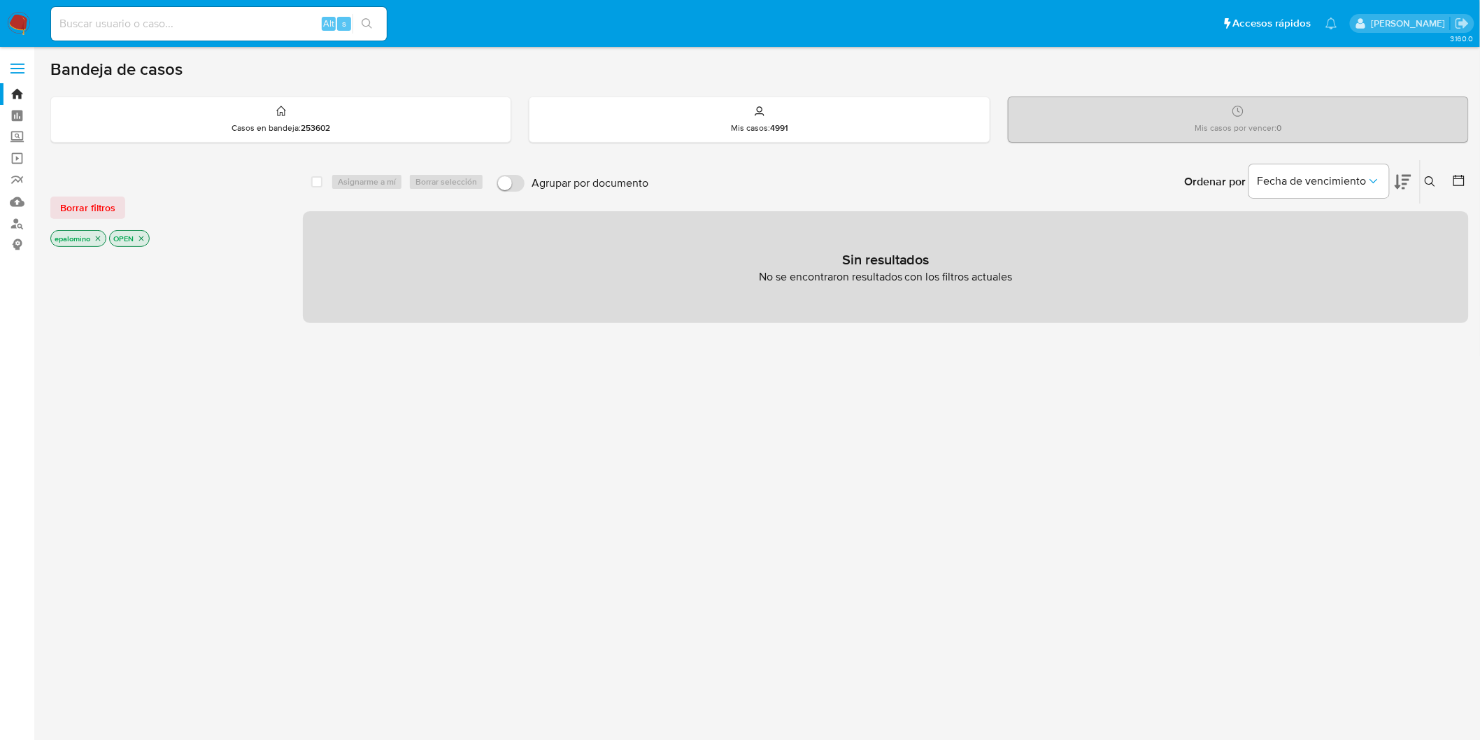
click at [101, 186] on div "Borrar filtros epalomino OPEN" at bounding box center [162, 210] width 224 height 79
click at [101, 194] on div "Borrar filtros epalomino OPEN" at bounding box center [162, 210] width 224 height 79
click at [184, 206] on div "Borrar filtros" at bounding box center [162, 208] width 224 height 22
click at [79, 200] on span "Borrar filtros" at bounding box center [87, 208] width 55 height 20
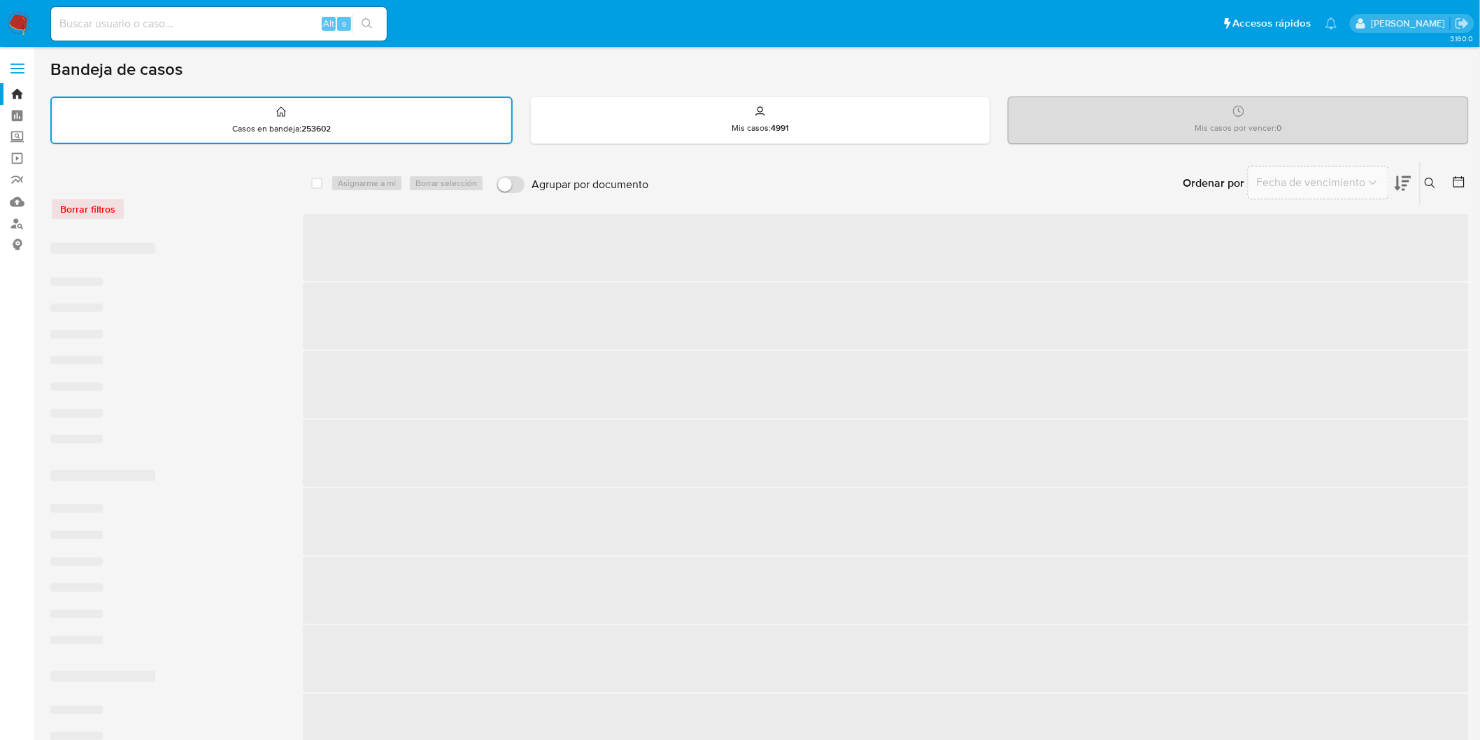
click at [214, 204] on div "Borrar filtros" at bounding box center [162, 209] width 224 height 22
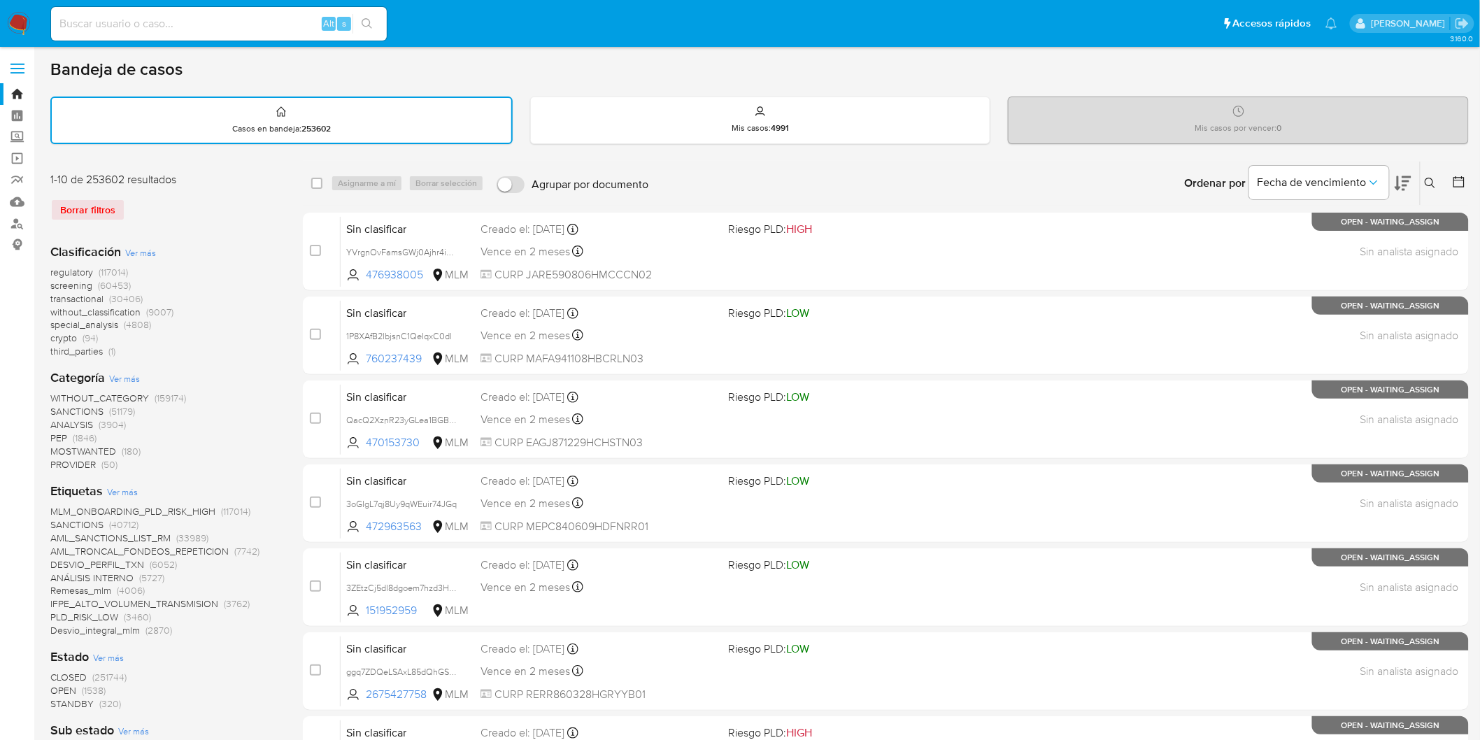
click at [18, 12] on img at bounding box center [19, 24] width 24 height 24
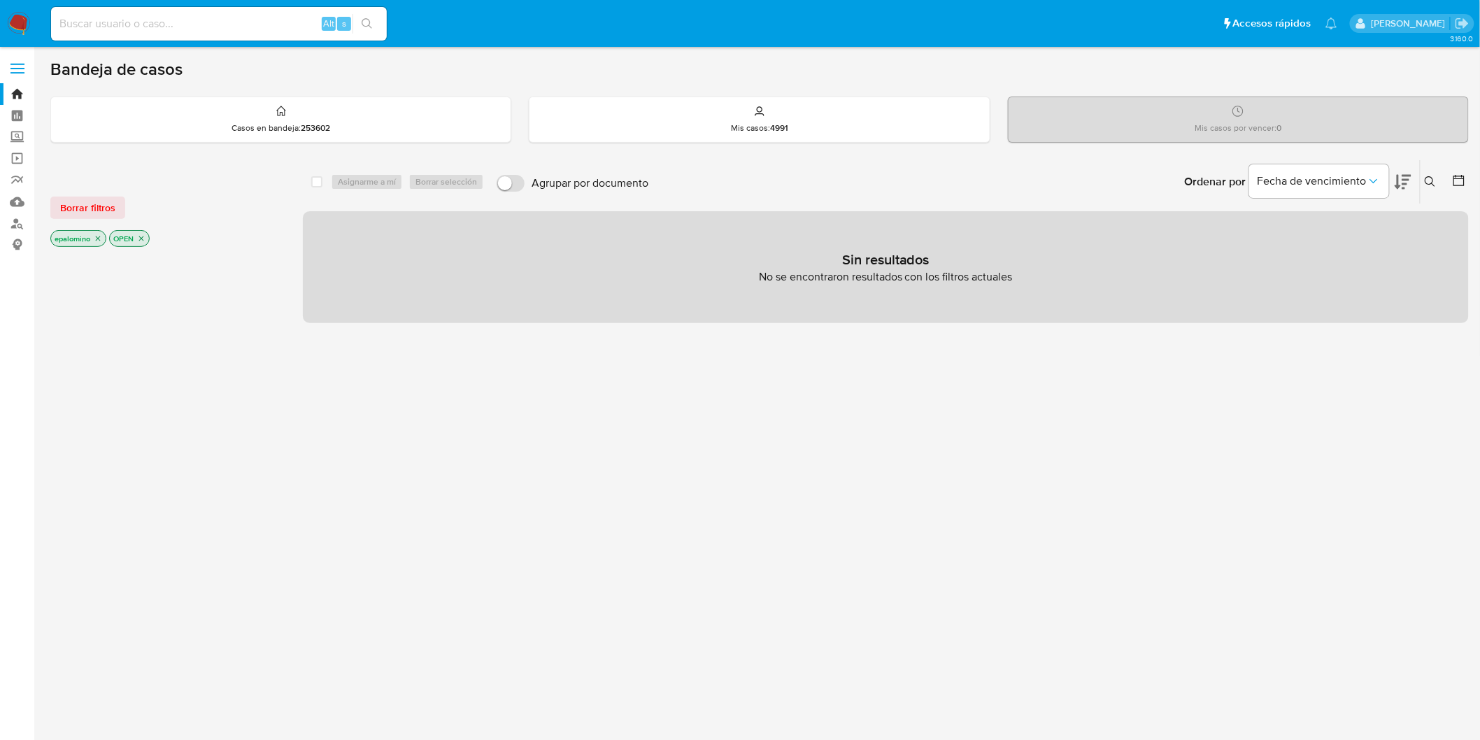
click at [99, 218] on div "Borrar filtros epalomino OPEN" at bounding box center [162, 210] width 224 height 79
click at [97, 206] on span "Borrar filtros" at bounding box center [87, 208] width 55 height 20
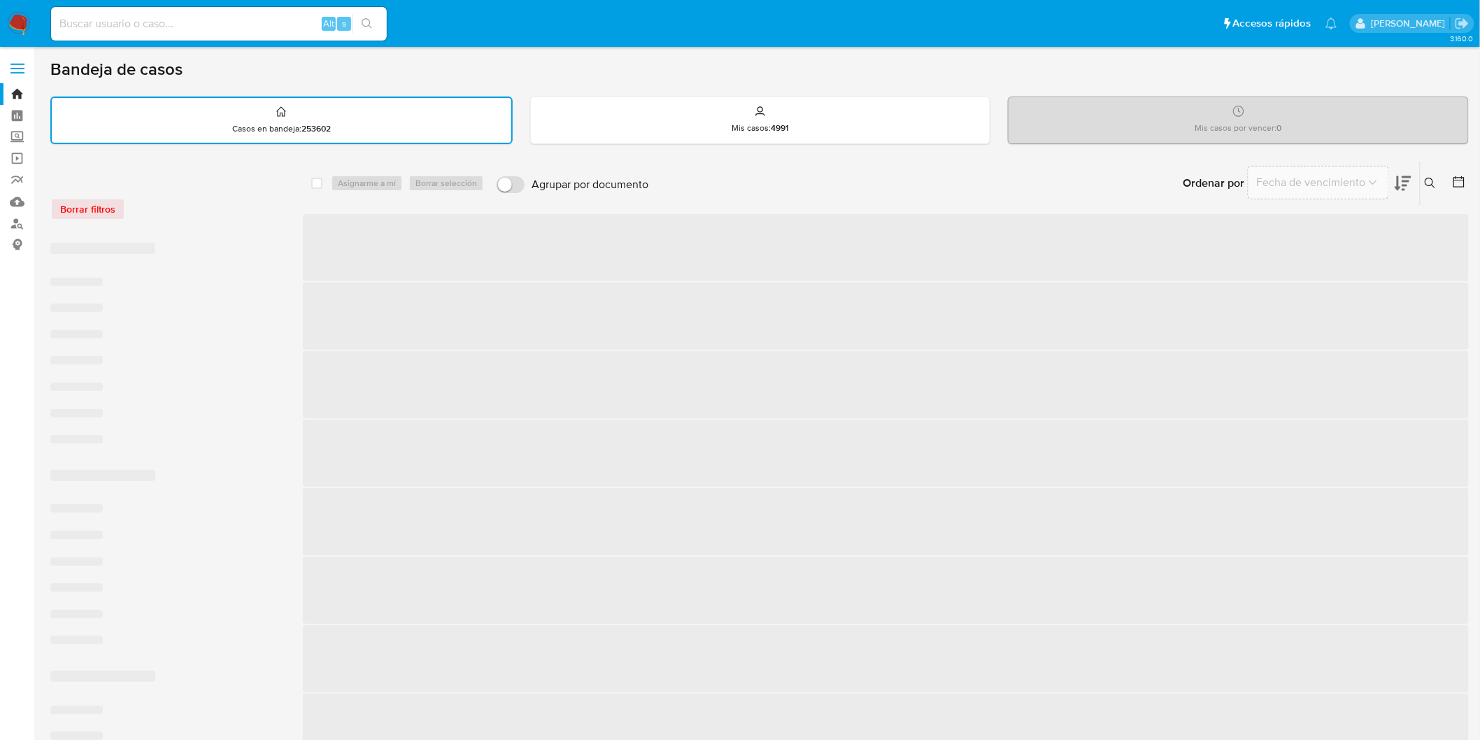
click at [235, 208] on div "Borrar filtros" at bounding box center [162, 209] width 224 height 22
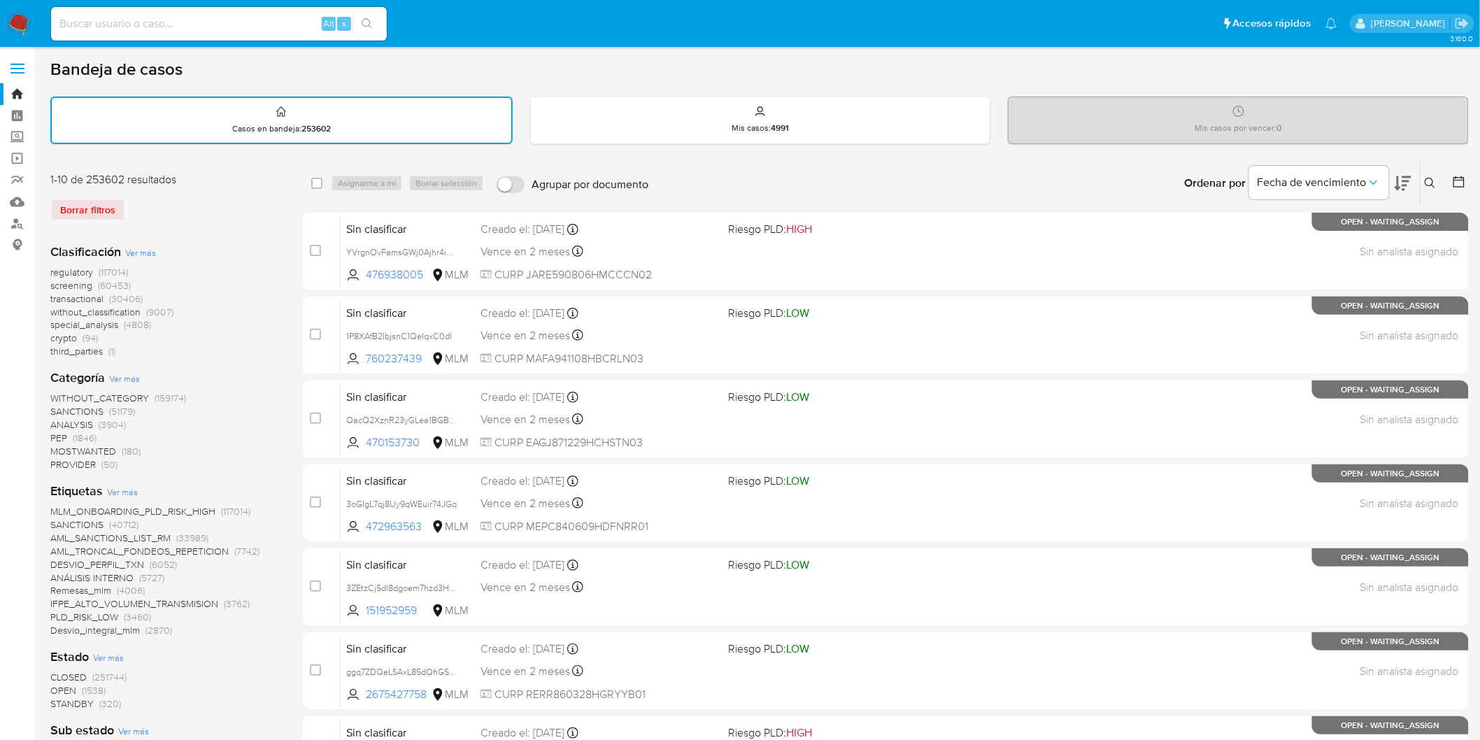
click at [22, 27] on img at bounding box center [19, 24] width 24 height 24
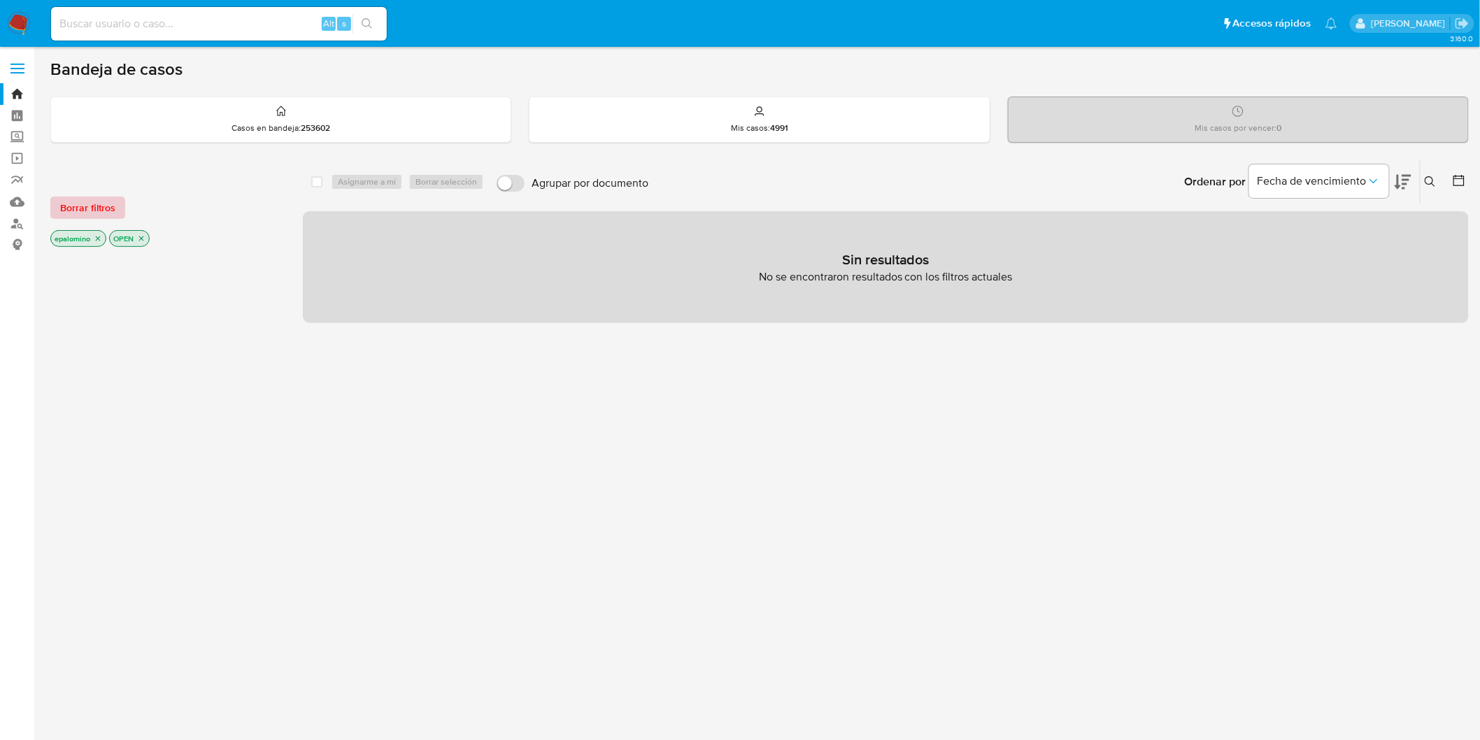
click at [83, 199] on span "Borrar filtros" at bounding box center [87, 208] width 55 height 20
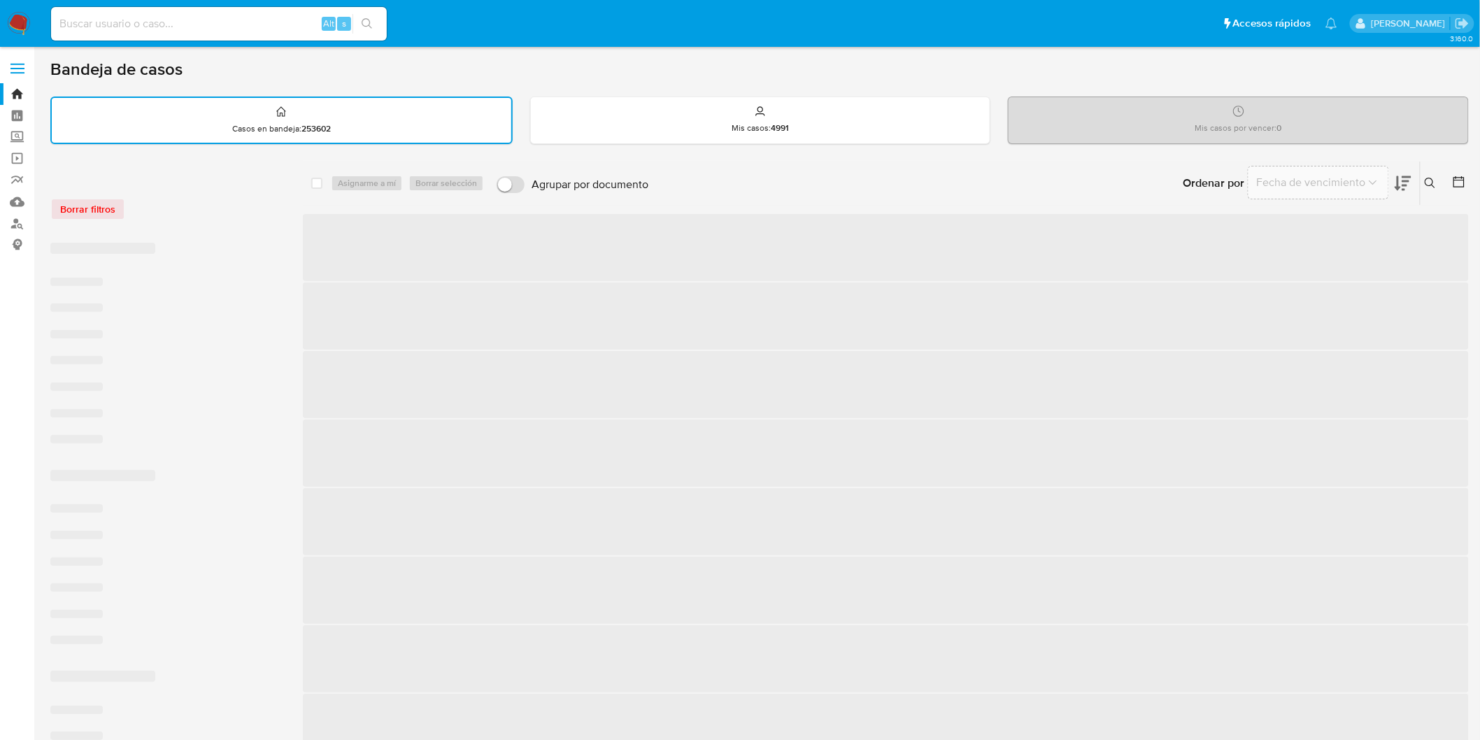
click at [207, 208] on div "Borrar filtros" at bounding box center [162, 209] width 224 height 22
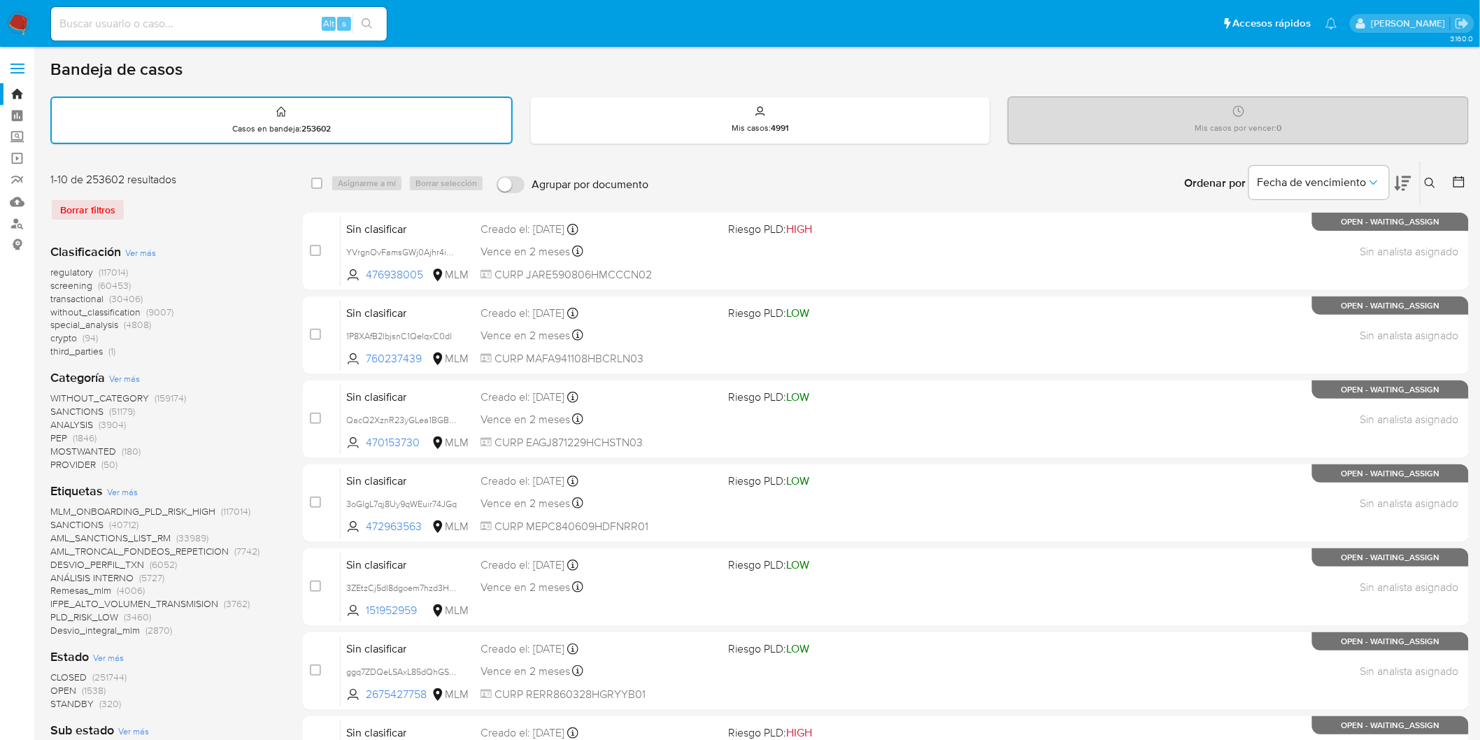
click at [14, 25] on img at bounding box center [19, 24] width 24 height 24
click at [220, 224] on div "1-10 de 253602 resultados Borrar filtros" at bounding box center [162, 202] width 224 height 60
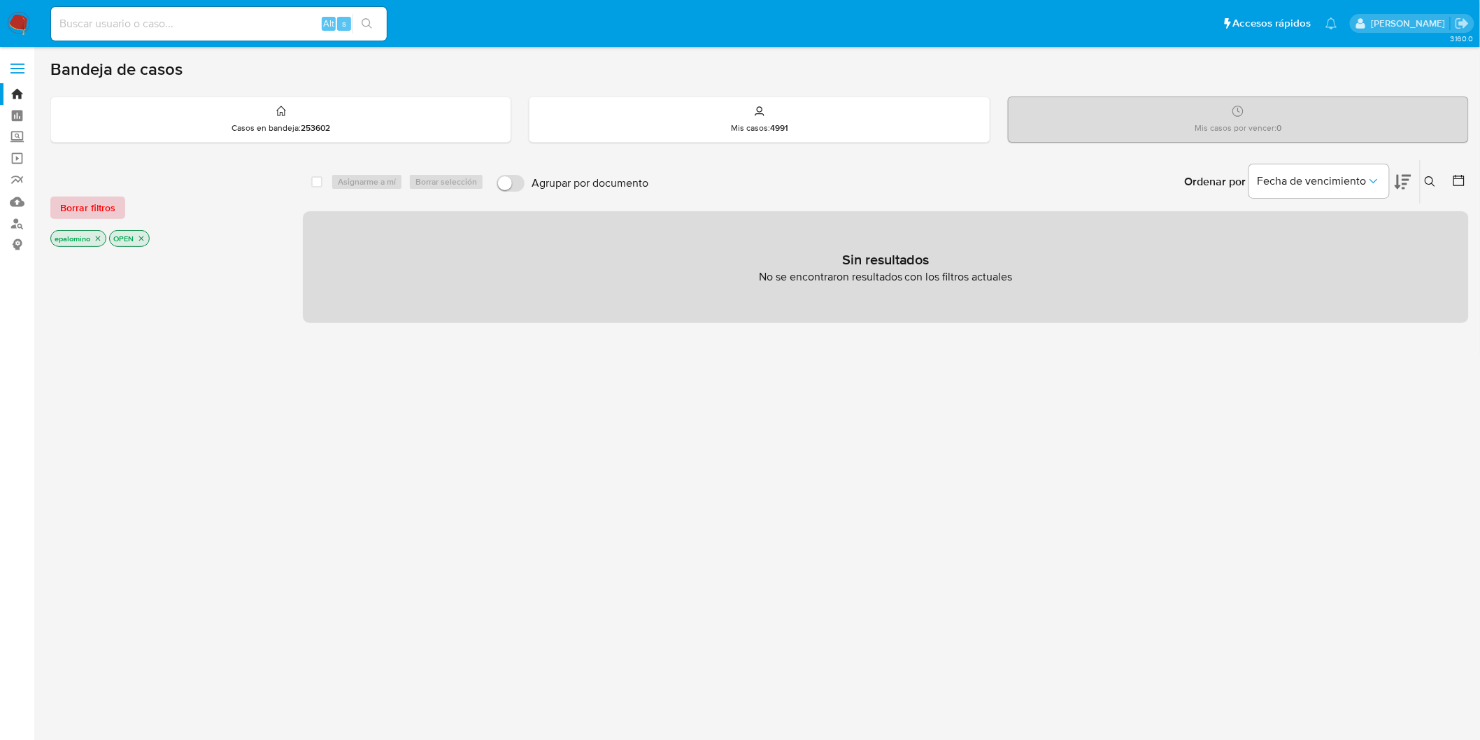
click at [99, 201] on span "Borrar filtros" at bounding box center [87, 208] width 55 height 20
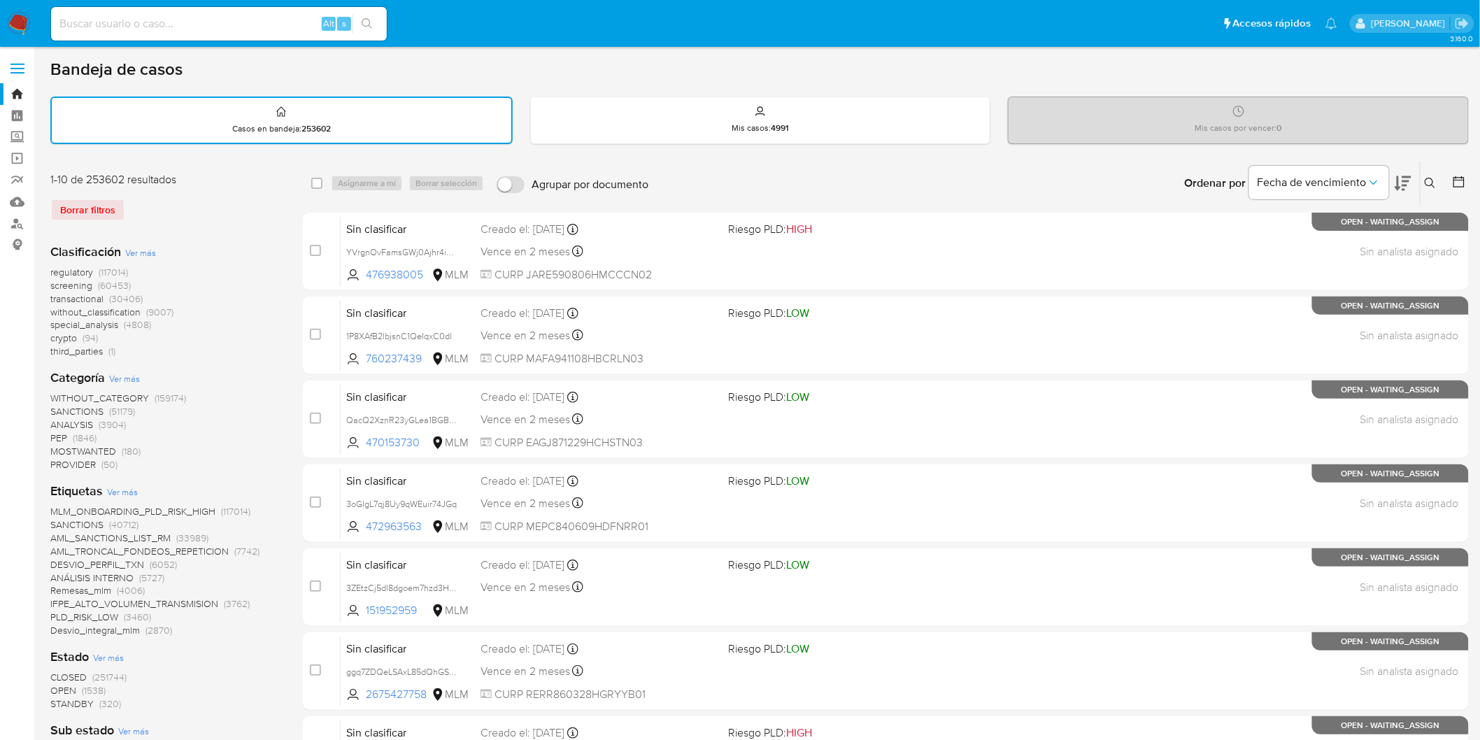
click at [21, 39] on nav "Pausado Ver notificaciones Alt s Accesos rápidos Presiona las siguientes teclas…" at bounding box center [740, 23] width 1480 height 47
click at [20, 38] on nav "Pausado Ver notificaciones Alt s Accesos rápidos Presiona las siguientes teclas…" at bounding box center [740, 23] width 1480 height 47
click at [20, 31] on img at bounding box center [19, 24] width 24 height 24
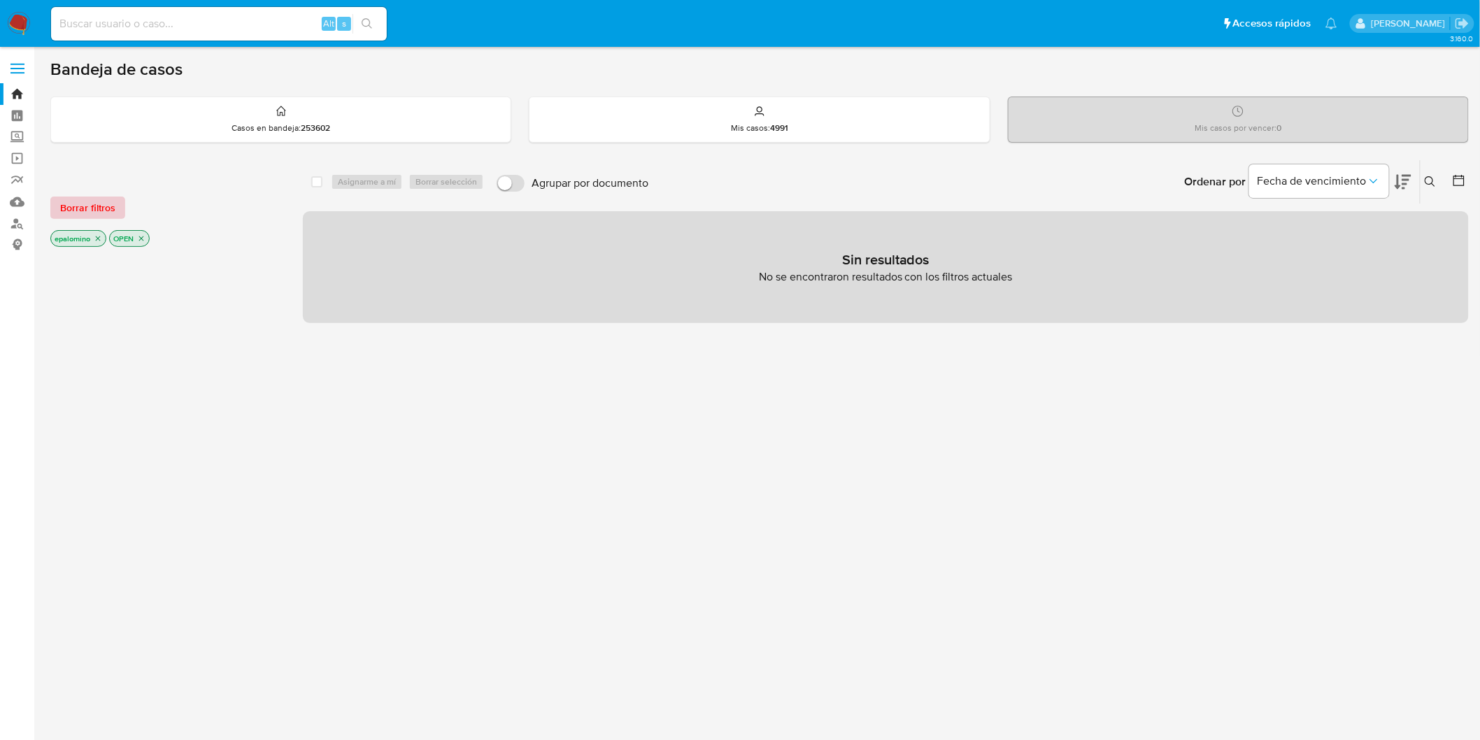
click at [97, 210] on span "Borrar filtros" at bounding box center [87, 208] width 55 height 20
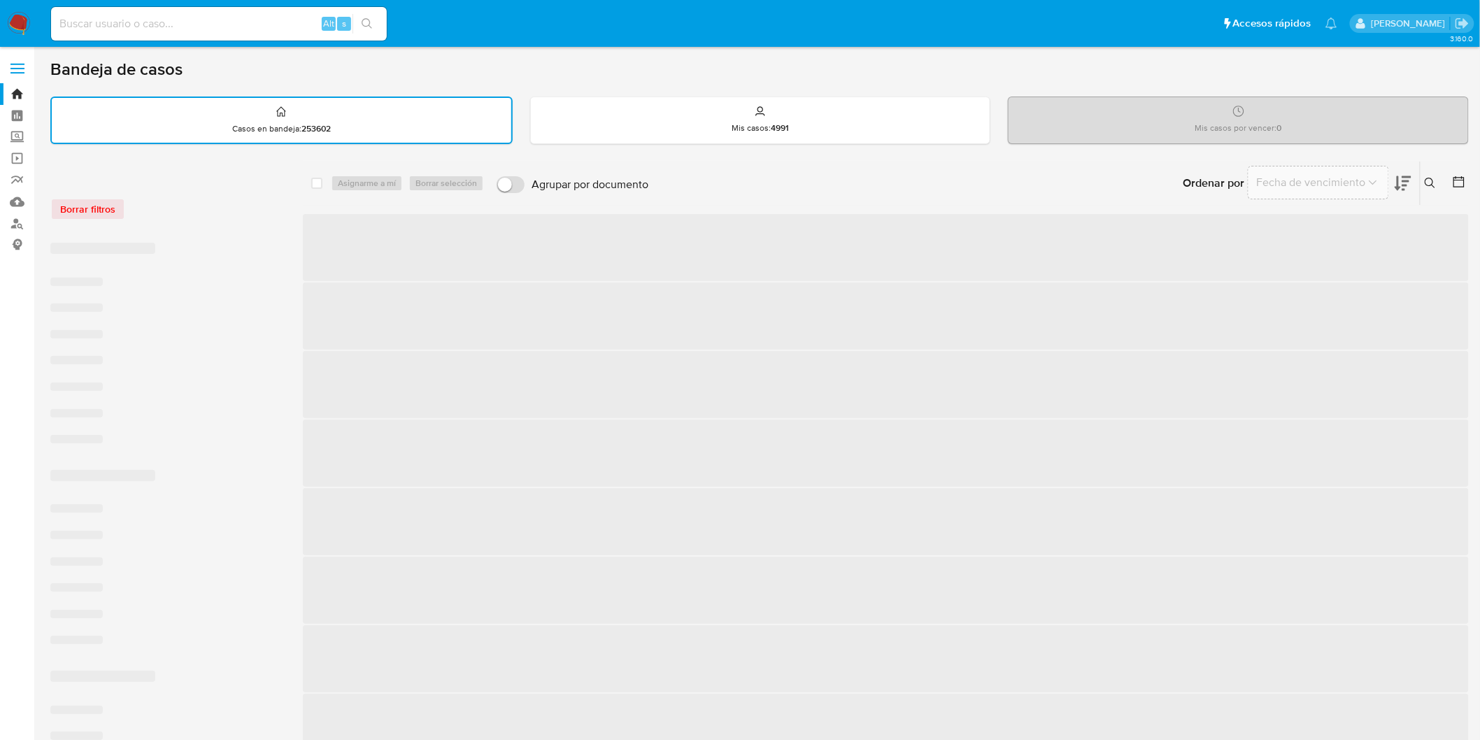
click at [201, 213] on div "Borrar filtros" at bounding box center [162, 209] width 224 height 22
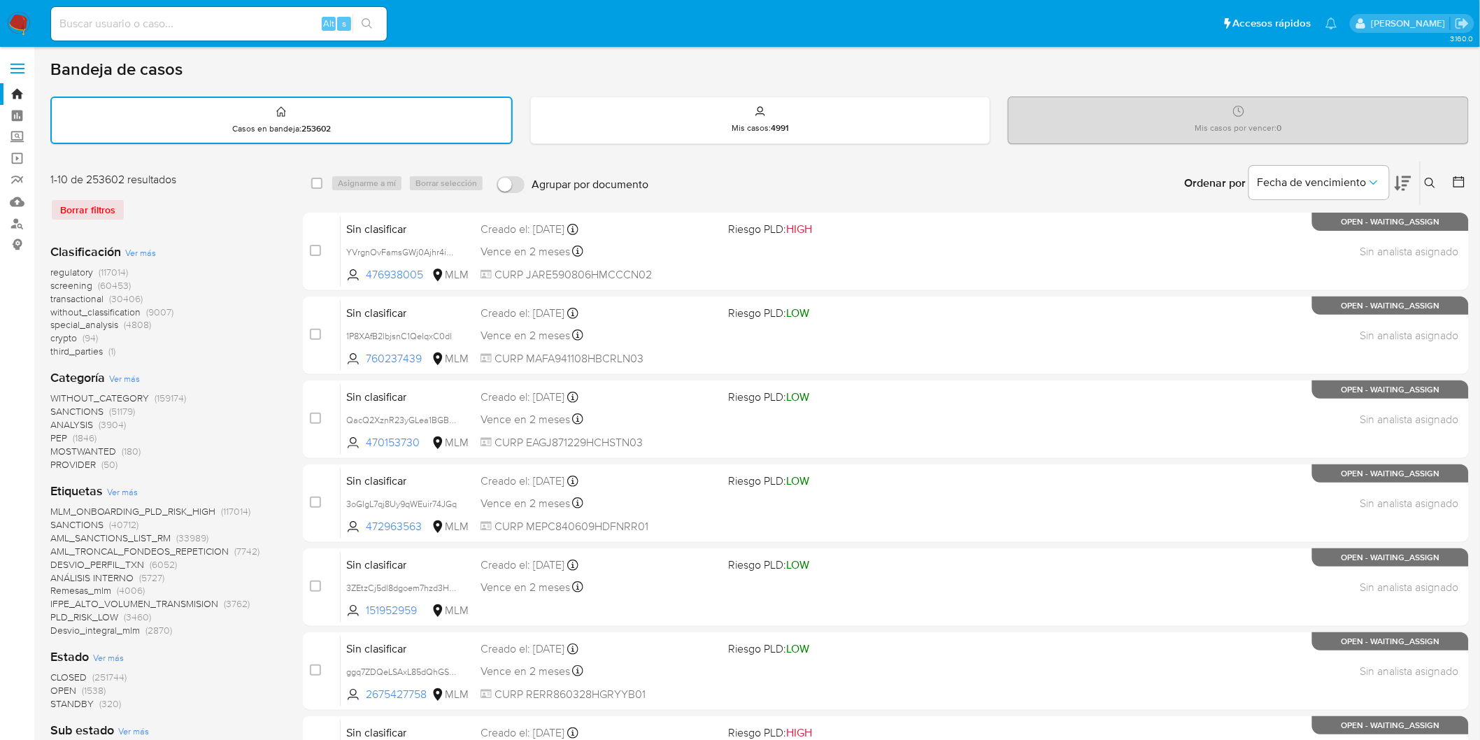
click at [21, 27] on img at bounding box center [19, 24] width 24 height 24
click at [143, 157] on div "Bandeja de casos Casos en bandeja : 253602 Mis casos : 4991 Mis casos por vence…" at bounding box center [759, 694] width 1419 height 1271
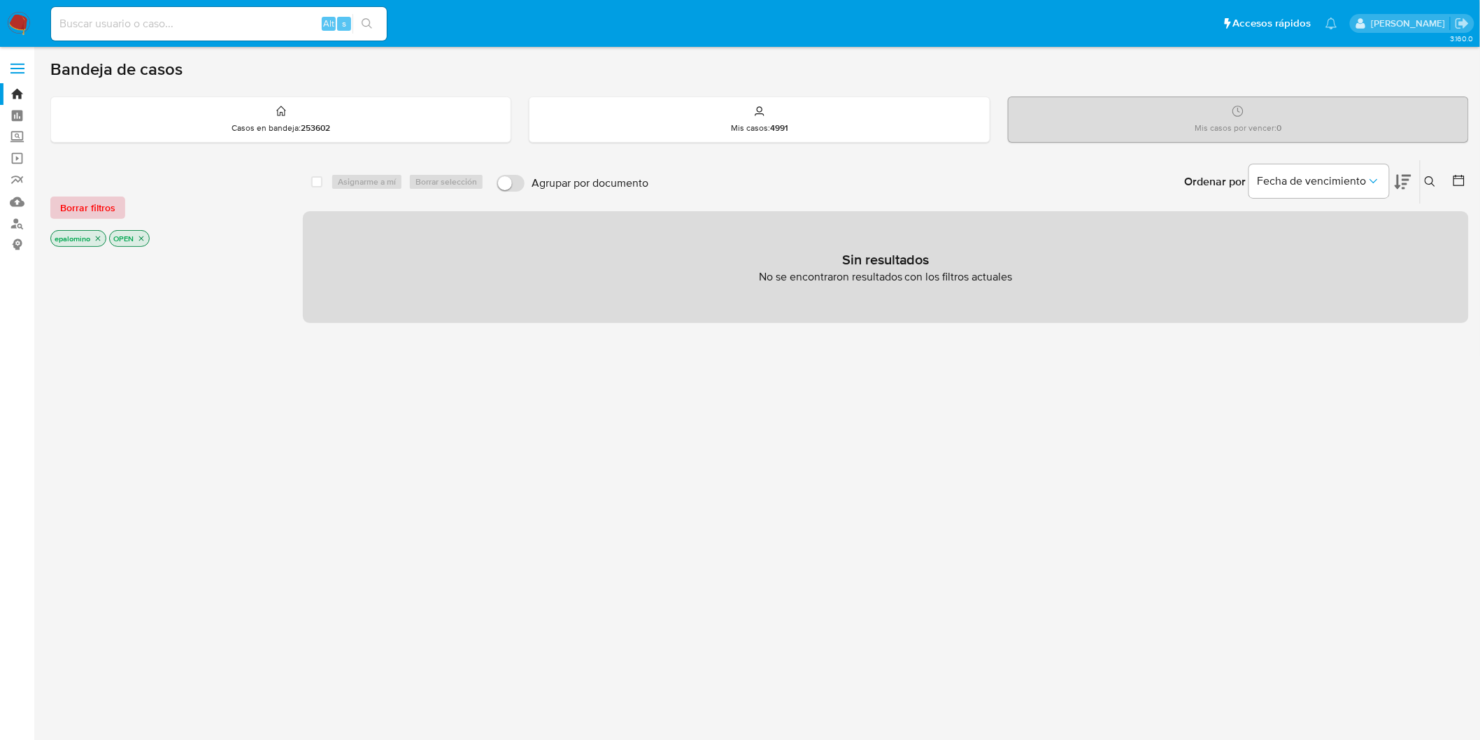
click at [108, 204] on span "Borrar filtros" at bounding box center [87, 208] width 55 height 20
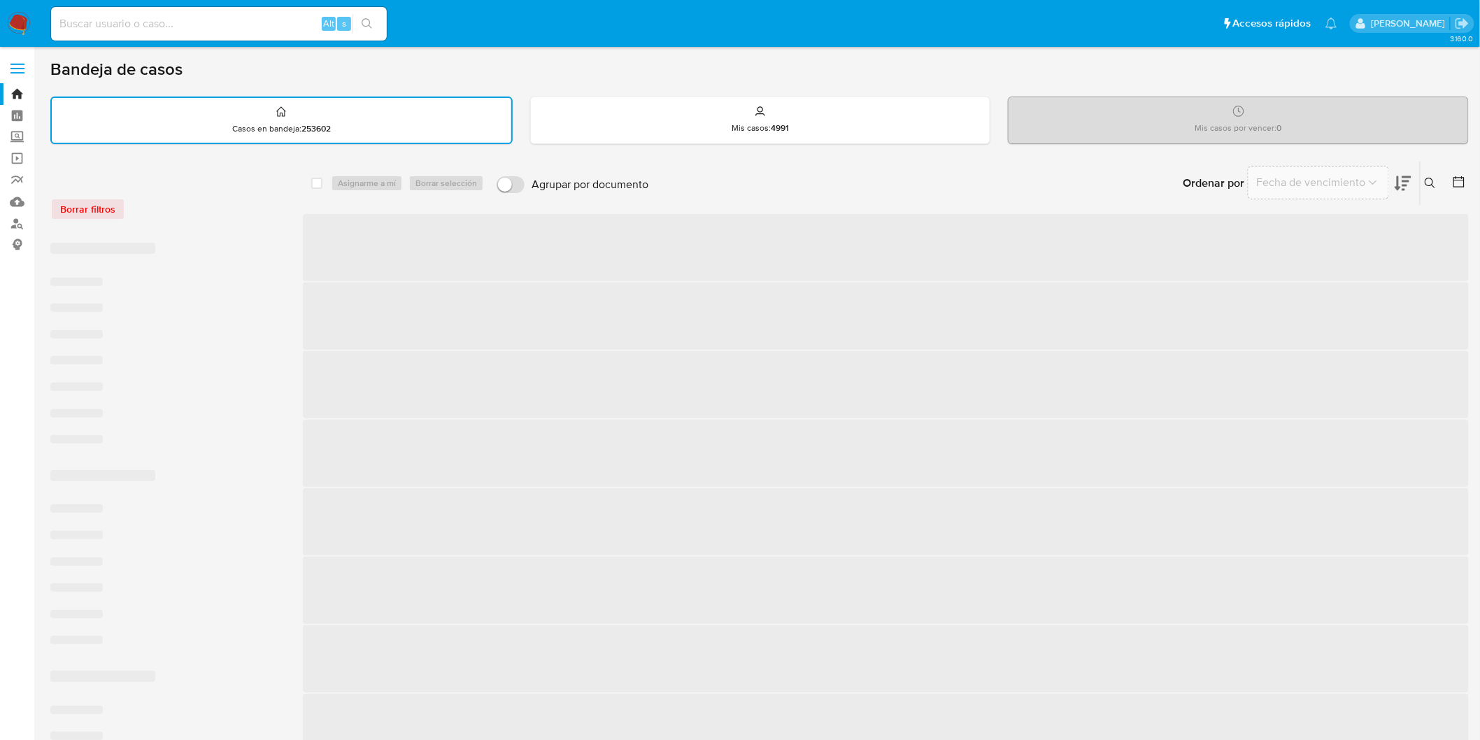
click at [197, 213] on div "Borrar filtros" at bounding box center [162, 209] width 224 height 22
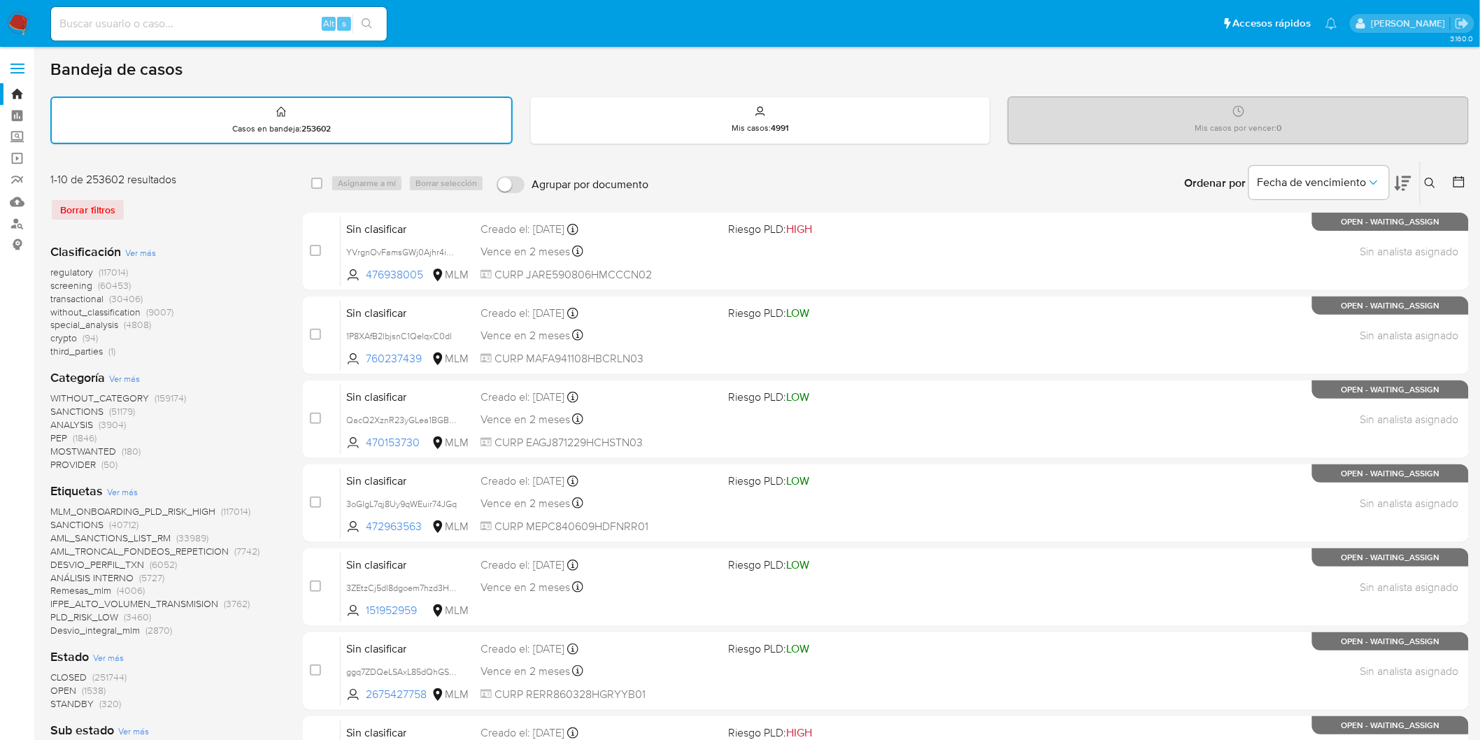
drag, startPoint x: 11, startPoint y: 25, endPoint x: 21, endPoint y: 39, distance: 17.1
click at [11, 26] on img at bounding box center [19, 24] width 24 height 24
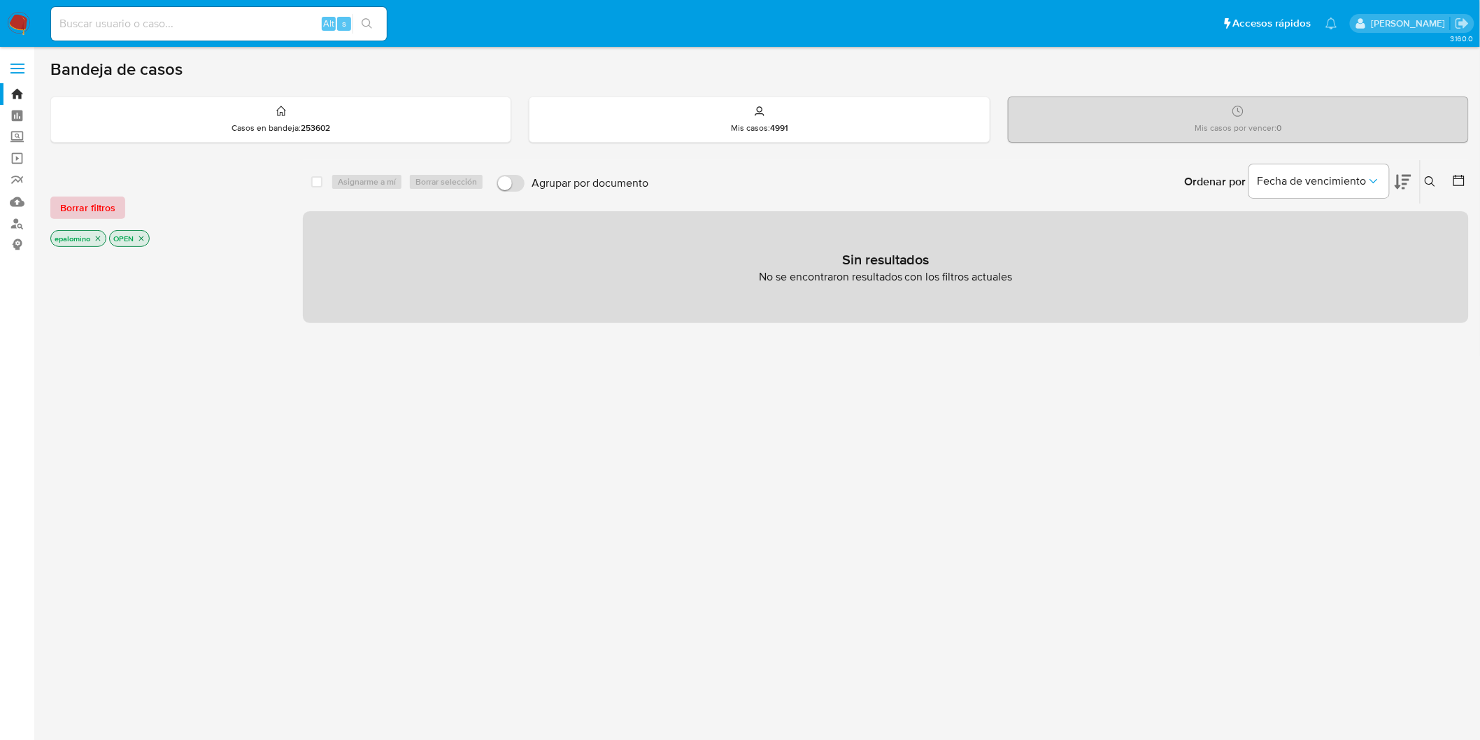
click at [101, 206] on span "Borrar filtros" at bounding box center [87, 208] width 55 height 20
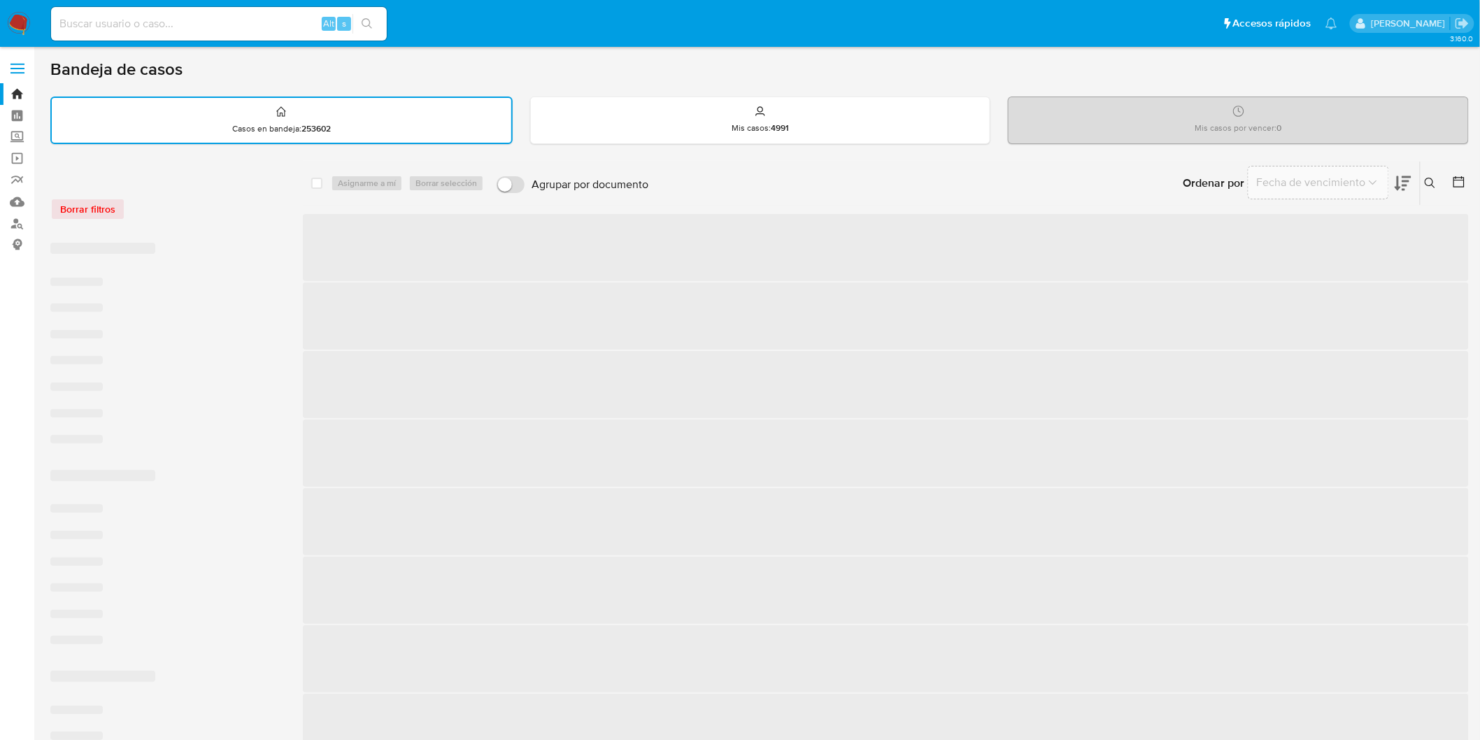
click at [171, 220] on div "Borrar filtros" at bounding box center [162, 201] width 224 height 59
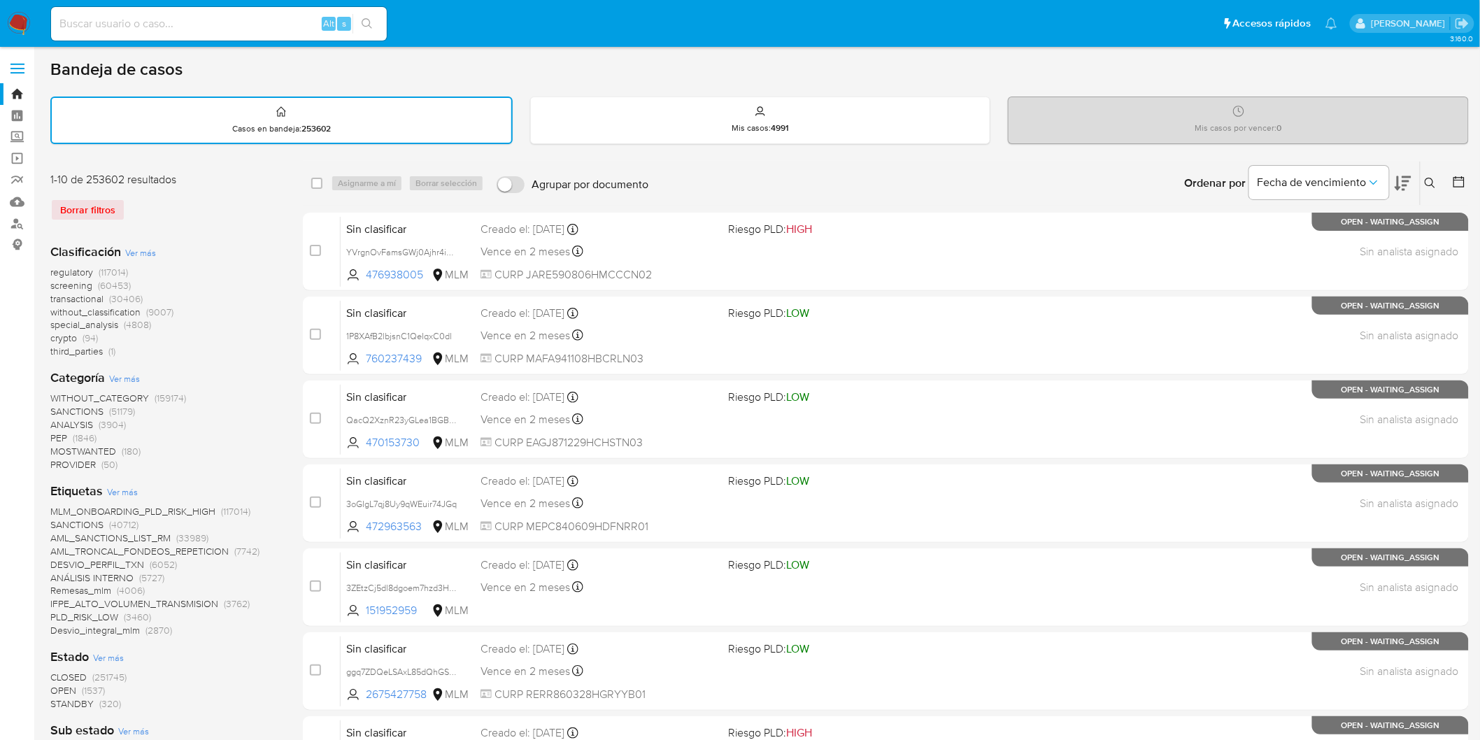
click at [9, 30] on img at bounding box center [19, 24] width 24 height 24
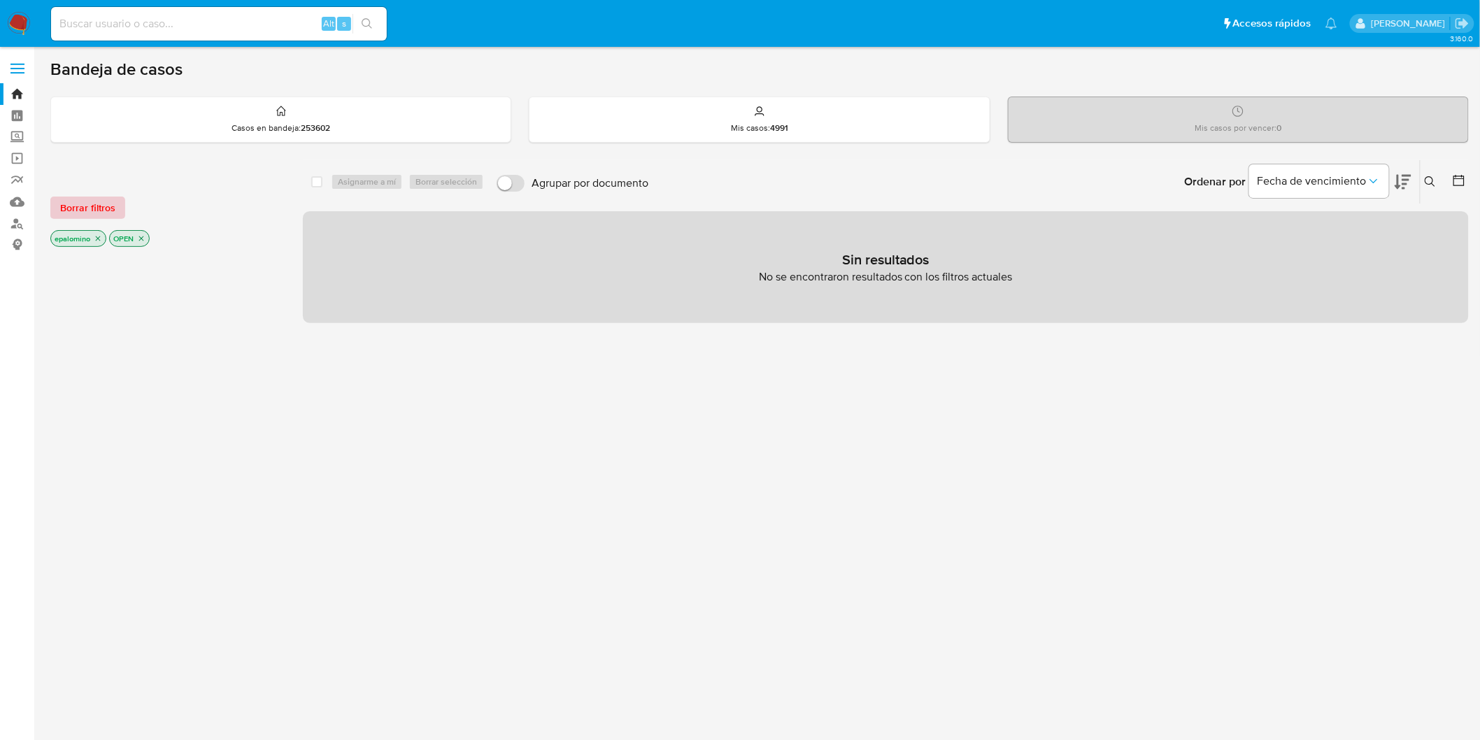
click at [99, 208] on span "Borrar filtros" at bounding box center [87, 208] width 55 height 20
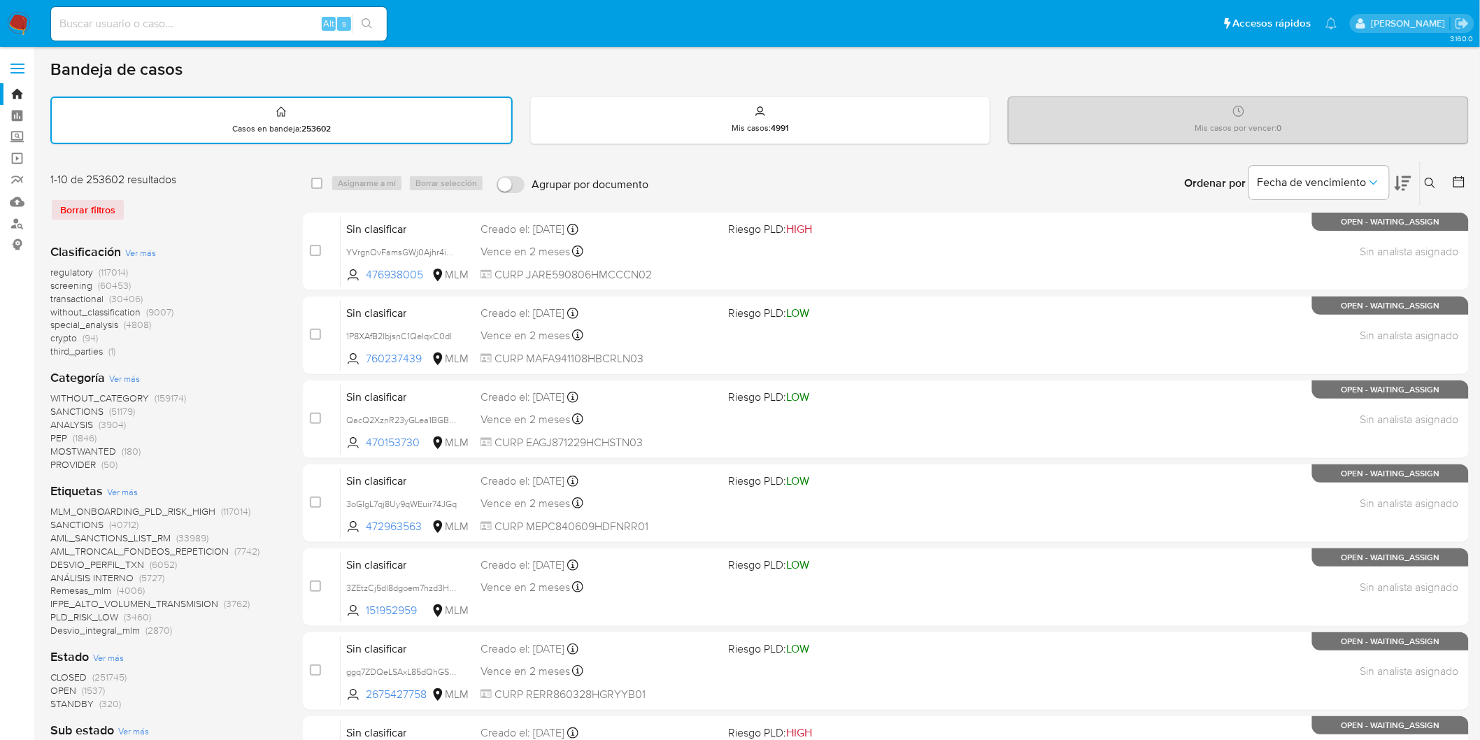
click at [274, 248] on div "Clasificación Ver más regulatory (117014) screening (60453) transactional (3040…" at bounding box center [165, 300] width 230 height 115
click at [18, 20] on img at bounding box center [19, 24] width 24 height 24
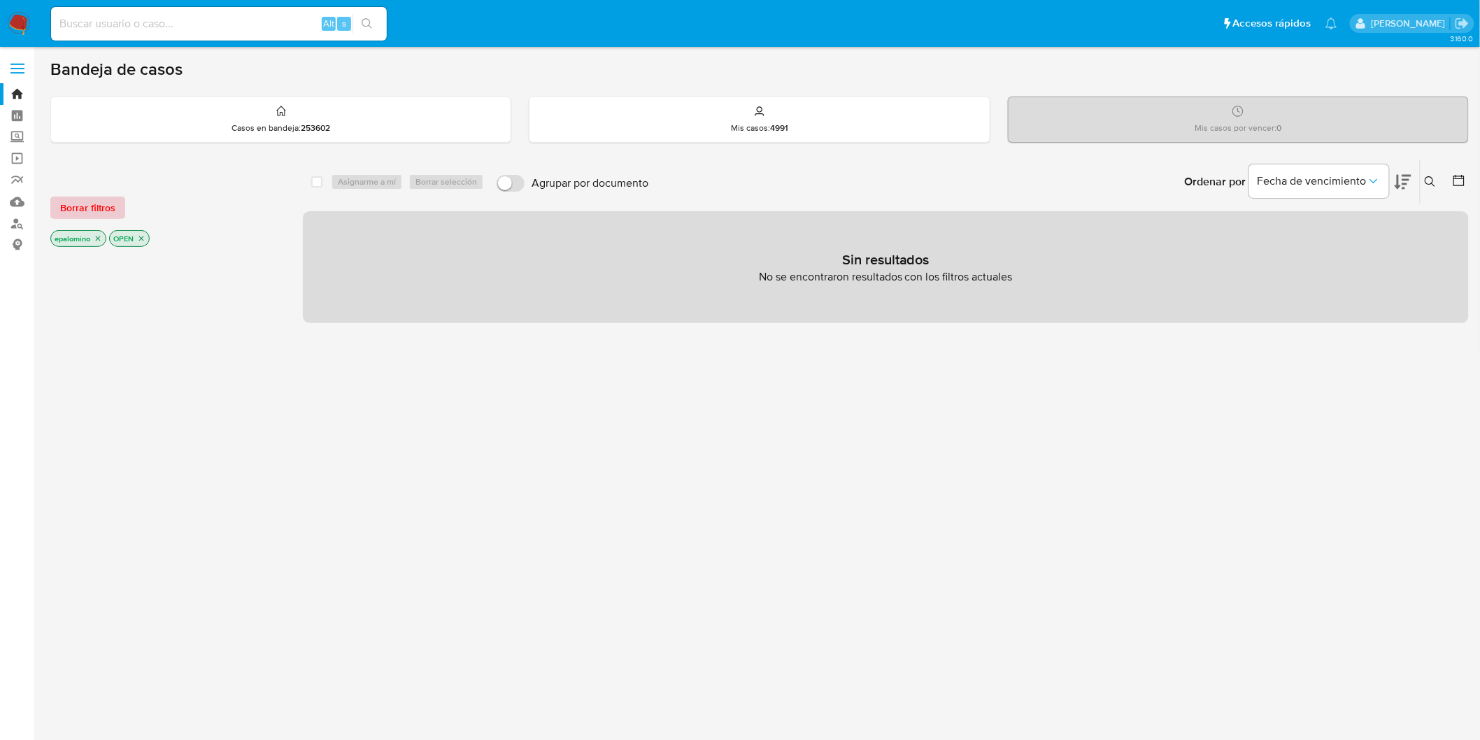
click at [103, 199] on span "Borrar filtros" at bounding box center [87, 208] width 55 height 20
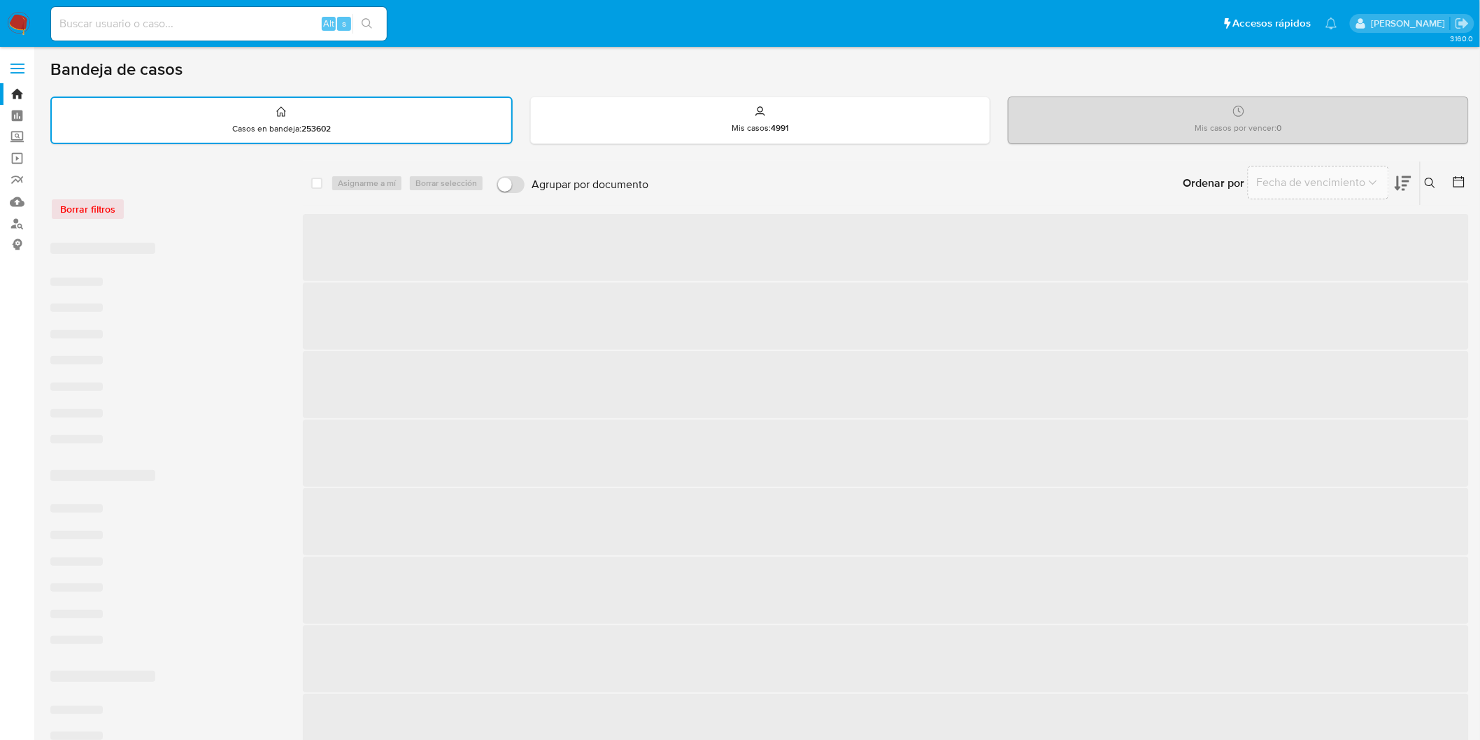
click at [191, 205] on div "Borrar filtros" at bounding box center [162, 209] width 224 height 22
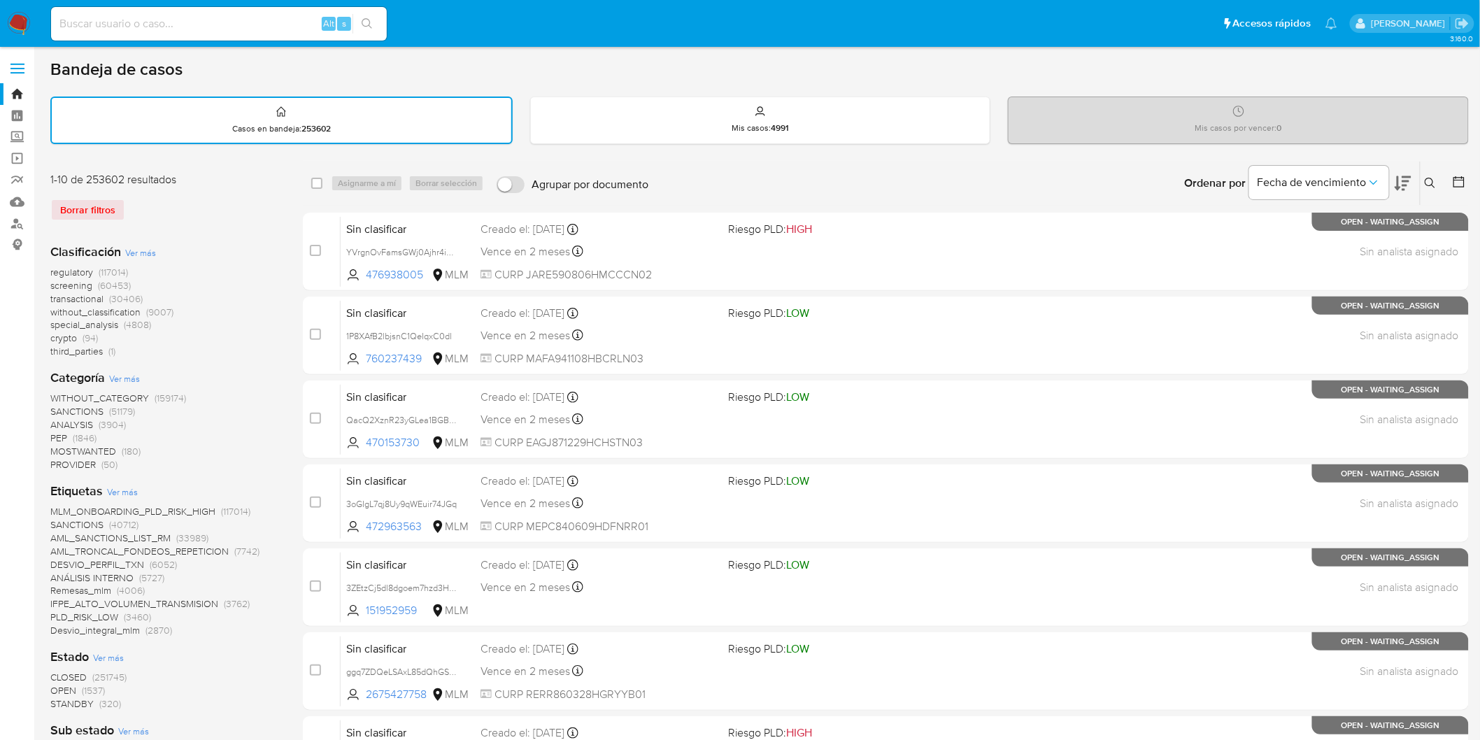
click at [18, 24] on img at bounding box center [19, 24] width 24 height 24
click at [214, 199] on div "Borrar filtros" at bounding box center [162, 210] width 224 height 22
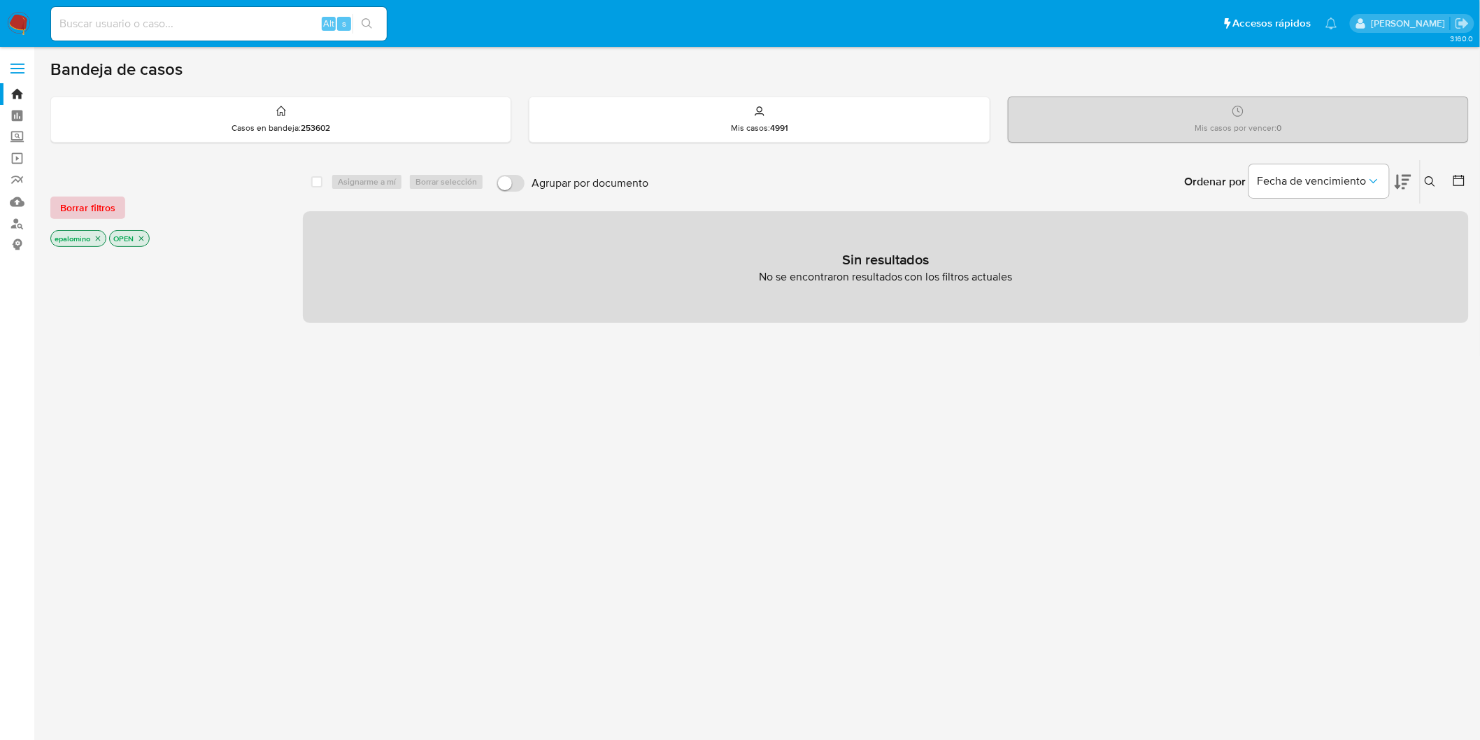
click at [110, 217] on span "Borrar filtros" at bounding box center [87, 208] width 55 height 20
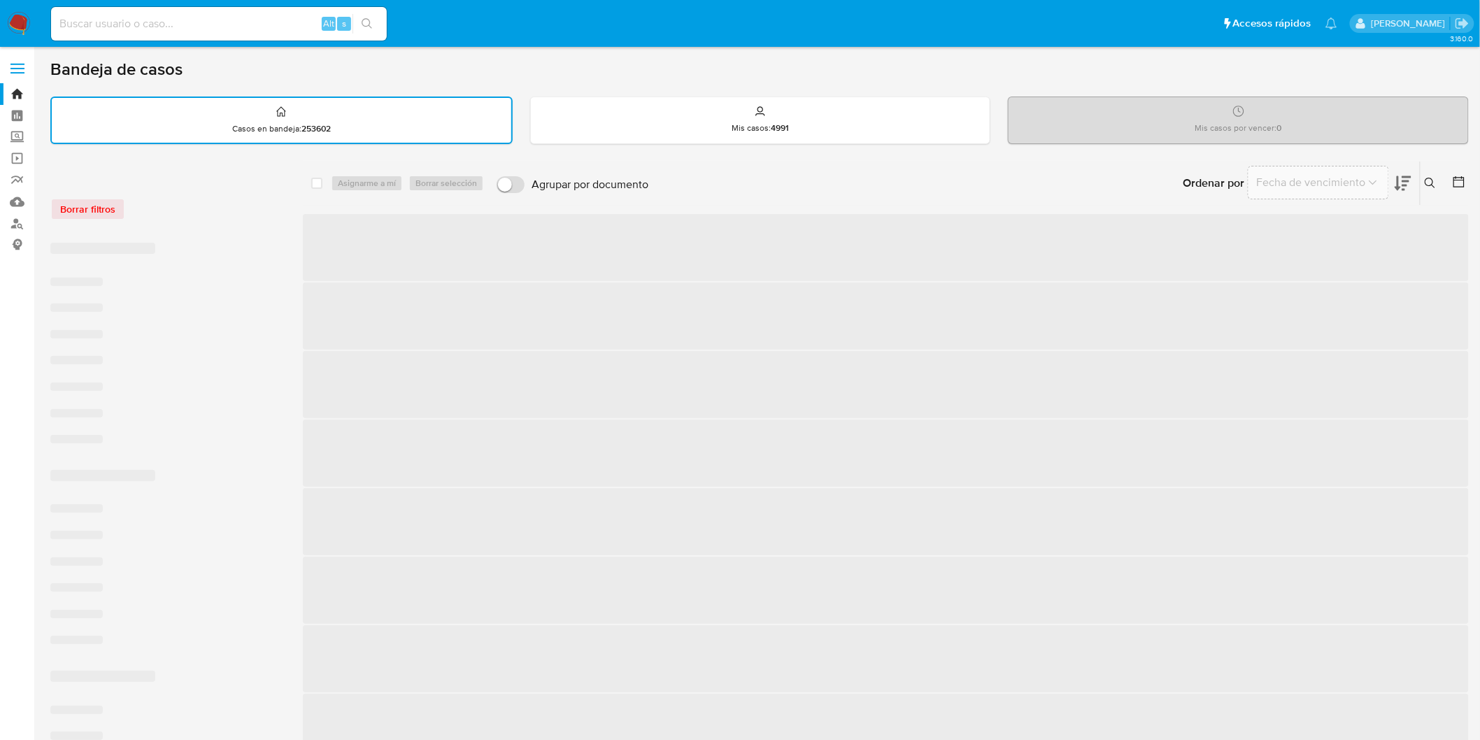
click at [211, 215] on div "Borrar filtros" at bounding box center [162, 209] width 224 height 22
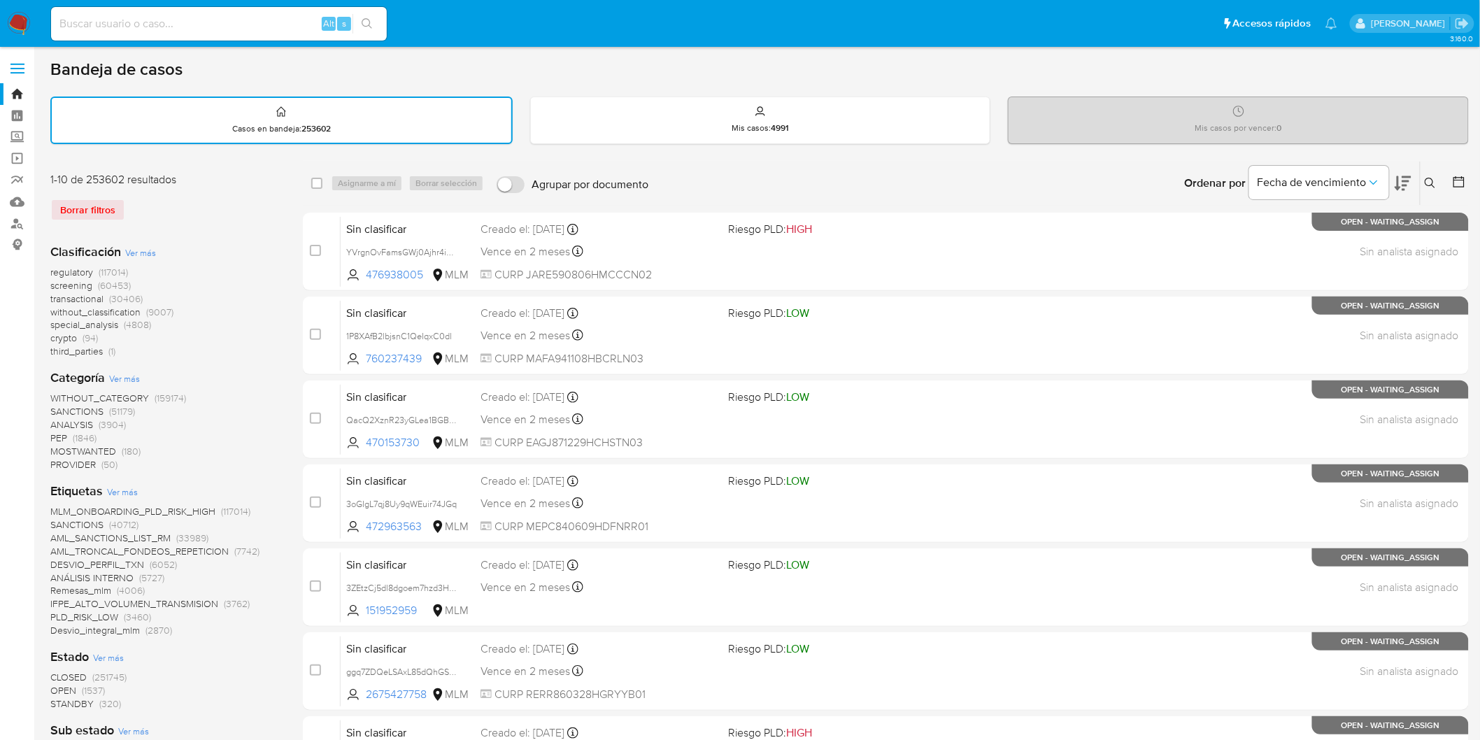
click at [17, 27] on img at bounding box center [19, 24] width 24 height 24
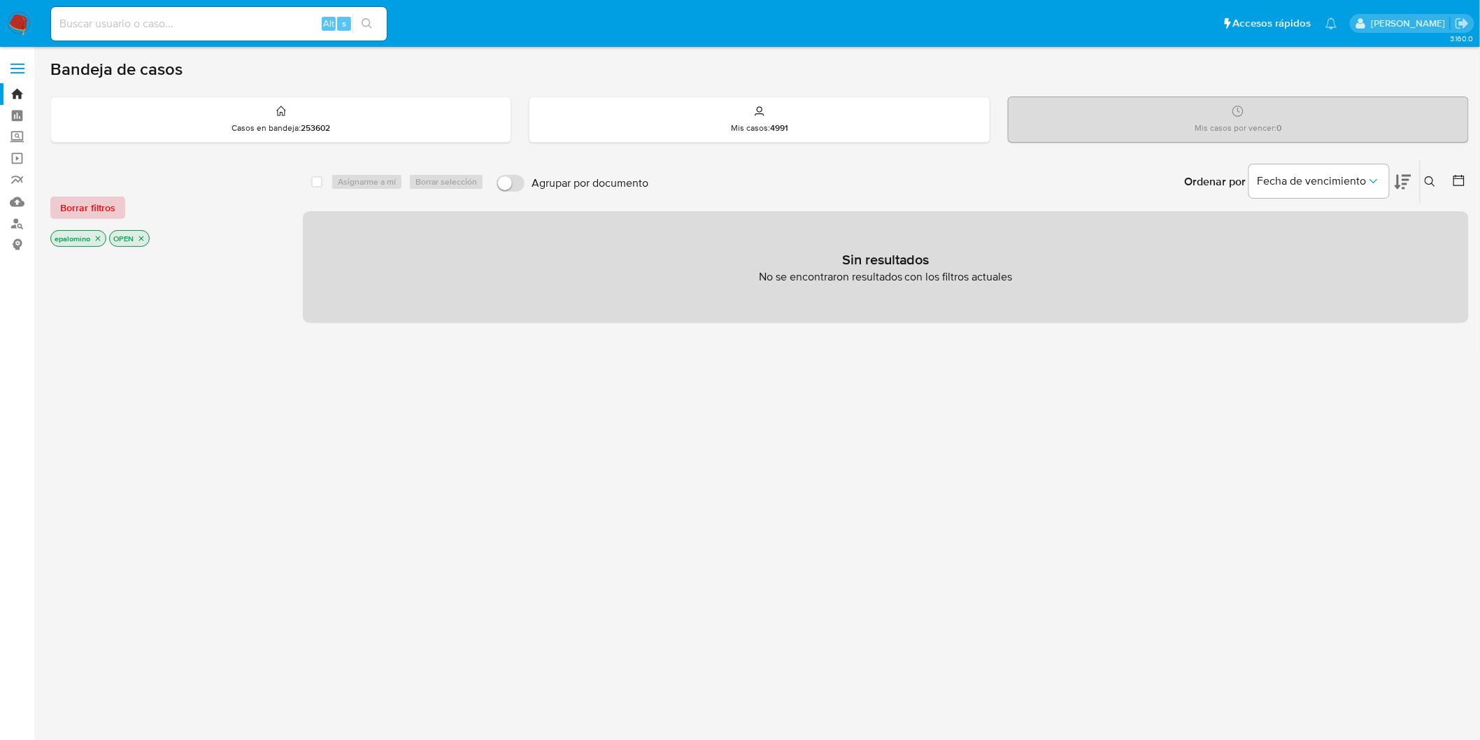
click at [86, 204] on span "Borrar filtros" at bounding box center [87, 208] width 55 height 20
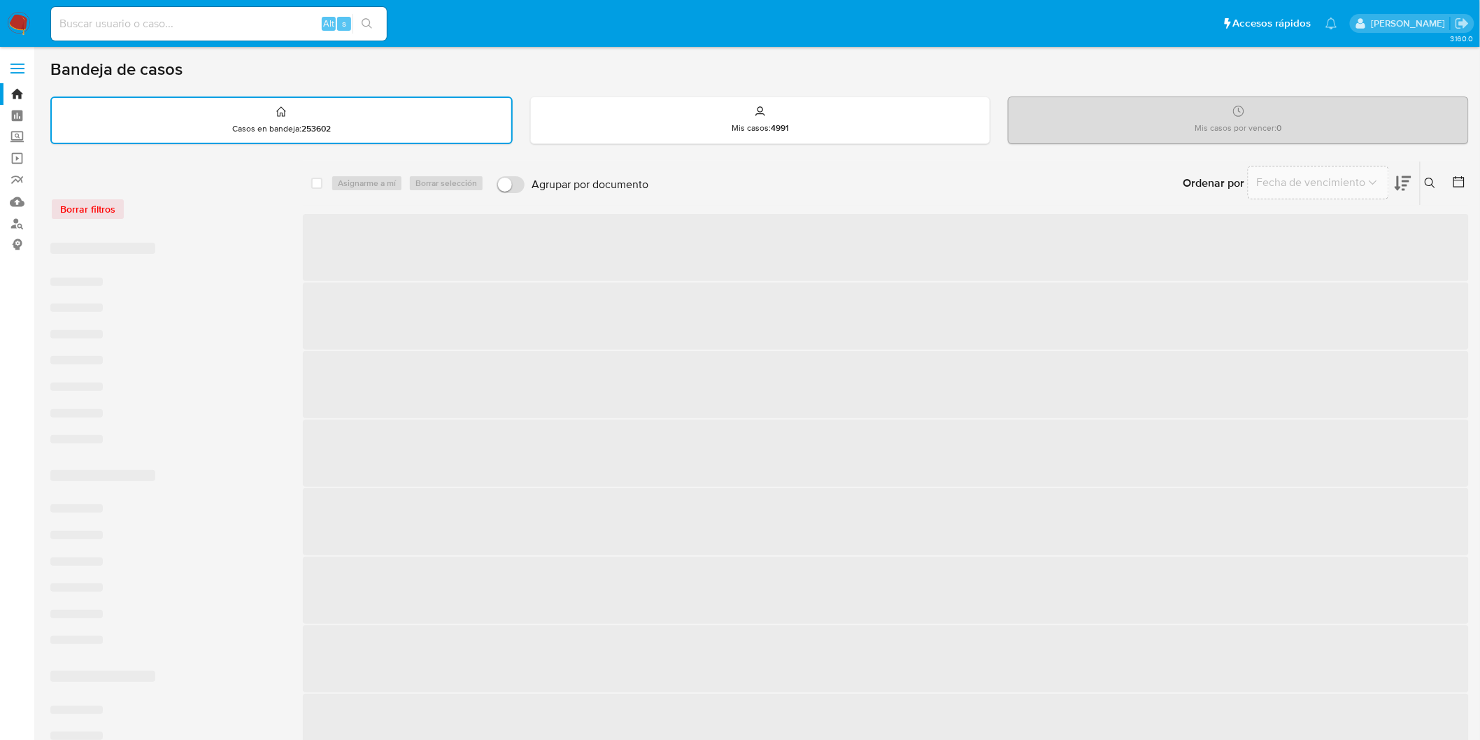
click at [135, 204] on div "Borrar filtros" at bounding box center [162, 209] width 224 height 22
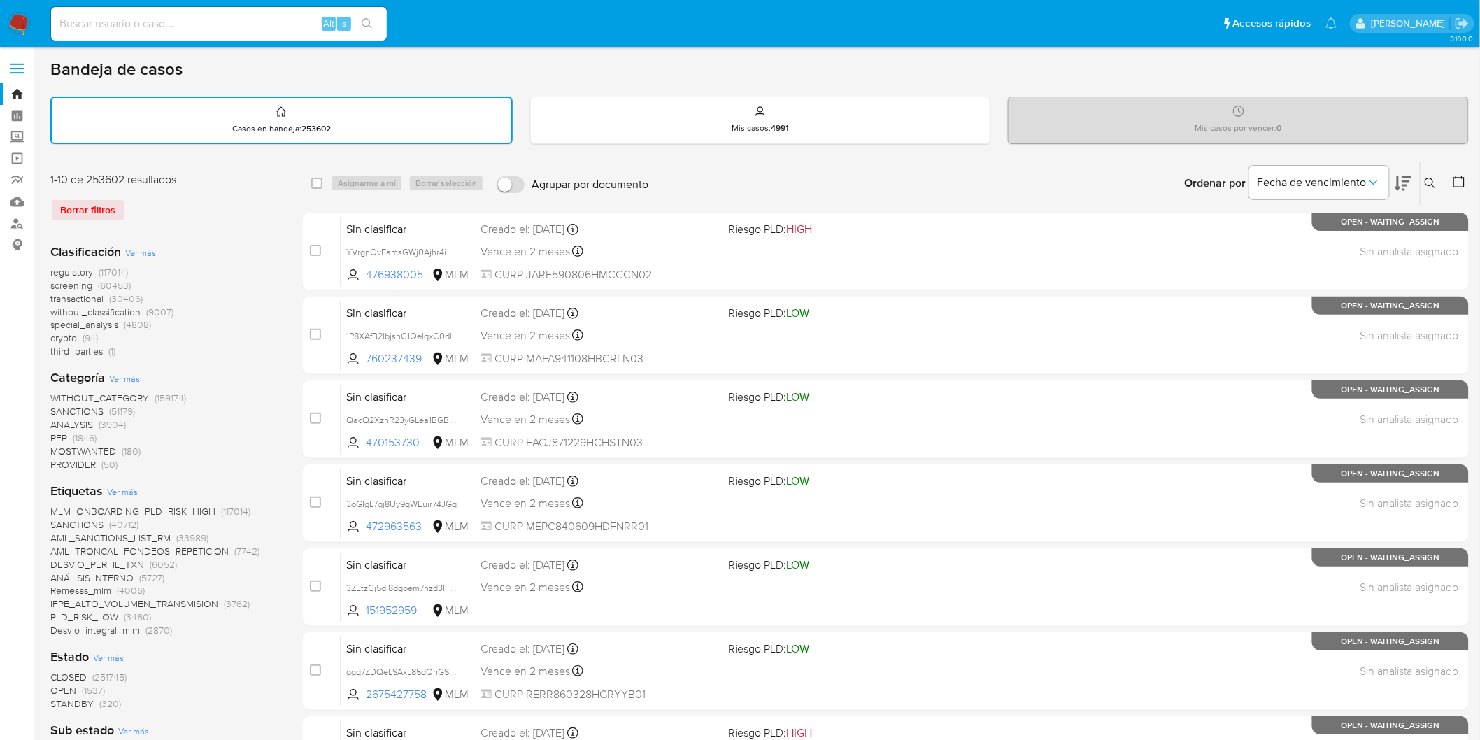
click at [14, 19] on img at bounding box center [19, 24] width 24 height 24
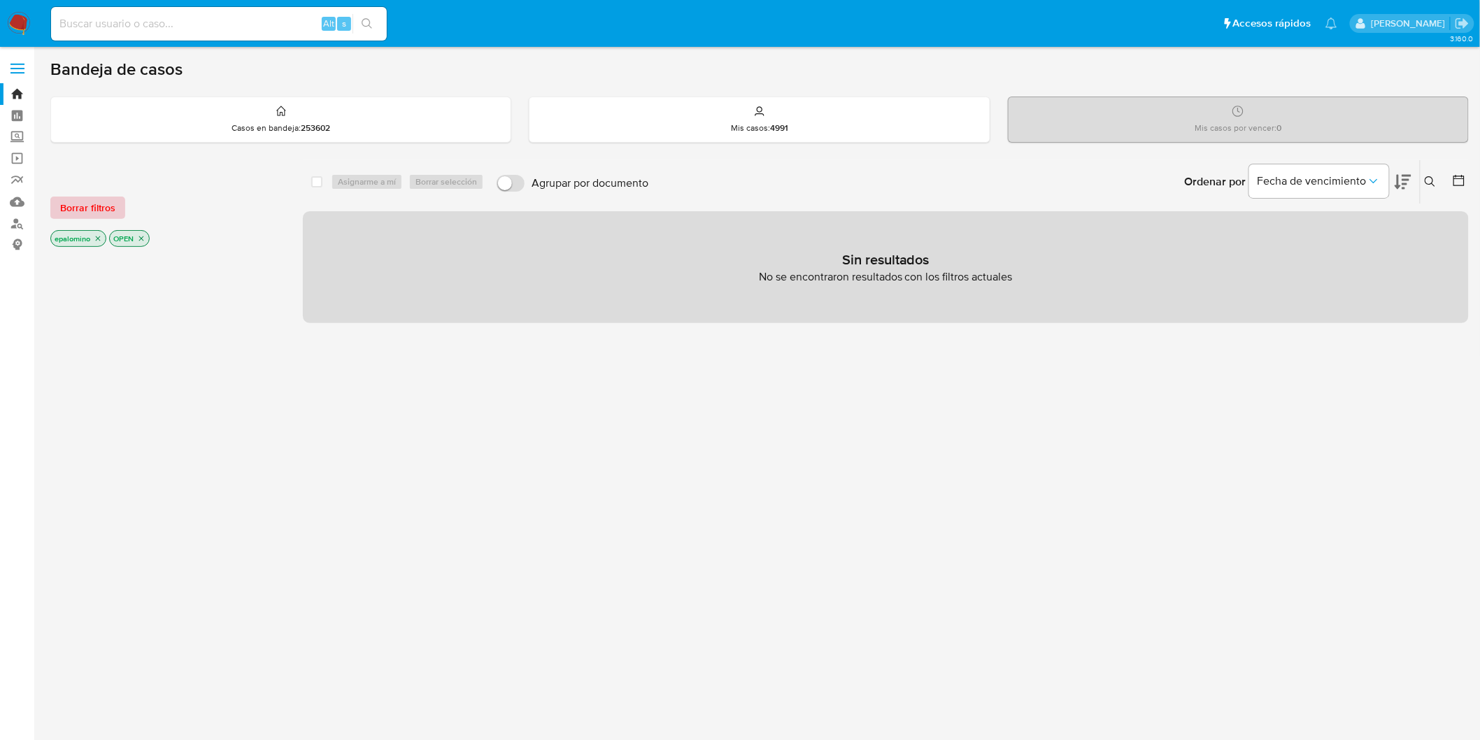
click at [97, 200] on span "Borrar filtros" at bounding box center [87, 208] width 55 height 20
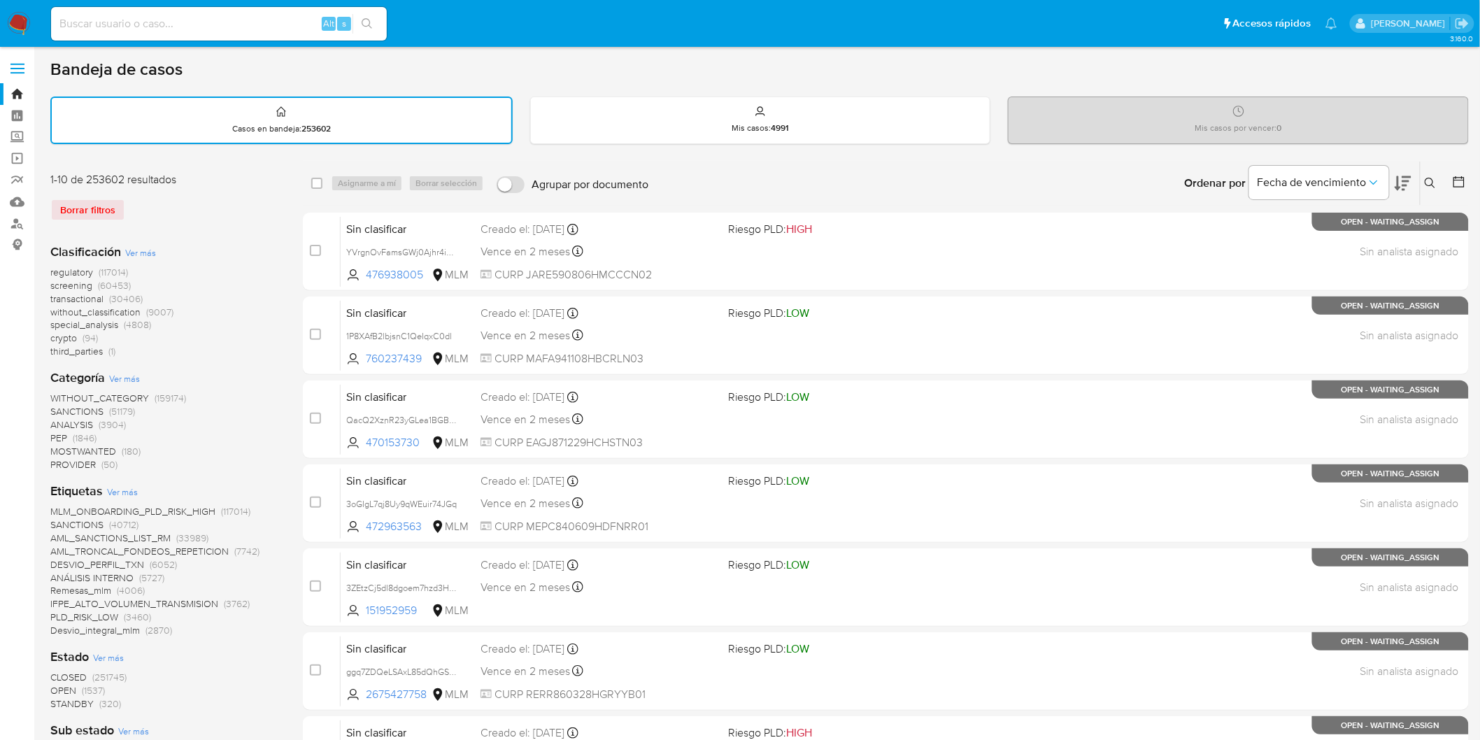
click at [212, 211] on div "Borrar filtros" at bounding box center [162, 210] width 224 height 22
click at [15, 17] on img at bounding box center [19, 24] width 24 height 24
click at [239, 243] on div "Clasificación Ver más regulatory (117014) screening (60453) transactional (3040…" at bounding box center [165, 300] width 230 height 115
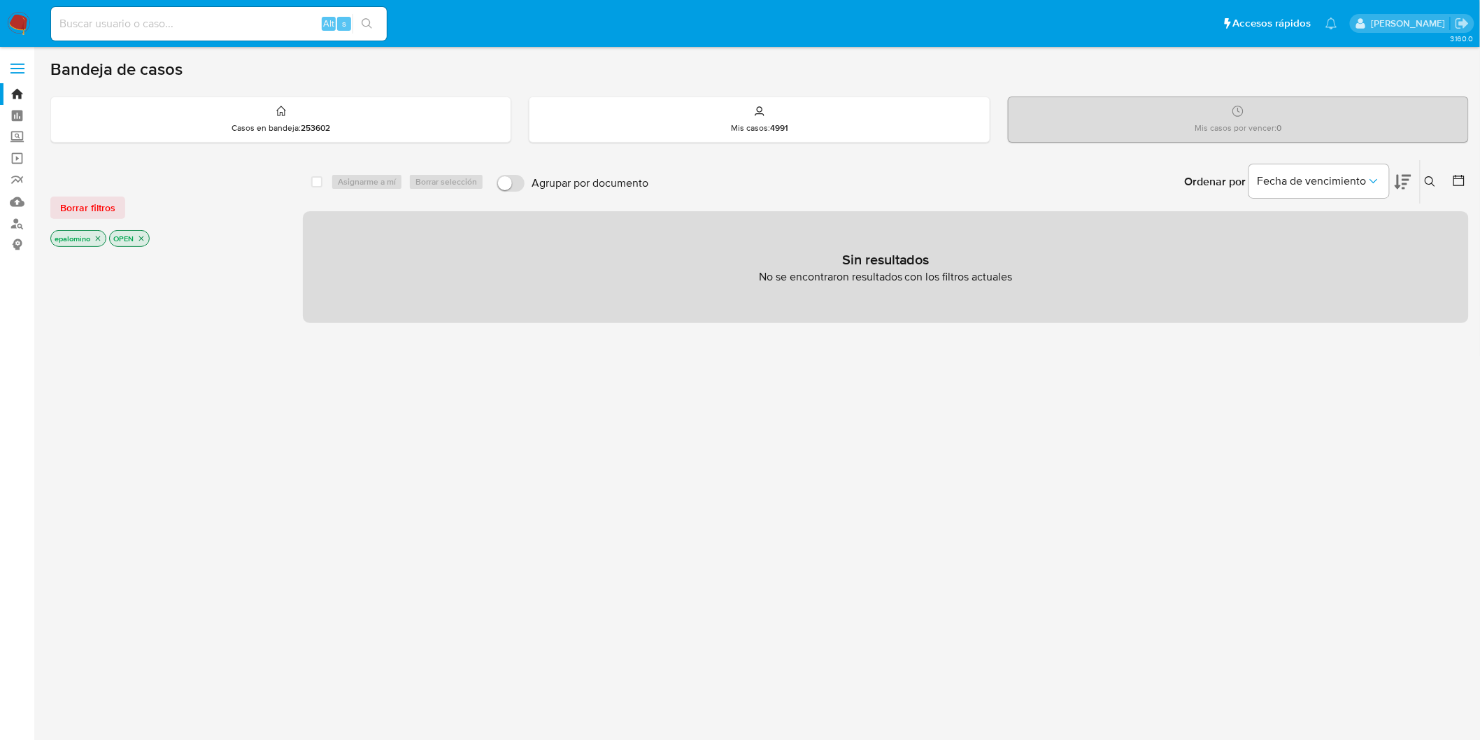
click at [92, 204] on span "Borrar filtros" at bounding box center [87, 208] width 55 height 20
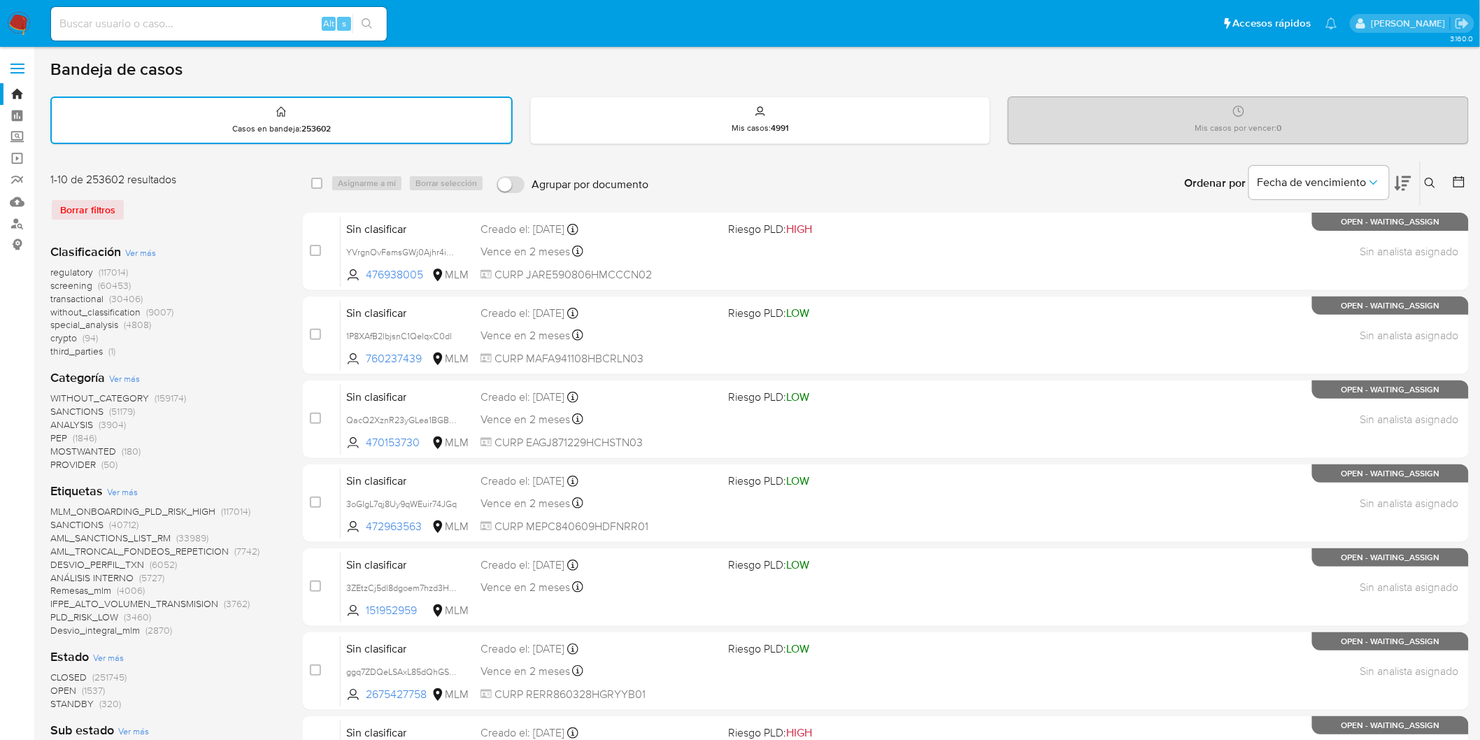
click at [208, 219] on div "1-10 de 253602 resultados Borrar filtros" at bounding box center [162, 202] width 224 height 60
click at [18, 32] on img at bounding box center [19, 24] width 24 height 24
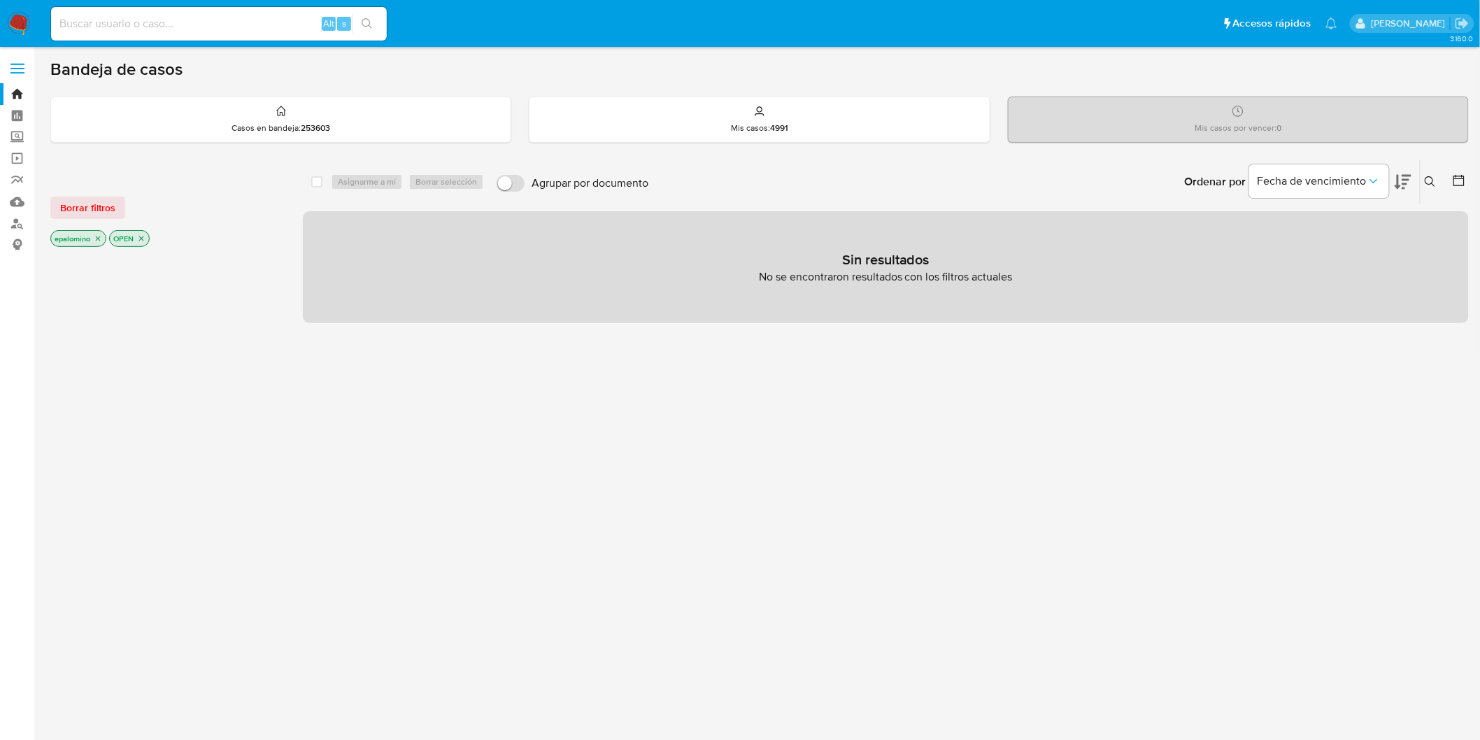
click at [106, 221] on div "Borrar filtros epalomino OPEN" at bounding box center [162, 210] width 224 height 79
click at [98, 212] on span "Borrar filtros" at bounding box center [87, 208] width 55 height 20
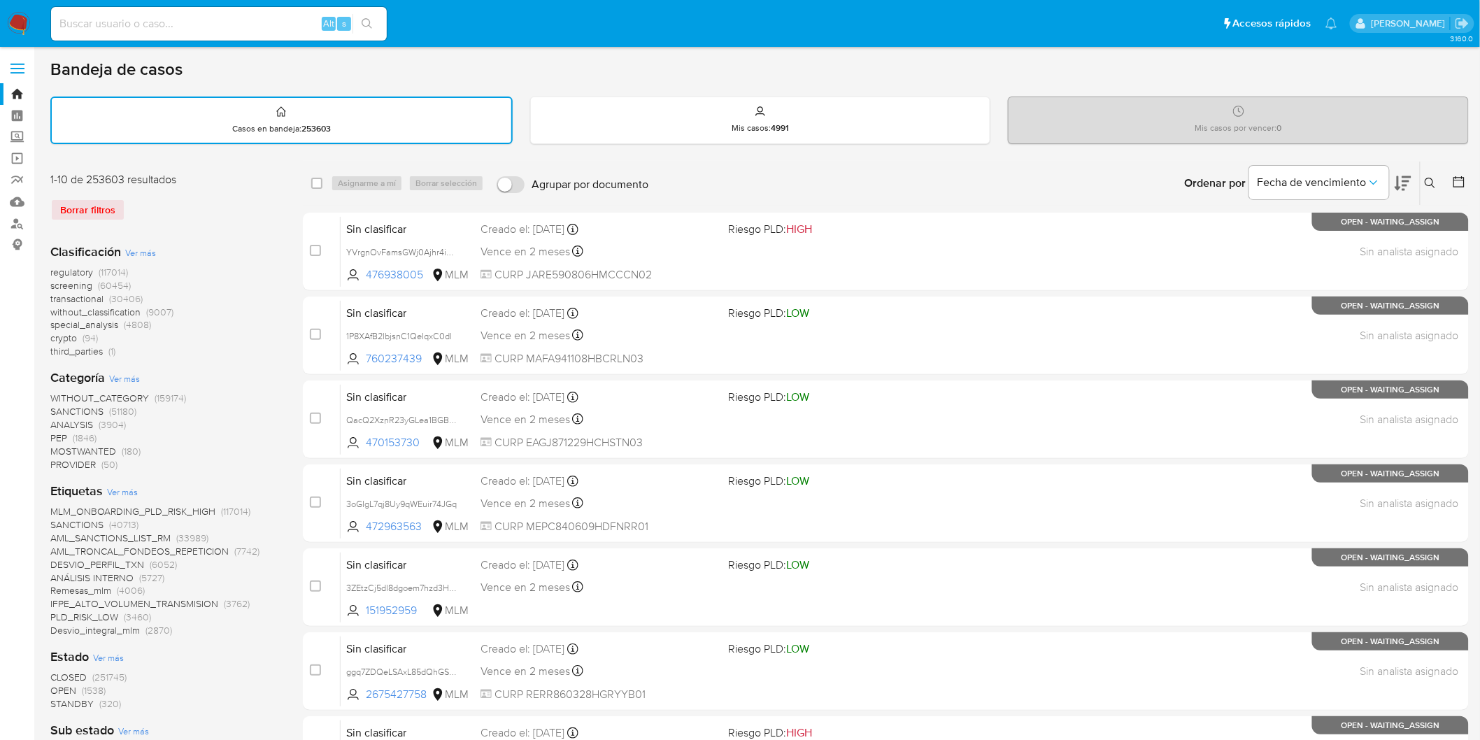
click at [187, 215] on div "Borrar filtros" at bounding box center [162, 210] width 224 height 22
click at [13, 18] on img at bounding box center [19, 24] width 24 height 24
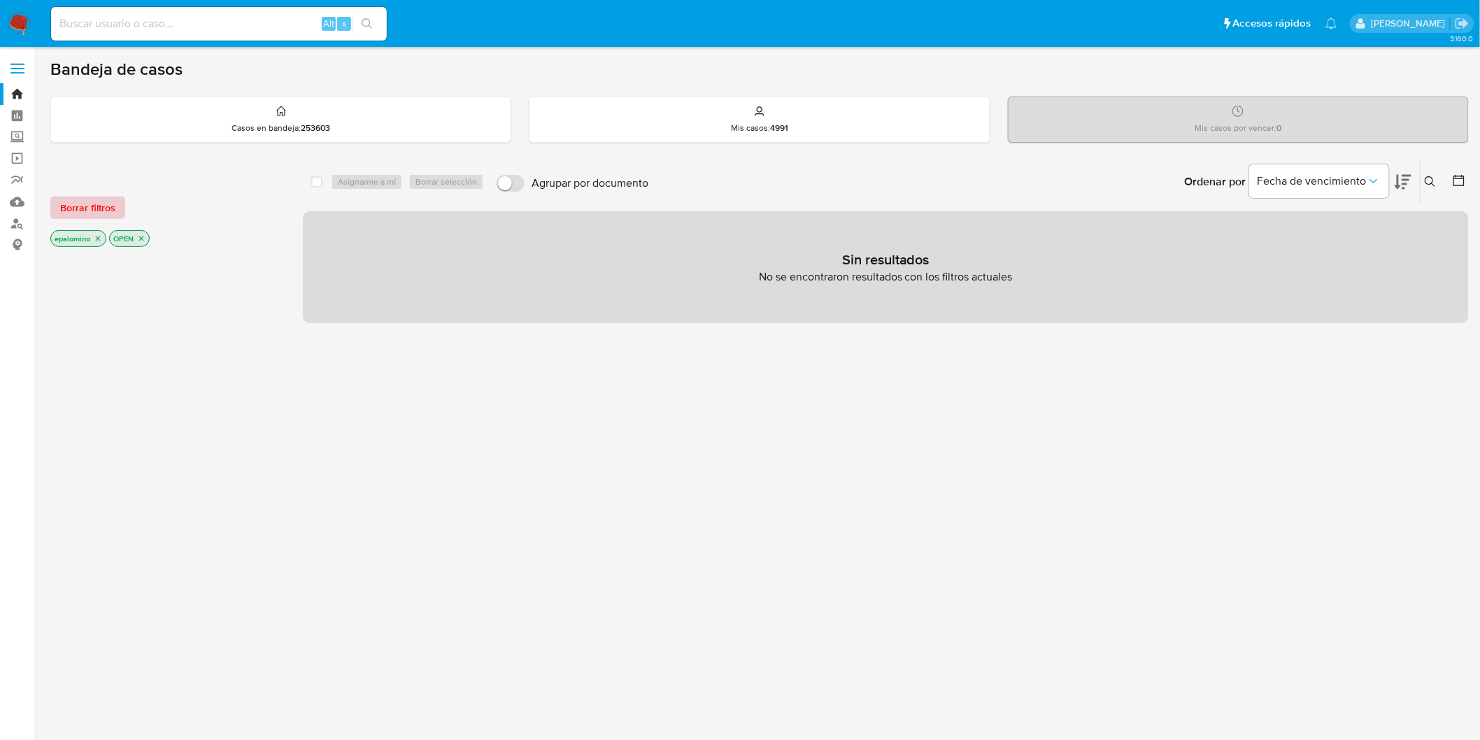
click at [86, 204] on span "Borrar filtros" at bounding box center [87, 208] width 55 height 20
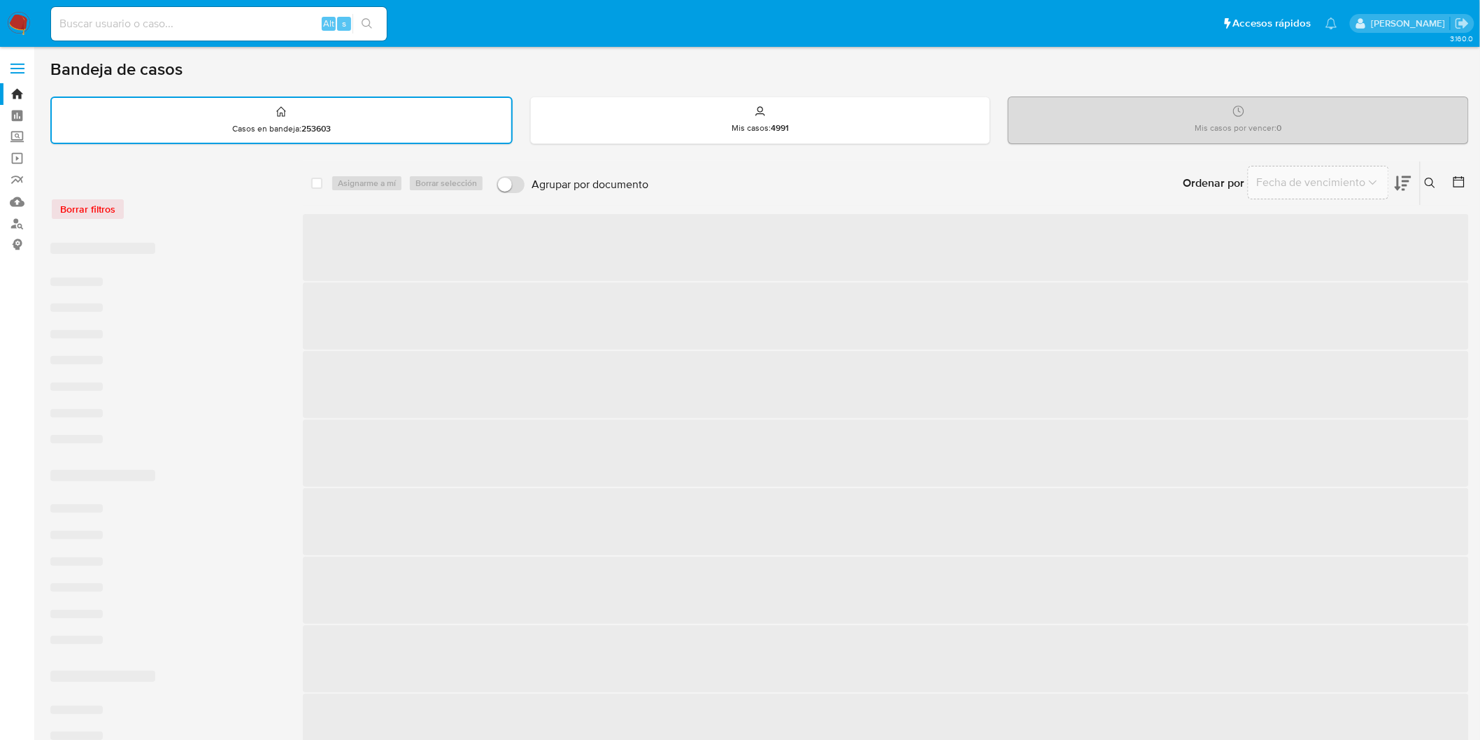
click at [240, 213] on div "Borrar filtros" at bounding box center [162, 209] width 224 height 22
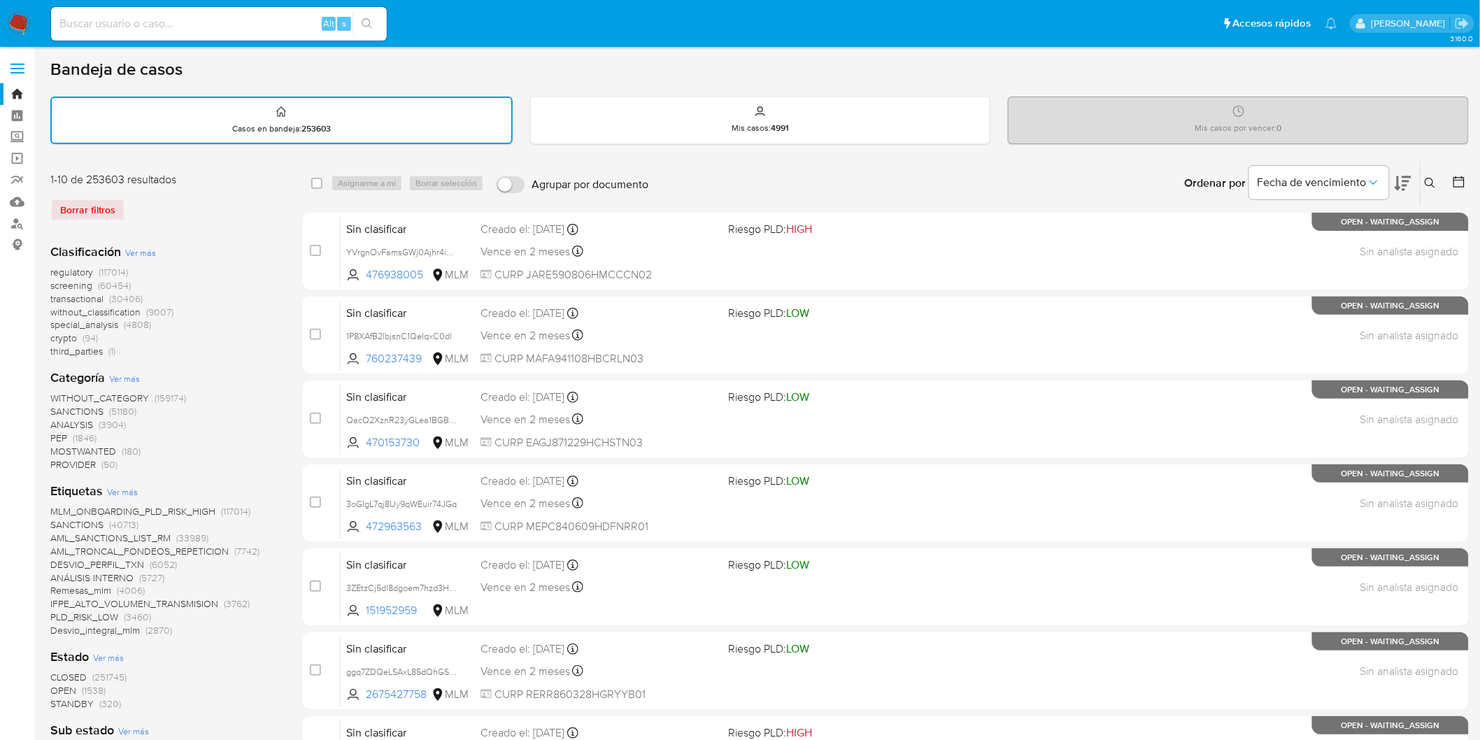
click at [20, 16] on img at bounding box center [19, 24] width 24 height 24
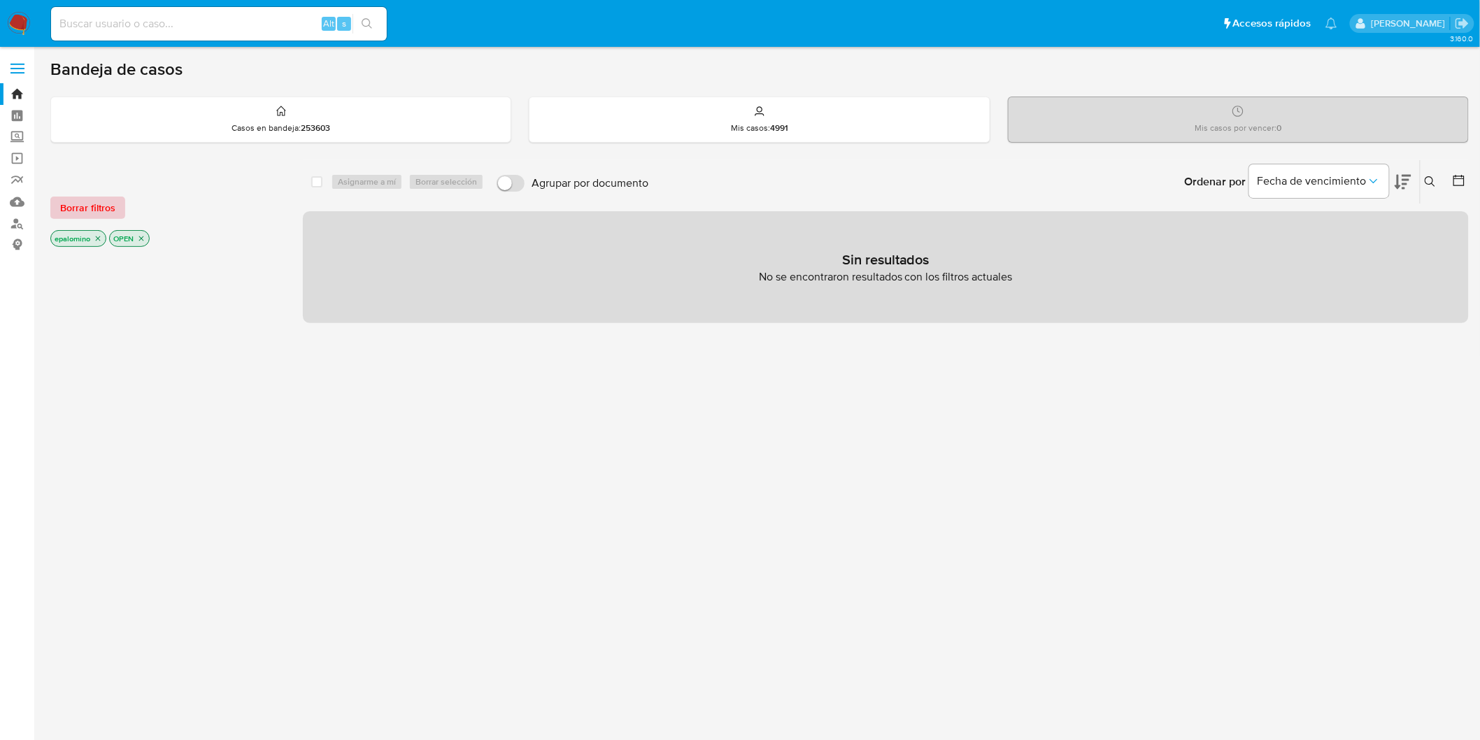
click at [88, 205] on span "Borrar filtros" at bounding box center [87, 208] width 55 height 20
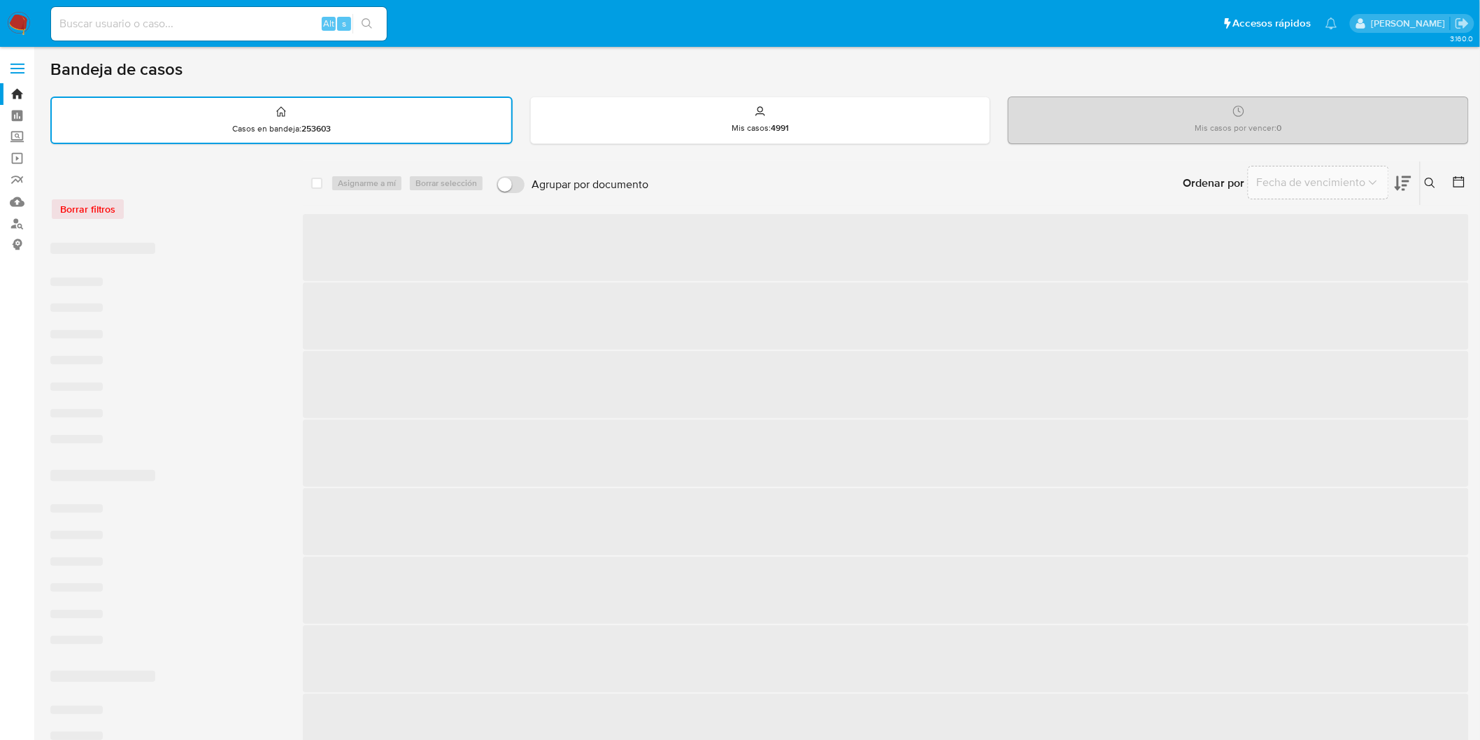
click at [191, 212] on div "Borrar filtros" at bounding box center [162, 209] width 224 height 22
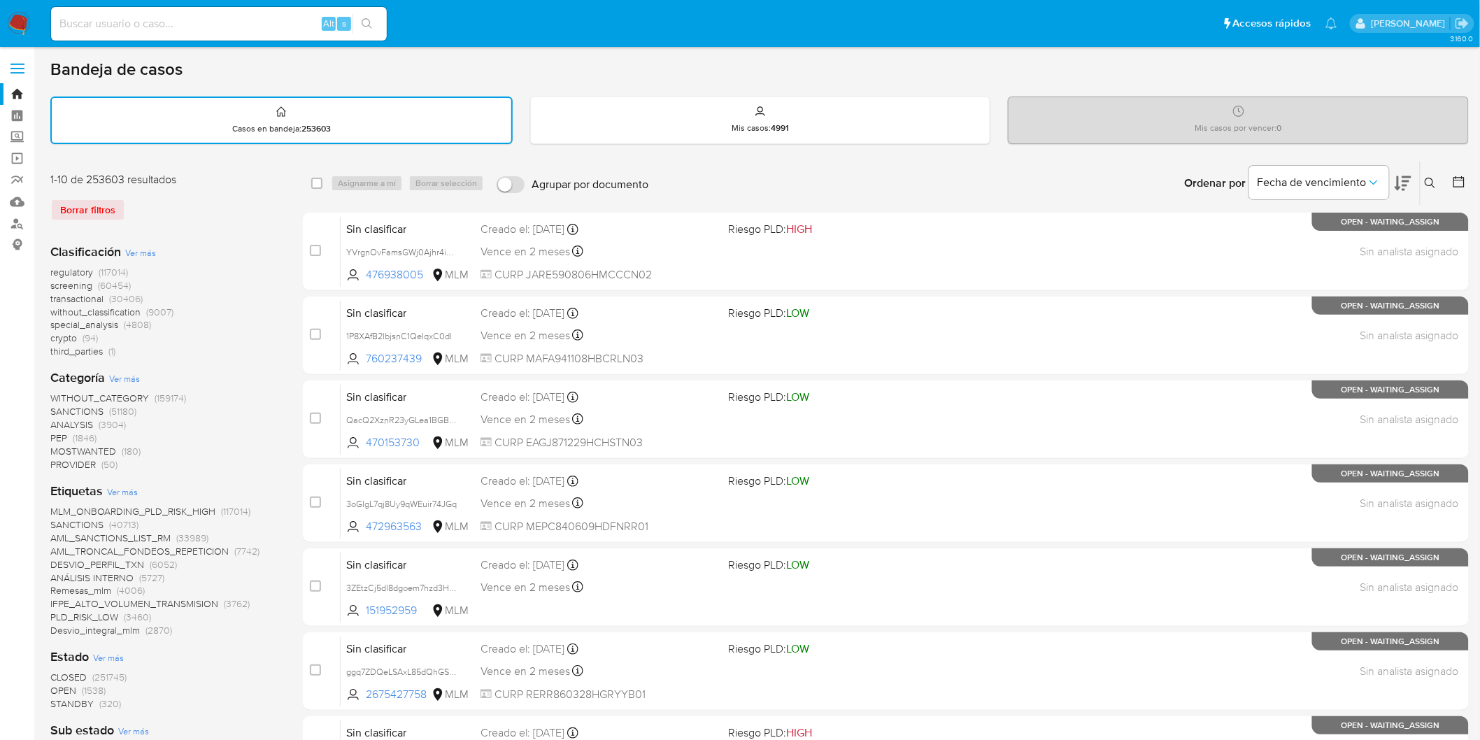
click at [18, 22] on img at bounding box center [19, 24] width 24 height 24
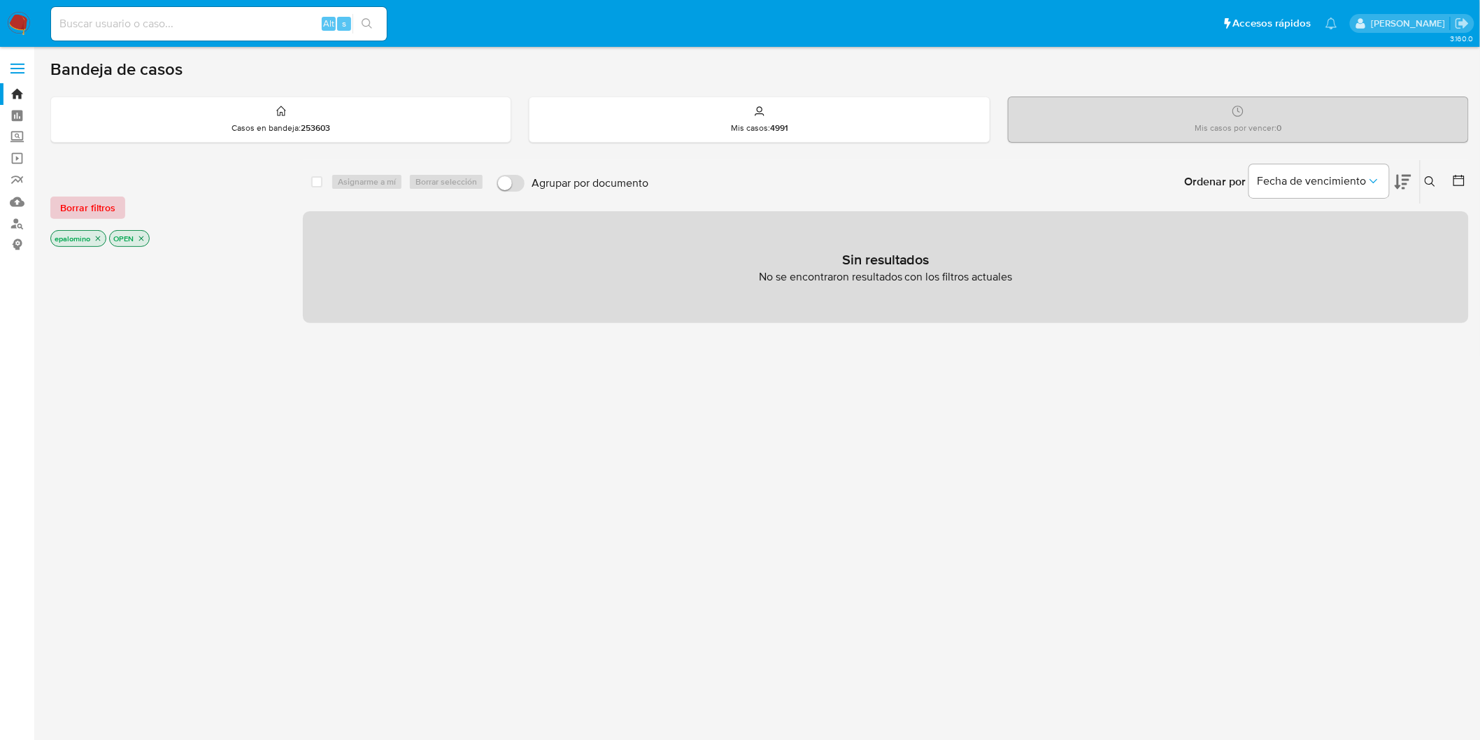
click at [97, 213] on span "Borrar filtros" at bounding box center [87, 208] width 55 height 20
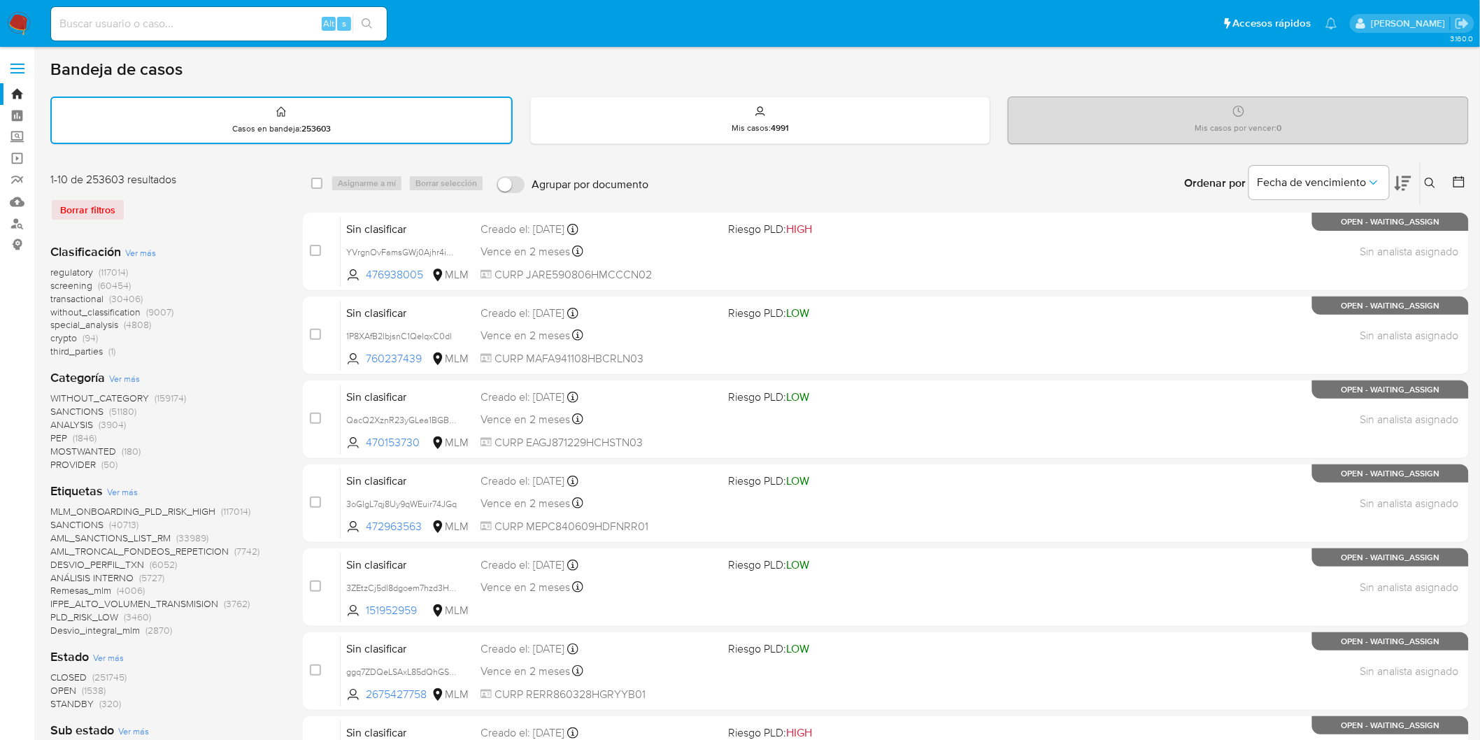
click at [161, 208] on div "Borrar filtros" at bounding box center [162, 210] width 224 height 22
click at [17, 22] on img at bounding box center [19, 24] width 24 height 24
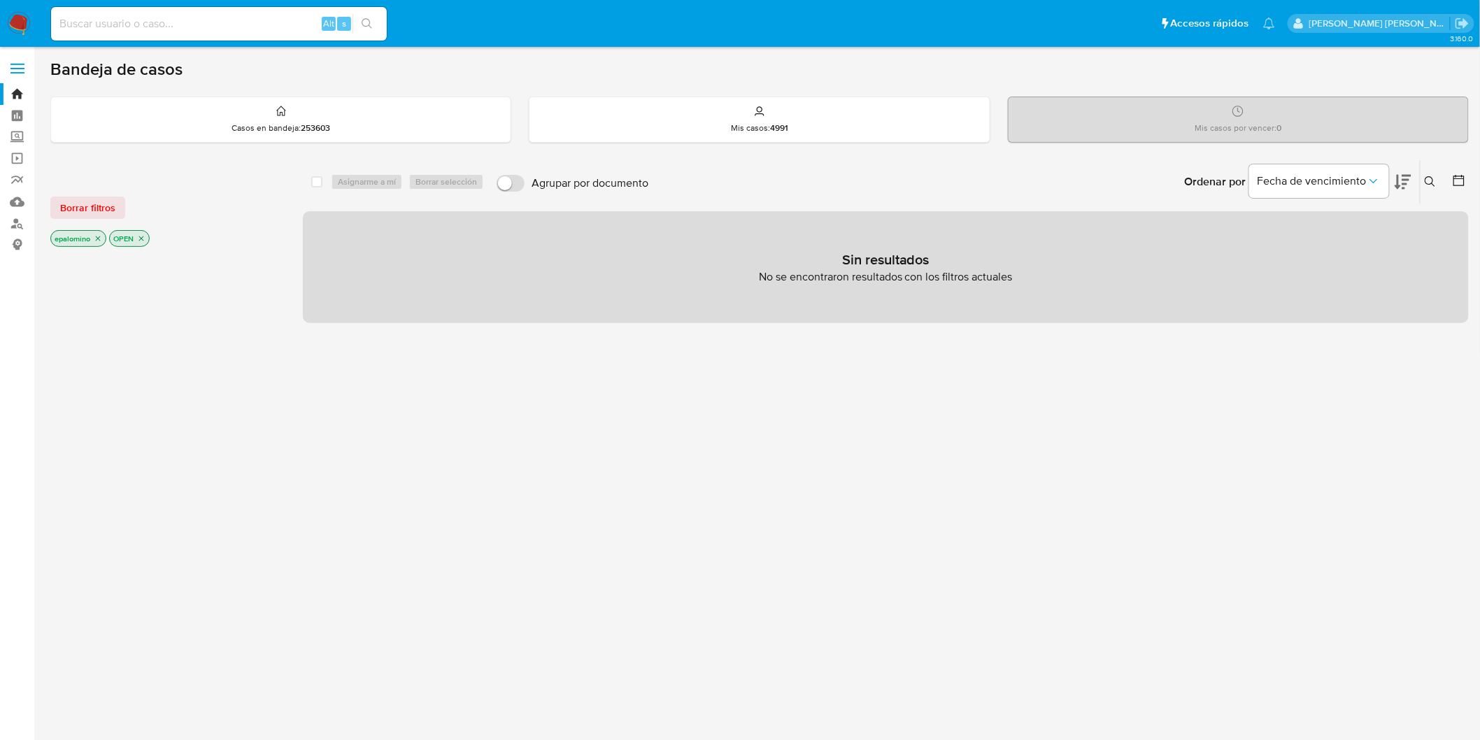
click at [16, 25] on img at bounding box center [19, 24] width 24 height 24
click at [78, 200] on span "Borrar filtros" at bounding box center [87, 208] width 55 height 20
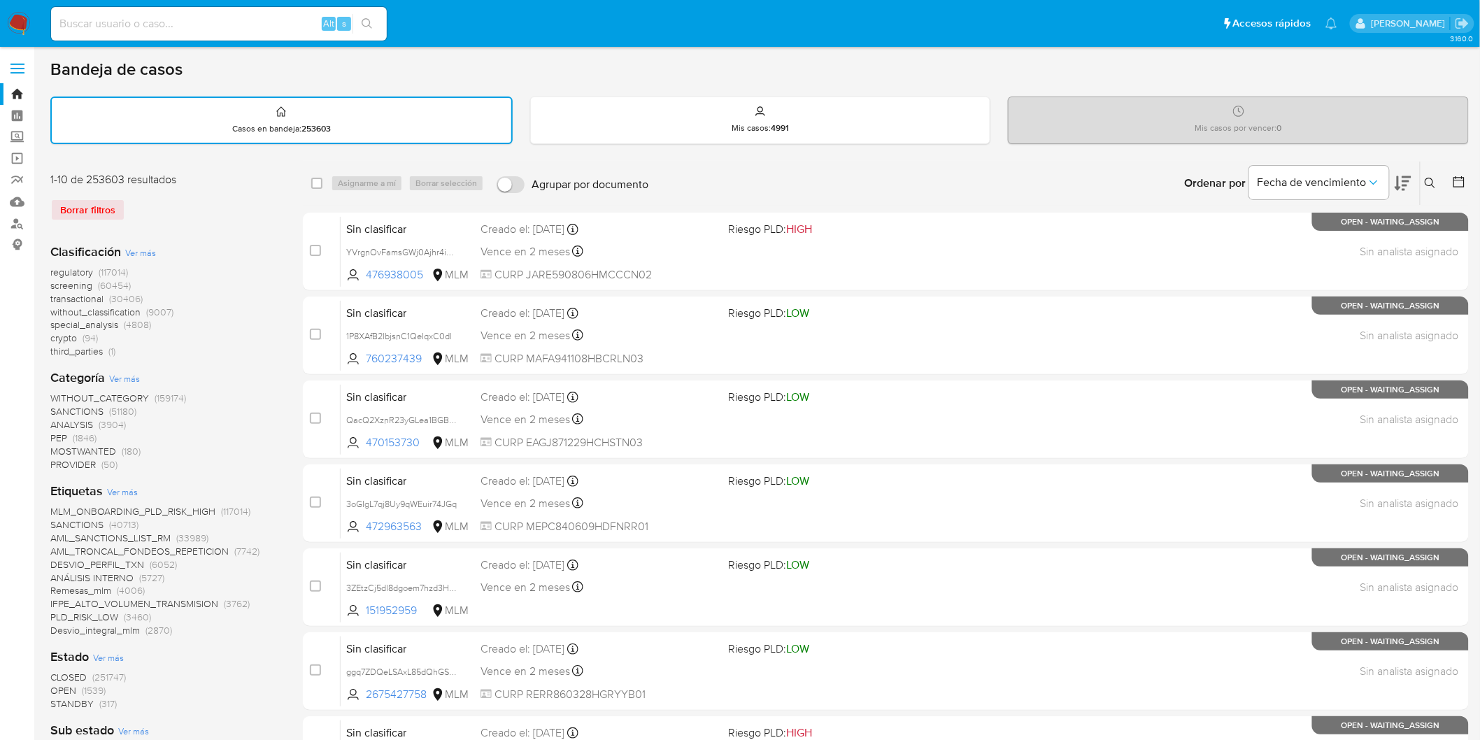
click at [16, 14] on img at bounding box center [19, 24] width 24 height 24
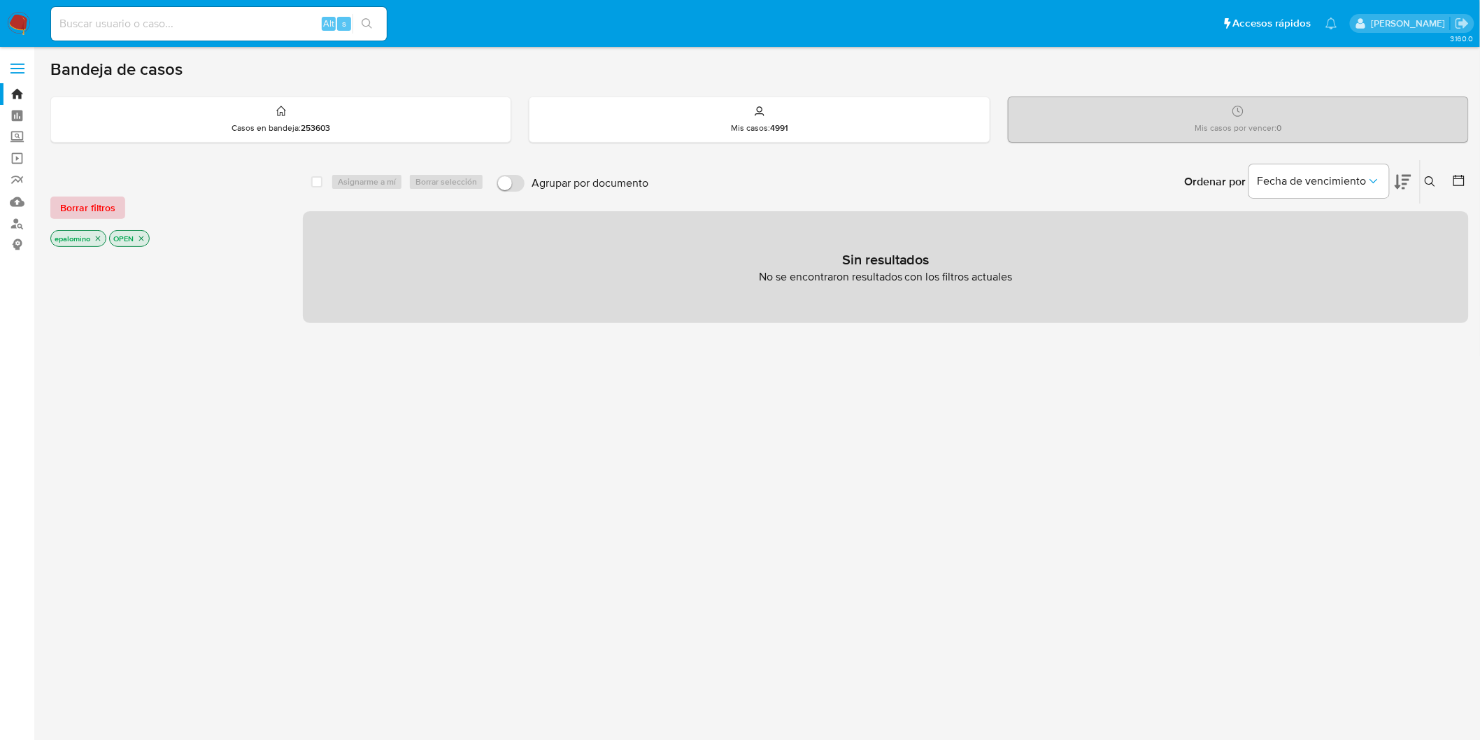
click at [108, 217] on span "Borrar filtros" at bounding box center [87, 208] width 55 height 20
